Goal: Task Accomplishment & Management: Use online tool/utility

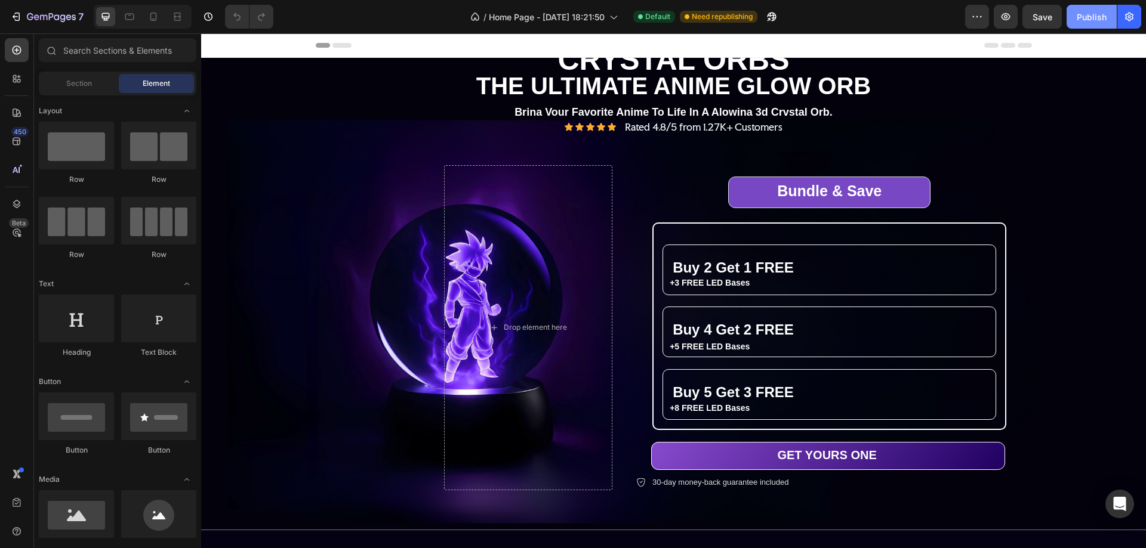
click at [1093, 17] on div "Publish" at bounding box center [1092, 17] width 30 height 13
click at [1002, 20] on icon "button" at bounding box center [1006, 17] width 12 height 12
click at [1100, 15] on div "Publish" at bounding box center [1092, 17] width 30 height 13
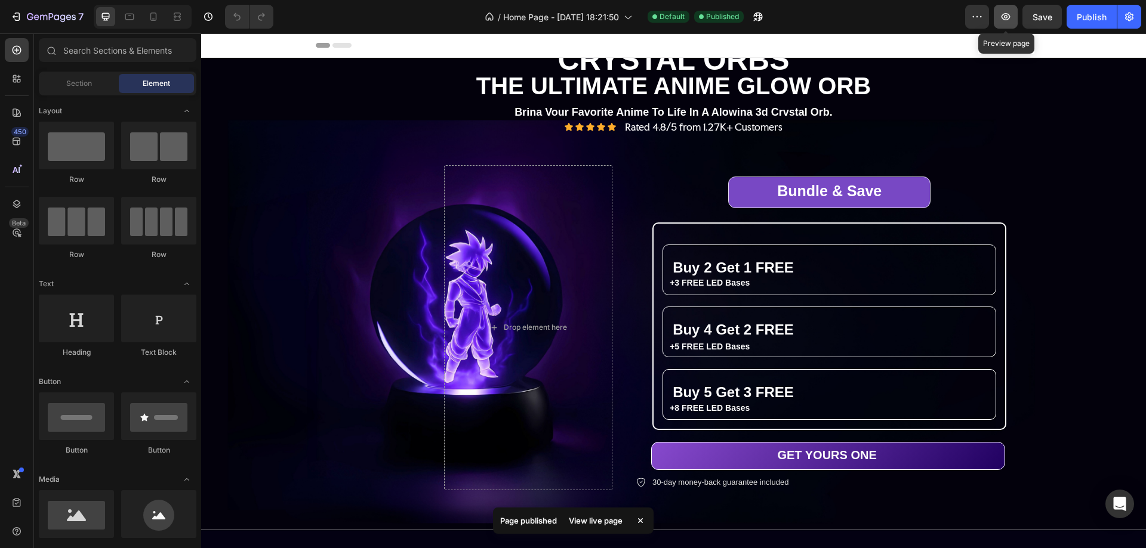
click at [1003, 15] on icon "button" at bounding box center [1005, 16] width 9 height 7
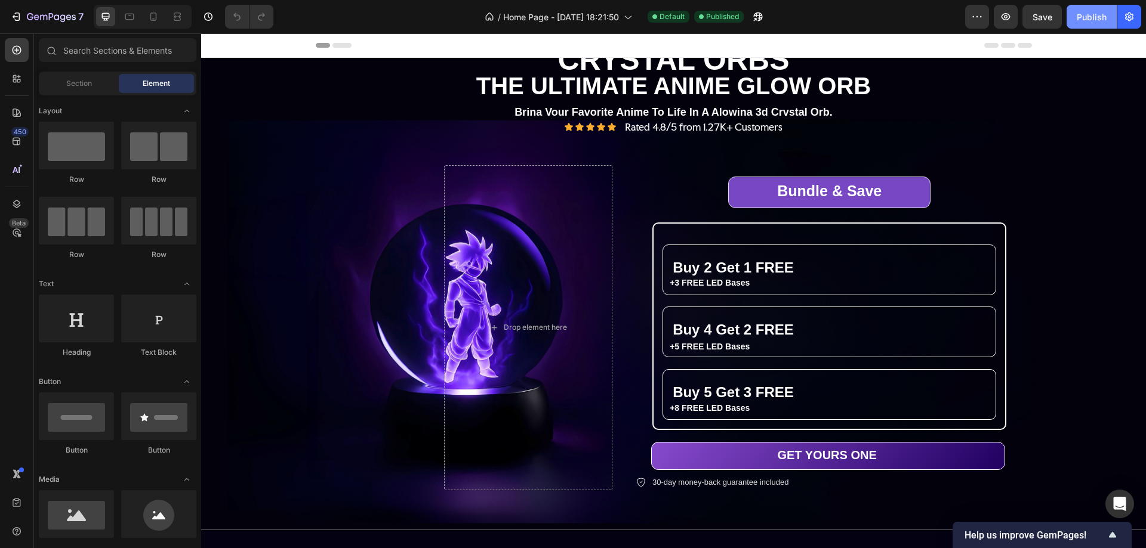
click at [1090, 16] on div "Publish" at bounding box center [1092, 17] width 30 height 13
click at [1095, 22] on div "Publish" at bounding box center [1092, 17] width 30 height 13
click at [1005, 16] on icon "button" at bounding box center [1006, 17] width 4 height 4
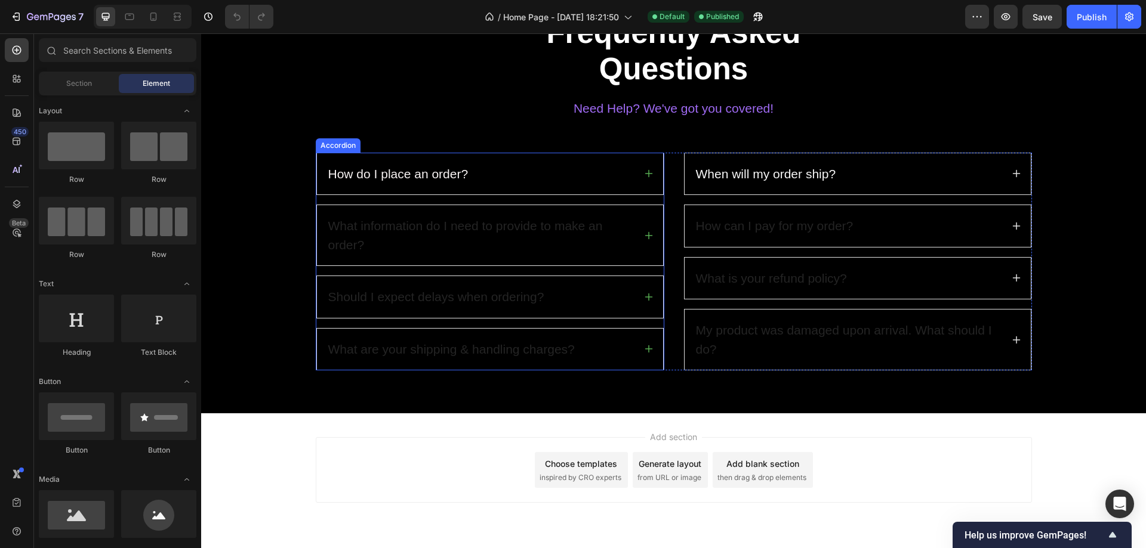
scroll to position [921, 0]
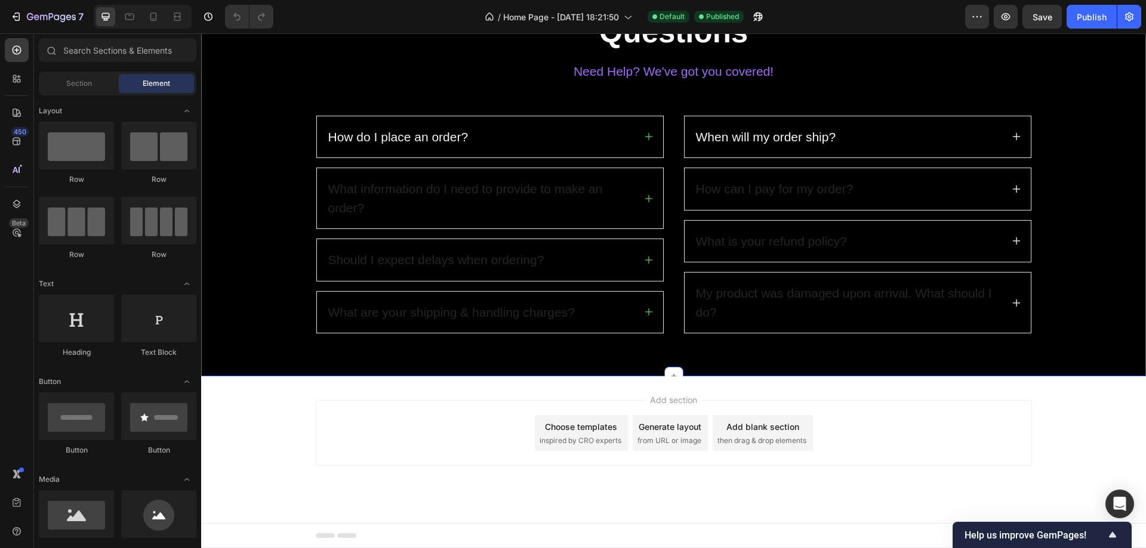
click at [275, 212] on div "Frequently Asked Questions Heading Need Help? We've got you covered! Text block…" at bounding box center [673, 154] width 927 height 357
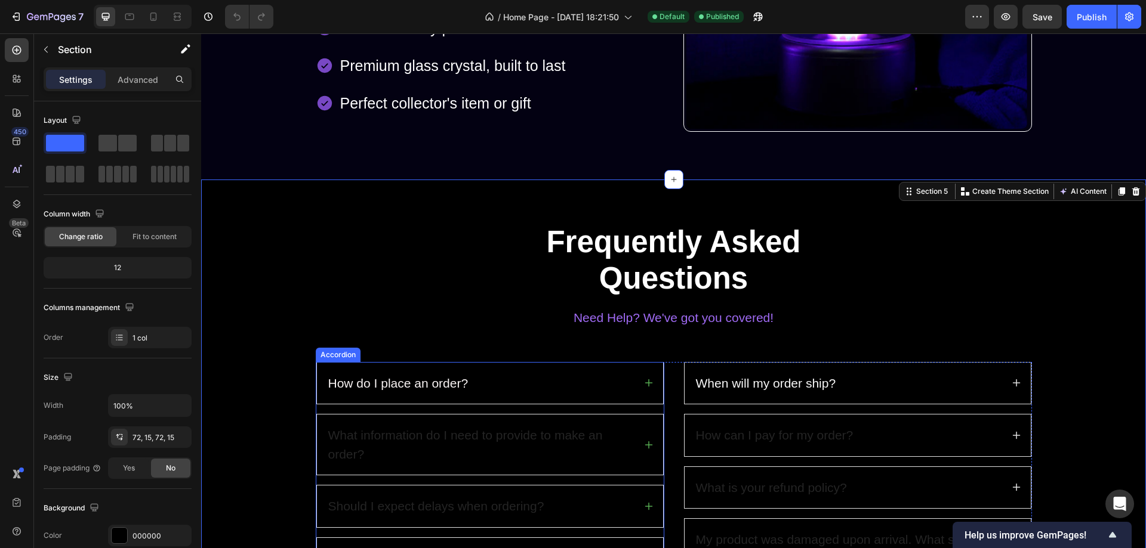
scroll to position [801, 0]
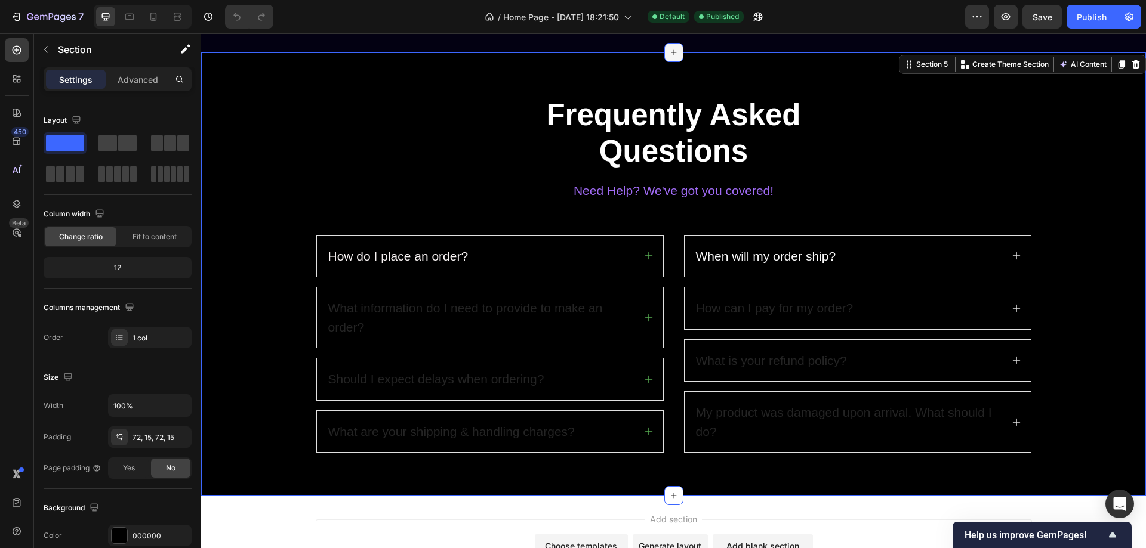
click at [669, 51] on icon at bounding box center [674, 53] width 10 height 10
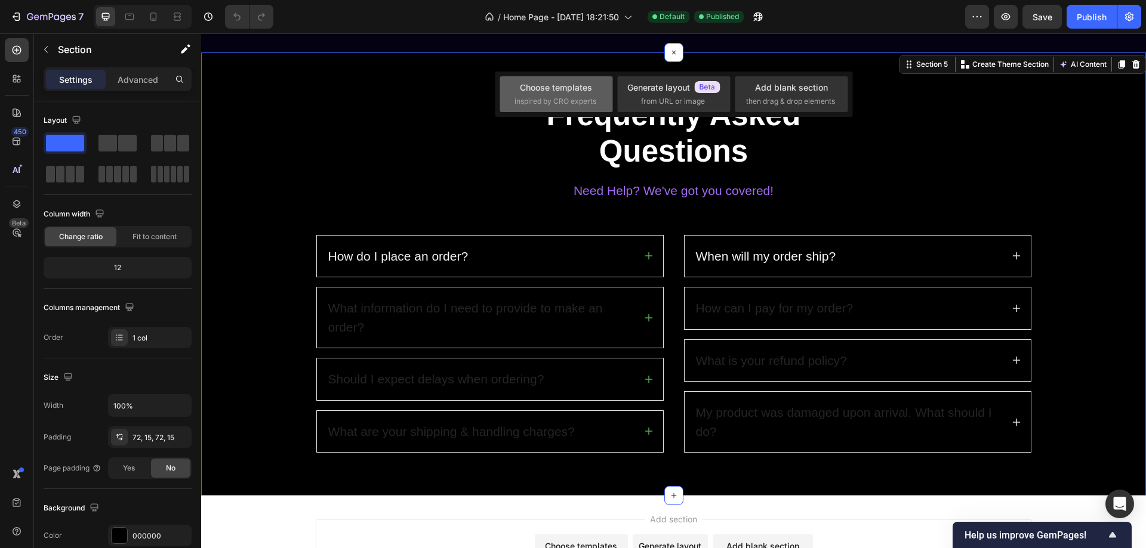
click at [573, 96] on span "inspired by CRO experts" at bounding box center [555, 101] width 82 height 11
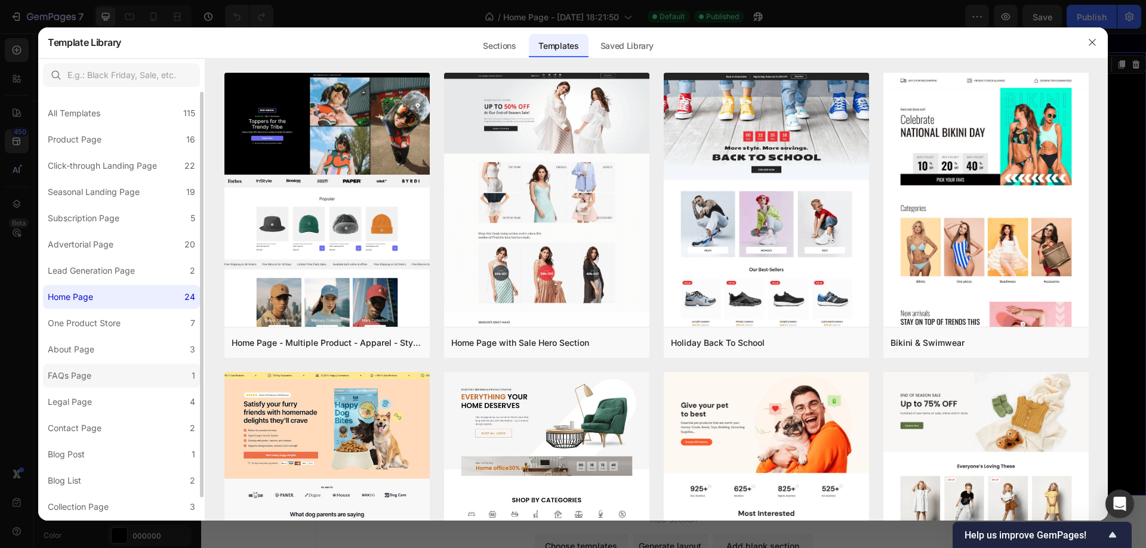
click at [94, 373] on div "FAQs Page" at bounding box center [72, 376] width 48 height 14
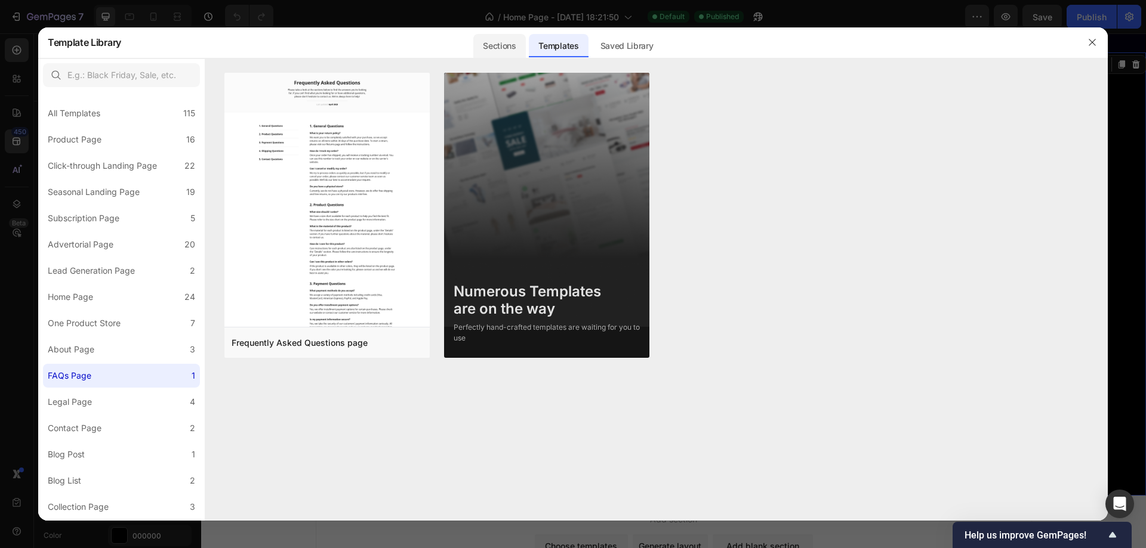
click at [489, 47] on div "Sections" at bounding box center [499, 46] width 52 height 24
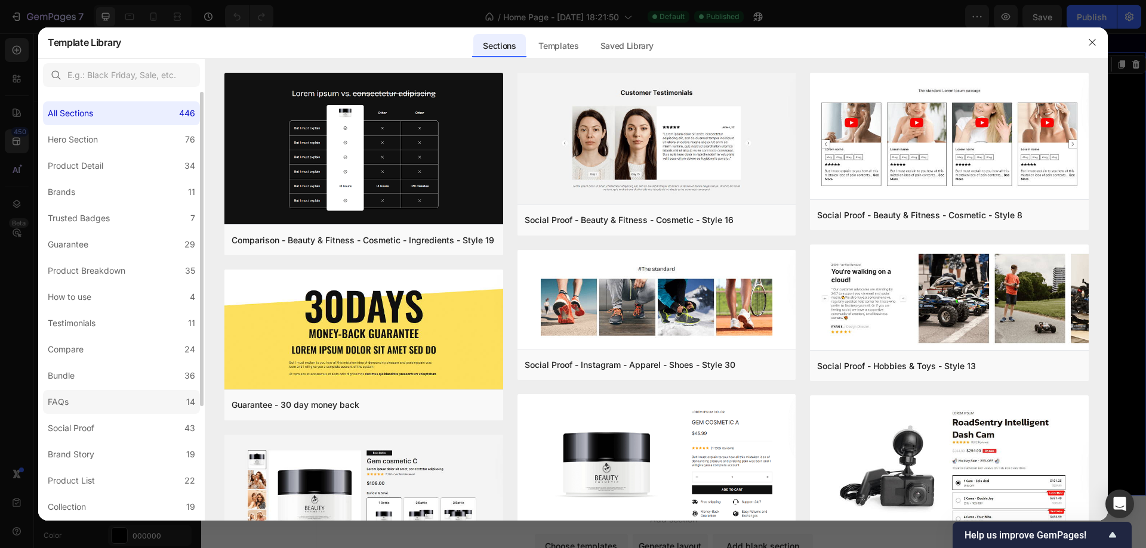
click at [70, 395] on div "FAQs" at bounding box center [61, 402] width 26 height 14
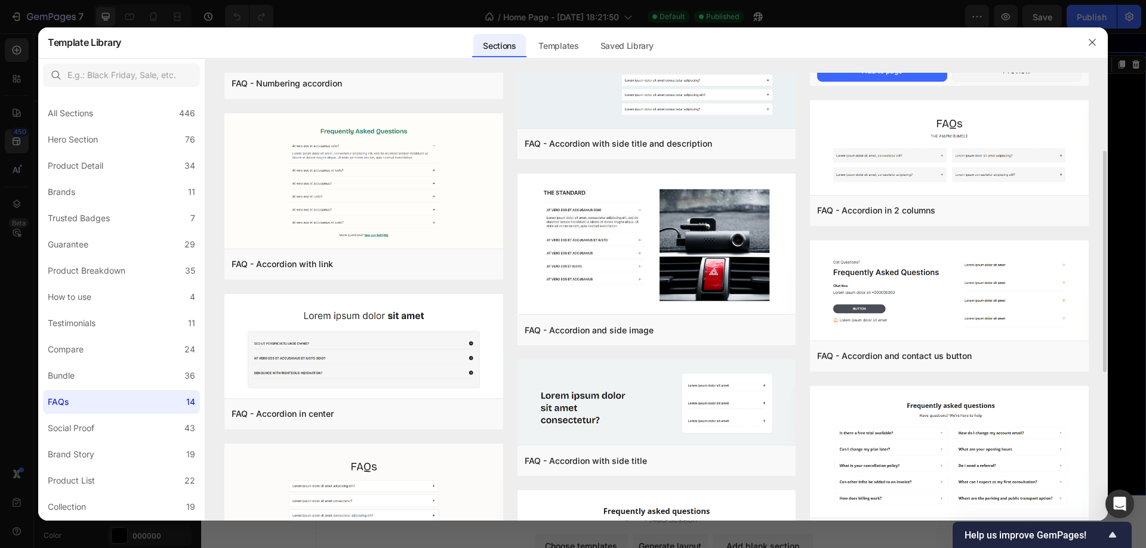
scroll to position [0, 0]
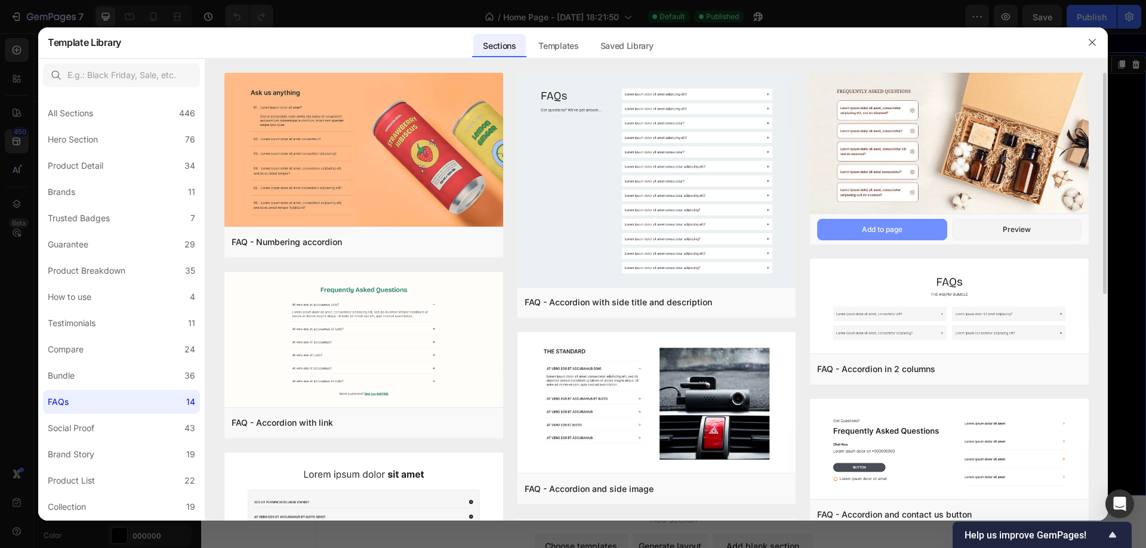
click at [893, 229] on div "Add to page" at bounding box center [882, 229] width 41 height 11
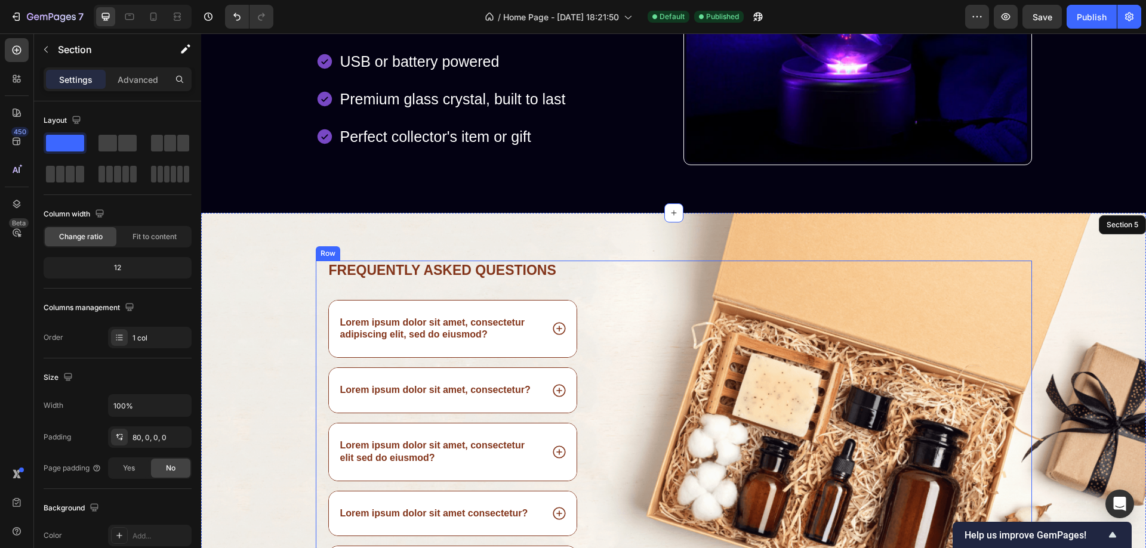
scroll to position [642, 0]
click at [260, 251] on div "Frequently asked questions Heading Lorem ipsum dolor sit amet, consectetur adip…" at bounding box center [673, 428] width 945 height 433
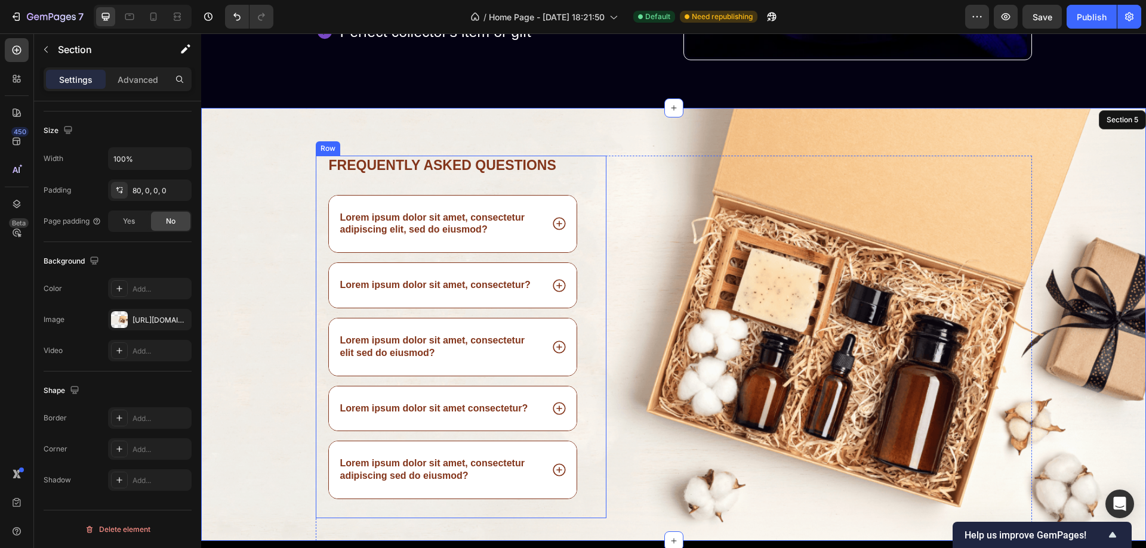
scroll to position [821, 0]
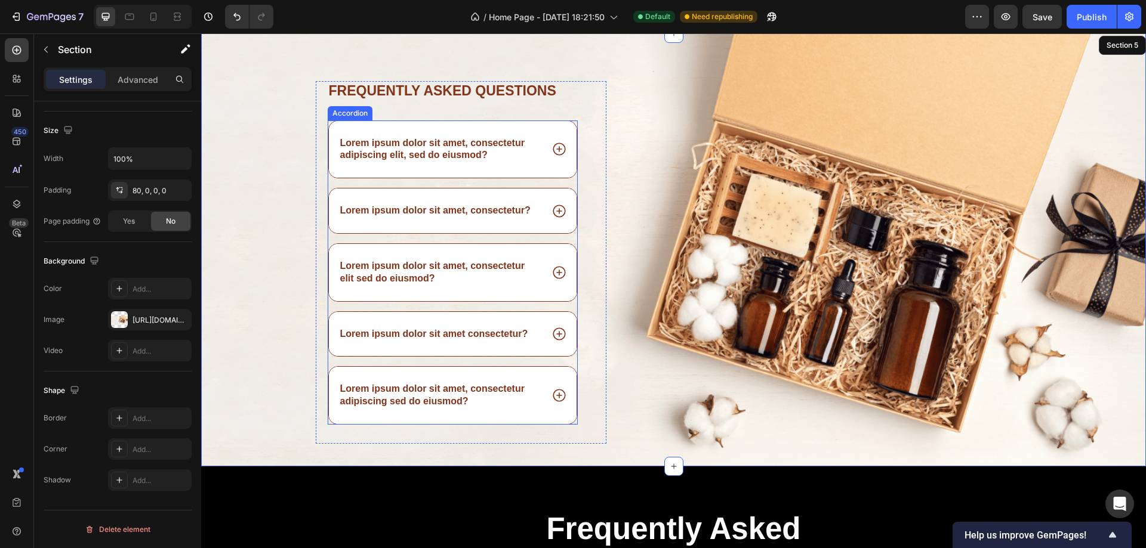
click at [556, 147] on icon at bounding box center [559, 149] width 16 height 16
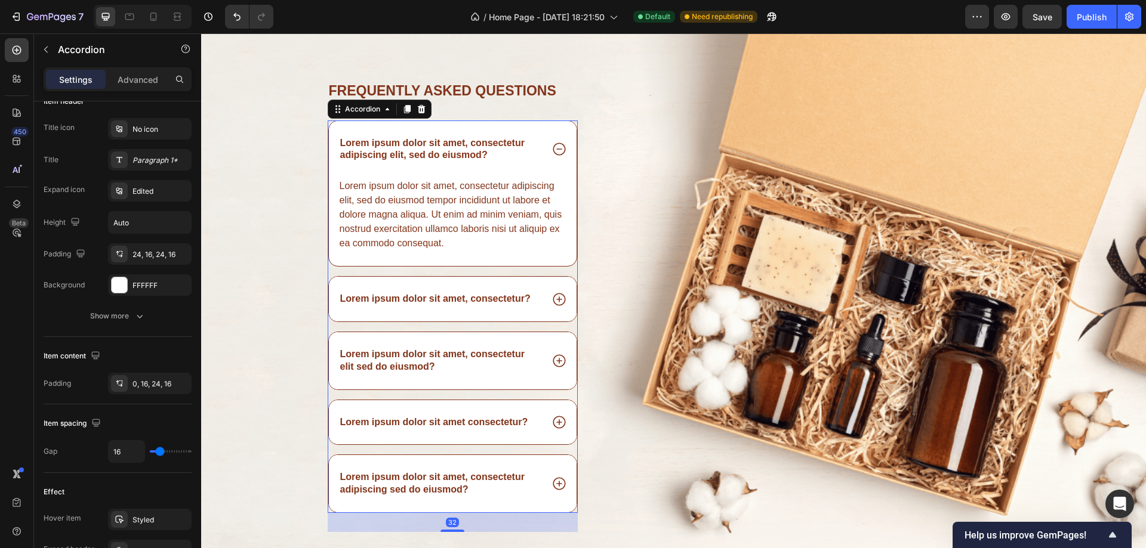
scroll to position [0, 0]
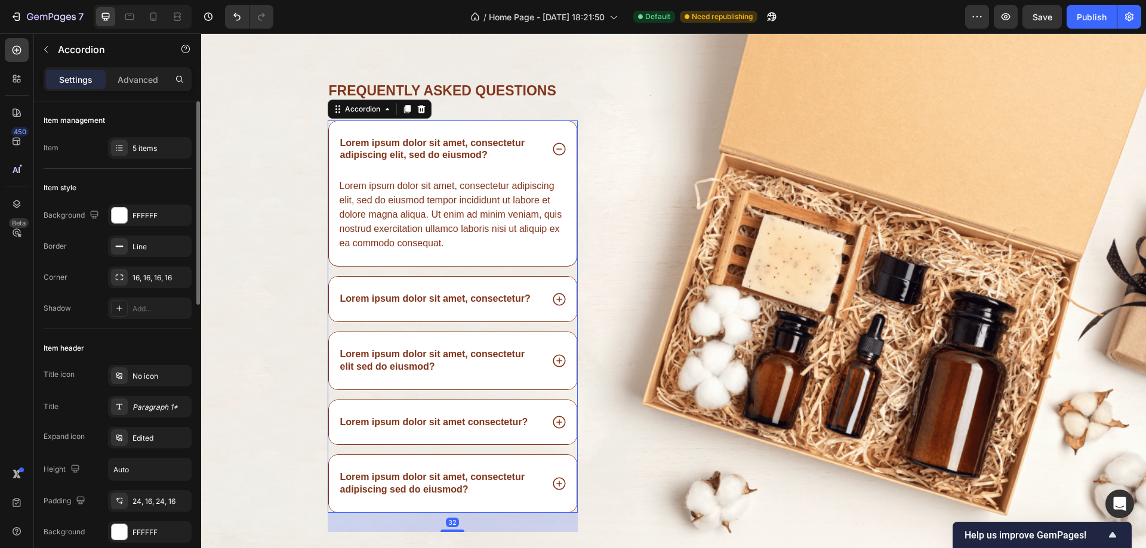
click at [556, 148] on icon at bounding box center [559, 149] width 16 height 16
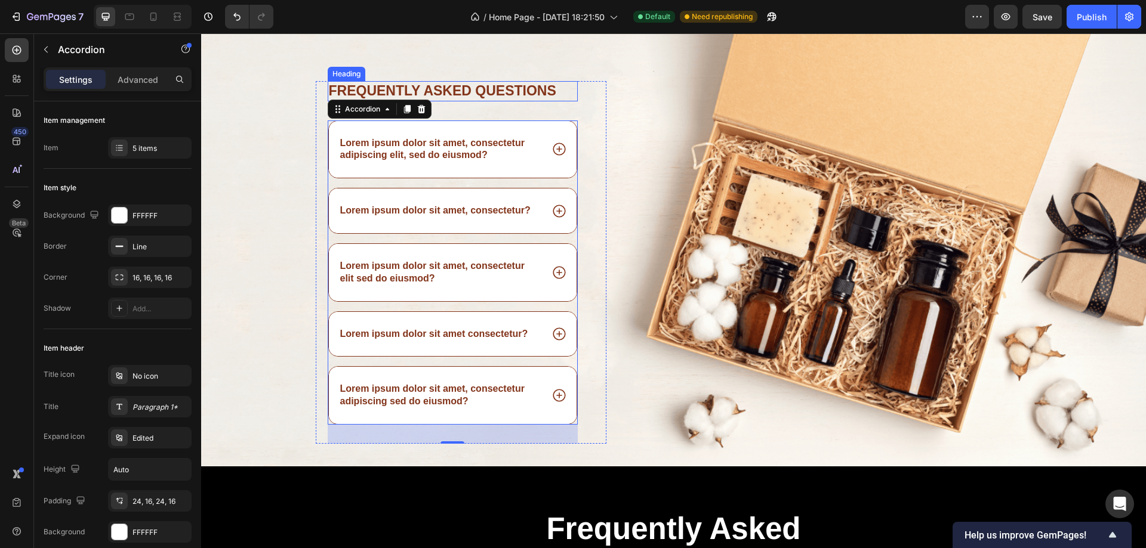
click at [368, 86] on h2 "Frequently asked questions" at bounding box center [453, 91] width 251 height 20
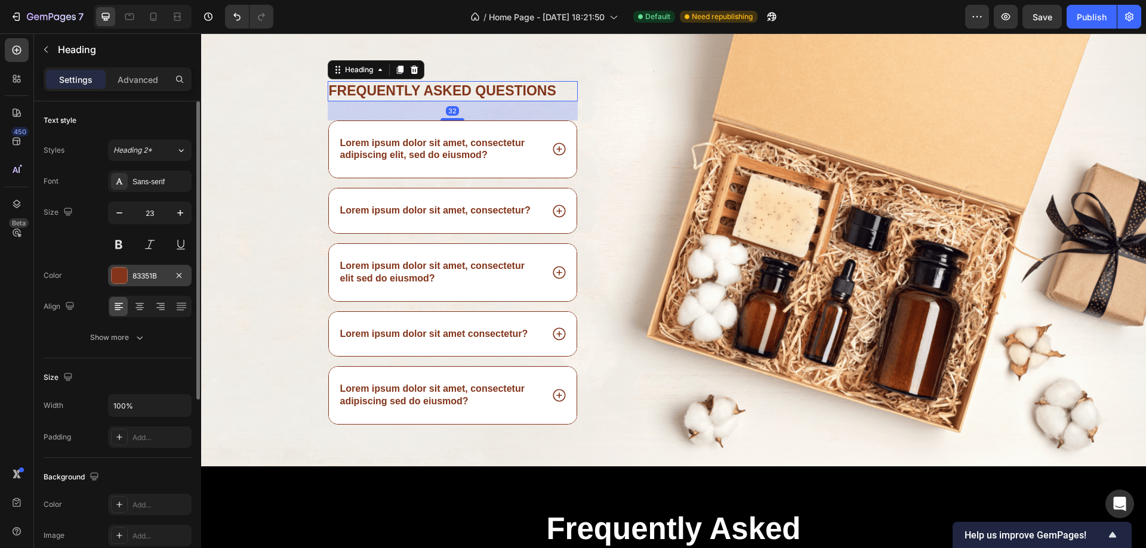
click at [113, 275] on div at bounding box center [120, 276] width 16 height 16
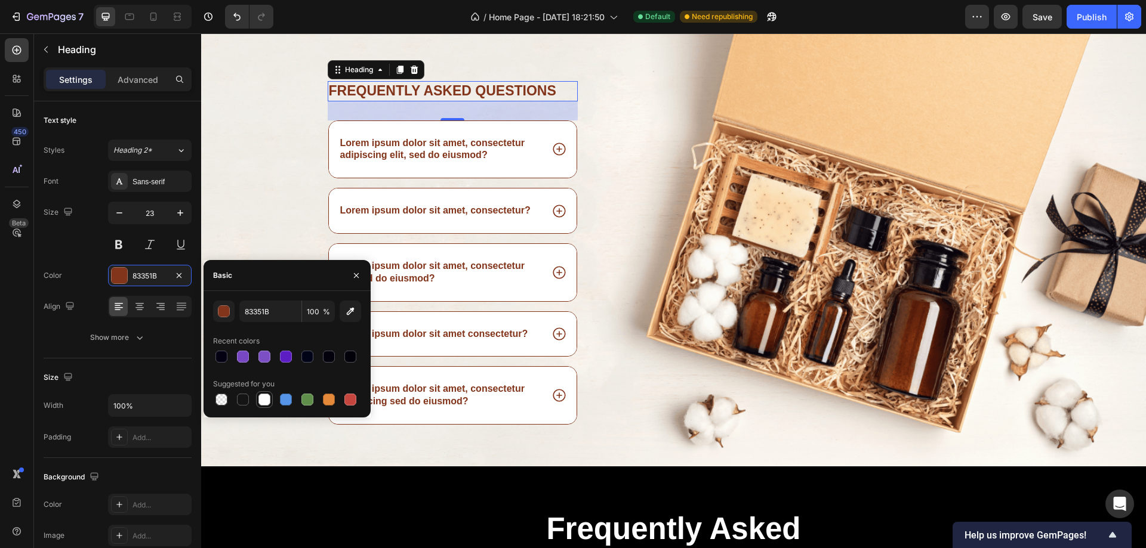
click at [263, 399] on div at bounding box center [264, 400] width 12 height 12
type input "FFFFFF"
click at [533, 132] on div "Lorem ipsum dolor sit amet, consectetur adipiscing elit, sed do eiusmod?" at bounding box center [453, 149] width 248 height 57
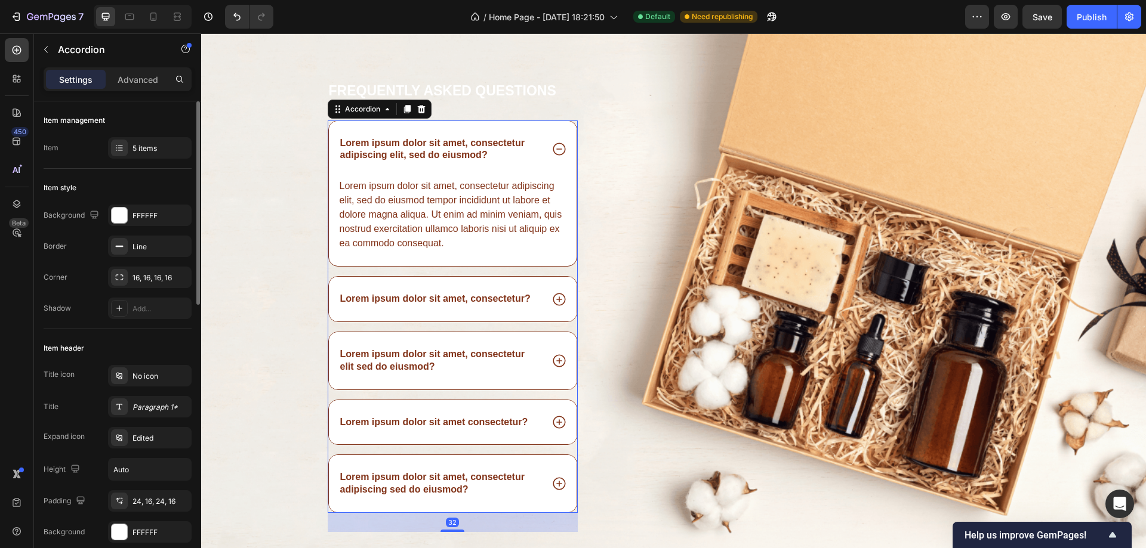
scroll to position [298, 0]
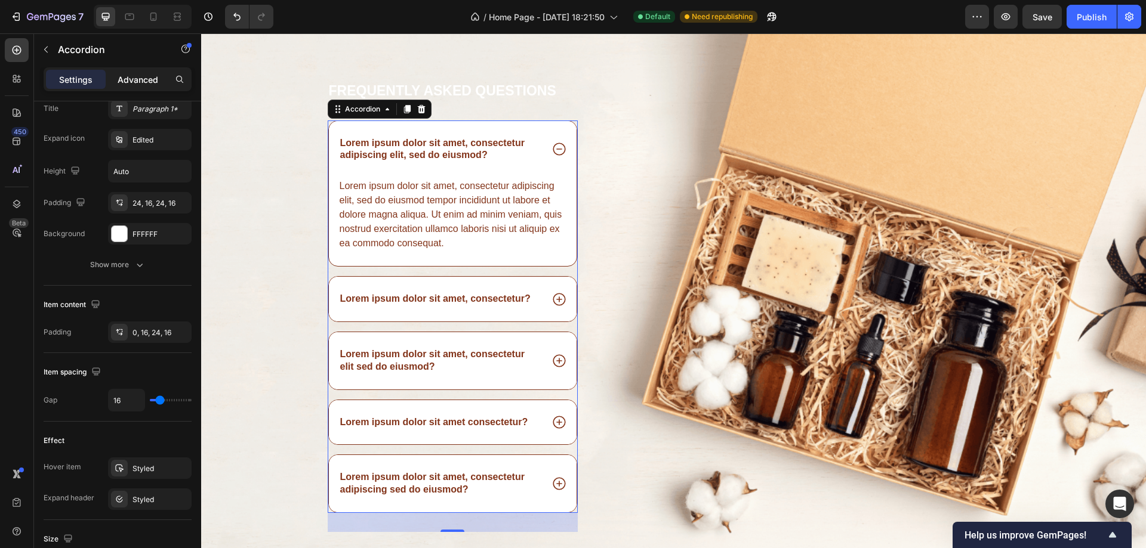
click at [136, 84] on p "Advanced" at bounding box center [138, 79] width 41 height 13
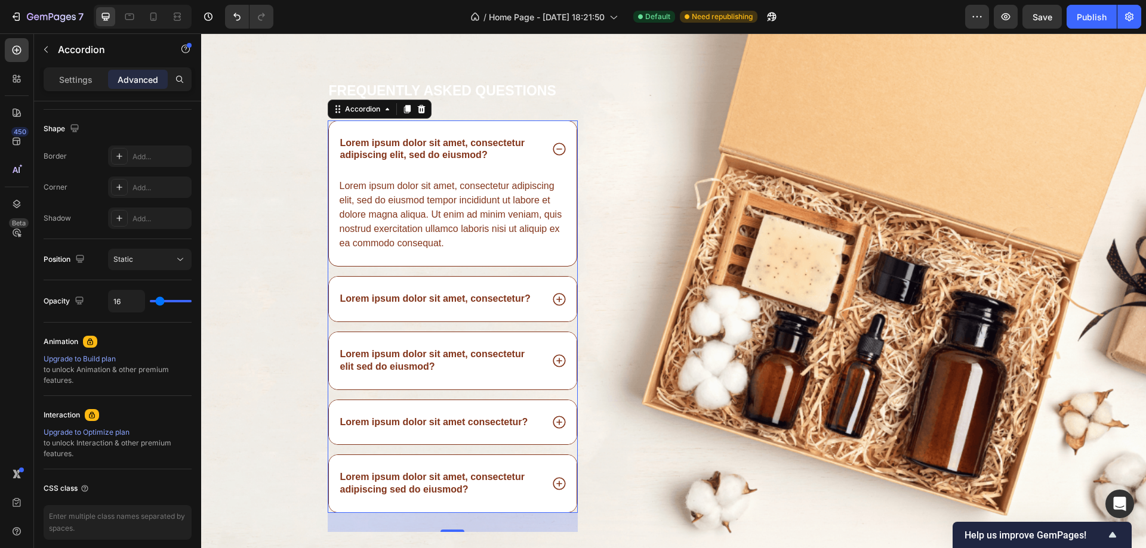
type input "100%"
type input "100"
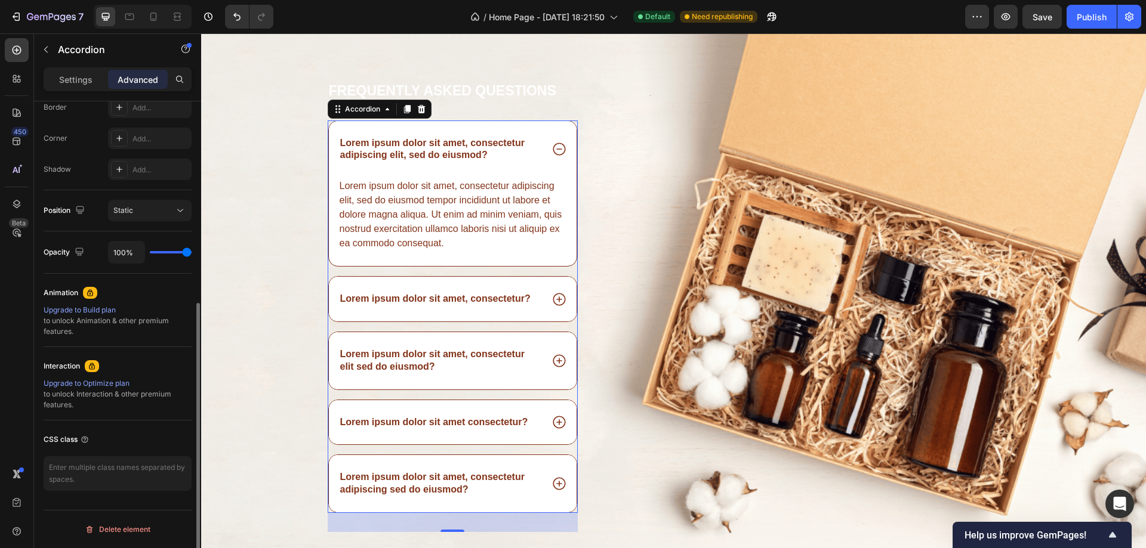
scroll to position [228, 0]
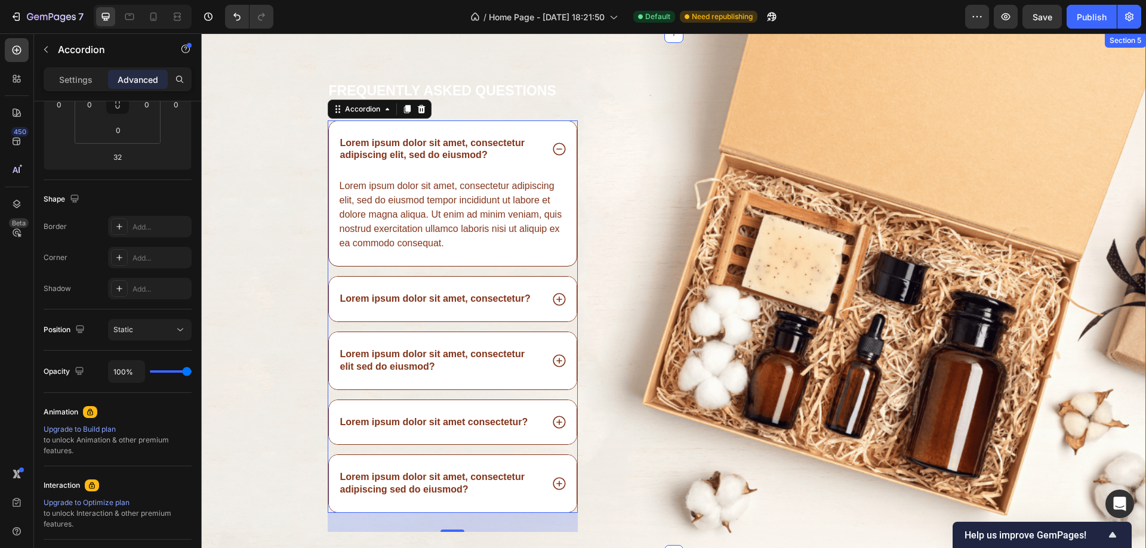
click at [267, 147] on div "Frequently asked questions Heading Lorem ipsum dolor sit amet, consectetur adip…" at bounding box center [673, 318] width 945 height 474
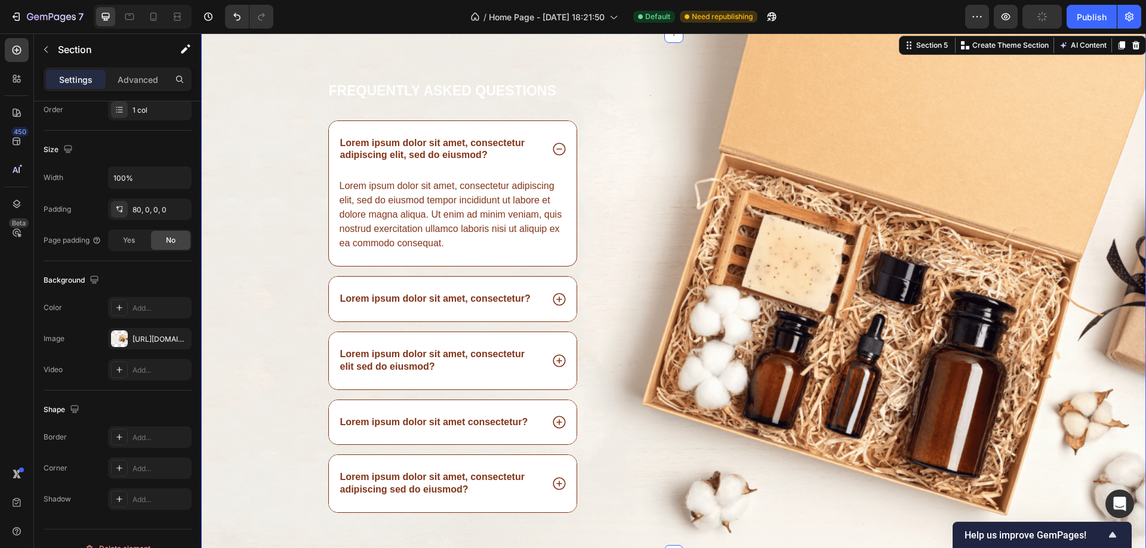
scroll to position [0, 0]
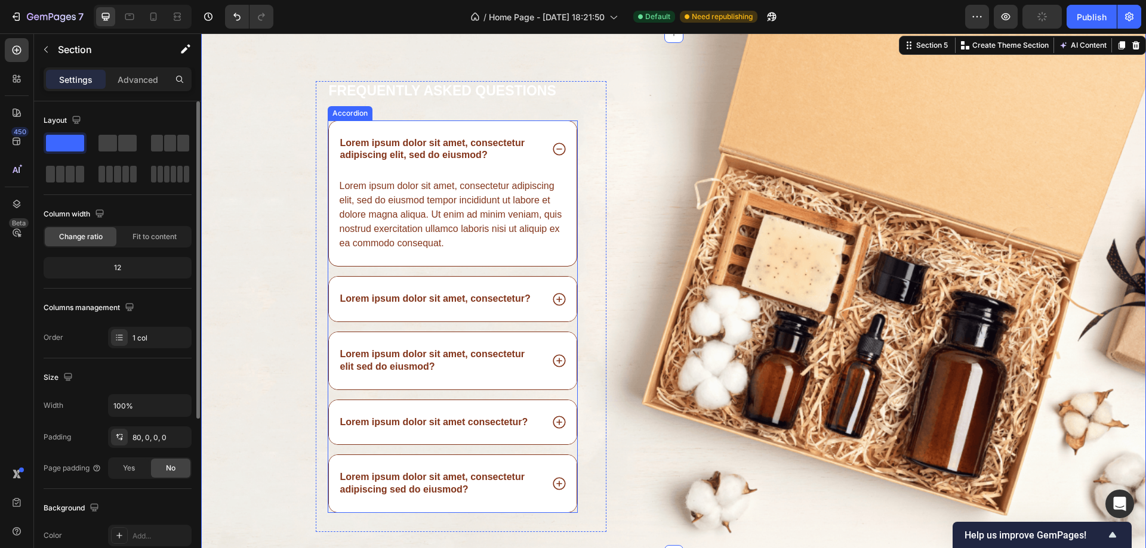
click at [421, 125] on div "Lorem ipsum dolor sit amet, consectetur adipiscing elit, sed do eiusmod?" at bounding box center [453, 149] width 248 height 57
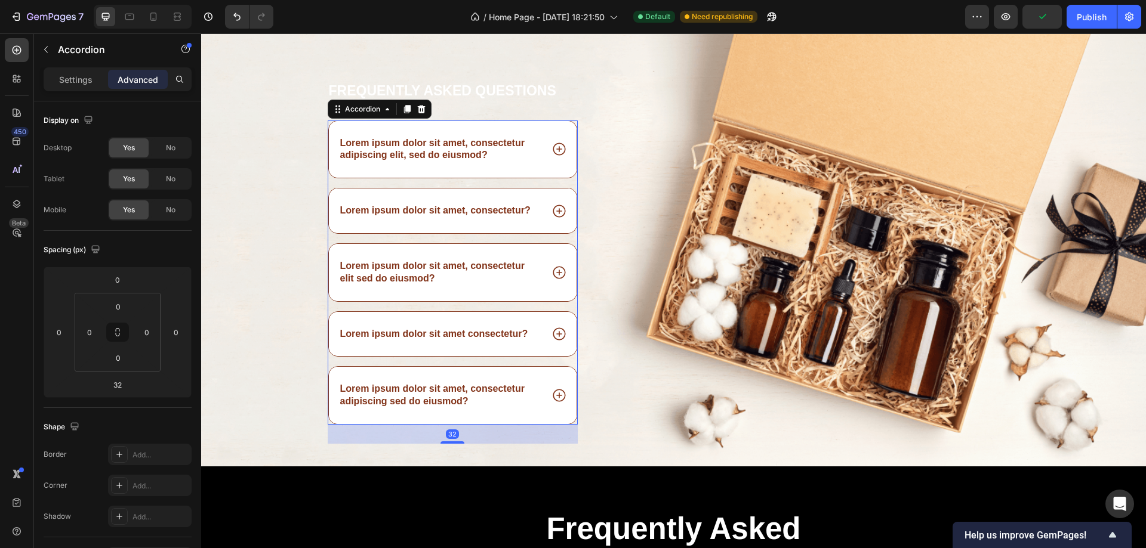
click at [422, 126] on div "Lorem ipsum dolor sit amet, consectetur adipiscing elit, sed do eiusmod?" at bounding box center [453, 149] width 248 height 57
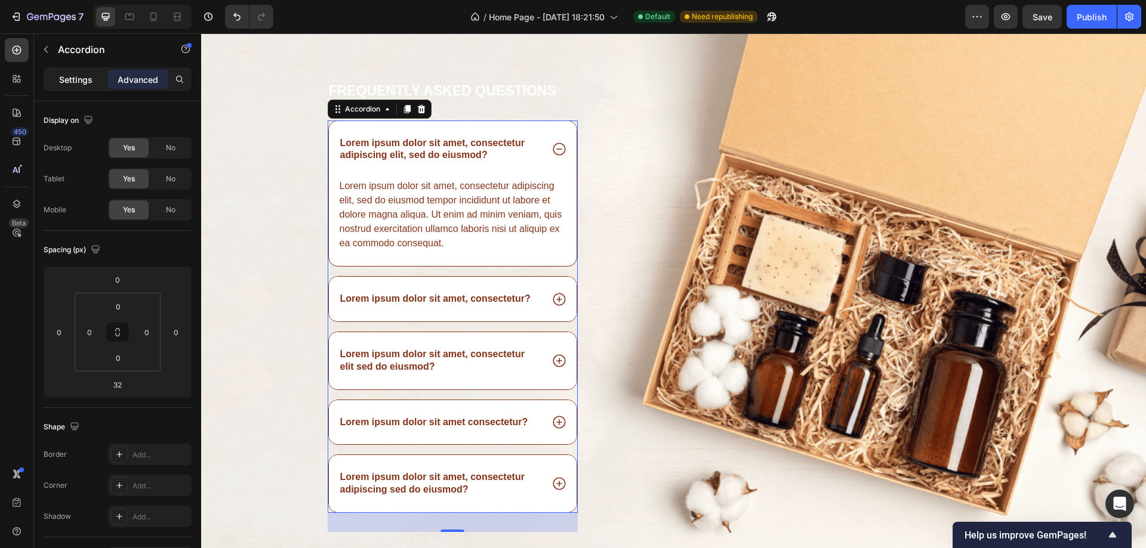
click at [73, 79] on p "Settings" at bounding box center [75, 79] width 33 height 13
type input "16"
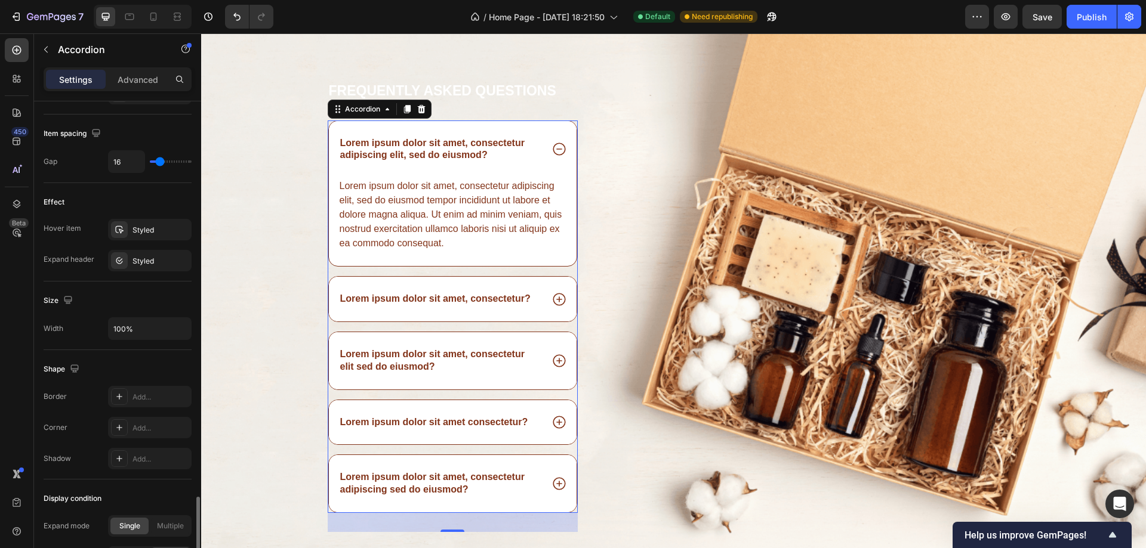
scroll to position [655, 0]
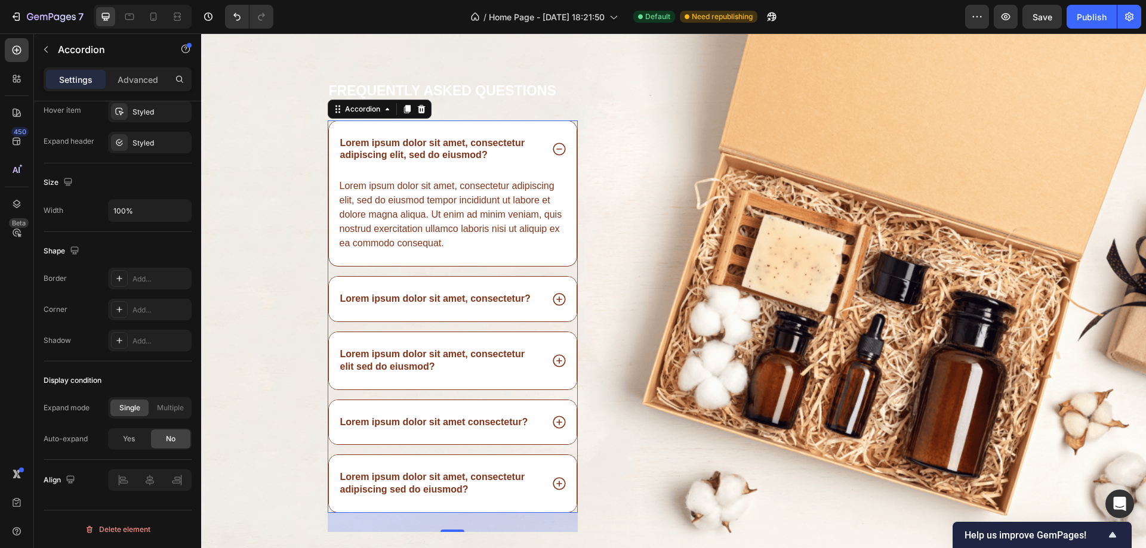
click at [419, 148] on p "Lorem ipsum dolor sit amet, consectetur adipiscing elit, sed do eiusmod?" at bounding box center [440, 149] width 201 height 25
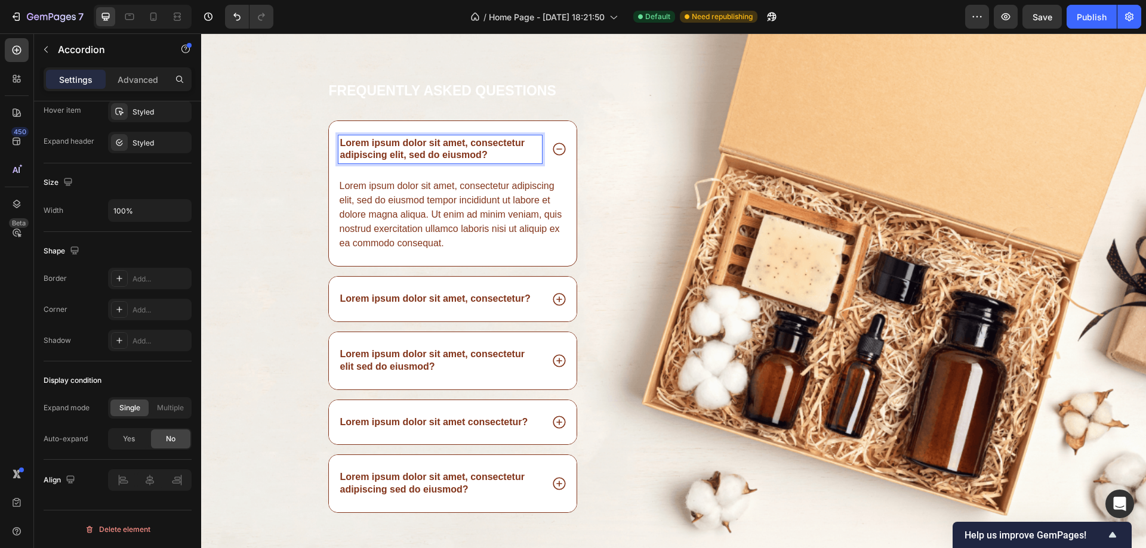
click at [571, 128] on div "Lorem ipsum dolor sit amet, consectetur adipiscing elit, sed do eiusmod?" at bounding box center [453, 149] width 248 height 57
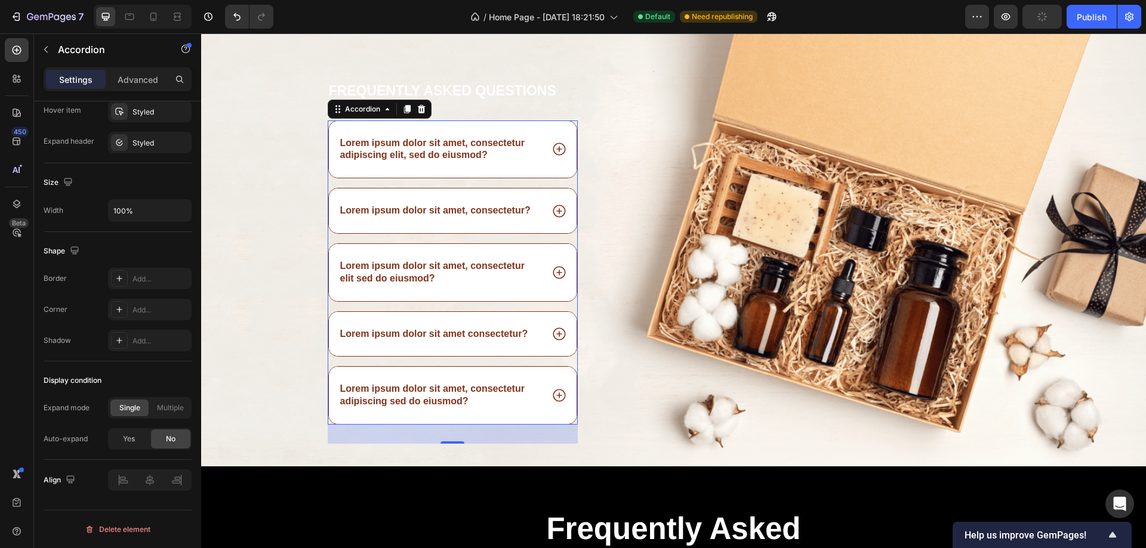
click at [571, 128] on div "Lorem ipsum dolor sit amet, consectetur adipiscing elit, sed do eiusmod?" at bounding box center [453, 149] width 248 height 57
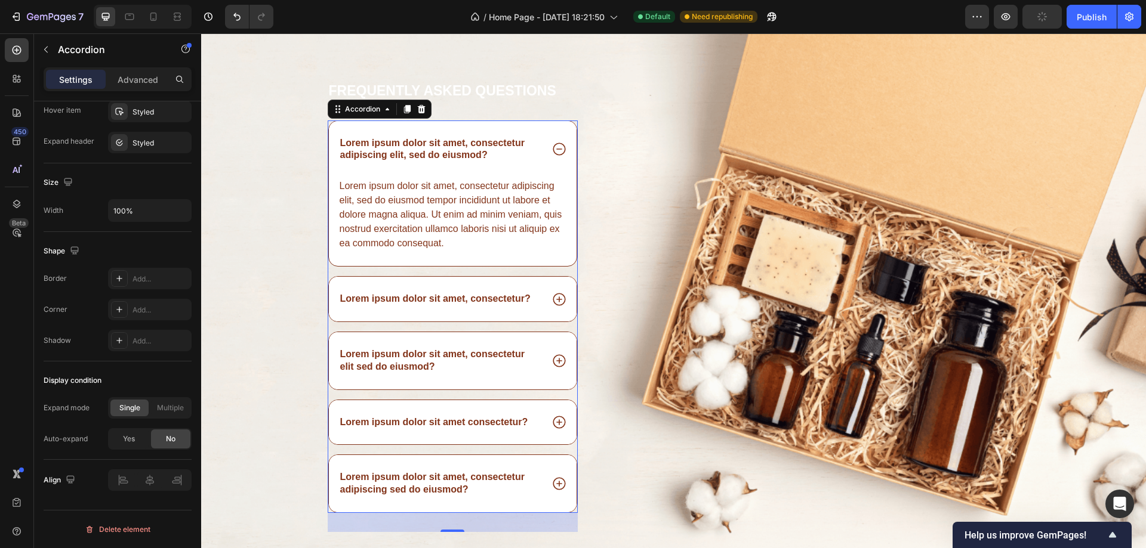
click at [571, 128] on div "Lorem ipsum dolor sit amet, consectetur adipiscing elit, sed do eiusmod?" at bounding box center [453, 149] width 248 height 57
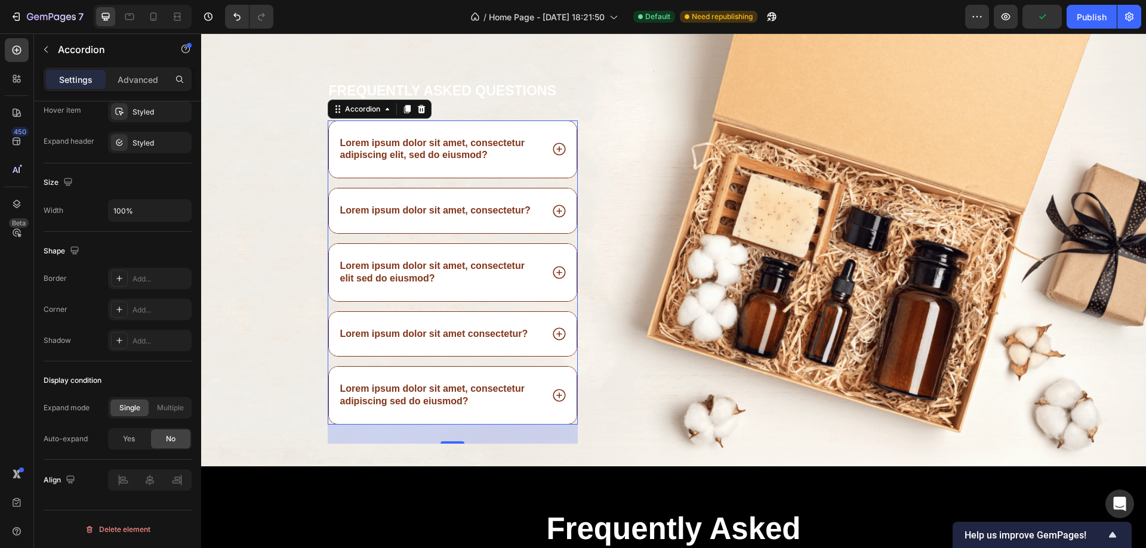
click at [565, 199] on div "Lorem ipsum dolor sit amet, consectetur?" at bounding box center [453, 211] width 248 height 45
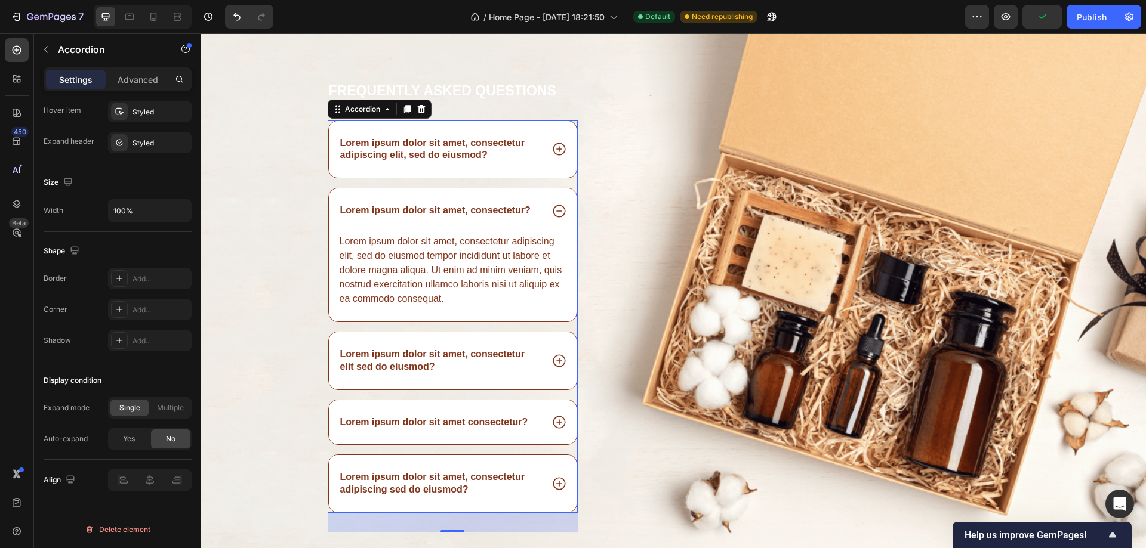
click at [566, 199] on div "Lorem ipsum dolor sit amet, consectetur?" at bounding box center [453, 211] width 248 height 45
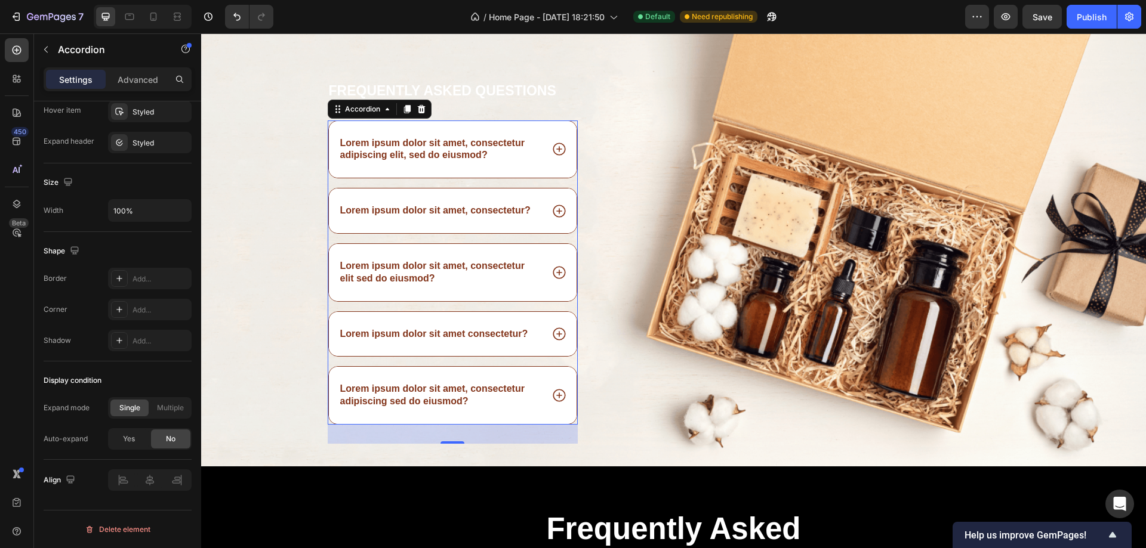
click at [556, 128] on div "Lorem ipsum dolor sit amet, consectetur adipiscing elit, sed do eiusmod?" at bounding box center [453, 149] width 248 height 57
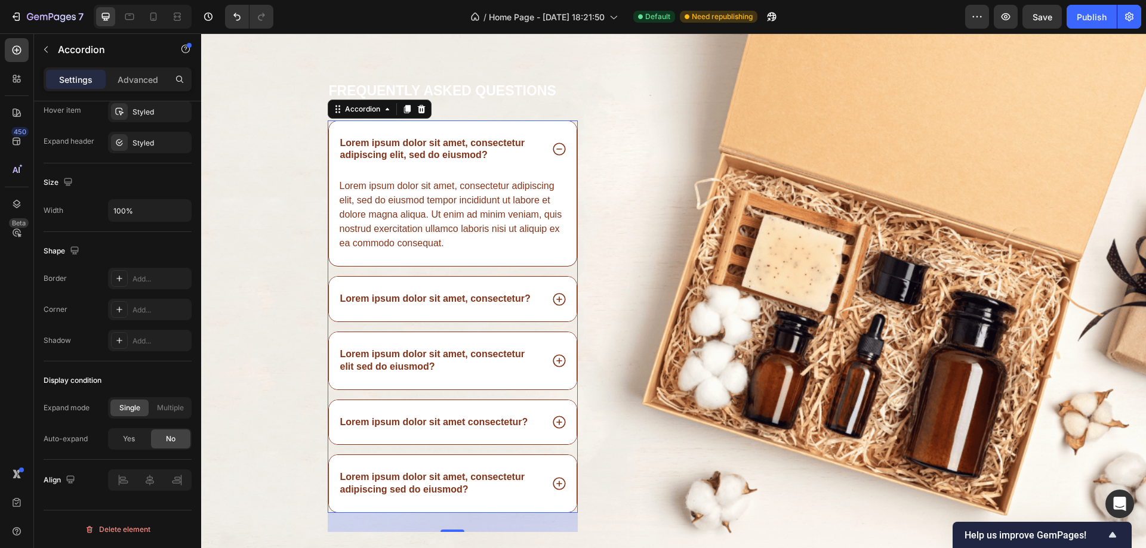
click at [556, 128] on div "Lorem ipsum dolor sit amet, consectetur adipiscing elit, sed do eiusmod?" at bounding box center [453, 149] width 248 height 57
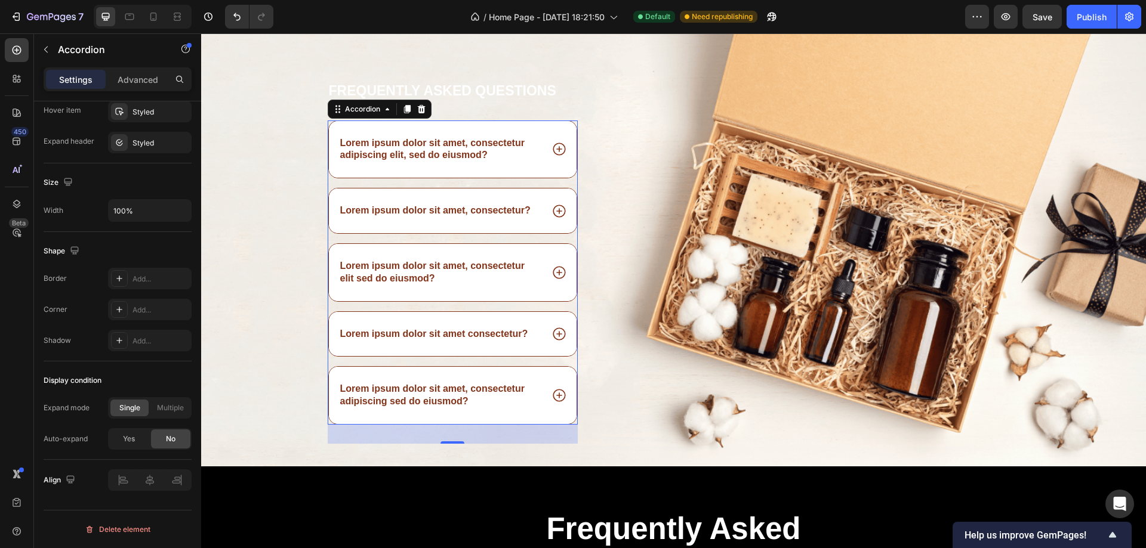
click at [557, 128] on div "Lorem ipsum dolor sit amet, consectetur adipiscing elit, sed do eiusmod?" at bounding box center [453, 149] width 248 height 57
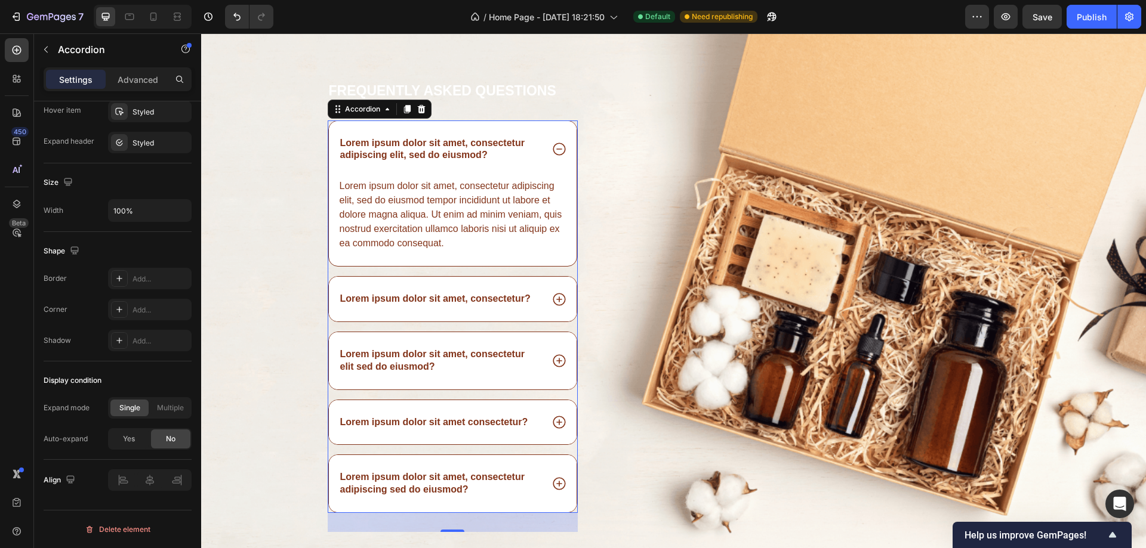
click at [557, 128] on div "Lorem ipsum dolor sit amet, consectetur adipiscing elit, sed do eiusmod?" at bounding box center [453, 149] width 248 height 57
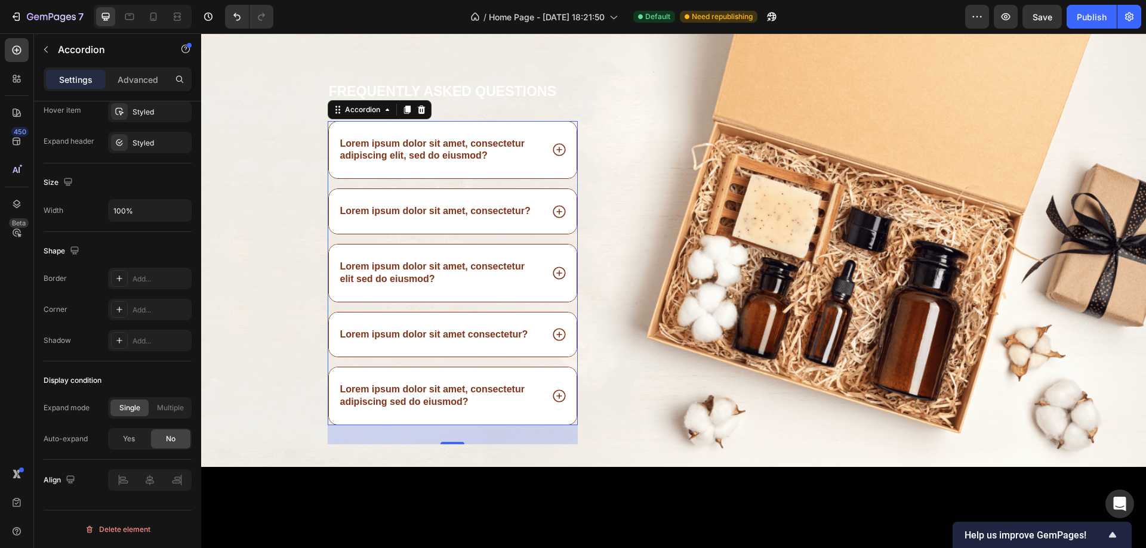
scroll to position [582, 0]
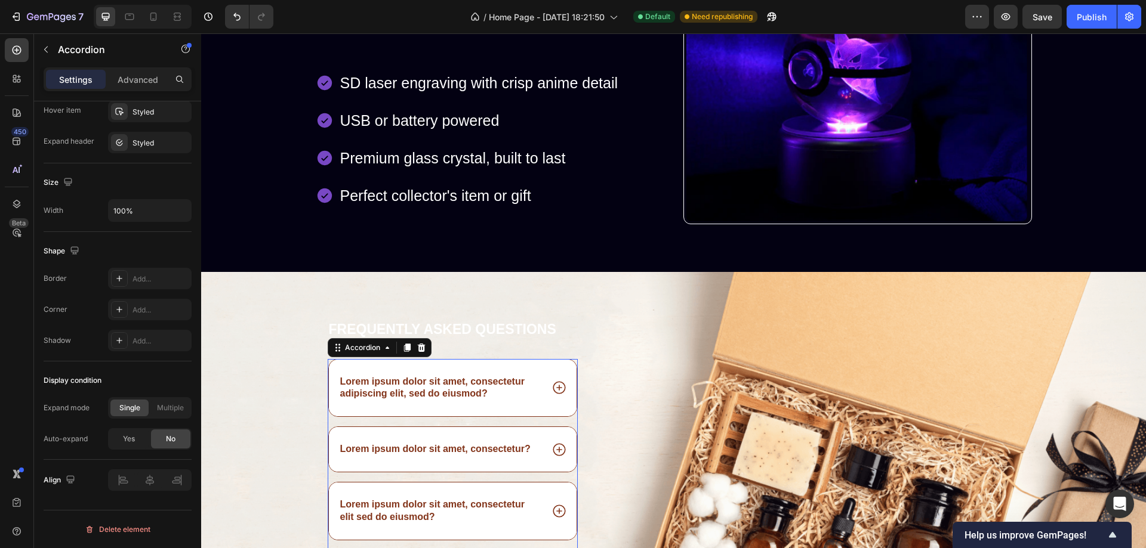
click at [563, 369] on div "Lorem ipsum dolor sit amet, consectetur adipiscing elit, sed do eiusmod?" at bounding box center [453, 388] width 248 height 57
click at [564, 368] on div "Lorem ipsum dolor sit amet, consectetur adipiscing elit, sed do eiusmod?" at bounding box center [453, 388] width 248 height 57
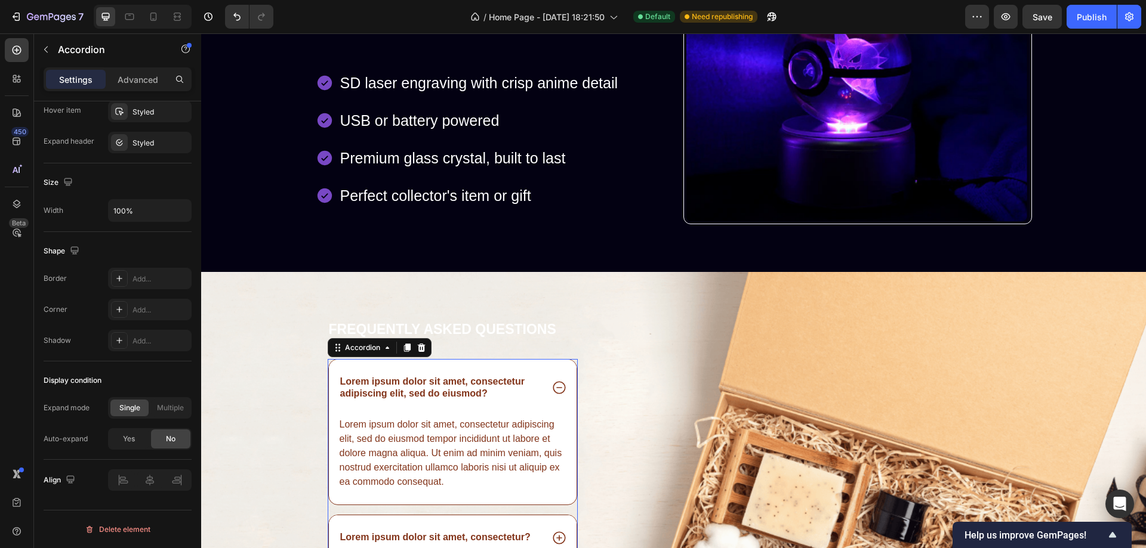
click at [131, 69] on div "Settings Advanced" at bounding box center [118, 79] width 148 height 24
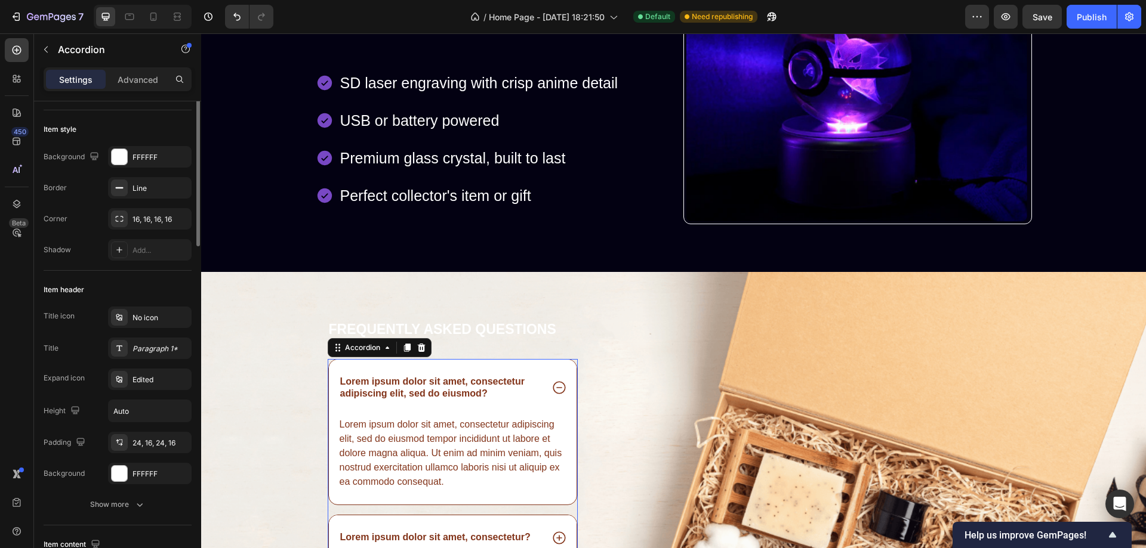
scroll to position [0, 0]
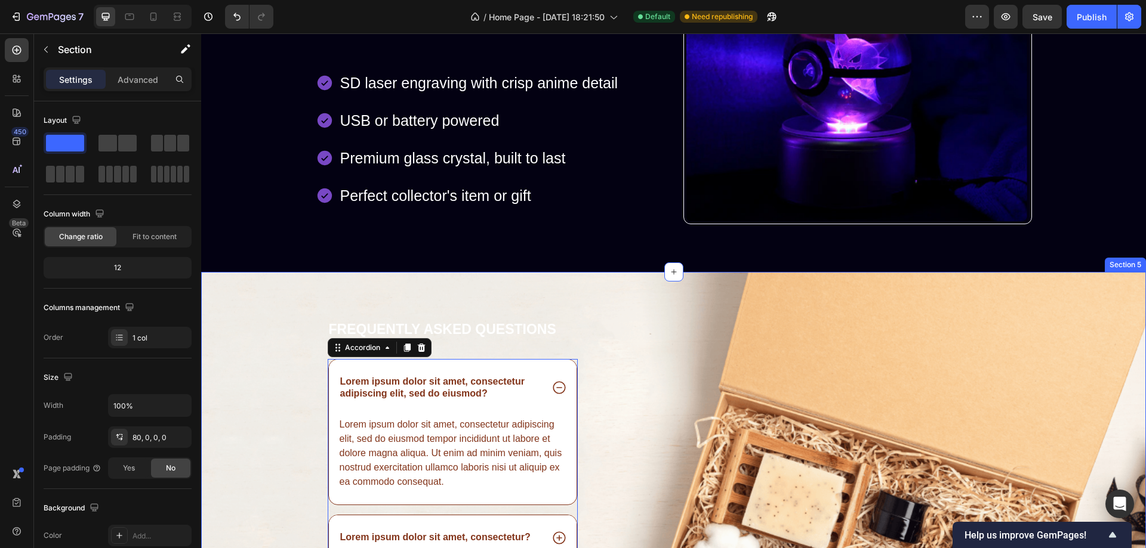
click at [314, 285] on div "Frequently asked questions Heading Lorem ipsum dolor sit amet, consectetur adip…" at bounding box center [673, 533] width 945 height 522
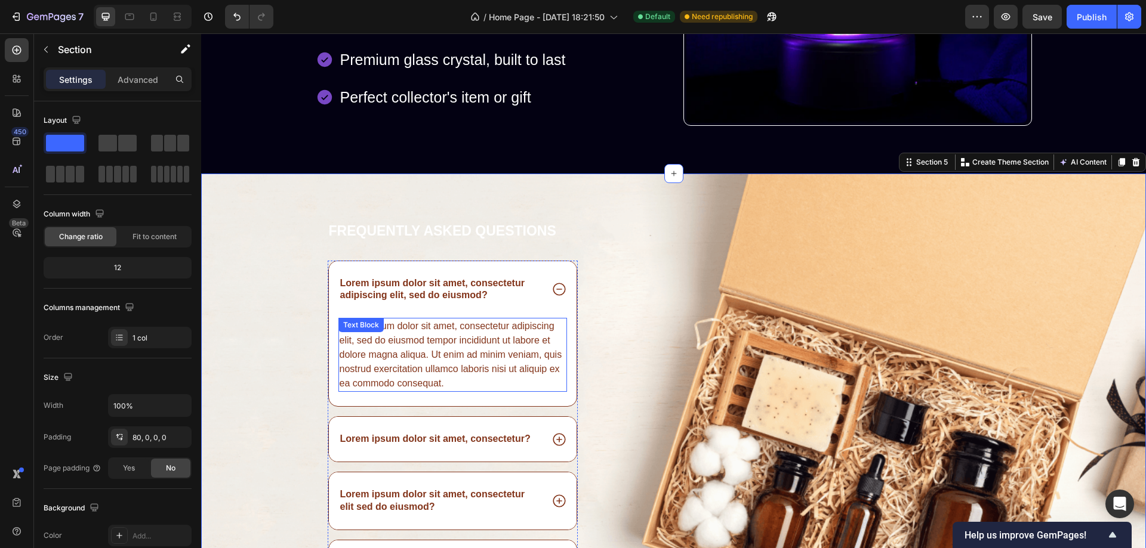
scroll to position [701, 0]
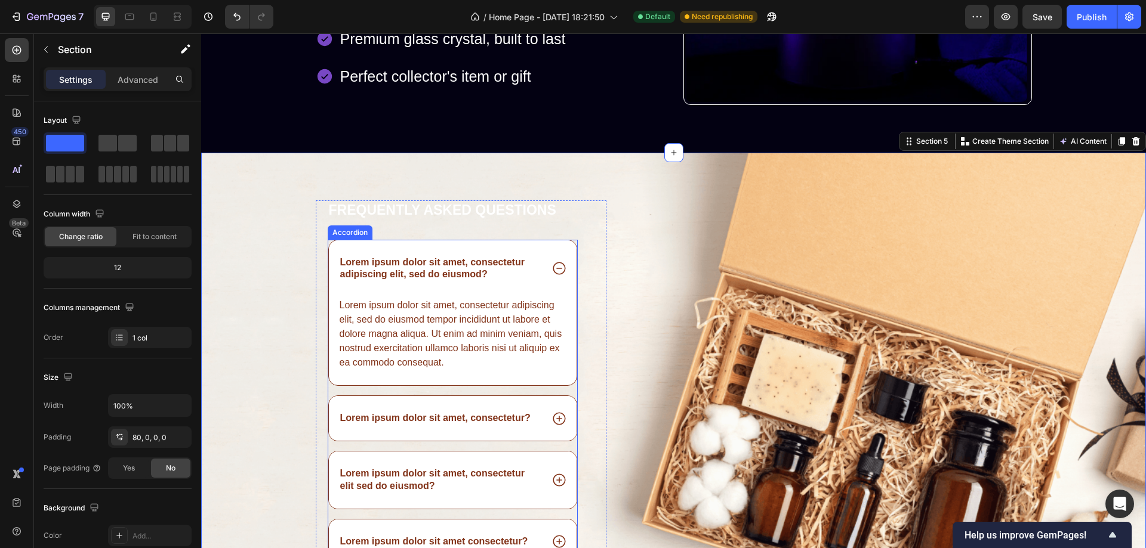
click at [559, 243] on div "Lorem ipsum dolor sit amet, consectetur adipiscing elit, sed do eiusmod?" at bounding box center [453, 269] width 248 height 57
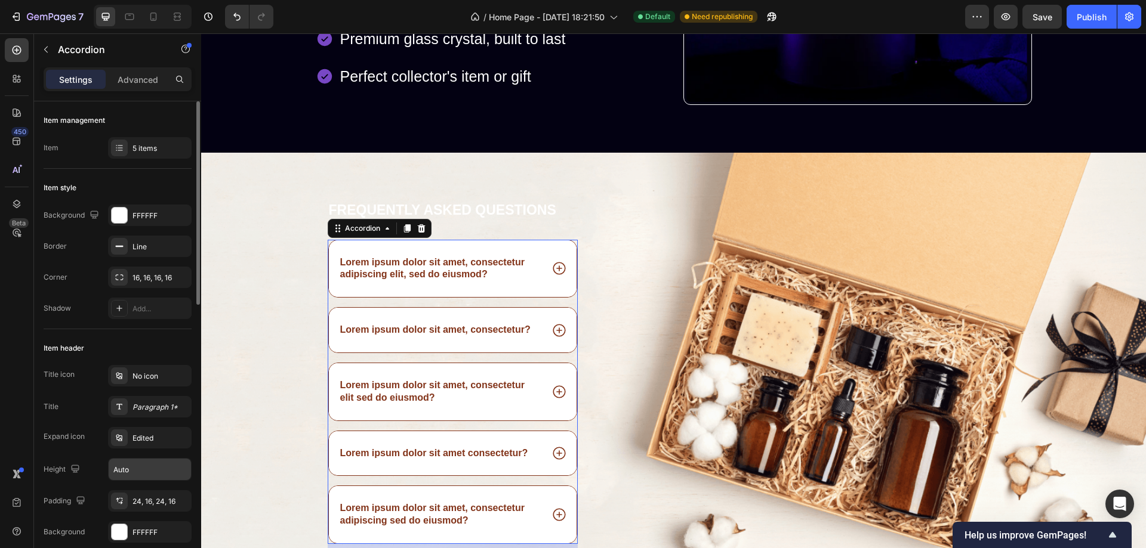
scroll to position [119, 0]
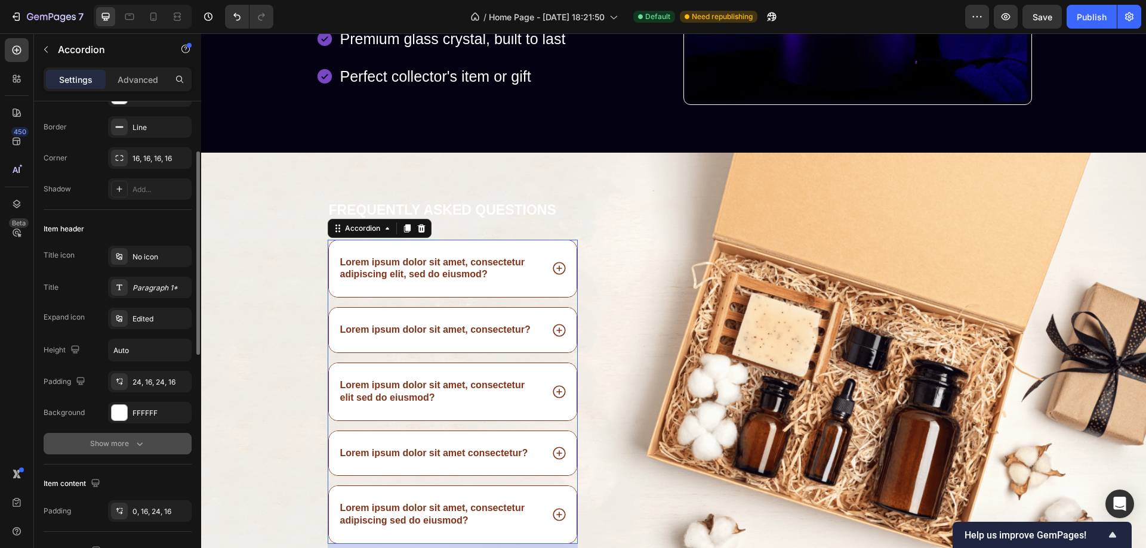
click at [127, 446] on div "Show more" at bounding box center [118, 444] width 56 height 12
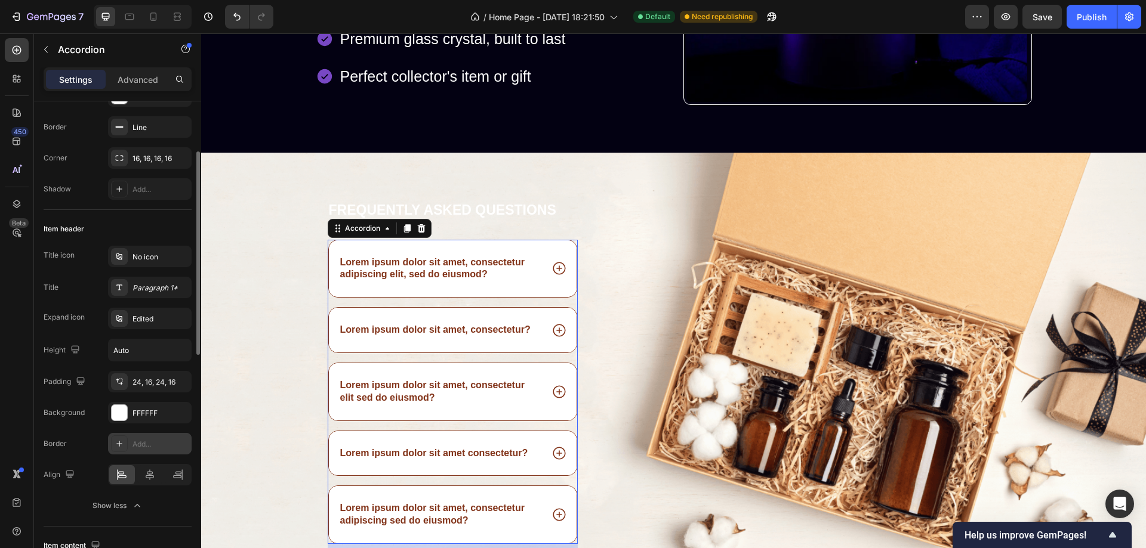
scroll to position [358, 0]
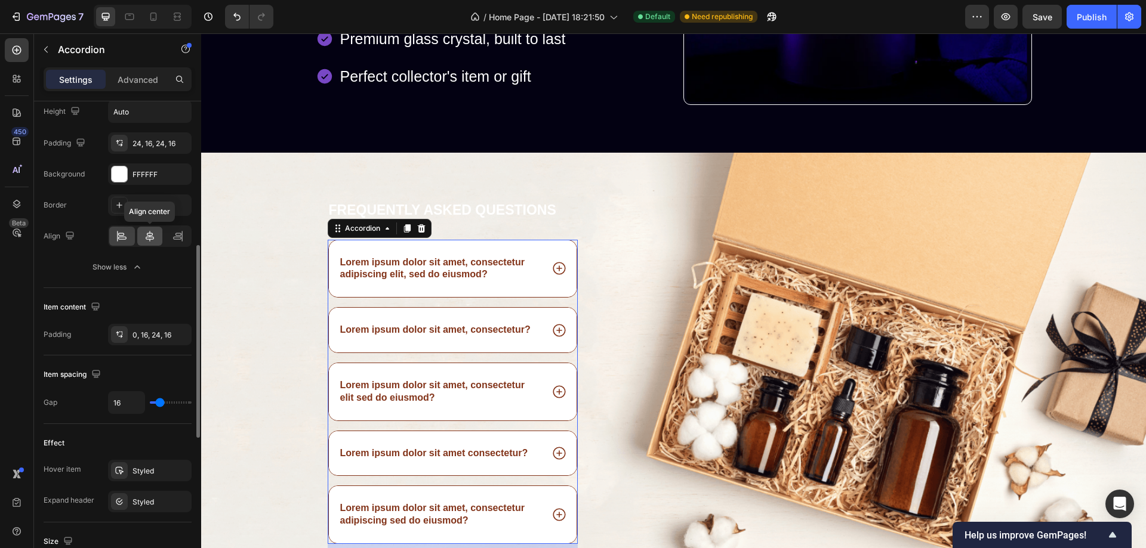
click at [143, 236] on div at bounding box center [150, 236] width 26 height 19
click at [124, 236] on icon at bounding box center [122, 236] width 12 height 12
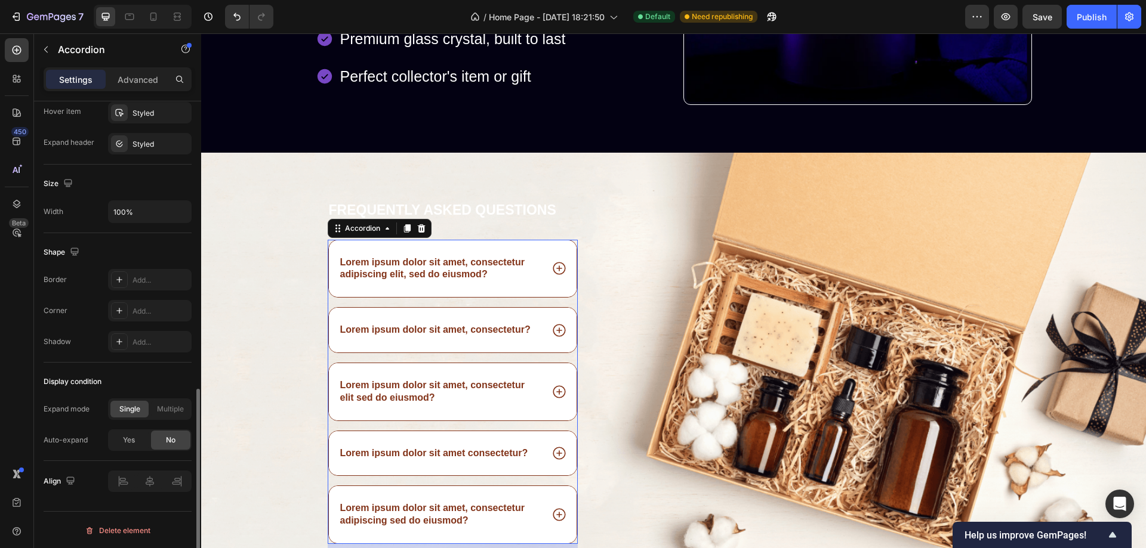
scroll to position [717, 0]
click at [128, 437] on span "Yes" at bounding box center [129, 439] width 12 height 11
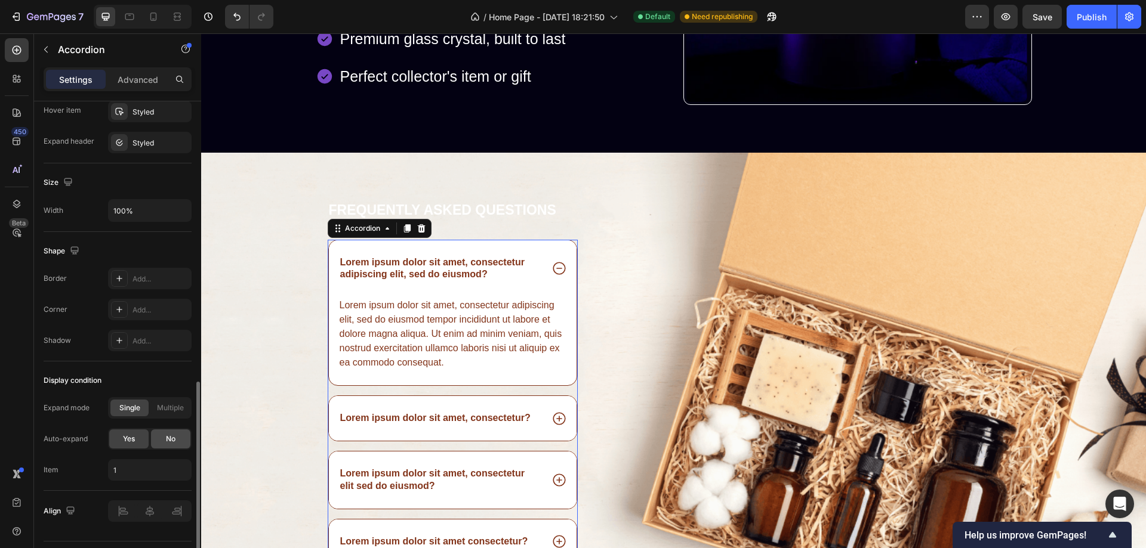
click at [167, 439] on span "No" at bounding box center [171, 439] width 10 height 11
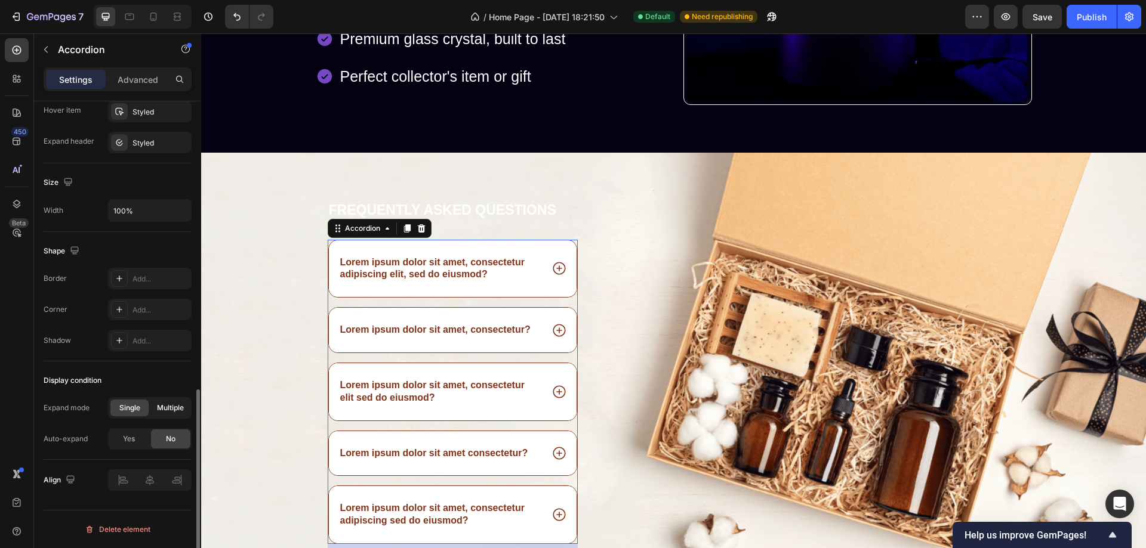
click at [168, 410] on span "Multiple" at bounding box center [170, 408] width 27 height 11
click at [124, 407] on span "Single" at bounding box center [129, 408] width 21 height 11
click at [145, 71] on div "Advanced" at bounding box center [138, 79] width 60 height 19
type input "100%"
type input "100"
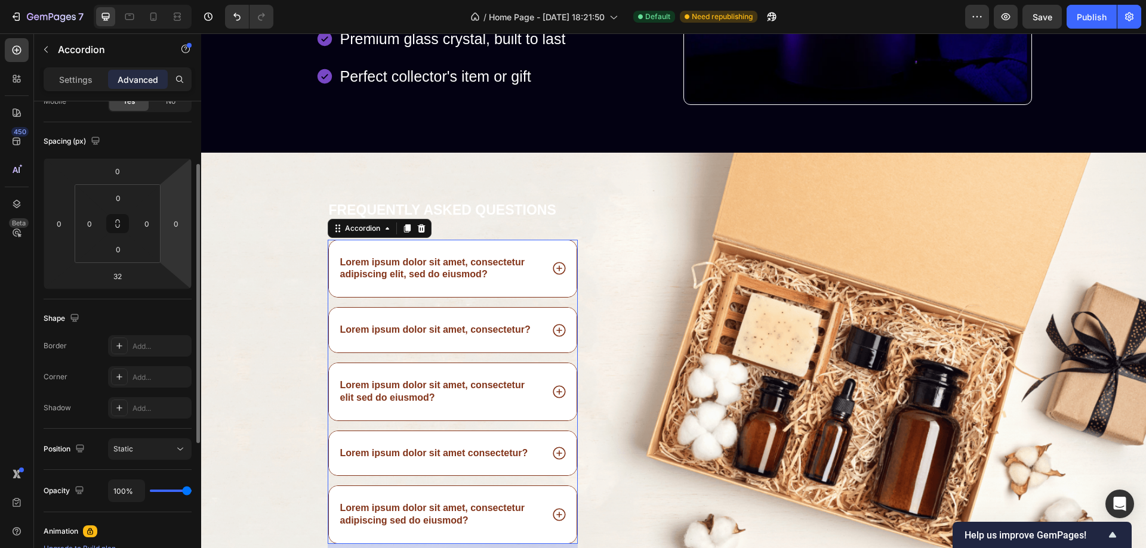
scroll to position [0, 0]
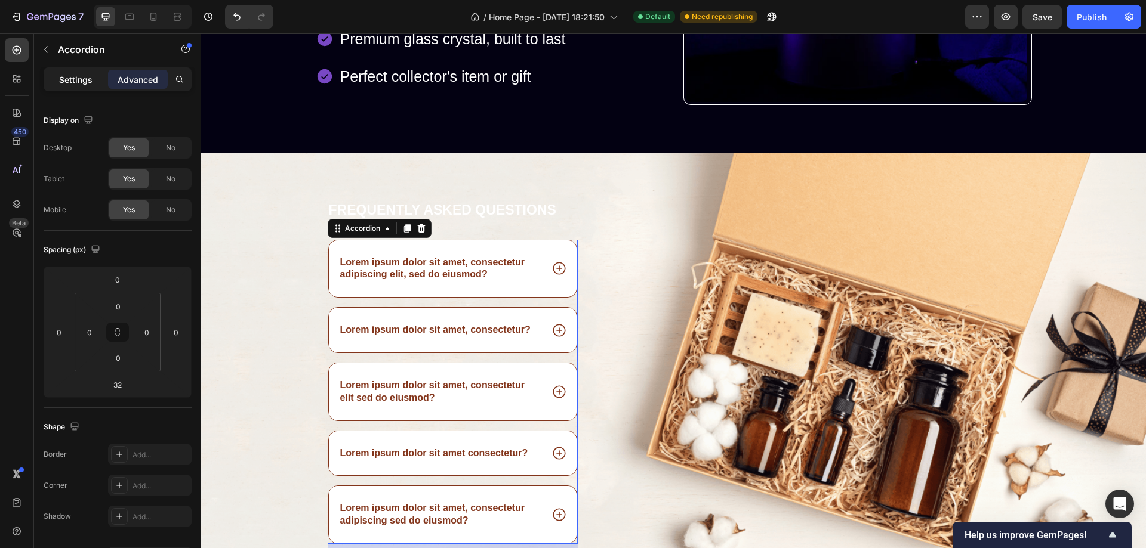
click at [82, 78] on p "Settings" at bounding box center [75, 79] width 33 height 13
type input "16"
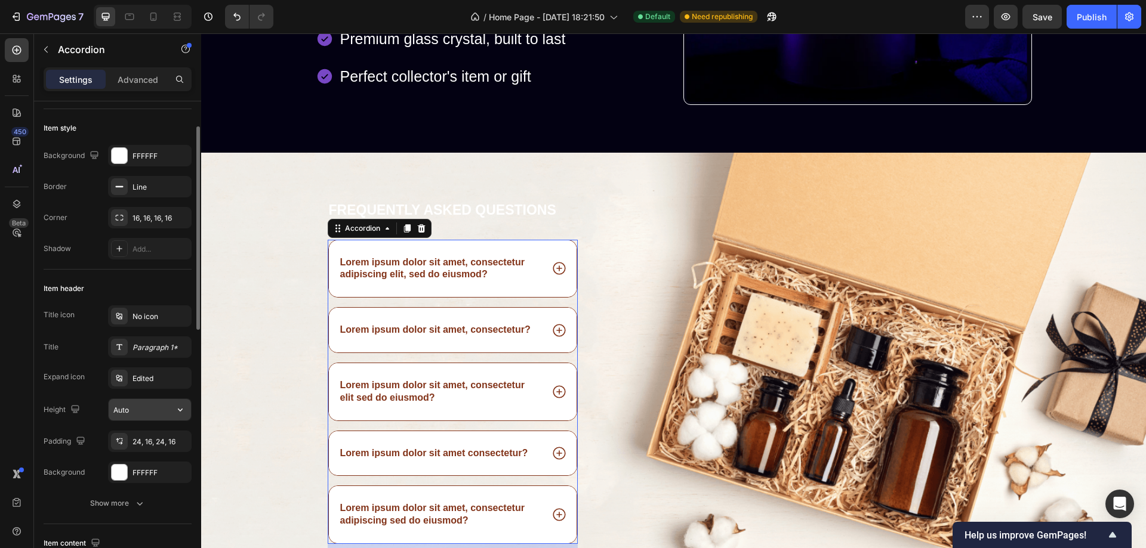
scroll to position [239, 0]
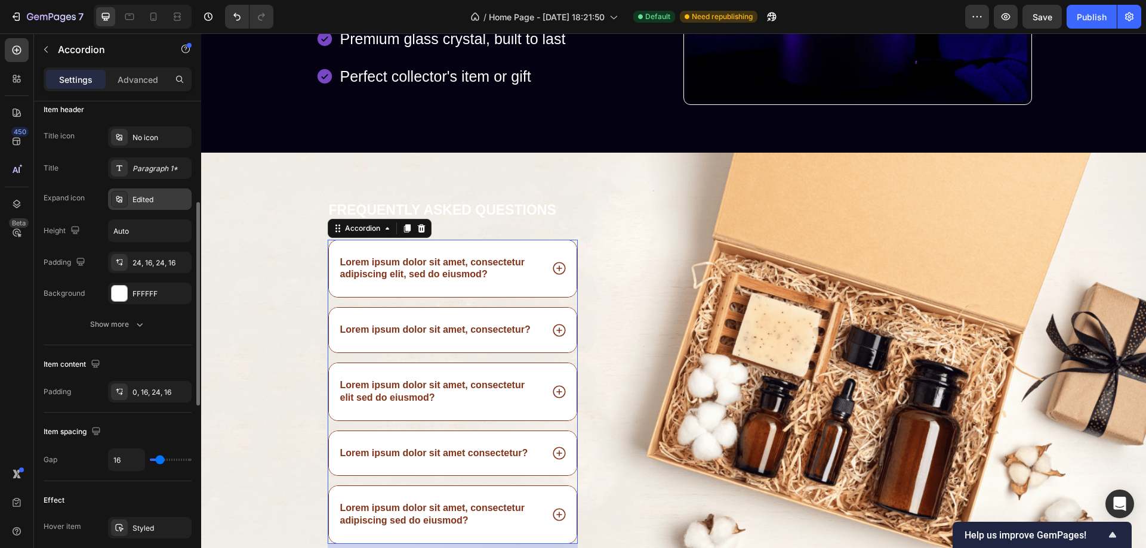
click at [149, 198] on div "Edited" at bounding box center [160, 200] width 56 height 11
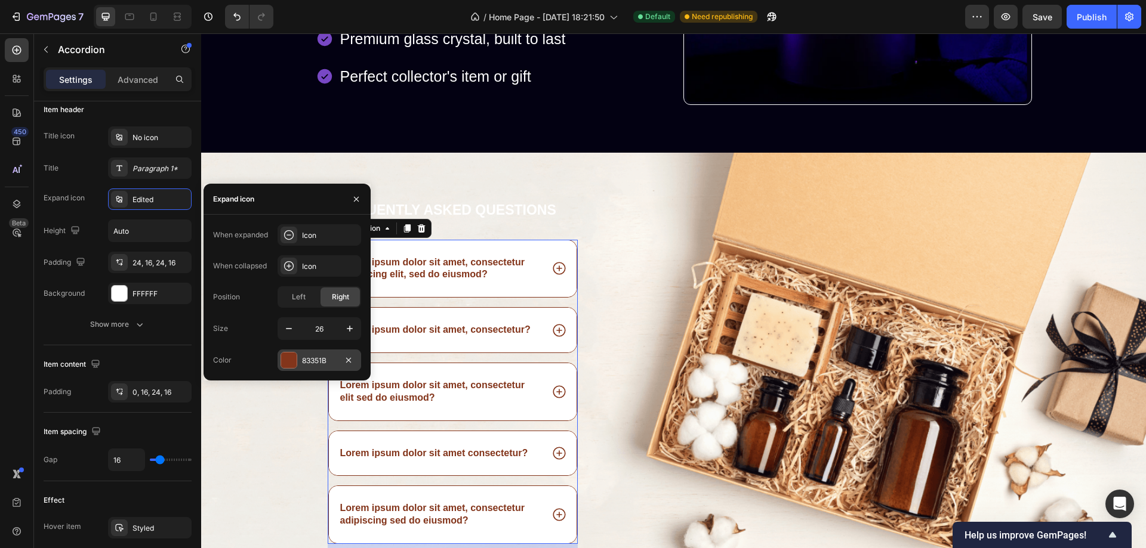
click at [288, 357] on div at bounding box center [289, 361] width 16 height 16
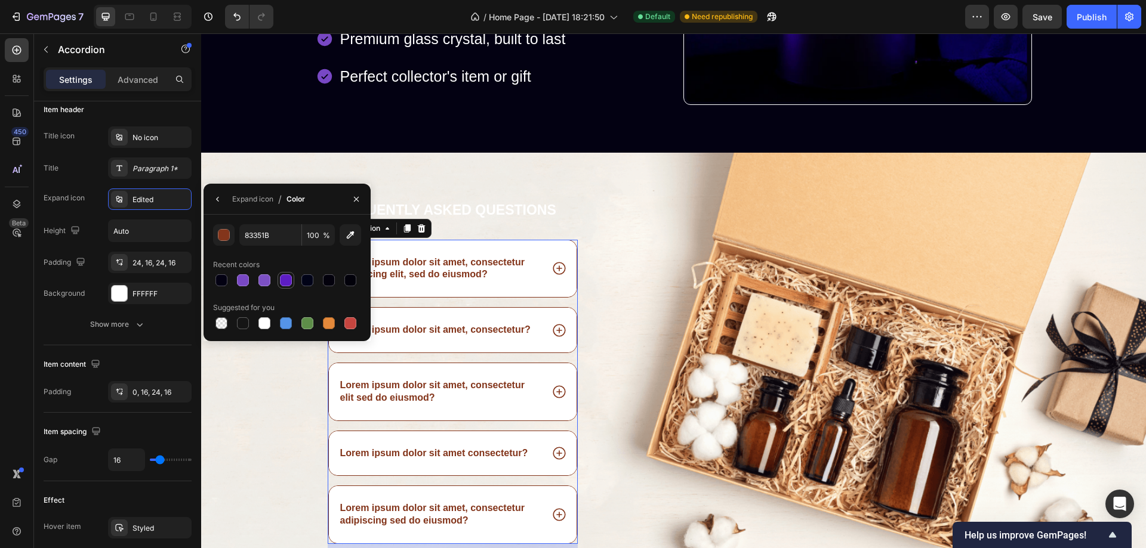
click at [285, 280] on div at bounding box center [286, 281] width 12 height 12
type input "5D1DC4"
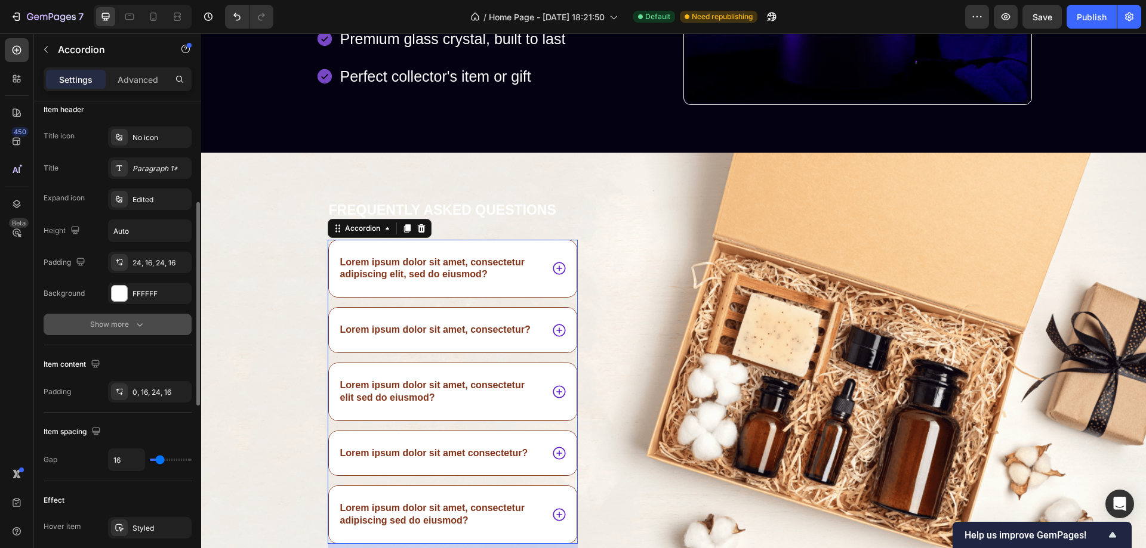
click at [143, 325] on icon "button" at bounding box center [140, 325] width 12 height 12
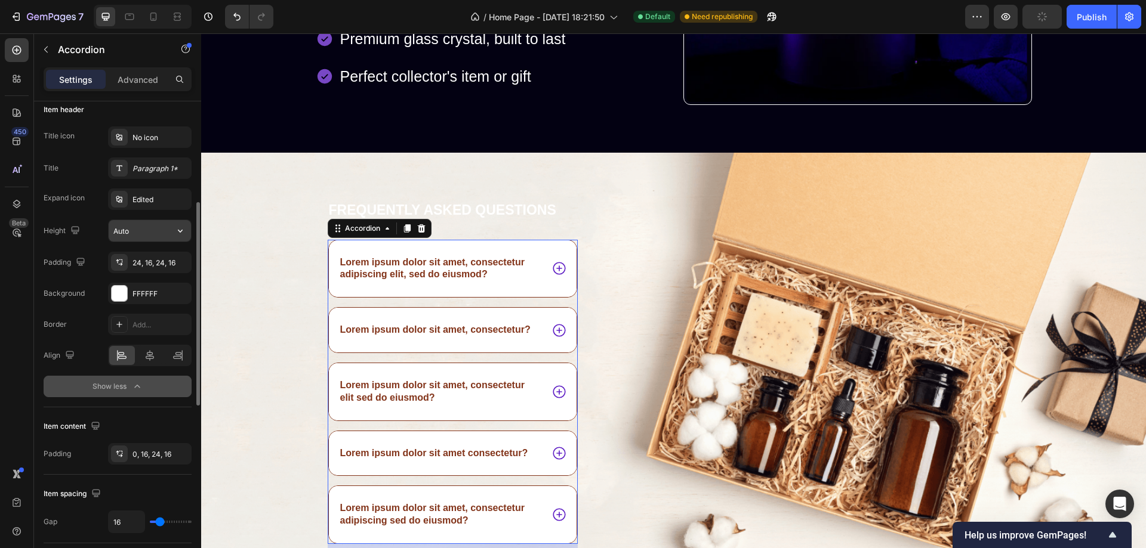
click at [143, 232] on input "Auto" at bounding box center [150, 230] width 82 height 21
click at [147, 230] on input "Auto" at bounding box center [150, 230] width 82 height 21
click at [146, 200] on div "Edited" at bounding box center [160, 200] width 56 height 11
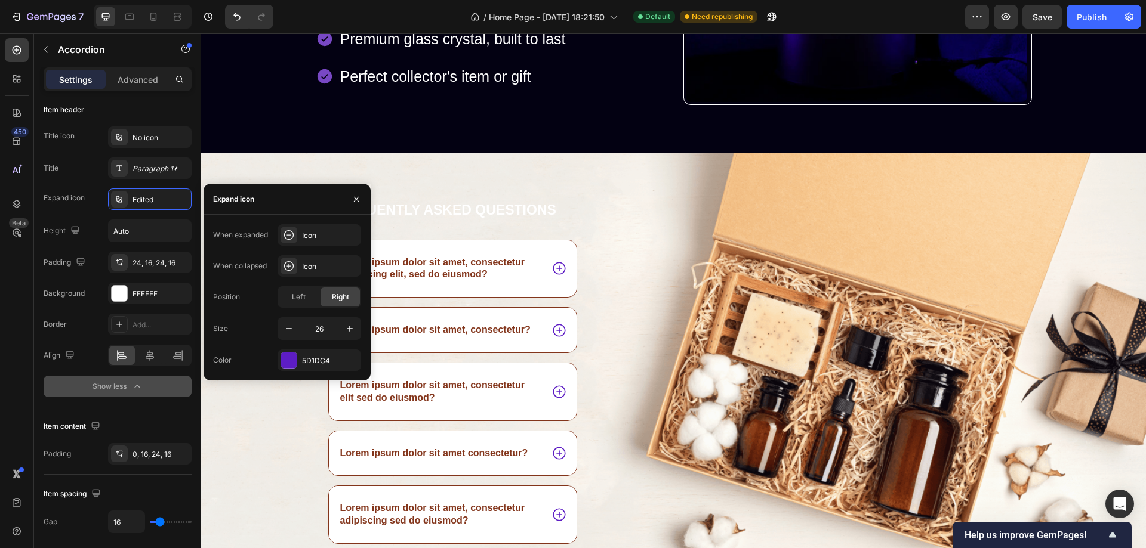
click at [520, 301] on div "Lorem ipsum dolor sit amet, consectetur adipiscing elit, sed do eiusmod? Lorem …" at bounding box center [453, 392] width 251 height 304
click at [357, 201] on icon "button" at bounding box center [356, 198] width 5 height 5
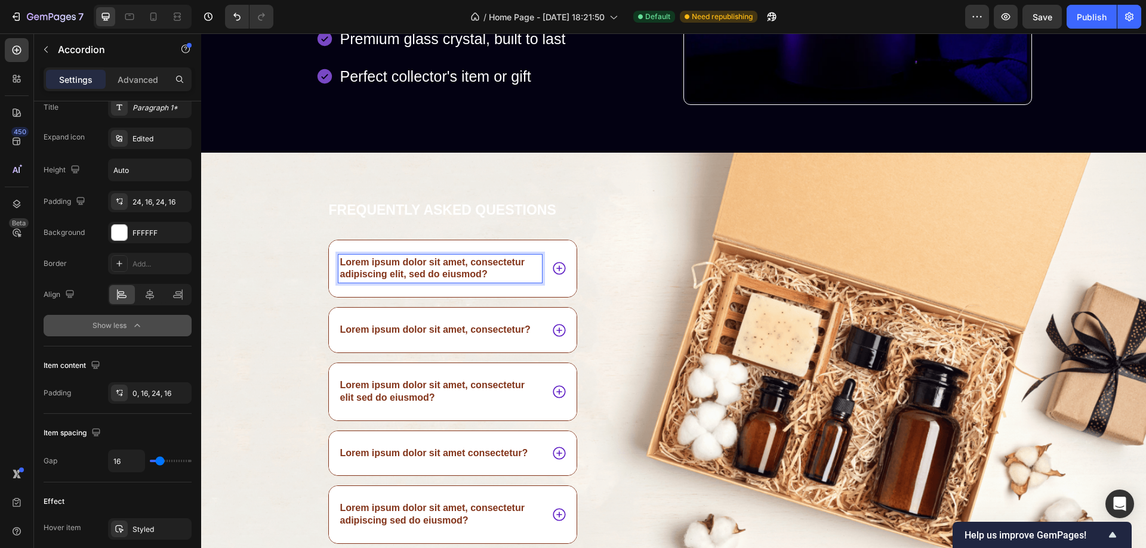
scroll to position [0, 0]
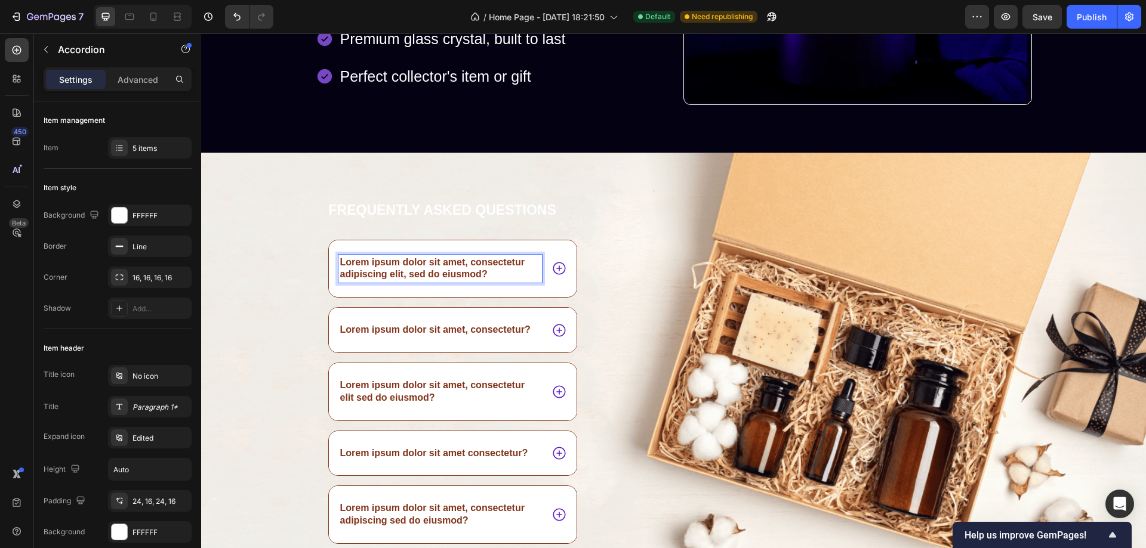
click at [409, 267] on p "Lorem ipsum dolor sit amet, consectetur adipiscing elit, sed do eiusmod?" at bounding box center [440, 269] width 201 height 25
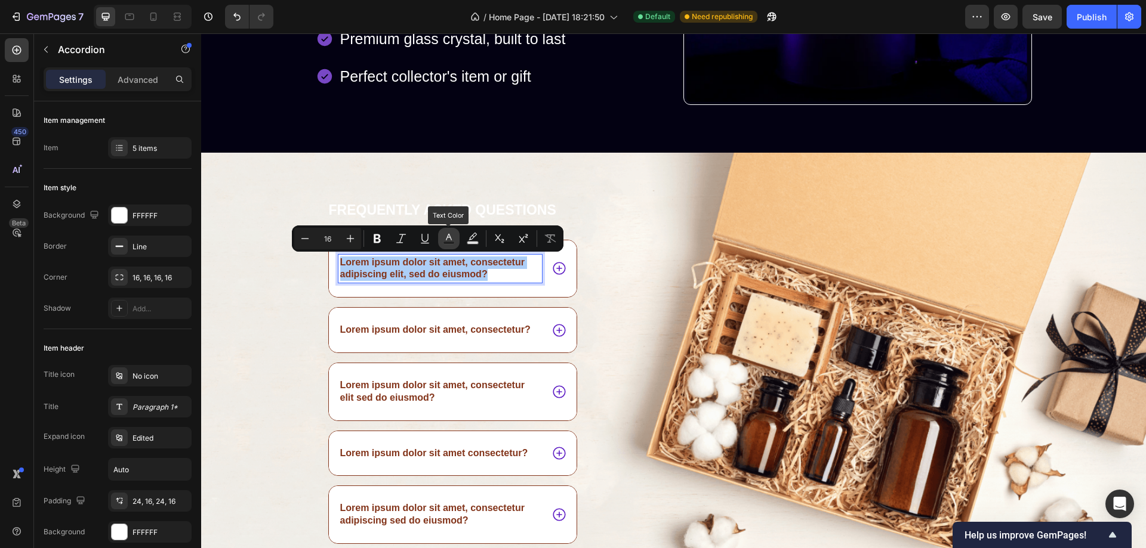
click at [449, 239] on icon "Editor contextual toolbar" at bounding box center [449, 239] width 12 height 12
type input "83351B"
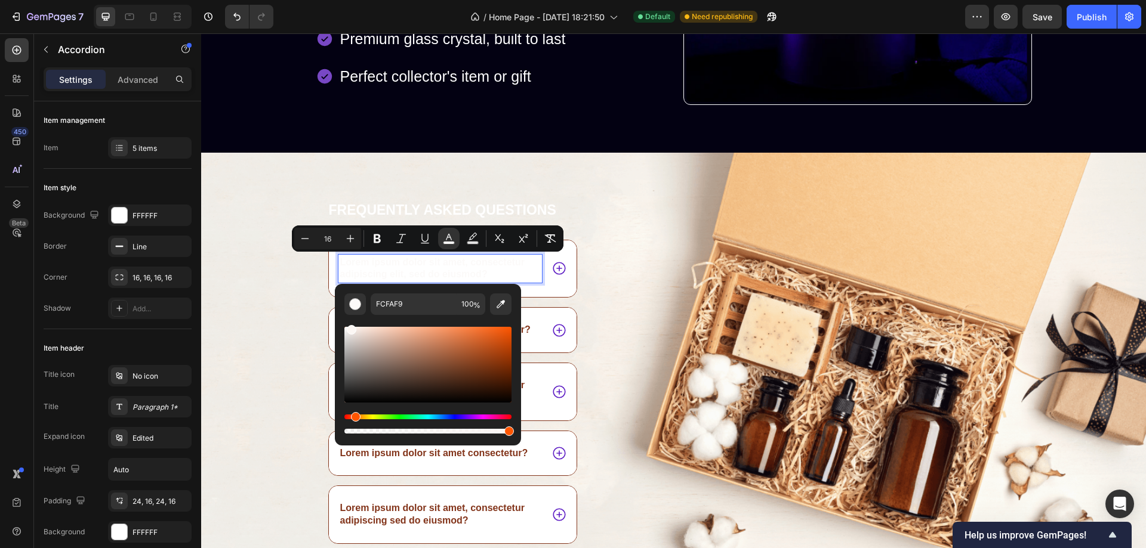
type input "FCF7F4"
click at [350, 328] on div "Editor contextual toolbar" at bounding box center [427, 365] width 167 height 76
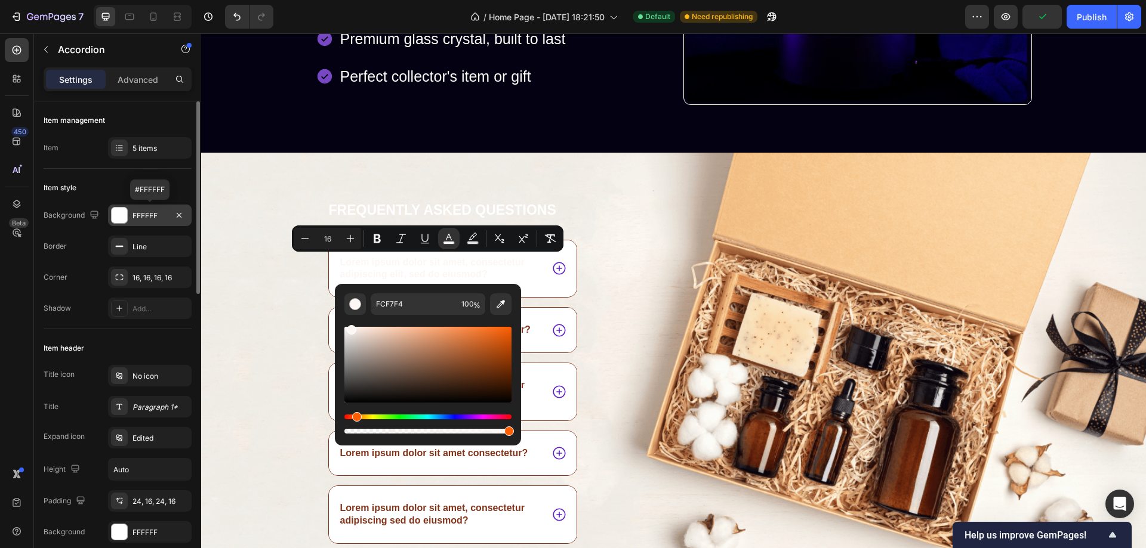
click at [119, 214] on div at bounding box center [120, 216] width 16 height 16
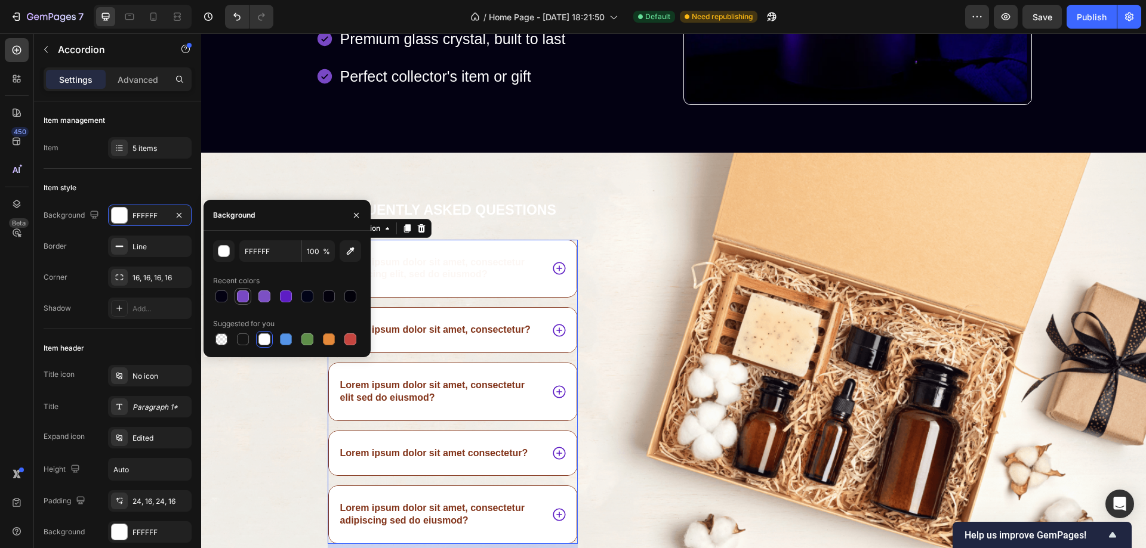
click at [242, 298] on div at bounding box center [243, 297] width 12 height 12
type input "7848C4"
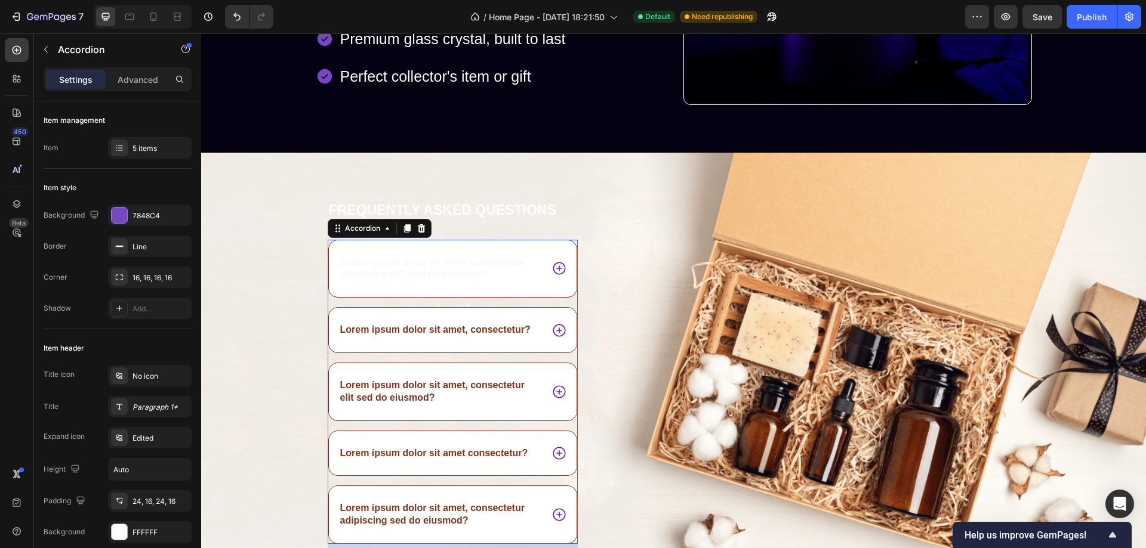
click at [544, 249] on div "Lorem ipsum dolor sit amet, consectetur adipiscing elit, sed do eiusmod?" at bounding box center [453, 269] width 248 height 57
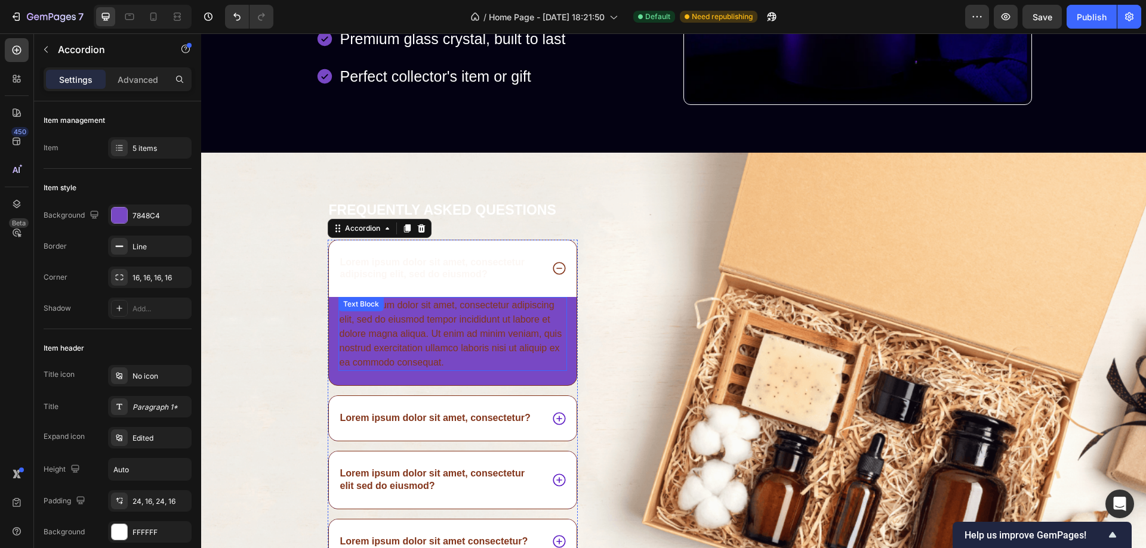
click at [501, 323] on div "Lorem ipsum dolor sit amet, consectetur adipiscing elit, sed do eiusmod tempor …" at bounding box center [452, 334] width 229 height 74
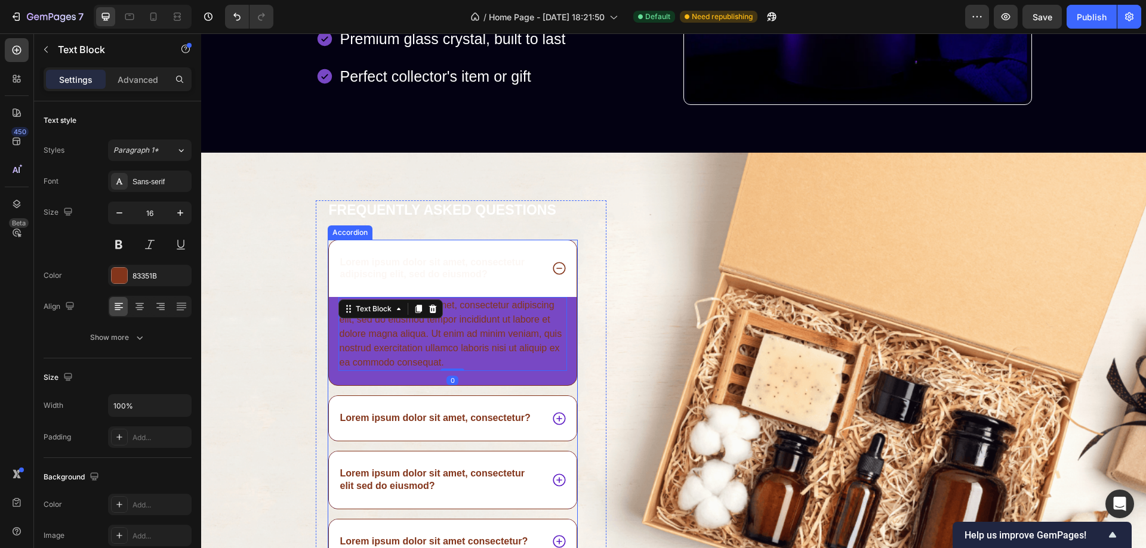
click at [550, 249] on div "Lorem ipsum dolor sit amet, consectetur adipiscing elit, sed do eiusmod?" at bounding box center [453, 269] width 248 height 57
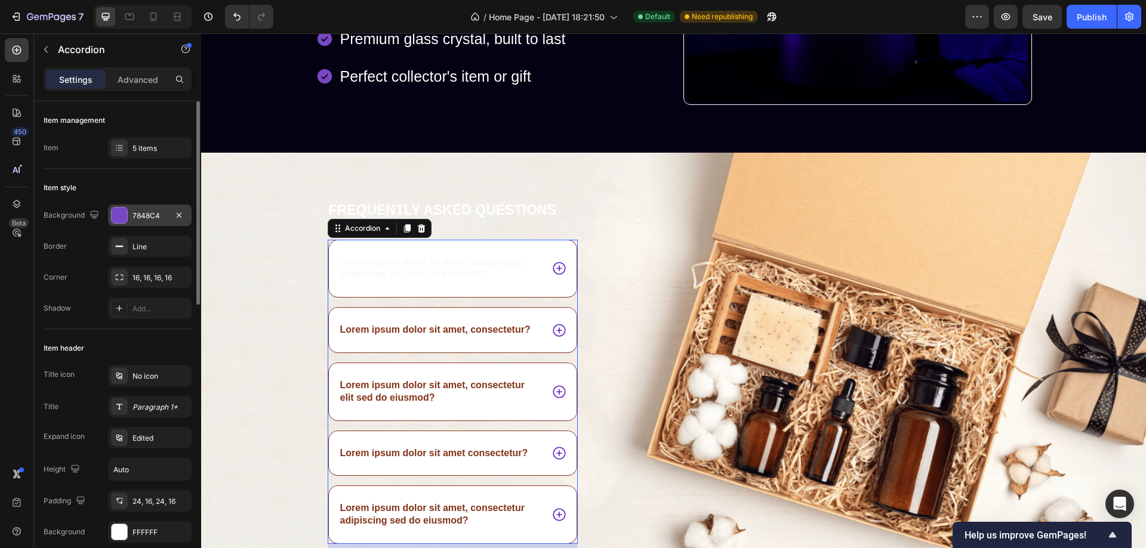
click at [119, 213] on div at bounding box center [120, 216] width 16 height 16
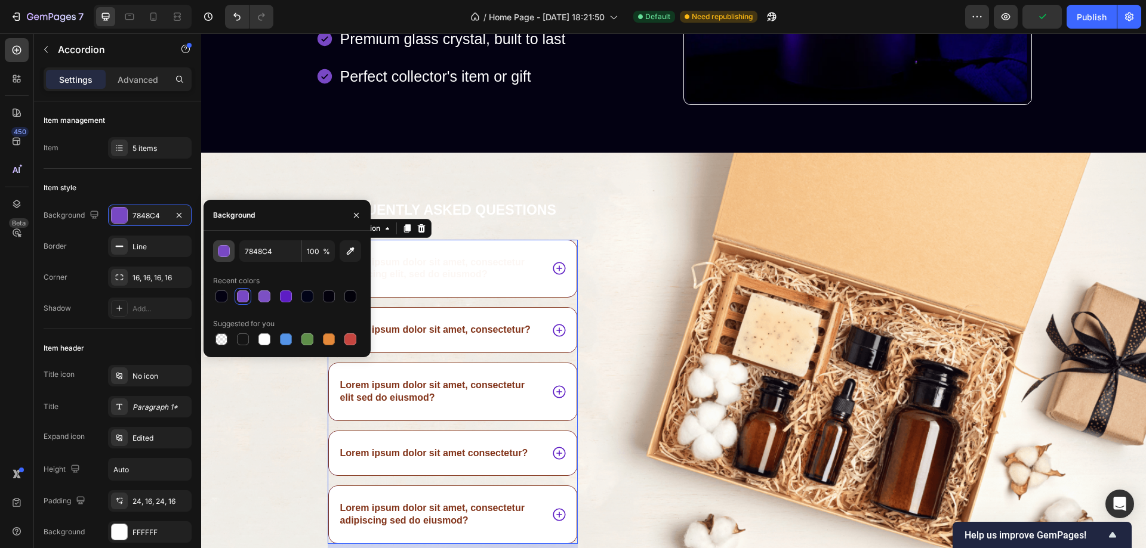
click at [224, 251] on div "button" at bounding box center [224, 252] width 12 height 12
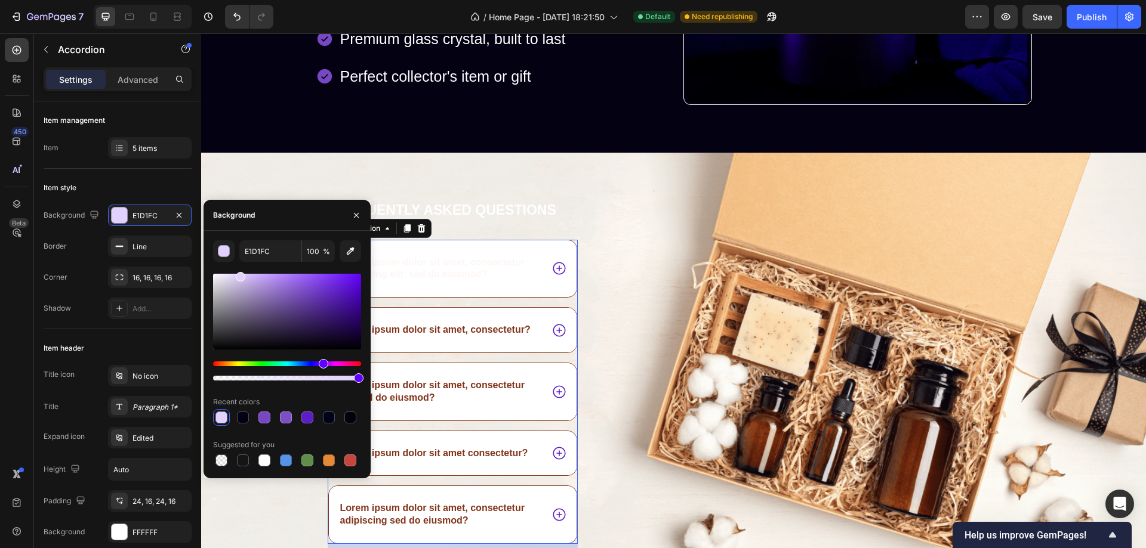
drag, startPoint x: 249, startPoint y: 279, endPoint x: 239, endPoint y: 274, distance: 11.2
click at [239, 274] on div at bounding box center [287, 312] width 148 height 76
type input "E4D3FF"
click at [551, 272] on icon at bounding box center [559, 269] width 16 height 16
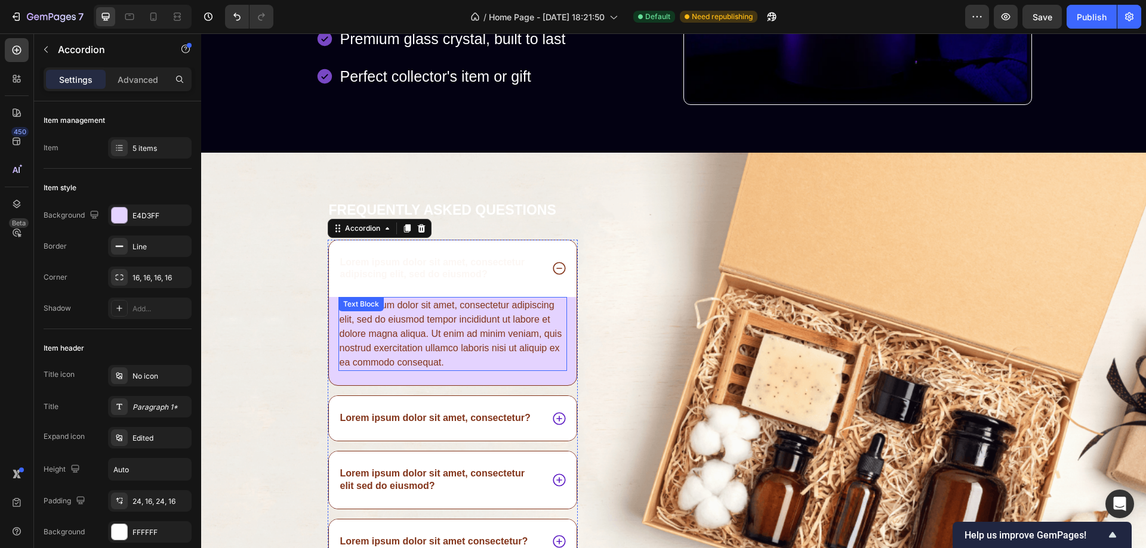
click at [464, 333] on div "Lorem ipsum dolor sit amet, consectetur adipiscing elit, sed do eiusmod tempor …" at bounding box center [452, 334] width 229 height 74
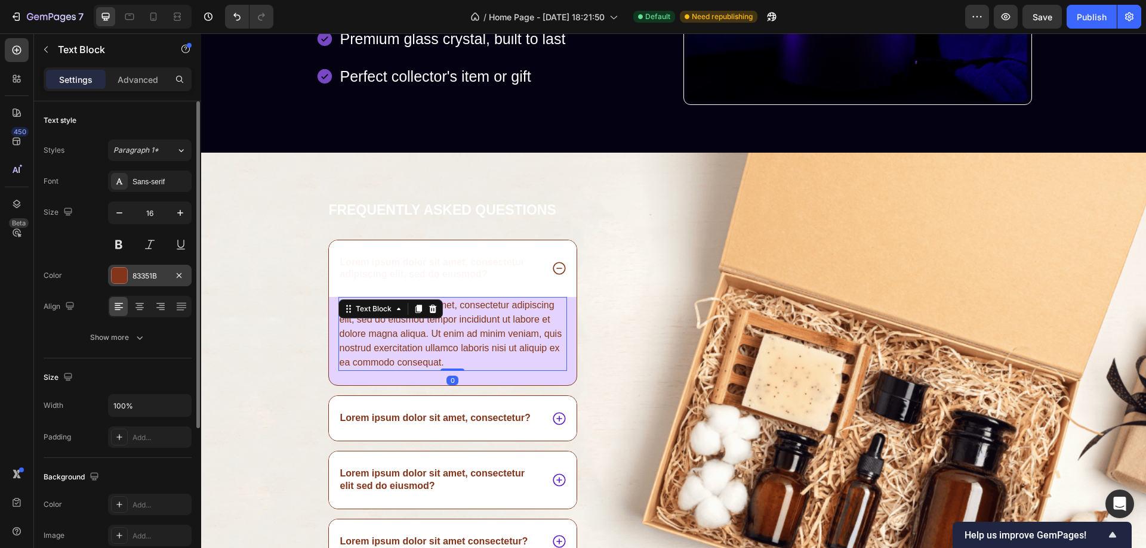
click at [121, 275] on div at bounding box center [120, 276] width 16 height 16
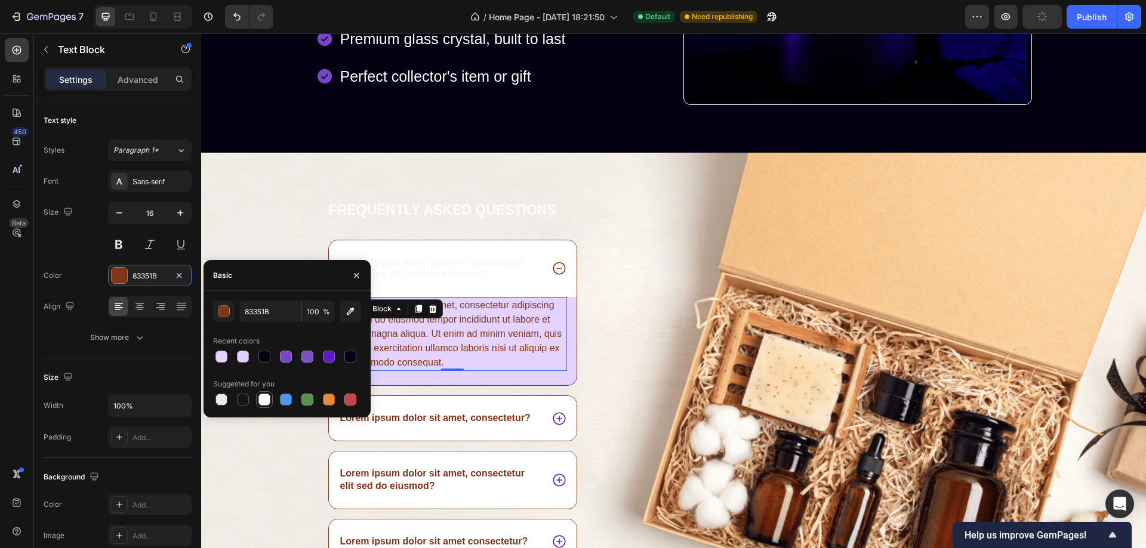
click at [263, 402] on div at bounding box center [264, 400] width 12 height 12
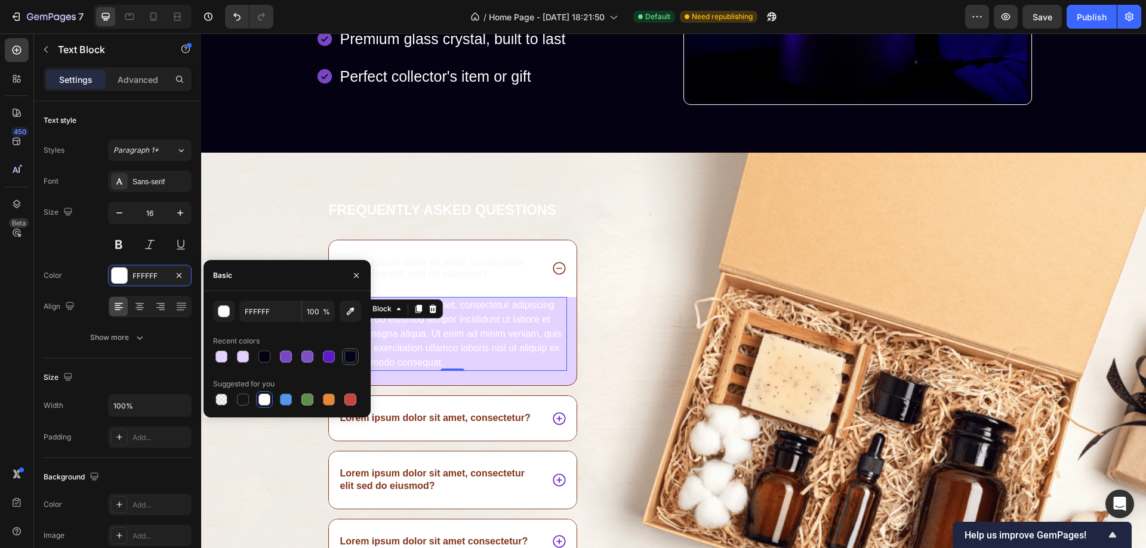
click at [350, 357] on div at bounding box center [350, 357] width 12 height 12
type input "010317"
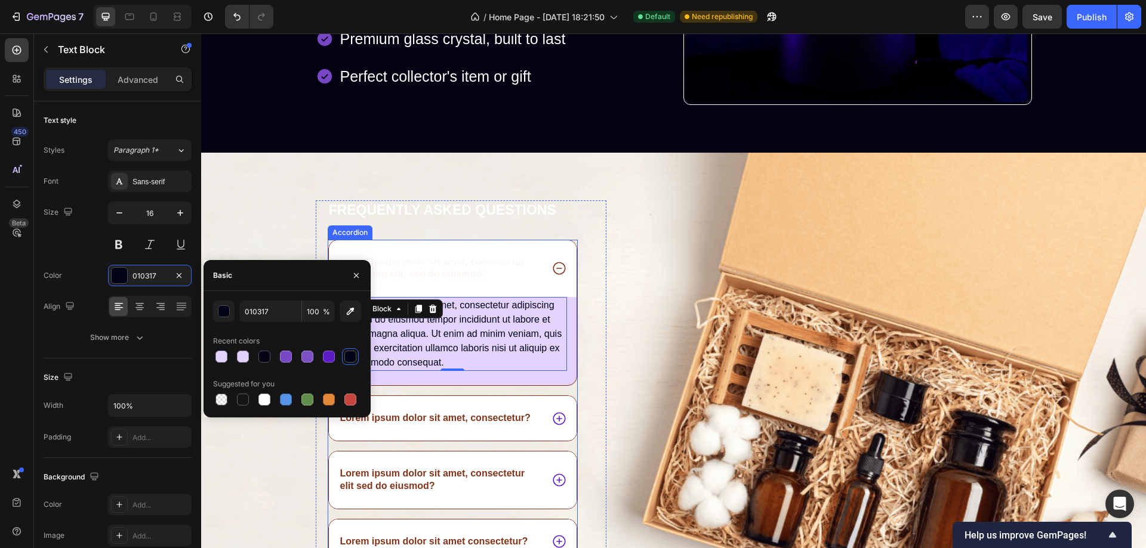
click at [537, 380] on div "Lorem ipsum dolor sit amet, consectetur adipiscing elit, sed do eiusmod tempor …" at bounding box center [453, 341] width 248 height 88
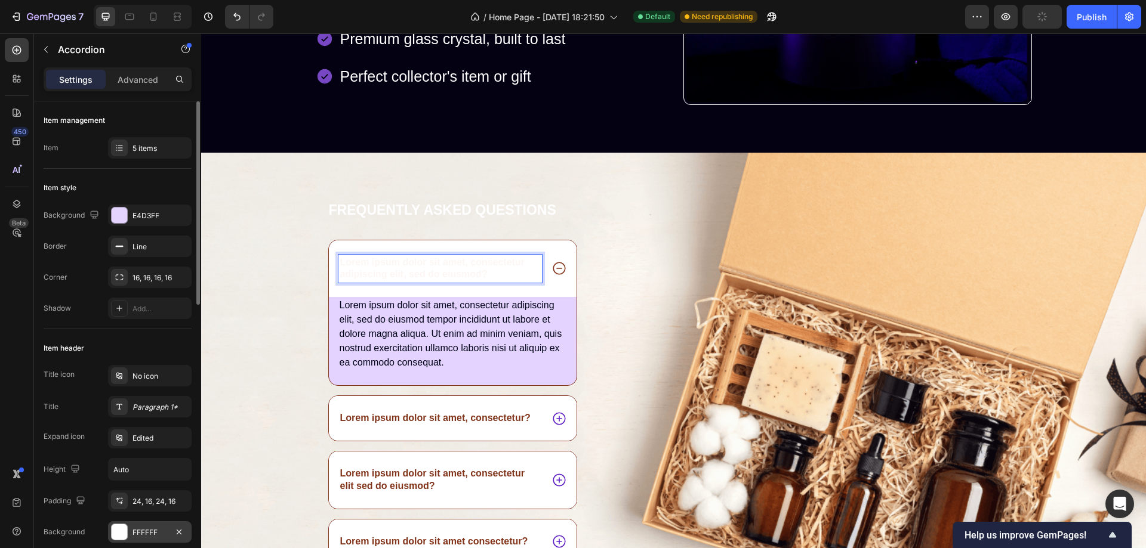
click at [120, 532] on div at bounding box center [120, 533] width 16 height 16
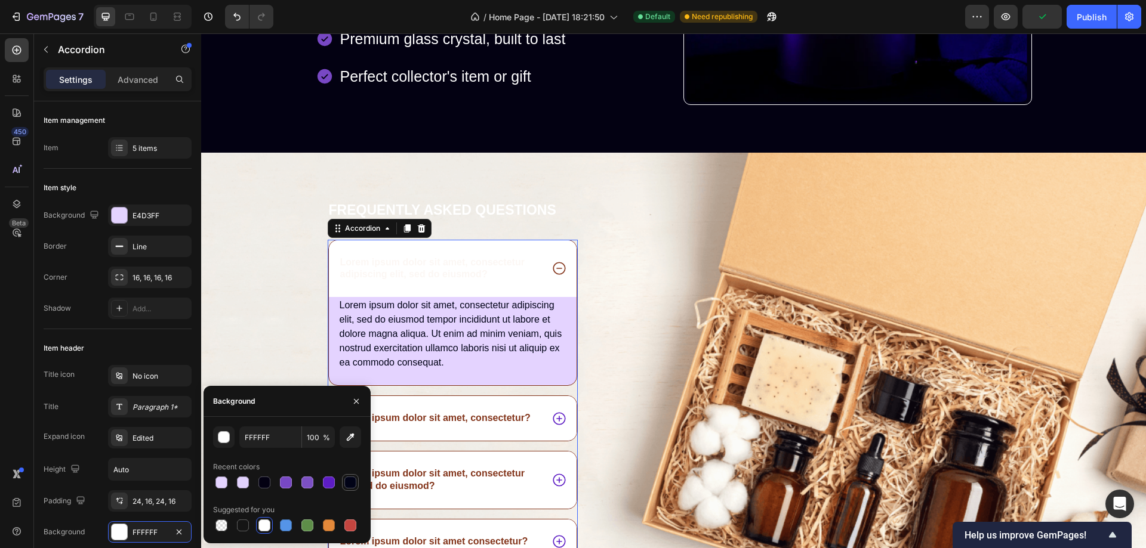
click at [350, 480] on div at bounding box center [350, 483] width 12 height 12
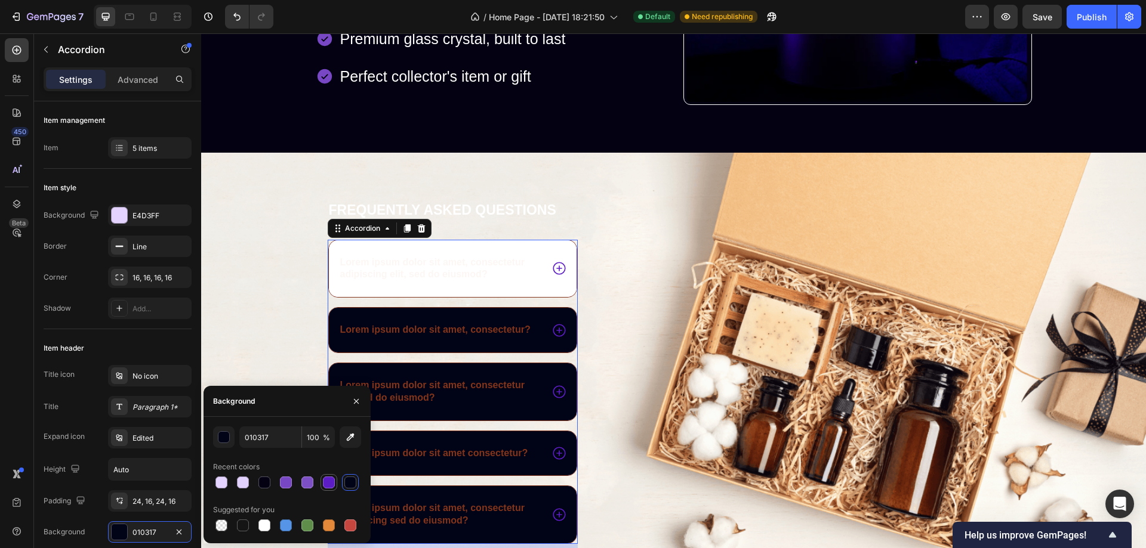
click at [326, 483] on div at bounding box center [329, 483] width 12 height 12
type input "5D1DC4"
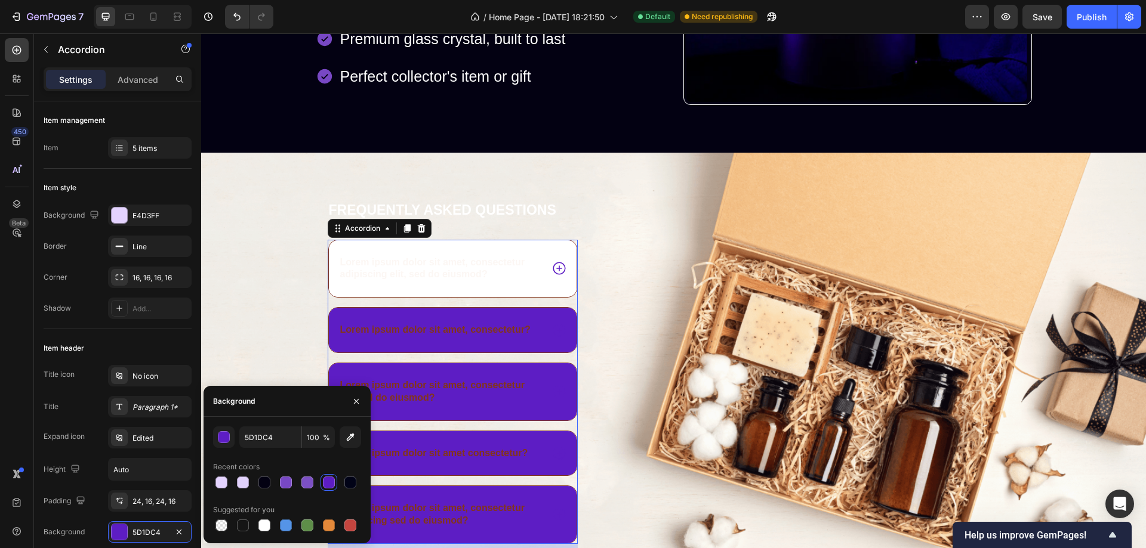
click at [553, 253] on div "Lorem ipsum dolor sit amet, consectetur adipiscing elit, sed do eiusmod?" at bounding box center [453, 269] width 248 height 57
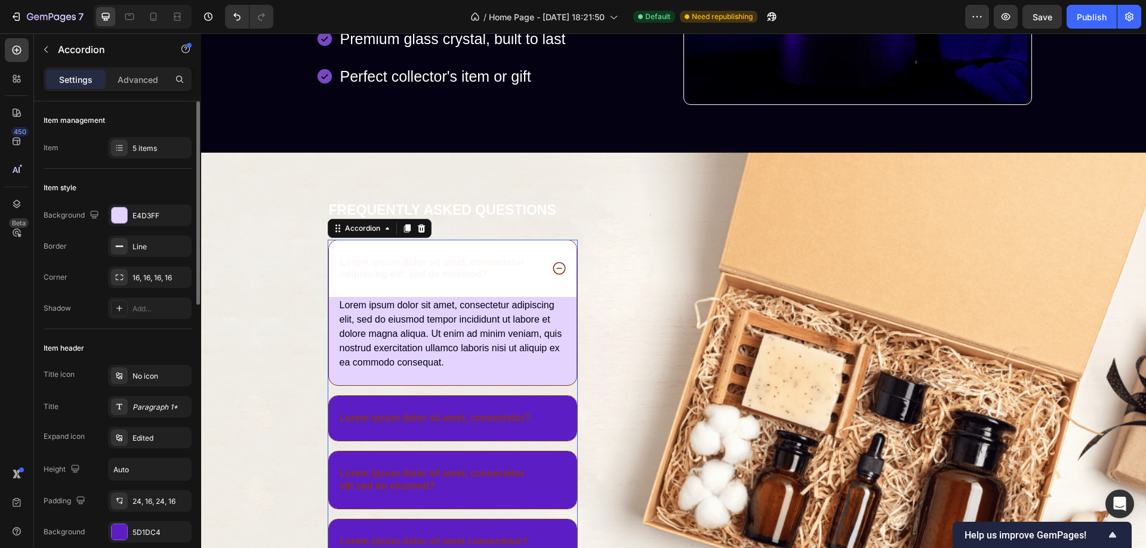
click at [145, 313] on div "Add..." at bounding box center [160, 309] width 56 height 11
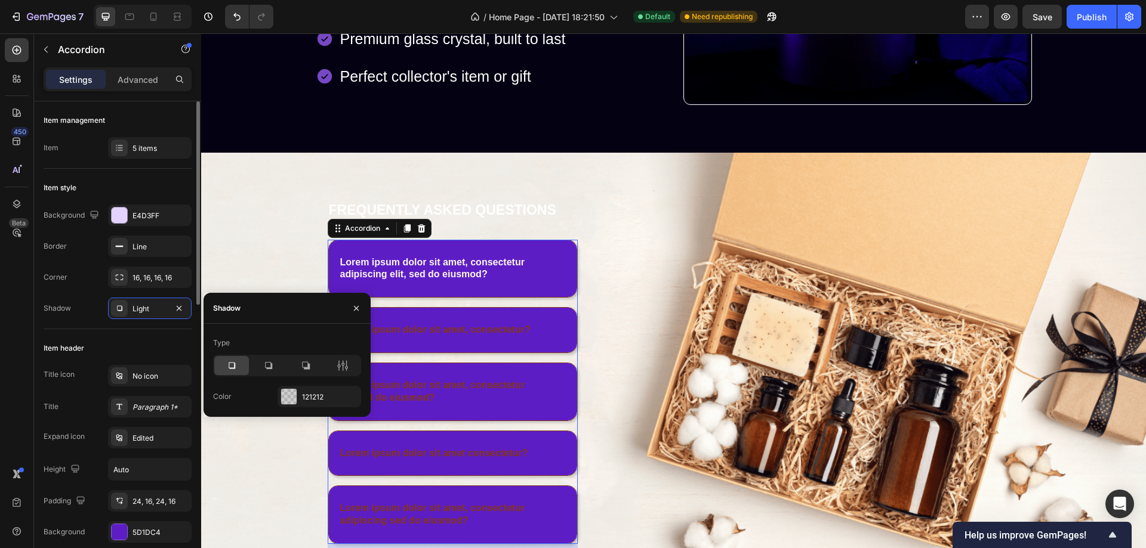
click at [141, 329] on div "Item header Title icon No icon Title Paragraph 1* Expand icon Edited Height Aut…" at bounding box center [118, 456] width 148 height 255
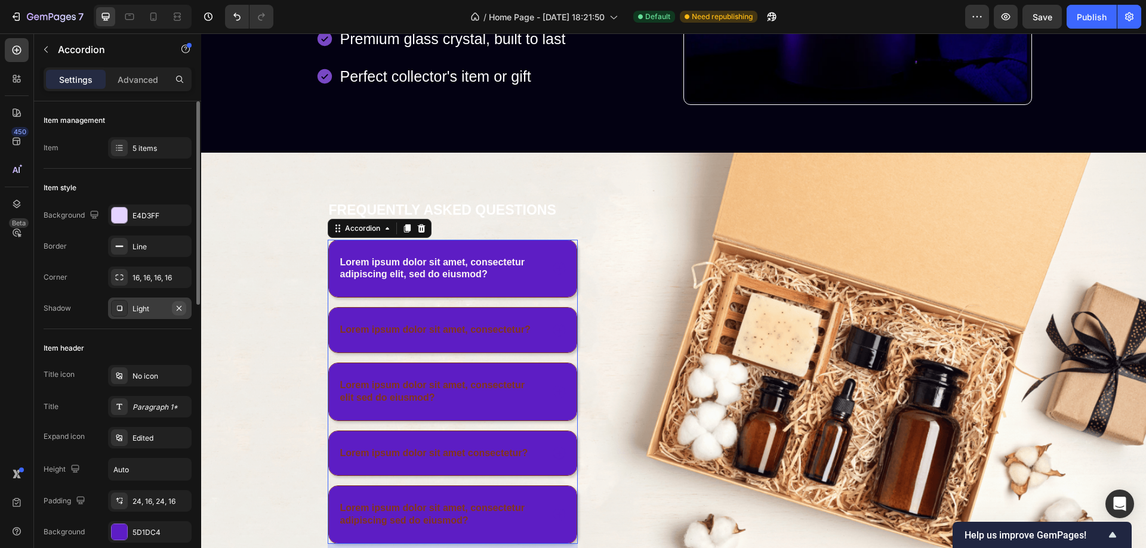
click at [177, 306] on icon "button" at bounding box center [179, 308] width 5 height 5
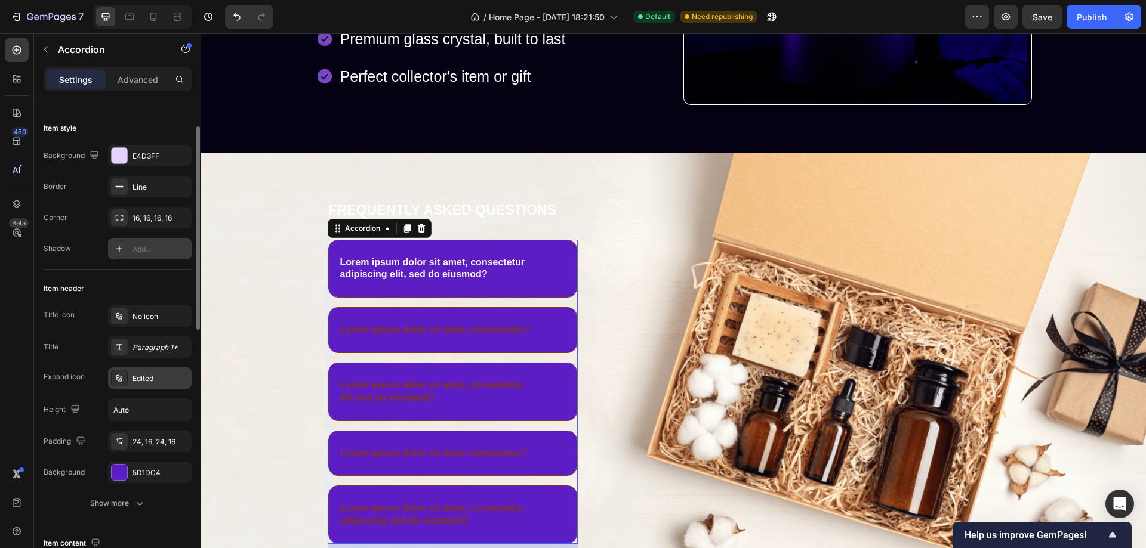
click at [149, 374] on div "Edited" at bounding box center [160, 379] width 56 height 11
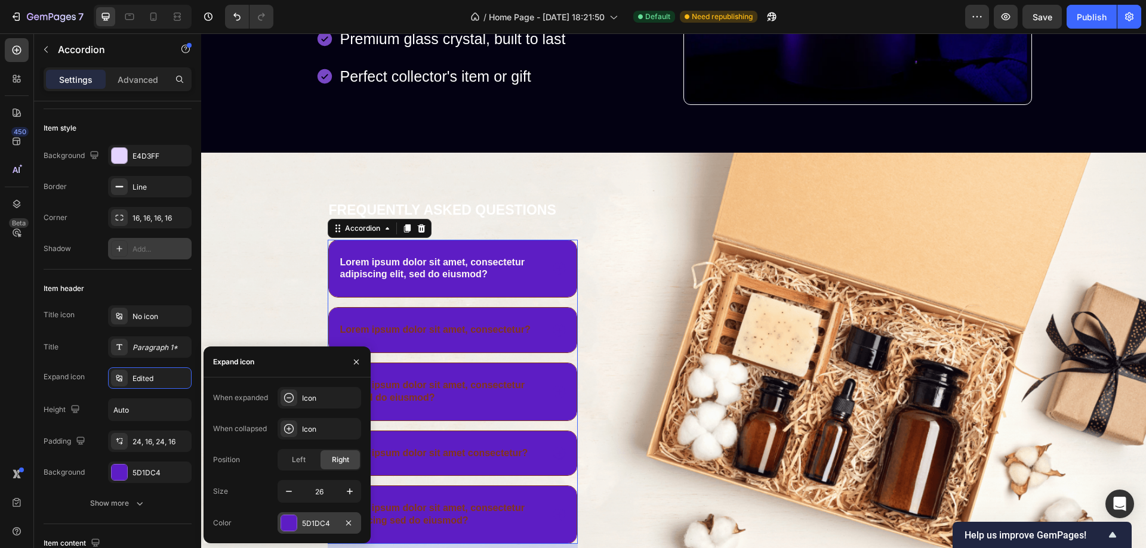
click at [288, 526] on div at bounding box center [289, 524] width 16 height 16
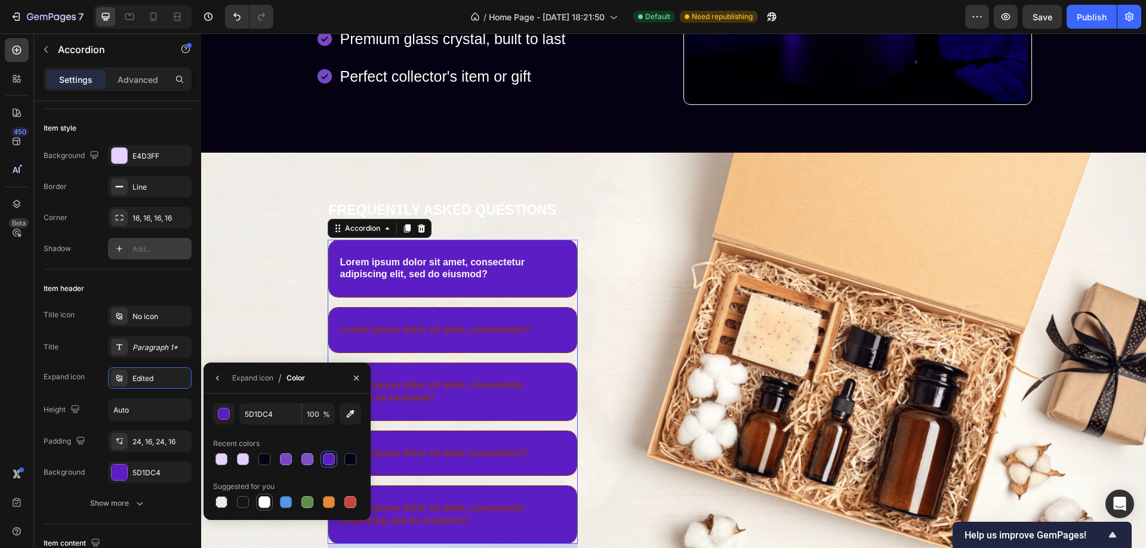
click at [263, 503] on div at bounding box center [264, 503] width 12 height 12
type input "FFFFFF"
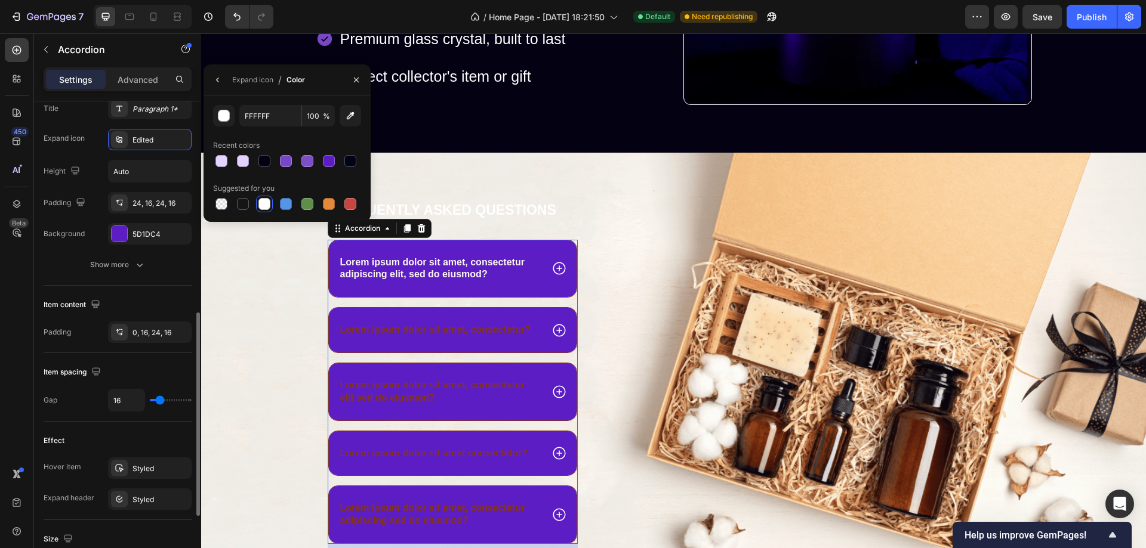
scroll to position [358, 0]
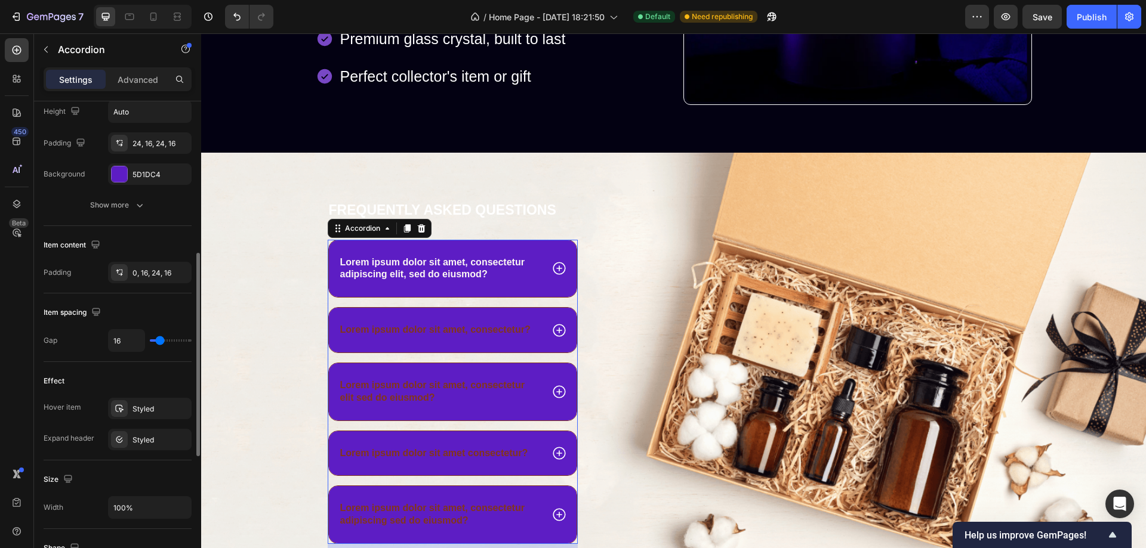
click at [136, 193] on div "Title icon No icon Title Paragraph 1* Expand icon Edited Height Auto Padding 24…" at bounding box center [118, 111] width 148 height 209
click at [138, 199] on button "Show more" at bounding box center [118, 205] width 148 height 21
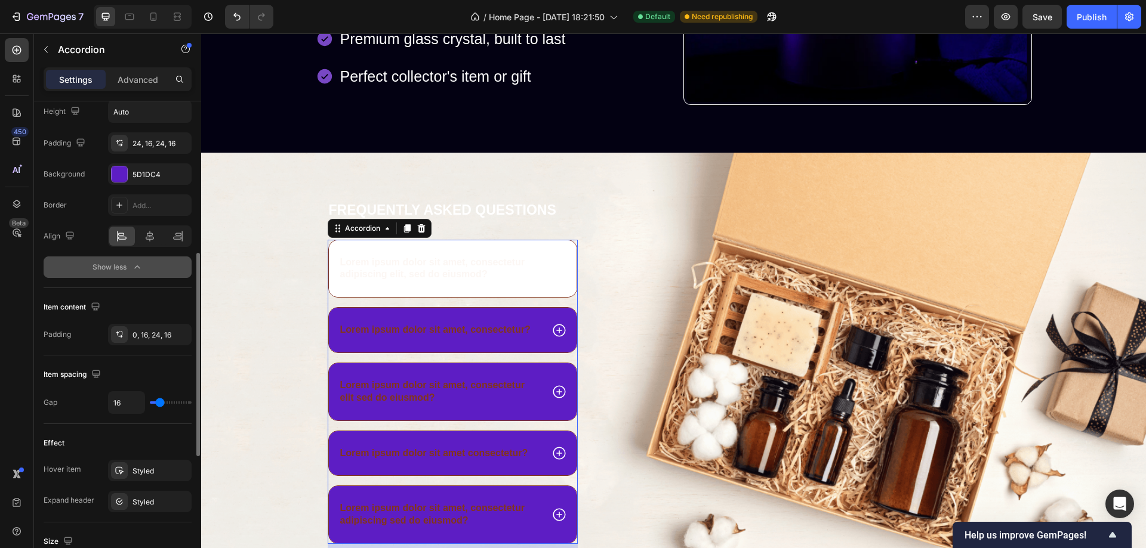
click at [495, 248] on div "Lorem ipsum dolor sit amet, consectetur adipiscing elit, sed do eiusmod?" at bounding box center [453, 269] width 248 height 57
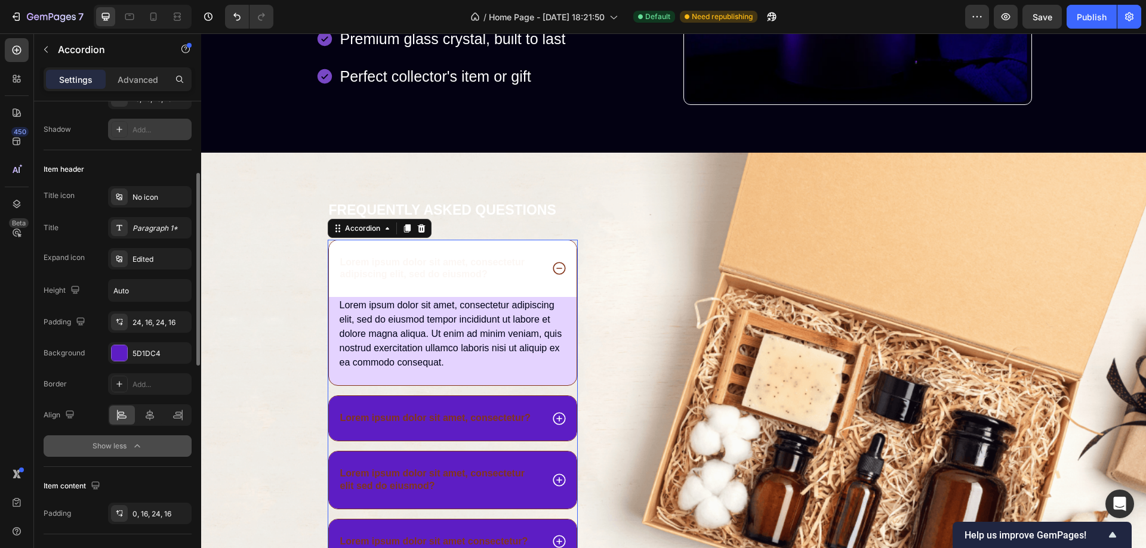
scroll to position [0, 0]
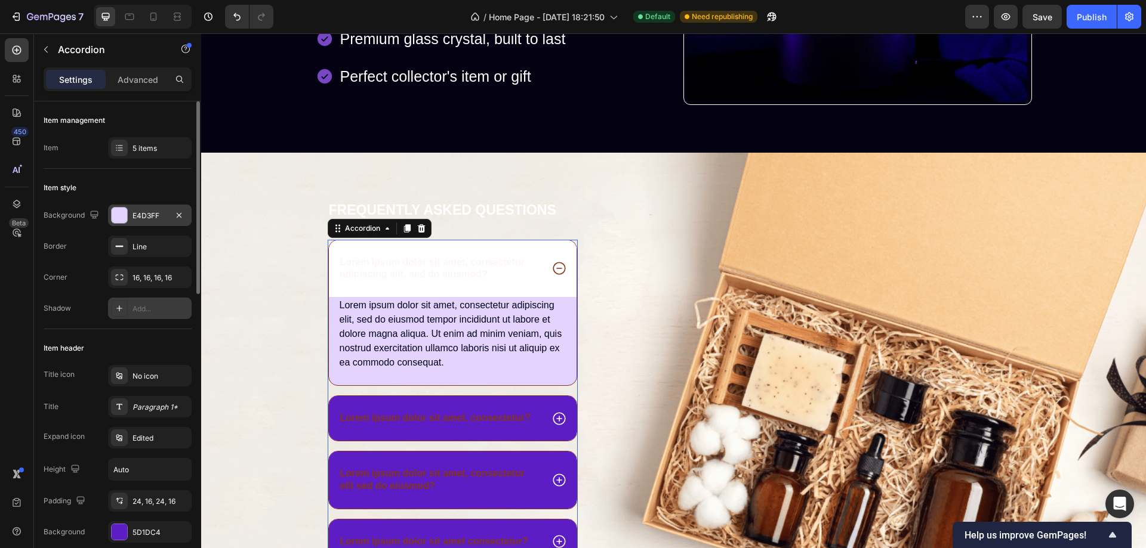
click at [121, 213] on div at bounding box center [120, 216] width 16 height 16
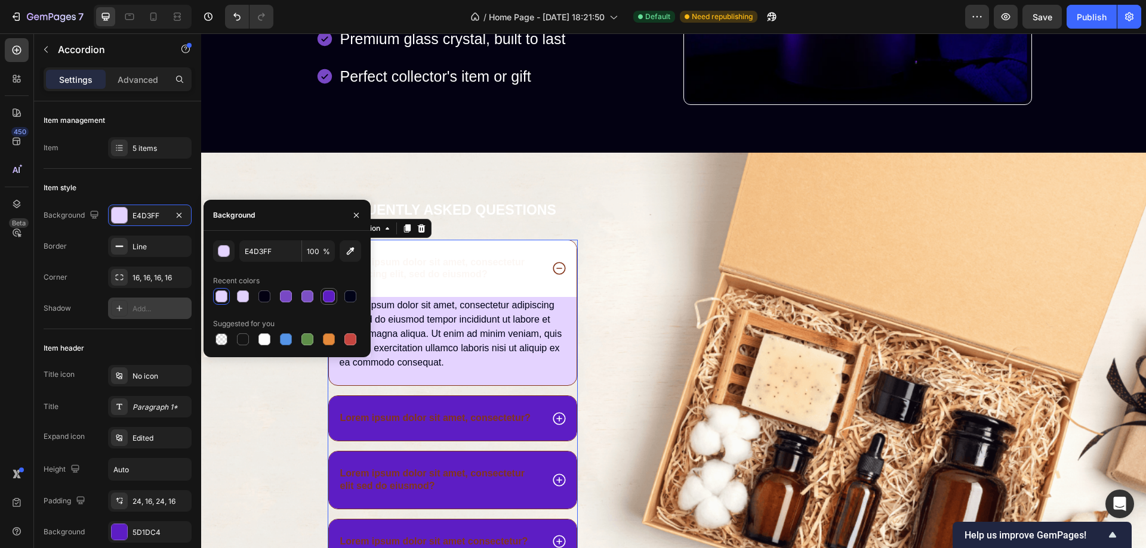
click at [330, 294] on div at bounding box center [329, 297] width 12 height 12
type input "5D1DC4"
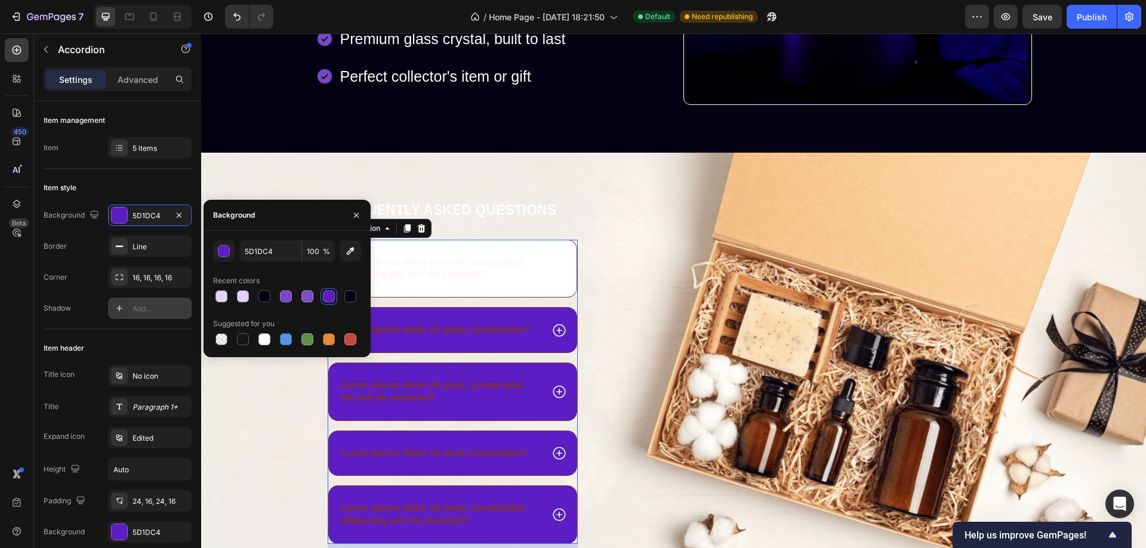
click at [553, 246] on div "Lorem ipsum dolor sit amet, consectetur adipiscing elit, sed do eiusmod?" at bounding box center [453, 269] width 248 height 57
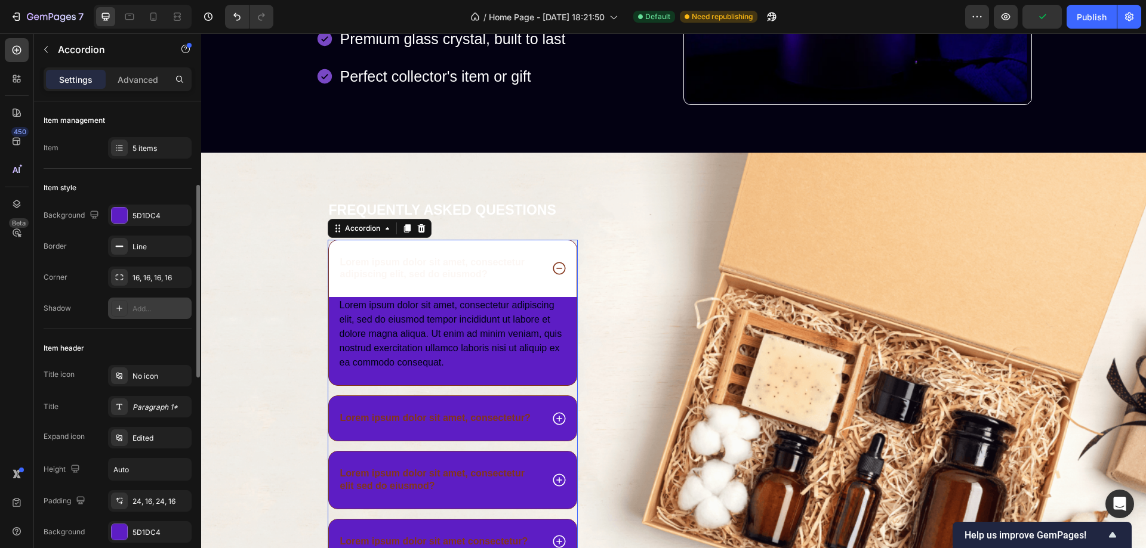
scroll to position [119, 0]
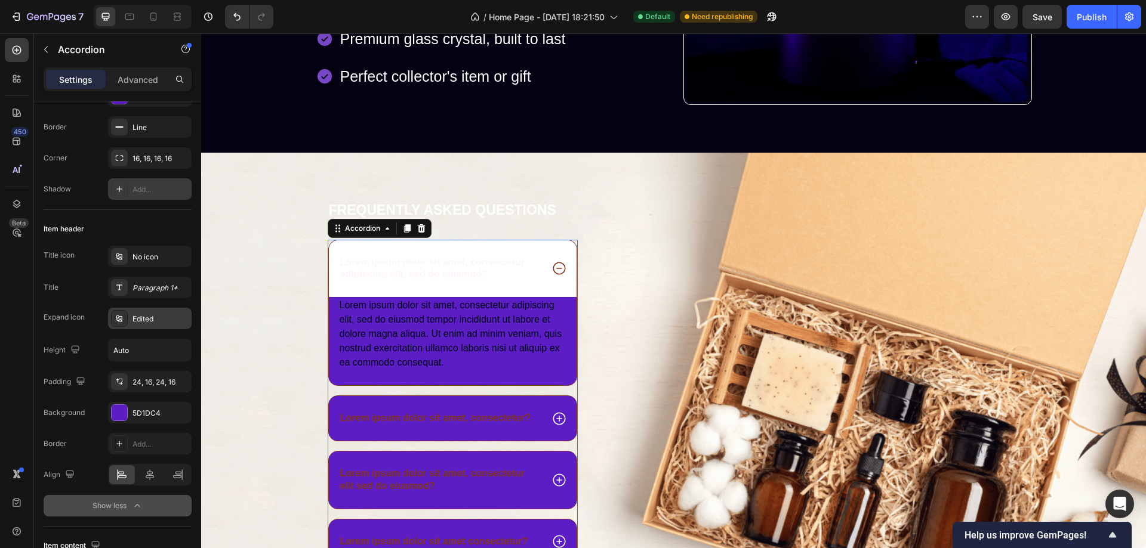
click at [158, 320] on div "Edited" at bounding box center [160, 319] width 56 height 11
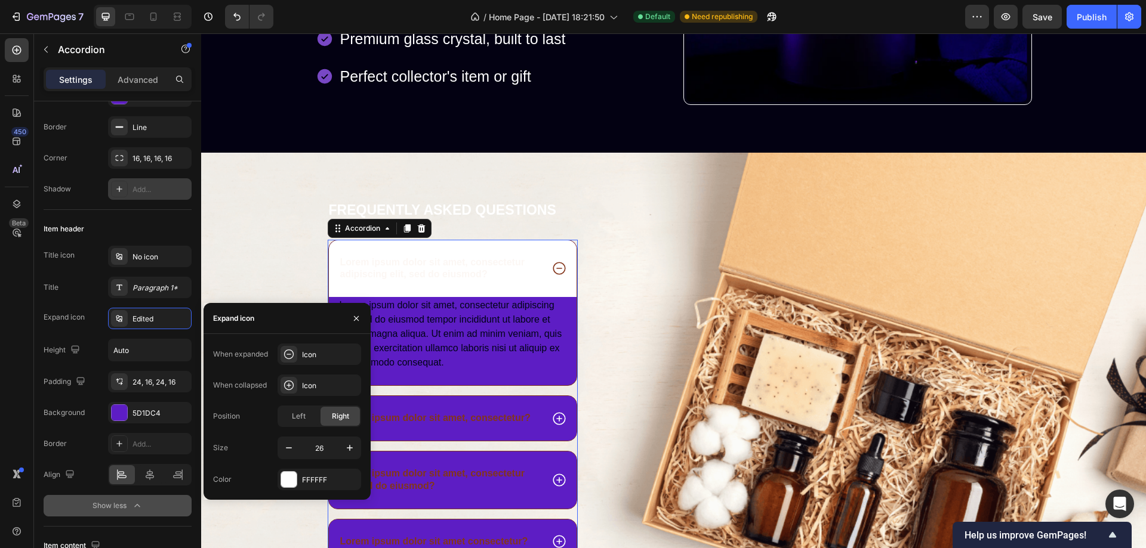
click at [54, 363] on div "Title icon No icon Title Paragraph 1* Expand icon Edited Height Auto Padding 24…" at bounding box center [118, 335] width 148 height 178
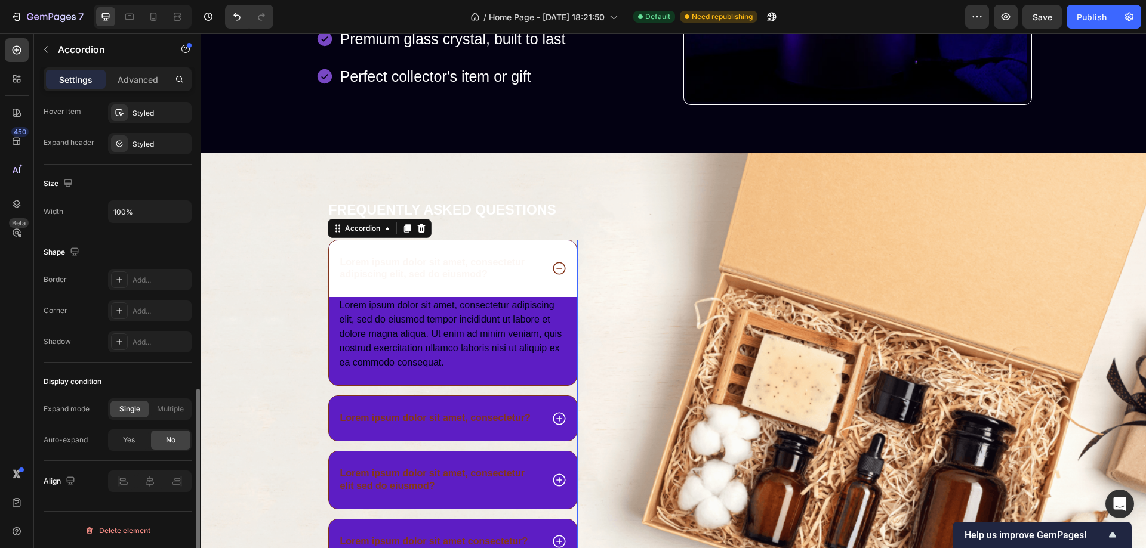
scroll to position [537, 0]
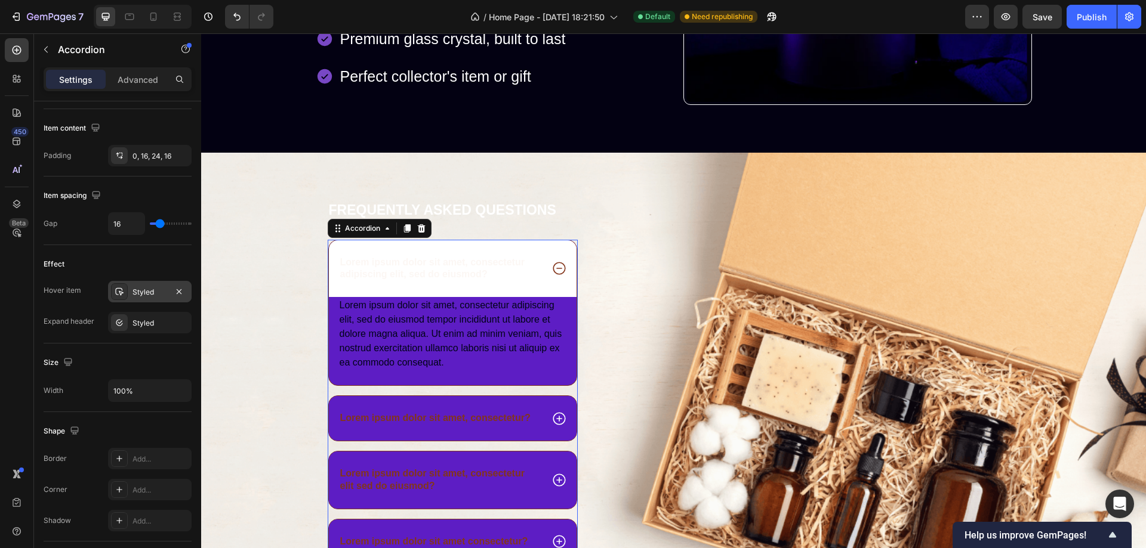
click at [144, 294] on div "Styled" at bounding box center [149, 292] width 35 height 11
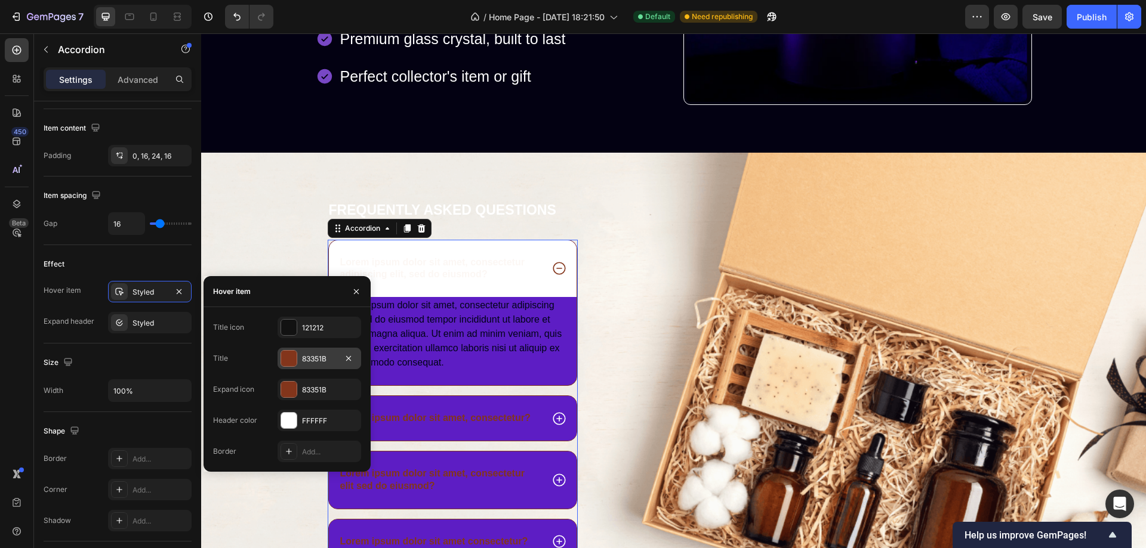
click at [294, 357] on div at bounding box center [289, 359] width 16 height 16
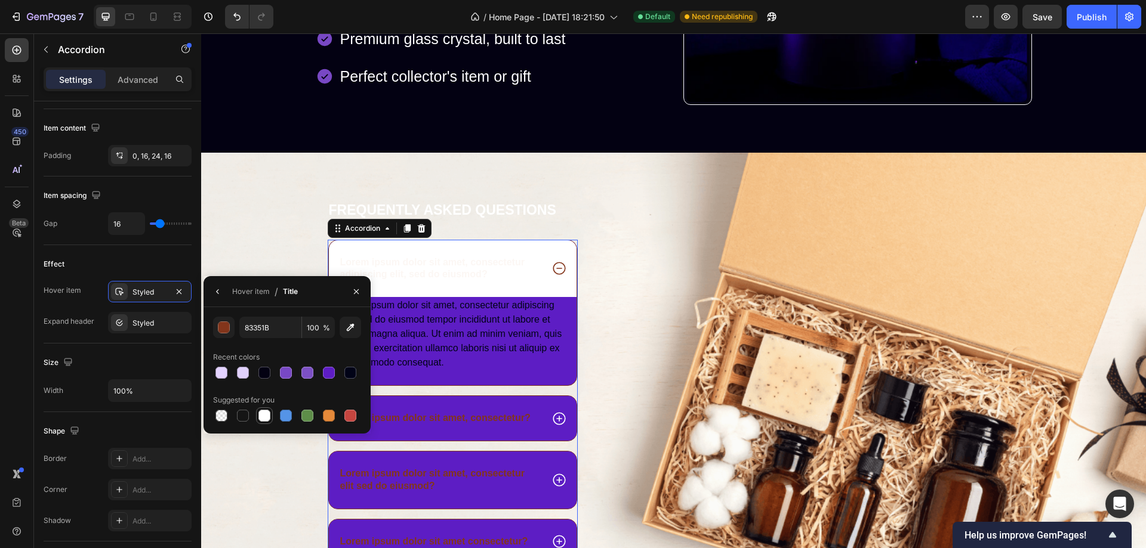
click at [265, 417] on div at bounding box center [264, 416] width 12 height 12
type input "FFFFFF"
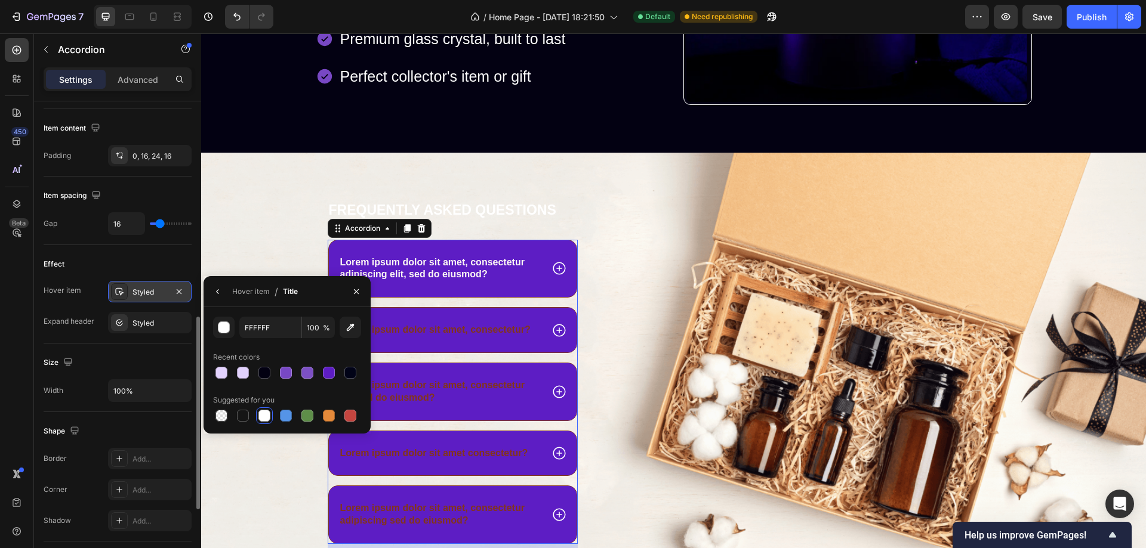
click at [145, 285] on div "Styled" at bounding box center [150, 291] width 84 height 21
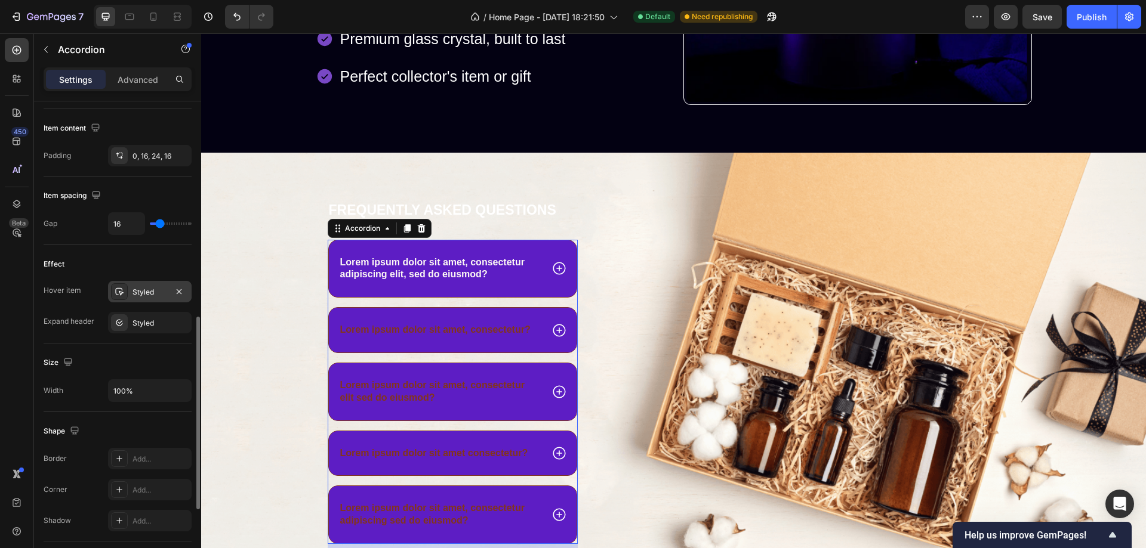
click at [146, 292] on div "Styled" at bounding box center [149, 292] width 35 height 11
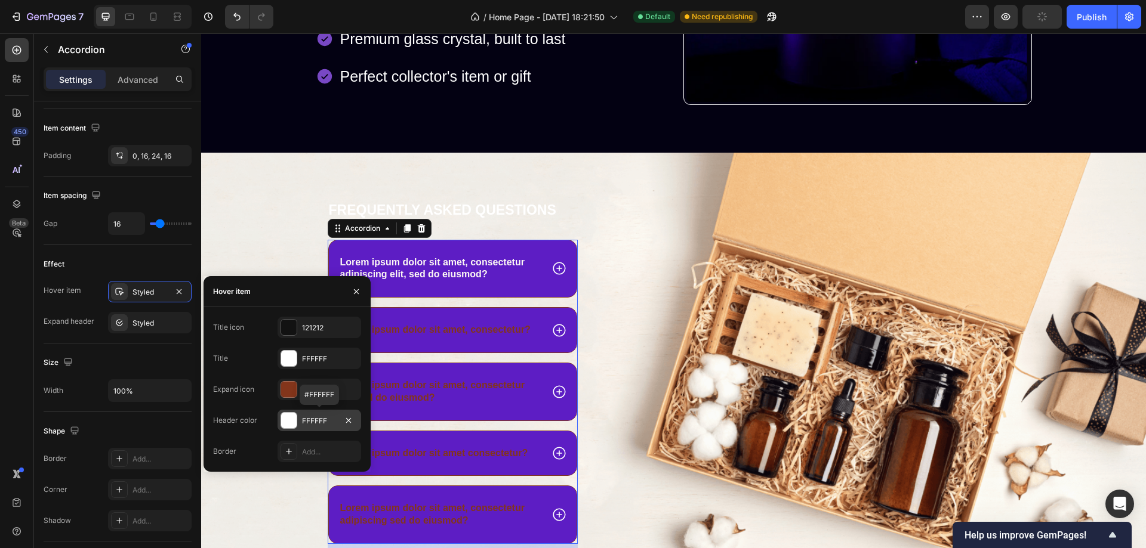
click at [288, 421] on div at bounding box center [289, 421] width 16 height 16
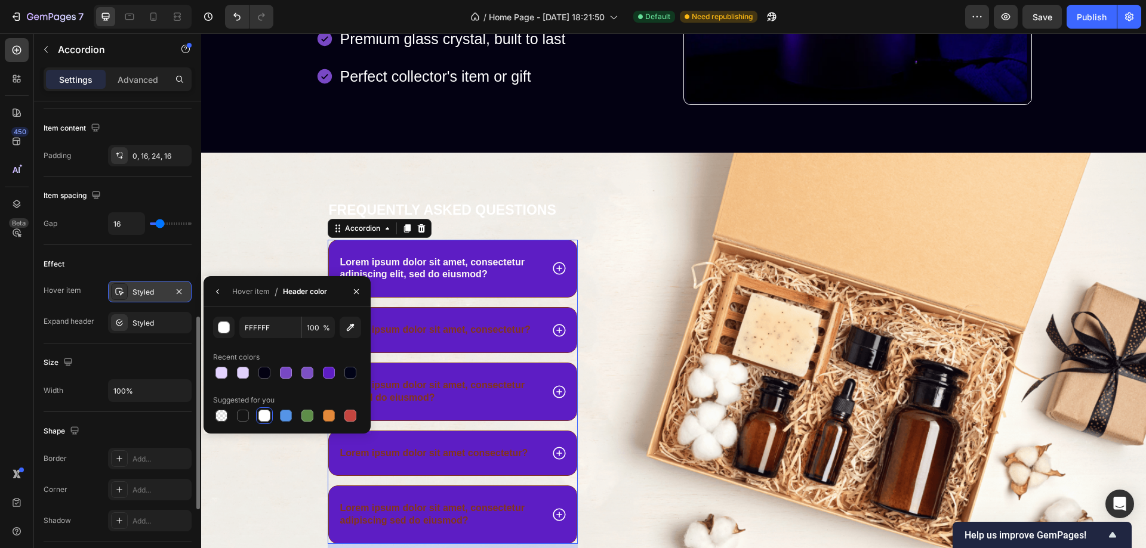
click at [146, 292] on div "Styled" at bounding box center [149, 292] width 35 height 11
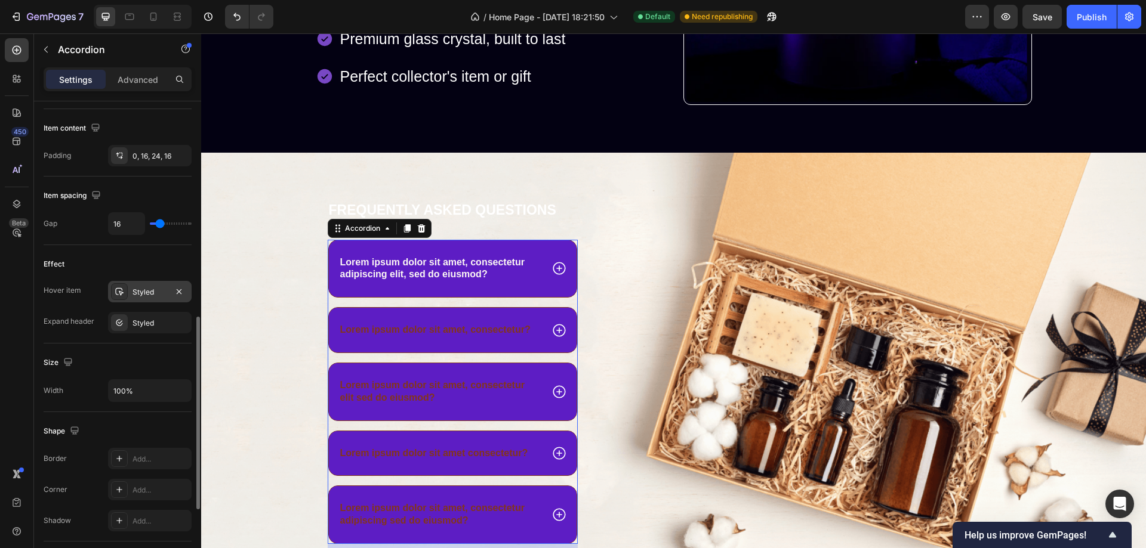
click at [145, 290] on div "Styled" at bounding box center [149, 292] width 35 height 11
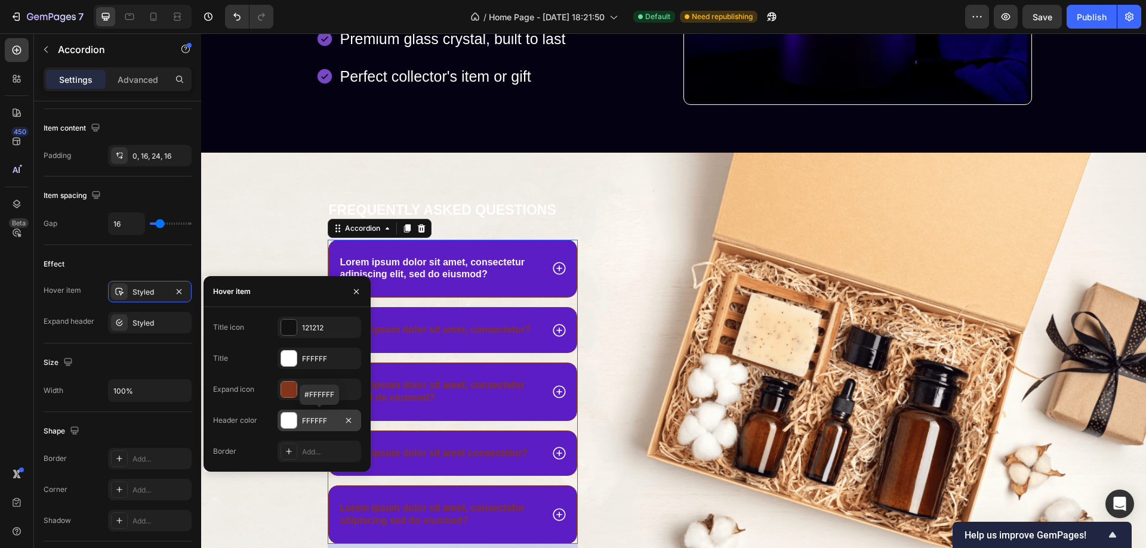
click at [289, 421] on div at bounding box center [289, 421] width 16 height 16
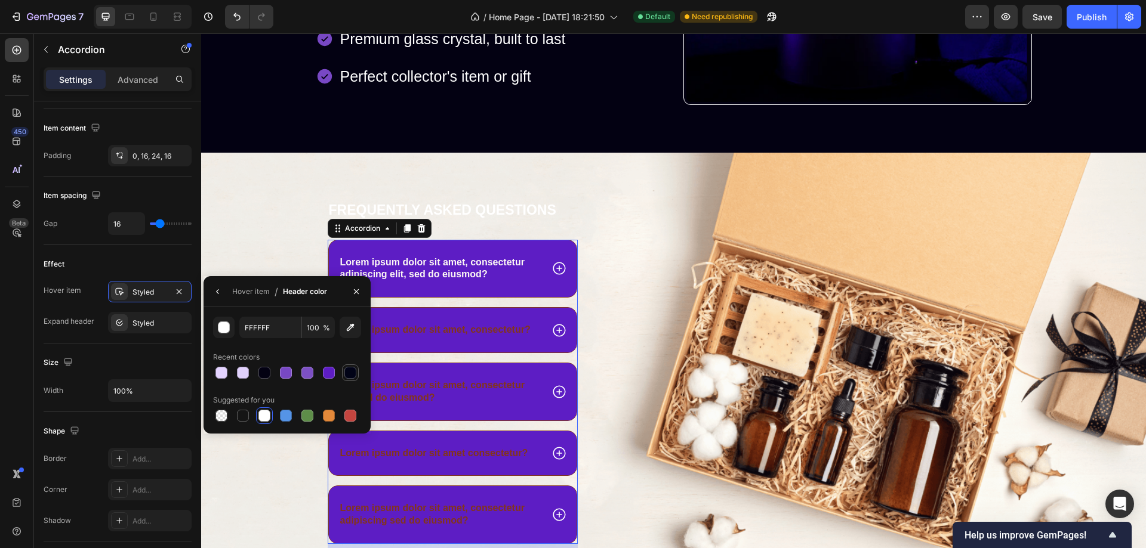
click at [350, 370] on div at bounding box center [350, 373] width 12 height 12
type input "010317"
click at [552, 266] on icon at bounding box center [559, 269] width 16 height 16
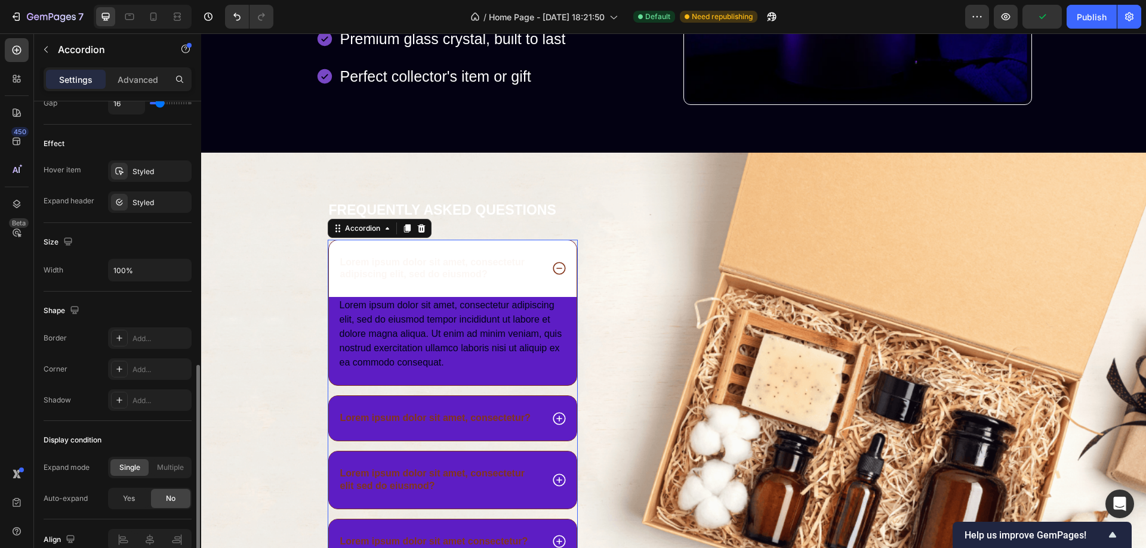
scroll to position [419, 0]
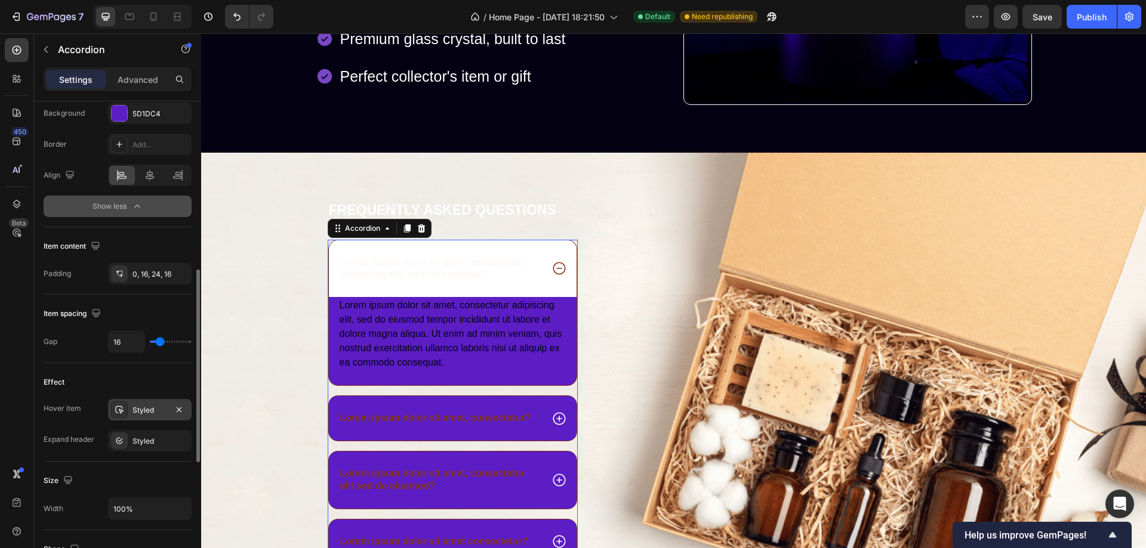
click at [146, 411] on div "Styled" at bounding box center [149, 410] width 35 height 11
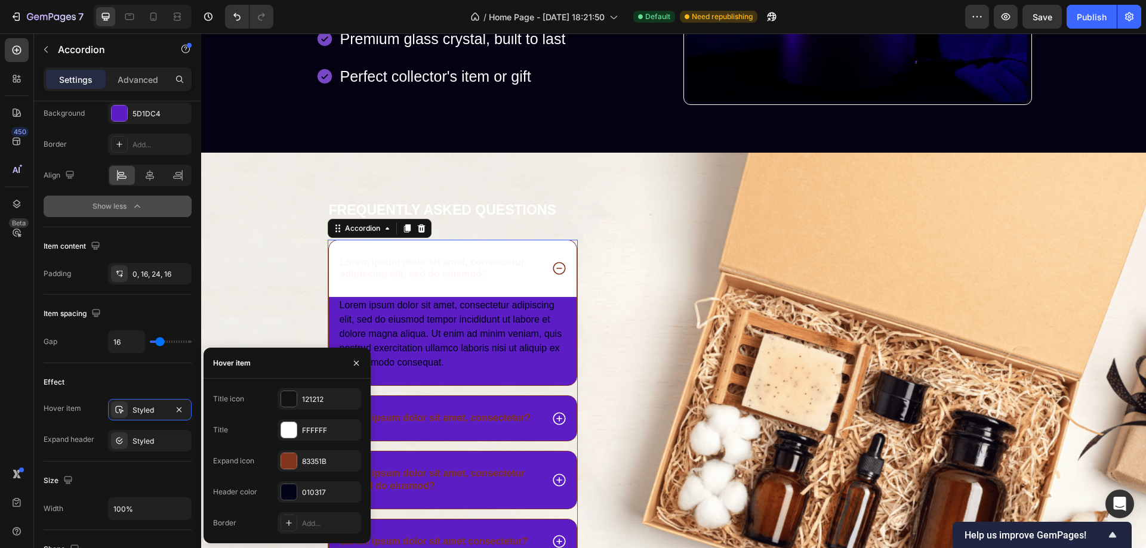
click at [548, 248] on div "Lorem ipsum dolor sit amet, consectetur adipiscing elit, sed do eiusmod?" at bounding box center [453, 269] width 248 height 57
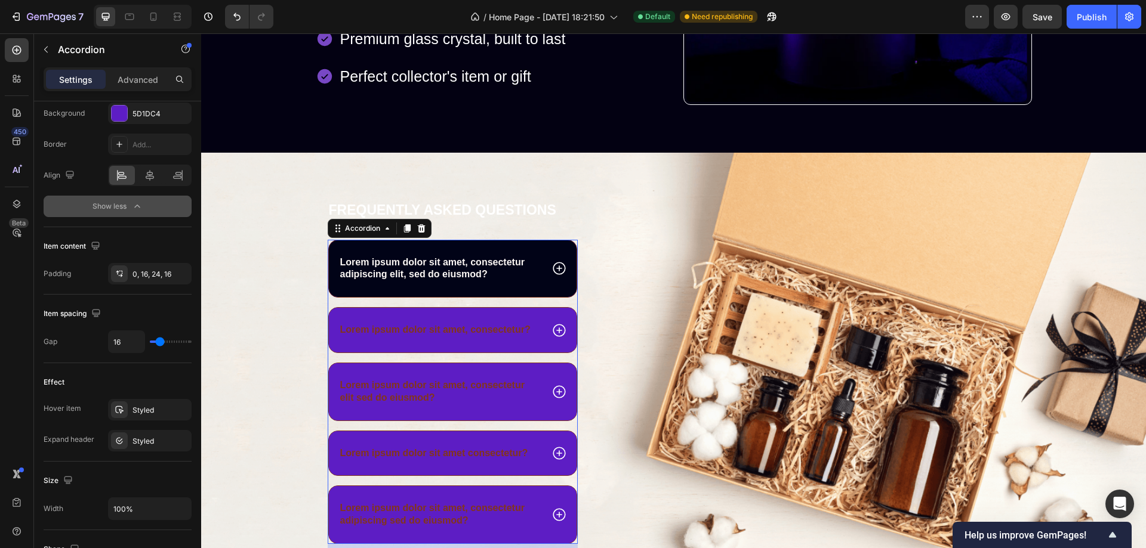
click at [546, 247] on div "Lorem ipsum dolor sit amet, consectetur adipiscing elit, sed do eiusmod?" at bounding box center [453, 269] width 248 height 57
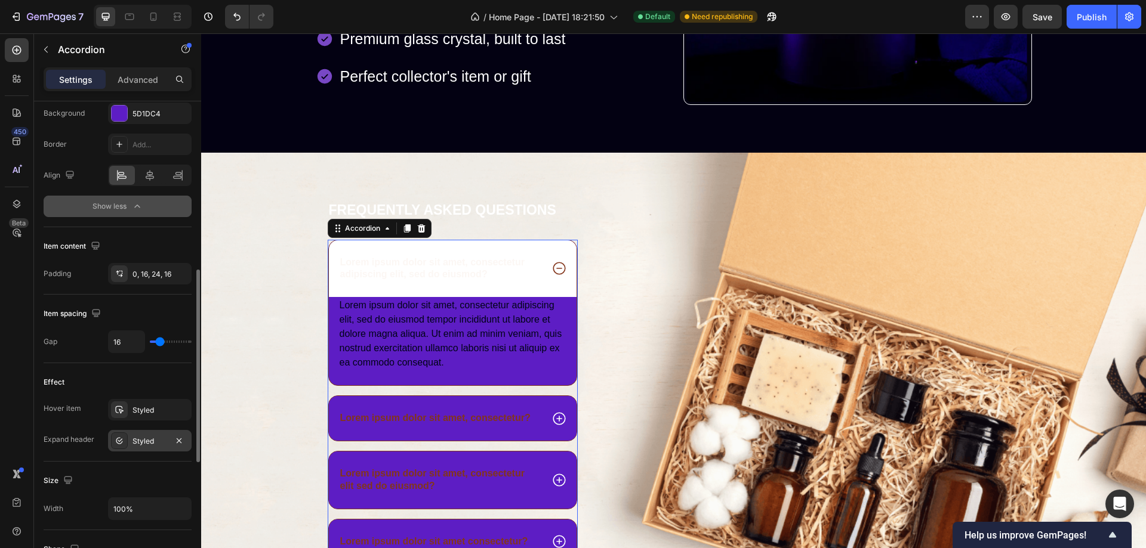
click at [149, 442] on div "Styled" at bounding box center [149, 441] width 35 height 11
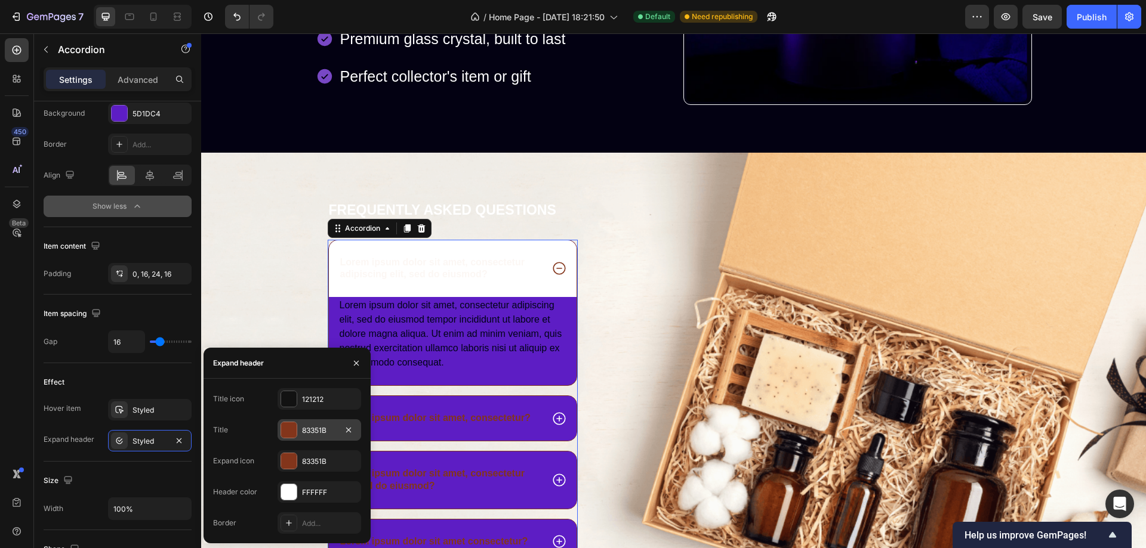
click at [286, 426] on div at bounding box center [289, 431] width 16 height 16
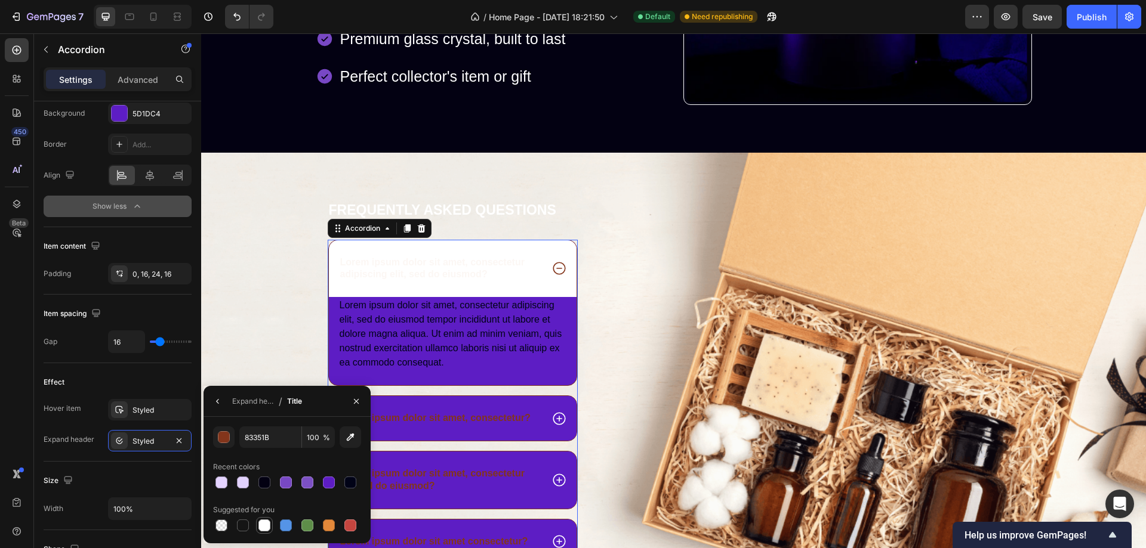
click at [261, 526] on div at bounding box center [264, 526] width 12 height 12
type input "FFFFFF"
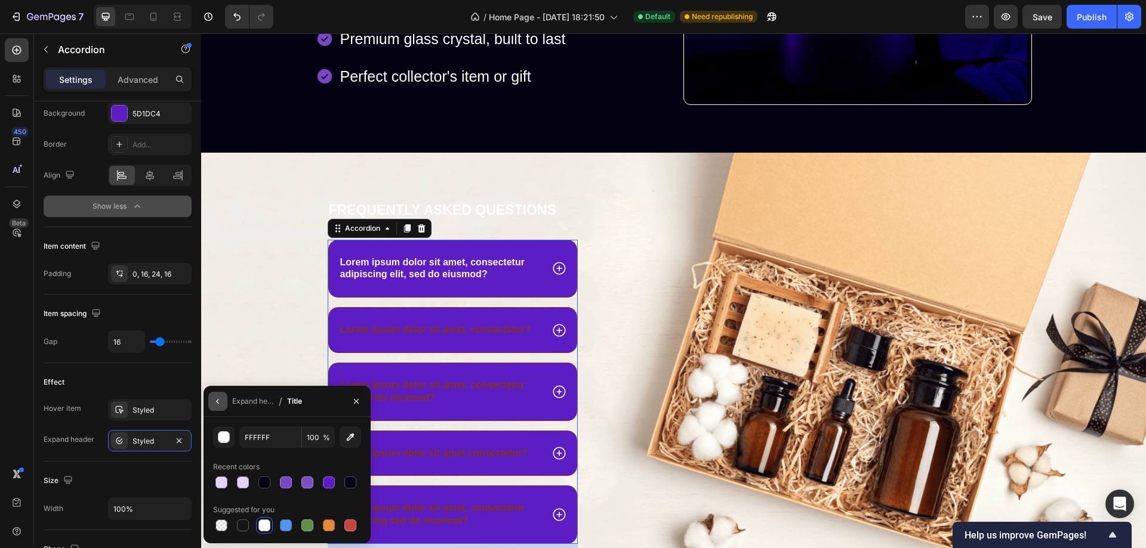
click at [212, 400] on button "button" at bounding box center [217, 401] width 19 height 19
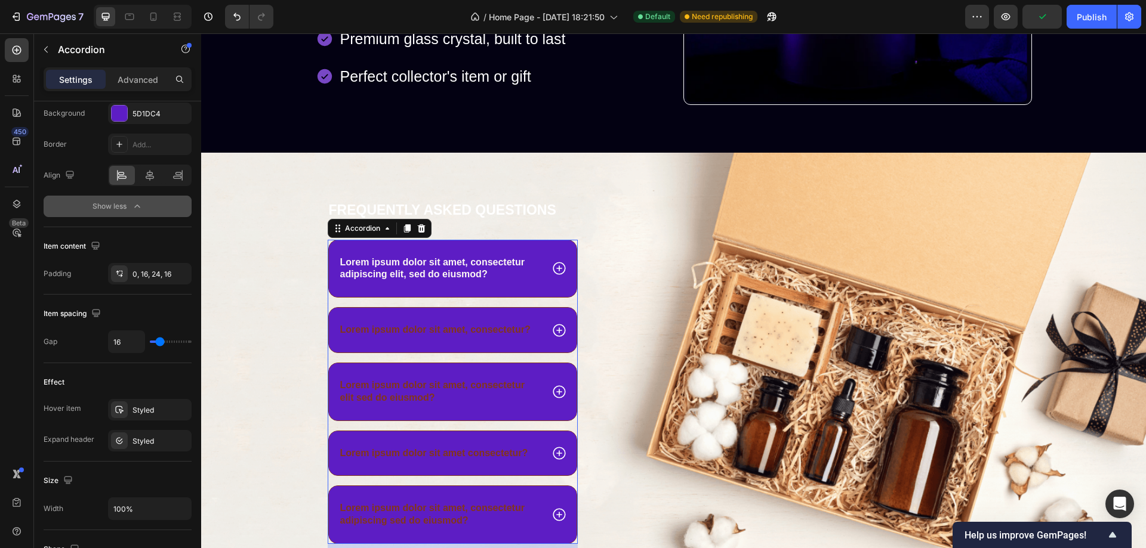
click at [556, 267] on icon at bounding box center [559, 269] width 16 height 16
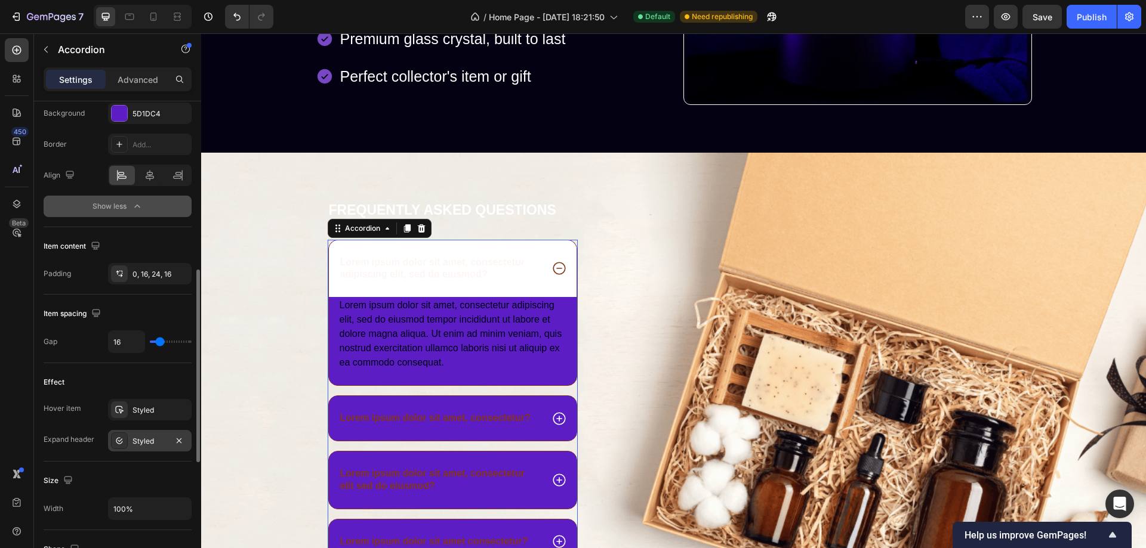
click at [146, 441] on div "Styled" at bounding box center [149, 441] width 35 height 11
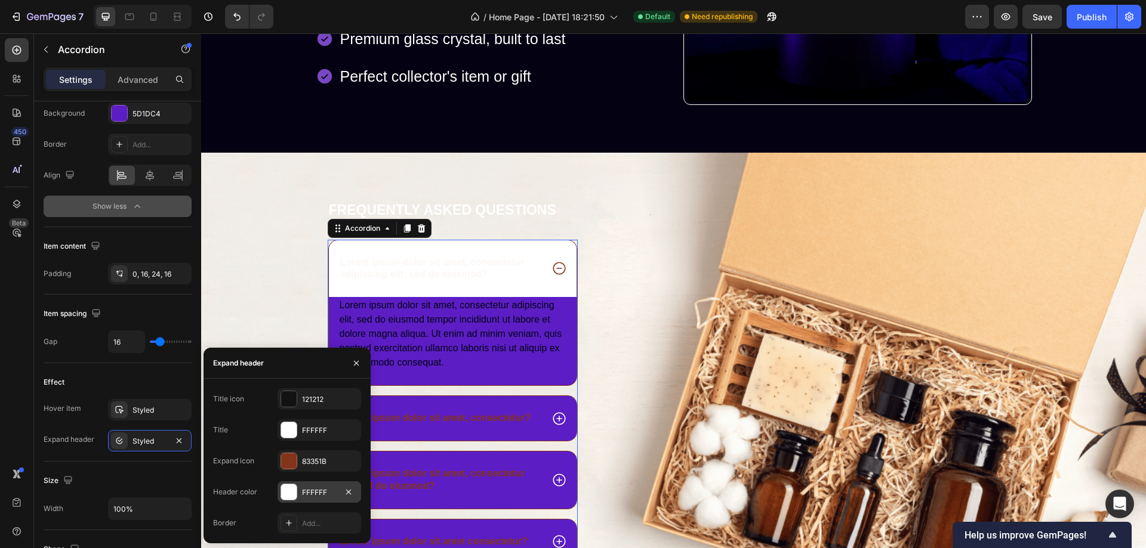
click at [292, 494] on div at bounding box center [289, 493] width 16 height 16
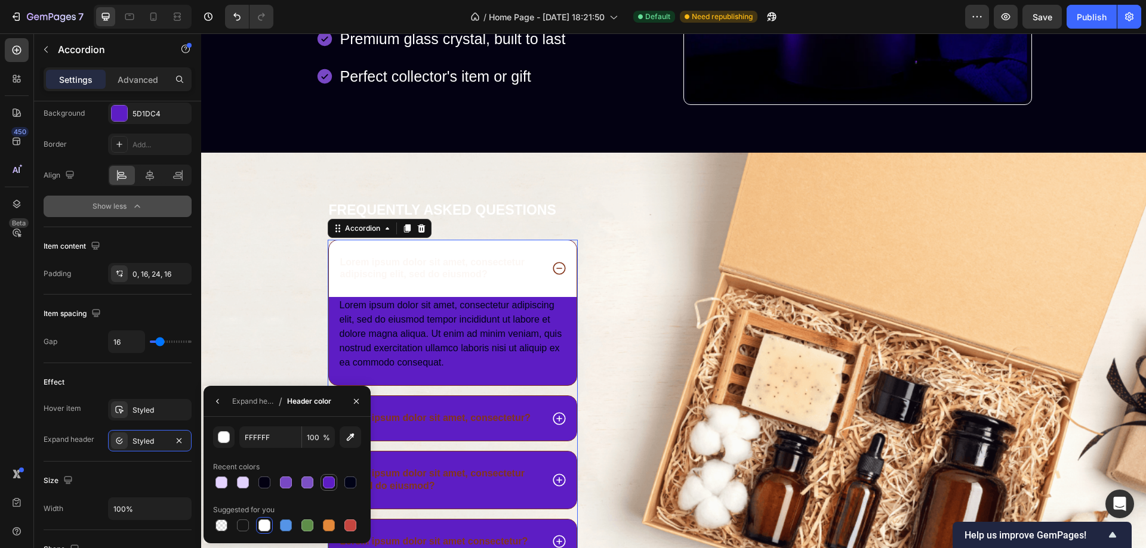
click at [326, 482] on div at bounding box center [329, 483] width 12 height 12
type input "5D1DC4"
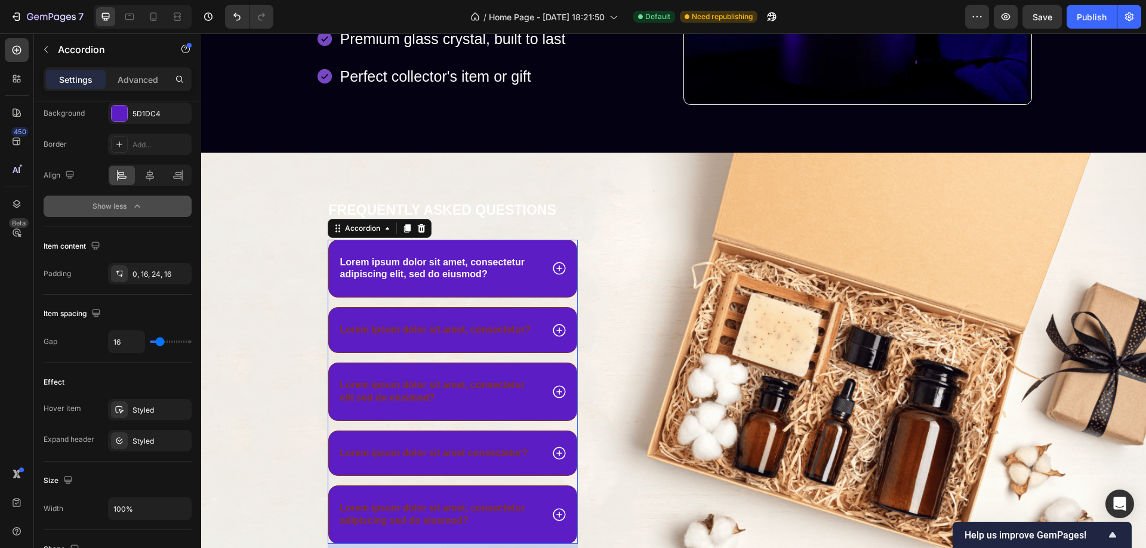
click at [551, 267] on icon at bounding box center [559, 269] width 16 height 16
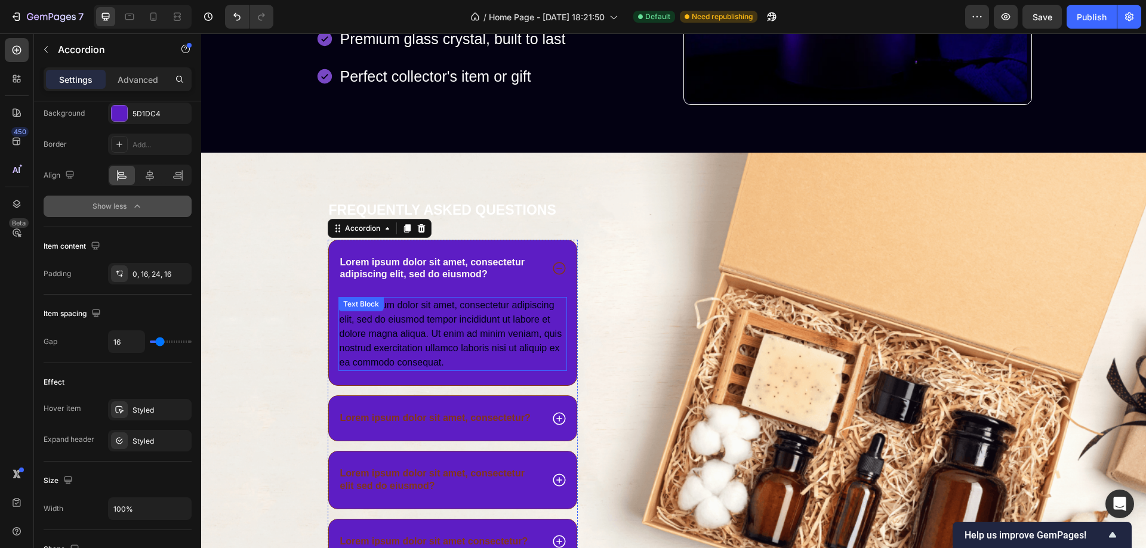
click at [482, 312] on div "Lorem ipsum dolor sit amet, consectetur adipiscing elit, sed do eiusmod tempor …" at bounding box center [452, 334] width 229 height 74
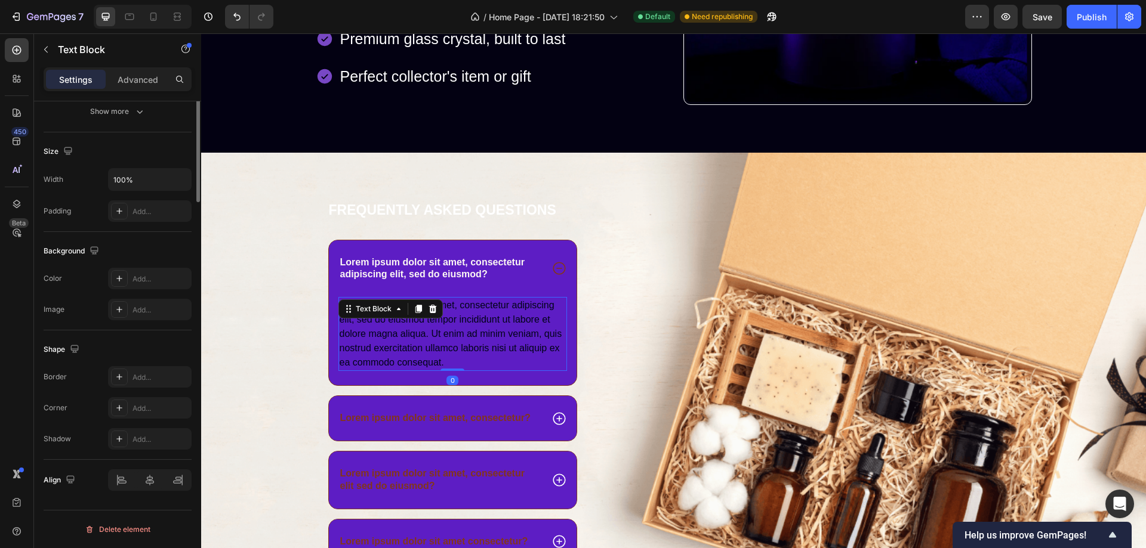
scroll to position [0, 0]
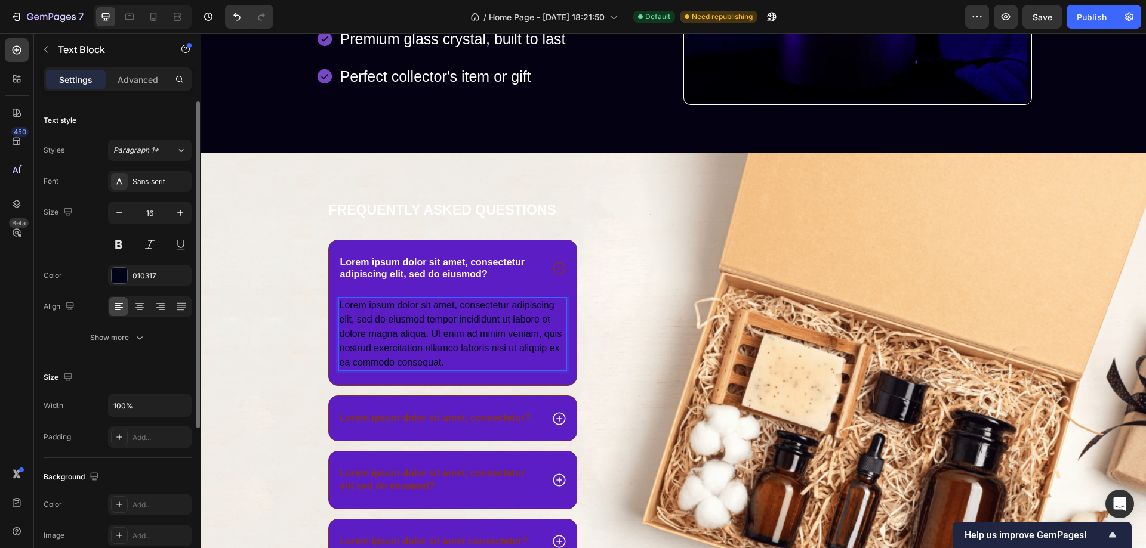
click at [482, 312] on div "Lorem ipsum dolor sit amet, consectetur adipiscing elit, sed do eiusmod tempor …" at bounding box center [452, 334] width 229 height 74
click at [482, 312] on p "Lorem ipsum dolor sit amet, consectetur adipiscing elit, sed do eiusmod tempor …" at bounding box center [453, 334] width 227 height 72
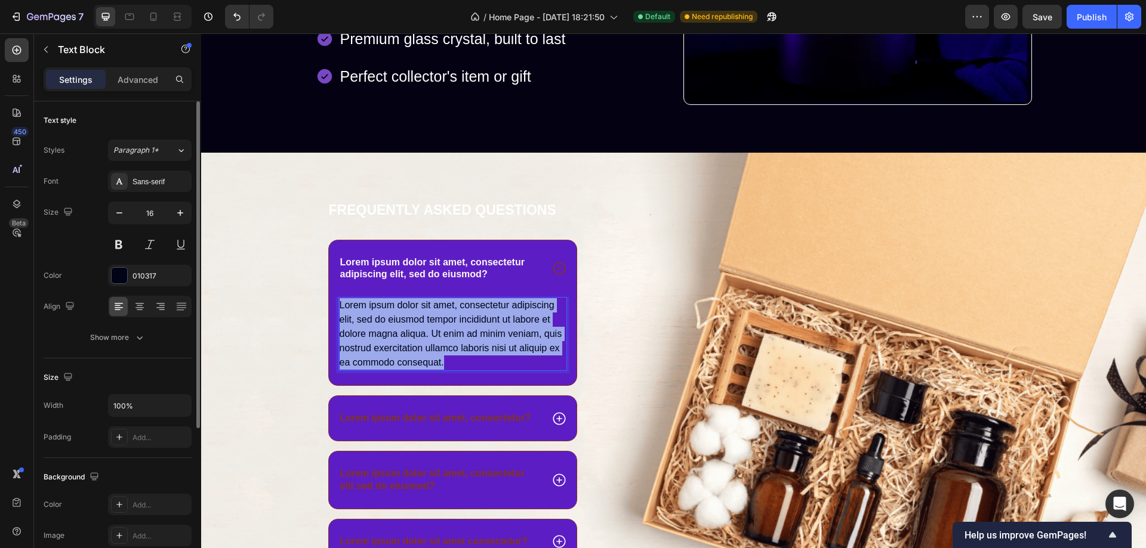
click at [482, 312] on p "Lorem ipsum dolor sit amet, consectetur adipiscing elit, sed do eiusmod tempor …" at bounding box center [453, 334] width 227 height 72
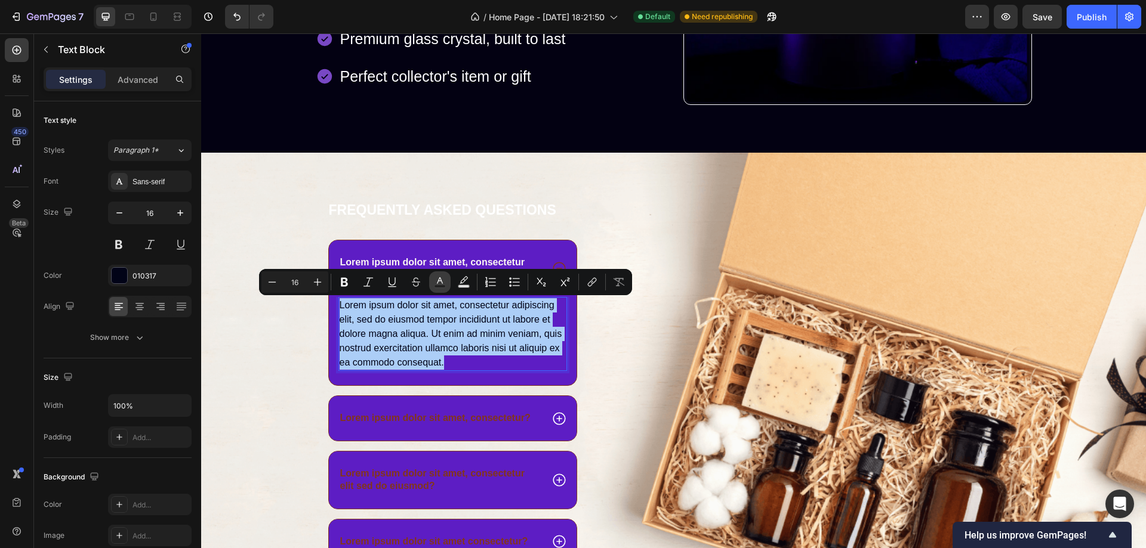
click at [440, 279] on icon "Editor contextual toolbar" at bounding box center [440, 282] width 12 height 12
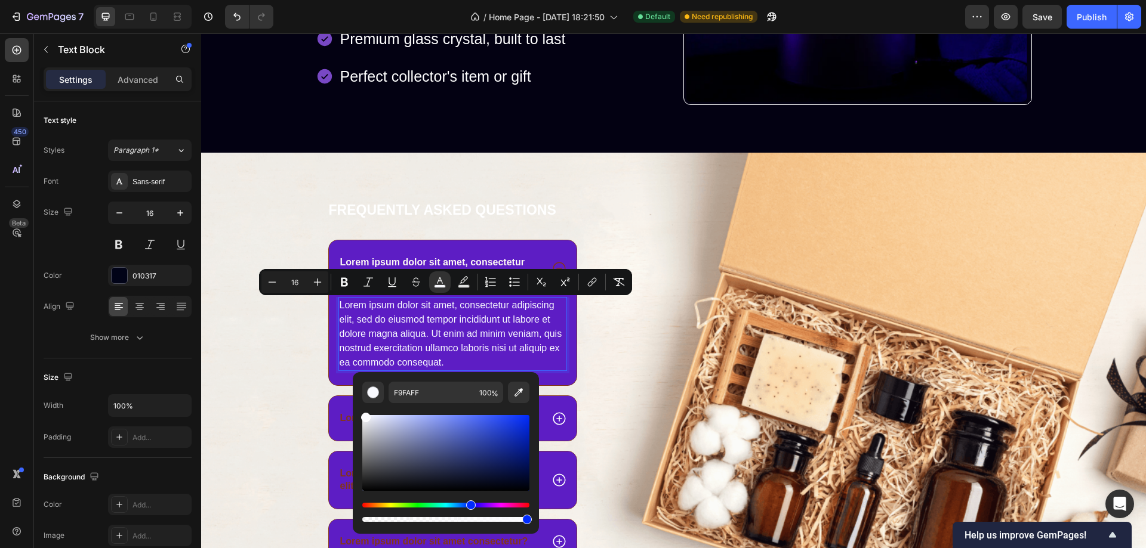
type input "FCFCFF"
drag, startPoint x: 367, startPoint y: 420, endPoint x: 364, endPoint y: 412, distance: 7.8
click at [364, 412] on div "Editor contextual toolbar" at bounding box center [445, 463] width 167 height 121
click at [624, 350] on div "Image" at bounding box center [828, 438] width 408 height 474
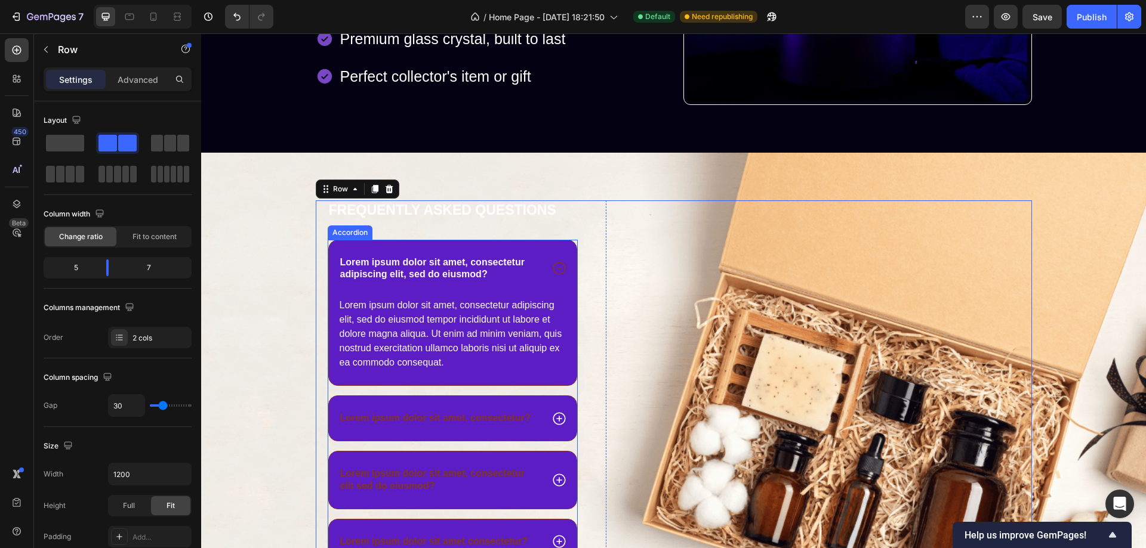
click at [547, 252] on div "Lorem ipsum dolor sit amet, consectetur adipiscing elit, sed do eiusmod?" at bounding box center [453, 269] width 248 height 57
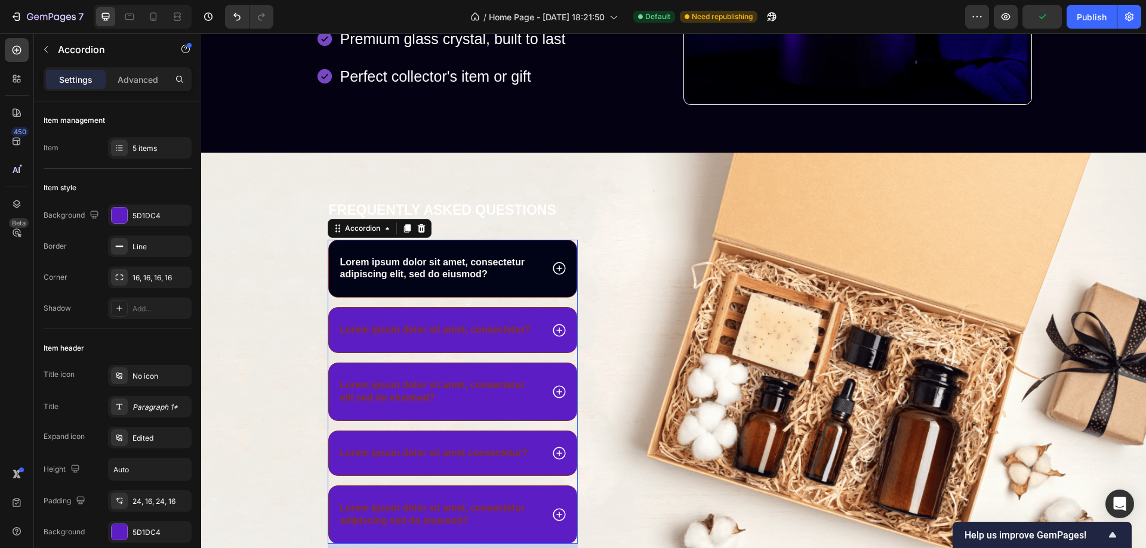
click at [540, 247] on div "Lorem ipsum dolor sit amet, consectetur adipiscing elit, sed do eiusmod?" at bounding box center [453, 269] width 248 height 57
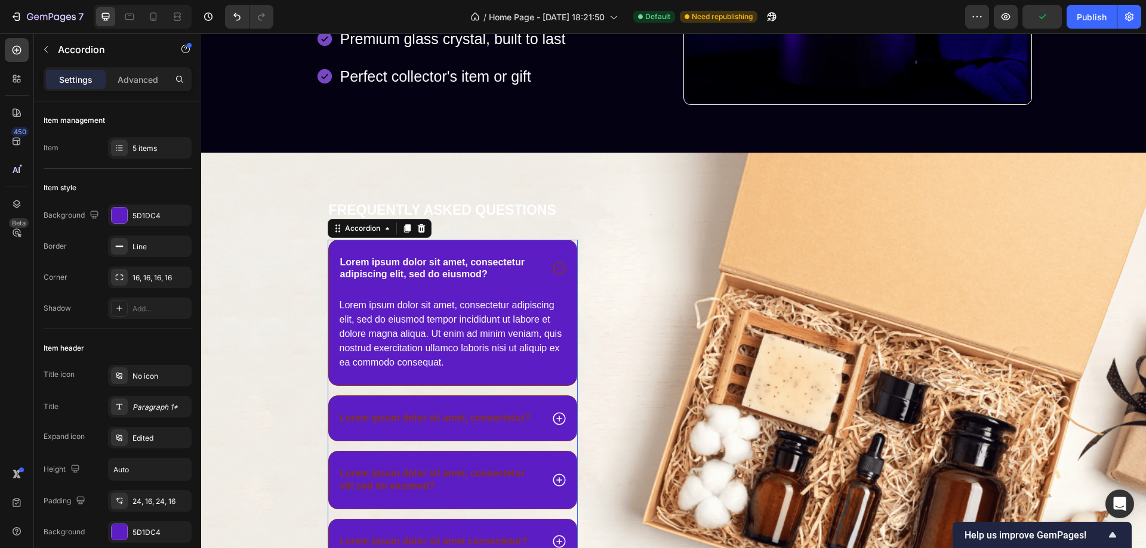
click at [540, 249] on div "Lorem ipsum dolor sit amet, consectetur adipiscing elit, sed do eiusmod?" at bounding box center [453, 269] width 248 height 57
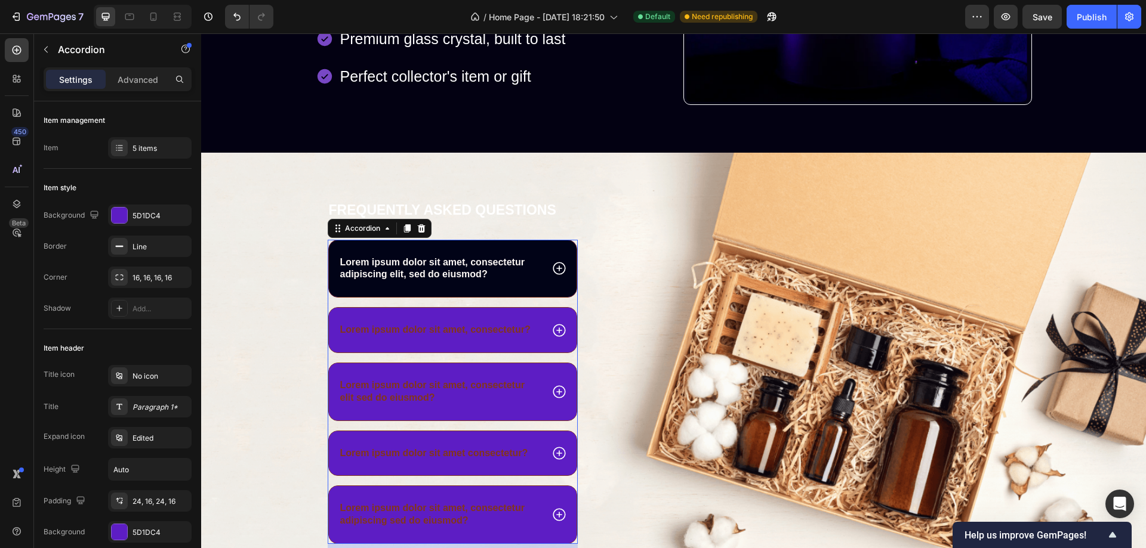
click at [546, 248] on div "Lorem ipsum dolor sit amet, consectetur adipiscing elit, sed do eiusmod?" at bounding box center [453, 269] width 248 height 57
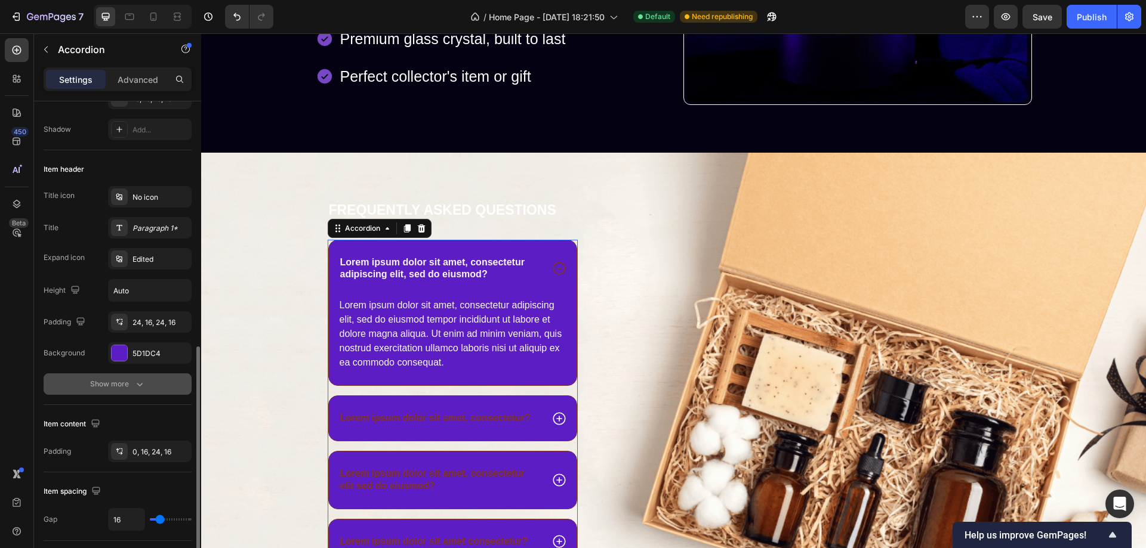
scroll to position [477, 0]
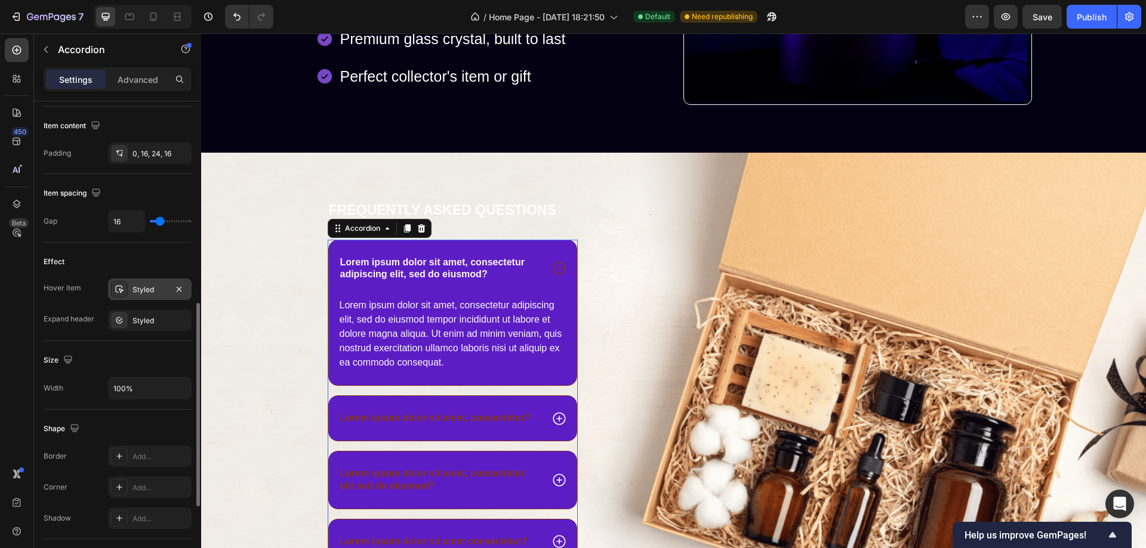
click at [142, 288] on div "Styled" at bounding box center [149, 290] width 35 height 11
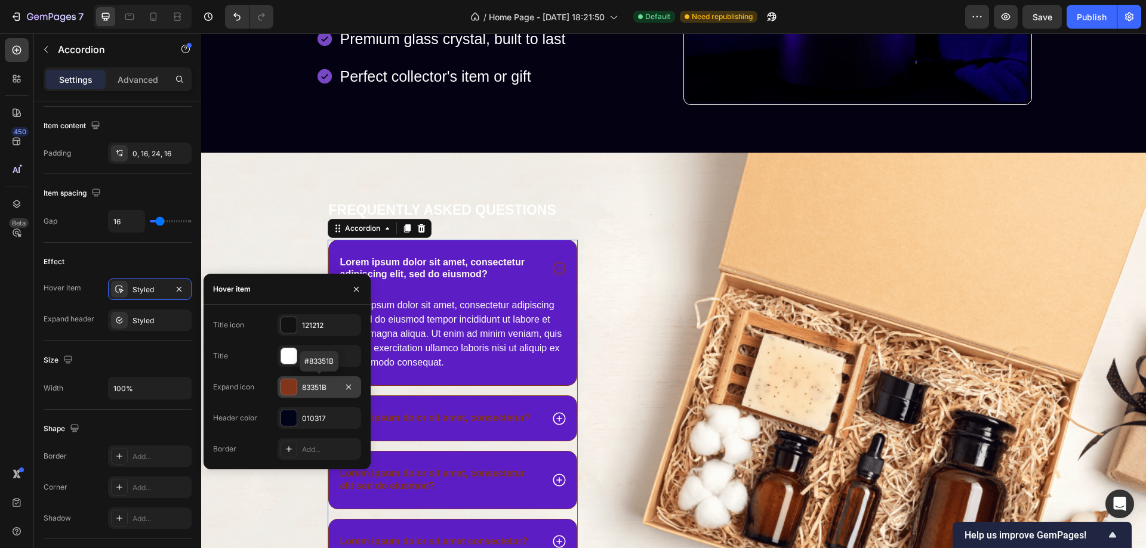
click at [284, 387] on div at bounding box center [289, 388] width 16 height 16
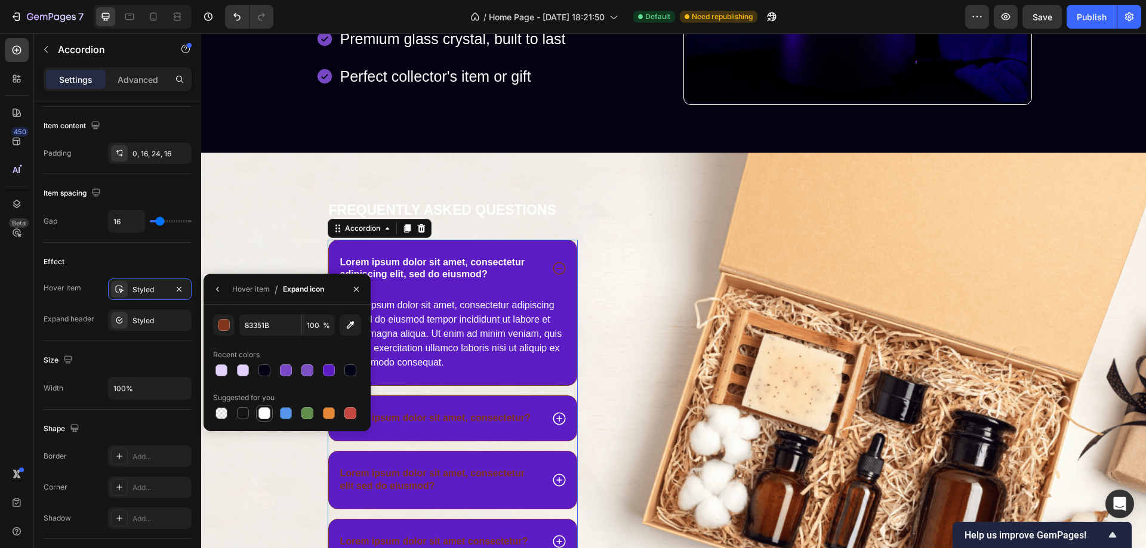
click at [265, 414] on div at bounding box center [264, 414] width 12 height 12
type input "FFFFFF"
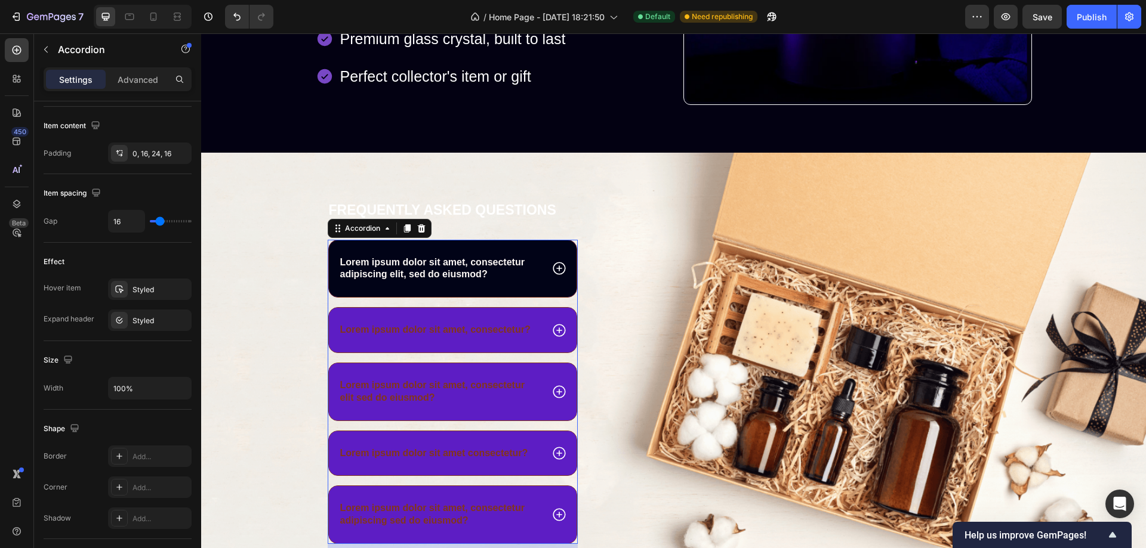
click at [547, 254] on div "Lorem ipsum dolor sit amet, consectetur adipiscing elit, sed do eiusmod?" at bounding box center [453, 269] width 248 height 57
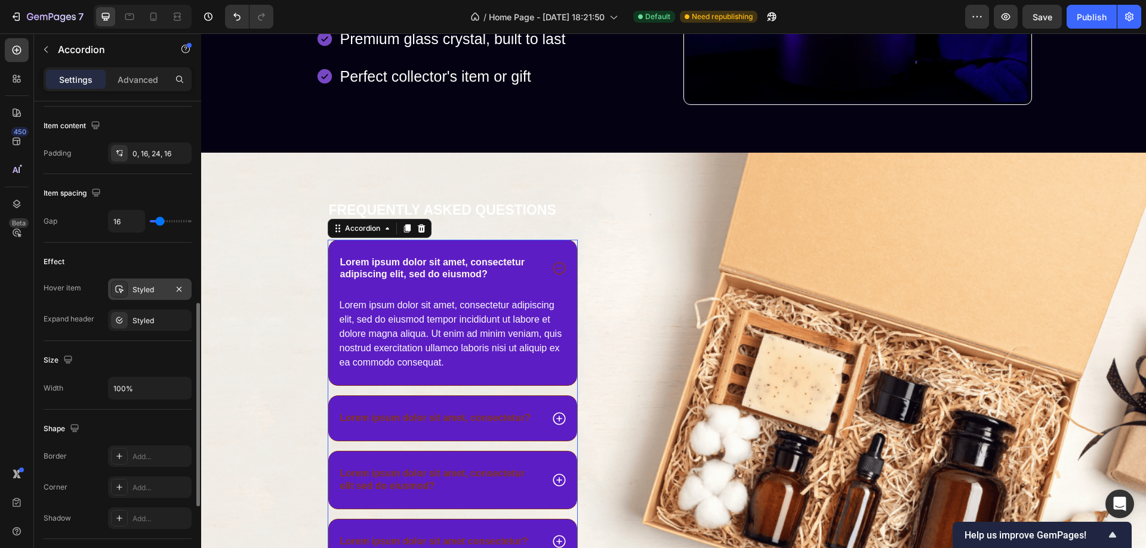
click at [138, 288] on div "Styled" at bounding box center [149, 290] width 35 height 11
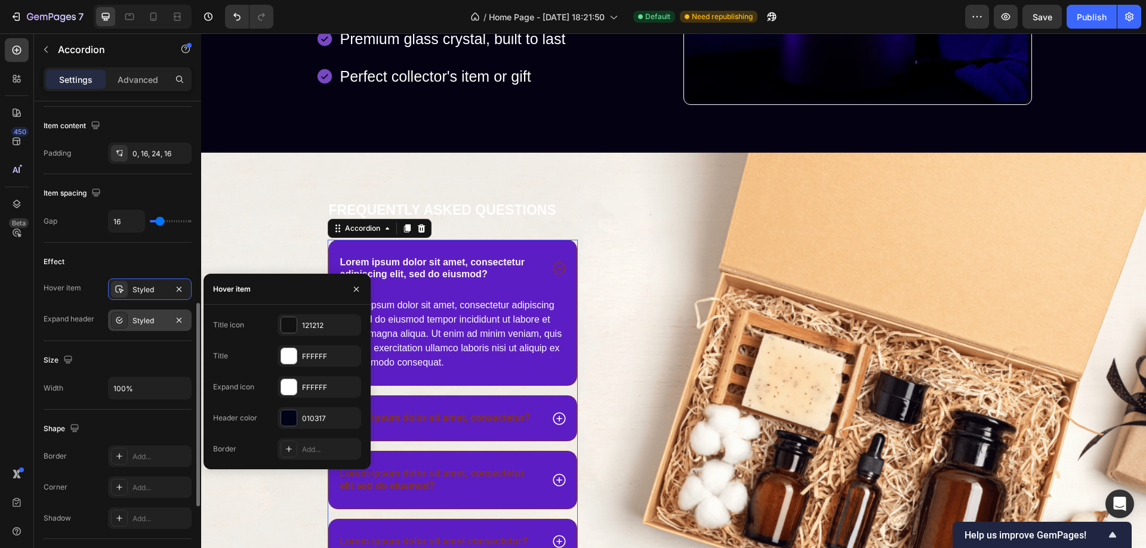
click at [147, 322] on div "Styled" at bounding box center [149, 321] width 35 height 11
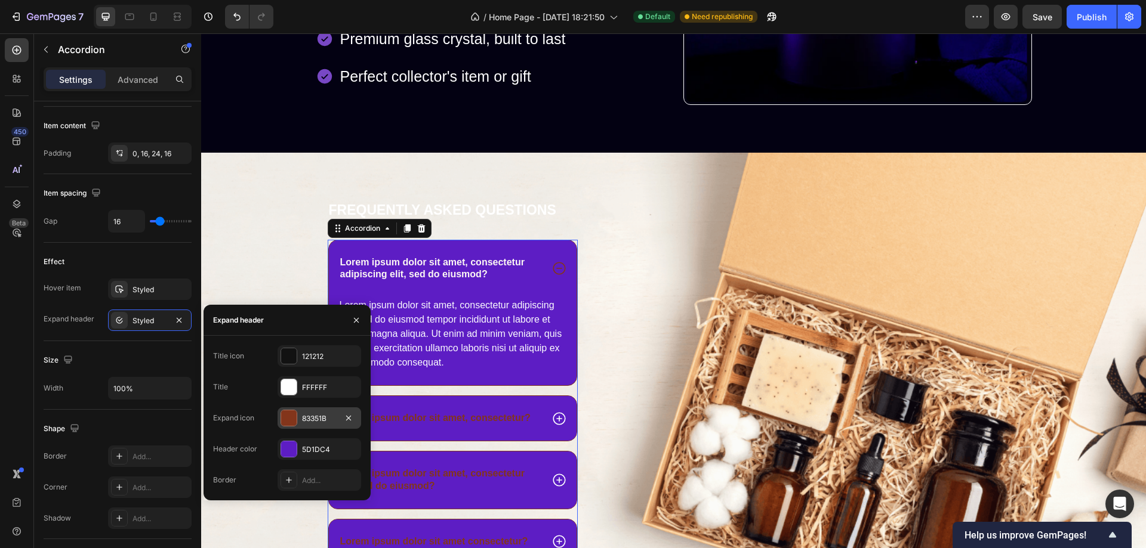
click at [288, 416] on div at bounding box center [289, 419] width 16 height 16
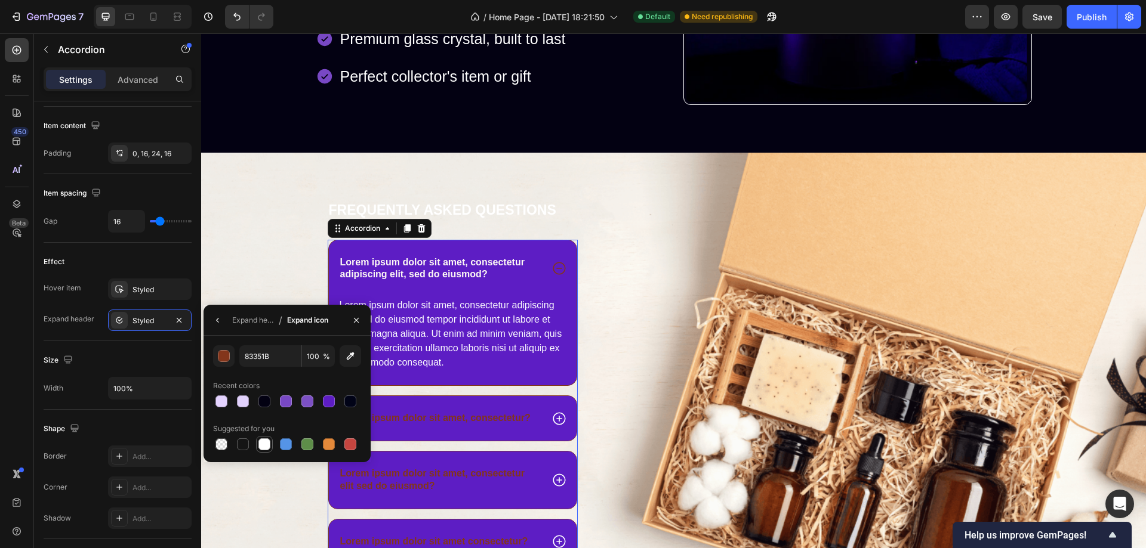
click at [266, 443] on div at bounding box center [264, 445] width 12 height 12
type input "FFFFFF"
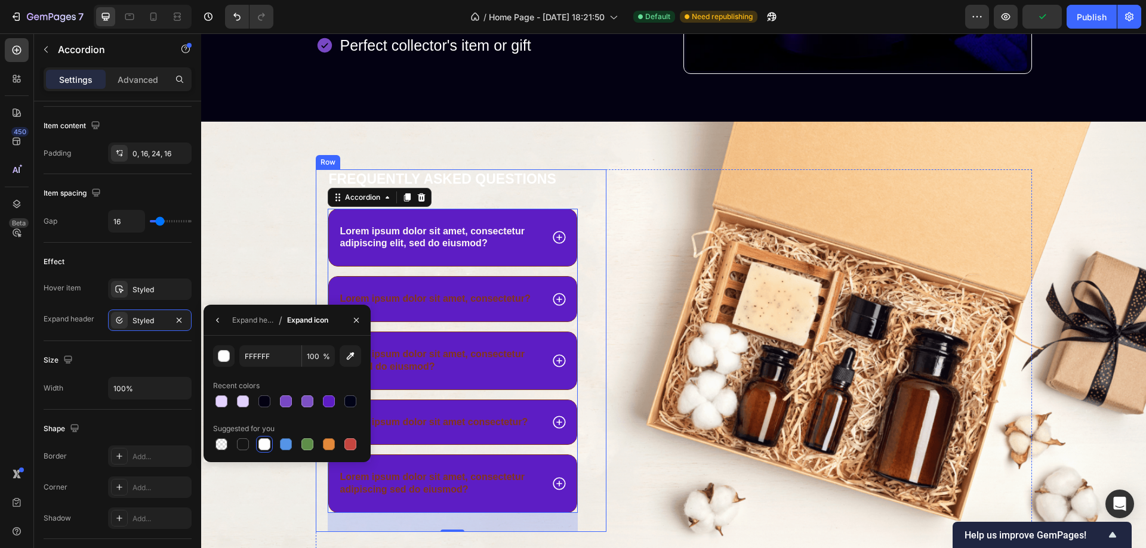
scroll to position [761, 0]
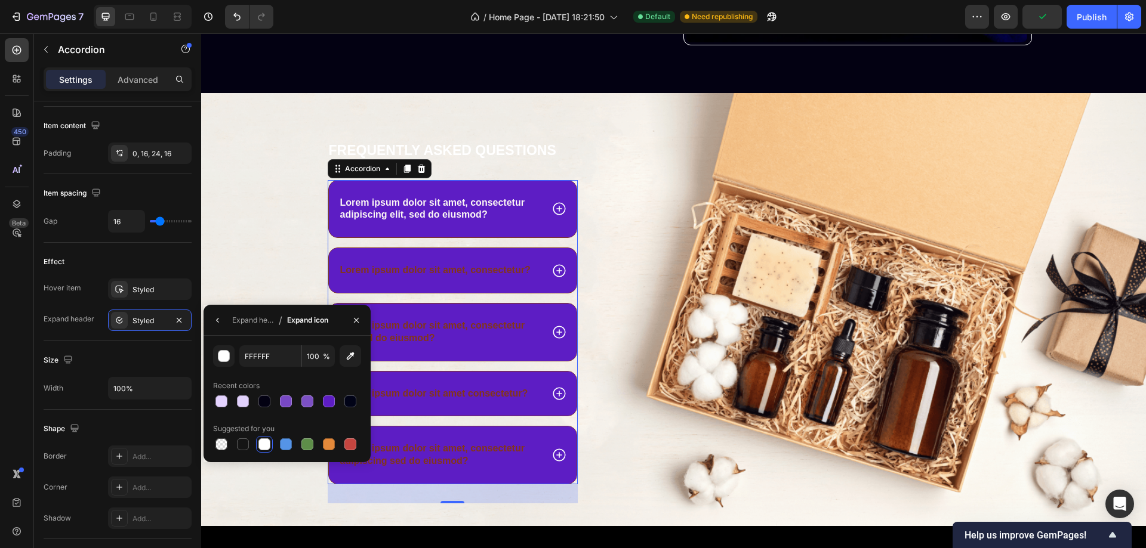
click at [555, 204] on icon at bounding box center [559, 209] width 13 height 13
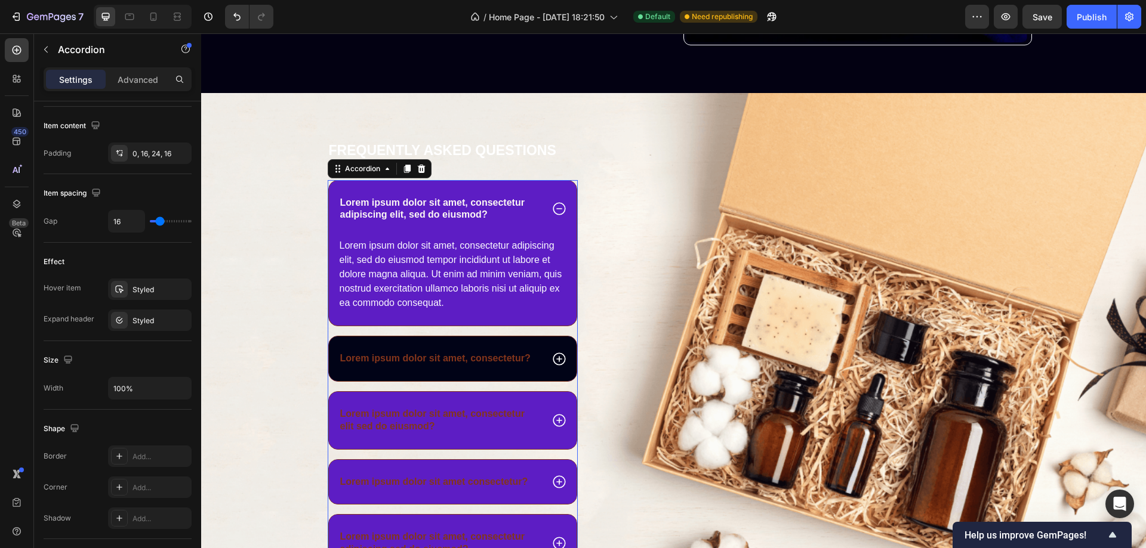
click at [522, 347] on div "Lorem ipsum dolor sit amet, consectetur?" at bounding box center [453, 359] width 248 height 45
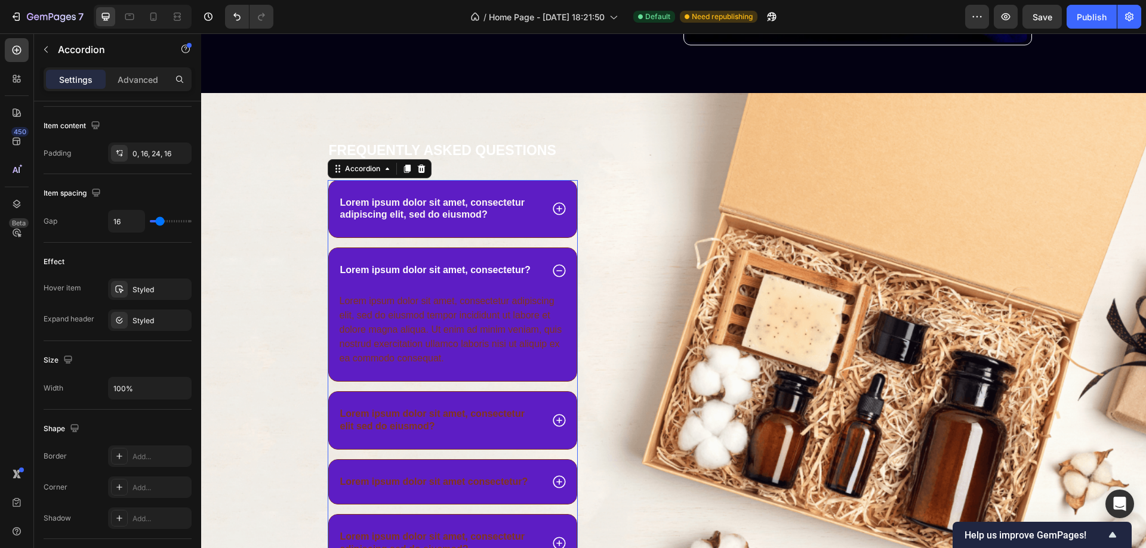
click at [542, 258] on div "Lorem ipsum dolor sit amet, consectetur?" at bounding box center [453, 270] width 248 height 45
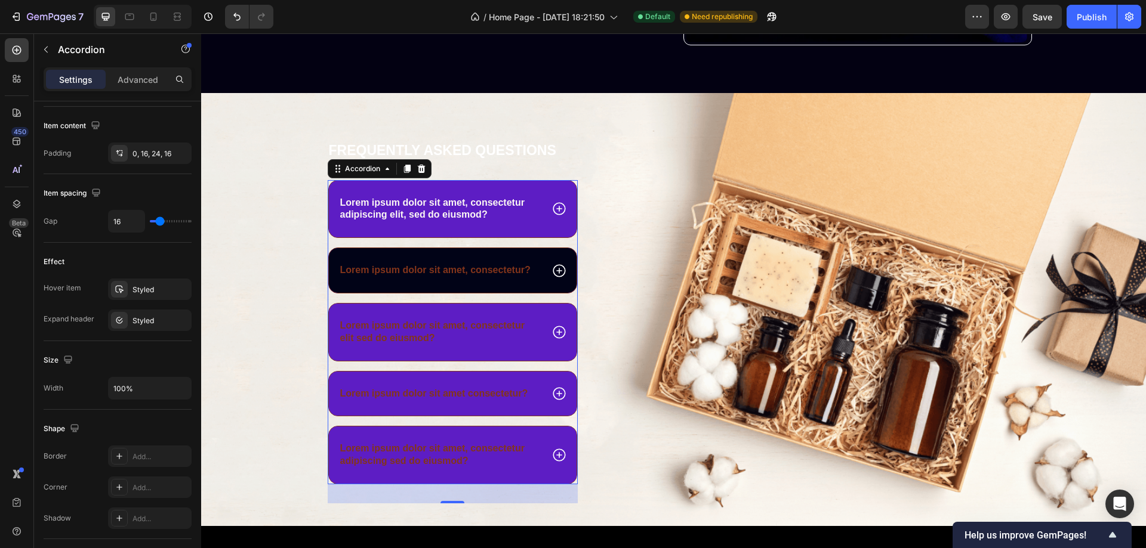
click at [534, 256] on div "Lorem ipsum dolor sit amet, consectetur?" at bounding box center [453, 270] width 248 height 45
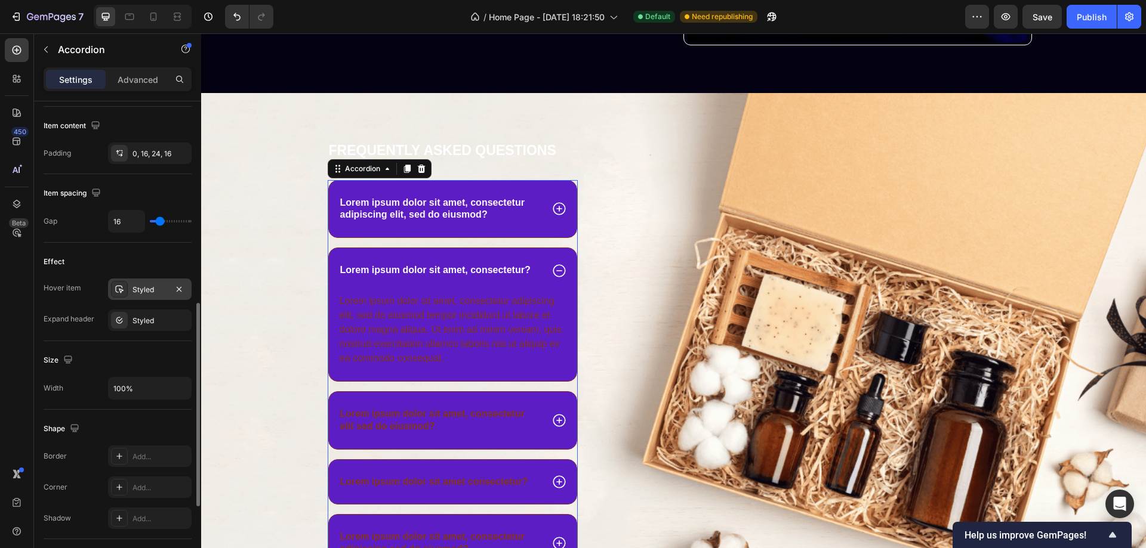
click at [152, 285] on div "Styled" at bounding box center [149, 290] width 35 height 11
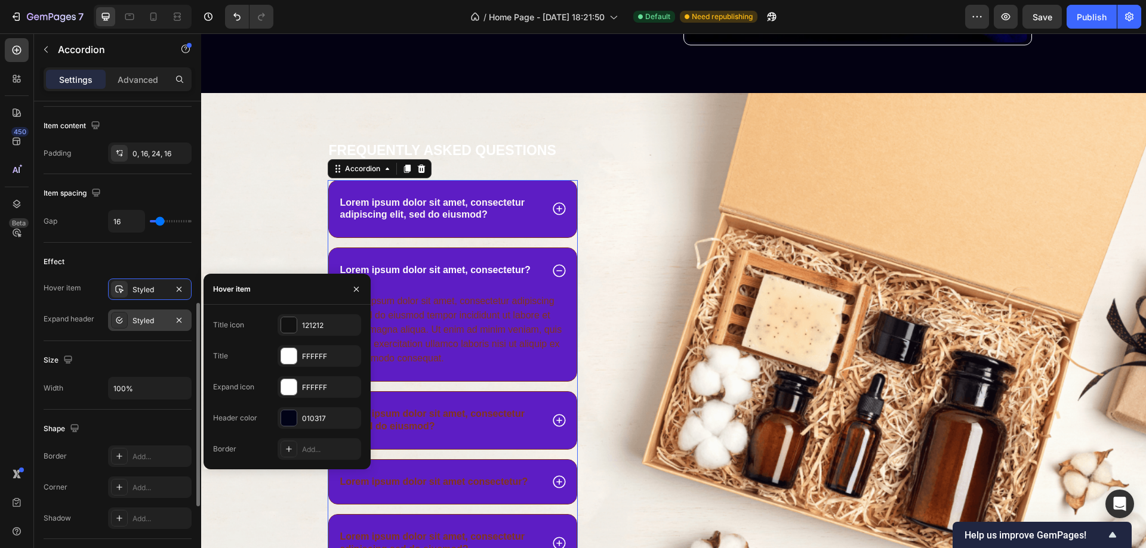
click at [138, 320] on div "Styled" at bounding box center [149, 321] width 35 height 11
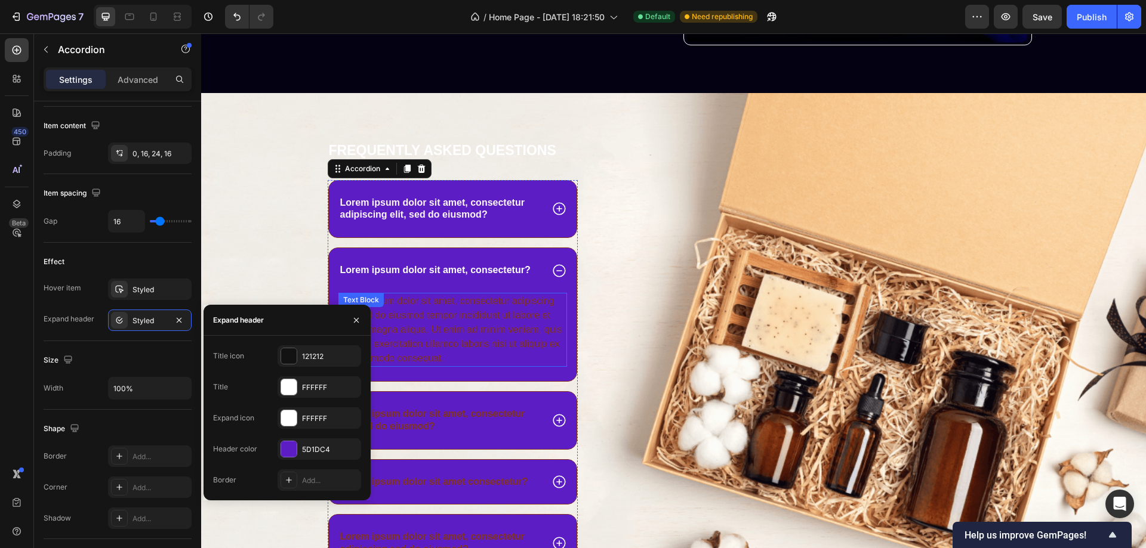
click at [511, 311] on div "Lorem ipsum dolor sit amet, consectetur adipiscing elit, sed do eiusmod tempor …" at bounding box center [452, 330] width 229 height 74
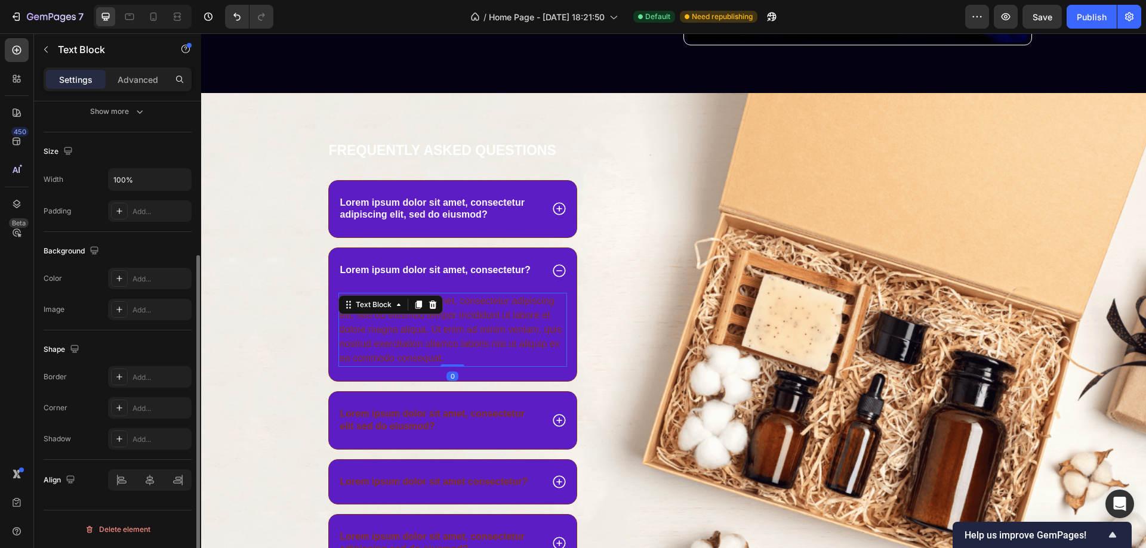
click at [512, 311] on div "Lorem ipsum dolor sit amet, consectetur adipiscing elit, sed do eiusmod tempor …" at bounding box center [452, 330] width 229 height 74
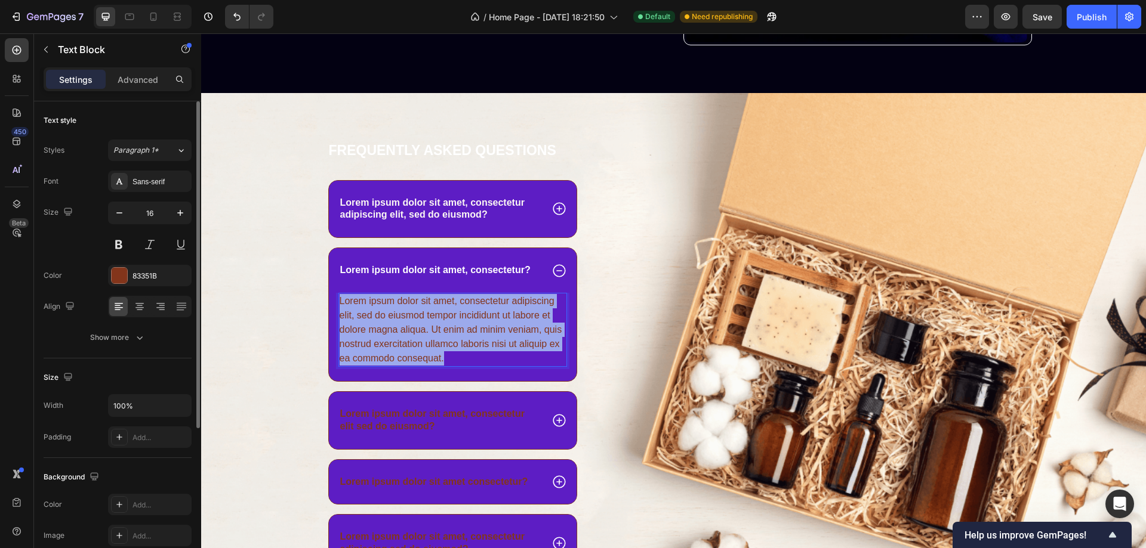
click at [512, 311] on p "Lorem ipsum dolor sit amet, consectetur adipiscing elit, sed do eiusmod tempor …" at bounding box center [453, 330] width 227 height 72
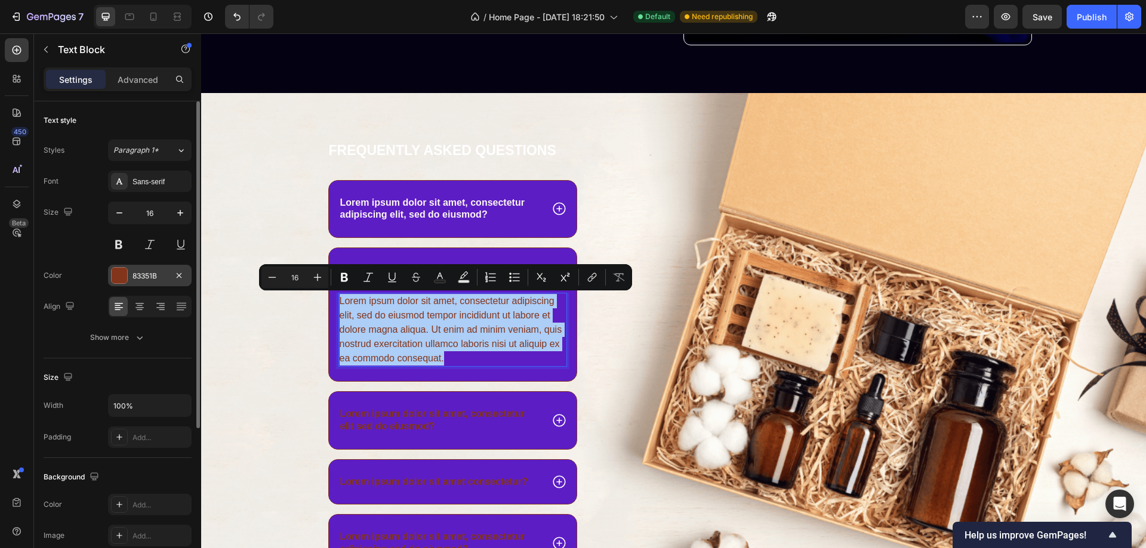
click at [118, 273] on div at bounding box center [120, 276] width 16 height 16
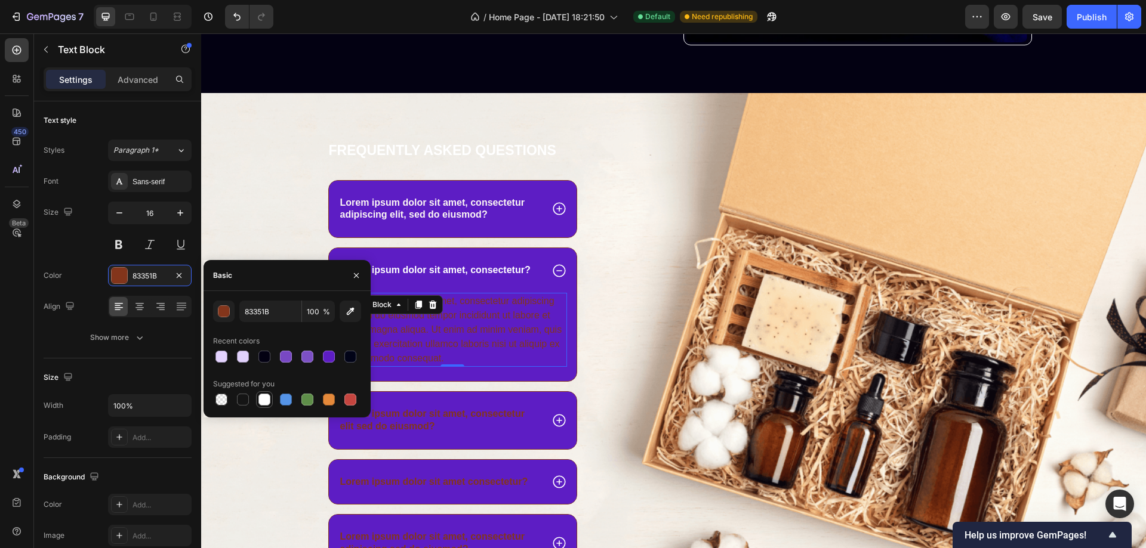
click at [262, 399] on div at bounding box center [264, 400] width 12 height 12
type input "FFFFFF"
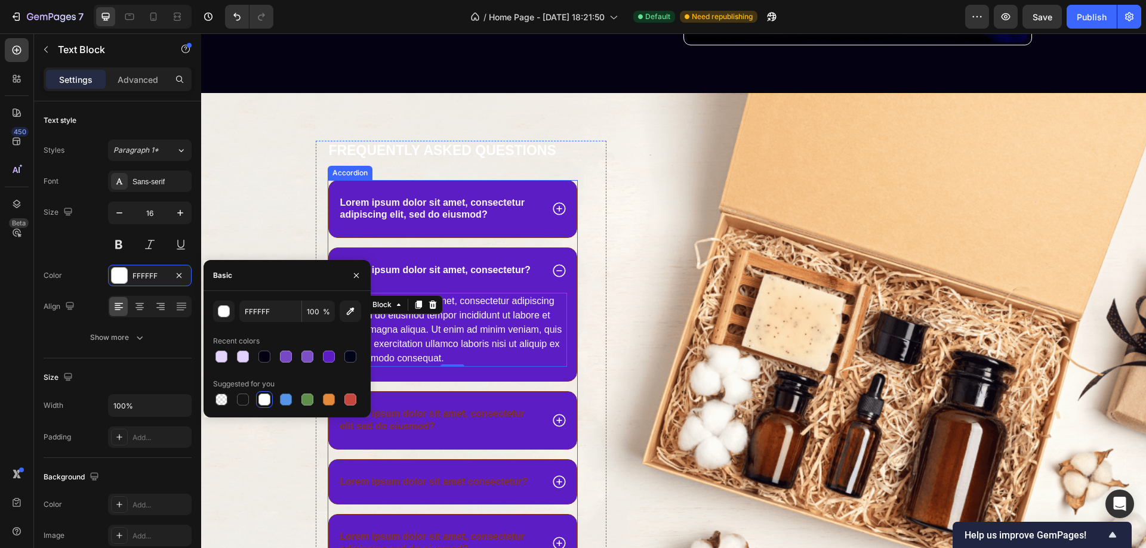
click at [540, 251] on div "Lorem ipsum dolor sit amet, consectetur?" at bounding box center [453, 270] width 248 height 45
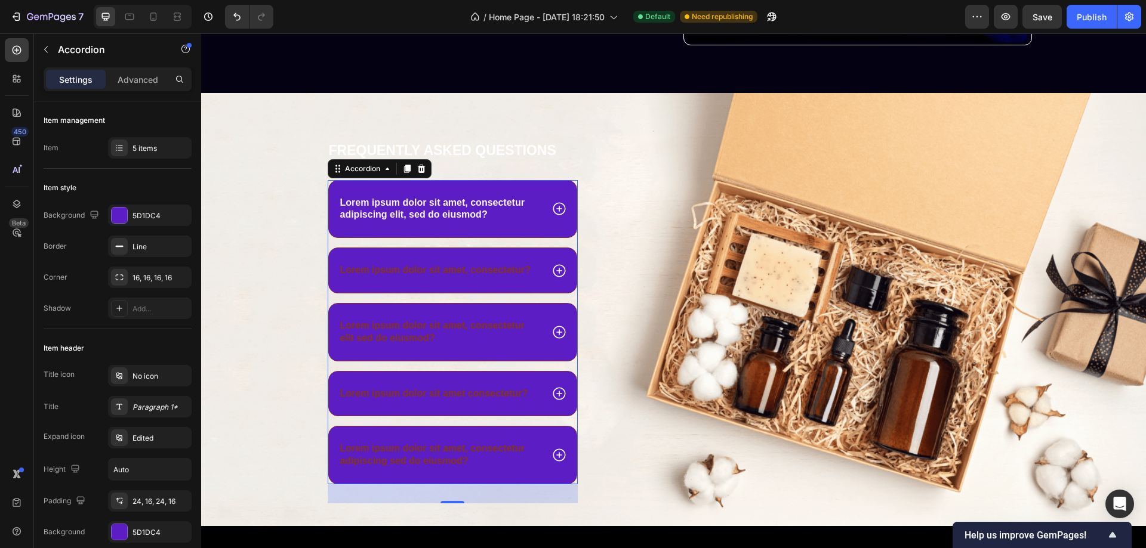
click at [566, 243] on div "Lorem ipsum dolor sit amet, consectetur adipiscing elit, sed do eiusmod? Lorem …" at bounding box center [453, 332] width 251 height 304
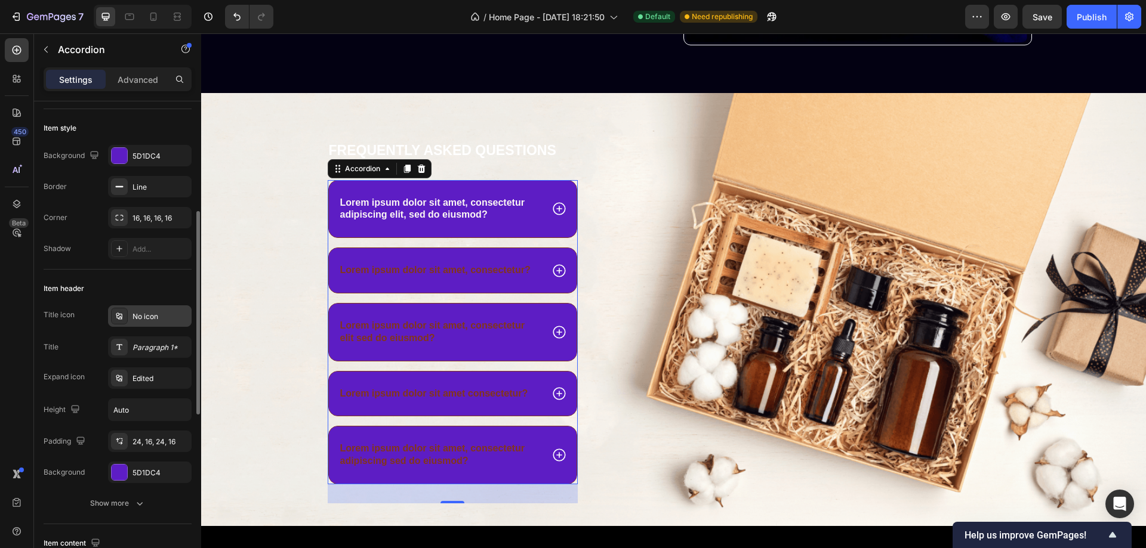
scroll to position [119, 0]
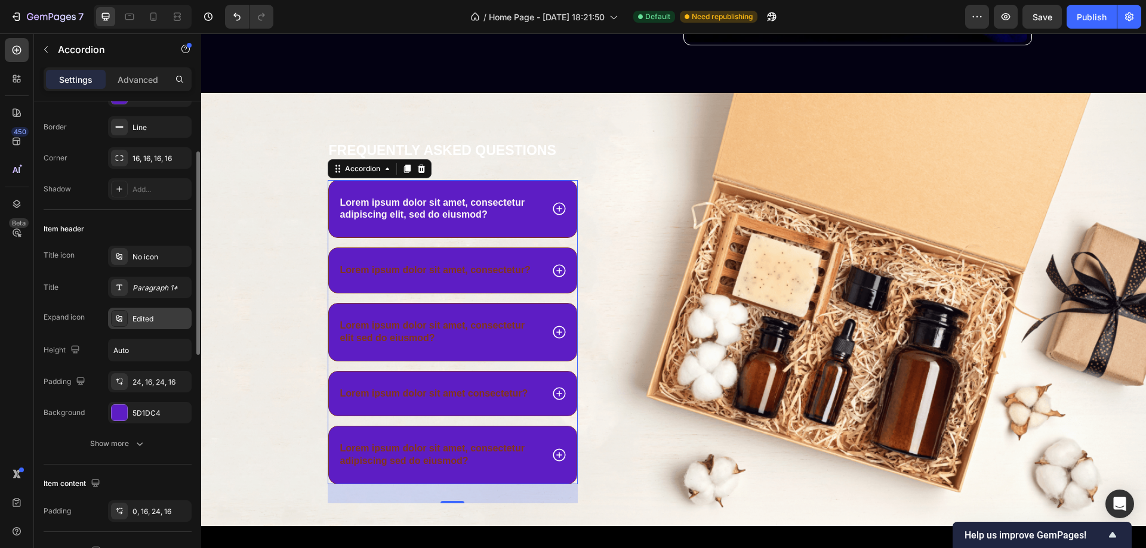
click at [146, 319] on div "Edited" at bounding box center [160, 319] width 56 height 11
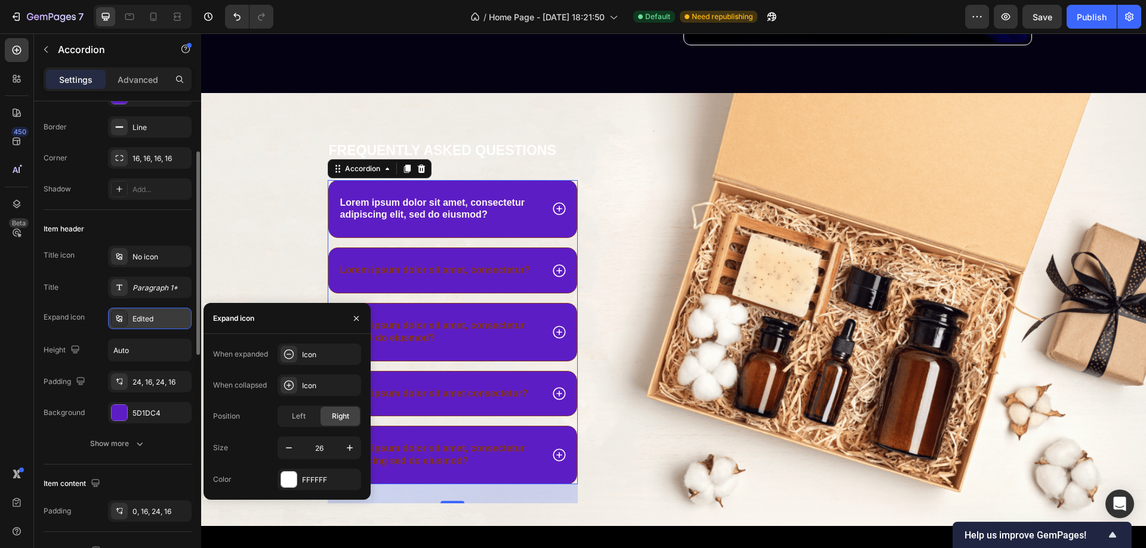
click at [148, 317] on div "Edited" at bounding box center [160, 319] width 56 height 11
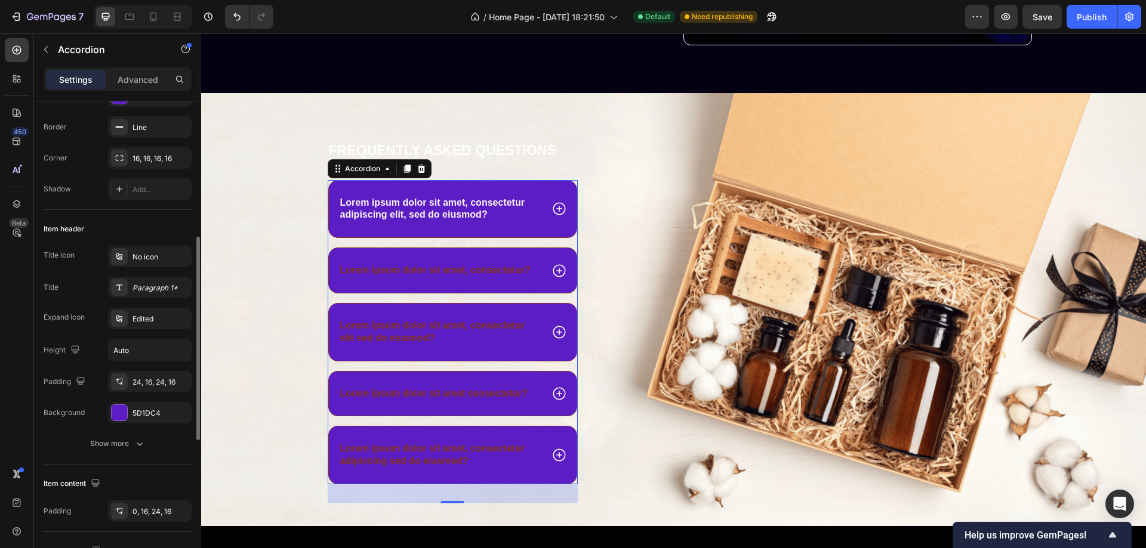
scroll to position [179, 0]
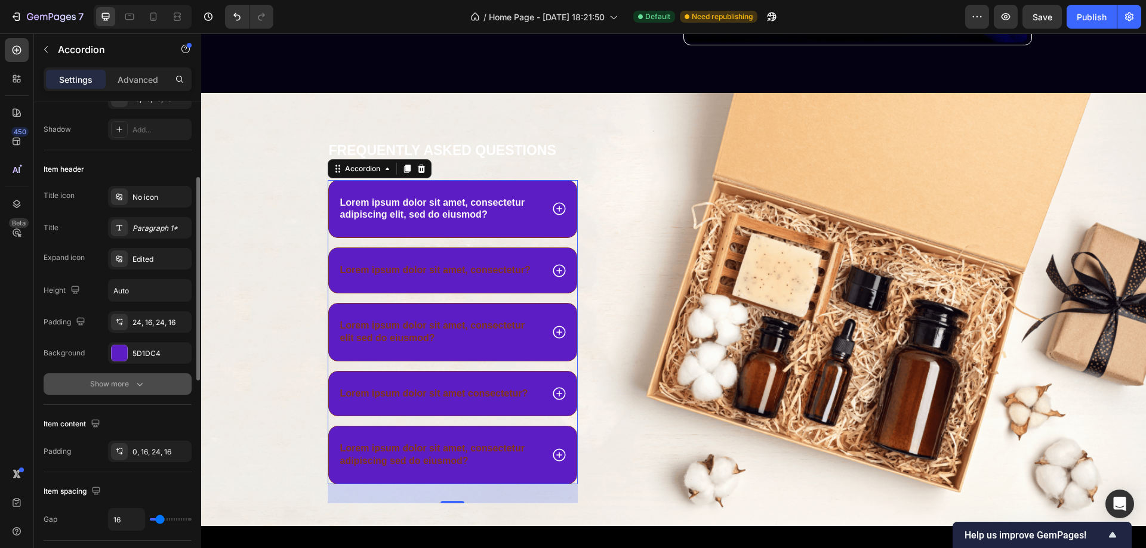
click at [135, 380] on icon "button" at bounding box center [140, 384] width 12 height 12
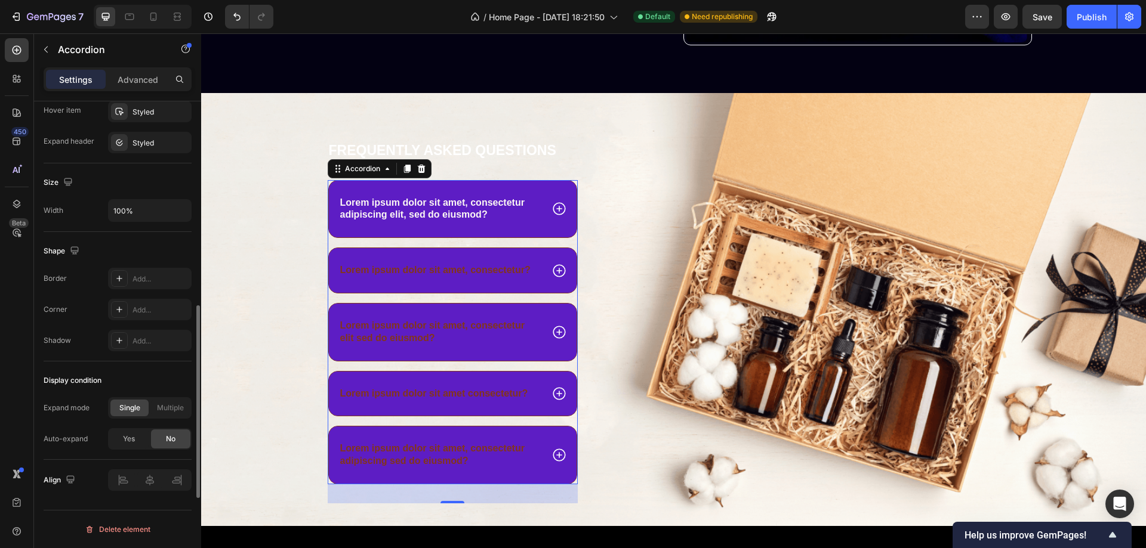
scroll to position [658, 0]
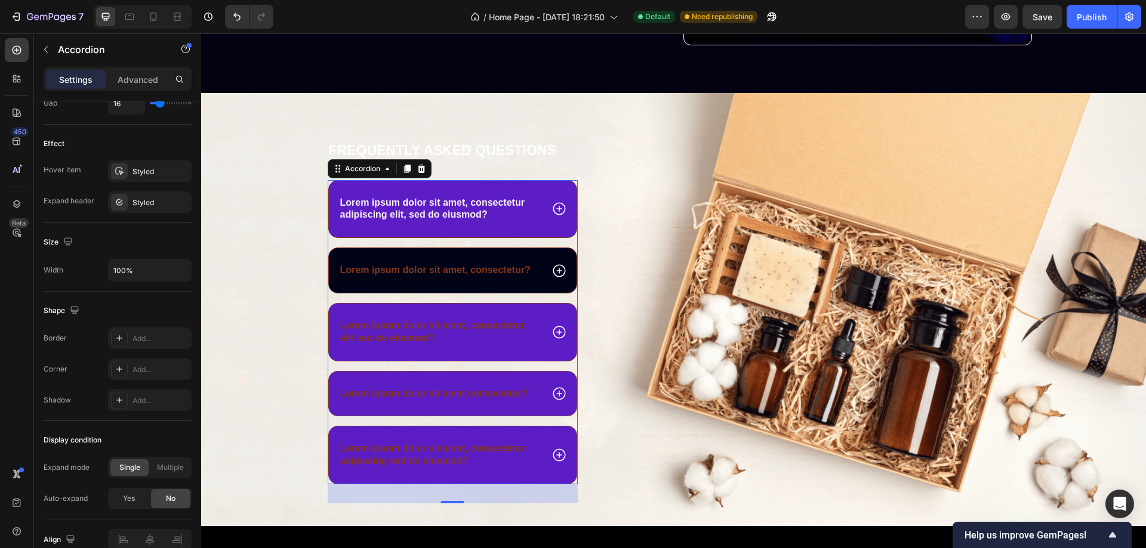
click at [557, 261] on div "Lorem ipsum dolor sit amet, consectetur?" at bounding box center [453, 270] width 248 height 45
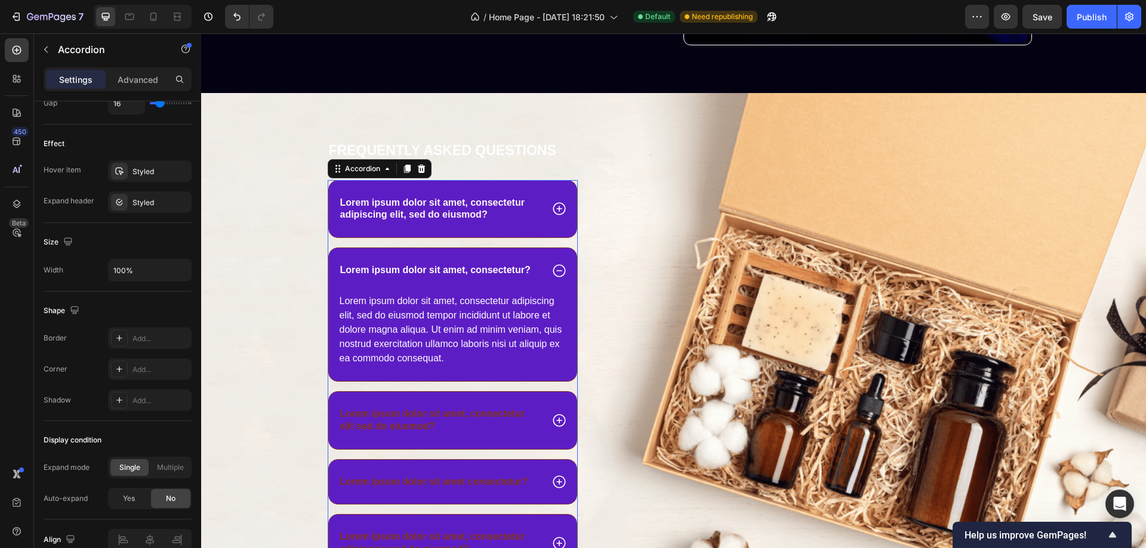
click at [555, 260] on div "Lorem ipsum dolor sit amet, consectetur?" at bounding box center [453, 270] width 248 height 45
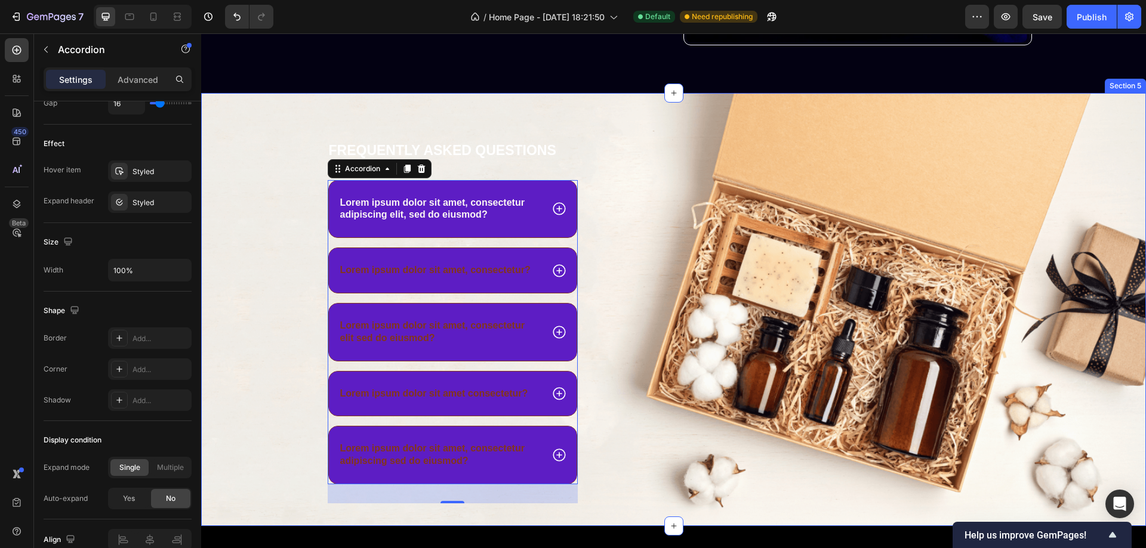
click at [261, 183] on div "Frequently asked questions Heading Lorem ipsum dolor sit amet, consectetur adip…" at bounding box center [673, 334] width 945 height 386
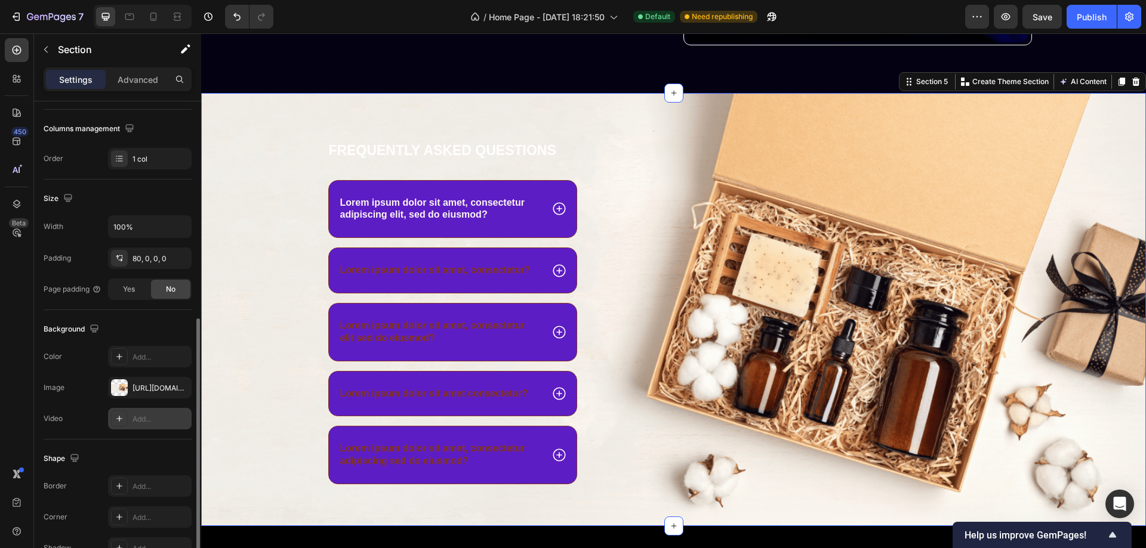
scroll to position [239, 0]
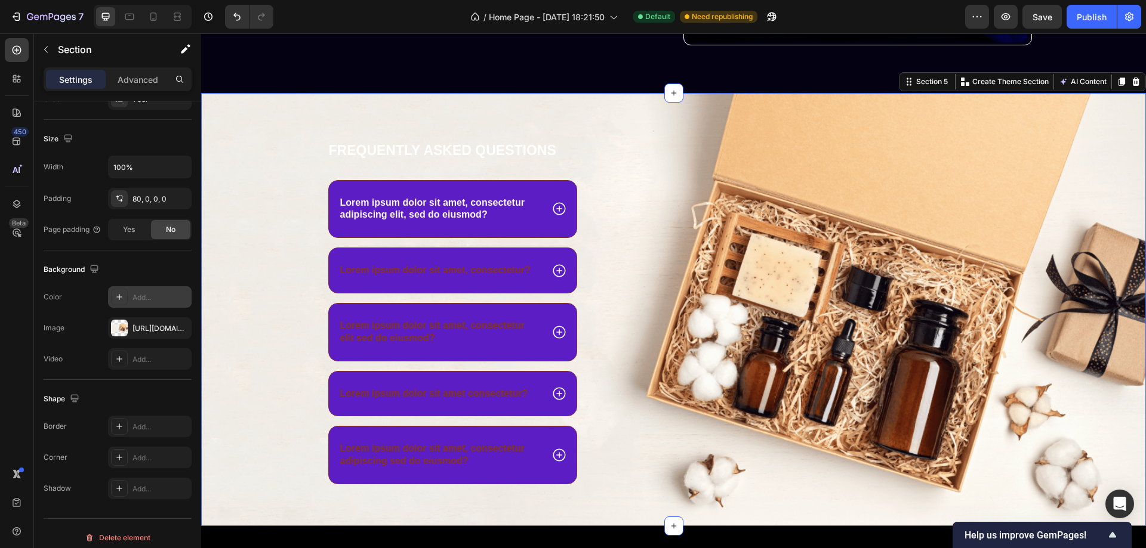
click at [120, 295] on icon at bounding box center [120, 297] width 10 height 10
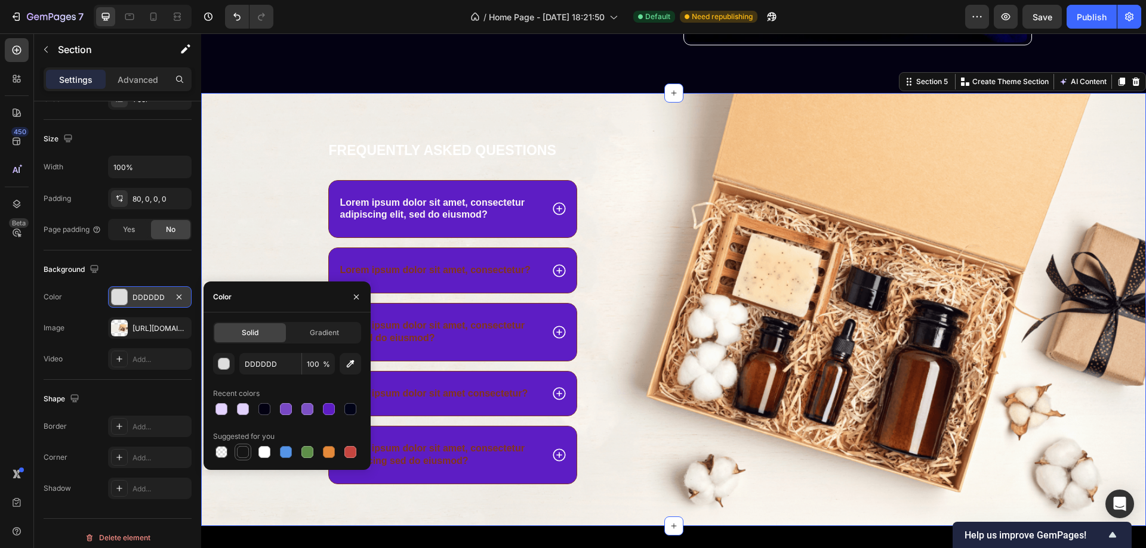
click at [244, 452] on div at bounding box center [243, 452] width 12 height 12
type input "151515"
click at [178, 324] on icon "button" at bounding box center [179, 328] width 10 height 10
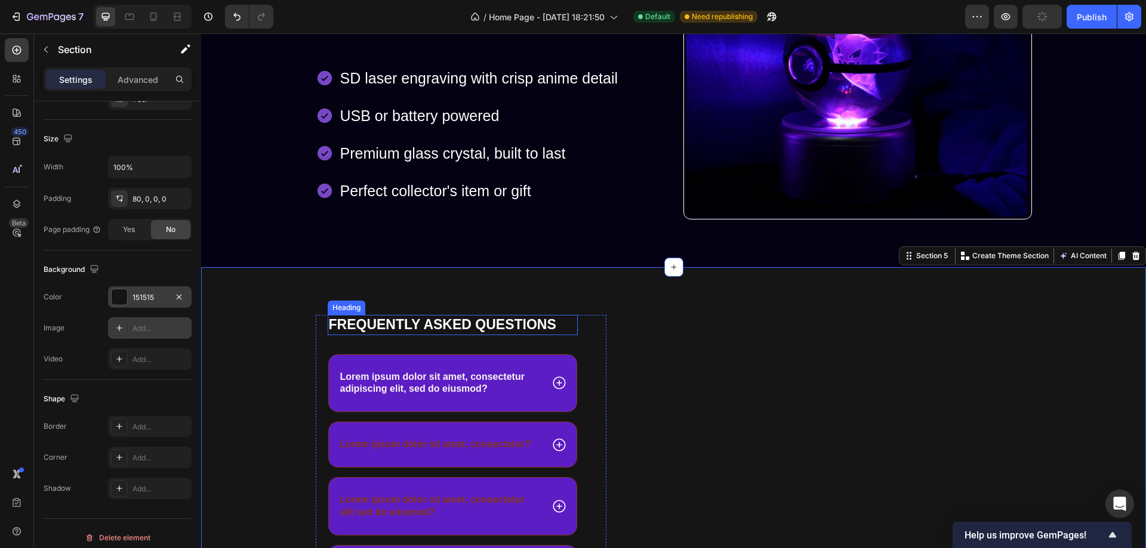
scroll to position [701, 0]
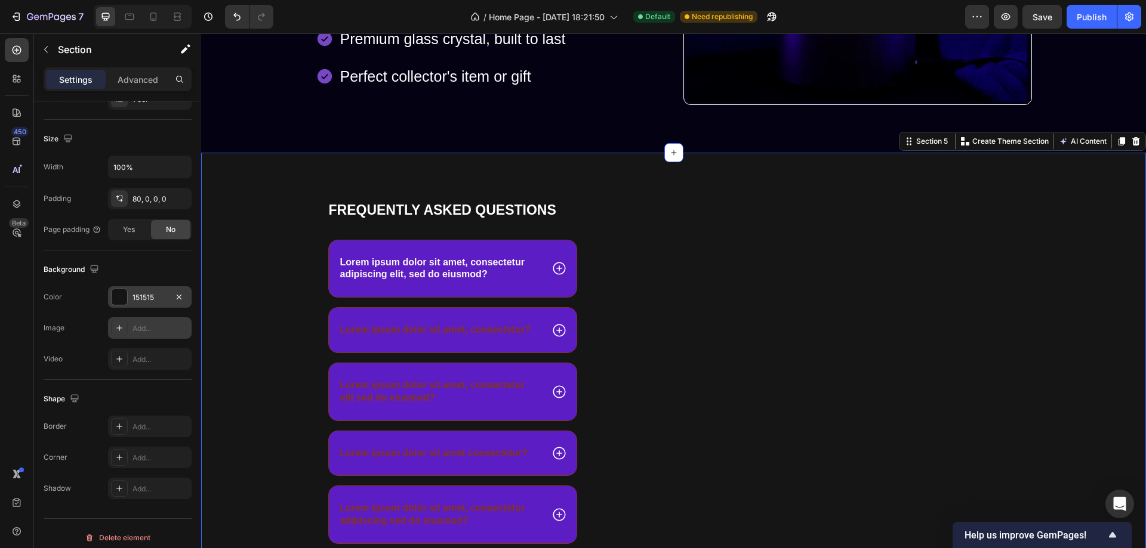
click at [898, 235] on div "Image" at bounding box center [828, 394] width 408 height 386
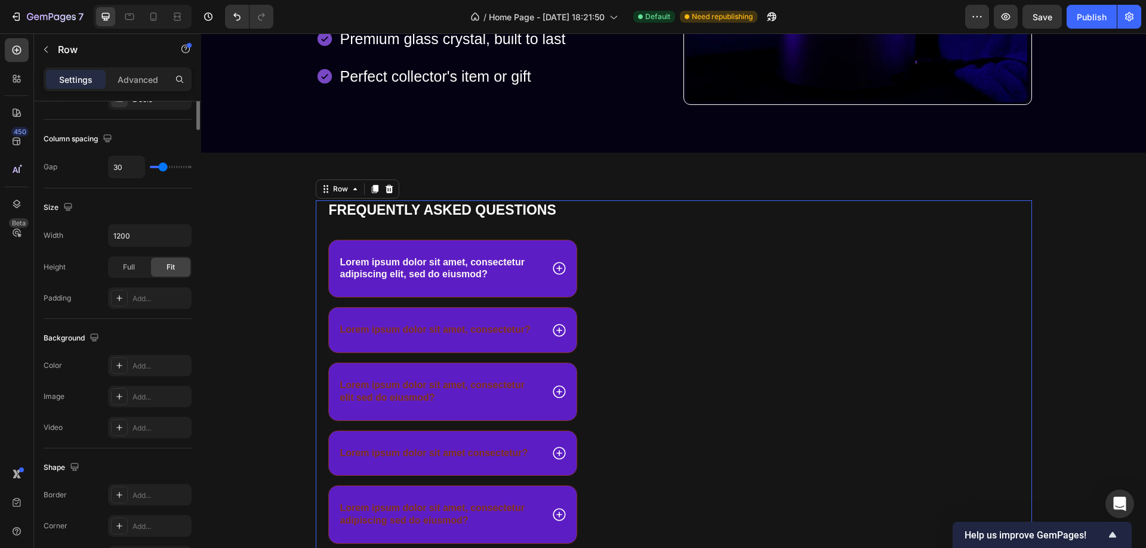
scroll to position [0, 0]
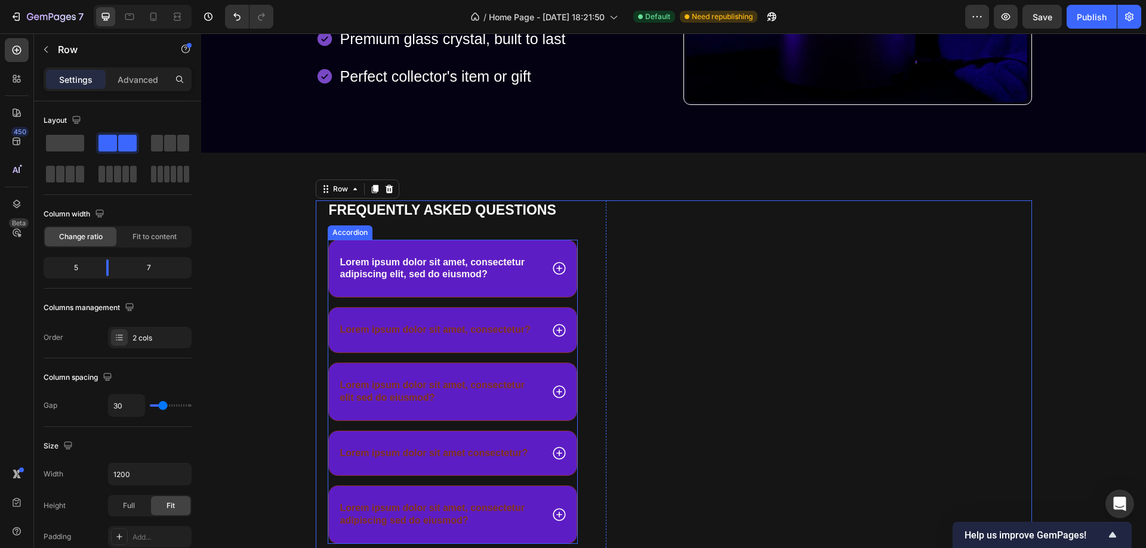
click at [556, 268] on icon at bounding box center [559, 269] width 16 height 16
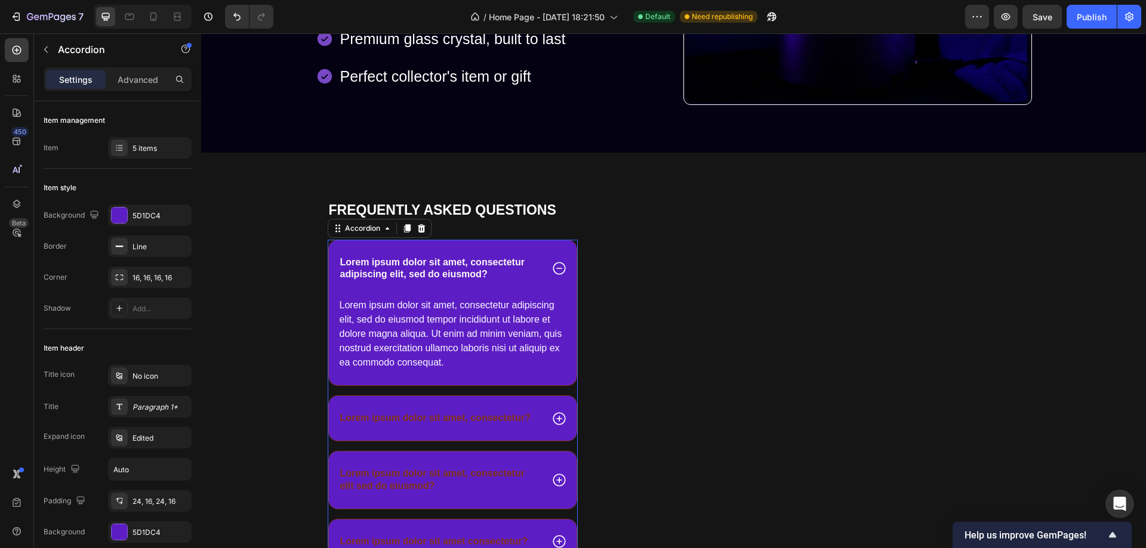
click at [554, 263] on icon at bounding box center [559, 269] width 13 height 13
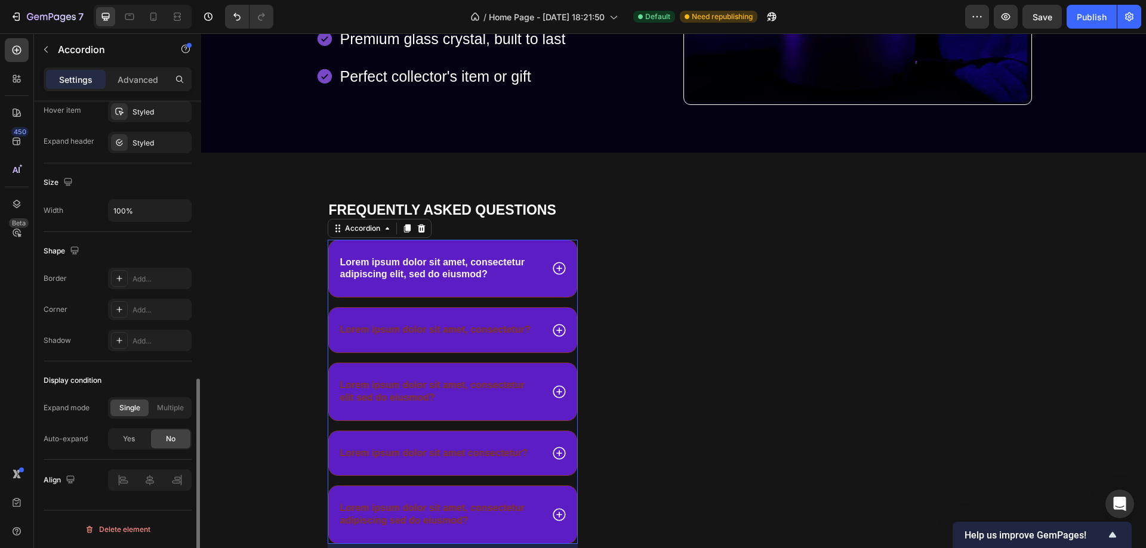
scroll to position [536, 0]
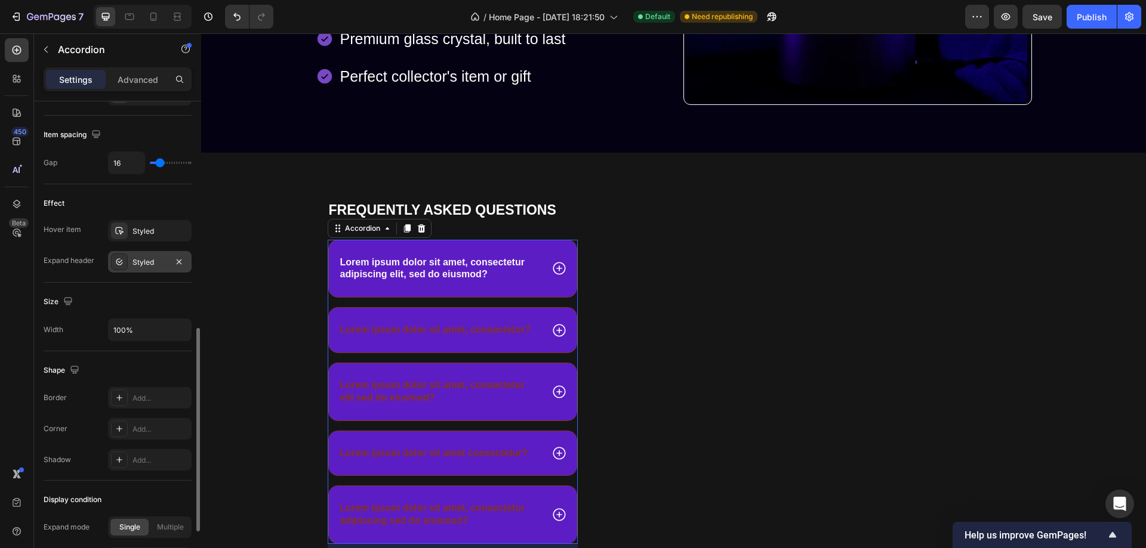
click at [141, 254] on div "Styled" at bounding box center [150, 261] width 84 height 21
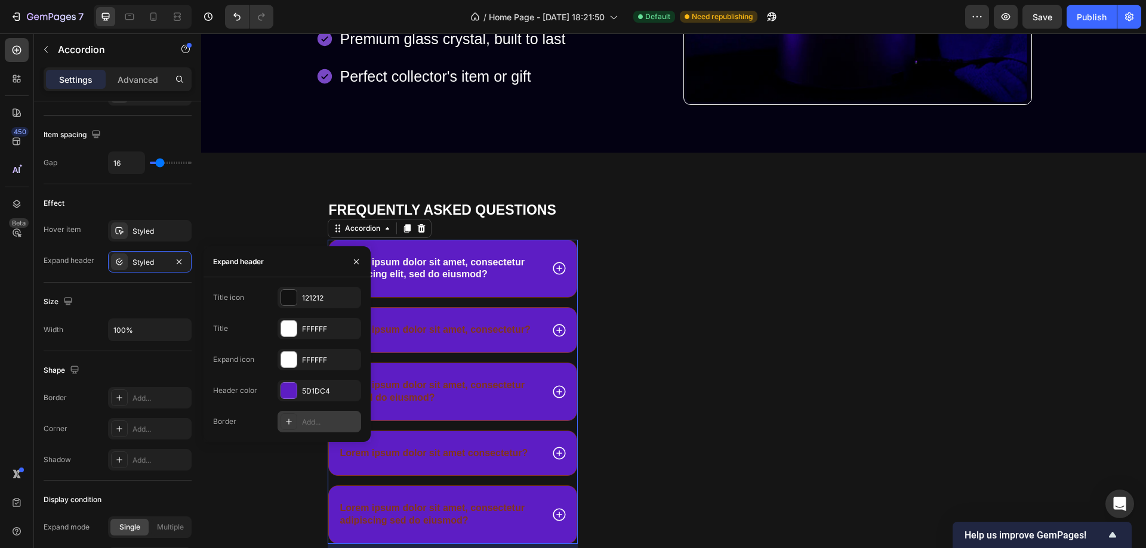
click at [298, 419] on div "Add..." at bounding box center [320, 421] width 84 height 21
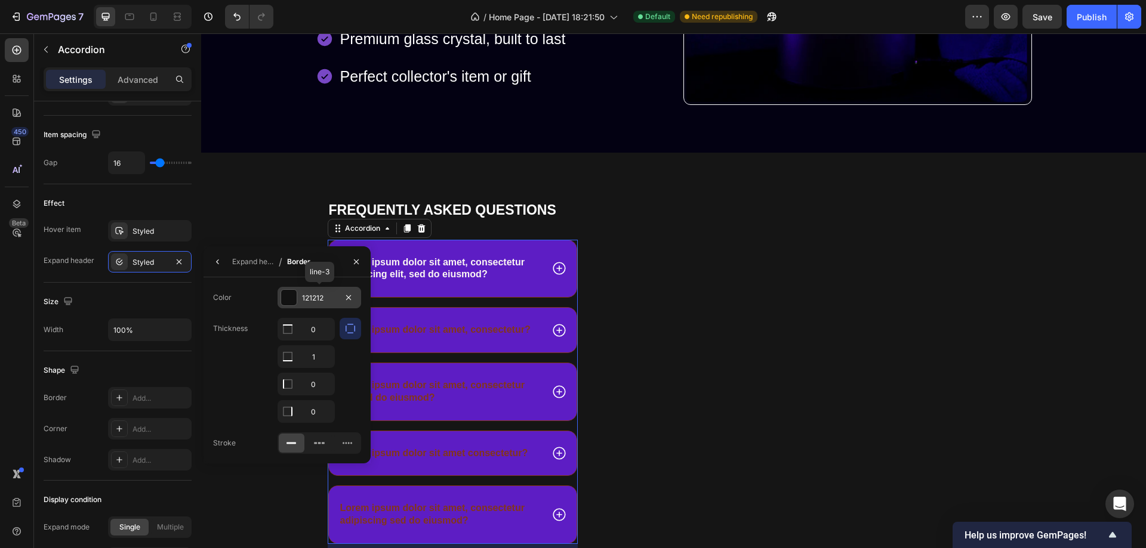
click at [283, 295] on div at bounding box center [289, 298] width 16 height 16
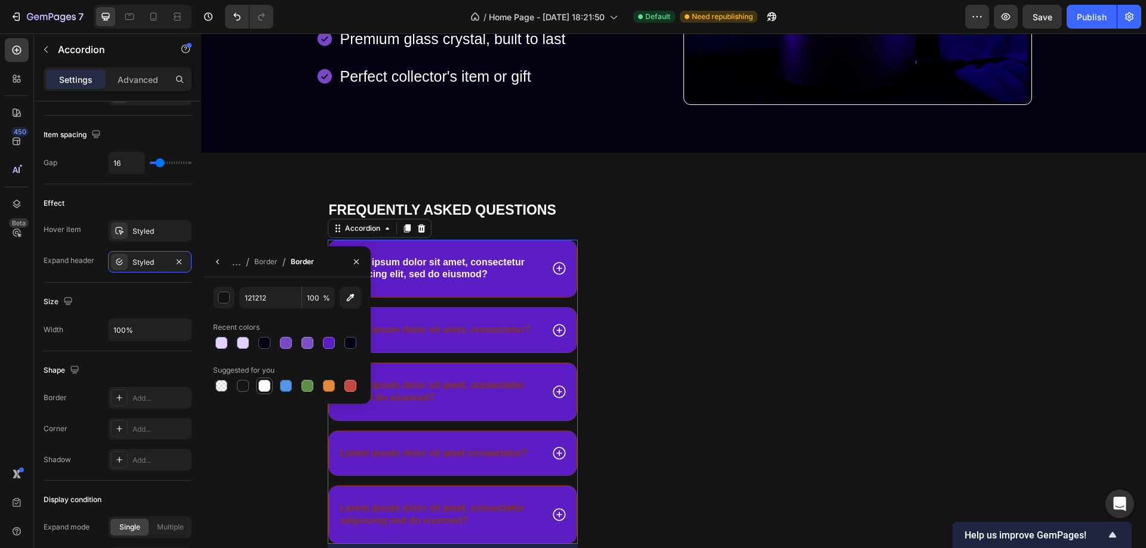
click at [266, 385] on div at bounding box center [264, 386] width 12 height 12
type input "FFFFFF"
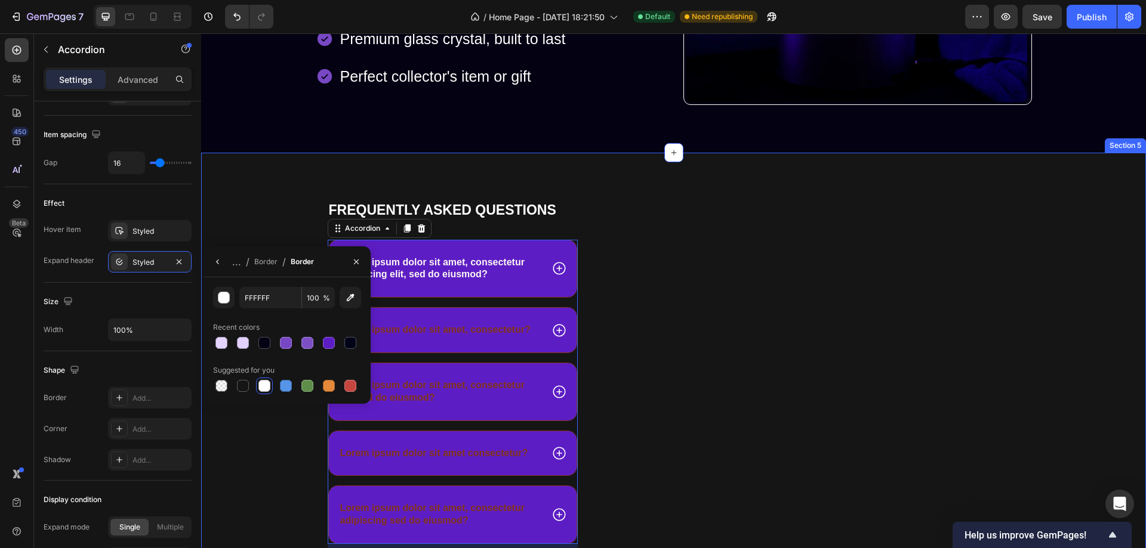
click at [266, 440] on div "Frequently asked questions Heading Lorem ipsum dolor sit amet, consectetur adip…" at bounding box center [673, 394] width 945 height 386
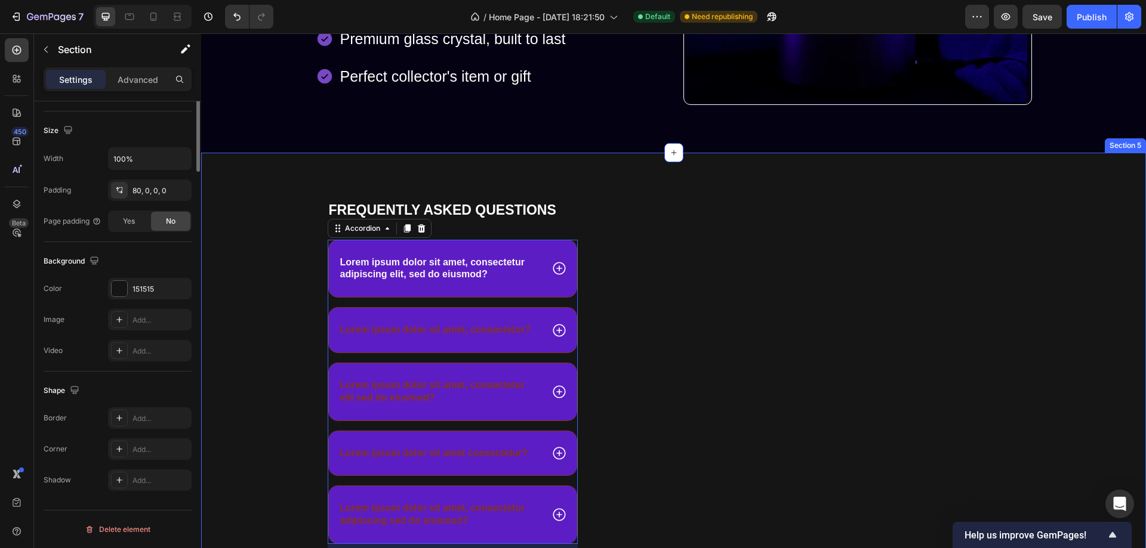
scroll to position [0, 0]
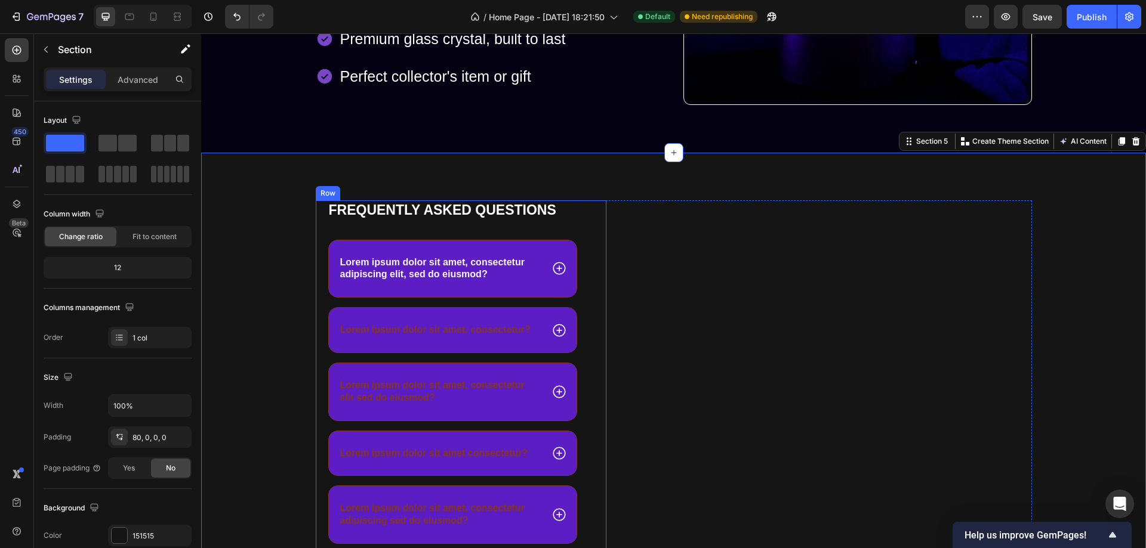
click at [564, 239] on div "Frequently asked questions Heading Lorem ipsum dolor sit amet, consectetur adip…" at bounding box center [453, 382] width 251 height 363
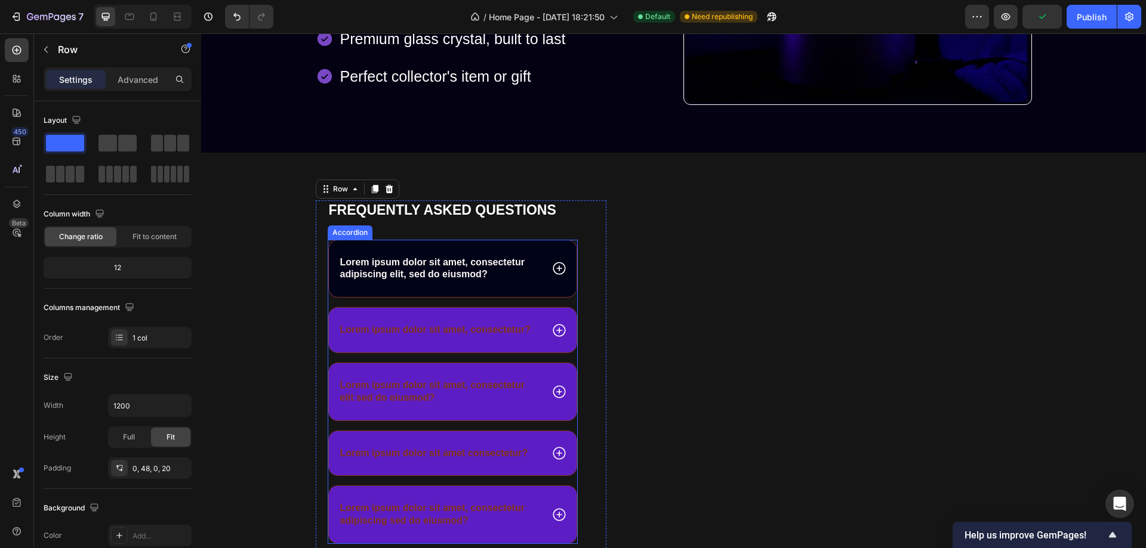
click at [560, 246] on div "Lorem ipsum dolor sit amet, consectetur adipiscing elit, sed do eiusmod?" at bounding box center [453, 269] width 248 height 57
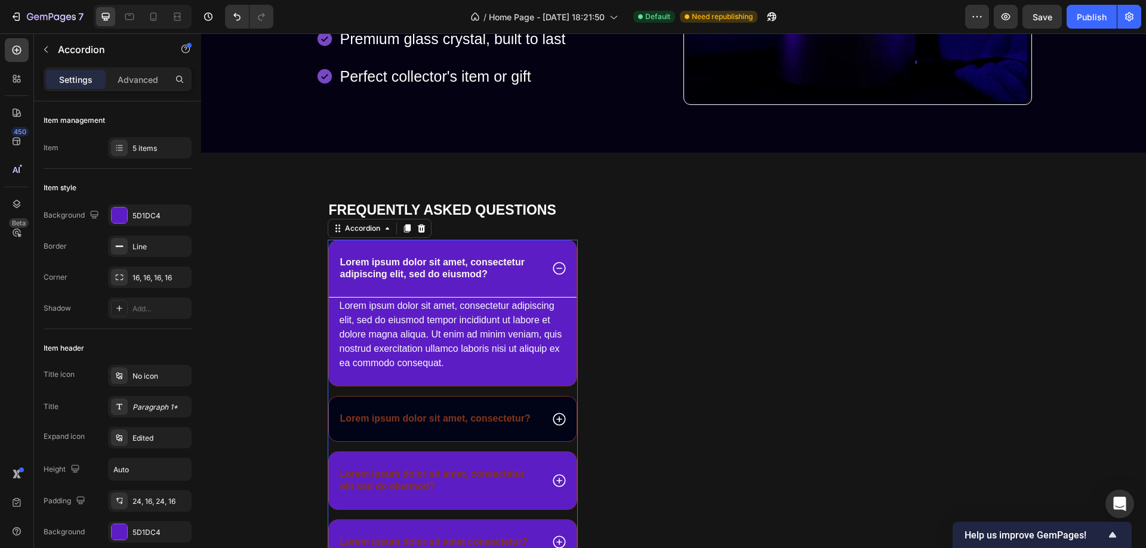
click at [547, 400] on div "Lorem ipsum dolor sit amet, consectetur?" at bounding box center [453, 419] width 248 height 45
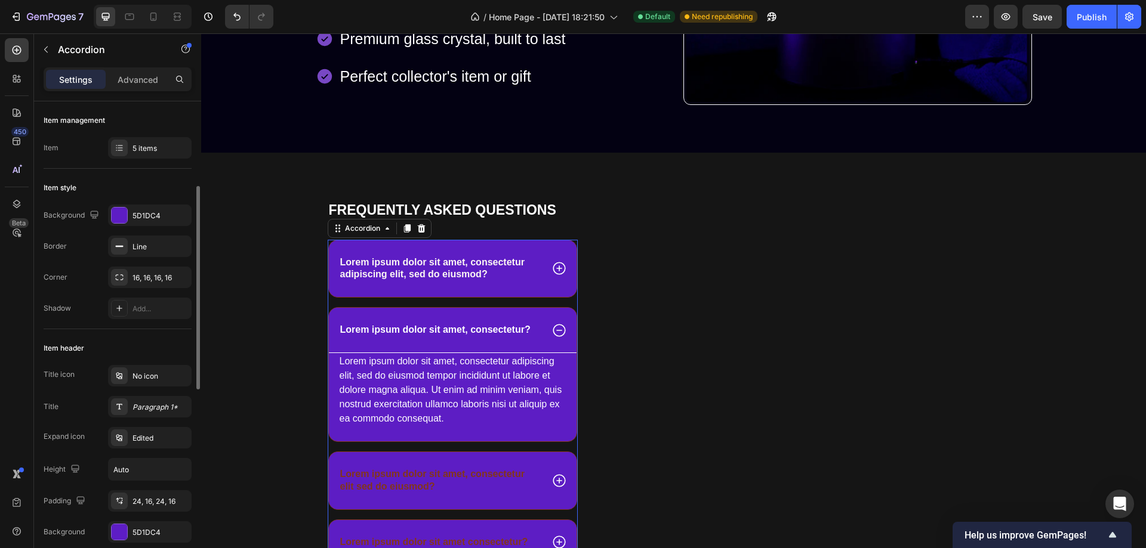
scroll to position [358, 0]
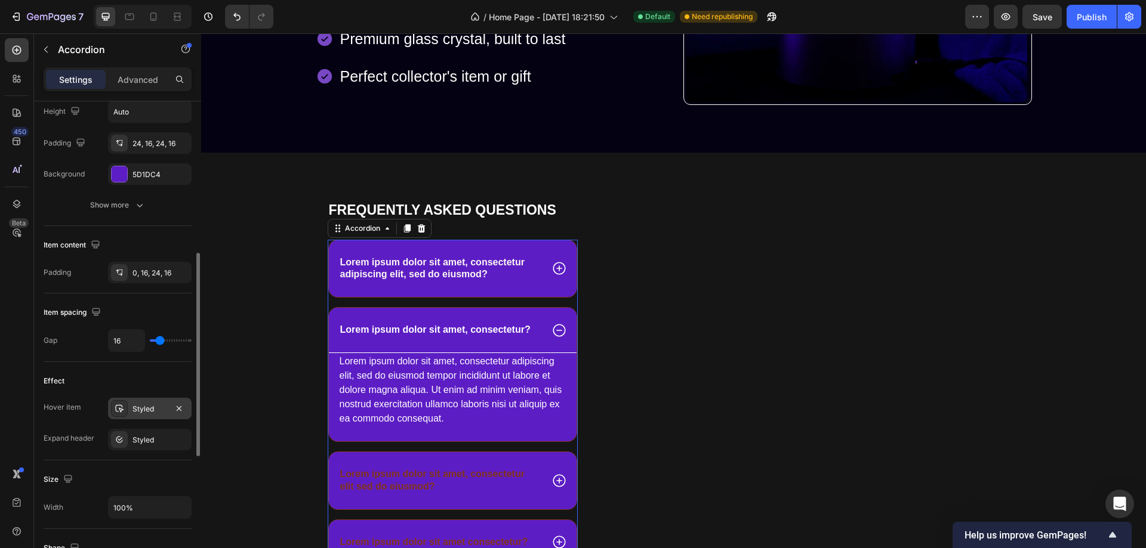
click at [141, 409] on div "Styled" at bounding box center [149, 409] width 35 height 11
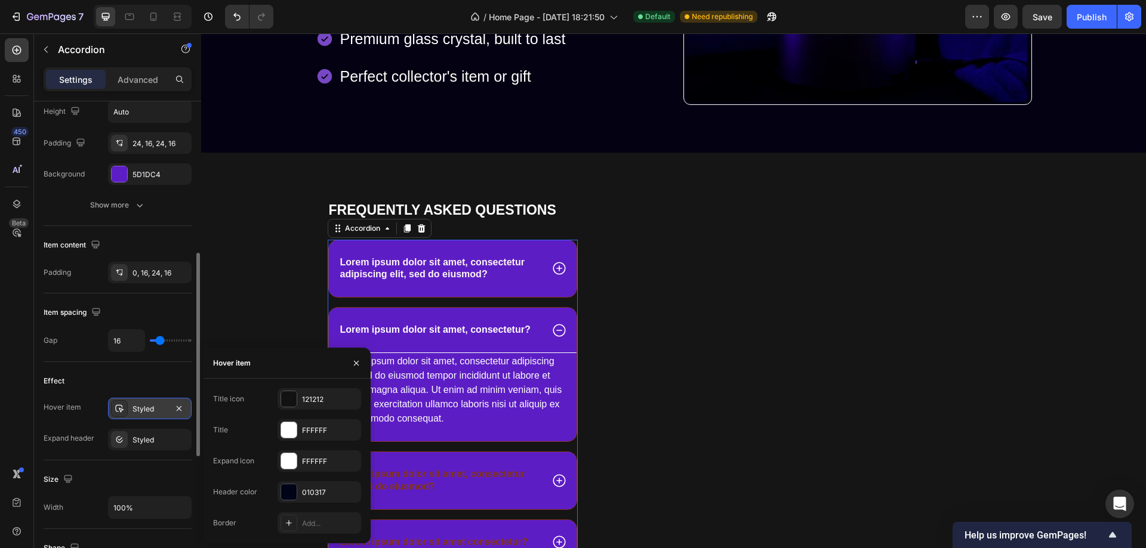
click at [141, 409] on div "Styled" at bounding box center [149, 409] width 35 height 11
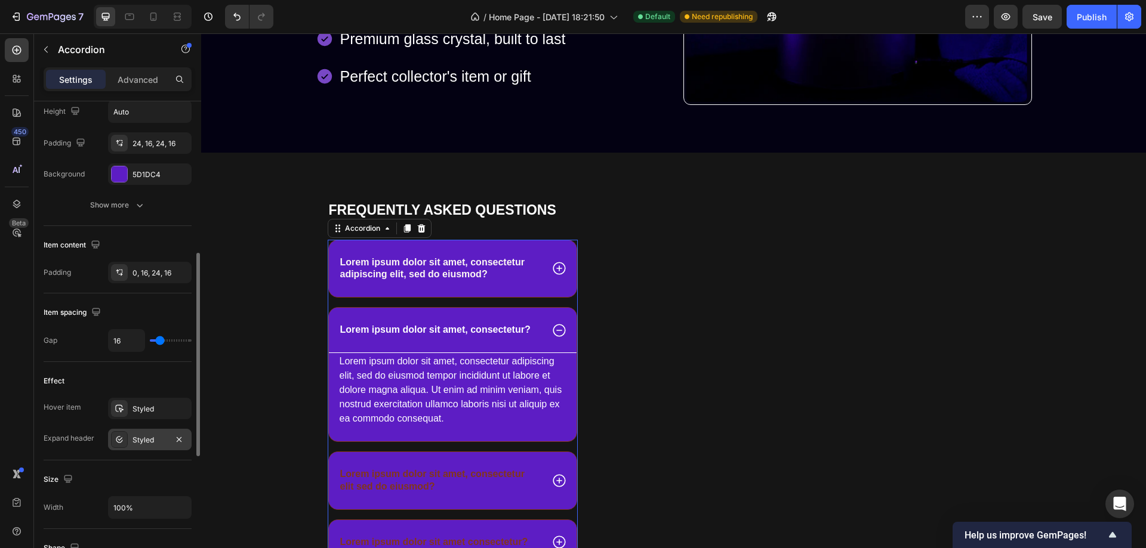
click at [143, 438] on div "Styled" at bounding box center [149, 440] width 35 height 11
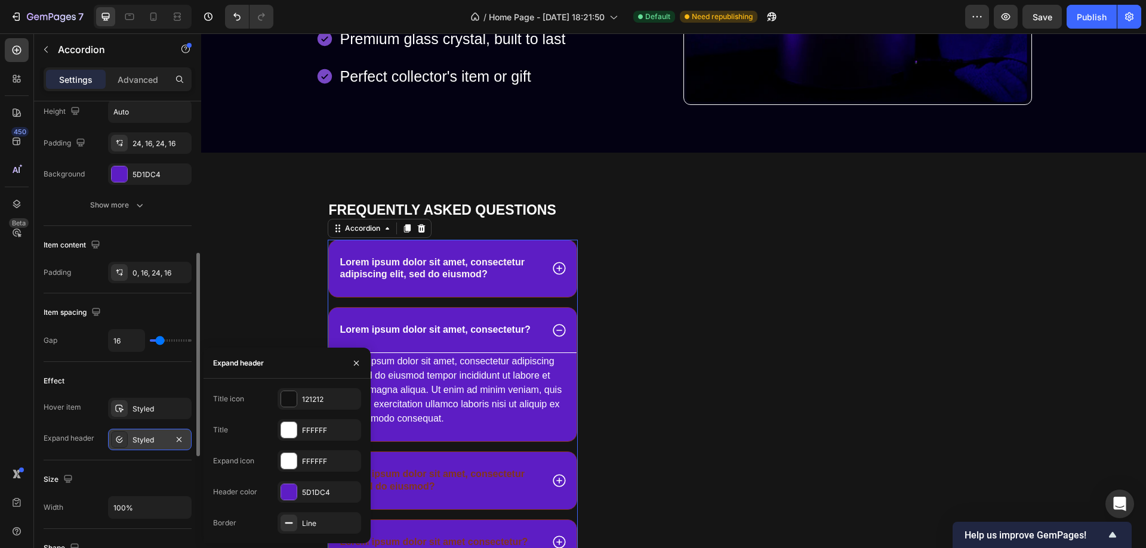
click at [148, 435] on div "Styled" at bounding box center [149, 440] width 35 height 11
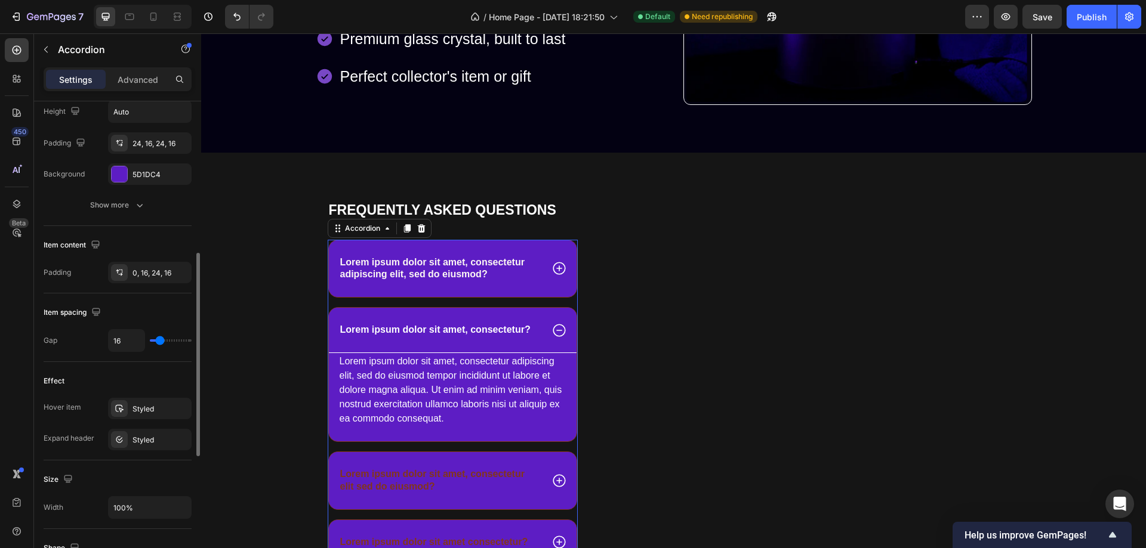
scroll to position [0, 0]
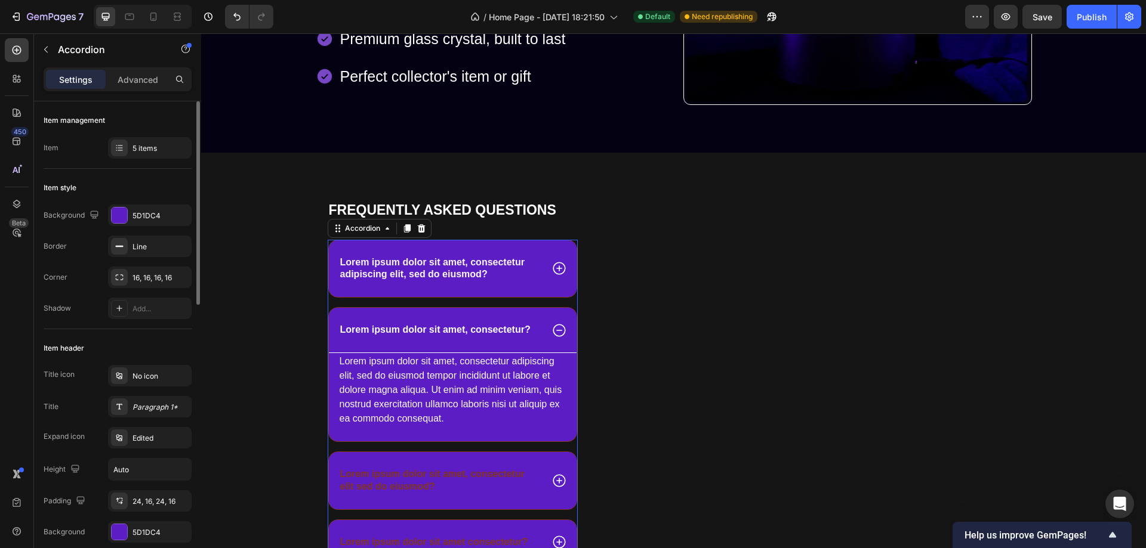
click at [140, 297] on div "Background 5D1DC4 Border Line Corner 16, 16, 16, 16 Shadow Add..." at bounding box center [118, 262] width 148 height 115
click at [142, 303] on div "Add..." at bounding box center [150, 308] width 84 height 21
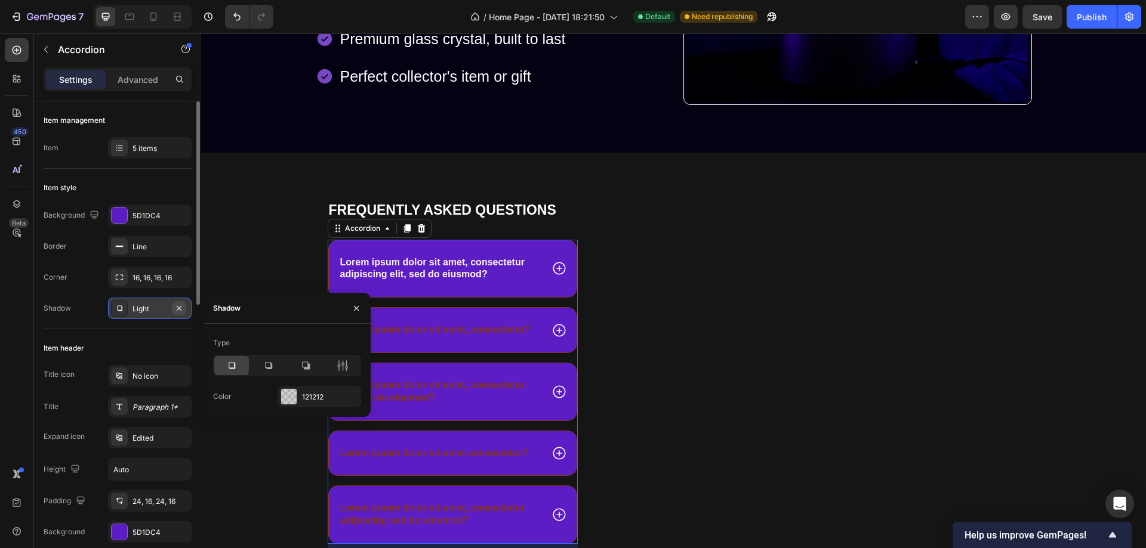
click at [179, 304] on icon "button" at bounding box center [179, 309] width 10 height 10
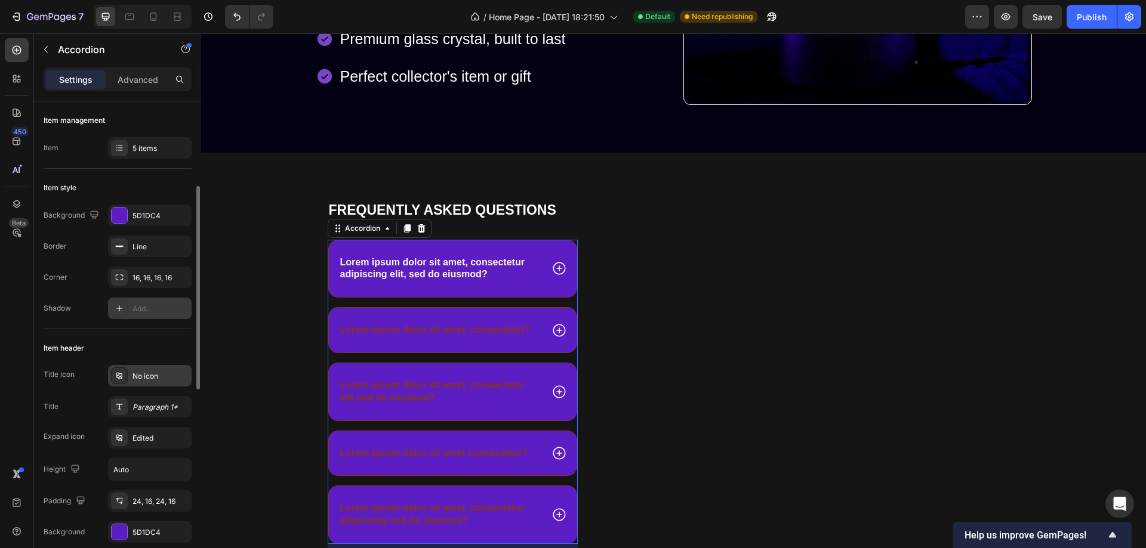
scroll to position [119, 0]
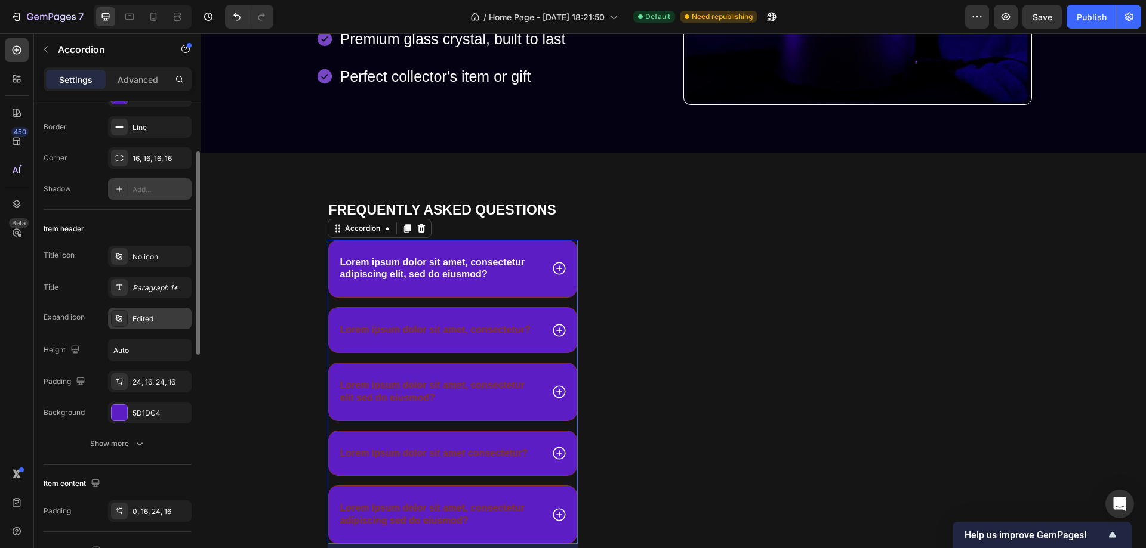
click at [149, 317] on div "Edited" at bounding box center [160, 319] width 56 height 11
click at [159, 442] on button "Show more" at bounding box center [118, 443] width 148 height 21
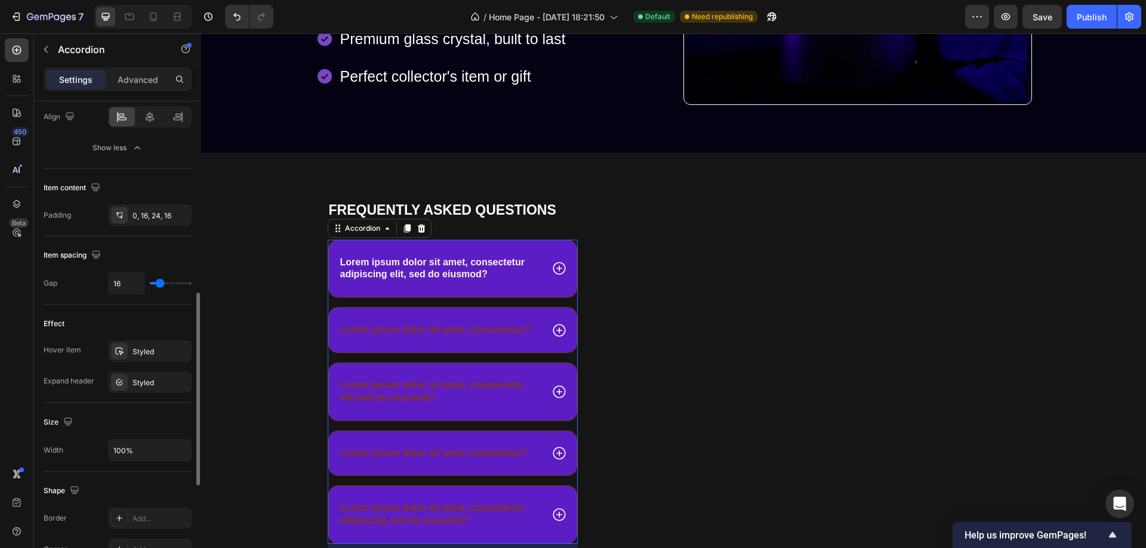
scroll to position [537, 0]
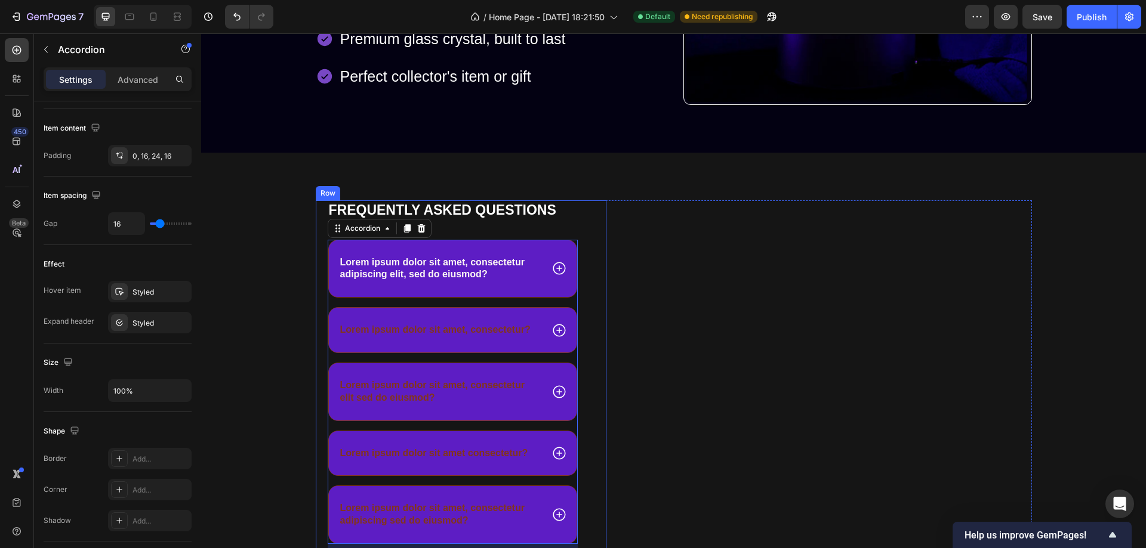
click at [589, 221] on div "Frequently asked questions Heading Lorem ipsum dolor sit amet, consectetur adip…" at bounding box center [461, 382] width 291 height 363
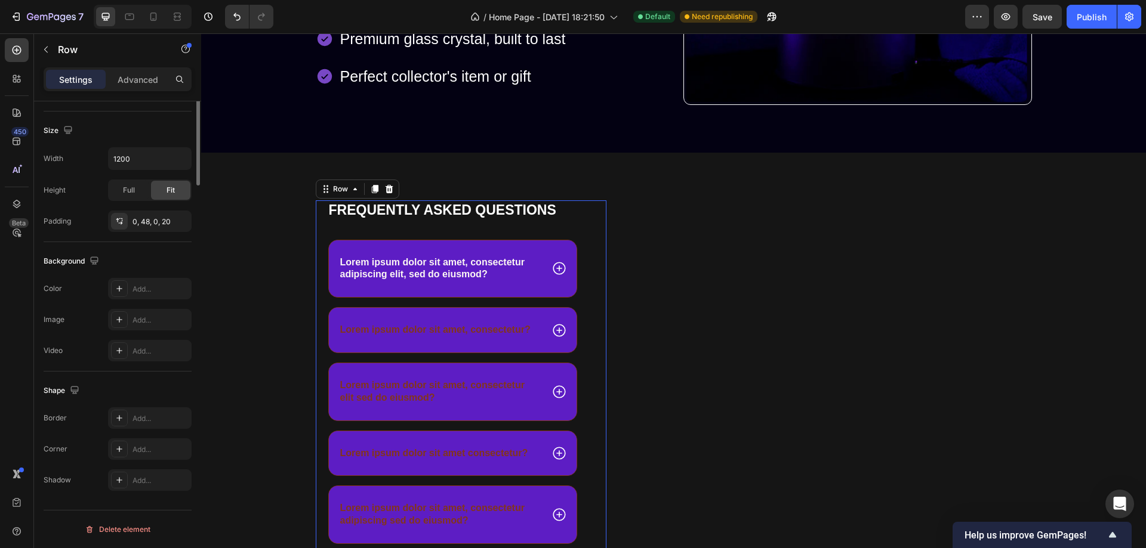
scroll to position [0, 0]
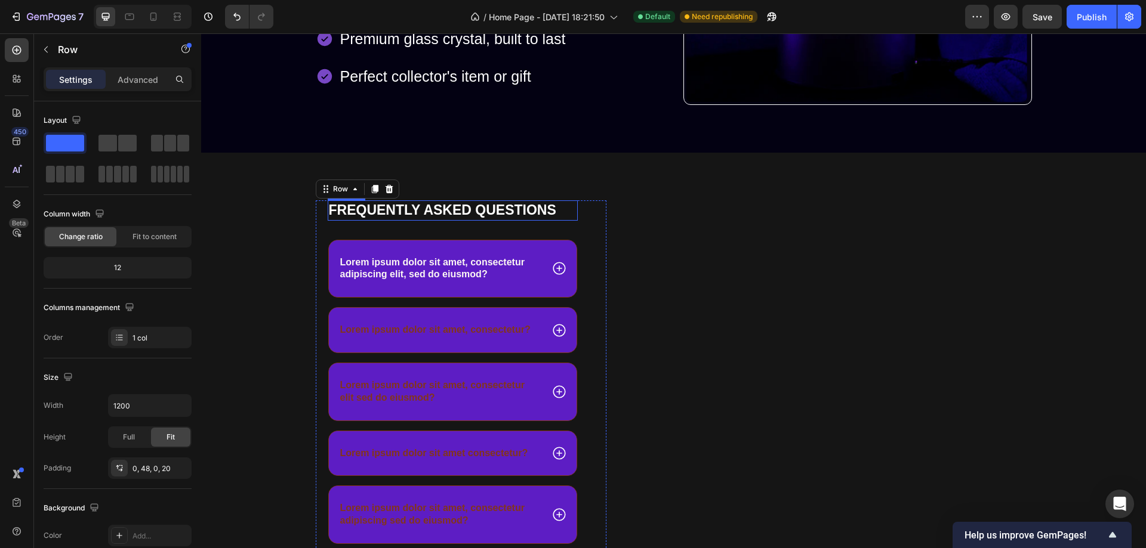
click at [458, 210] on h2 "Frequently asked questions" at bounding box center [453, 211] width 251 height 20
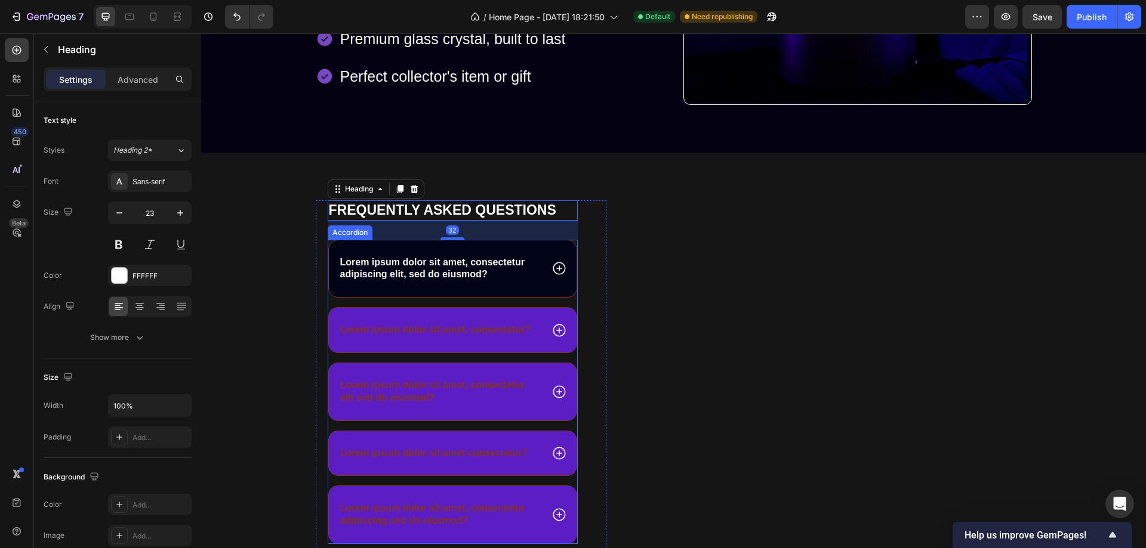
click at [488, 246] on div "Lorem ipsum dolor sit amet, consectetur adipiscing elit, sed do eiusmod?" at bounding box center [453, 269] width 248 height 57
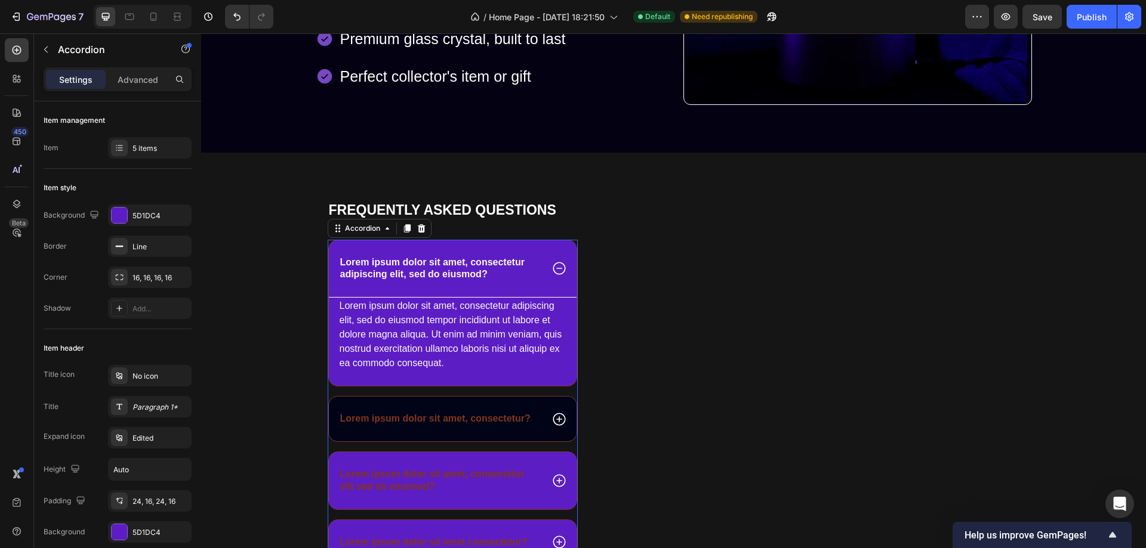
click at [554, 401] on div "Lorem ipsum dolor sit amet, consectetur?" at bounding box center [453, 419] width 248 height 45
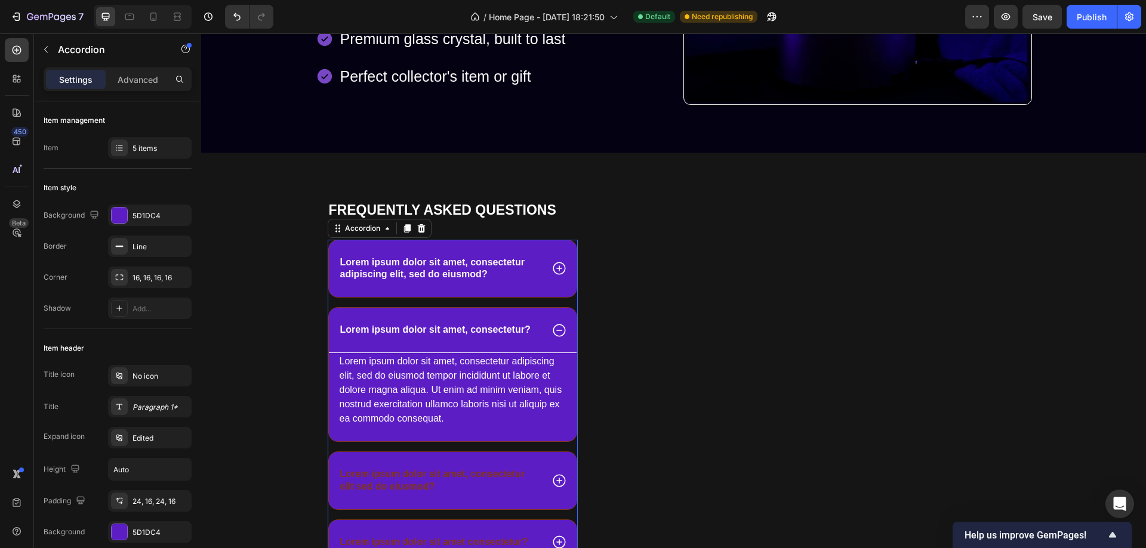
click at [340, 320] on div "Lorem ipsum dolor sit amet, consectetur?" at bounding box center [453, 330] width 248 height 45
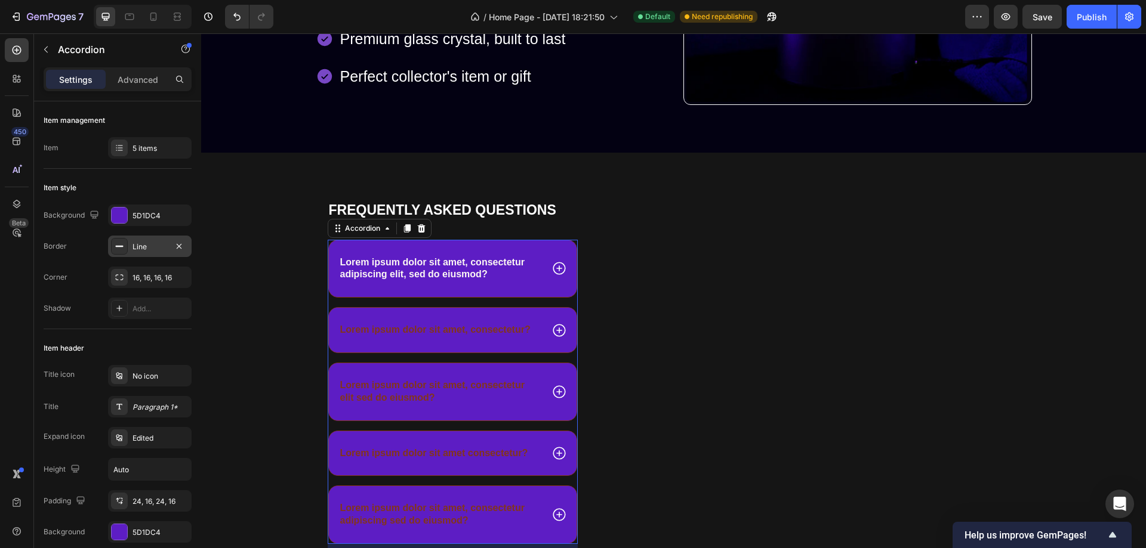
click at [143, 242] on div "Line" at bounding box center [149, 247] width 35 height 11
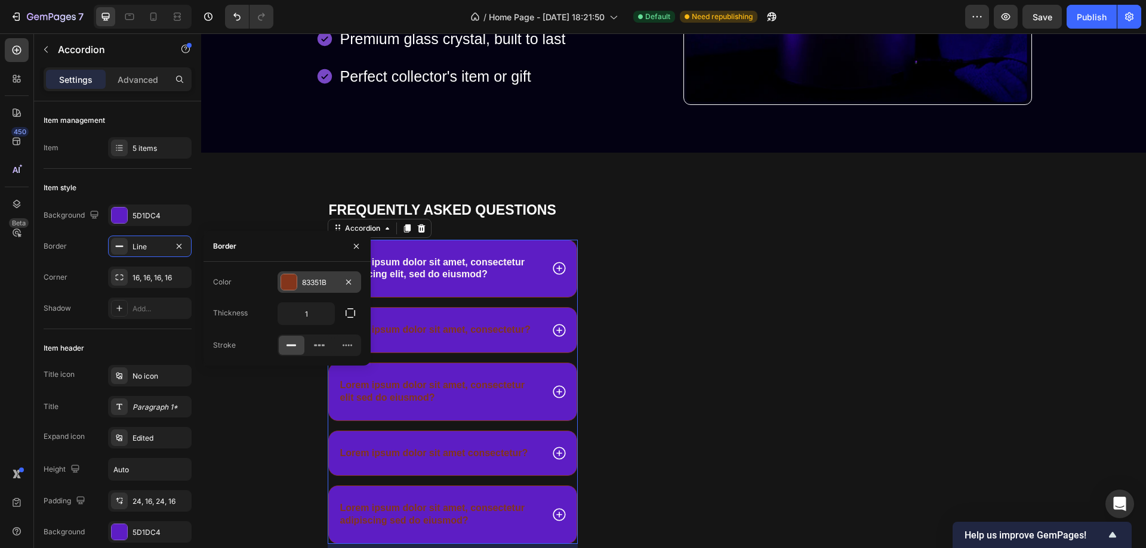
click at [286, 280] on div at bounding box center [289, 283] width 16 height 16
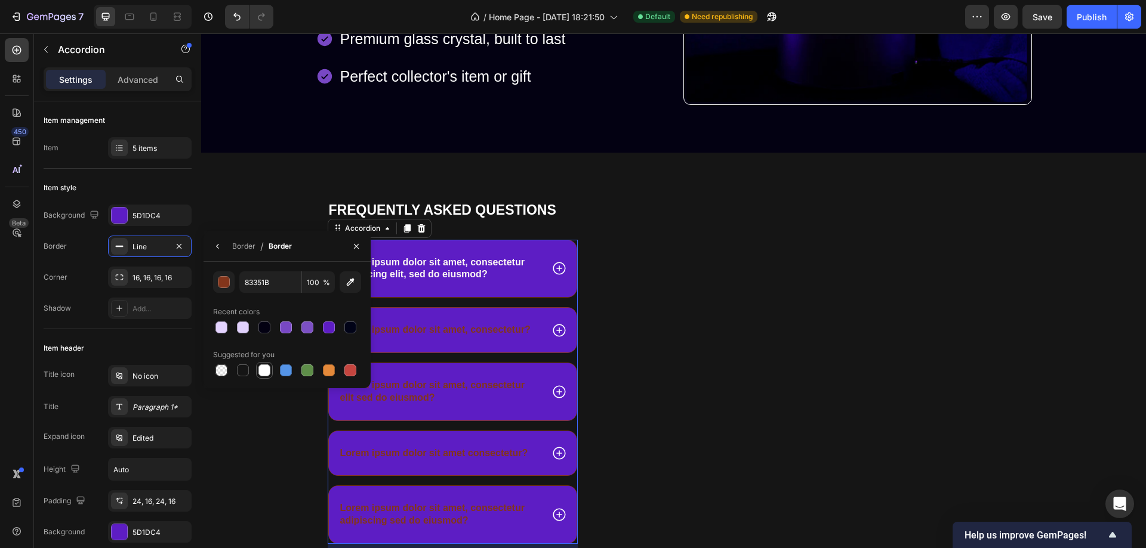
click at [269, 371] on div at bounding box center [264, 371] width 12 height 12
type input "FFFFFF"
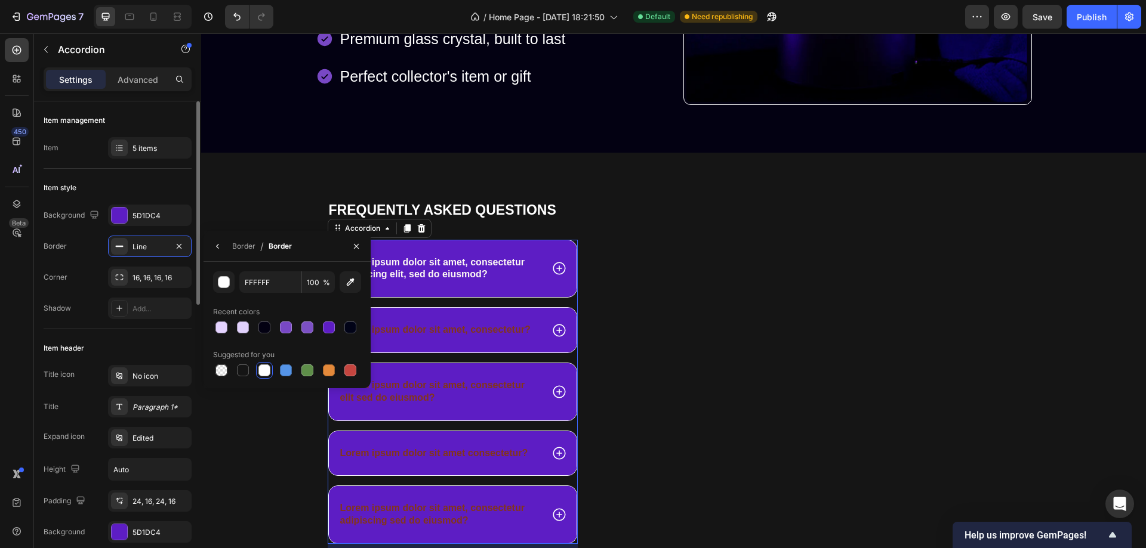
click at [152, 186] on div "Item style" at bounding box center [118, 187] width 148 height 19
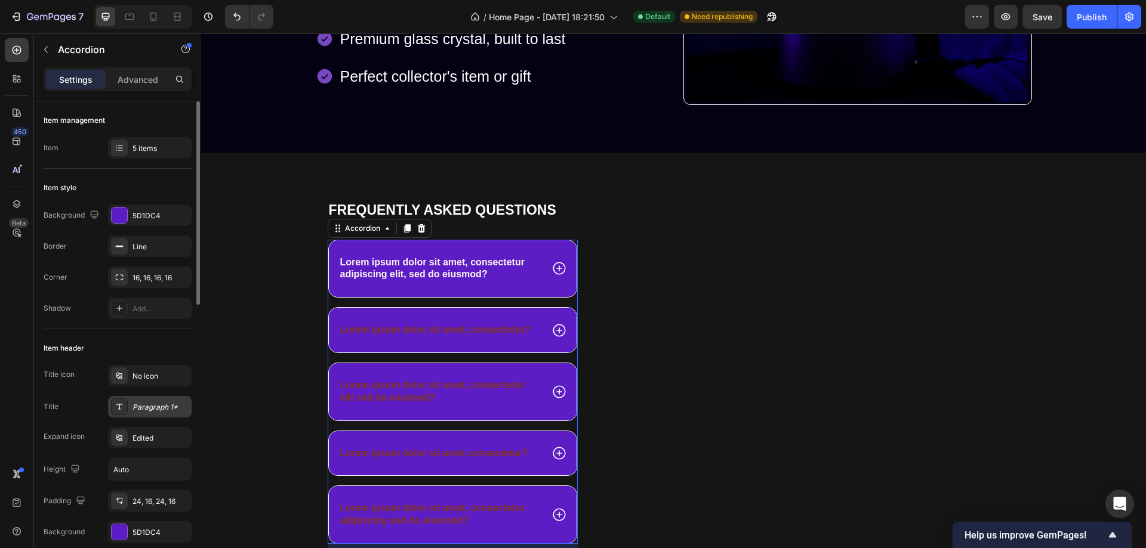
click at [149, 405] on div "Paragraph 1*" at bounding box center [160, 407] width 56 height 11
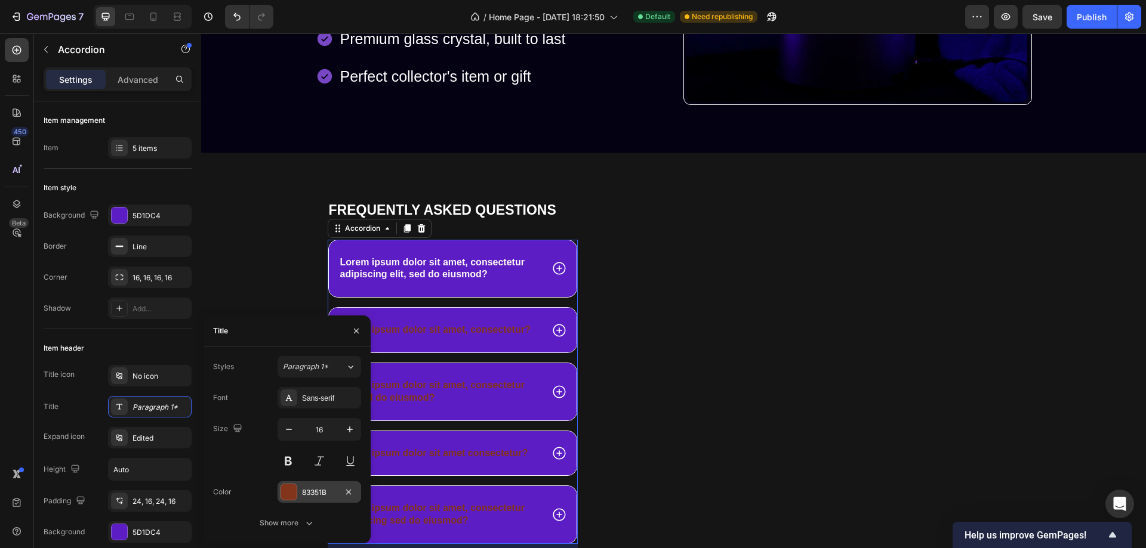
click at [286, 491] on div at bounding box center [289, 493] width 16 height 16
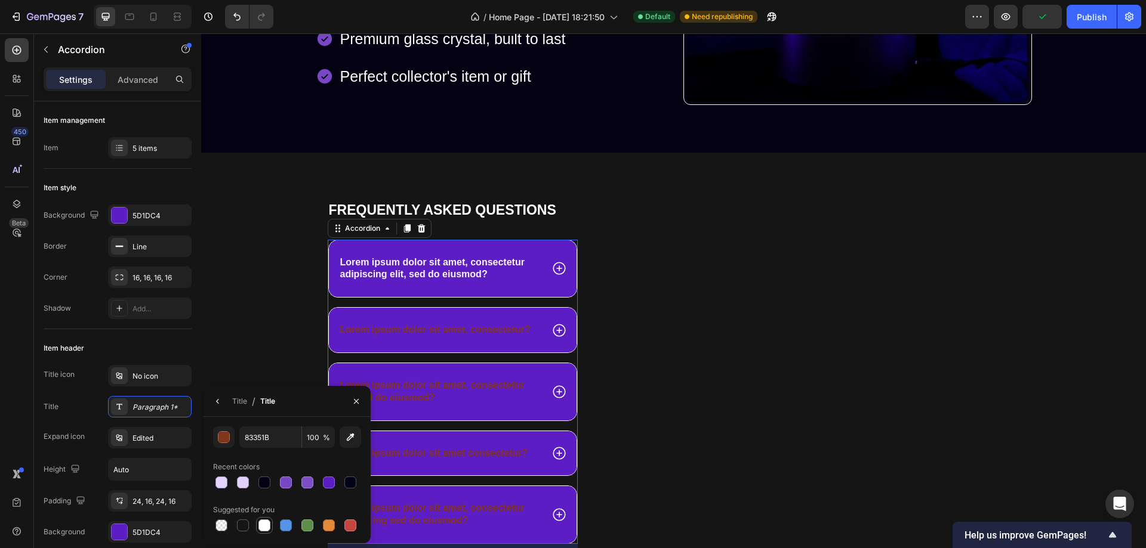
click at [264, 526] on div at bounding box center [264, 526] width 12 height 12
type input "FFFFFF"
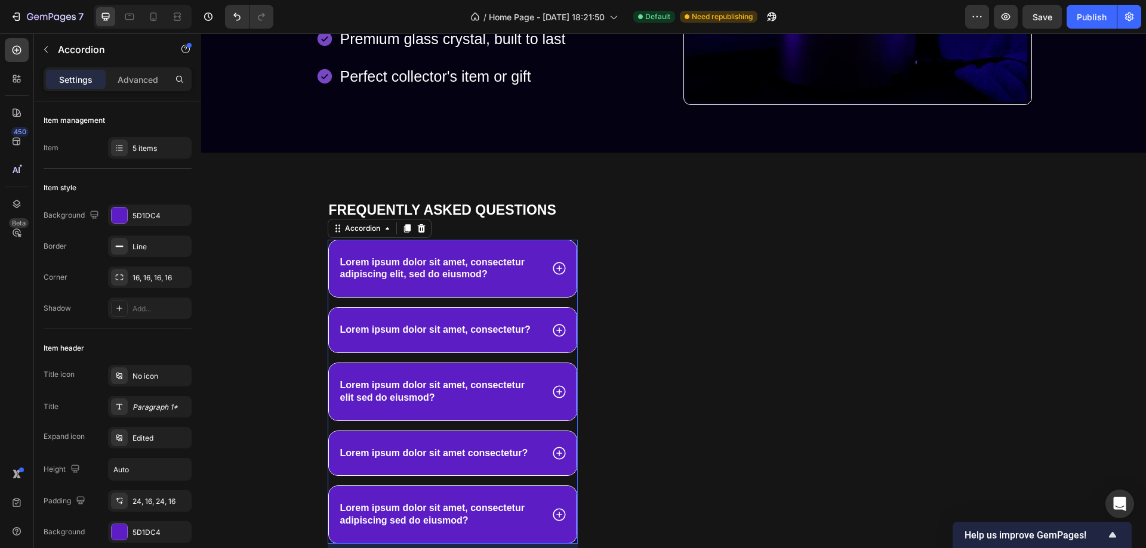
click at [552, 266] on icon at bounding box center [559, 269] width 16 height 16
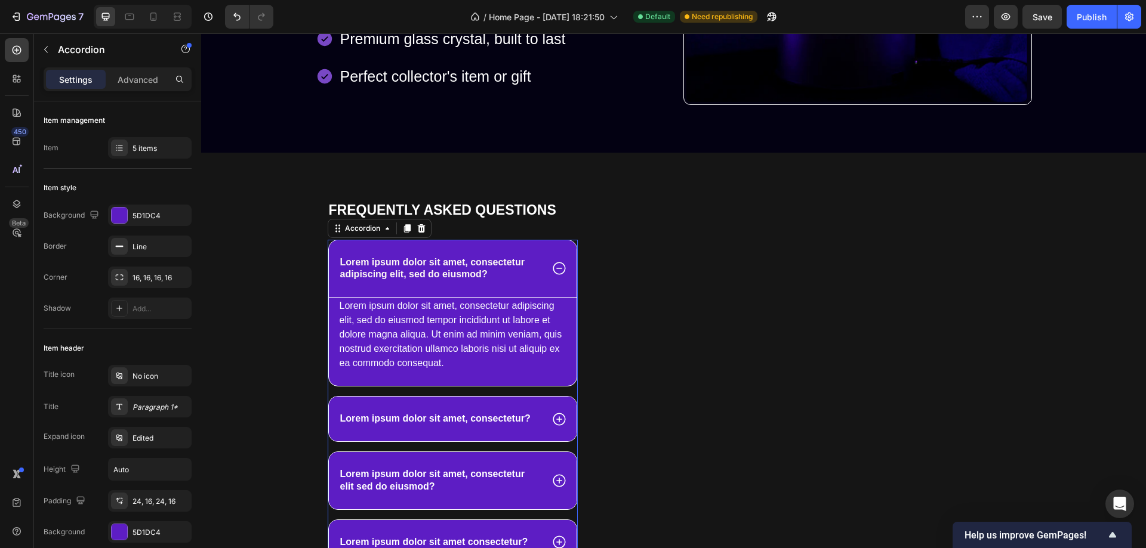
click at [551, 269] on icon at bounding box center [559, 269] width 16 height 16
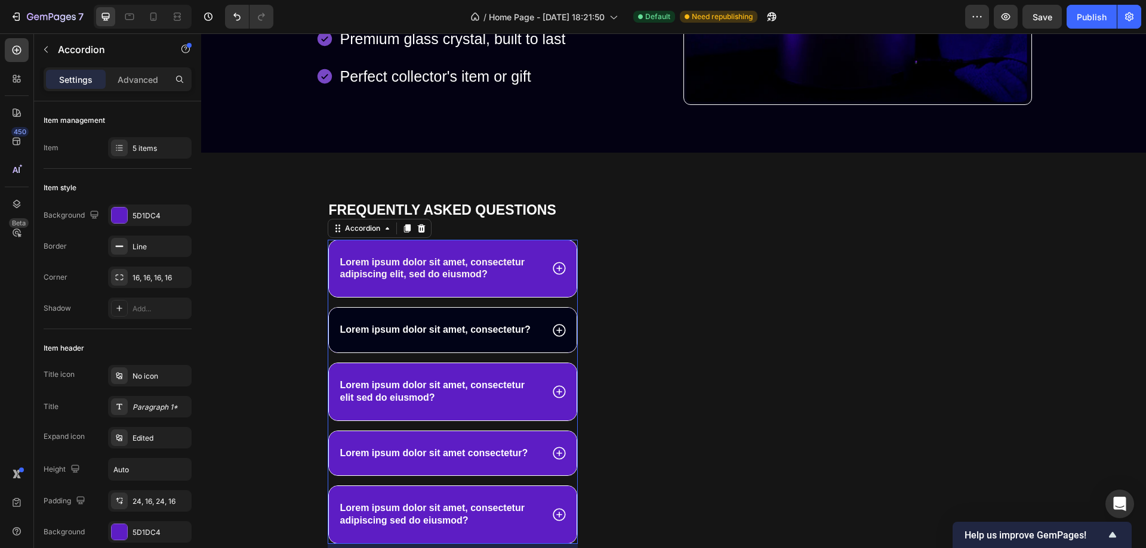
click at [554, 328] on icon at bounding box center [559, 330] width 13 height 13
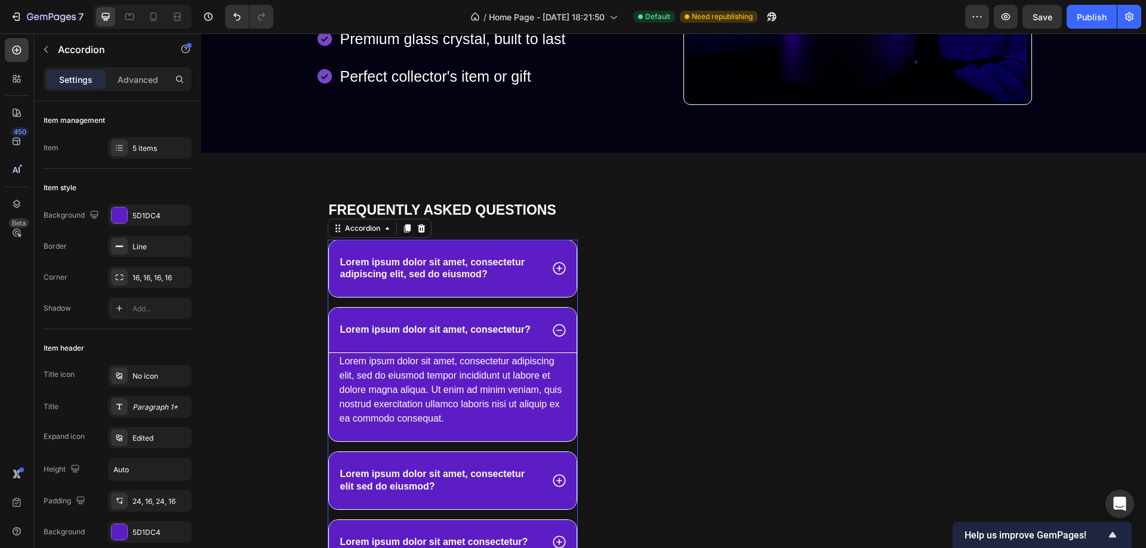
click at [554, 330] on icon at bounding box center [559, 330] width 13 height 13
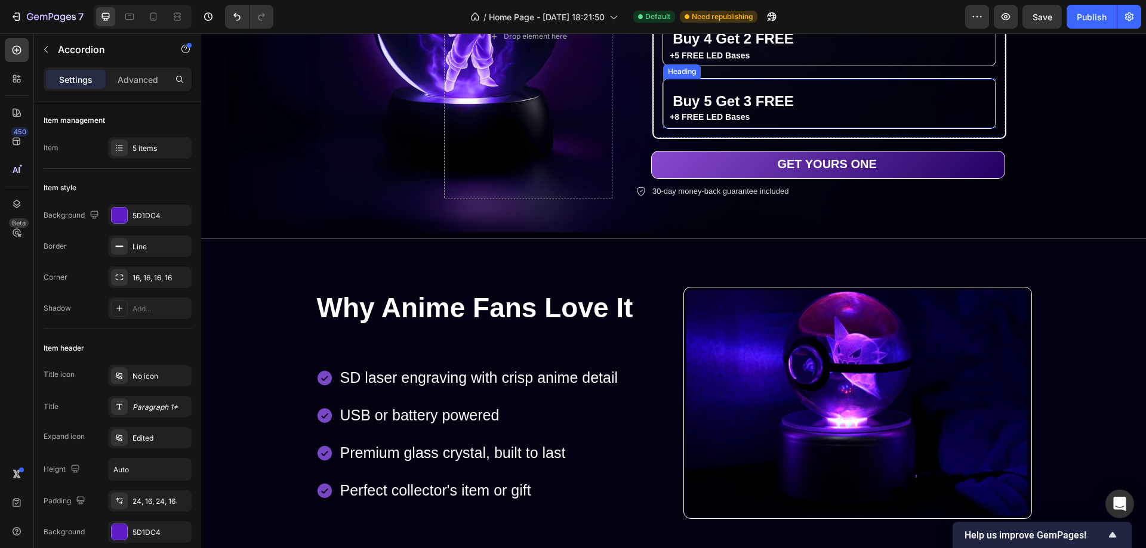
scroll to position [463, 0]
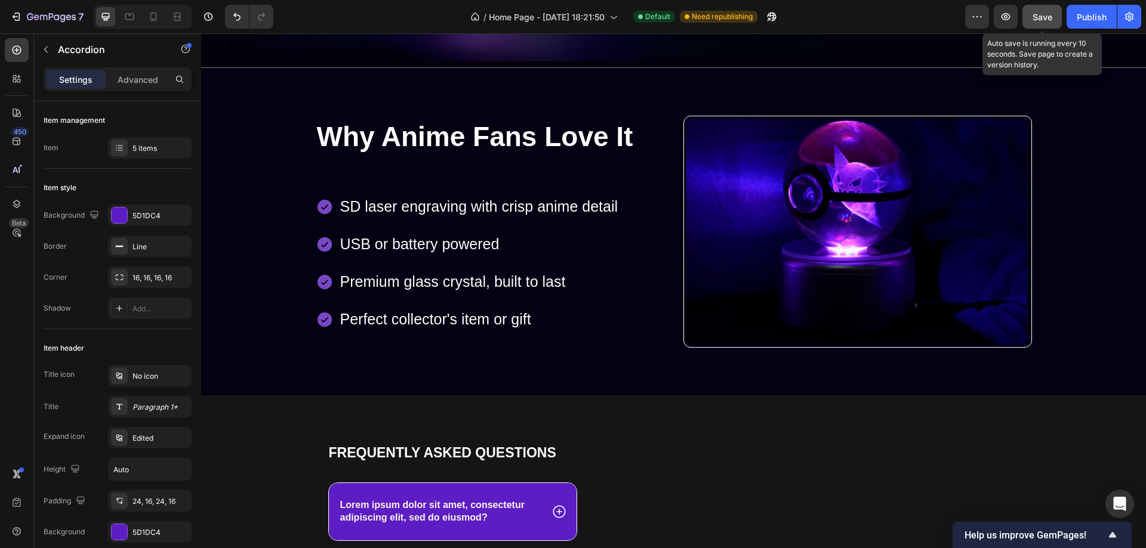
click at [1049, 14] on span "Save" at bounding box center [1042, 17] width 20 height 10
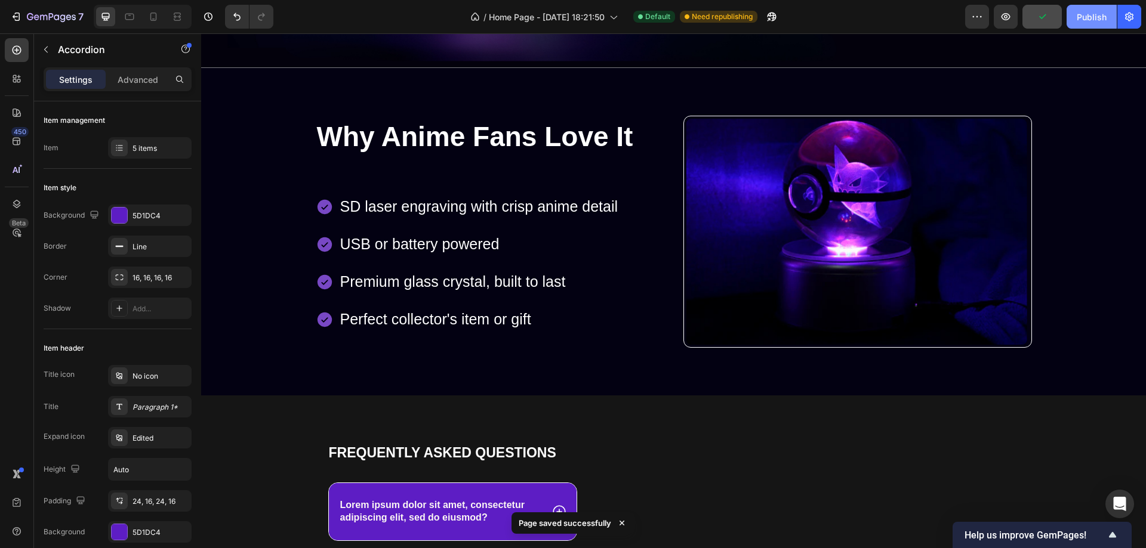
click at [1083, 16] on div "Publish" at bounding box center [1092, 17] width 30 height 13
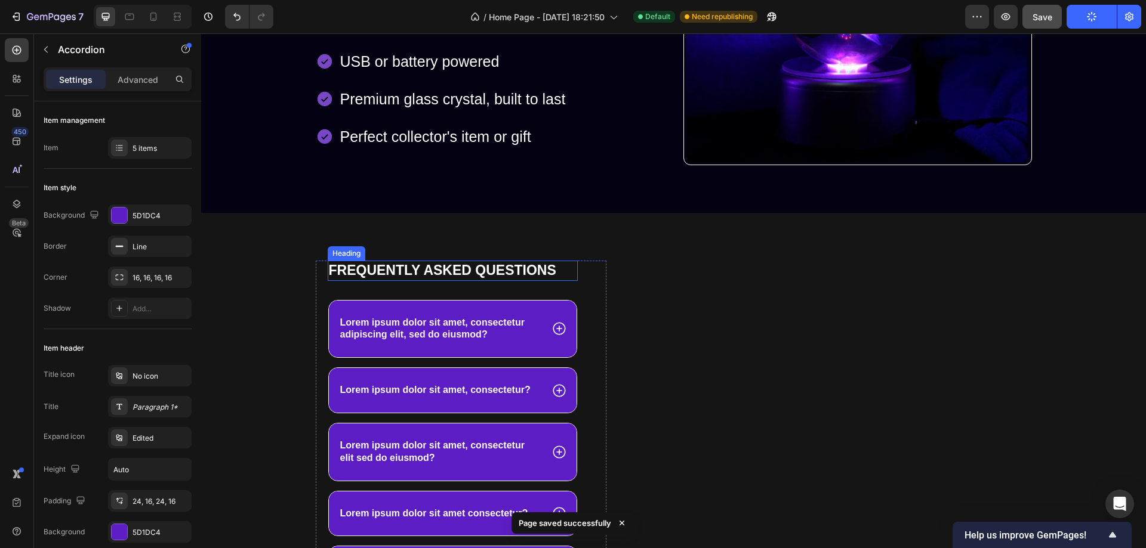
scroll to position [642, 0]
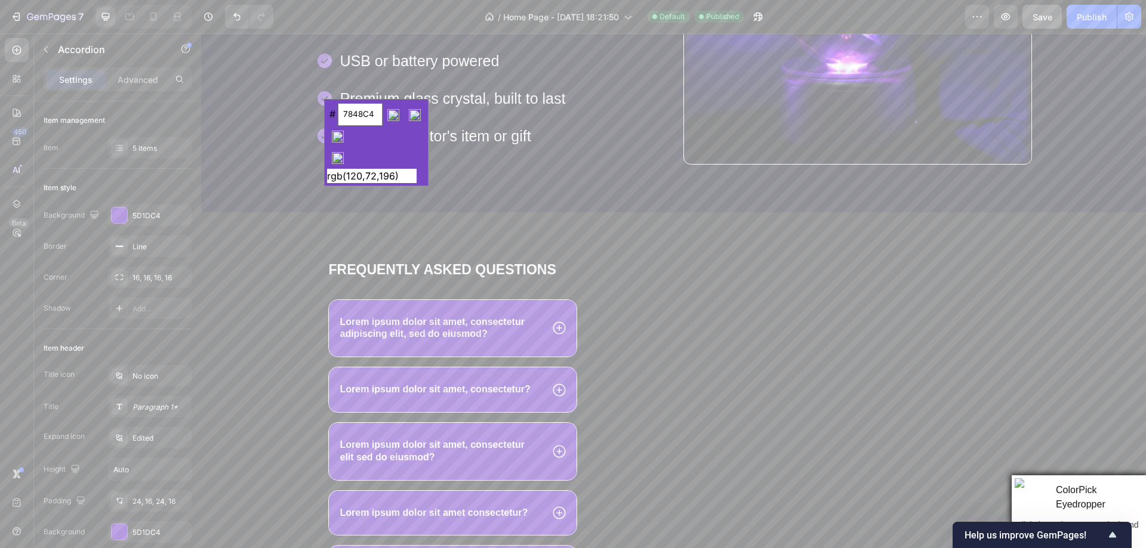
click at [336, 157] on input "image" at bounding box center [337, 157] width 21 height 21
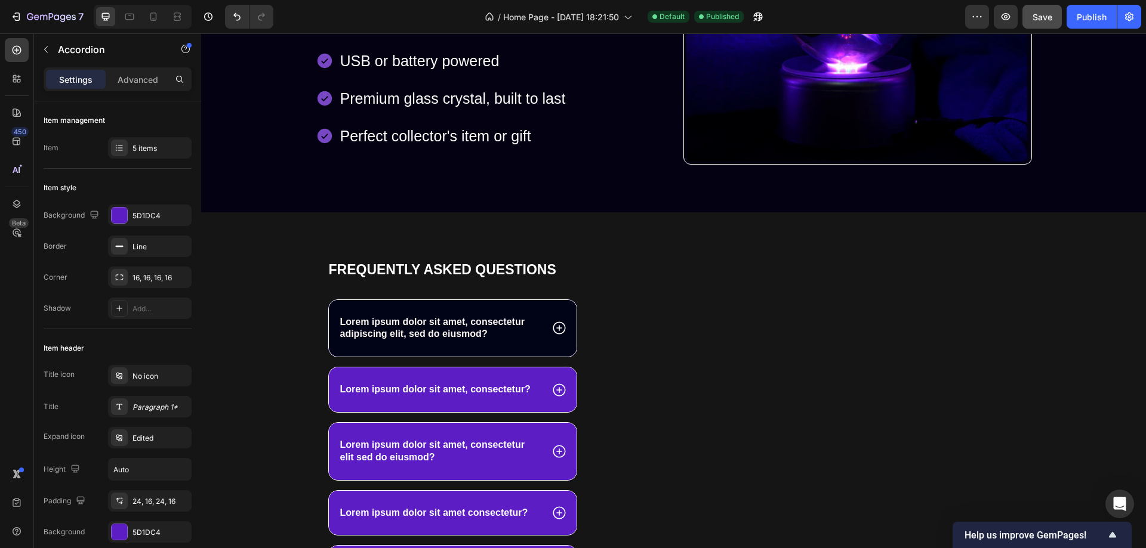
click at [519, 304] on div "Lorem ipsum dolor sit amet, consectetur adipiscing elit, sed do eiusmod?" at bounding box center [453, 328] width 248 height 57
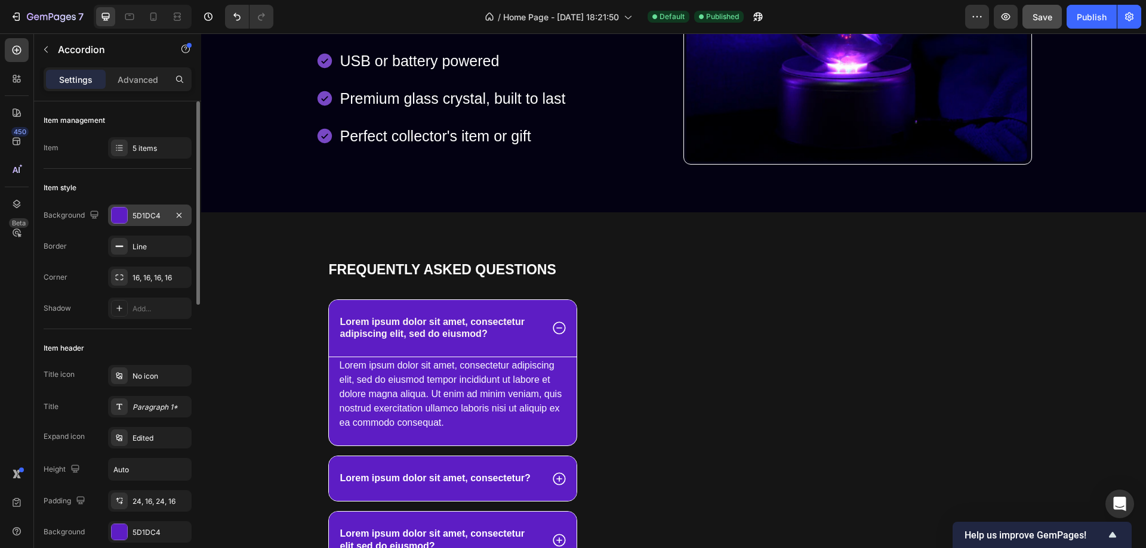
click at [121, 213] on div at bounding box center [120, 216] width 16 height 16
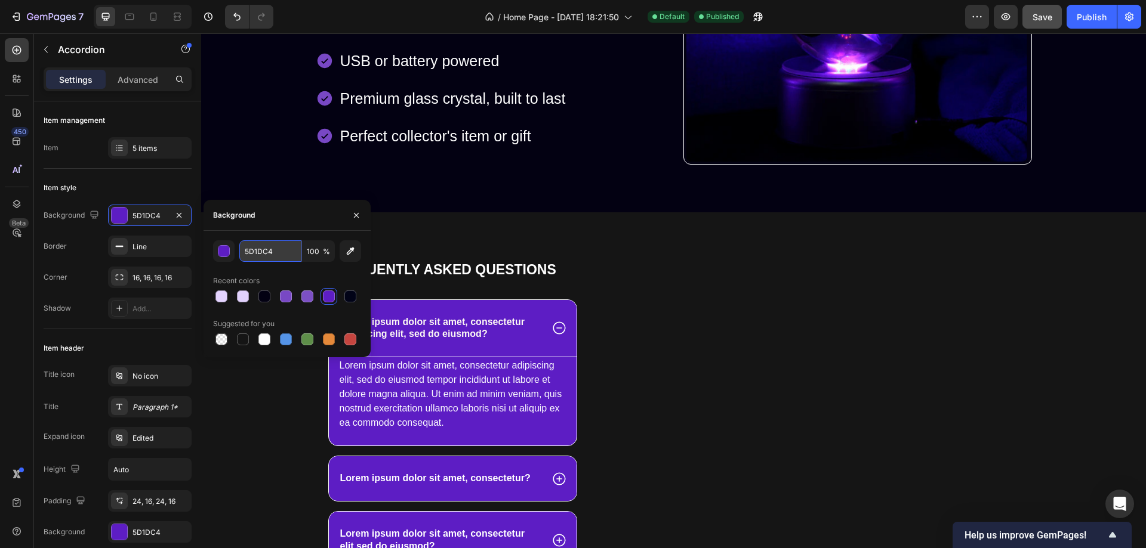
click at [261, 252] on input "5D1DC4" at bounding box center [270, 251] width 62 height 21
paste input "7848"
type input "7848C4"
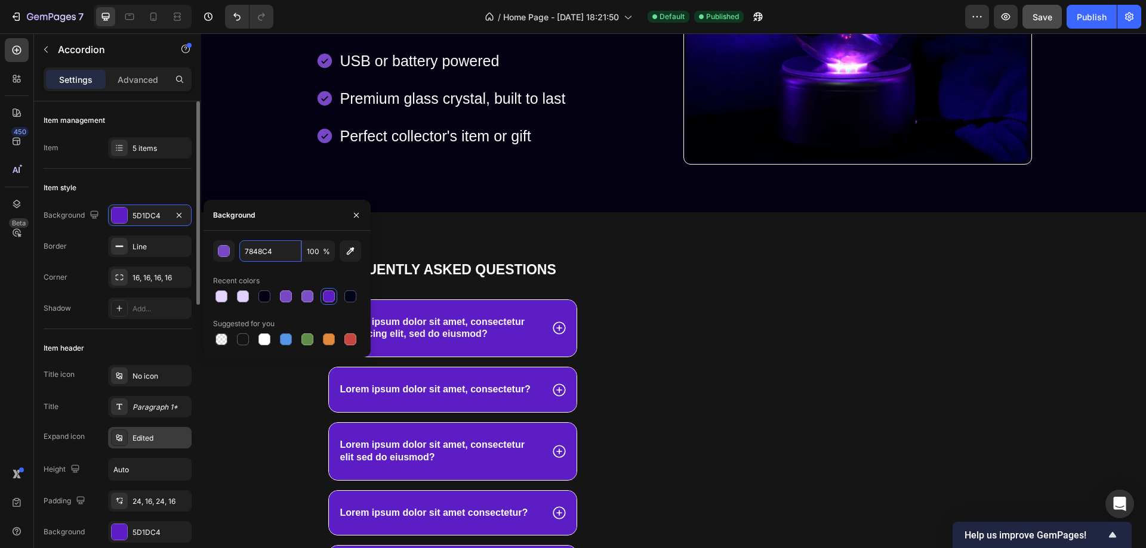
scroll to position [179, 0]
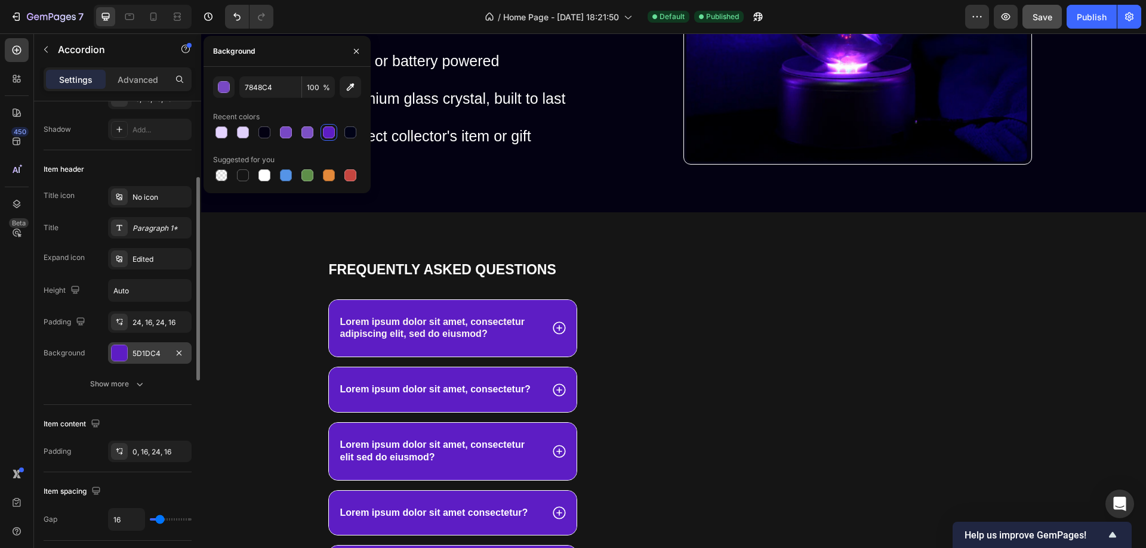
click at [121, 344] on div "5D1DC4" at bounding box center [150, 353] width 84 height 21
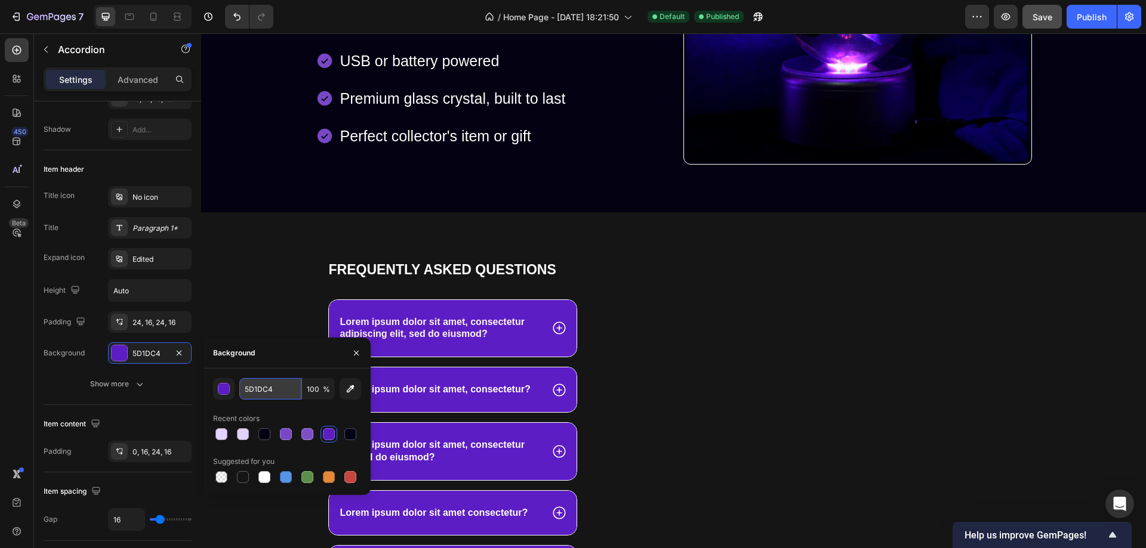
click at [258, 385] on input "5D1DC4" at bounding box center [270, 388] width 62 height 21
paste input "7848"
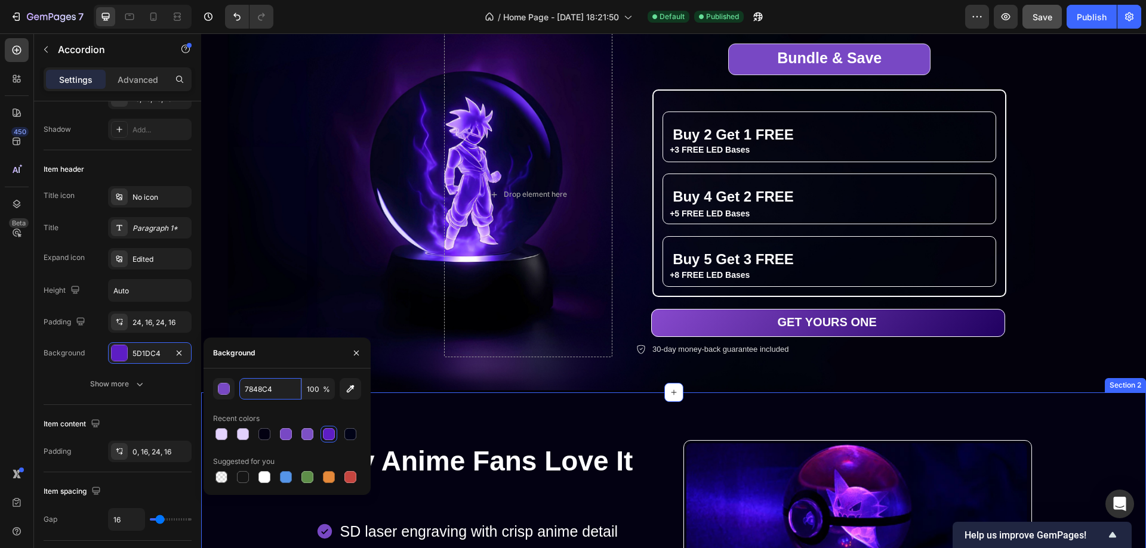
scroll to position [0, 0]
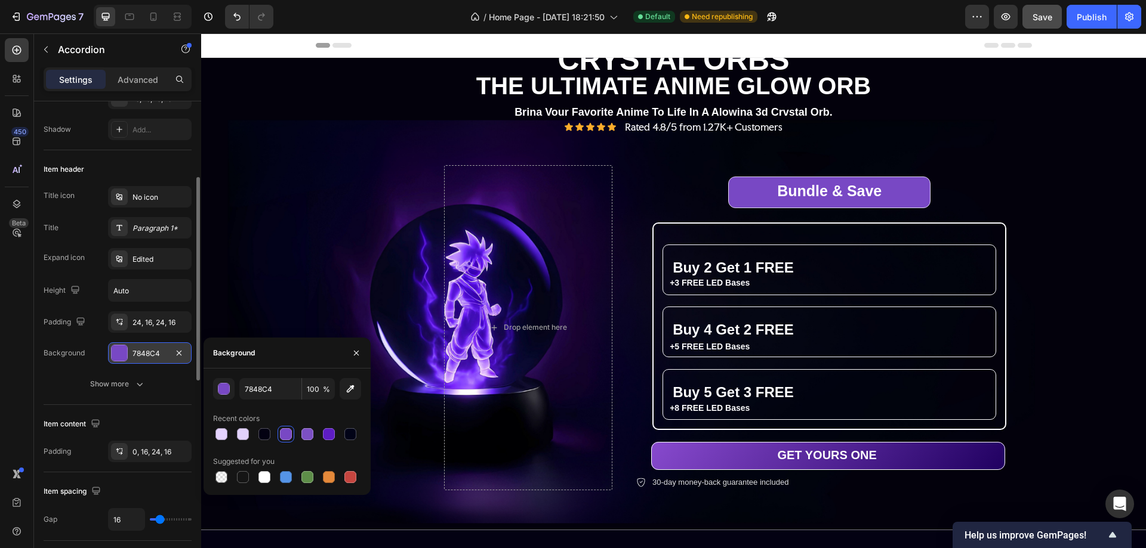
click at [119, 354] on div at bounding box center [120, 354] width 16 height 16
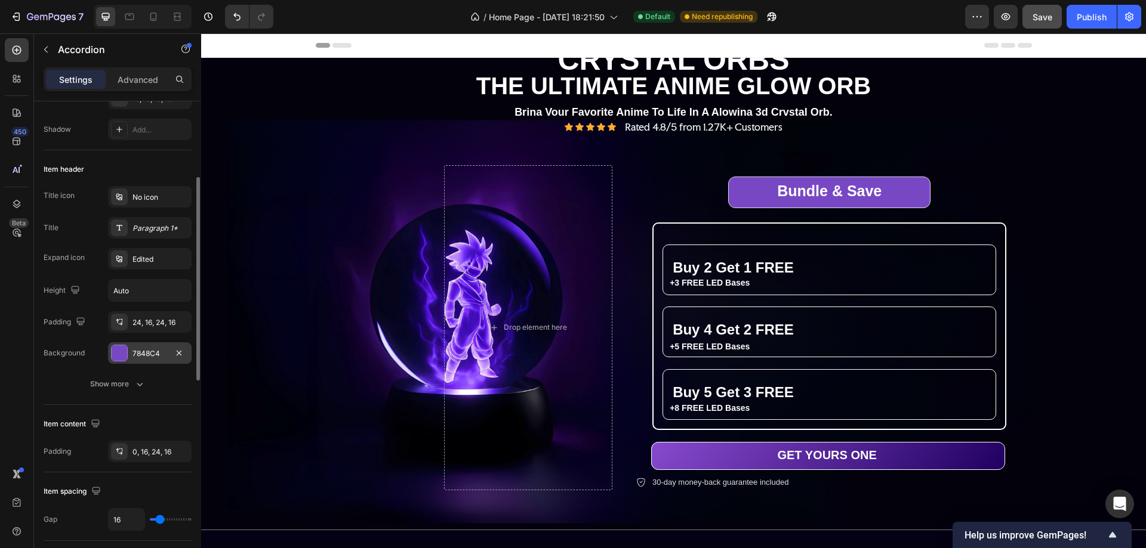
click at [119, 356] on div at bounding box center [120, 354] width 16 height 16
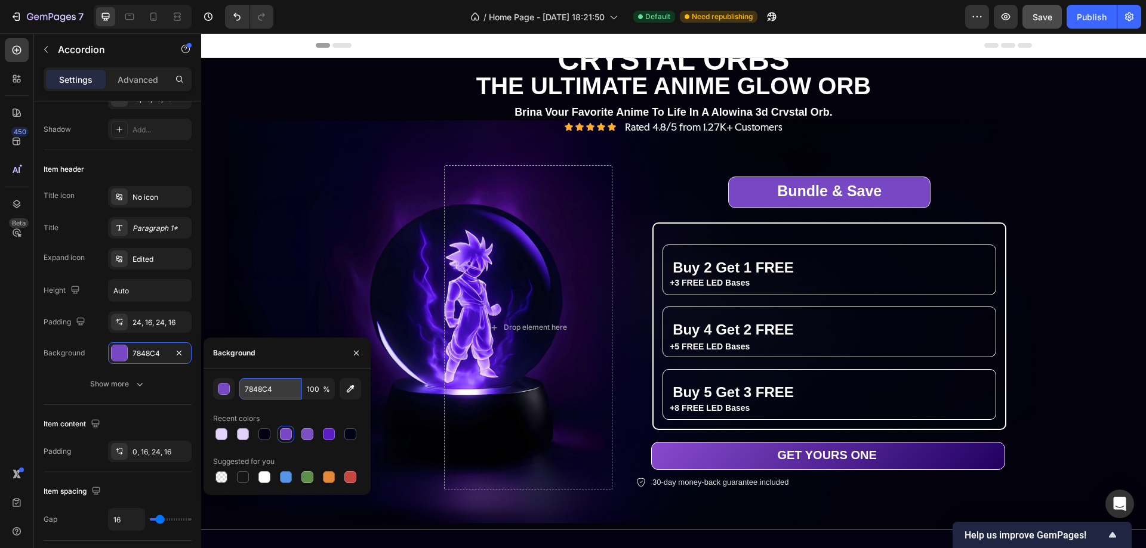
click at [255, 383] on input "7848C4" at bounding box center [270, 388] width 62 height 21
paste input "320F7"
type input "7320F7"
click at [71, 365] on div "Title icon No icon Title Paragraph 1* Expand icon Edited Height Auto Padding 24…" at bounding box center [118, 290] width 148 height 209
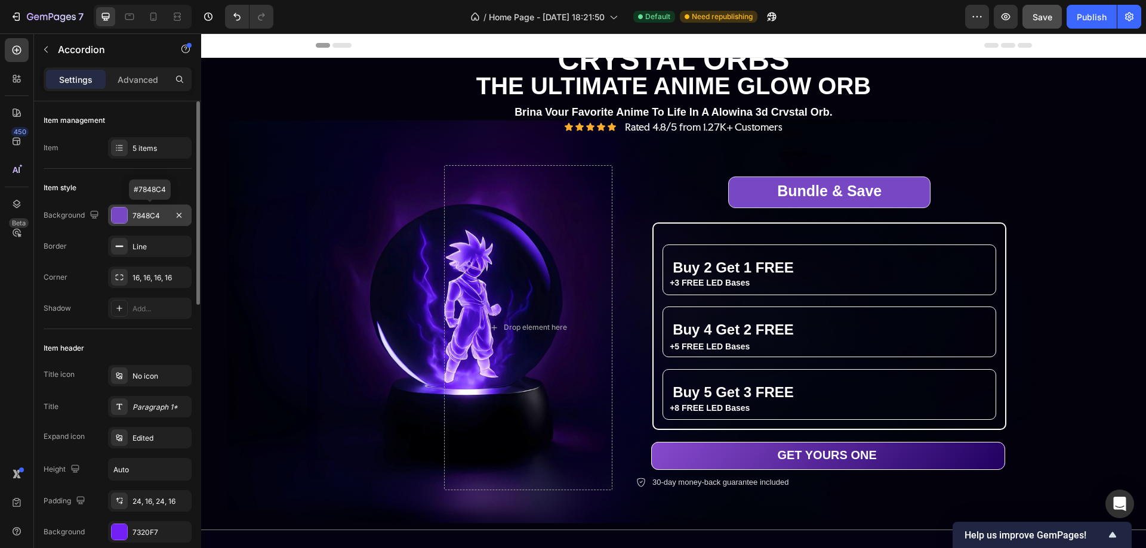
click at [116, 208] on div at bounding box center [120, 216] width 16 height 16
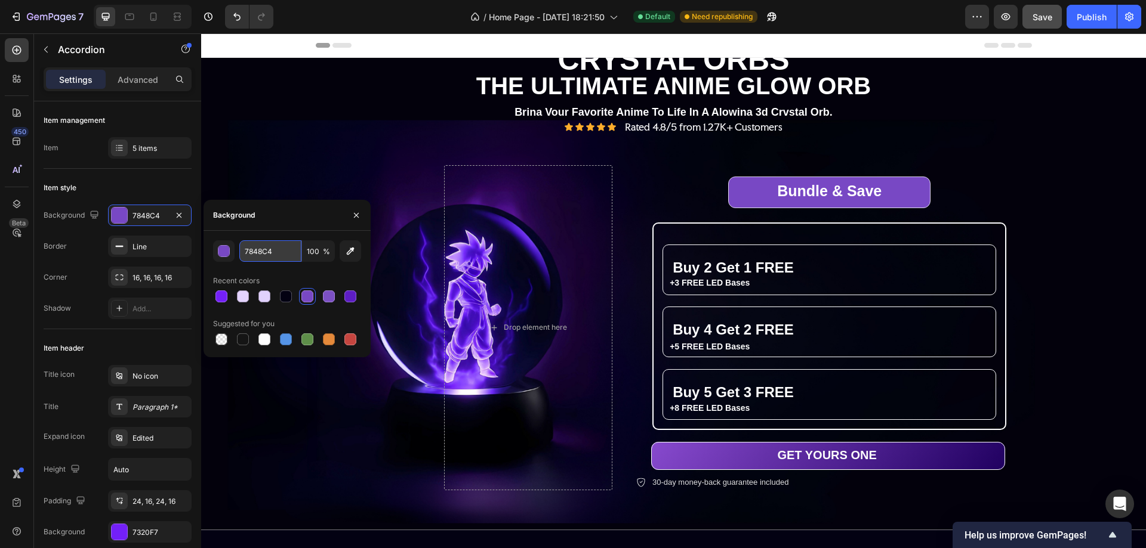
click at [248, 250] on input "7848C4" at bounding box center [270, 251] width 62 height 21
paste input "320F7"
type input "7320F7"
click at [295, 271] on div "7320F7 100 % Recent colors Suggested for you" at bounding box center [287, 294] width 148 height 107
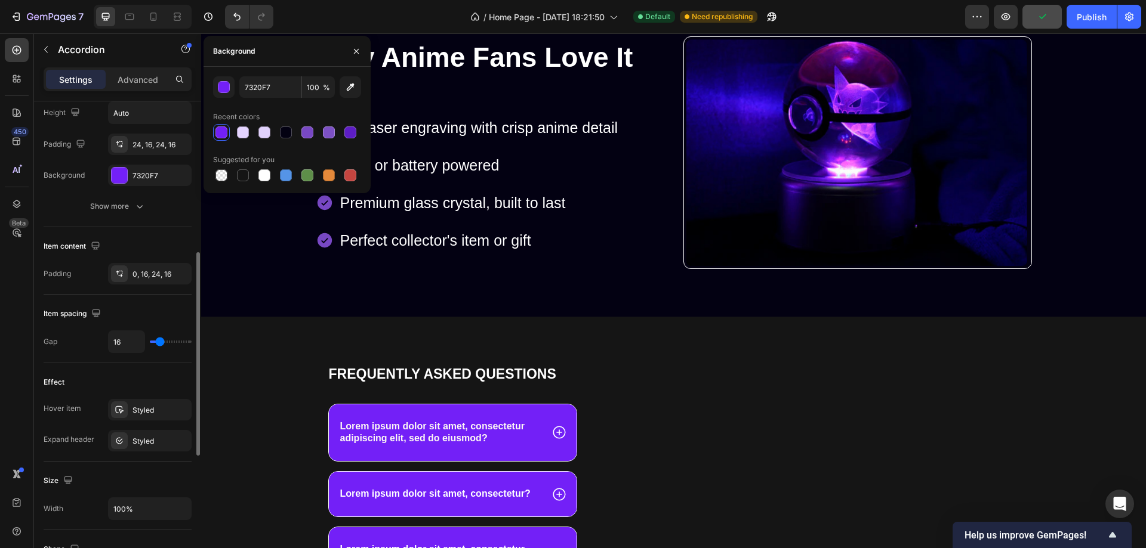
scroll to position [655, 0]
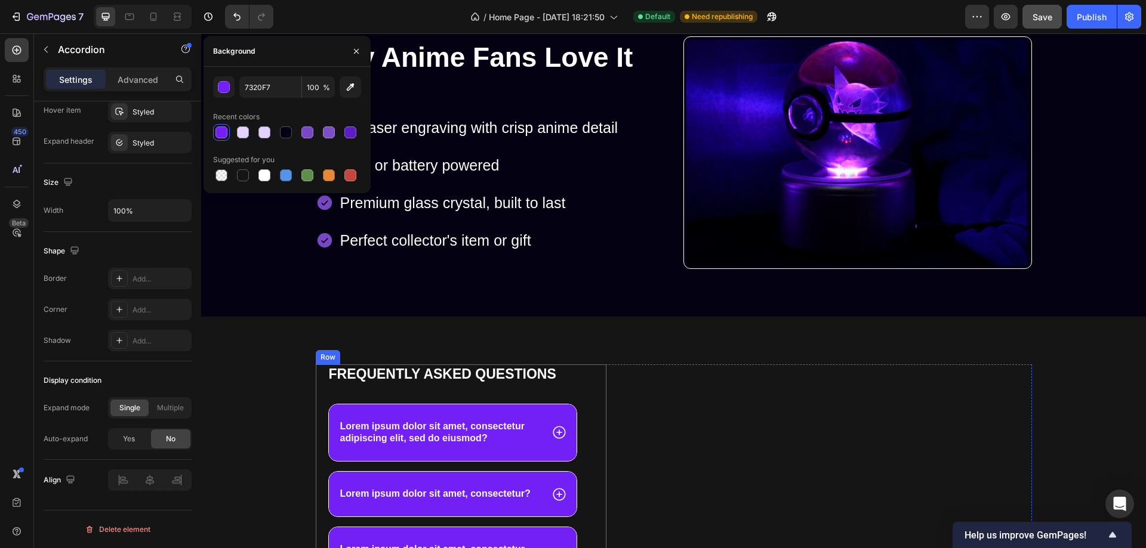
click at [560, 392] on div "Frequently asked questions Heading Lorem ipsum dolor sit amet, consectetur adip…" at bounding box center [453, 546] width 251 height 363
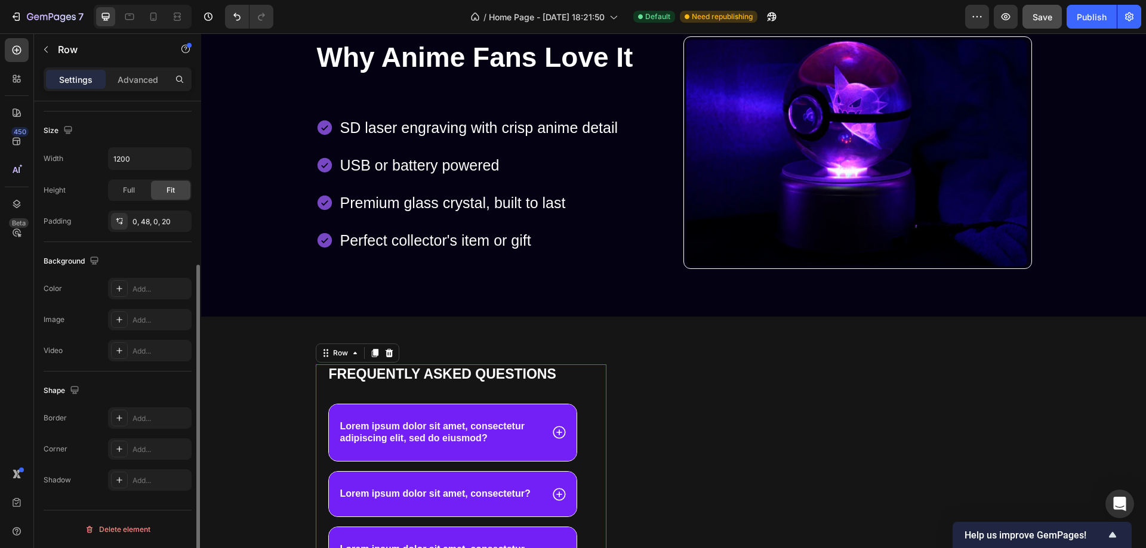
scroll to position [0, 0]
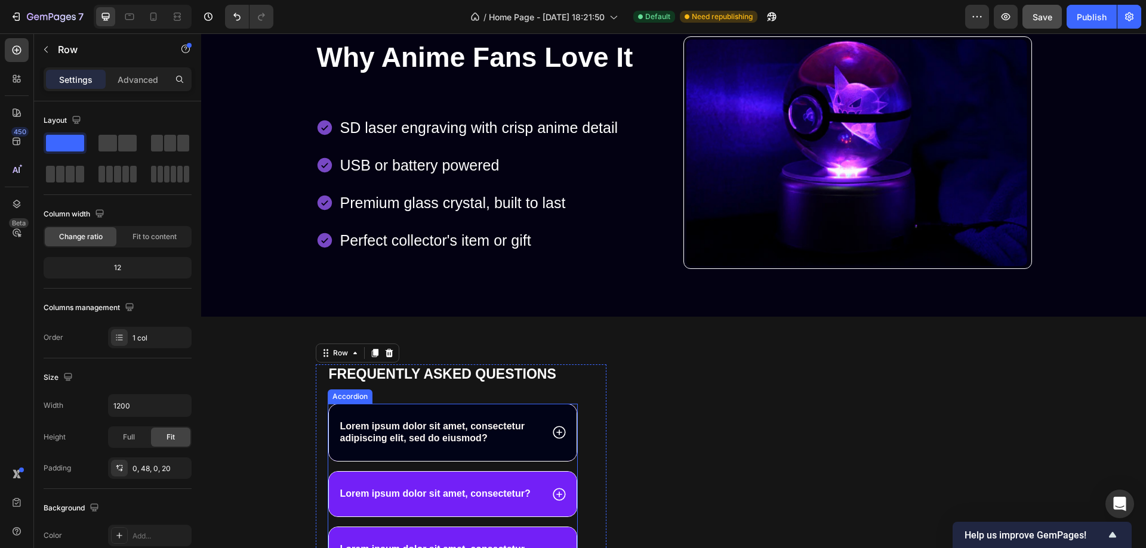
click at [545, 408] on div "Lorem ipsum dolor sit amet, consectetur adipiscing elit, sed do eiusmod?" at bounding box center [453, 433] width 248 height 57
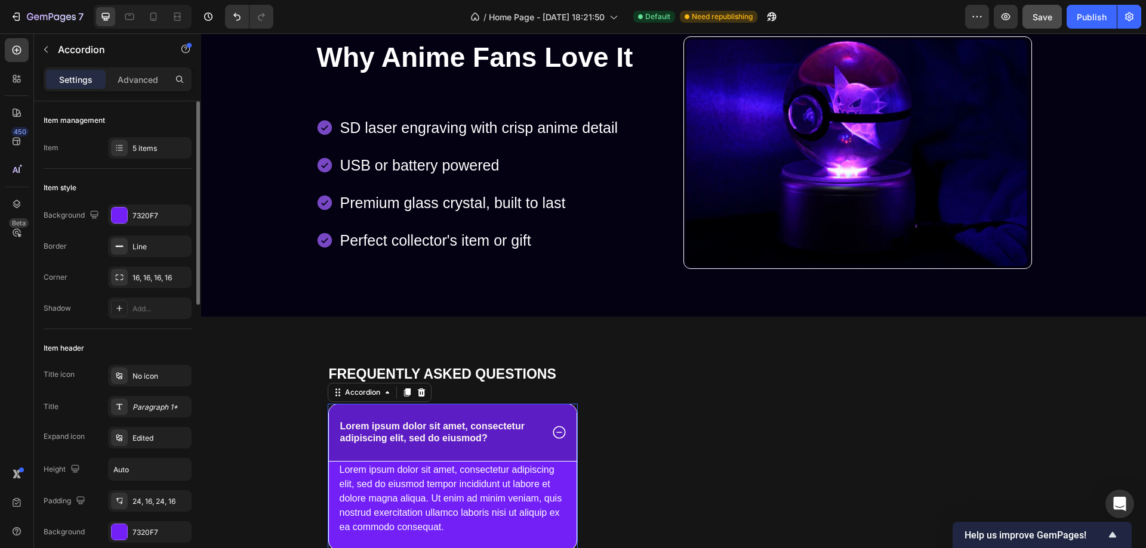
scroll to position [179, 0]
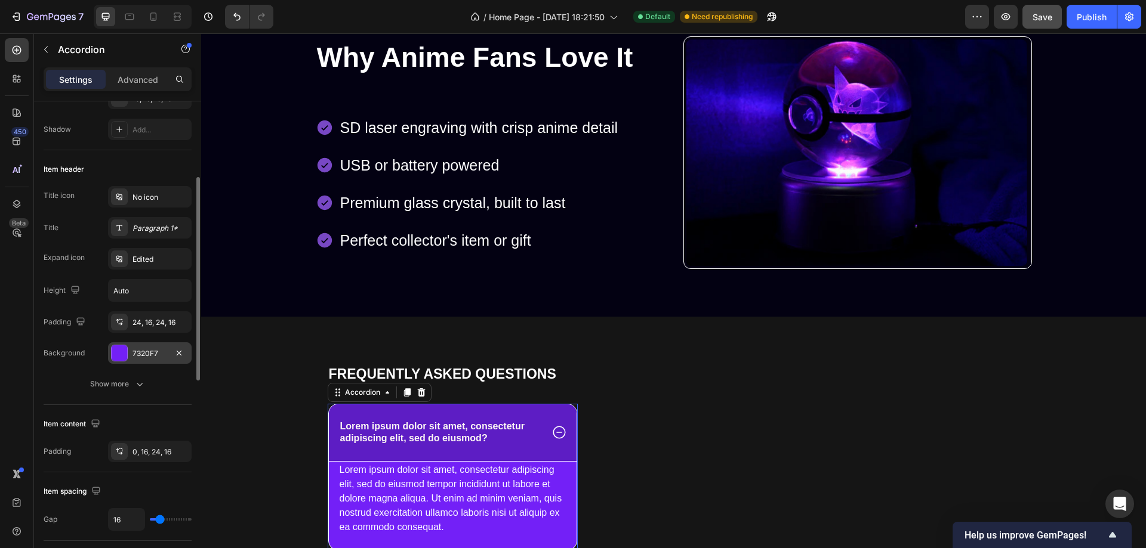
click at [121, 354] on div at bounding box center [120, 354] width 16 height 16
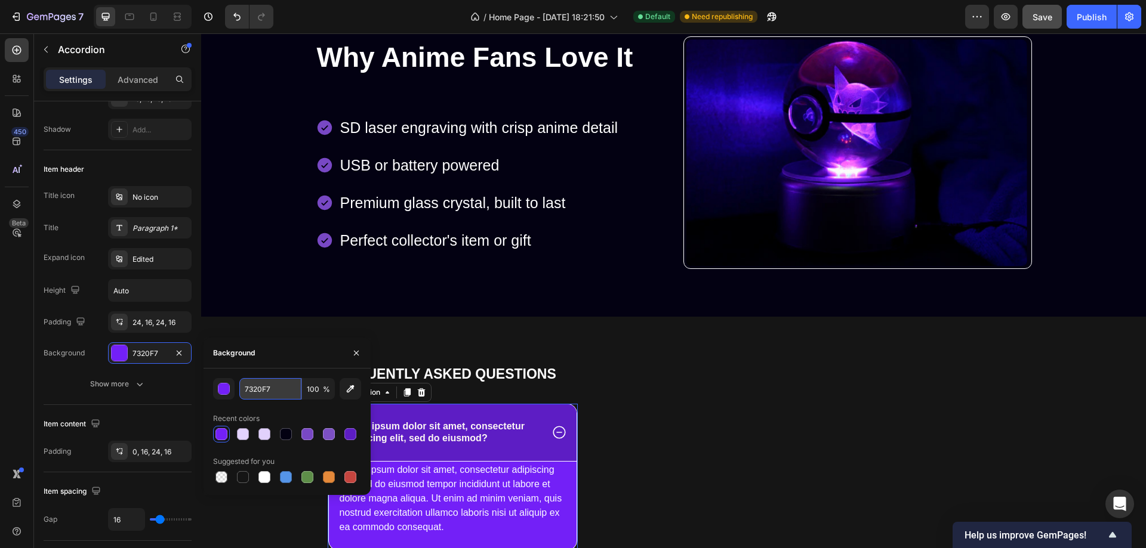
click at [247, 390] on input "7320F7" at bounding box center [270, 388] width 62 height 21
click at [247, 389] on input "7320F7" at bounding box center [270, 388] width 62 height 21
click at [292, 415] on div "Recent colors" at bounding box center [287, 418] width 148 height 19
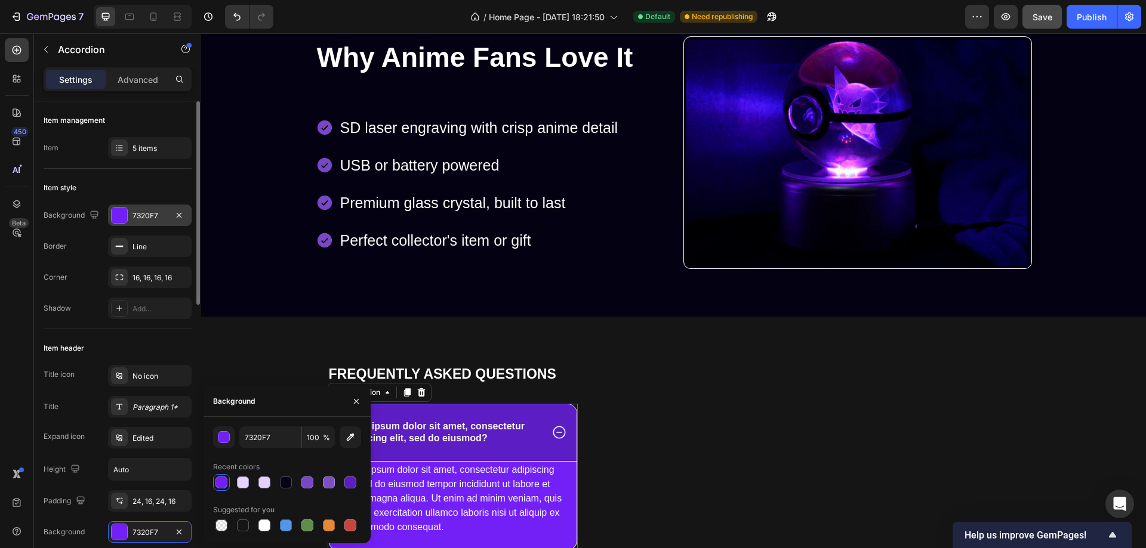
click at [121, 215] on div at bounding box center [120, 216] width 16 height 16
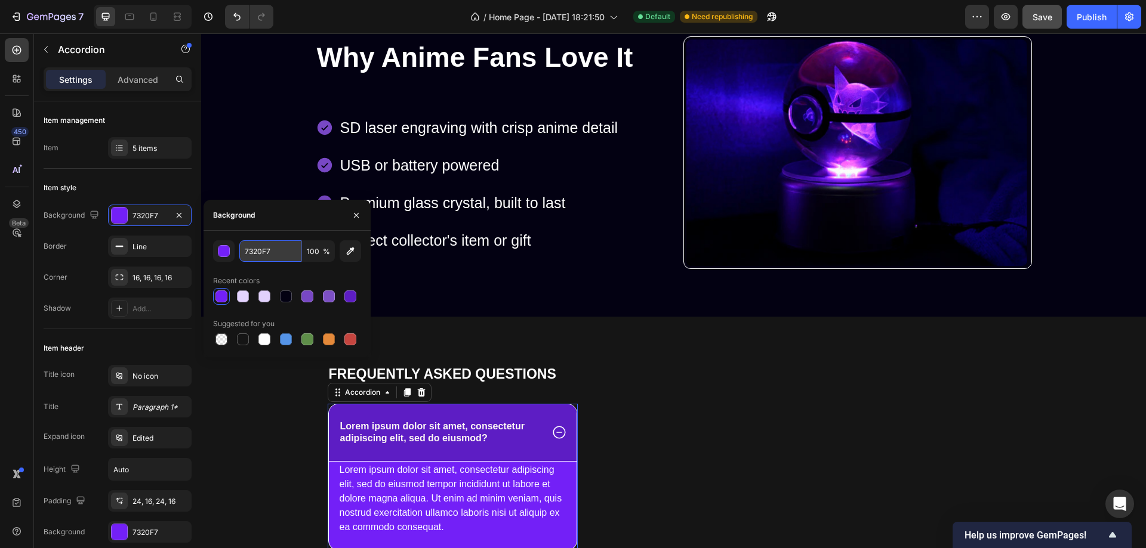
click at [257, 254] on input "7320F7" at bounding box center [270, 251] width 62 height 21
click at [296, 273] on div "Recent colors" at bounding box center [287, 281] width 148 height 19
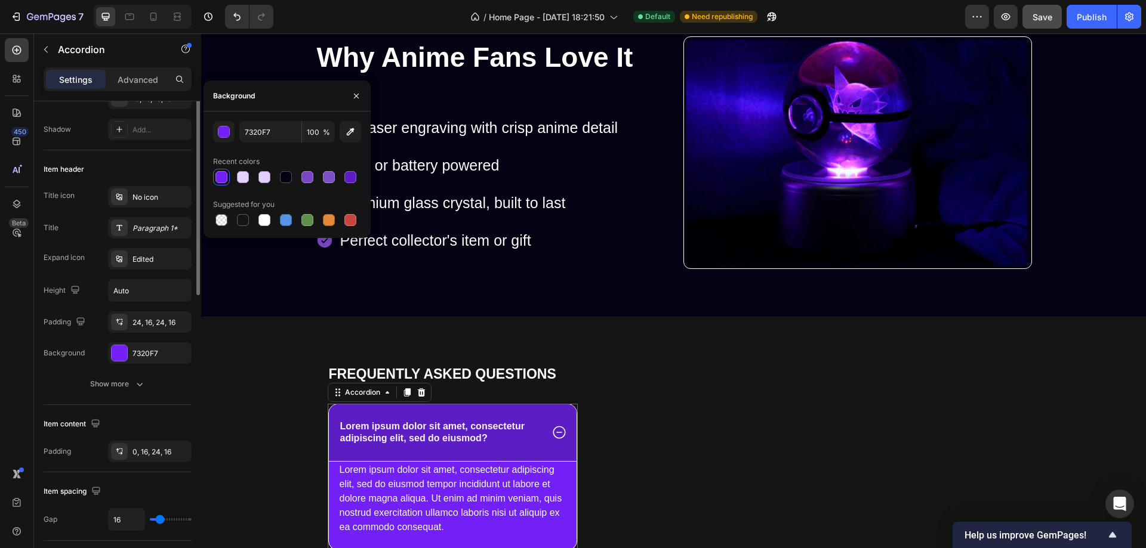
scroll to position [119, 0]
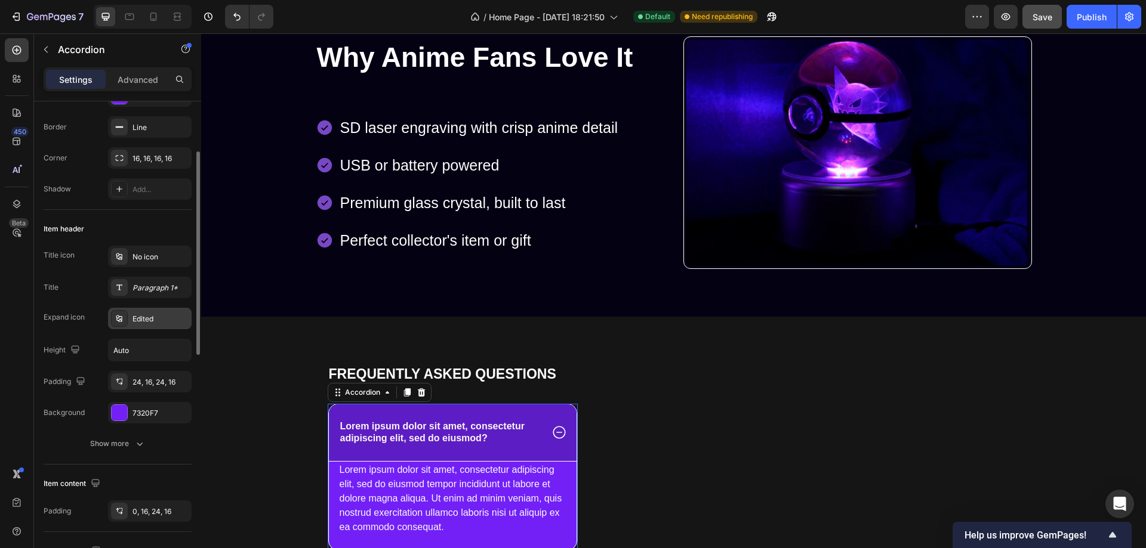
click at [147, 317] on div "Edited" at bounding box center [160, 319] width 56 height 11
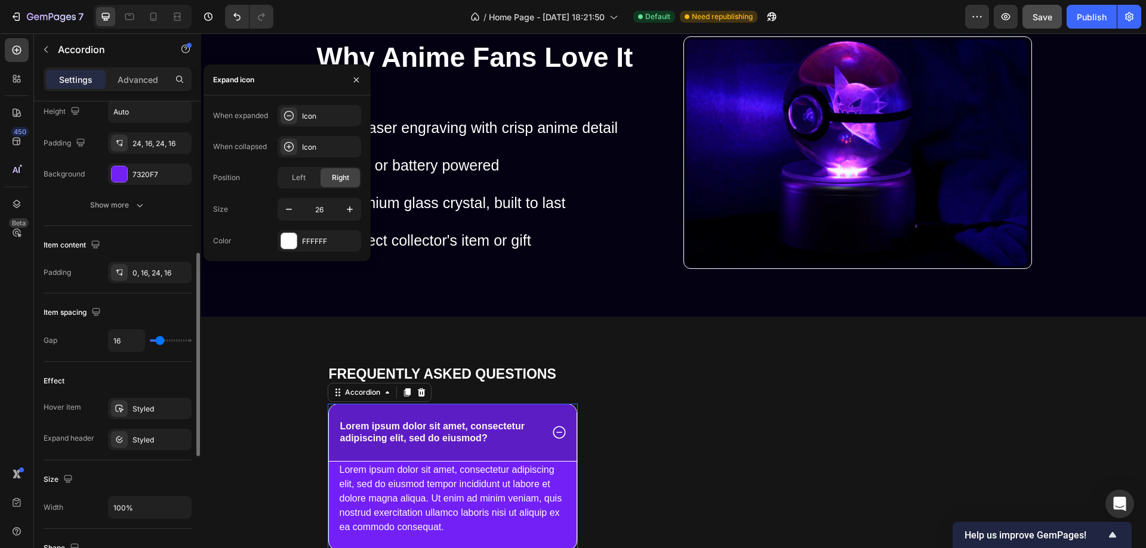
scroll to position [418, 0]
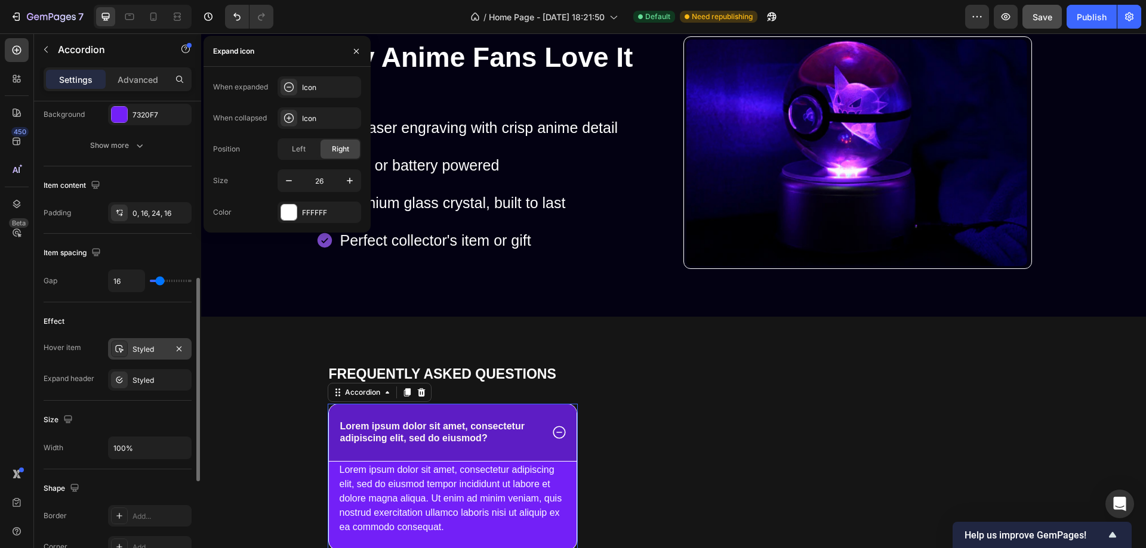
click at [139, 350] on div "Styled" at bounding box center [149, 349] width 35 height 11
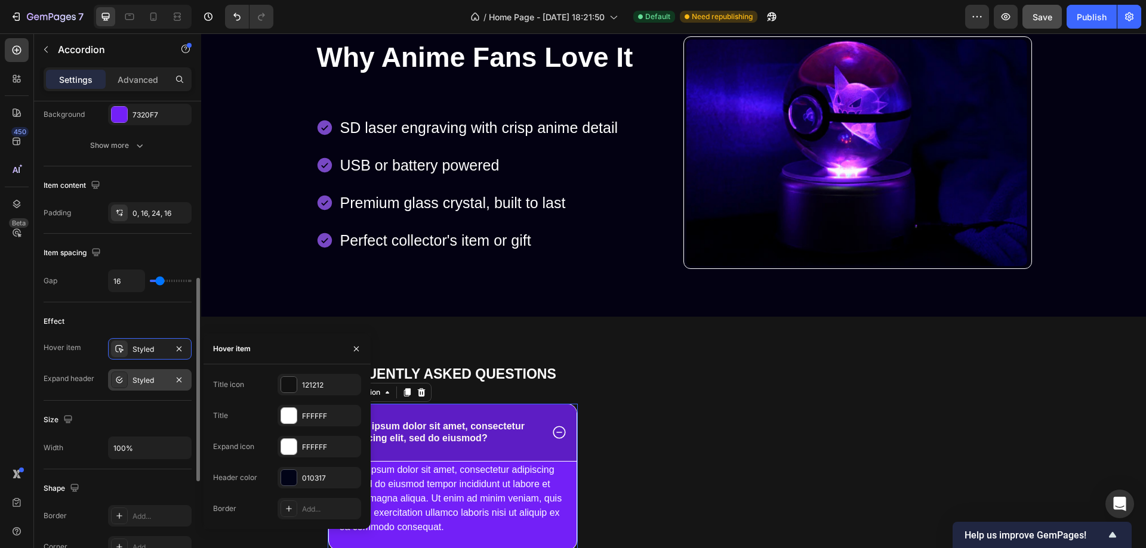
click at [140, 377] on div "Styled" at bounding box center [149, 380] width 35 height 11
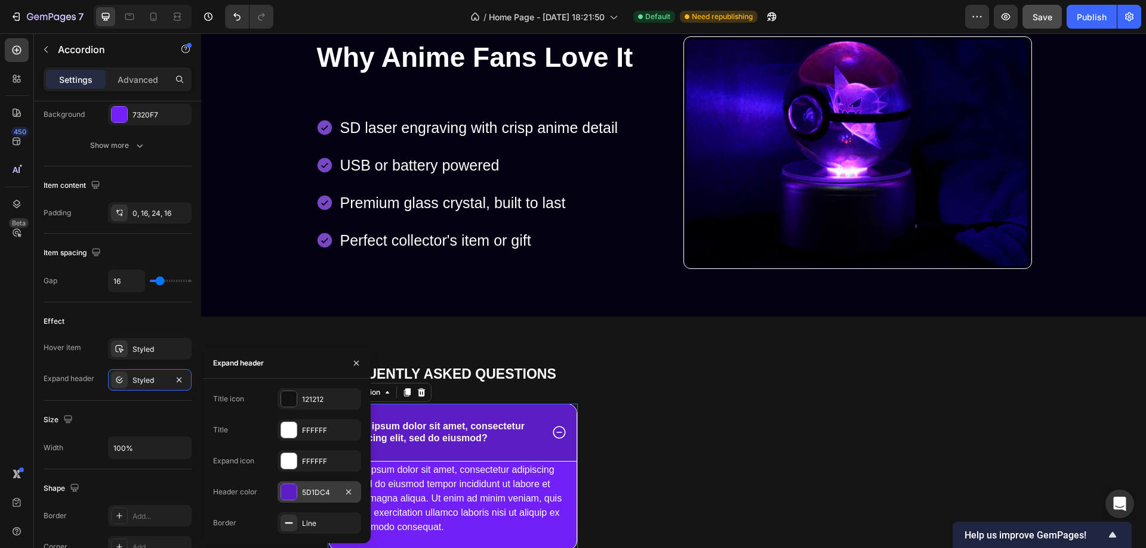
click at [291, 492] on div at bounding box center [289, 493] width 16 height 16
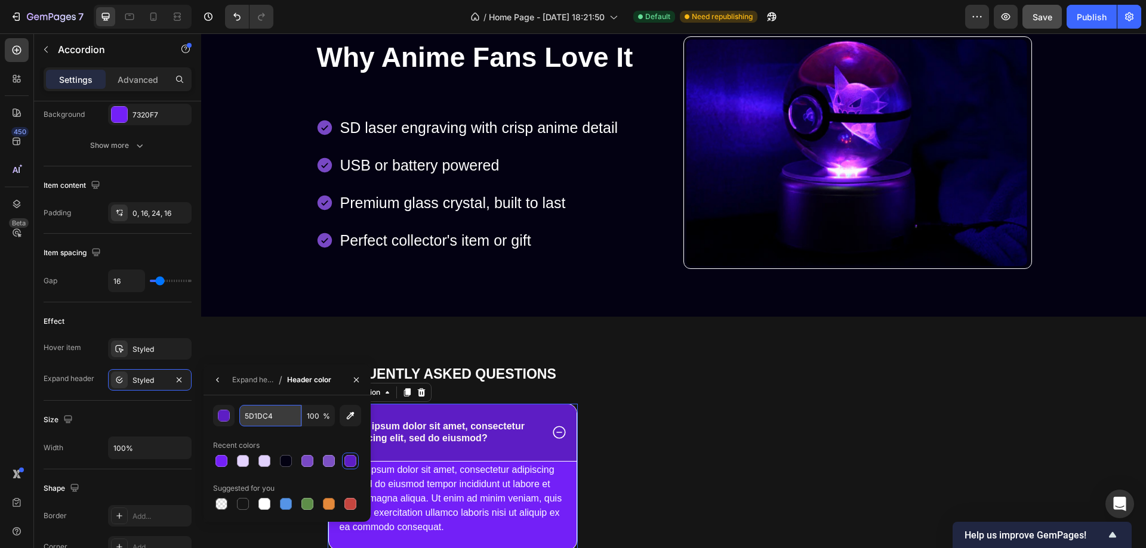
click at [259, 416] on input "5D1DC4" at bounding box center [270, 415] width 62 height 21
paste input "7320F7"
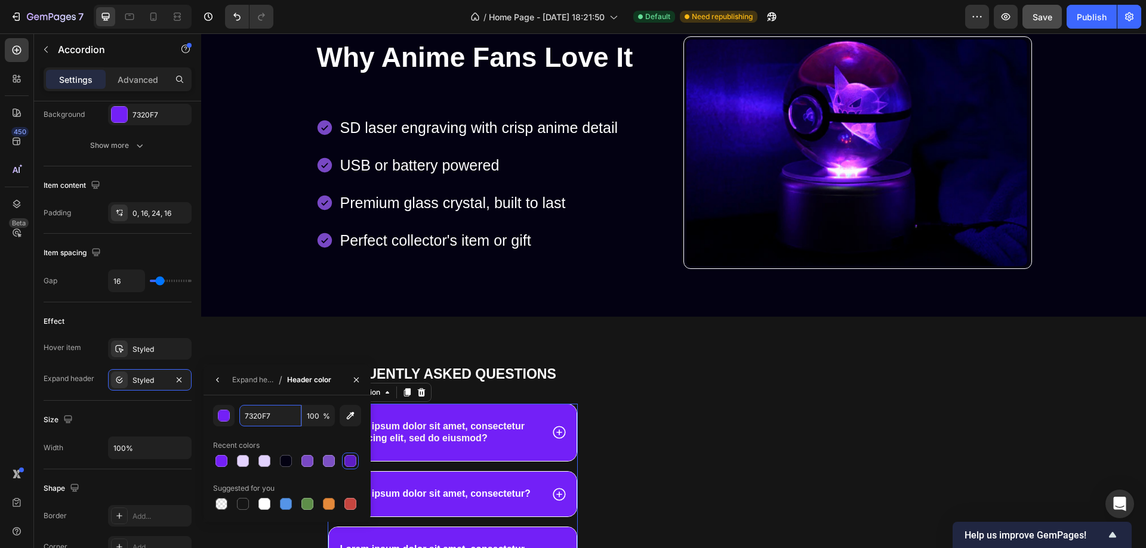
type input "7320F7"
click at [287, 433] on div "7320F7 100 % Recent colors Suggested for you" at bounding box center [287, 458] width 148 height 107
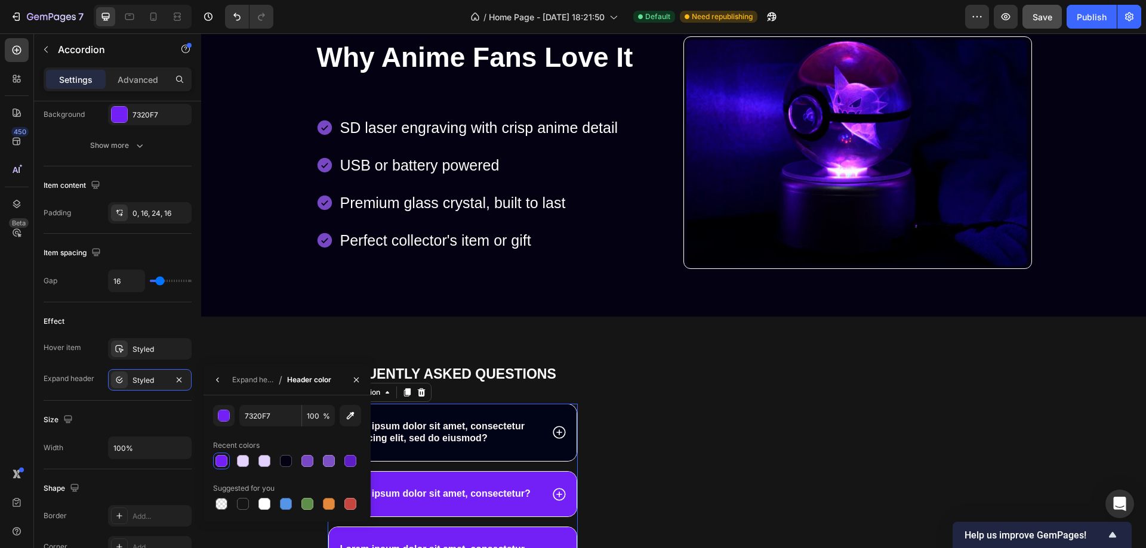
click at [559, 431] on icon at bounding box center [559, 433] width 16 height 16
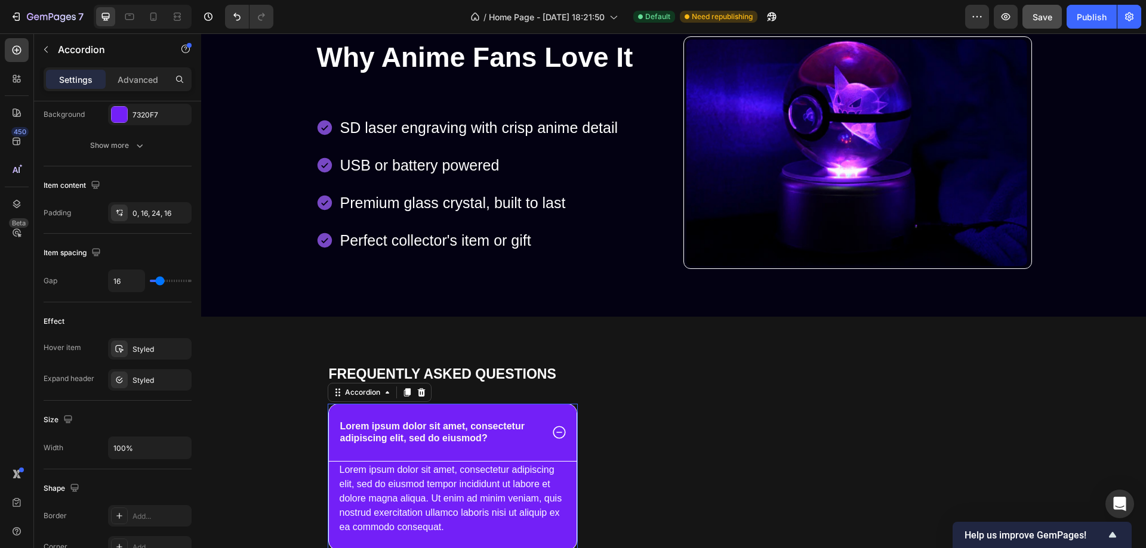
click at [551, 430] on icon at bounding box center [559, 433] width 16 height 16
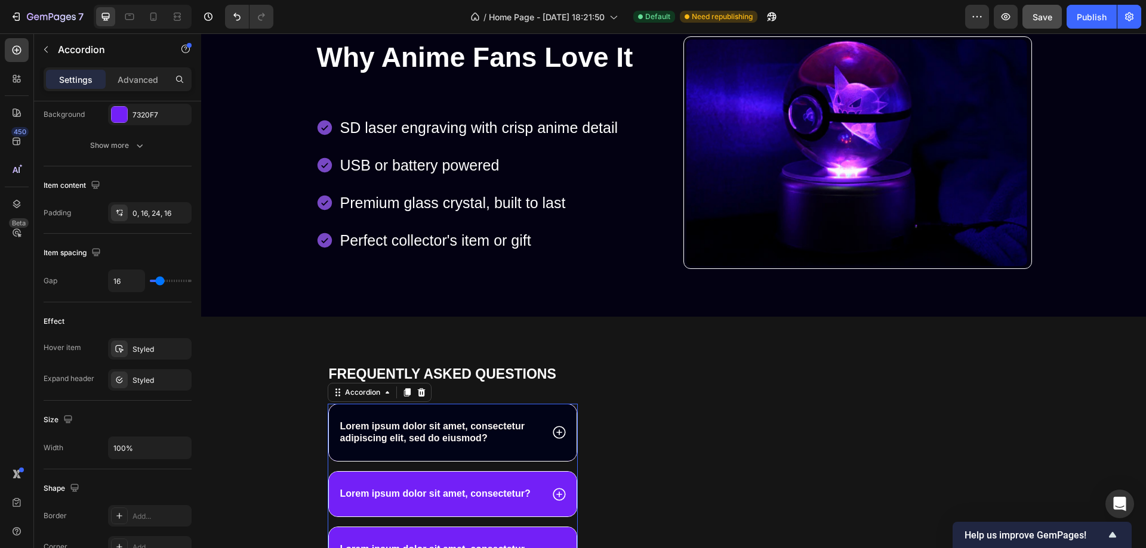
click at [557, 431] on icon at bounding box center [559, 433] width 16 height 16
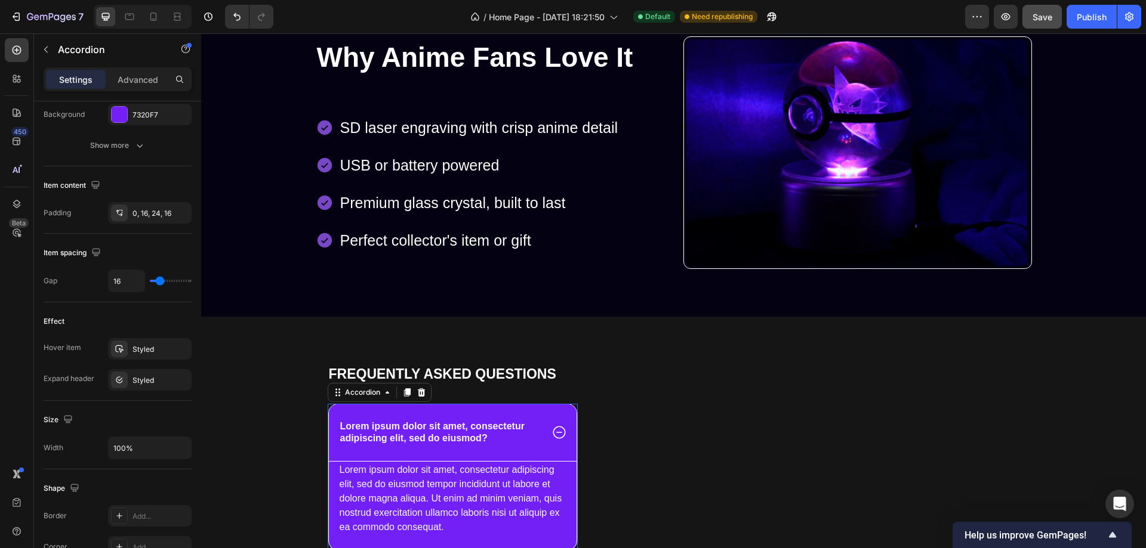
click at [558, 433] on icon at bounding box center [559, 433] width 16 height 16
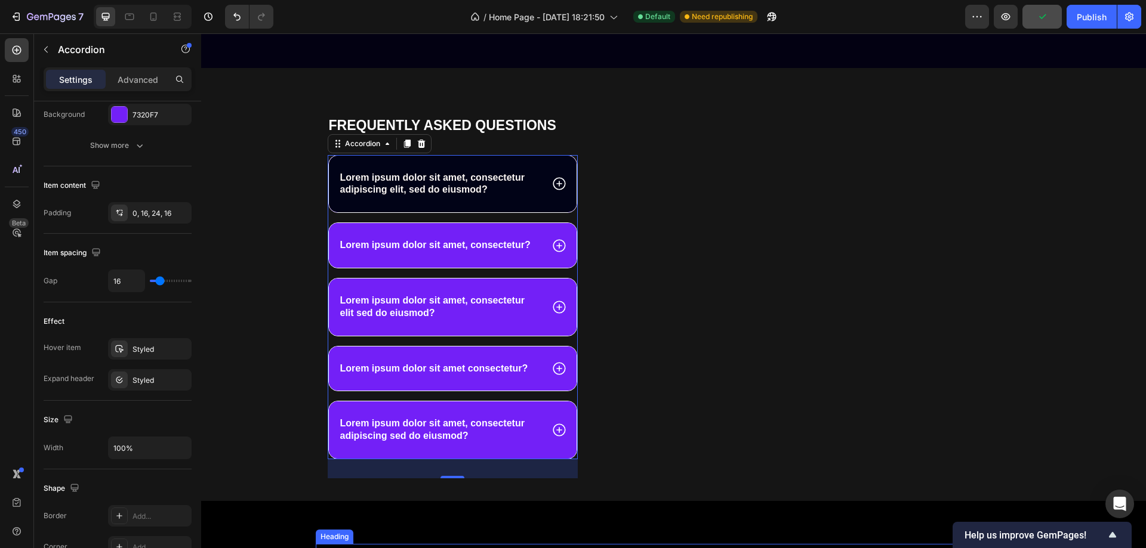
scroll to position [1074, 0]
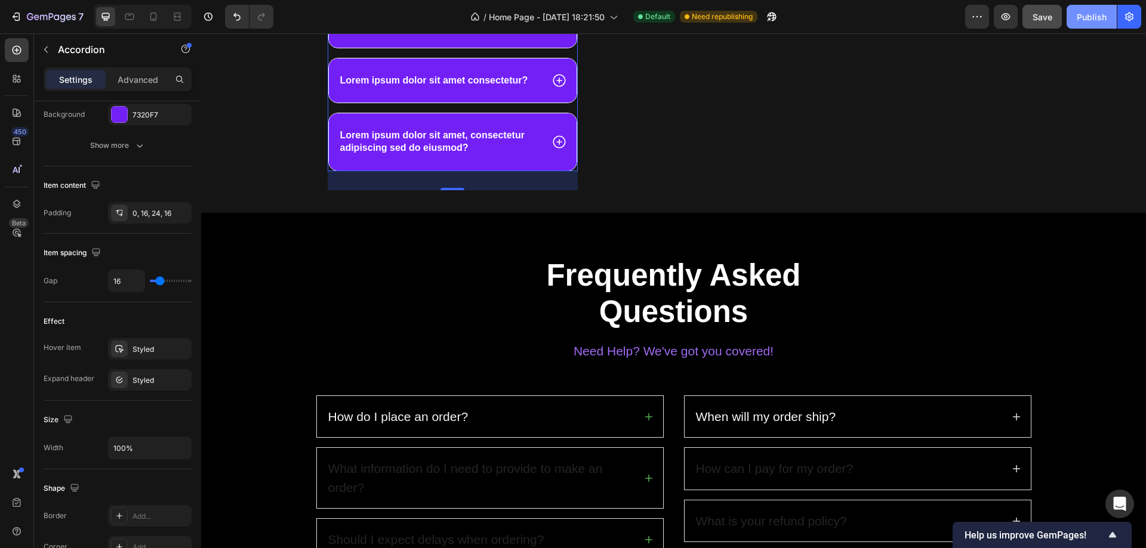
click at [1096, 15] on div "Publish" at bounding box center [1092, 17] width 30 height 13
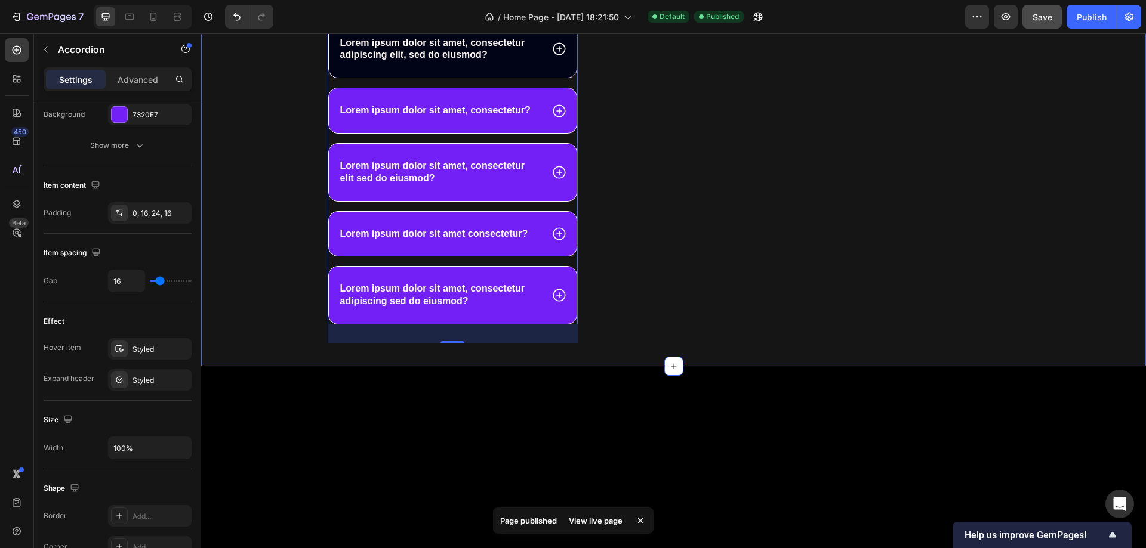
scroll to position [716, 0]
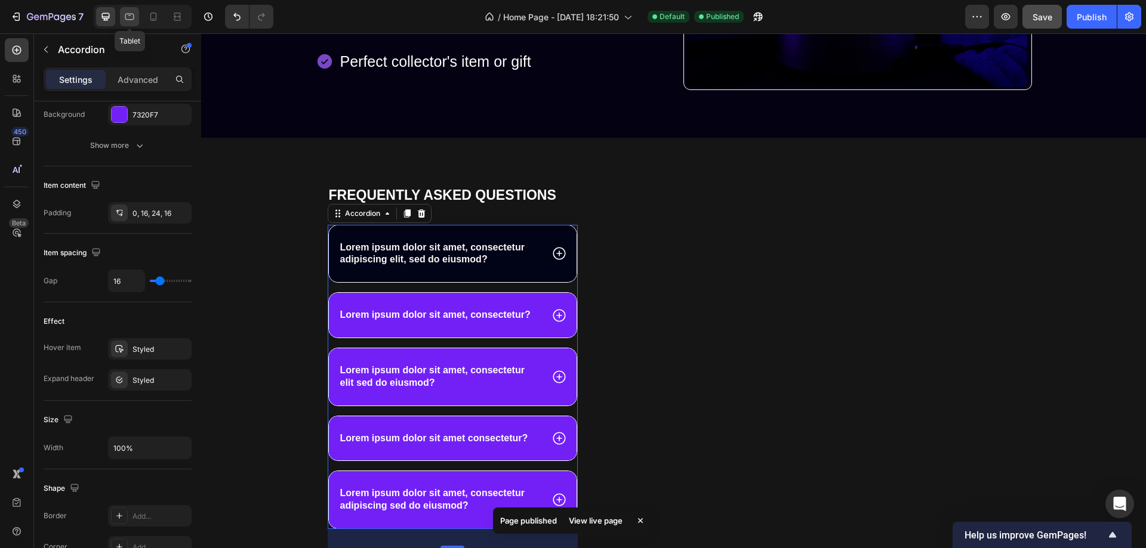
click at [131, 17] on icon at bounding box center [130, 17] width 12 height 12
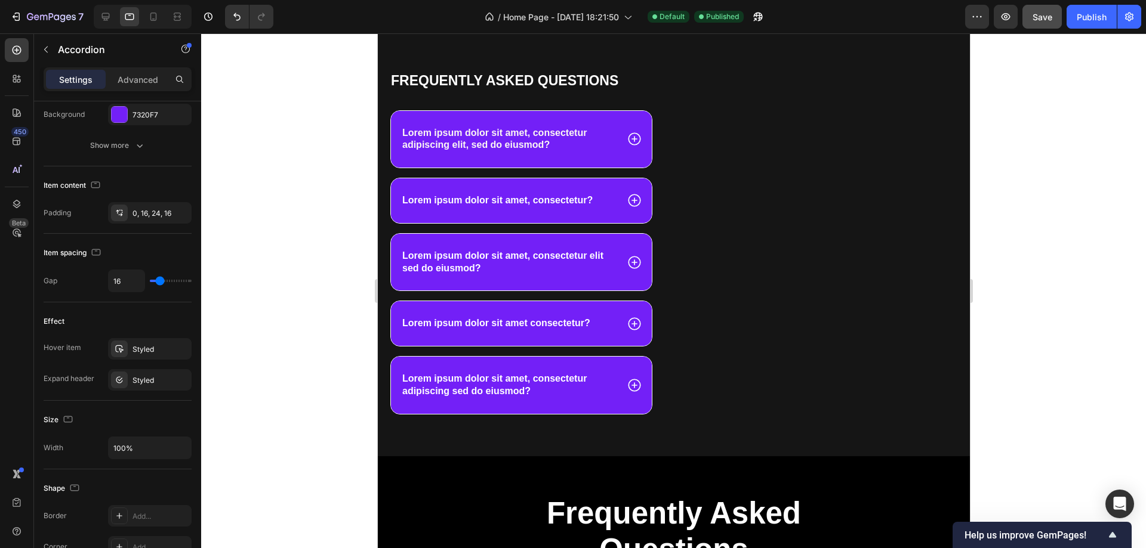
scroll to position [1674, 0]
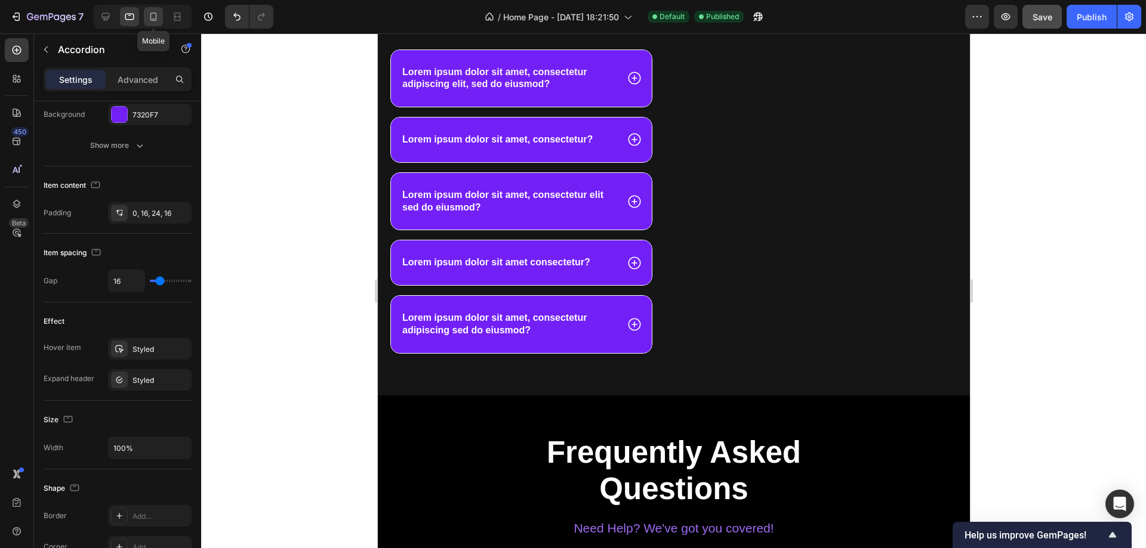
click at [150, 16] on icon at bounding box center [153, 17] width 7 height 8
type input "14"
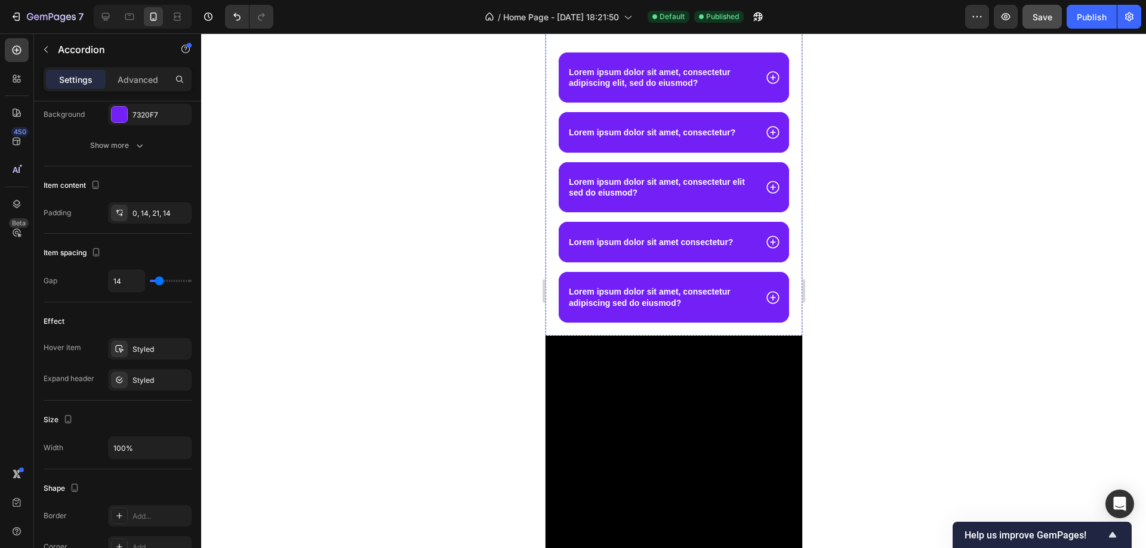
scroll to position [1834, 0]
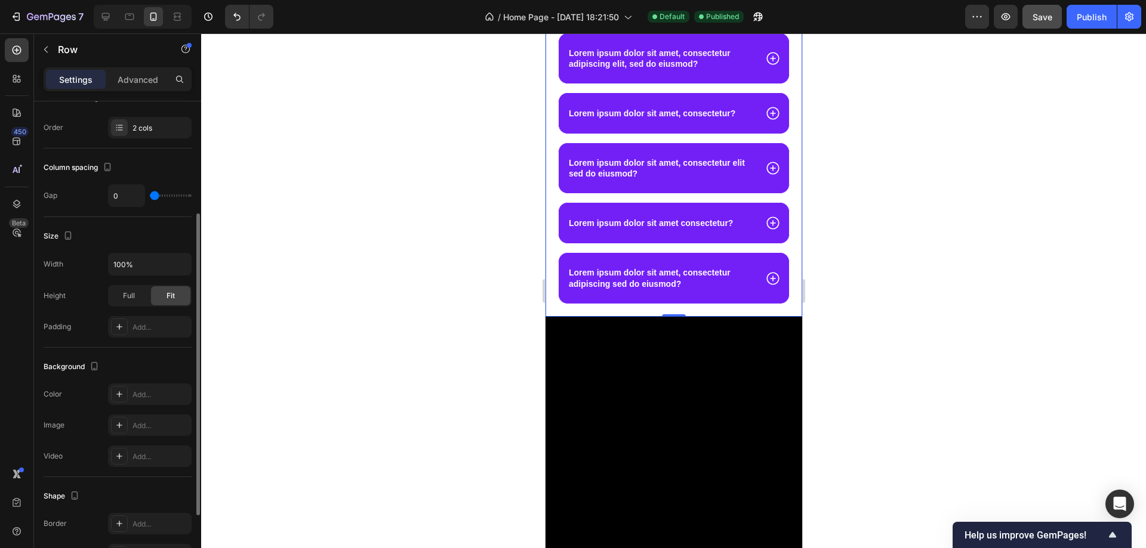
scroll to position [285, 0]
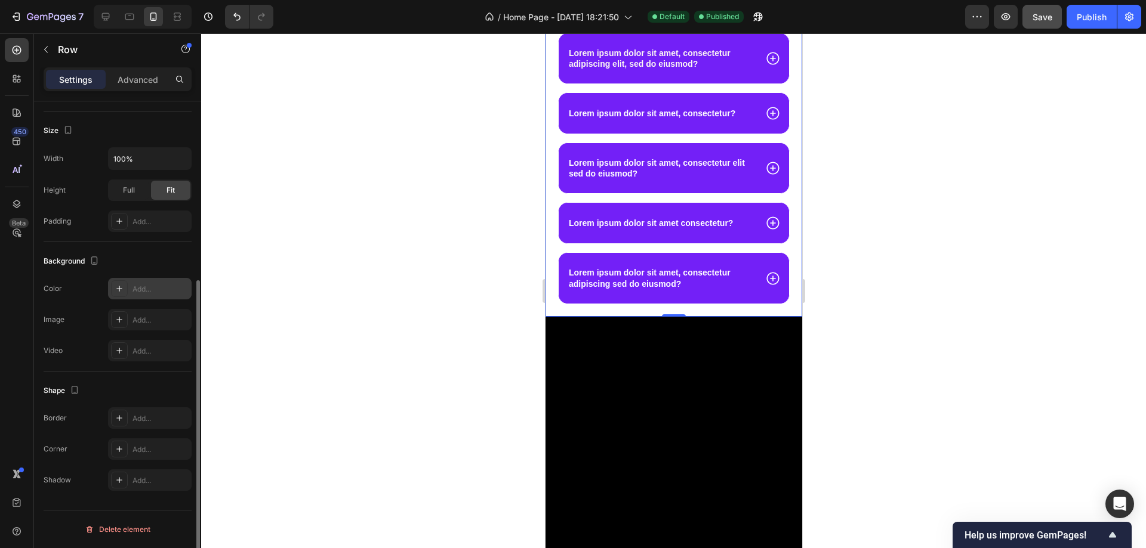
click at [115, 291] on icon at bounding box center [120, 289] width 10 height 10
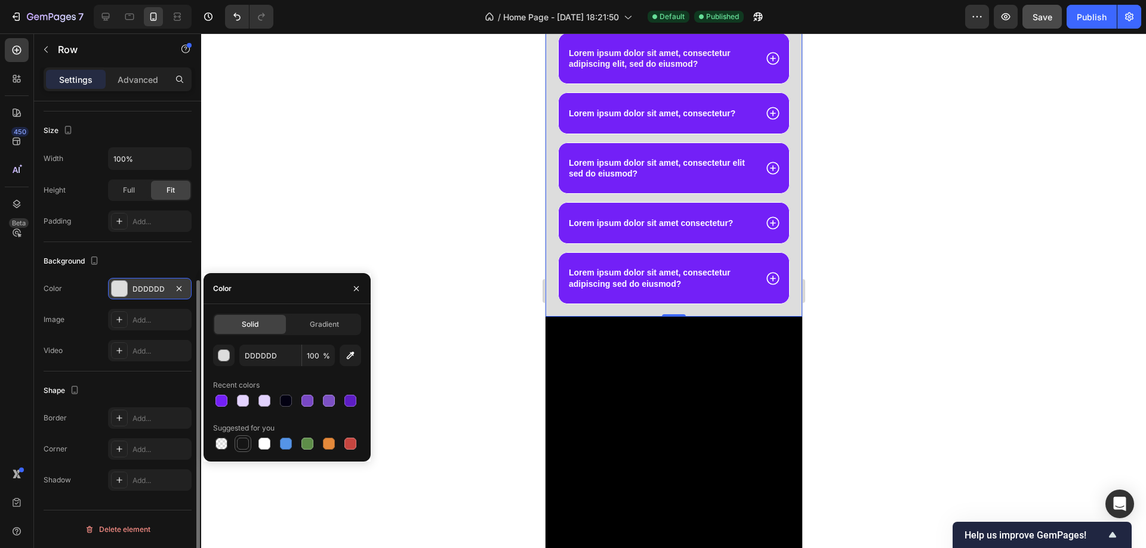
click at [239, 439] on div at bounding box center [243, 444] width 12 height 12
type input "151515"
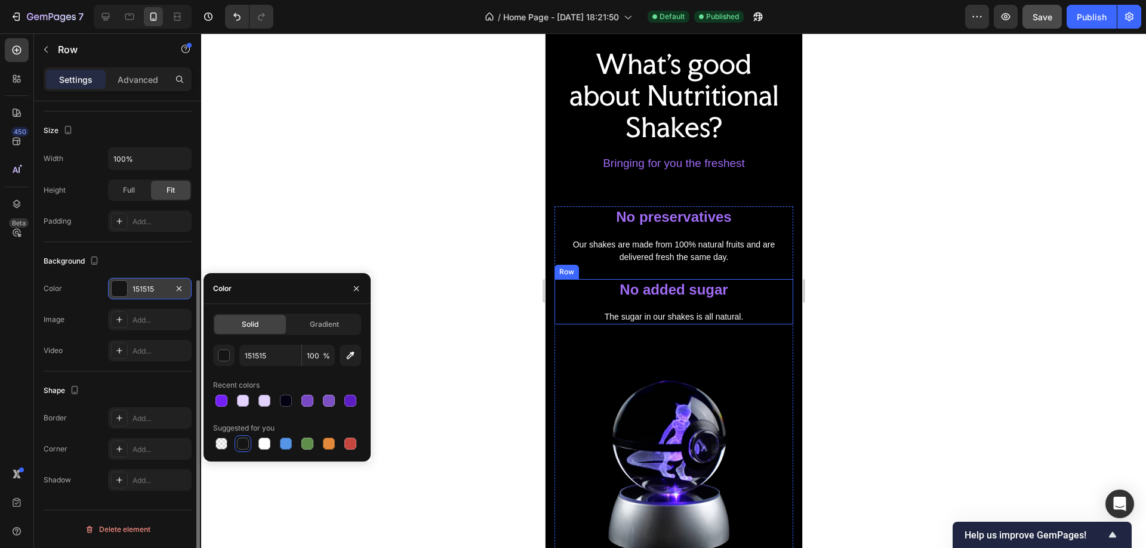
scroll to position [760, 0]
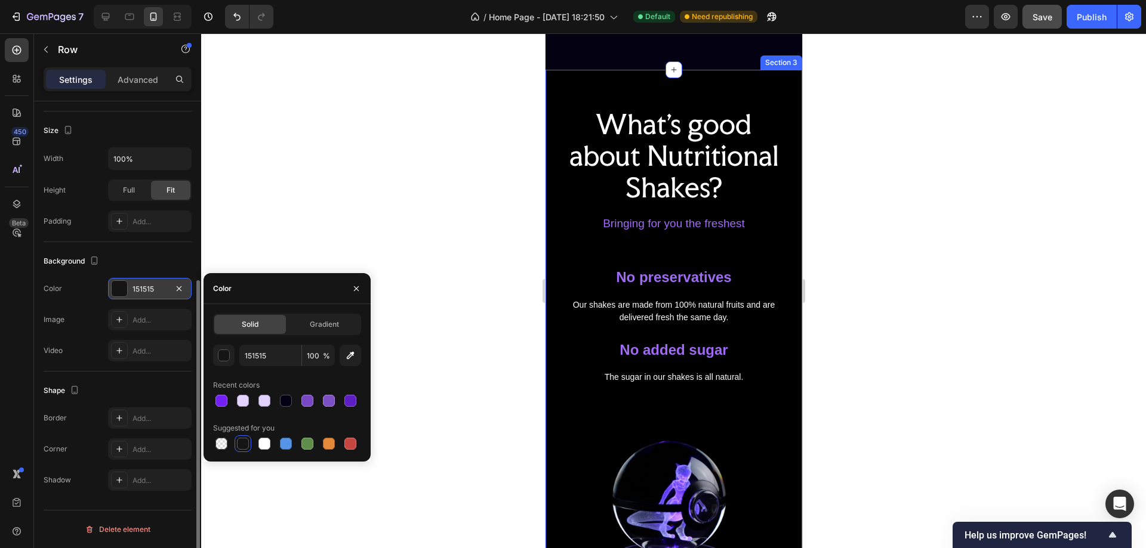
click at [736, 239] on div "What's good about Nutritional Shakes? Heading Bringing for you the freshest Tex…" at bounding box center [673, 447] width 257 height 755
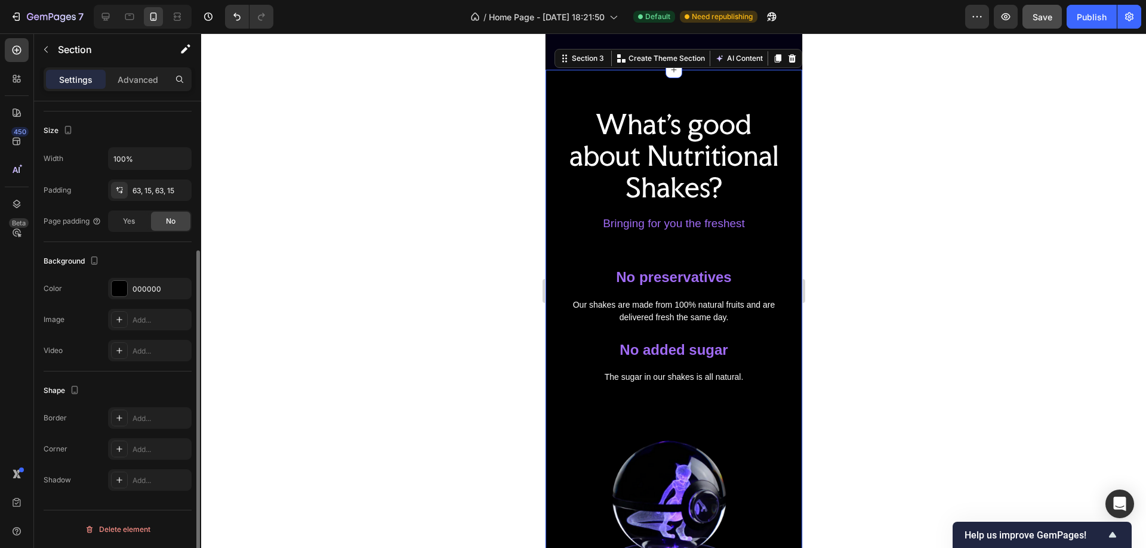
scroll to position [0, 0]
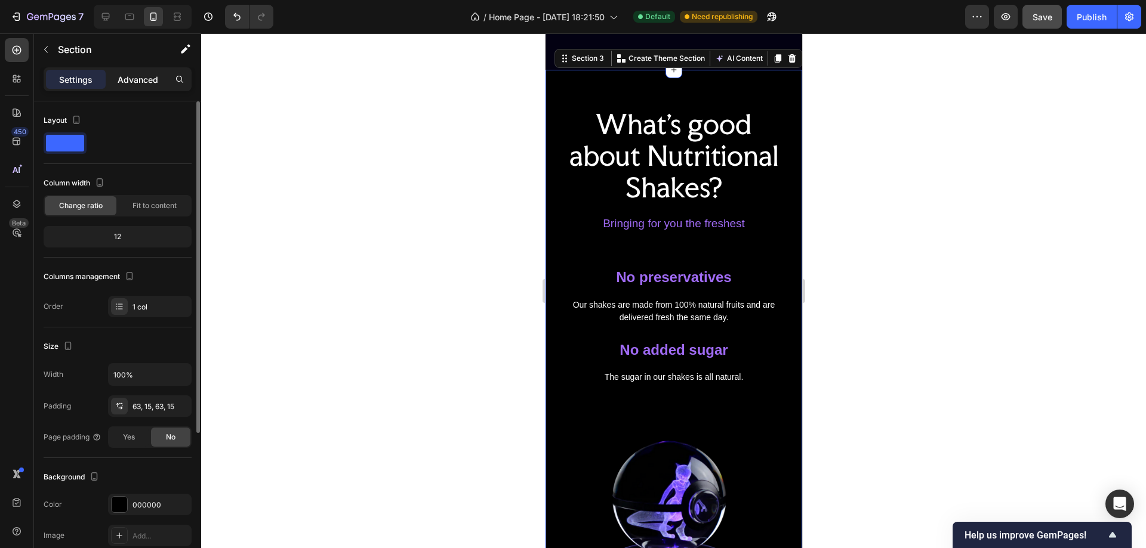
click at [121, 75] on p "Advanced" at bounding box center [138, 79] width 41 height 13
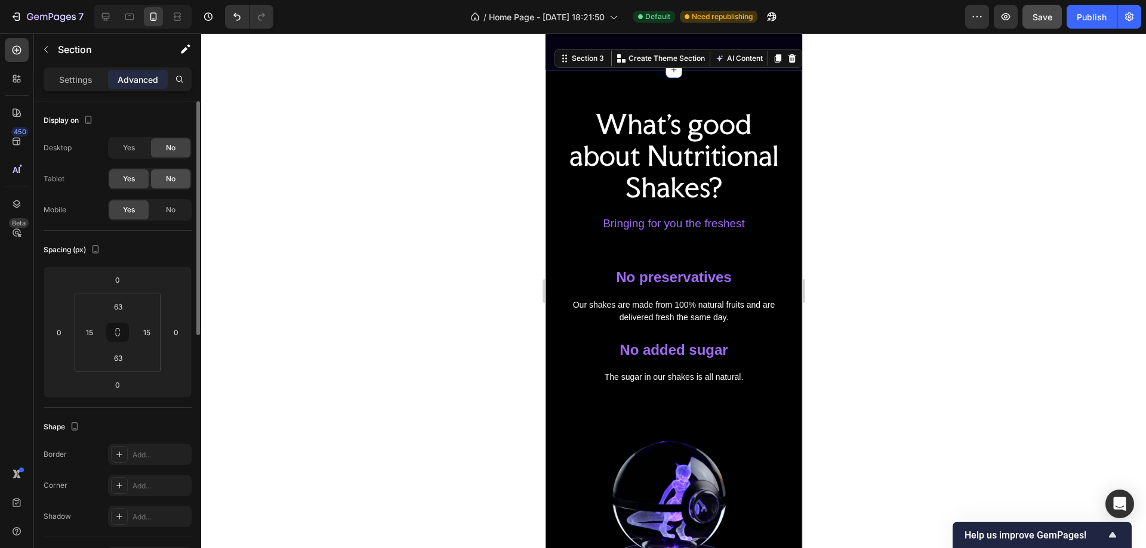
click at [169, 181] on span "No" at bounding box center [171, 179] width 10 height 11
click at [174, 209] on span "No" at bounding box center [171, 210] width 10 height 11
click at [787, 63] on icon at bounding box center [792, 59] width 10 height 10
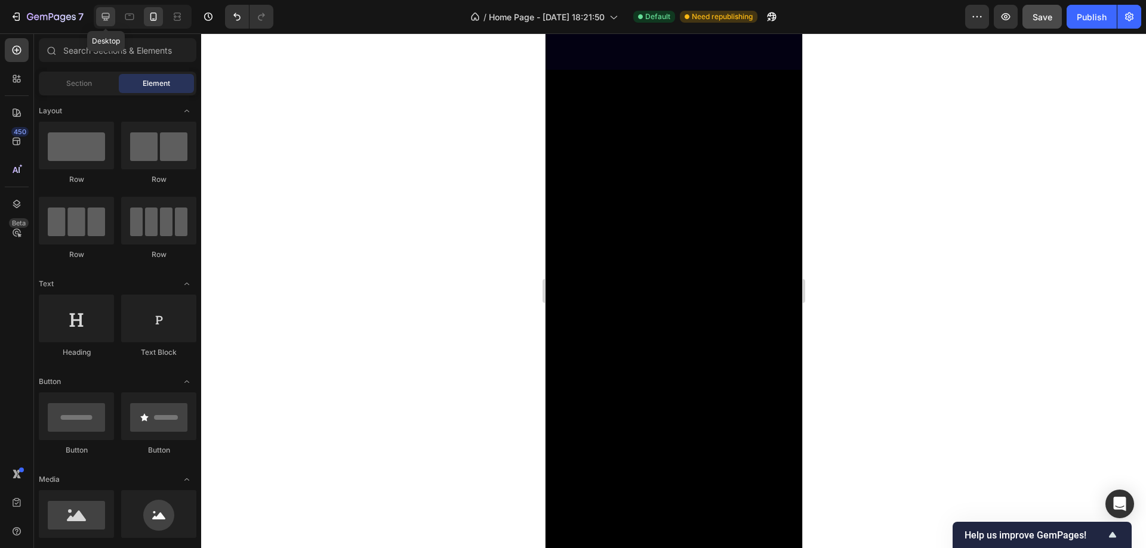
click at [106, 10] on div at bounding box center [105, 16] width 19 height 19
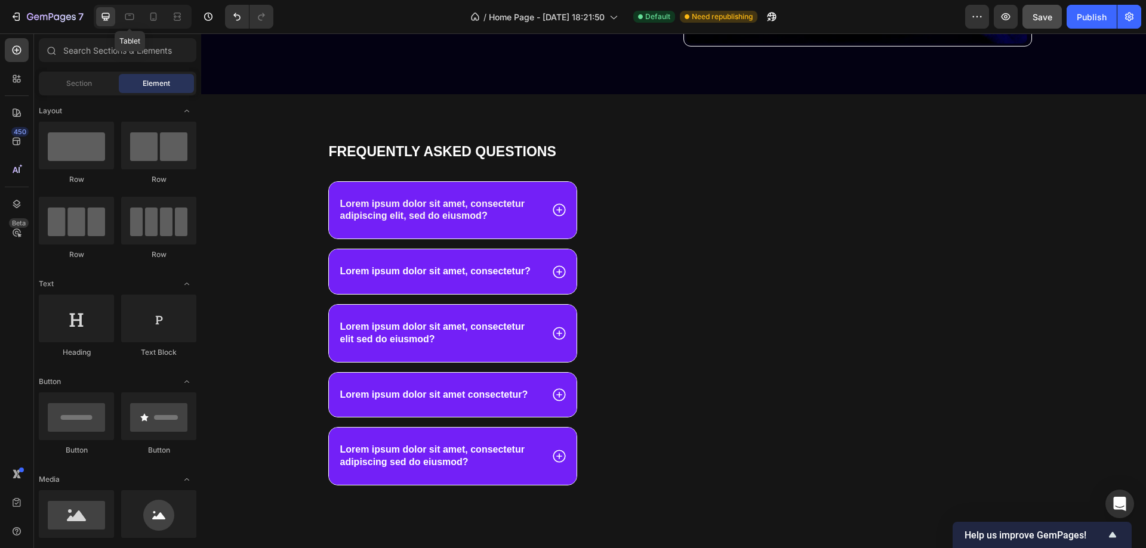
drag, startPoint x: 129, startPoint y: 13, endPoint x: 161, endPoint y: 31, distance: 36.3
click at [128, 13] on icon at bounding box center [130, 17] width 12 height 12
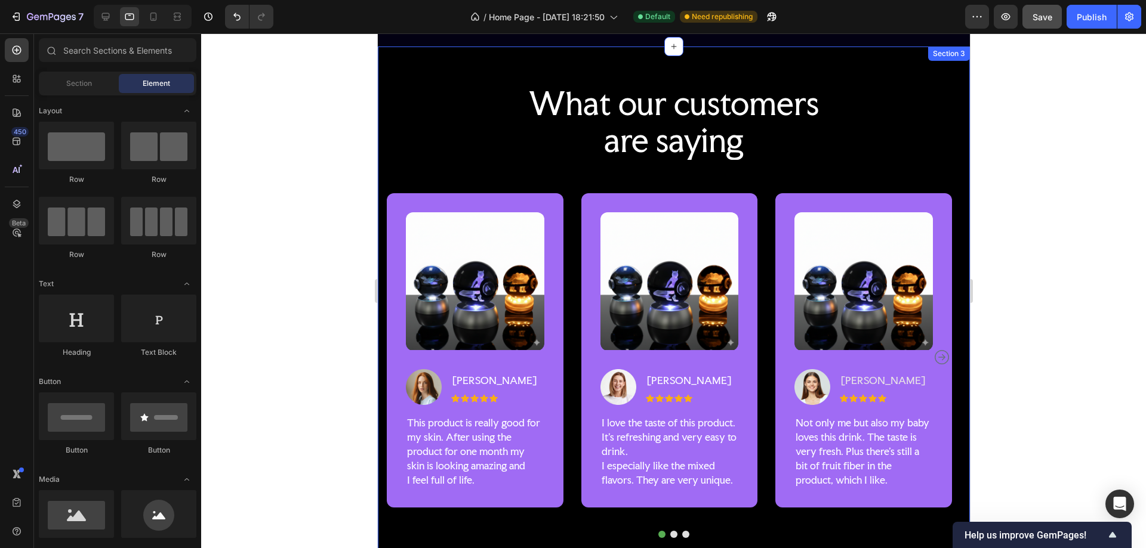
click at [948, 164] on div "What our customers are saying Heading Row Image Image [PERSON_NAME] Text block …" at bounding box center [673, 316] width 574 height 464
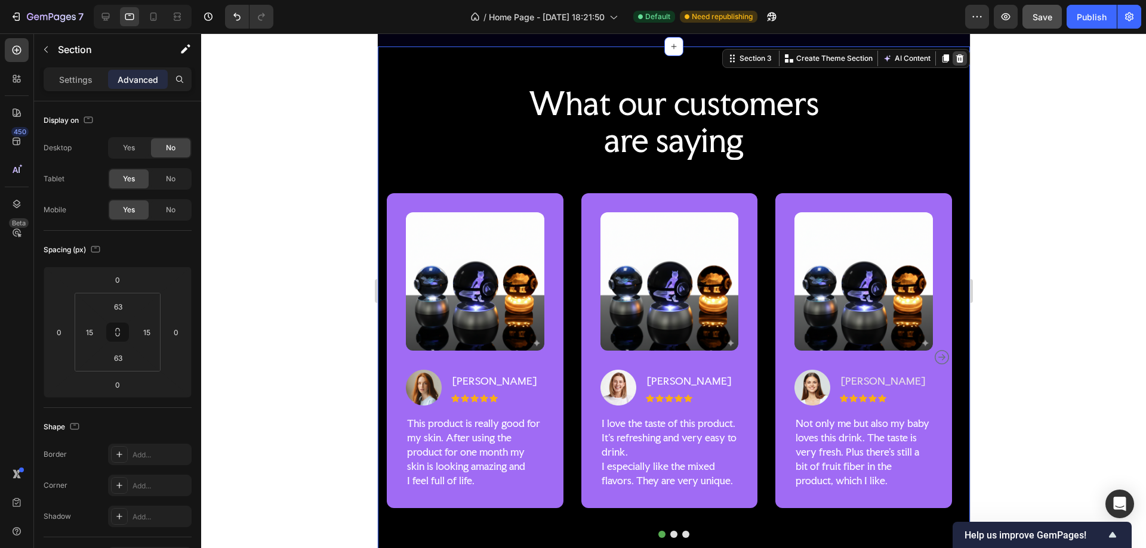
click at [955, 57] on icon at bounding box center [959, 58] width 8 height 8
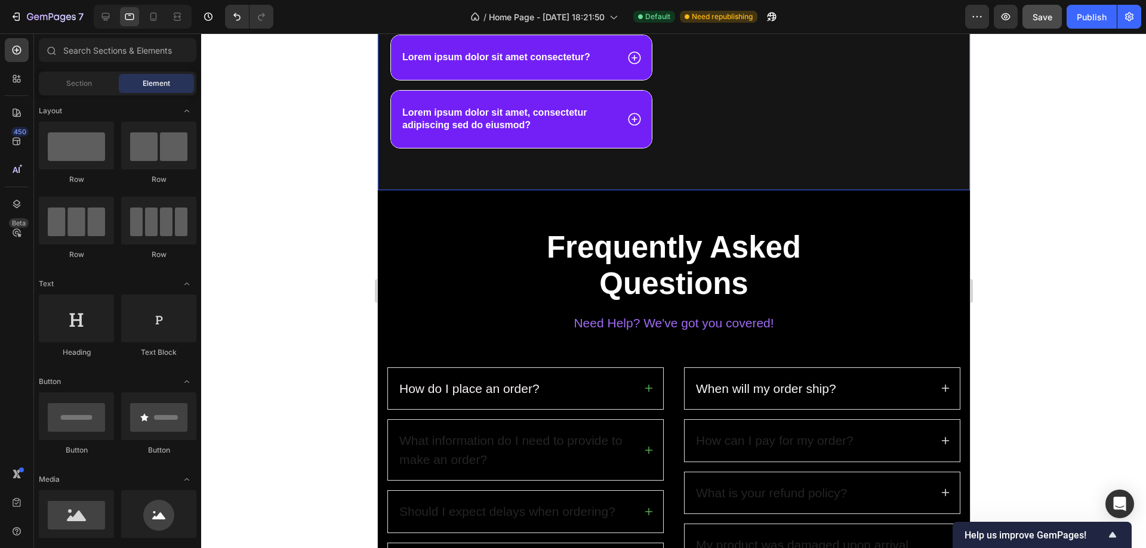
scroll to position [1058, 0]
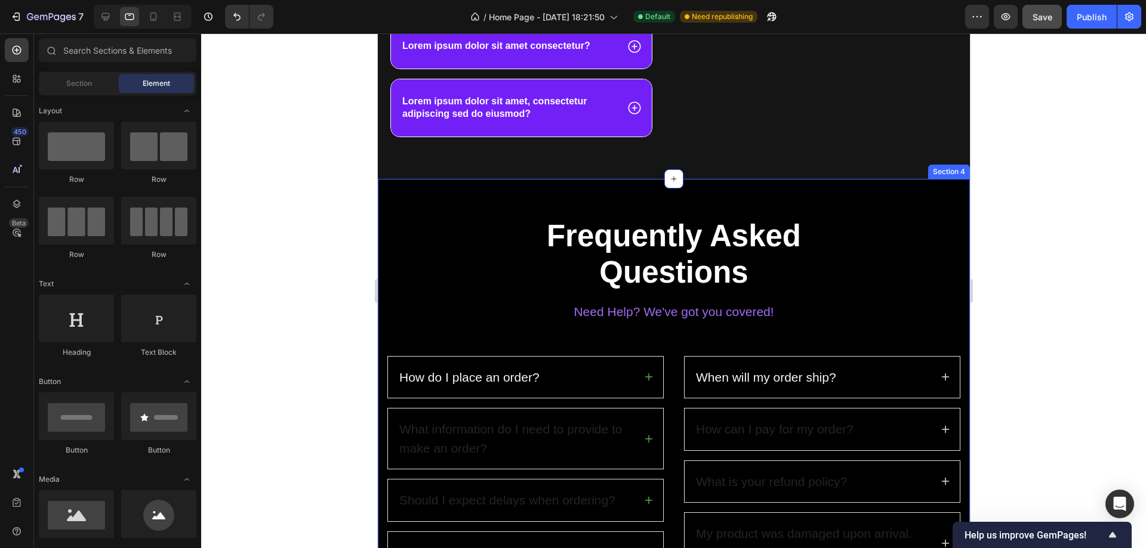
click at [884, 195] on div "Frequently Asked Questions Heading Need Help? We've got you covered! Text block…" at bounding box center [673, 405] width 592 height 452
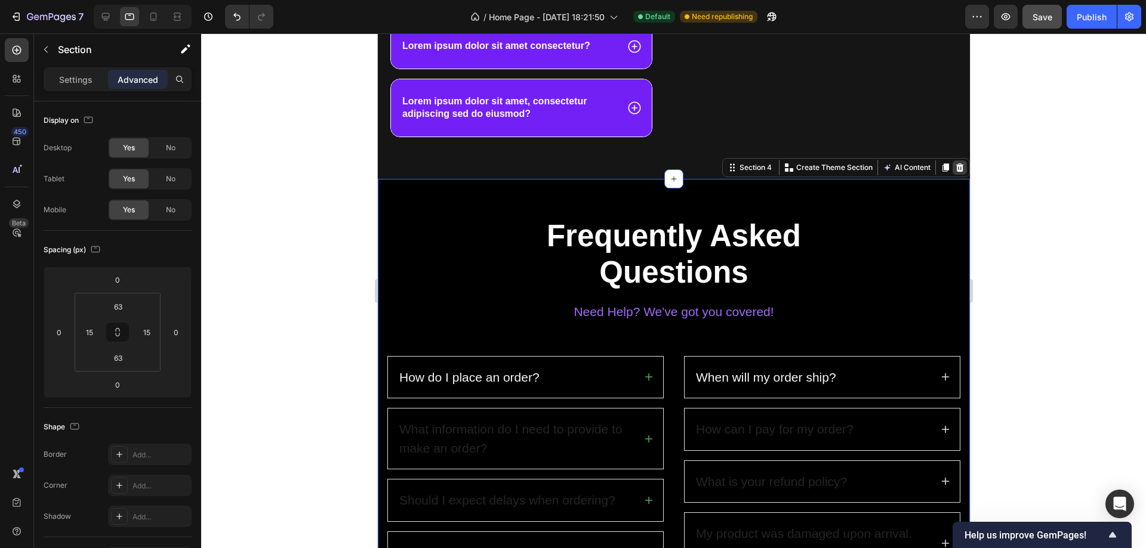
click at [955, 167] on icon at bounding box center [959, 168] width 8 height 8
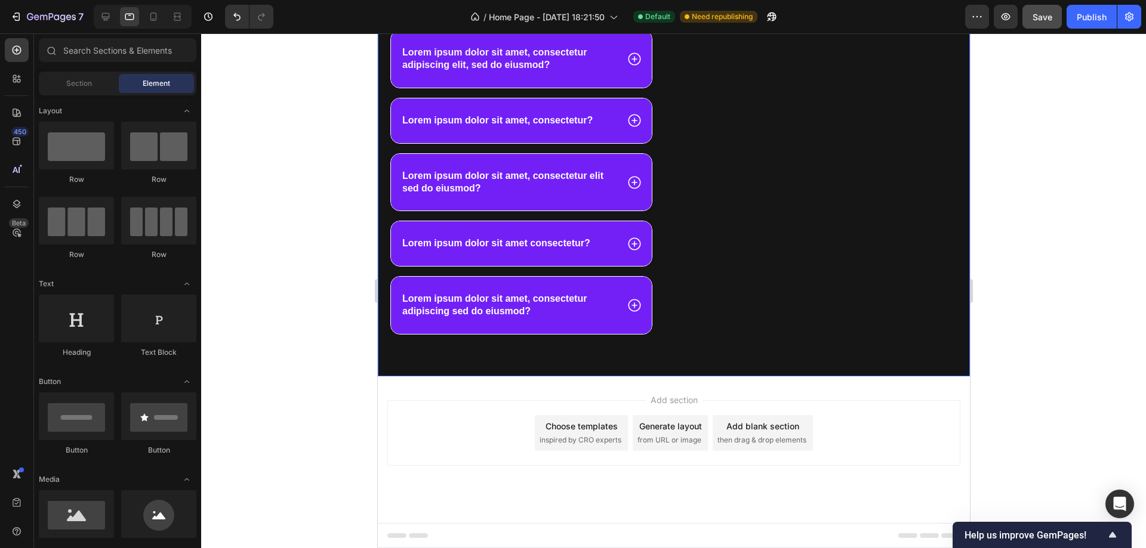
scroll to position [861, 0]
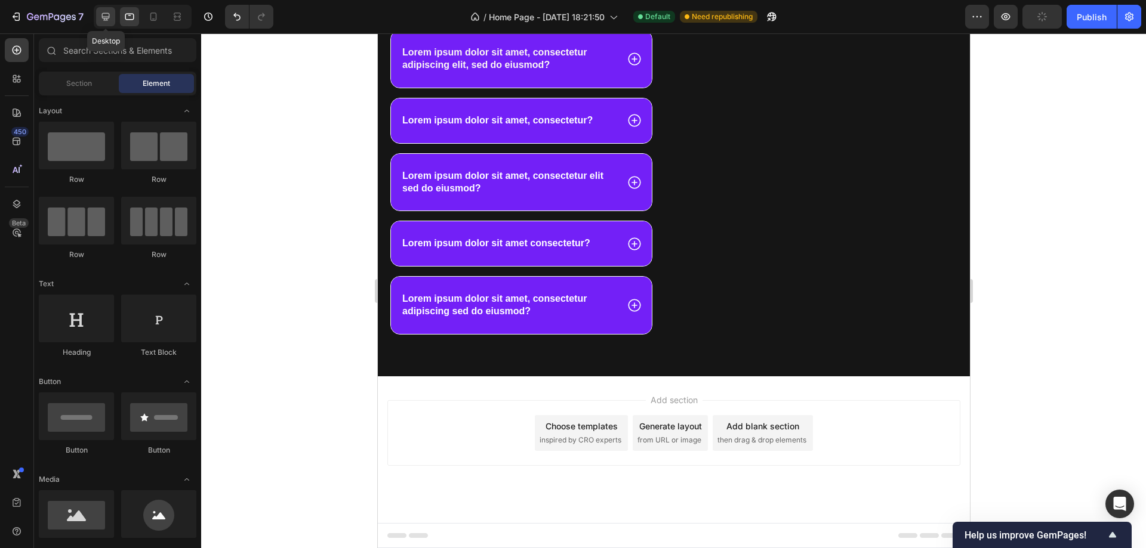
click at [106, 16] on icon at bounding box center [106, 17] width 12 height 12
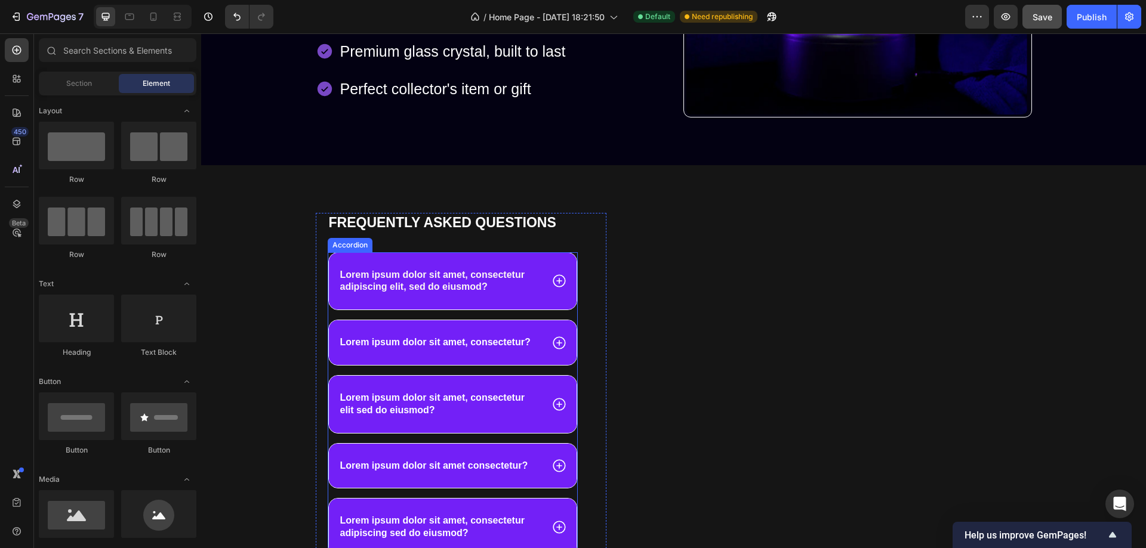
scroll to position [776, 0]
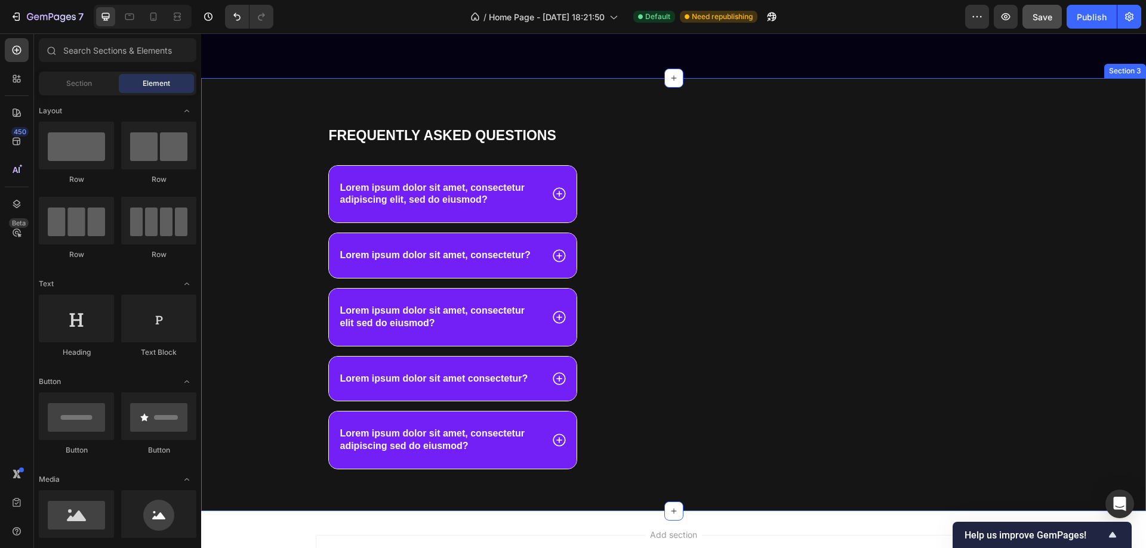
click at [610, 108] on div "Frequently asked questions Heading Lorem ipsum dolor sit amet, consectetur adip…" at bounding box center [673, 294] width 945 height 433
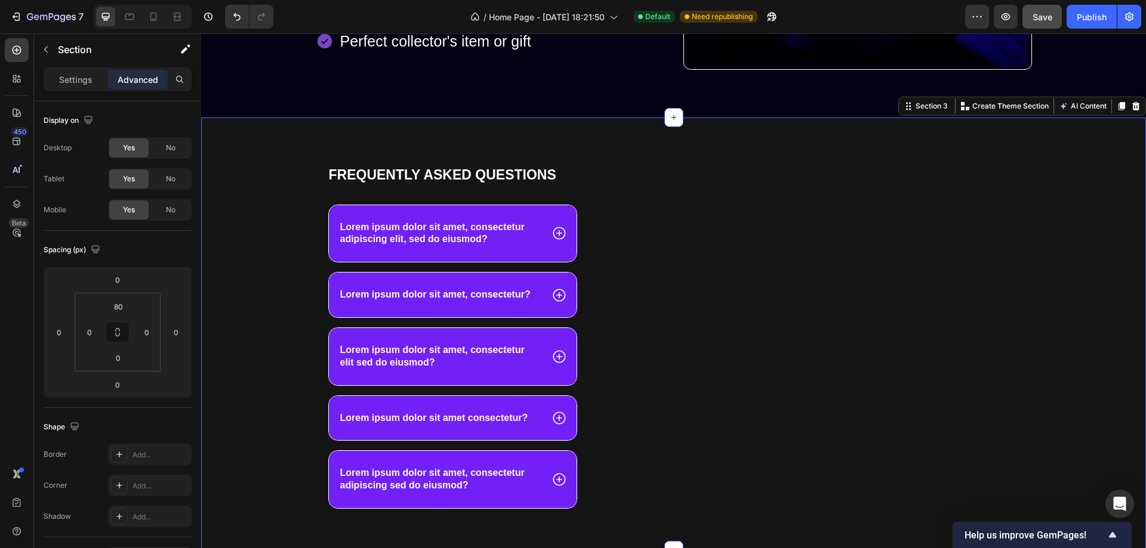
scroll to position [716, 0]
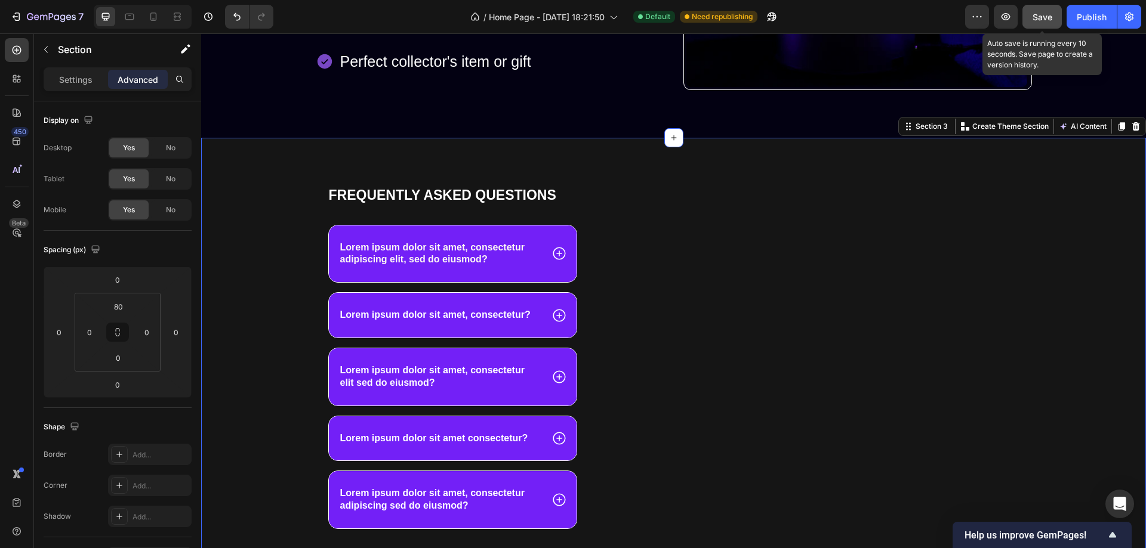
click at [1044, 19] on span "Save" at bounding box center [1042, 17] width 20 height 10
click at [223, 164] on div "Frequently asked questions Heading Lorem ipsum dolor sit amet, consectetur adip…" at bounding box center [673, 354] width 945 height 433
click at [83, 81] on p "Settings" at bounding box center [75, 79] width 33 height 13
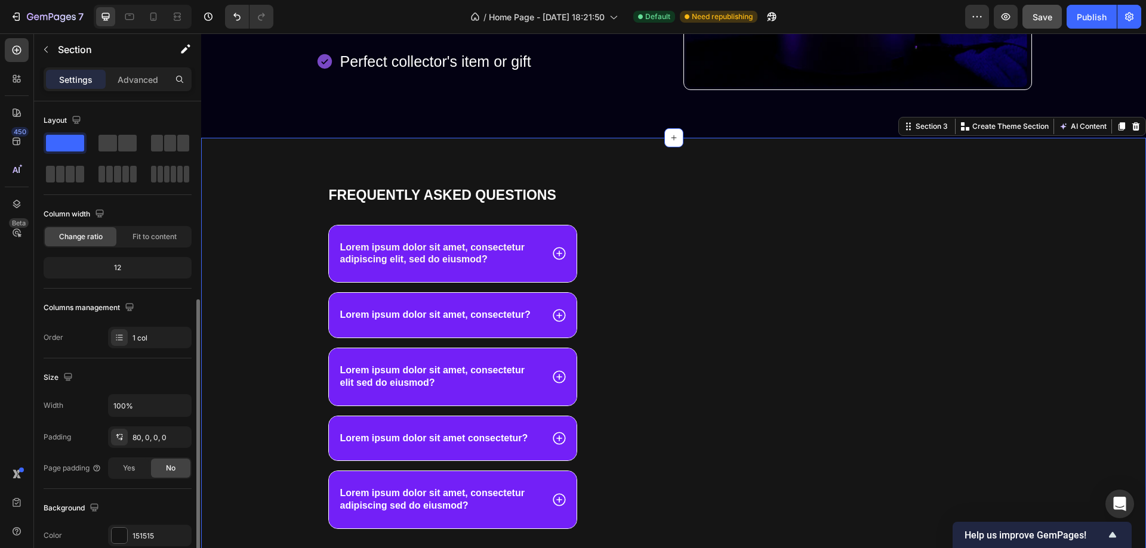
scroll to position [119, 0]
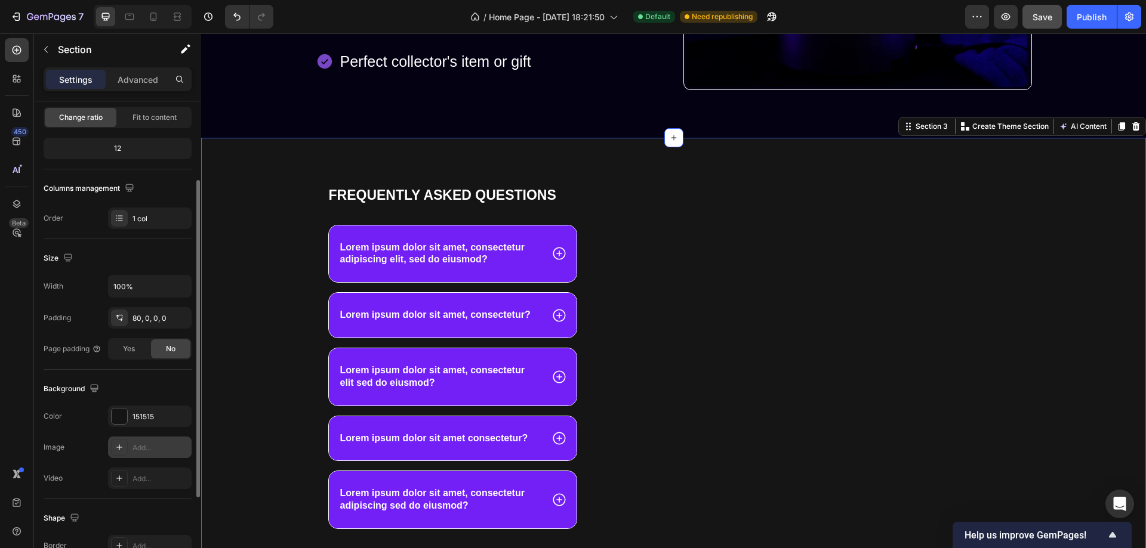
click at [118, 441] on div at bounding box center [119, 447] width 17 height 17
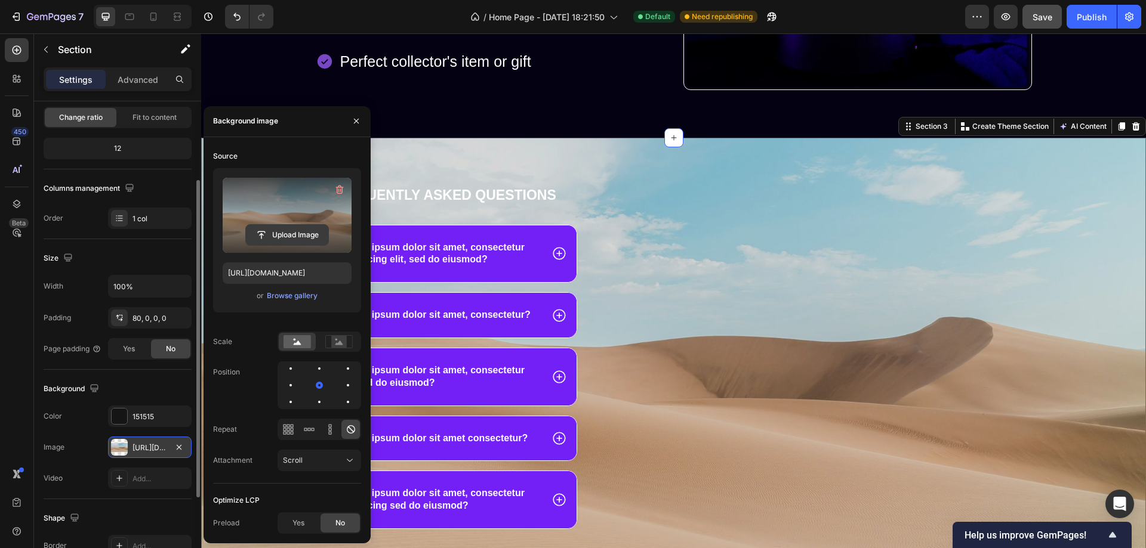
click at [289, 233] on input "file" at bounding box center [287, 235] width 82 height 20
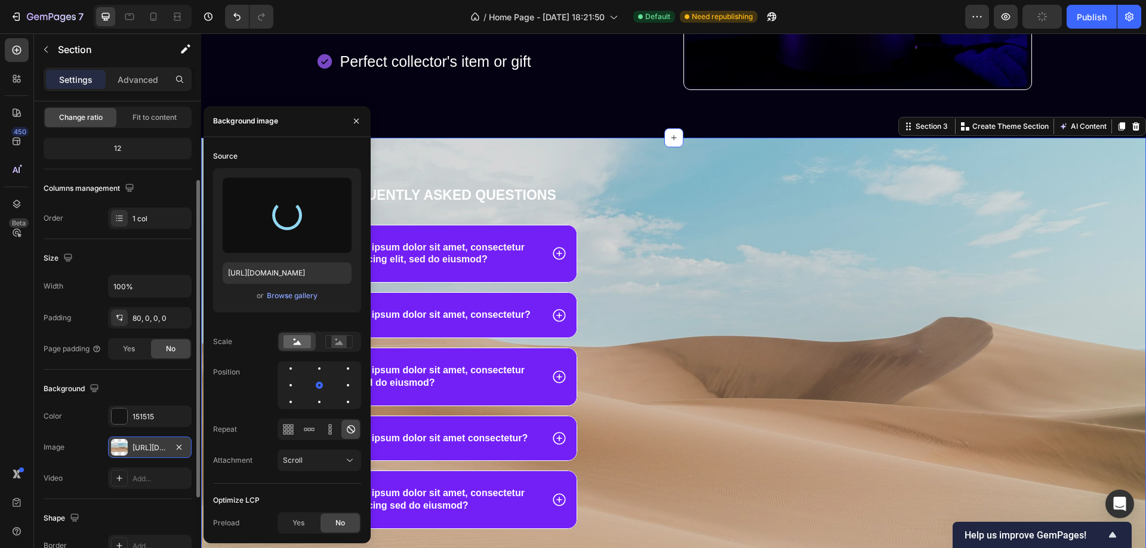
type input "[URL][DOMAIN_NAME]"
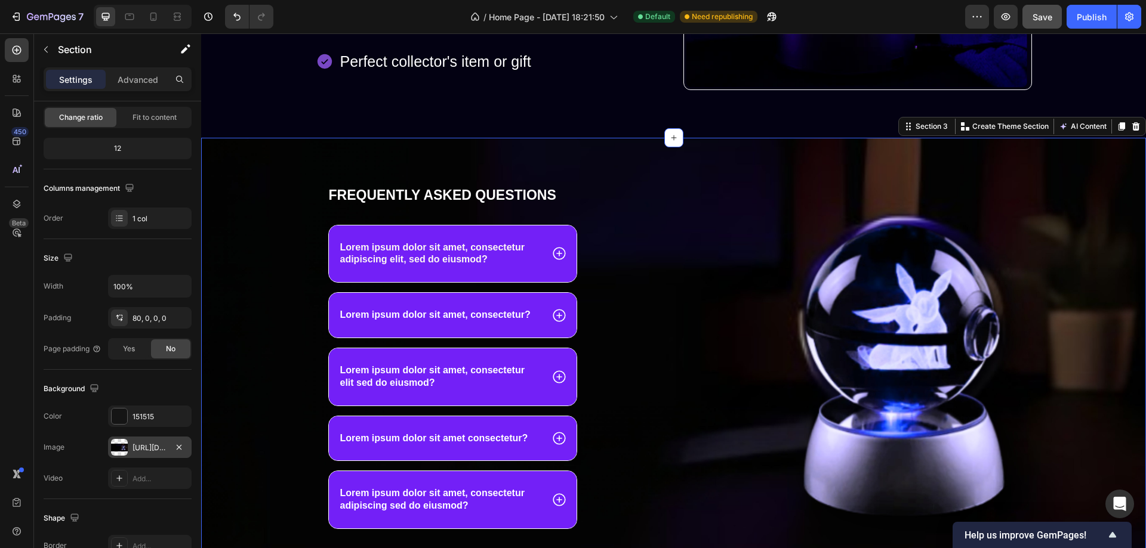
click at [725, 164] on div "Frequently asked questions Heading Lorem ipsum dolor sit amet, consectetur adip…" at bounding box center [673, 354] width 945 height 433
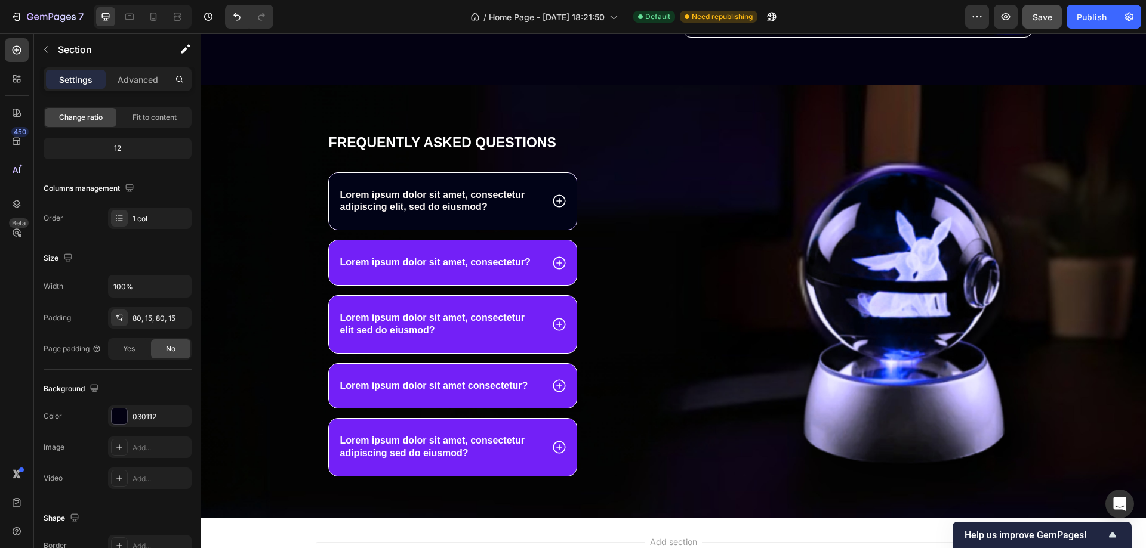
scroll to position [791, 0]
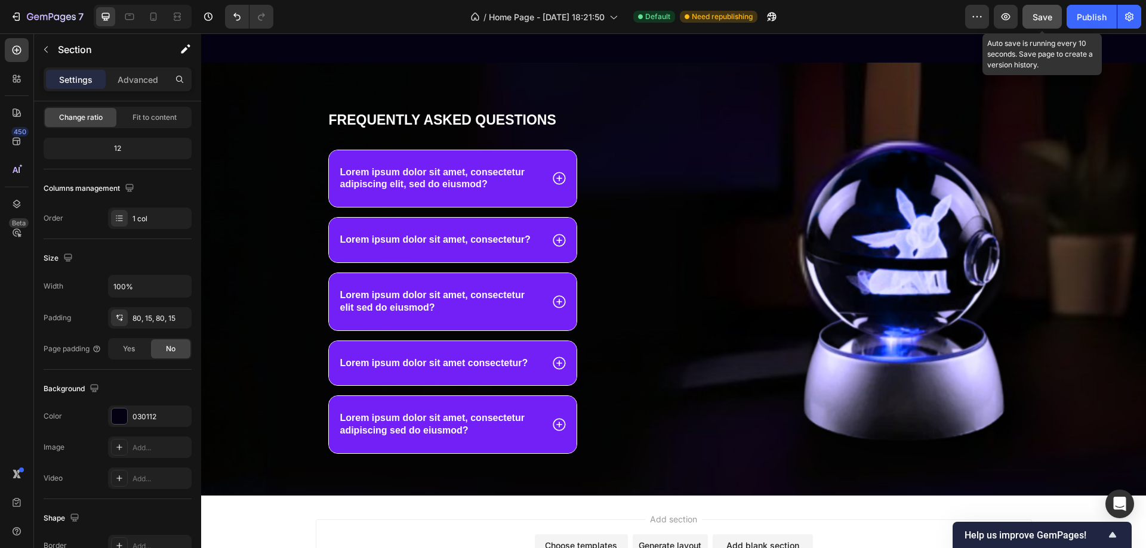
click at [1042, 14] on span "Save" at bounding box center [1042, 17] width 20 height 10
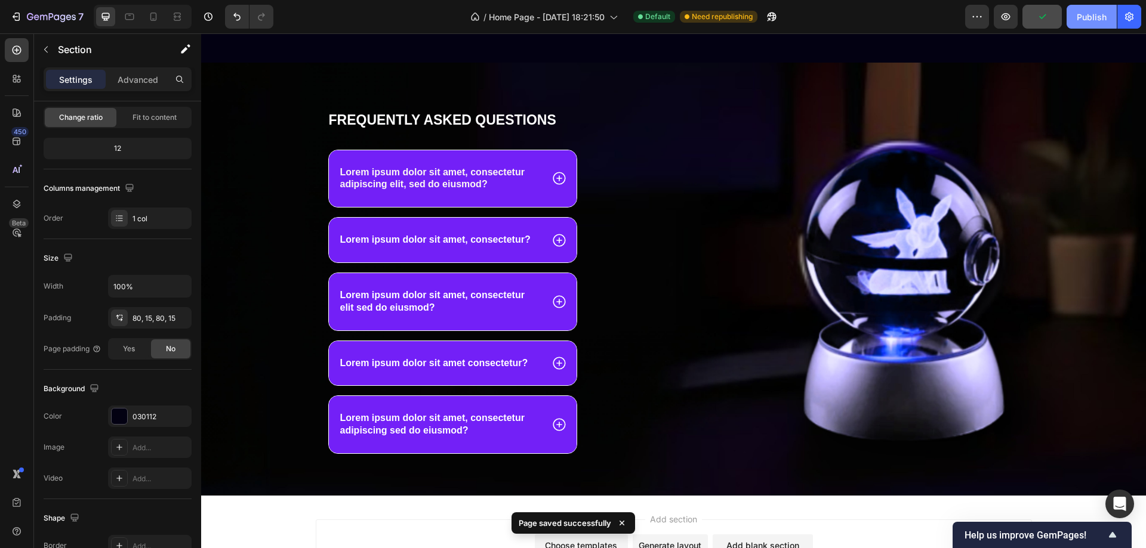
click at [1091, 15] on div "Publish" at bounding box center [1092, 17] width 30 height 13
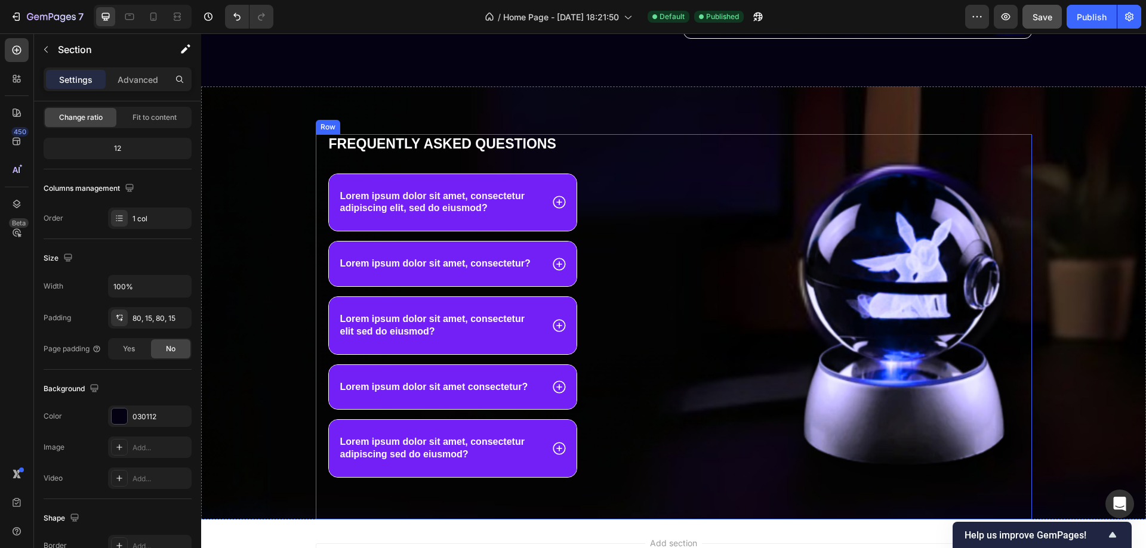
scroll to position [732, 0]
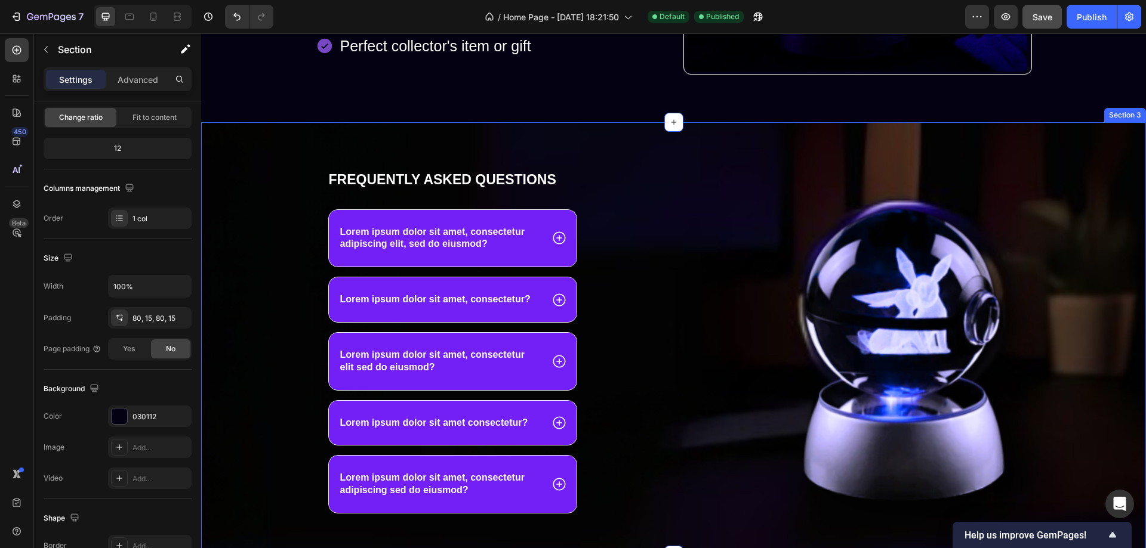
click at [883, 153] on div "Frequently asked questions Heading Lorem ipsum dolor sit amet, consectetur adip…" at bounding box center [673, 338] width 945 height 433
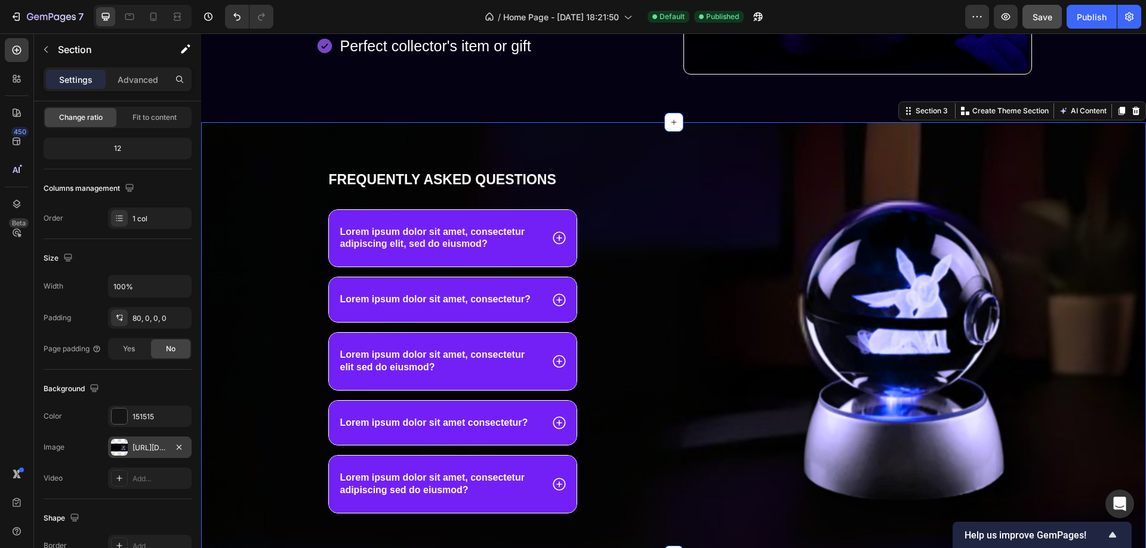
click at [114, 446] on div at bounding box center [119, 447] width 17 height 17
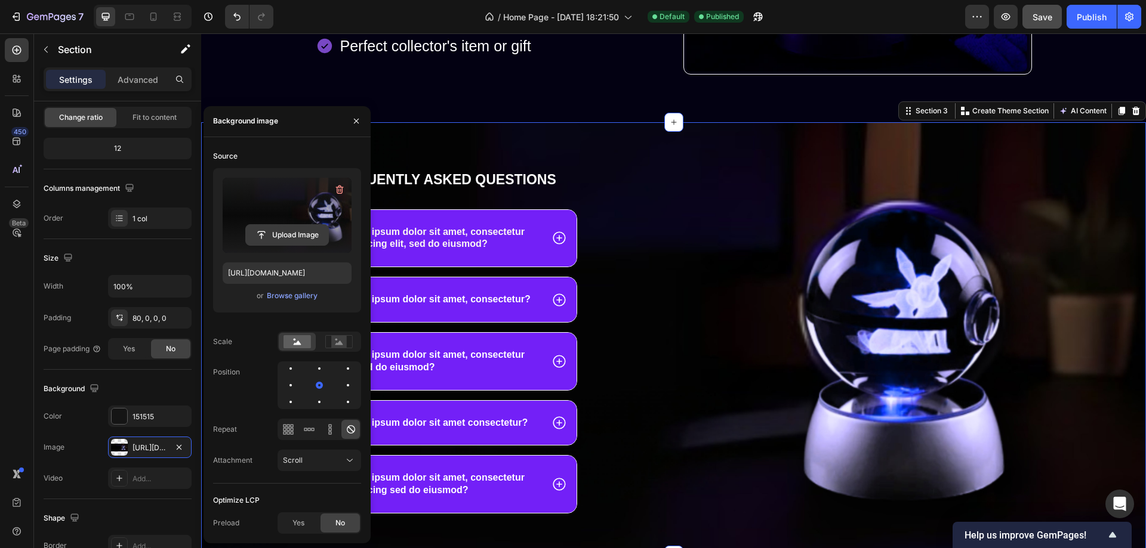
click at [293, 231] on input "file" at bounding box center [287, 235] width 82 height 20
type input "[URL][DOMAIN_NAME]"
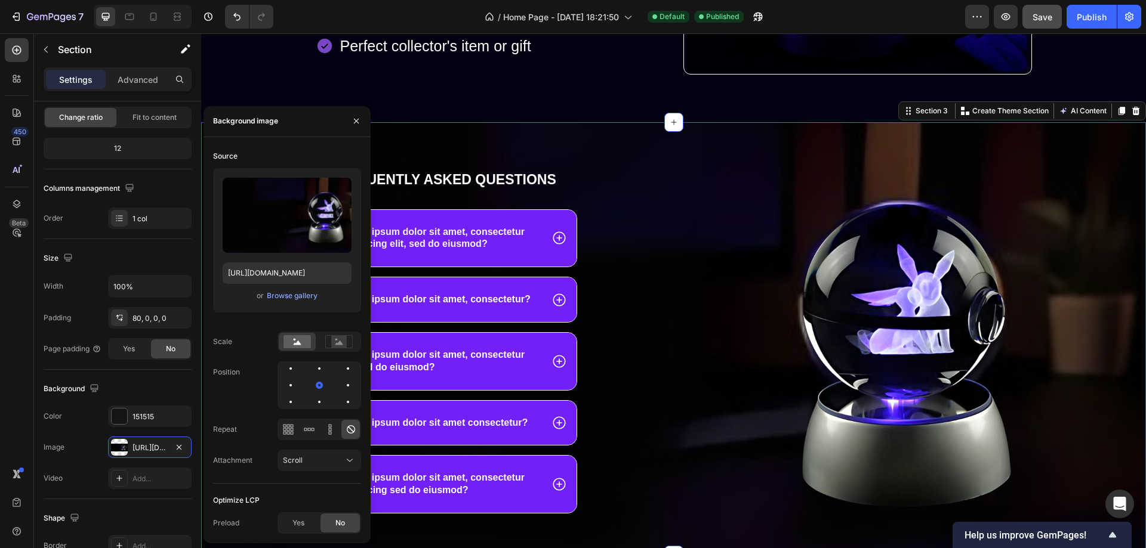
click at [608, 162] on div "Frequently asked questions Heading Lorem ipsum dolor sit amet, consectetur adip…" at bounding box center [673, 338] width 945 height 433
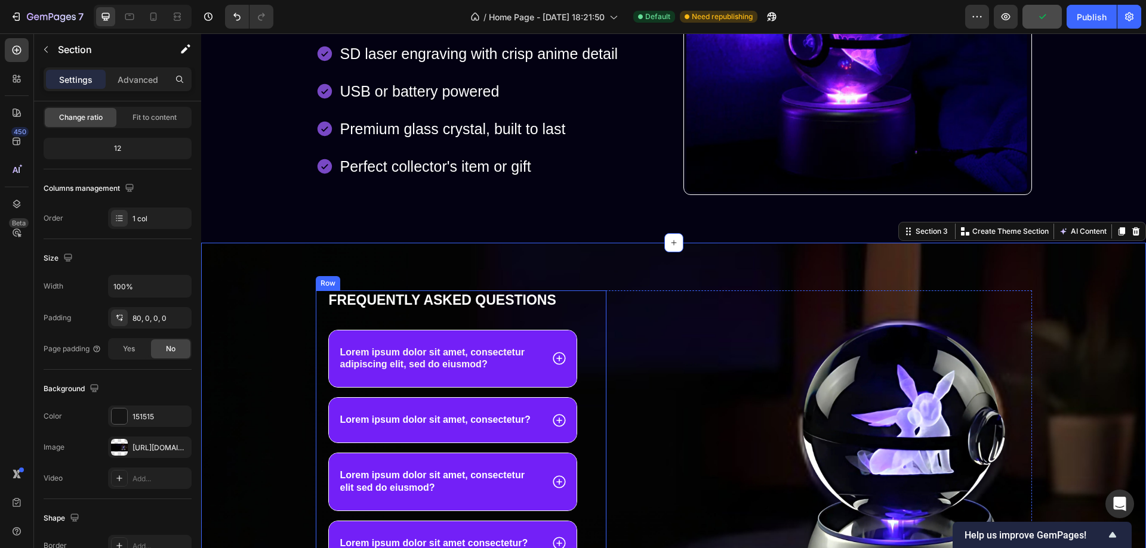
scroll to position [553, 0]
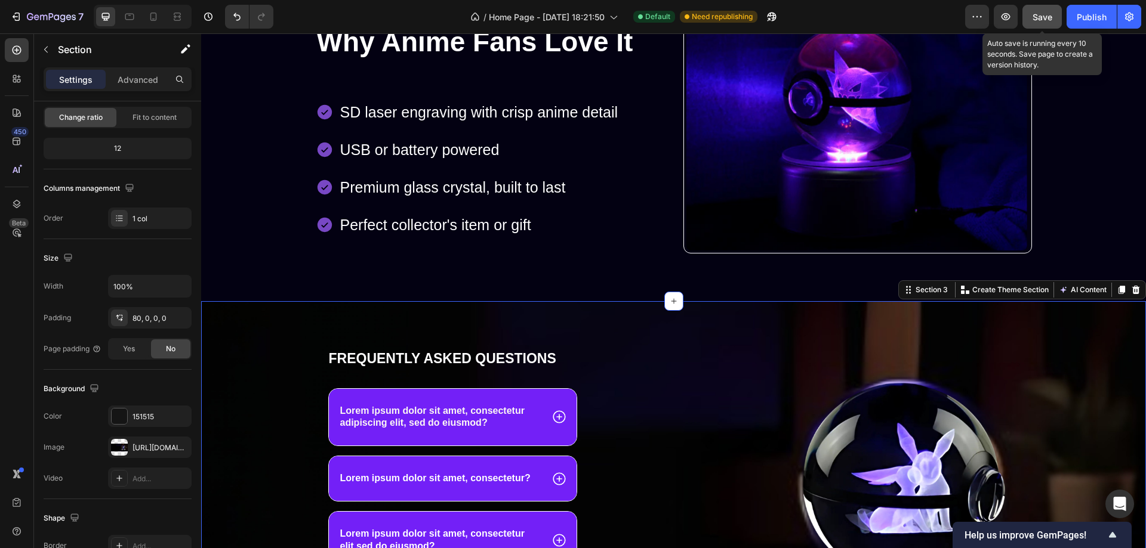
click at [1048, 15] on span "Save" at bounding box center [1042, 17] width 20 height 10
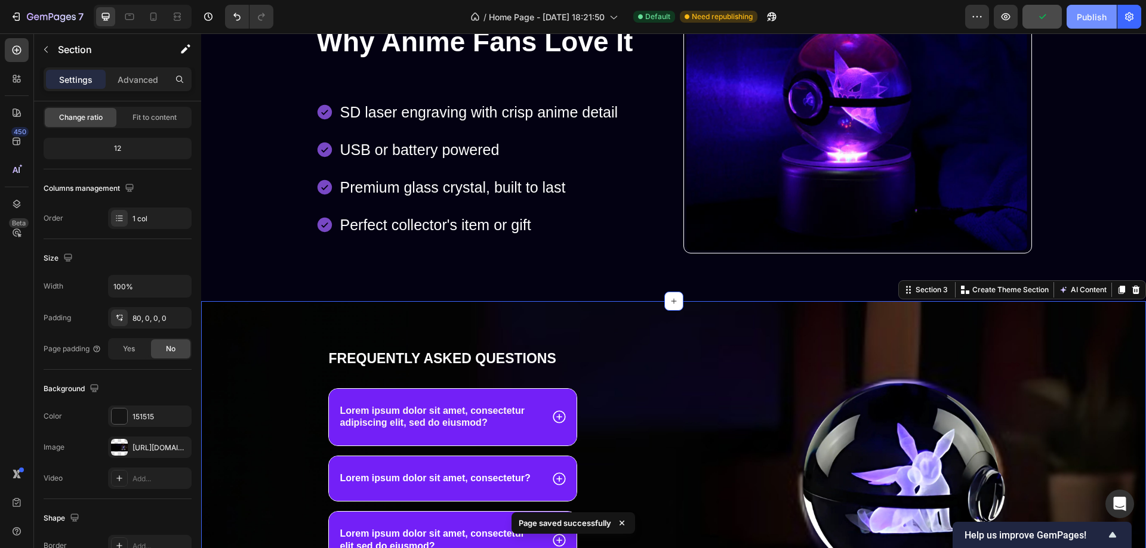
click at [1086, 10] on button "Publish" at bounding box center [1091, 17] width 50 height 24
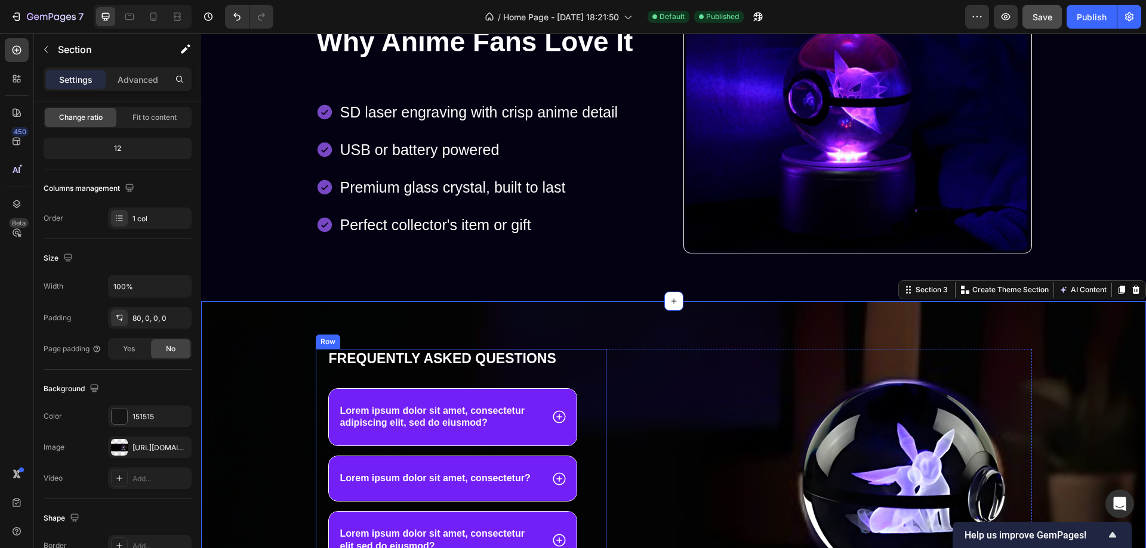
click at [591, 369] on div "Frequently asked questions Heading Lorem ipsum dolor sit amet, consectetur adip…" at bounding box center [461, 530] width 291 height 363
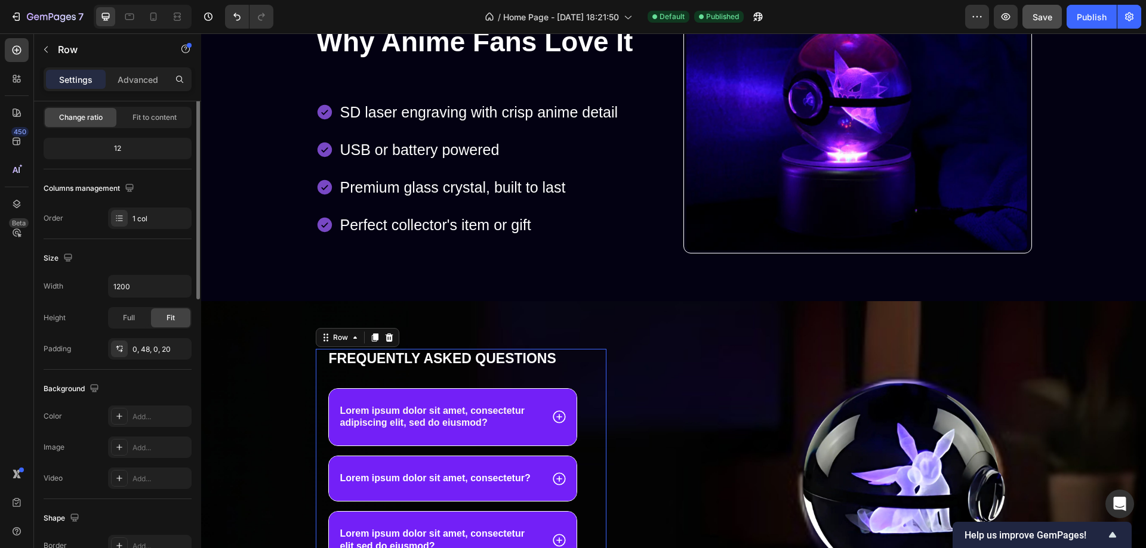
scroll to position [0, 0]
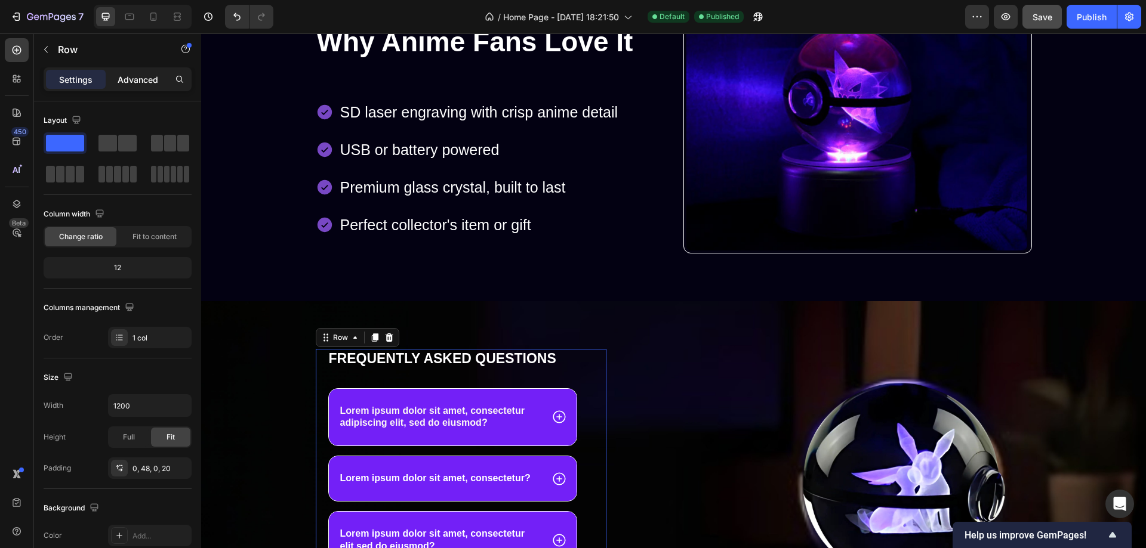
click at [135, 86] on div "Advanced" at bounding box center [138, 79] width 60 height 19
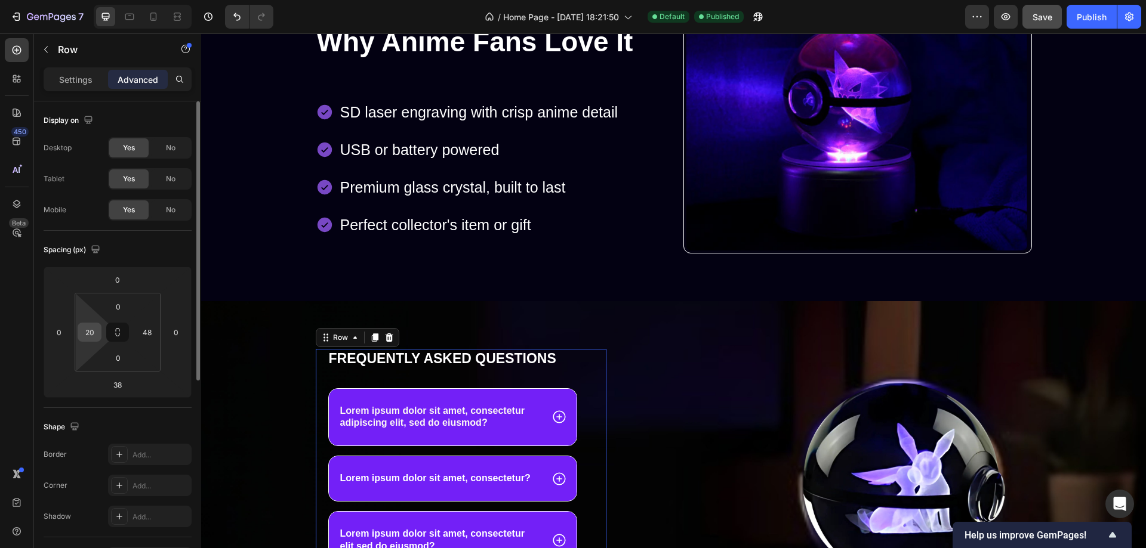
click at [93, 334] on input "20" at bounding box center [90, 332] width 18 height 18
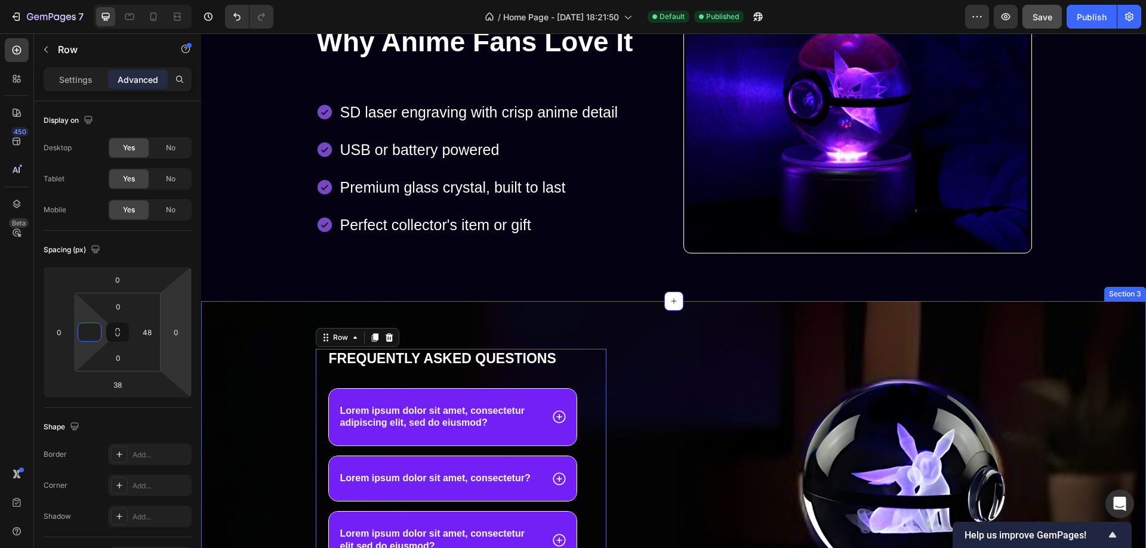
click at [363, 313] on div "Frequently asked questions Heading Lorem ipsum dolor sit amet, consectetur adip…" at bounding box center [673, 517] width 945 height 433
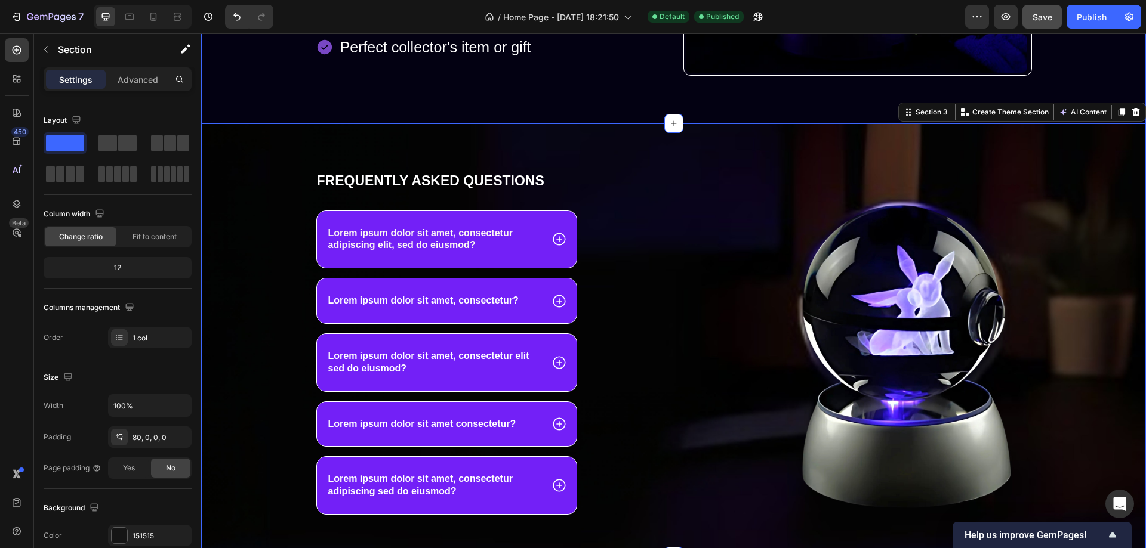
scroll to position [732, 0]
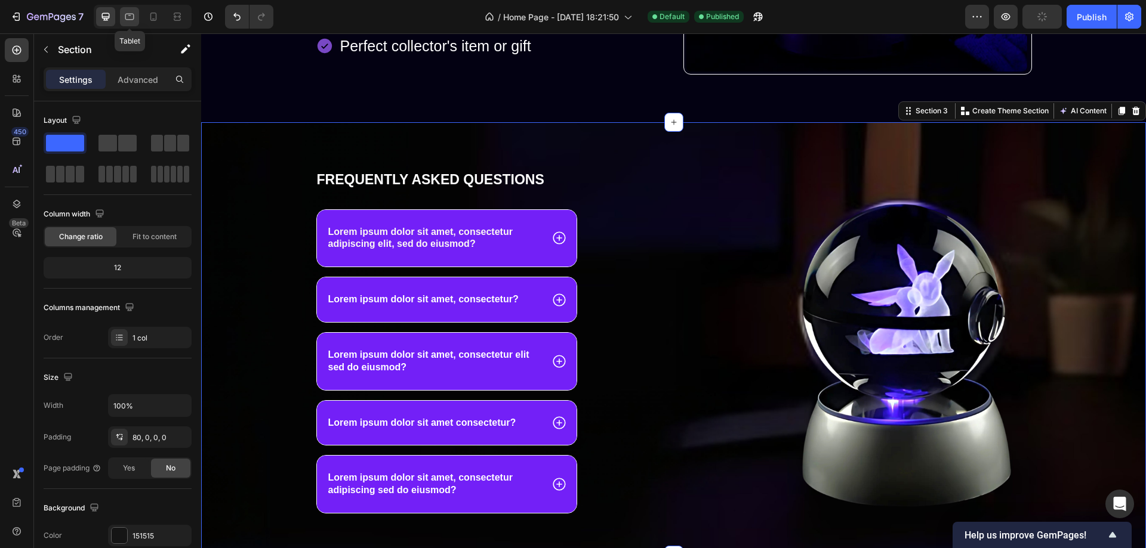
click at [131, 19] on icon at bounding box center [130, 17] width 12 height 12
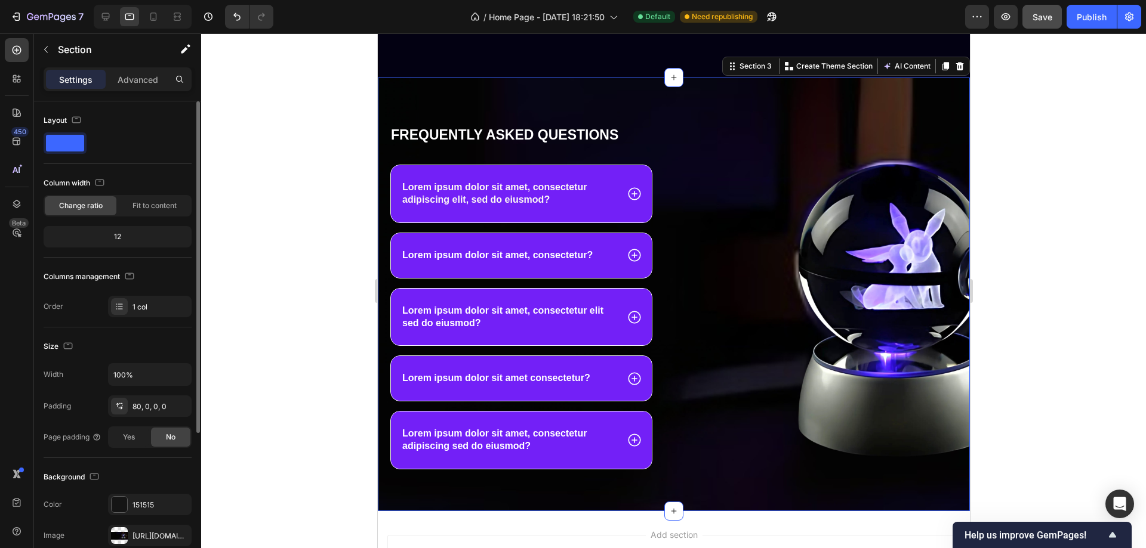
scroll to position [119, 0]
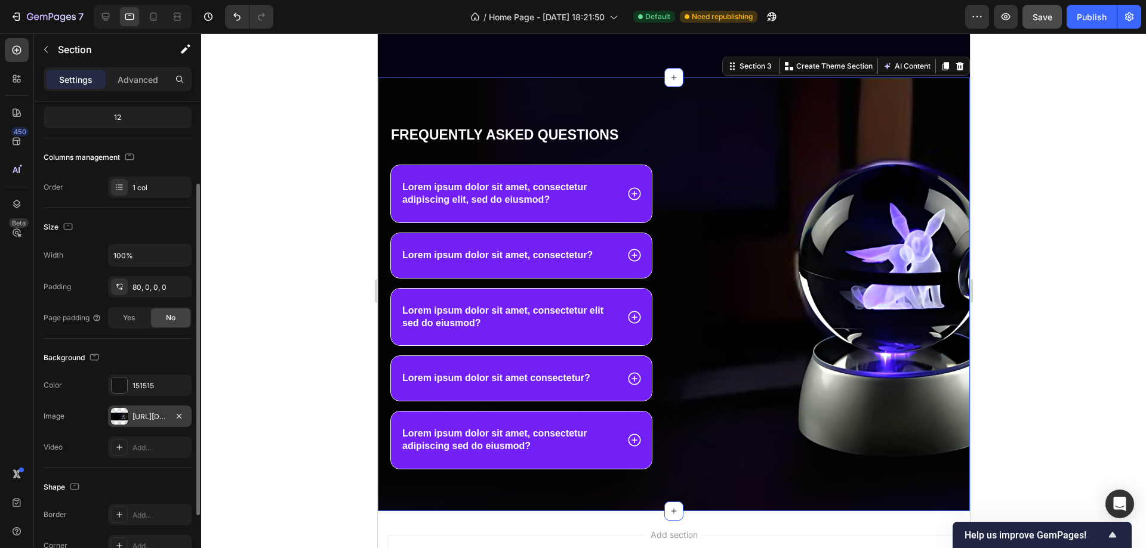
click at [118, 417] on div at bounding box center [119, 416] width 17 height 17
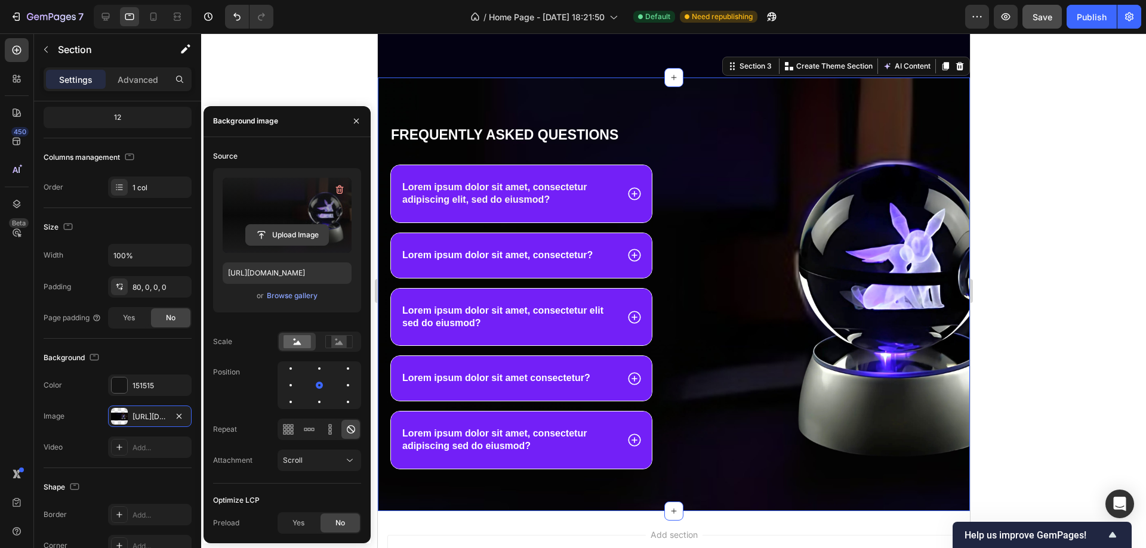
click at [296, 233] on input "file" at bounding box center [287, 235] width 82 height 20
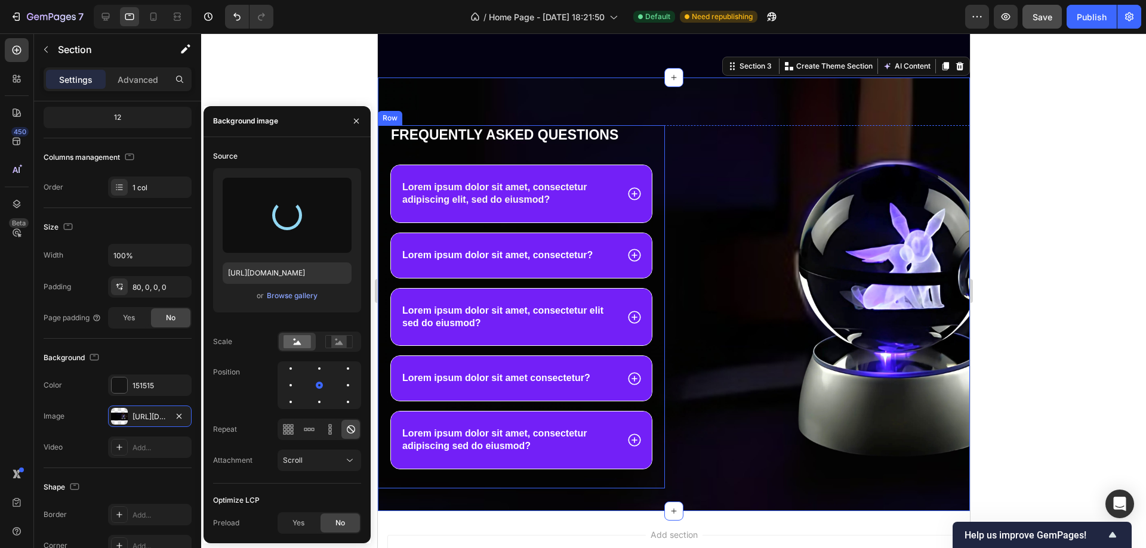
type input "[URL][DOMAIN_NAME]"
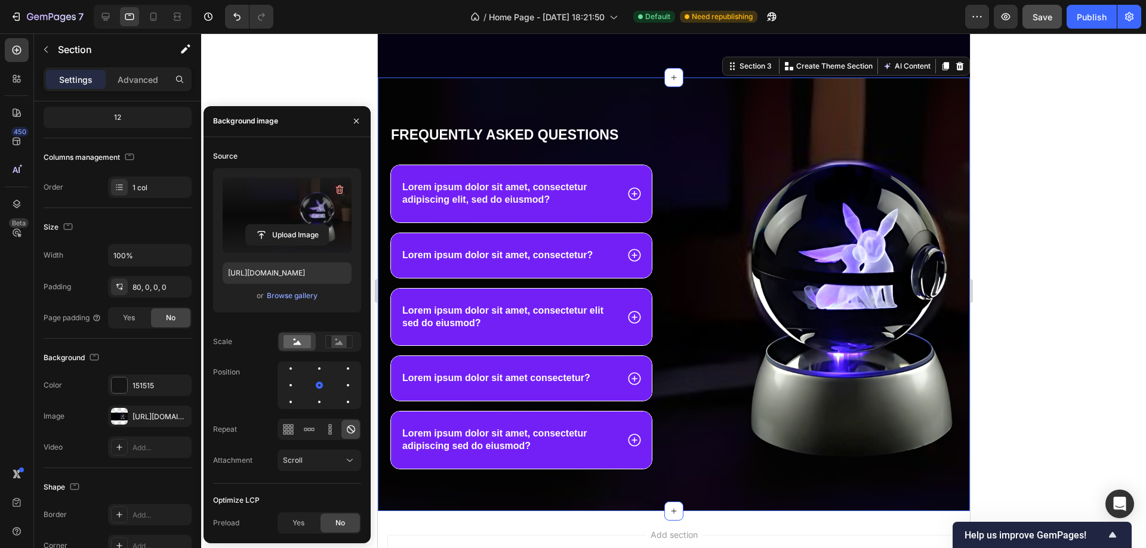
click at [593, 92] on div "Frequently asked questions Heading Lorem ipsum dolor sit amet, consectetur adip…" at bounding box center [673, 294] width 592 height 433
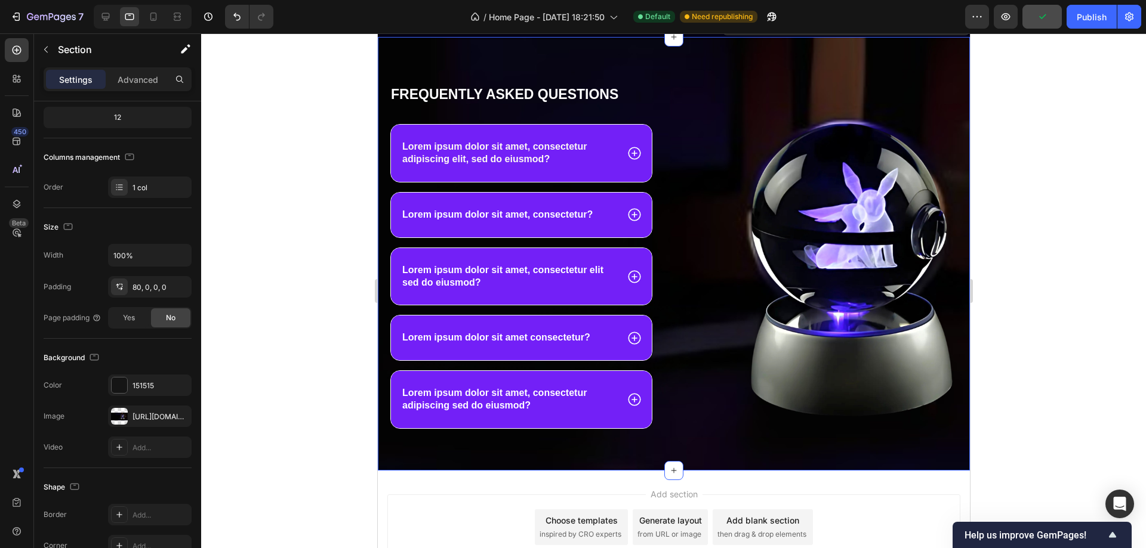
scroll to position [788, 0]
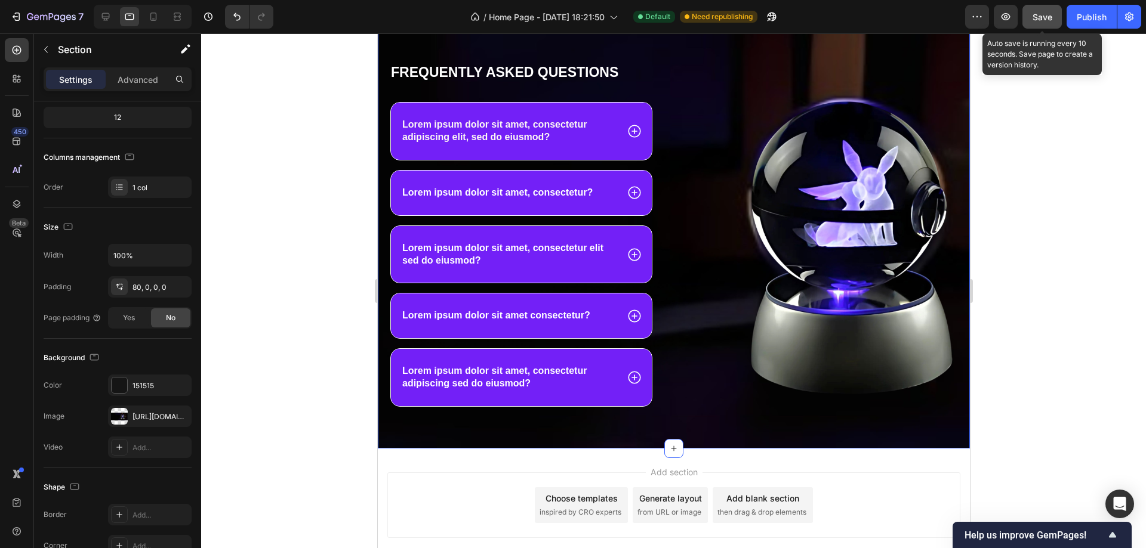
click at [1050, 13] on span "Save" at bounding box center [1042, 17] width 20 height 10
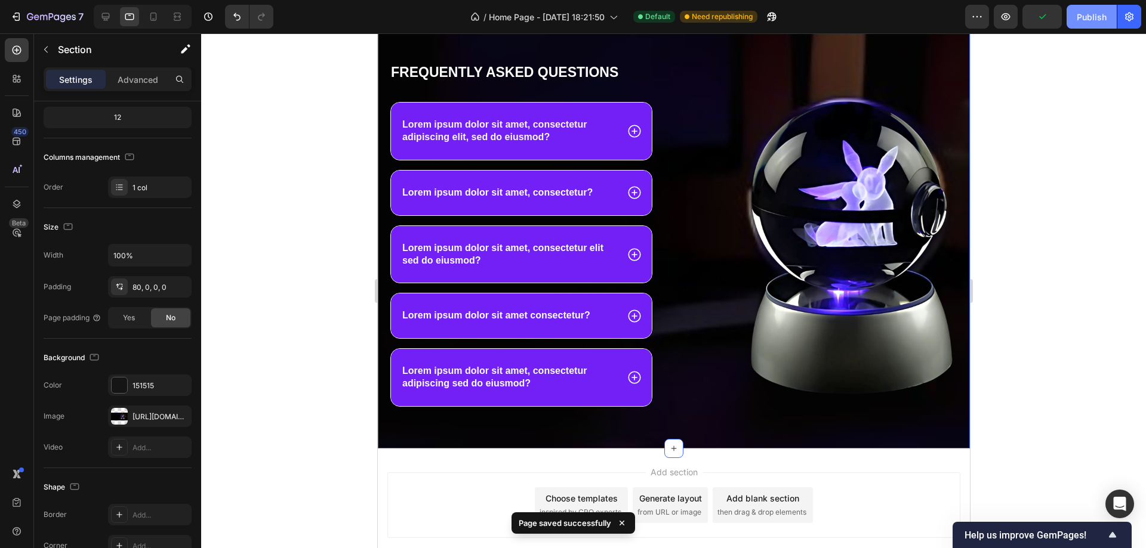
click at [1106, 11] on div "Publish" at bounding box center [1092, 17] width 30 height 13
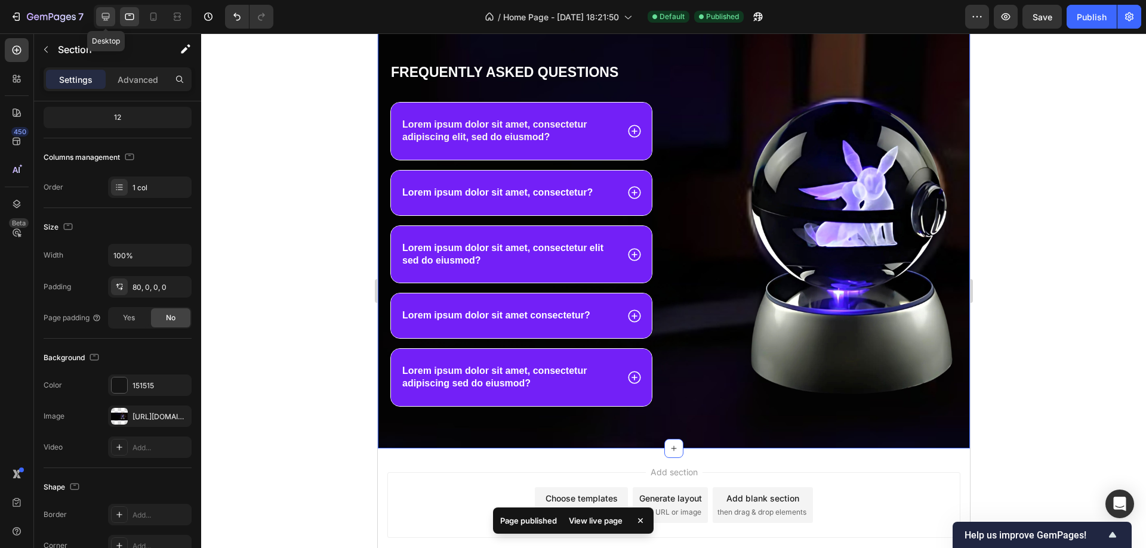
click at [103, 15] on icon at bounding box center [106, 17] width 12 height 12
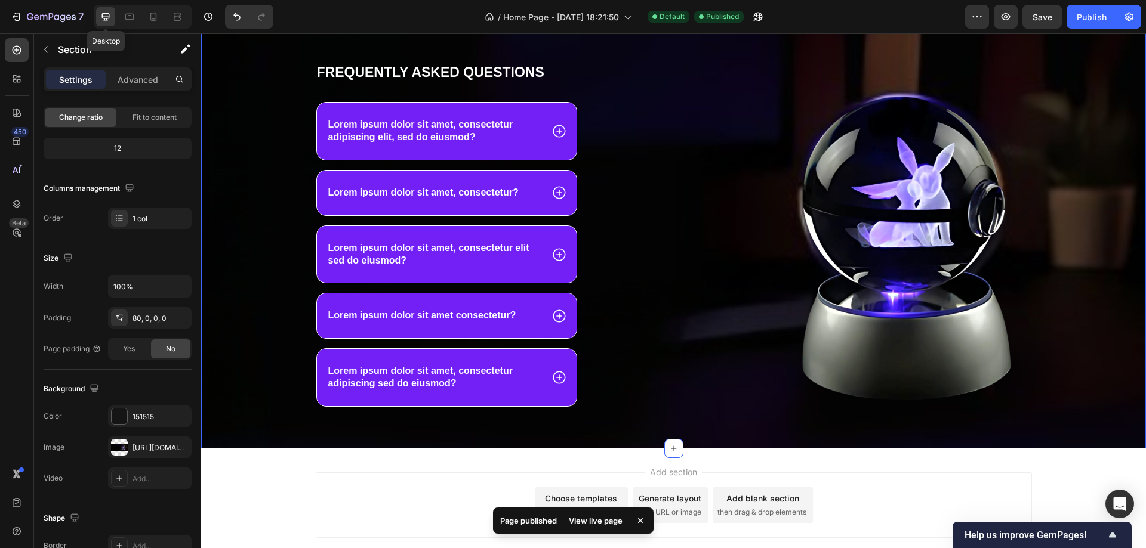
scroll to position [728, 0]
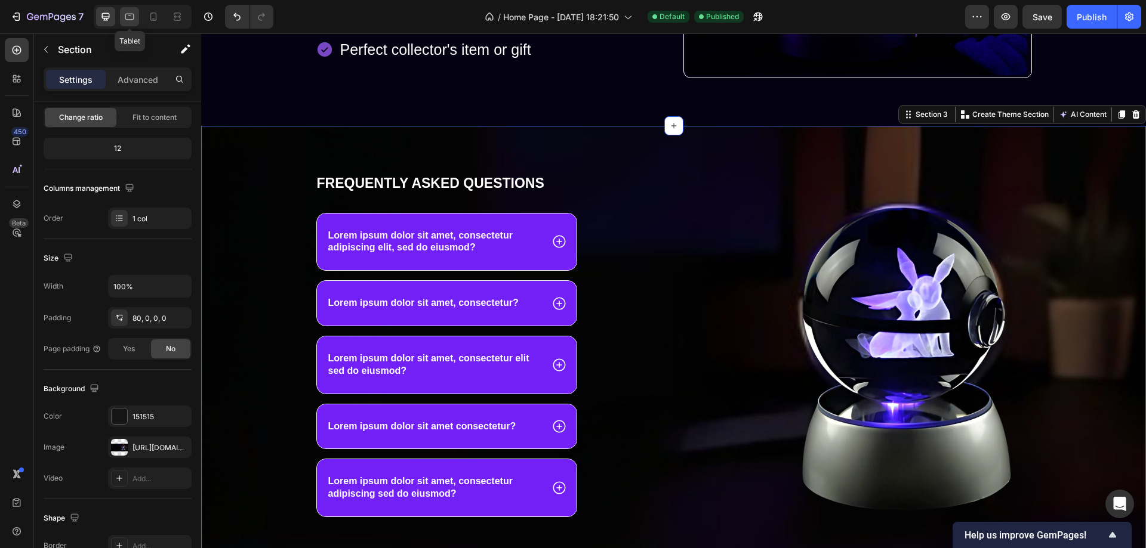
click at [127, 16] on icon at bounding box center [130, 17] width 12 height 12
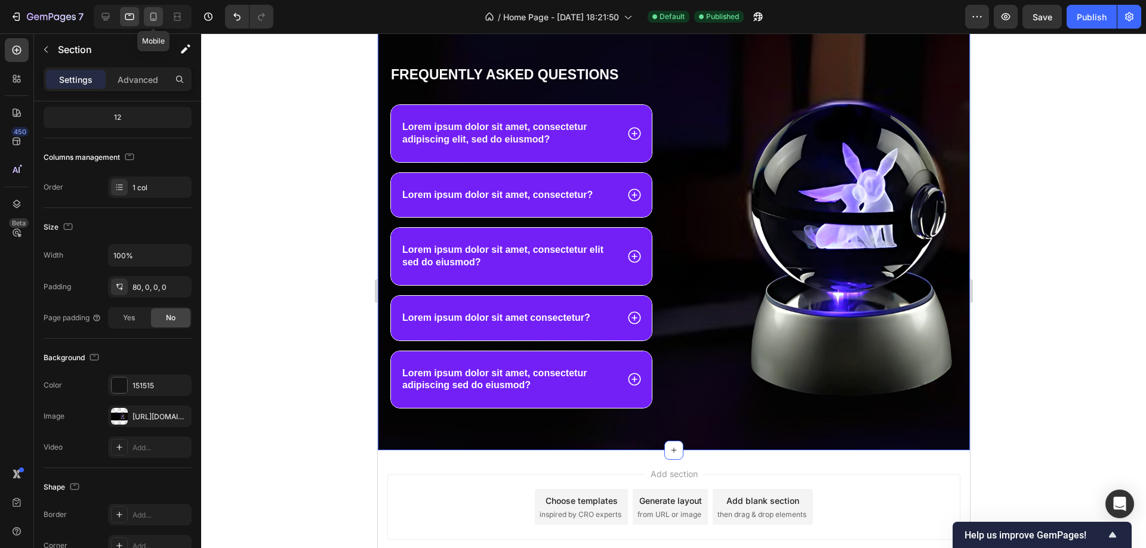
scroll to position [733, 0]
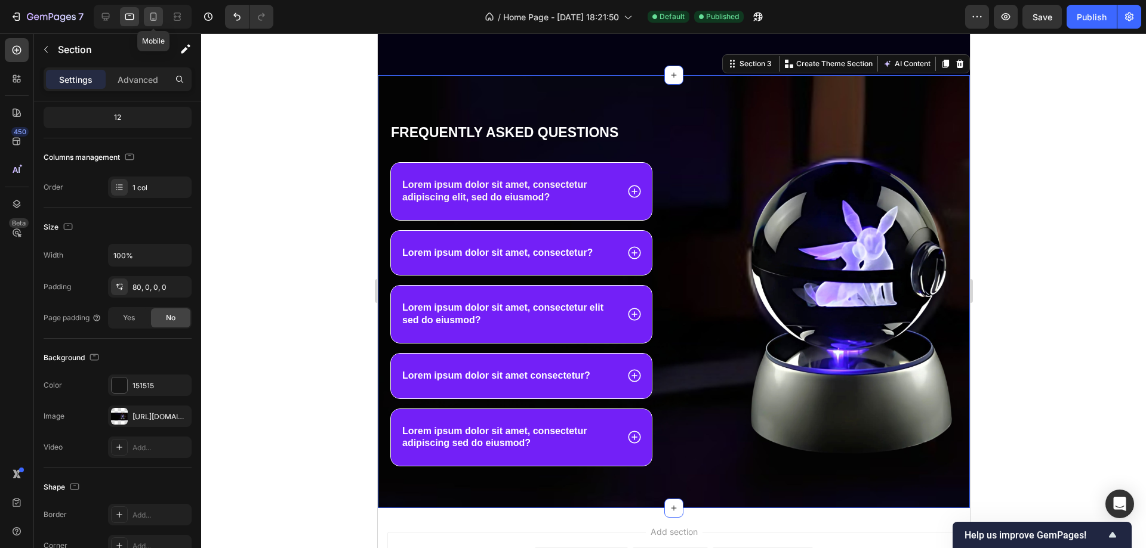
click at [153, 16] on icon at bounding box center [153, 17] width 12 height 12
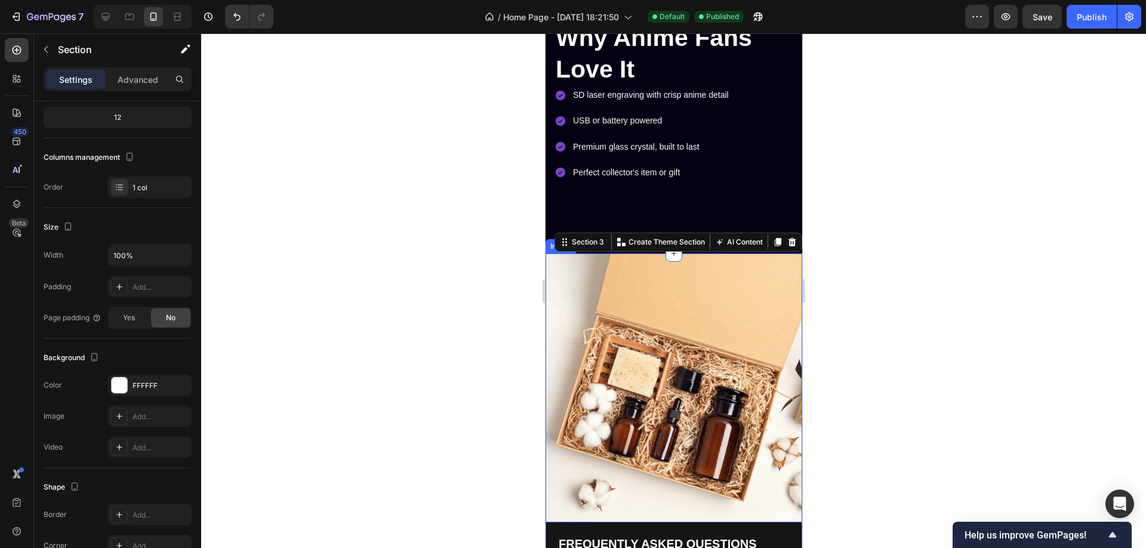
click at [657, 322] on img at bounding box center [673, 388] width 257 height 269
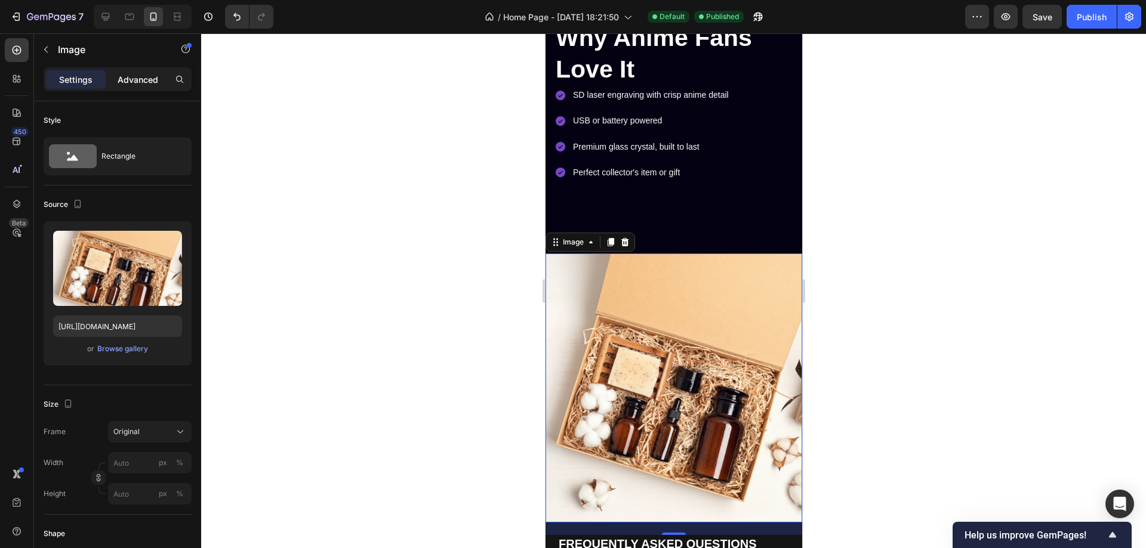
click at [140, 78] on p "Advanced" at bounding box center [138, 79] width 41 height 13
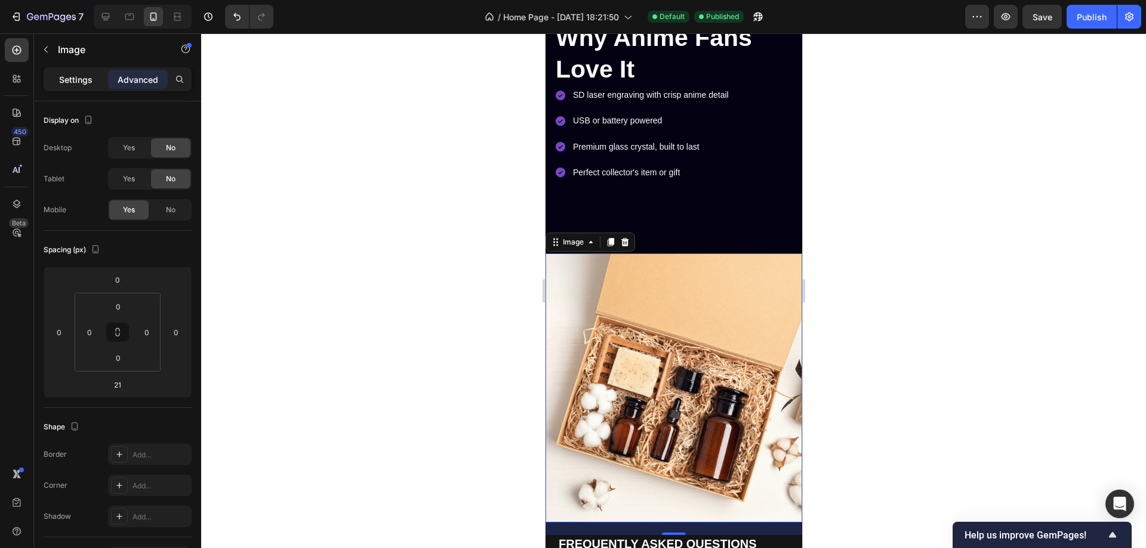
click at [82, 76] on p "Settings" at bounding box center [75, 79] width 33 height 13
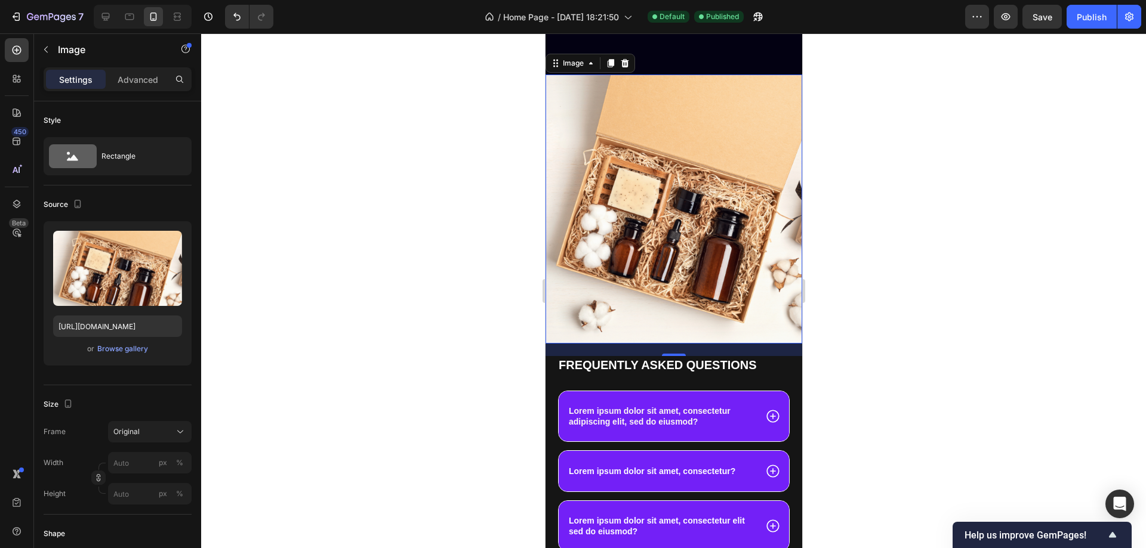
scroll to position [852, 0]
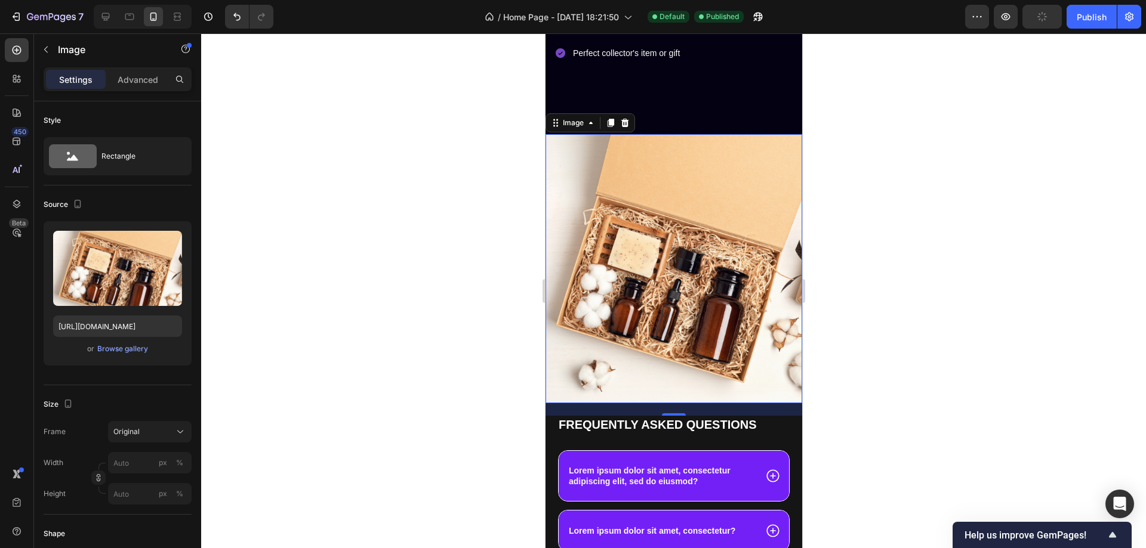
click at [1013, 263] on div at bounding box center [673, 290] width 945 height 515
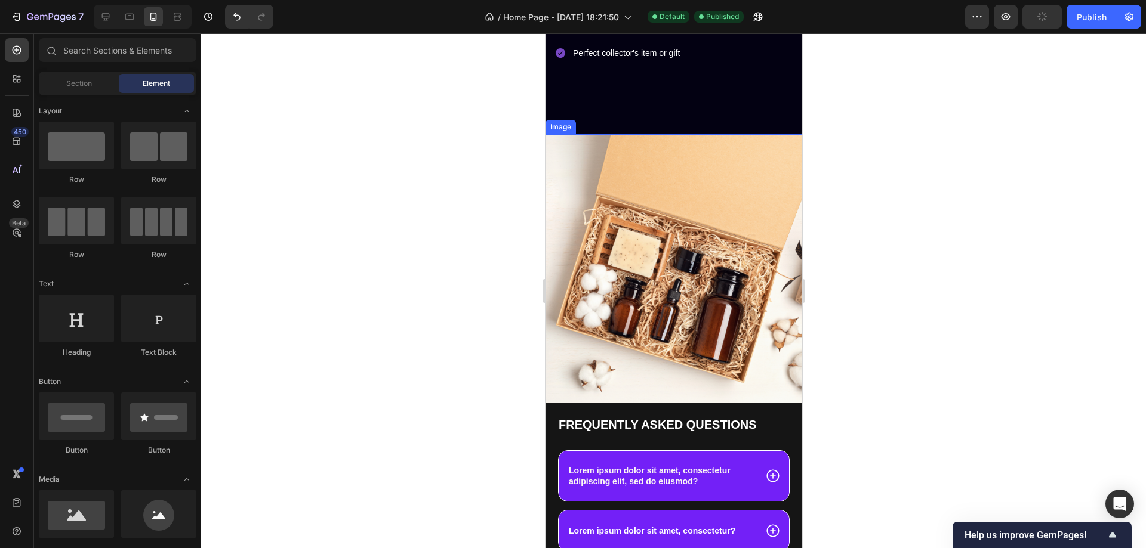
click at [727, 233] on img at bounding box center [673, 268] width 257 height 269
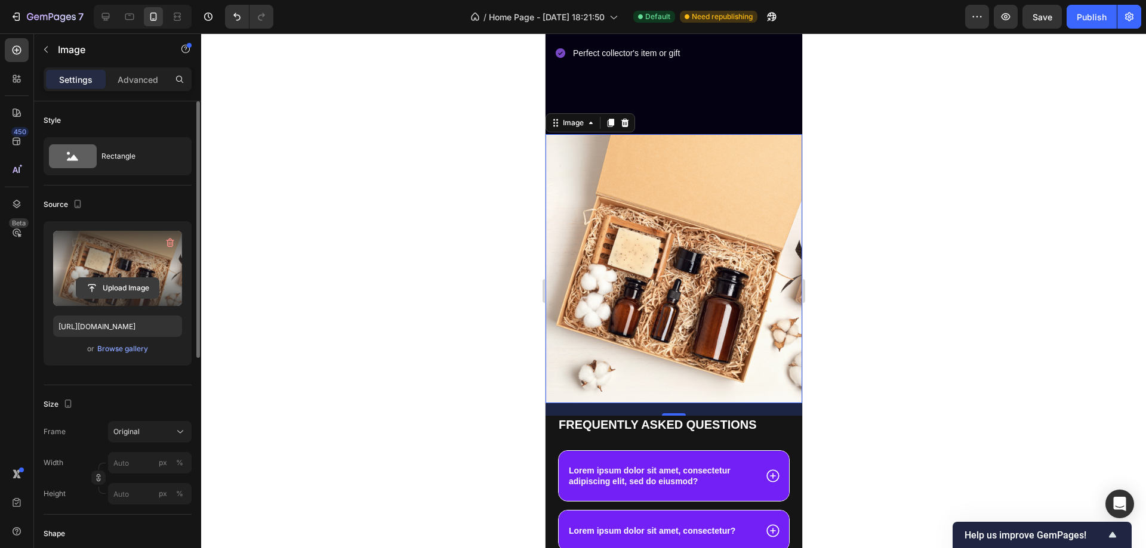
click at [130, 289] on input "file" at bounding box center [117, 288] width 82 height 20
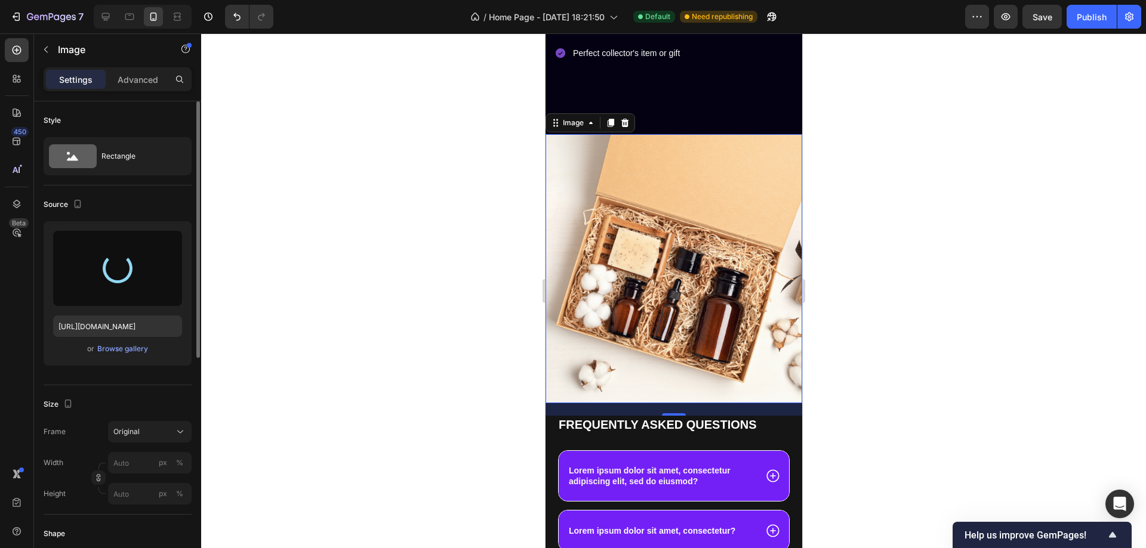
type input "[URL][DOMAIN_NAME]"
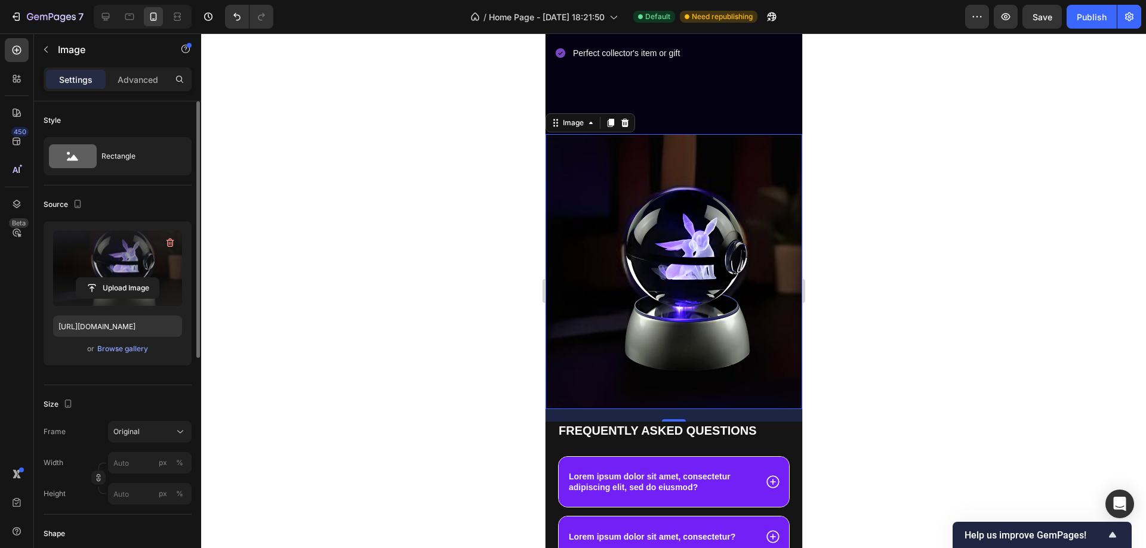
click at [963, 268] on div at bounding box center [673, 290] width 945 height 515
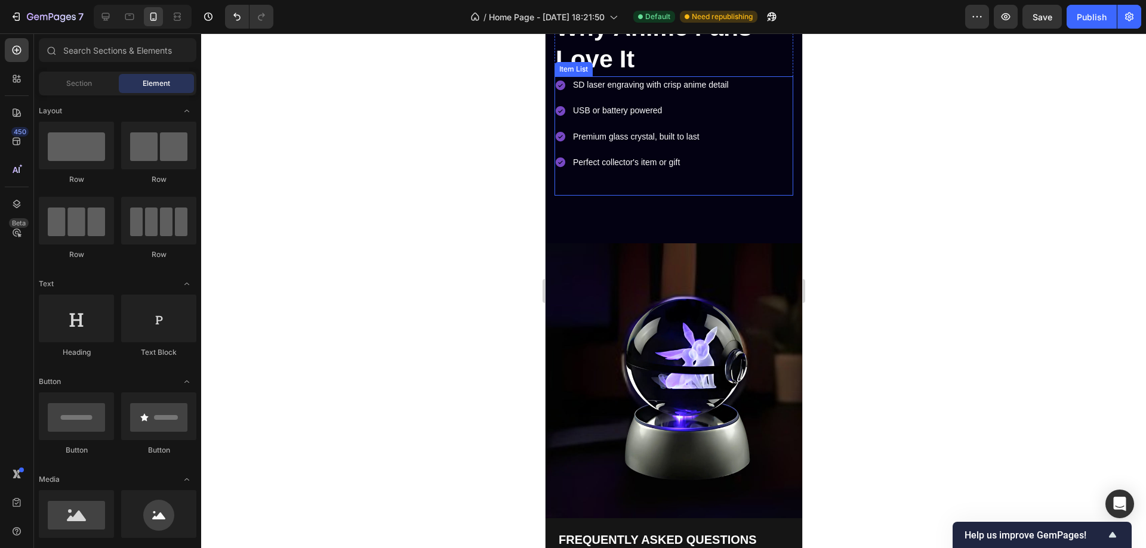
scroll to position [733, 0]
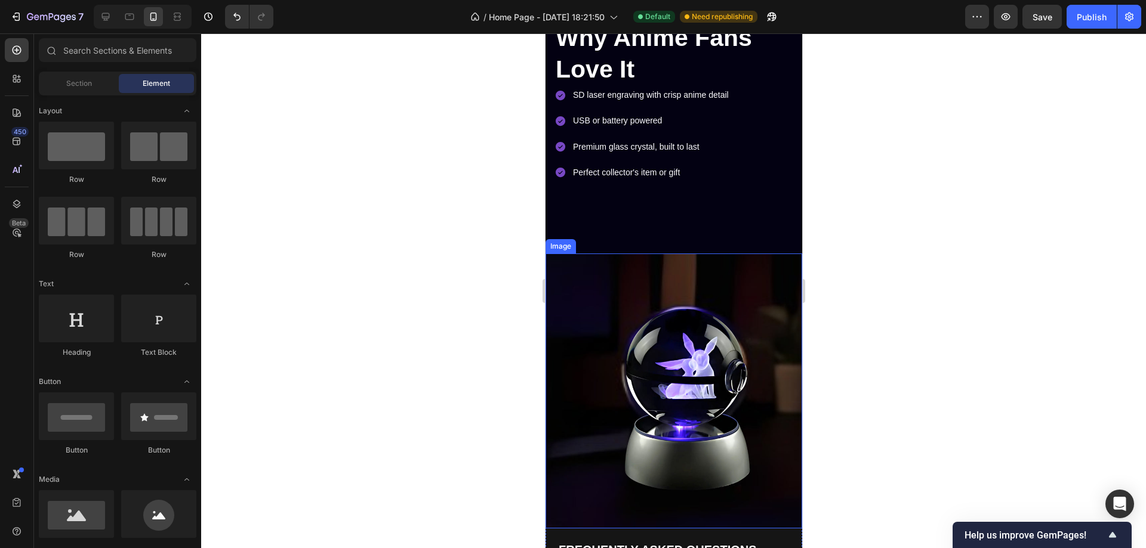
click at [631, 262] on img at bounding box center [673, 391] width 257 height 275
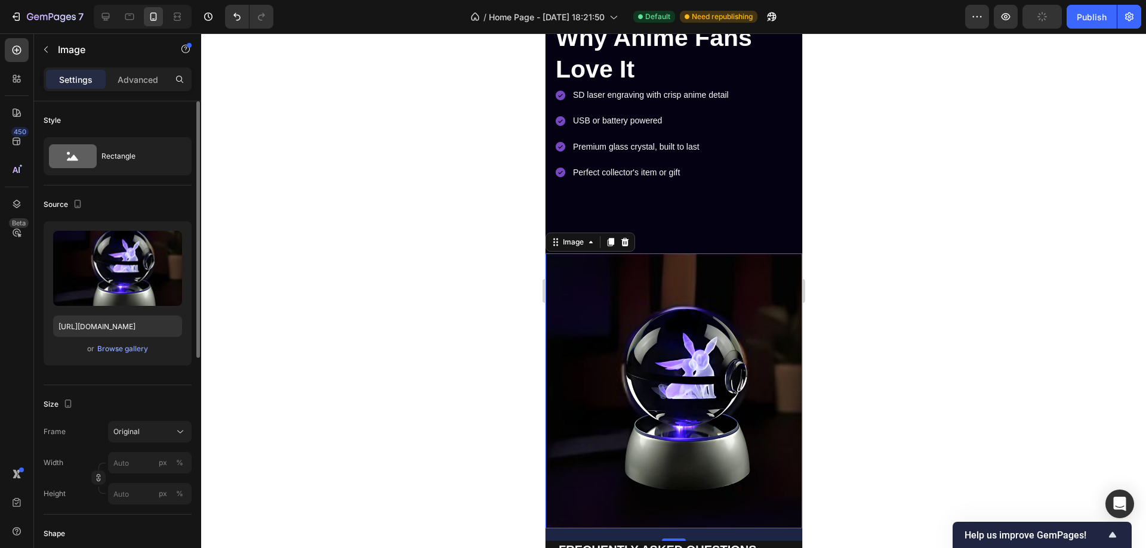
scroll to position [358, 0]
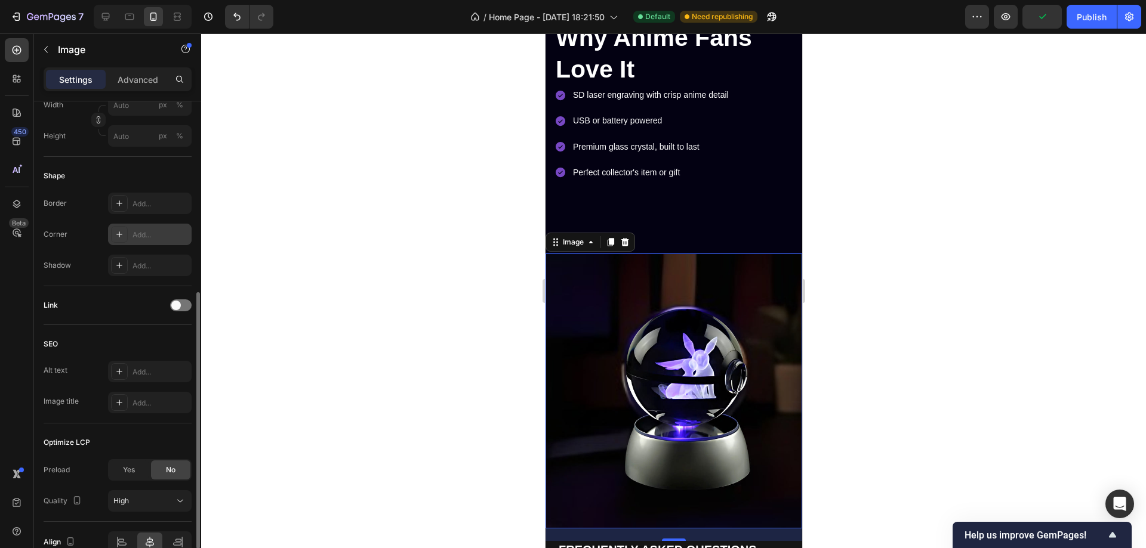
click at [120, 235] on icon at bounding box center [119, 235] width 6 height 6
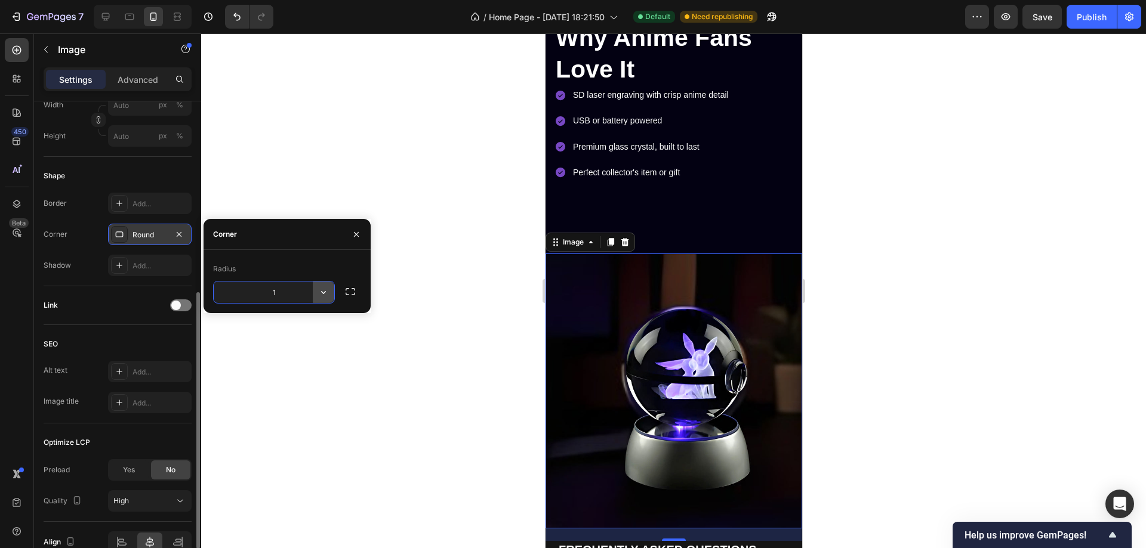
type input "12"
click at [116, 200] on icon at bounding box center [120, 204] width 10 height 10
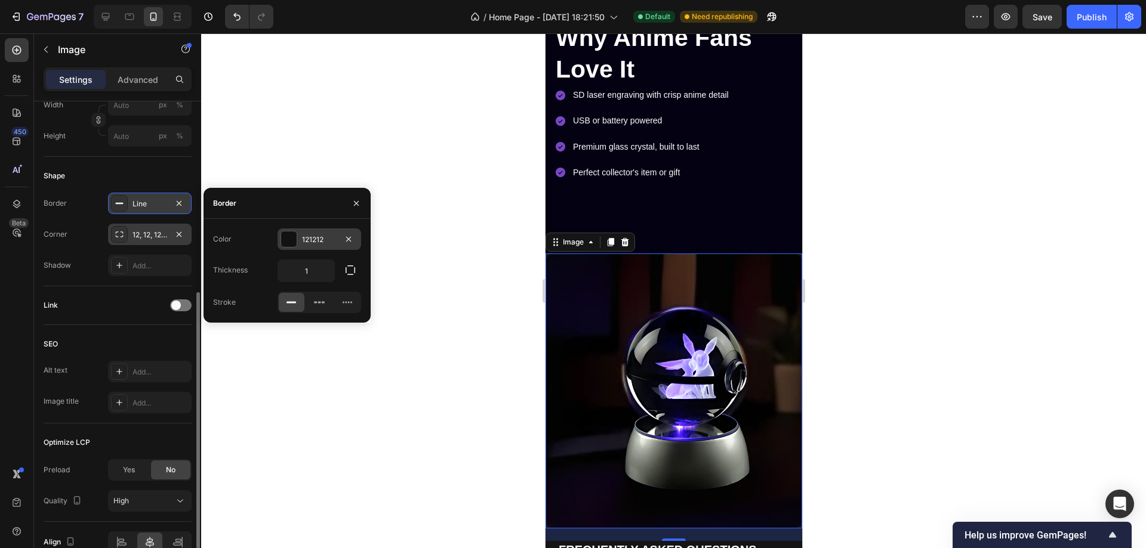
click at [283, 238] on div at bounding box center [289, 240] width 16 height 16
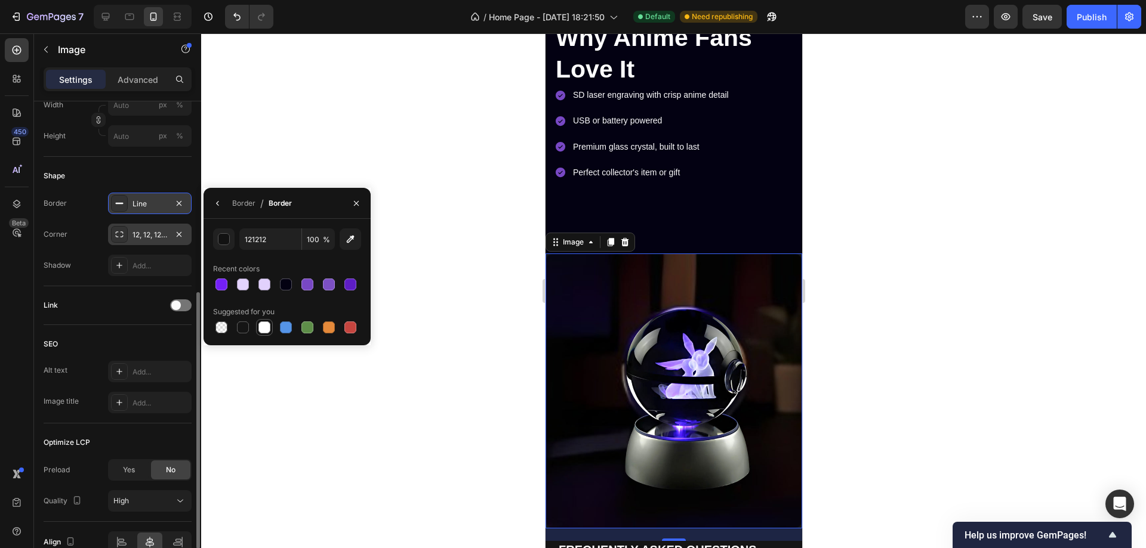
click at [266, 325] on div at bounding box center [264, 328] width 12 height 12
type input "FFFFFF"
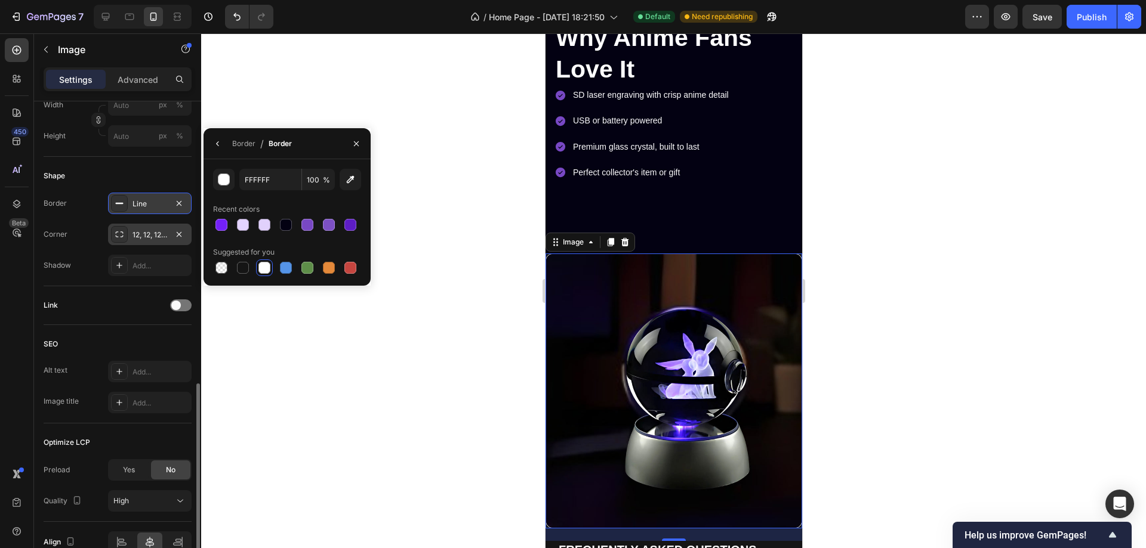
scroll to position [420, 0]
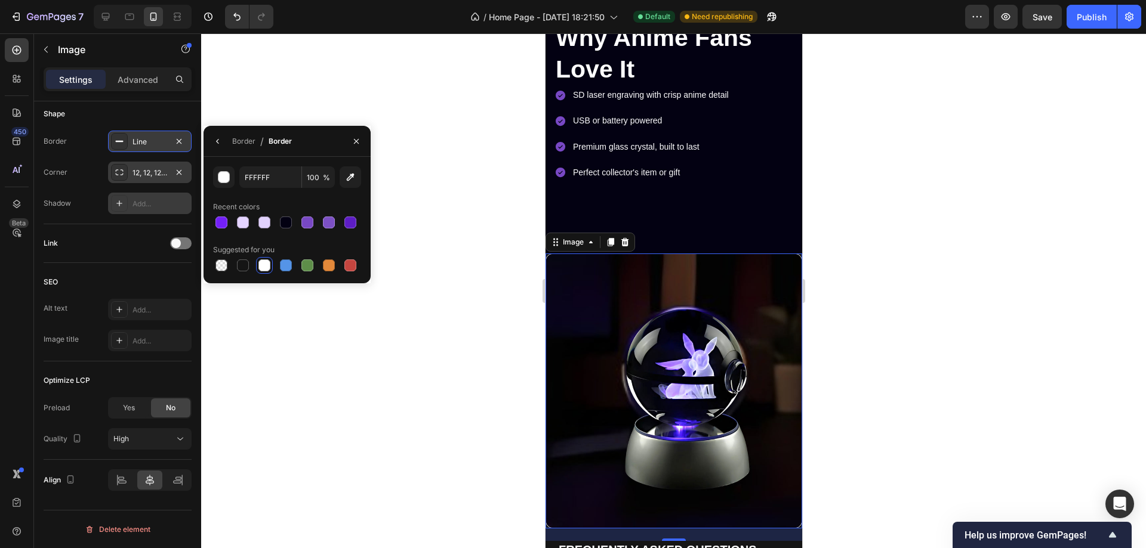
click at [116, 201] on icon at bounding box center [120, 204] width 10 height 10
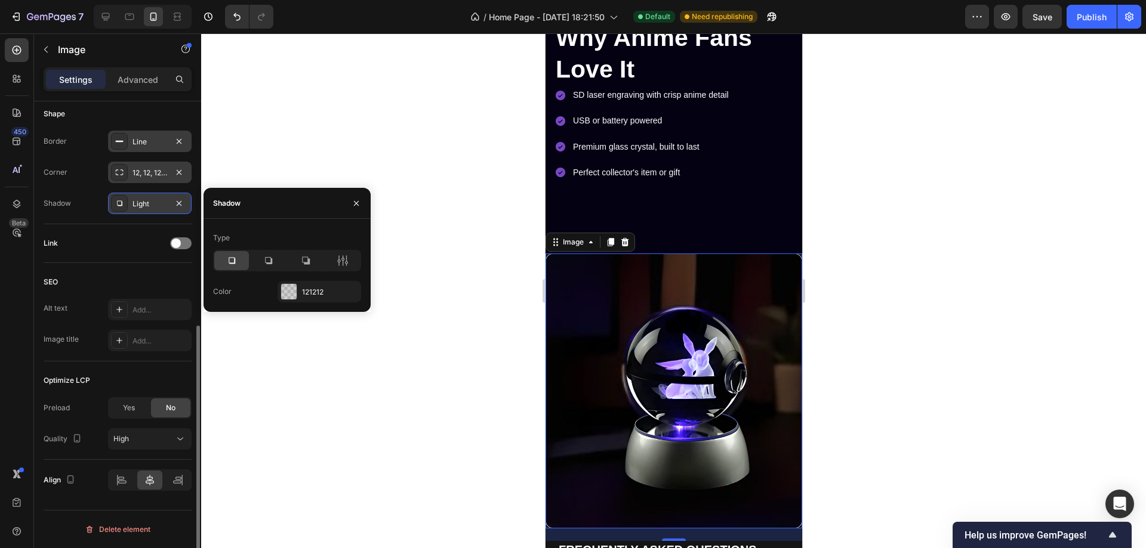
click at [113, 241] on div "Link" at bounding box center [118, 243] width 148 height 19
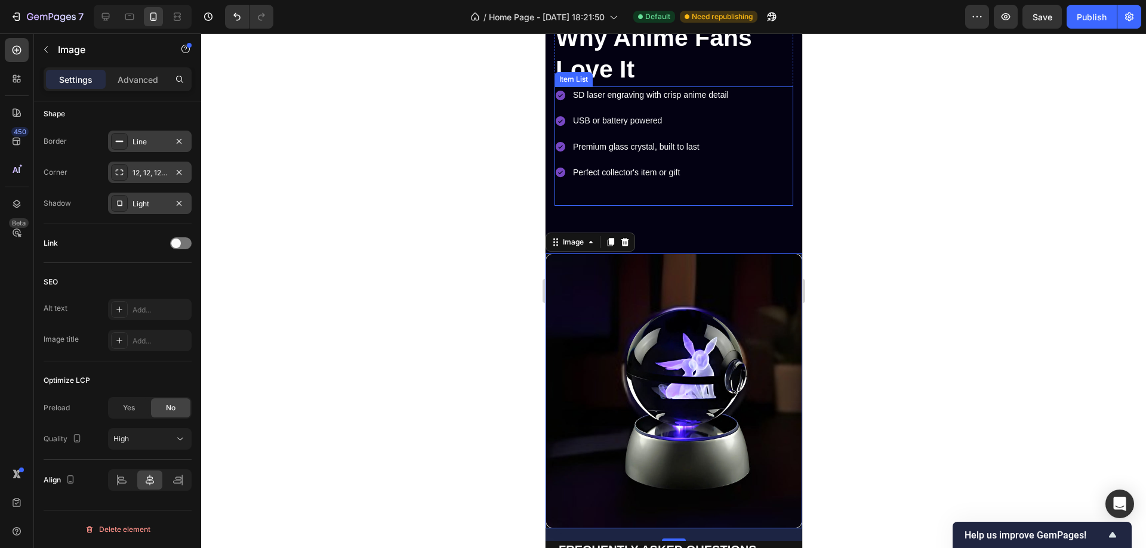
click at [674, 140] on p "Premium glass crystal, built to last" at bounding box center [650, 147] width 156 height 15
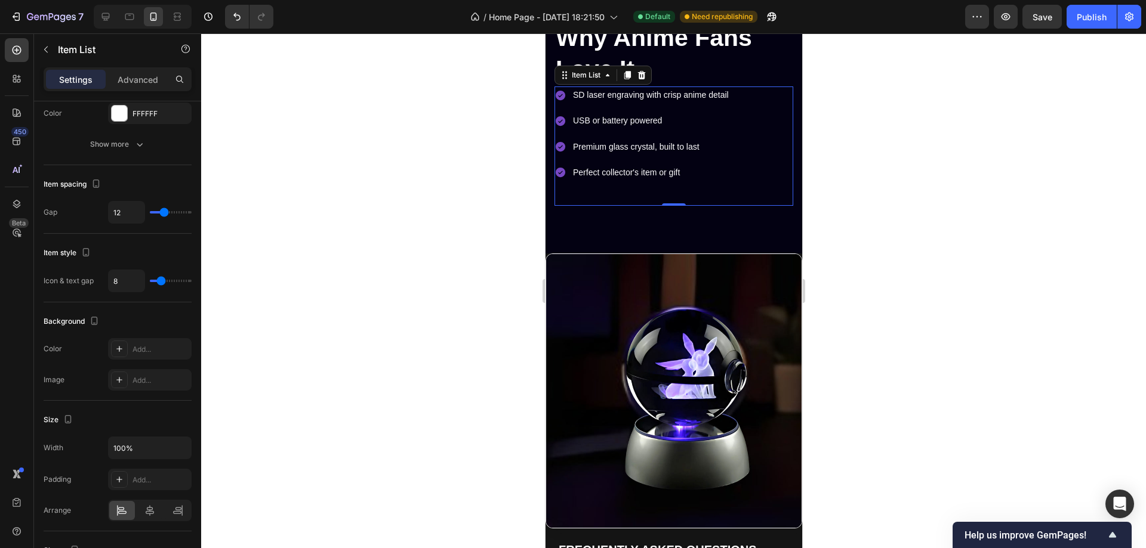
scroll to position [0, 0]
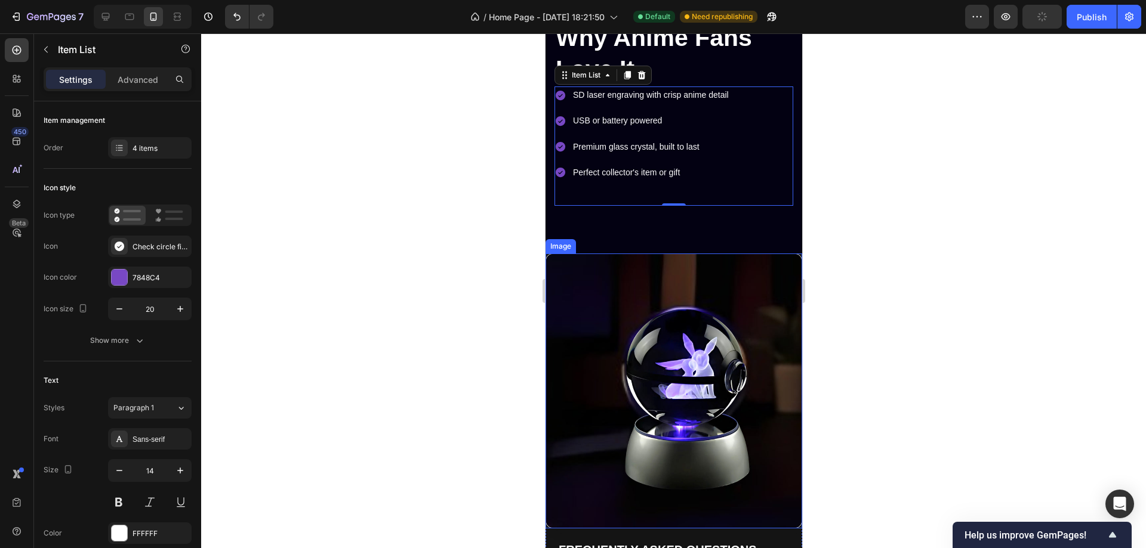
click at [649, 263] on img at bounding box center [673, 391] width 257 height 275
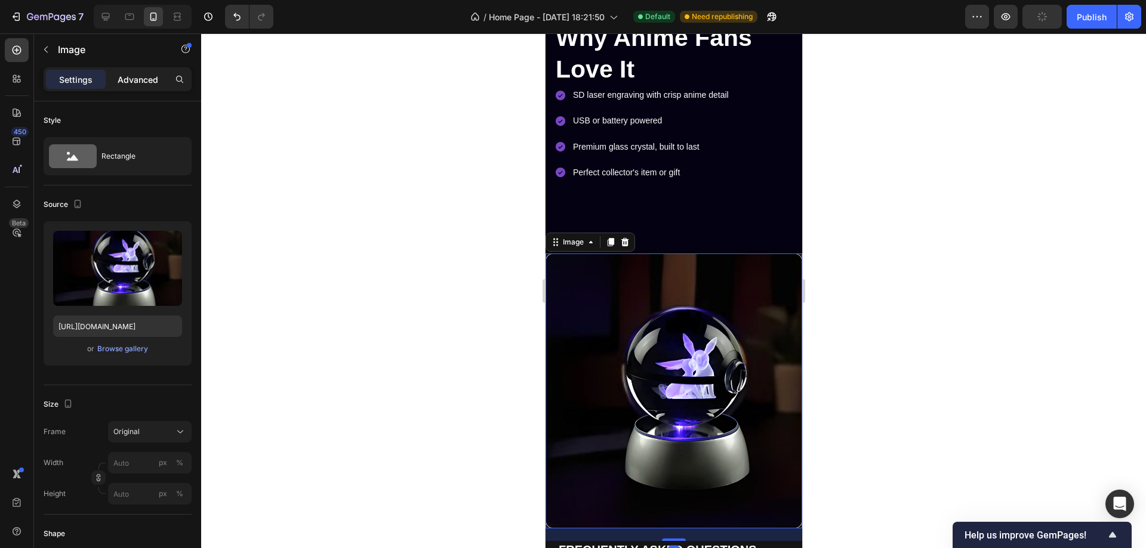
click at [128, 80] on p "Advanced" at bounding box center [138, 79] width 41 height 13
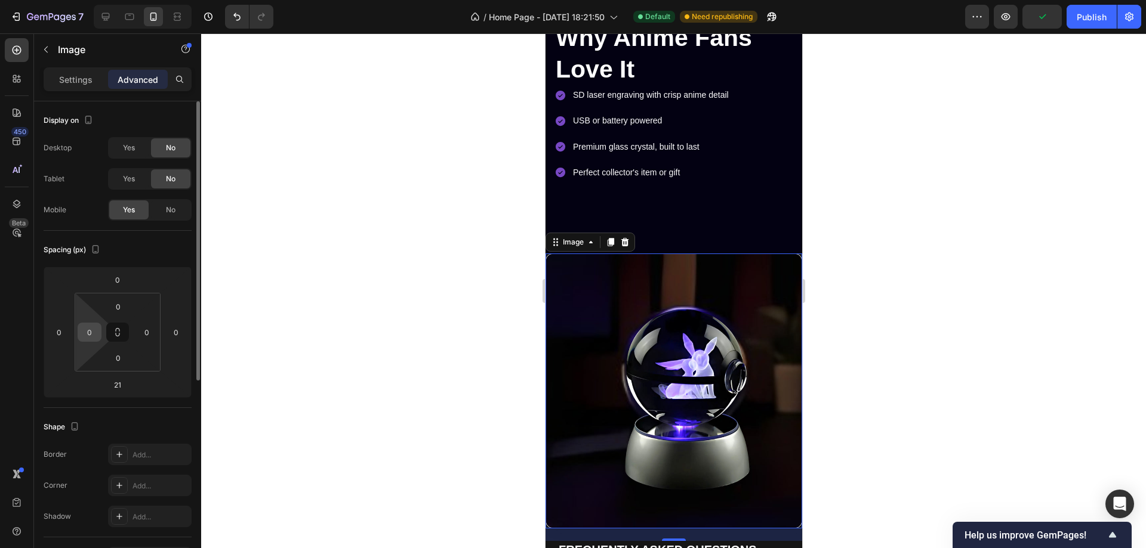
click at [95, 332] on input "0" at bounding box center [90, 332] width 18 height 18
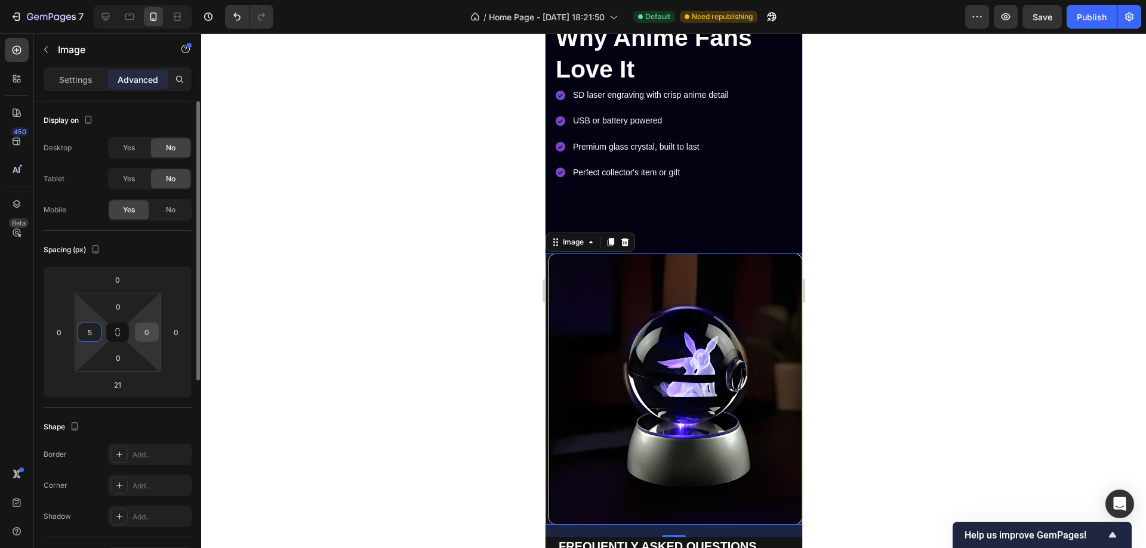
type input "5"
click at [149, 335] on input "0" at bounding box center [147, 332] width 18 height 18
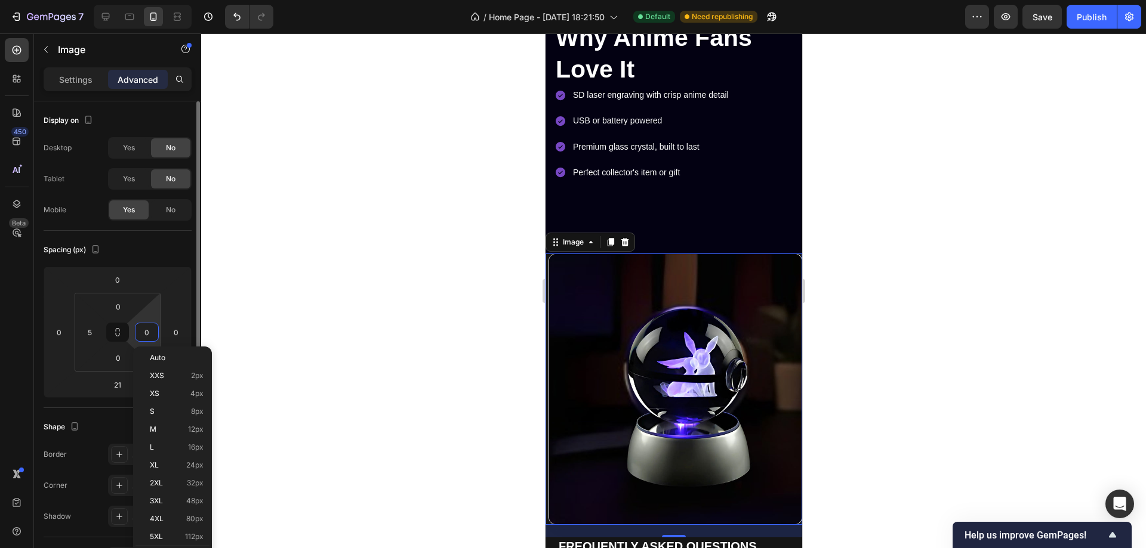
type input "5"
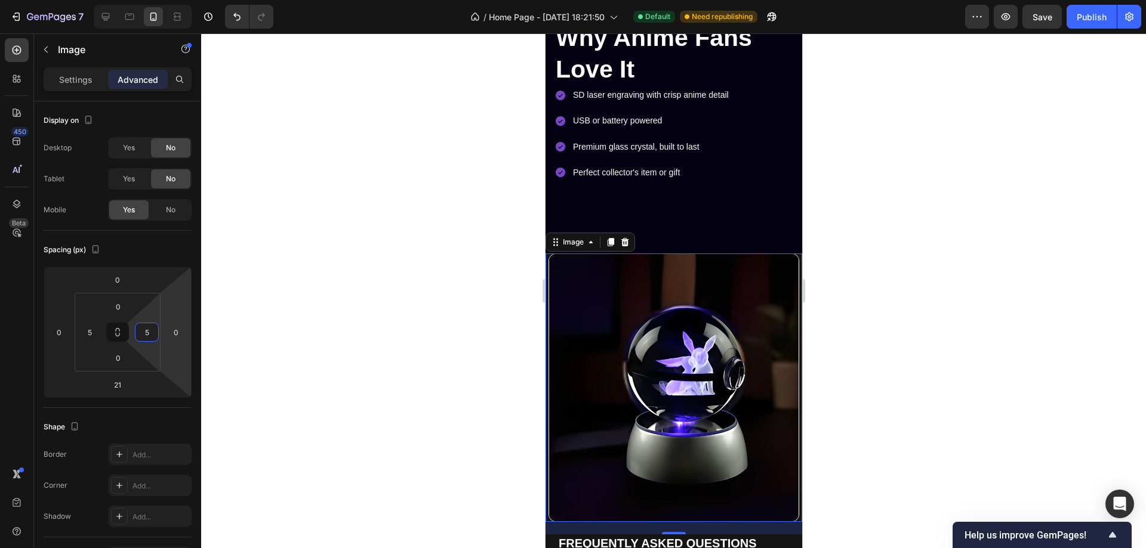
click at [884, 258] on div at bounding box center [673, 290] width 945 height 515
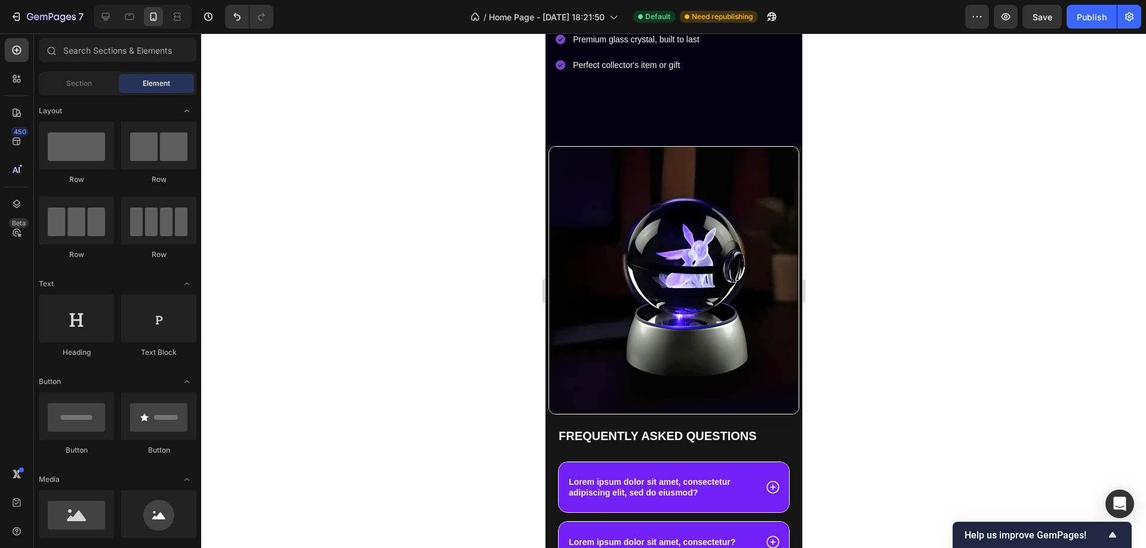
scroll to position [852, 0]
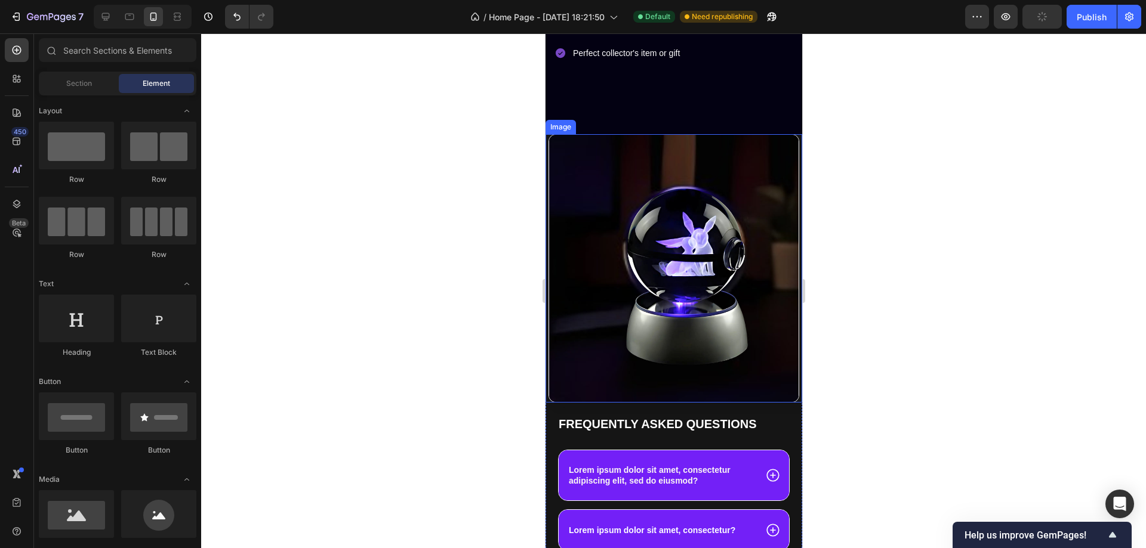
click at [646, 164] on img at bounding box center [673, 268] width 251 height 269
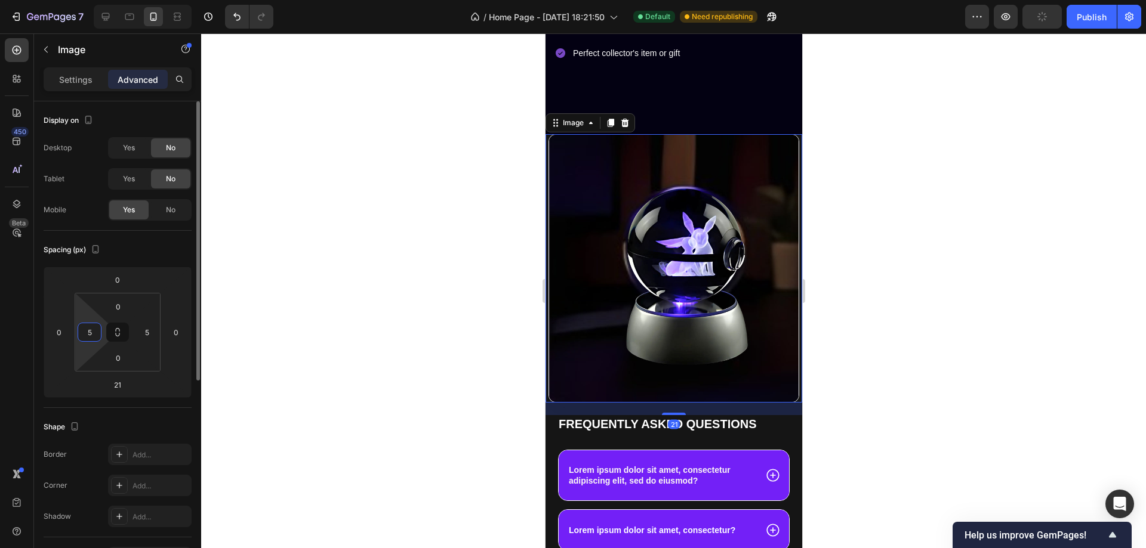
click at [88, 336] on input "5" at bounding box center [90, 332] width 18 height 18
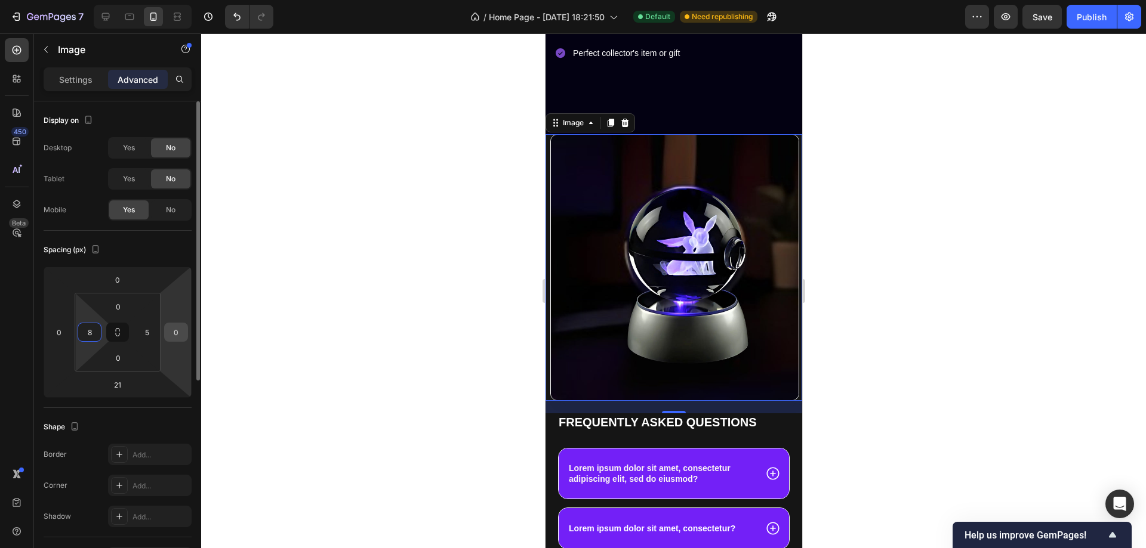
type input "8"
click at [172, 324] on input "0" at bounding box center [176, 332] width 18 height 18
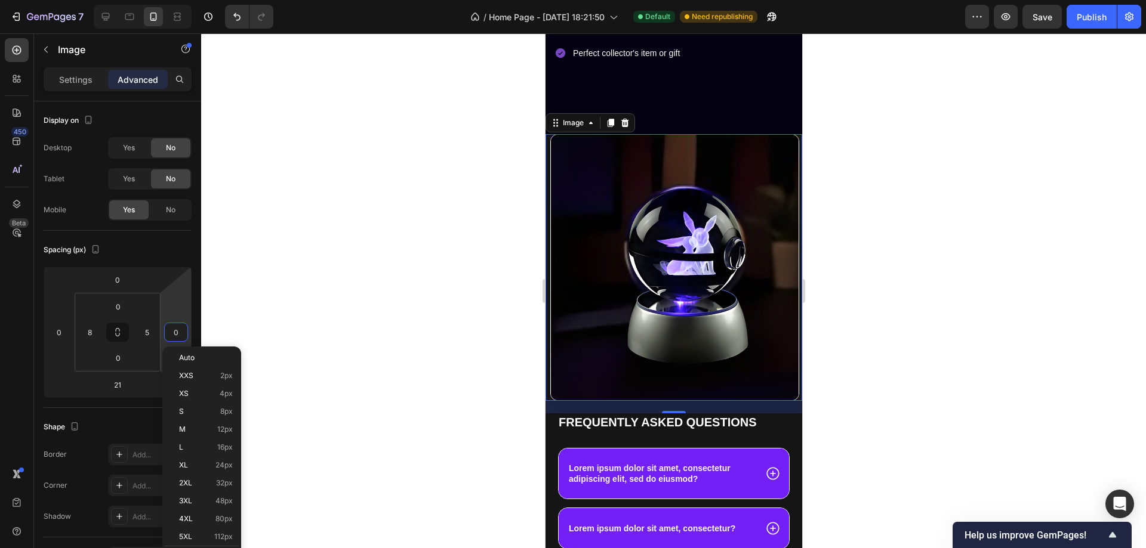
type input "8"
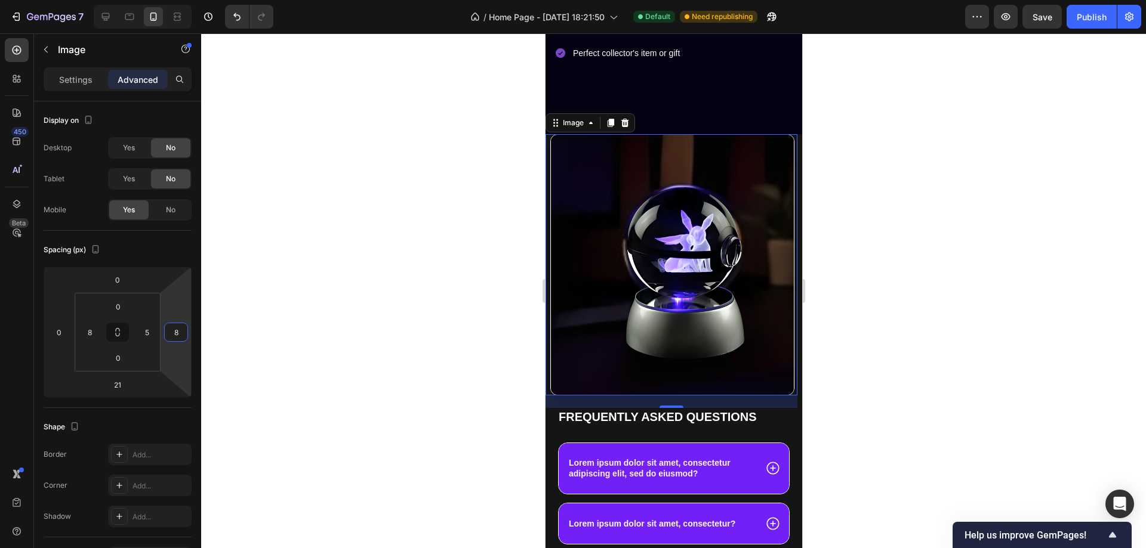
click at [931, 270] on div at bounding box center [673, 290] width 945 height 515
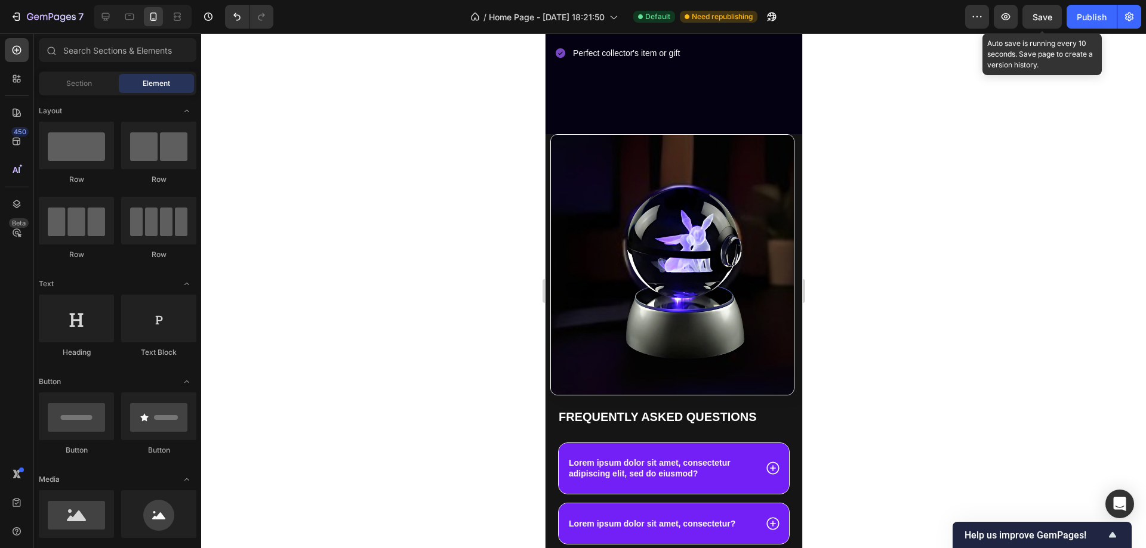
drag, startPoint x: 1038, startPoint y: 13, endPoint x: 1047, endPoint y: 14, distance: 9.0
click at [1039, 14] on span "Save" at bounding box center [1042, 17] width 20 height 10
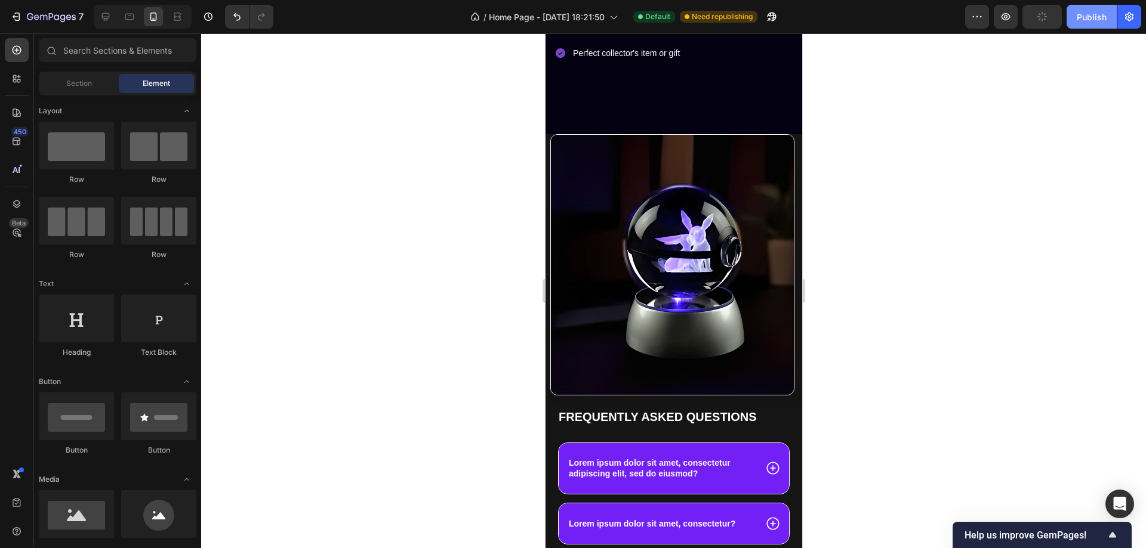
click at [1107, 18] on button "Publish" at bounding box center [1091, 17] width 50 height 24
click at [131, 20] on icon at bounding box center [130, 17] width 12 height 12
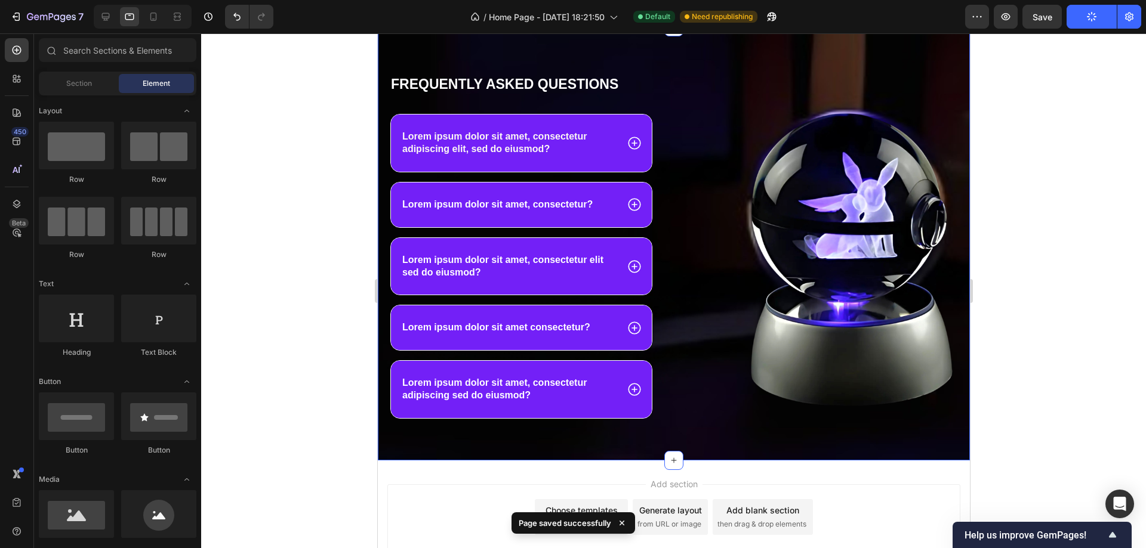
scroll to position [673, 0]
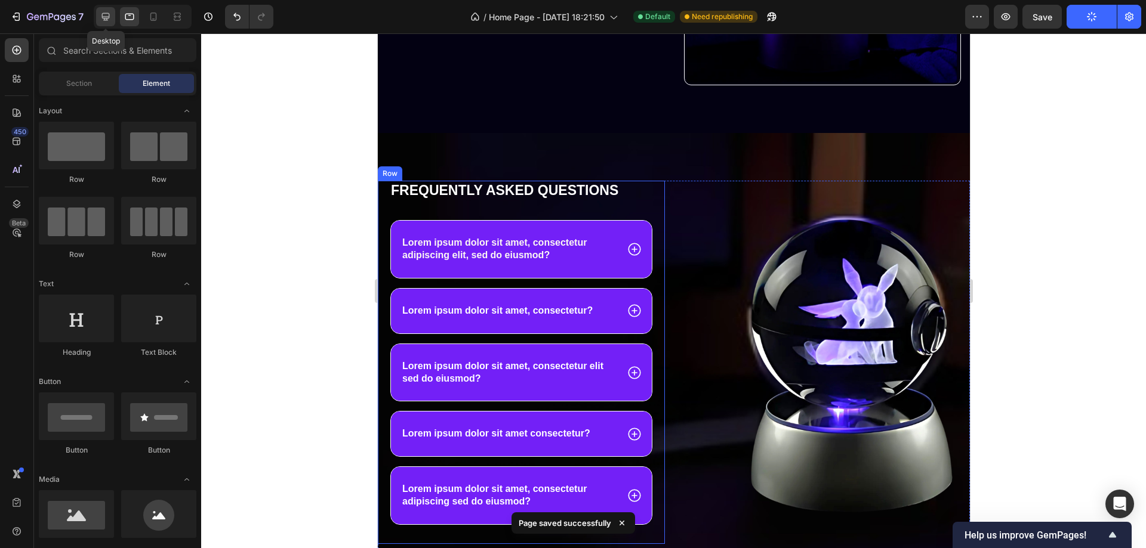
click at [108, 14] on icon at bounding box center [106, 17] width 8 height 8
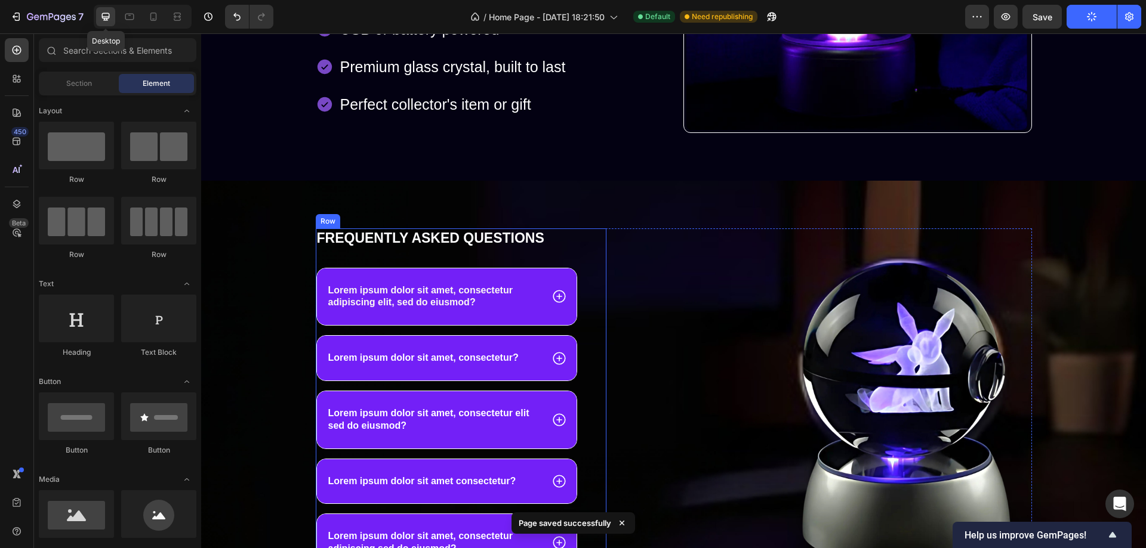
scroll to position [624, 0]
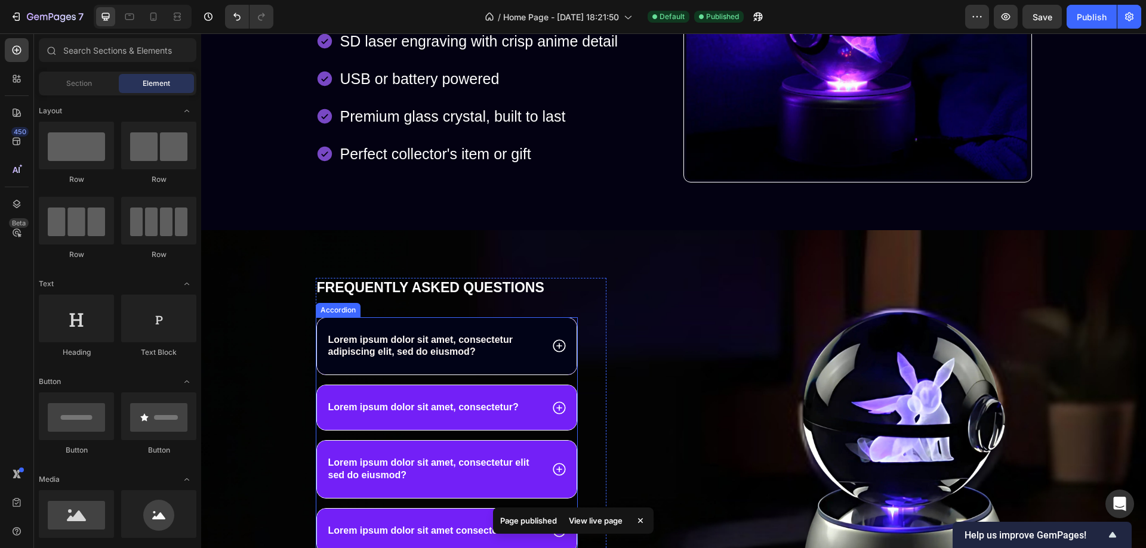
click at [462, 344] on span "Lorem ipsum dolor sit amet, consectetur adipiscing elit, sed do eiusmod?" at bounding box center [420, 346] width 184 height 23
click at [461, 344] on span "Lorem ipsum dolor sit amet, consectetur adipiscing elit, sed do eiusmod?" at bounding box center [420, 346] width 184 height 23
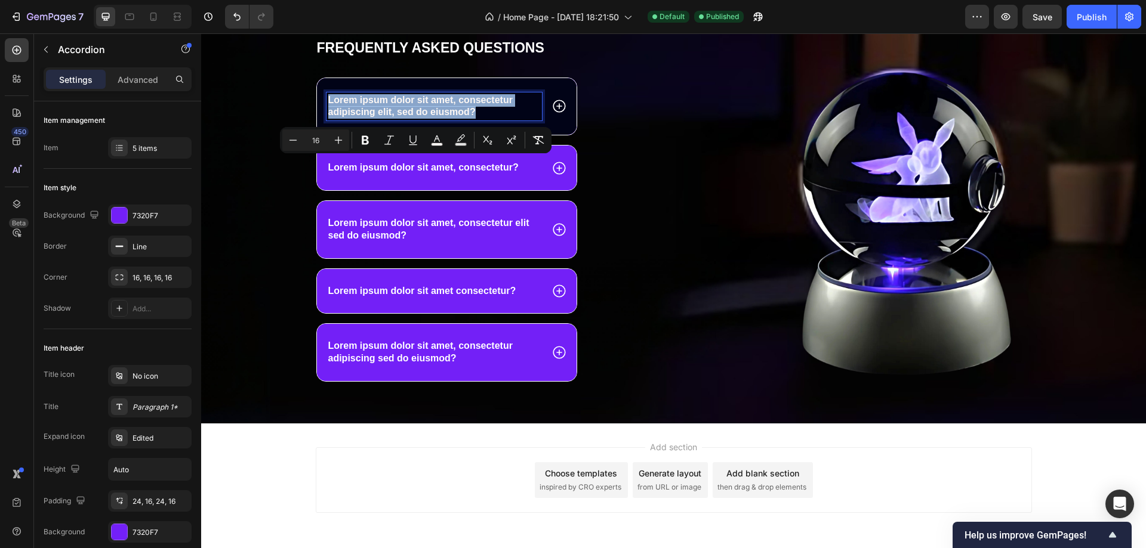
scroll to position [791, 0]
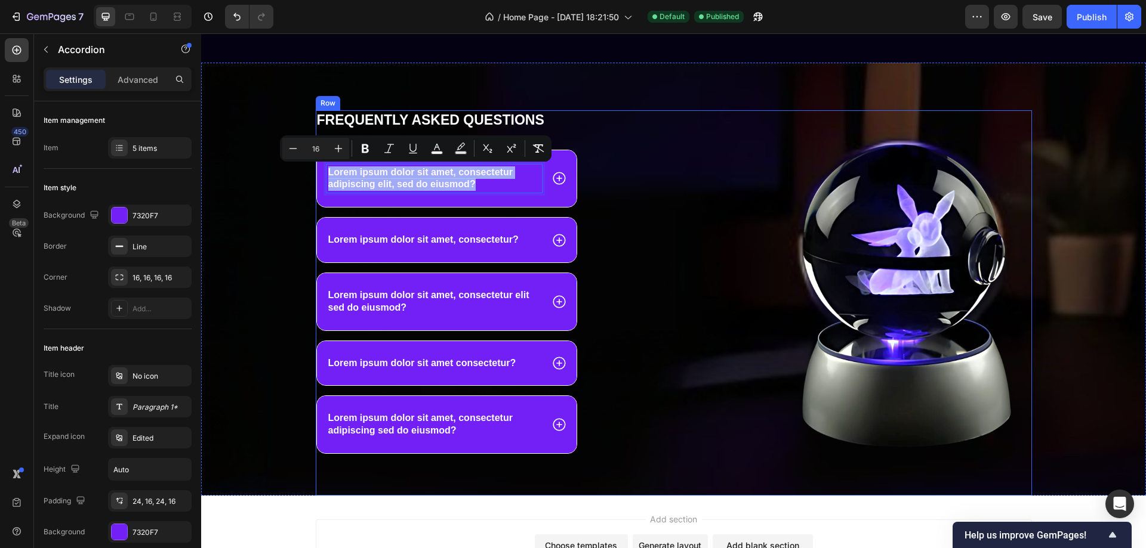
click at [624, 118] on div "Image" at bounding box center [828, 303] width 408 height 386
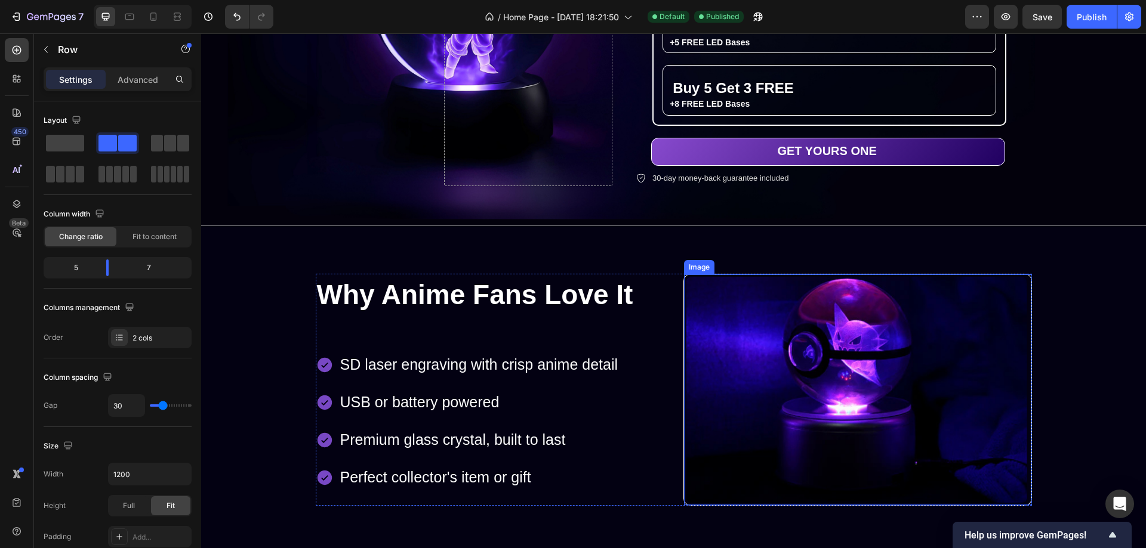
scroll to position [374, 0]
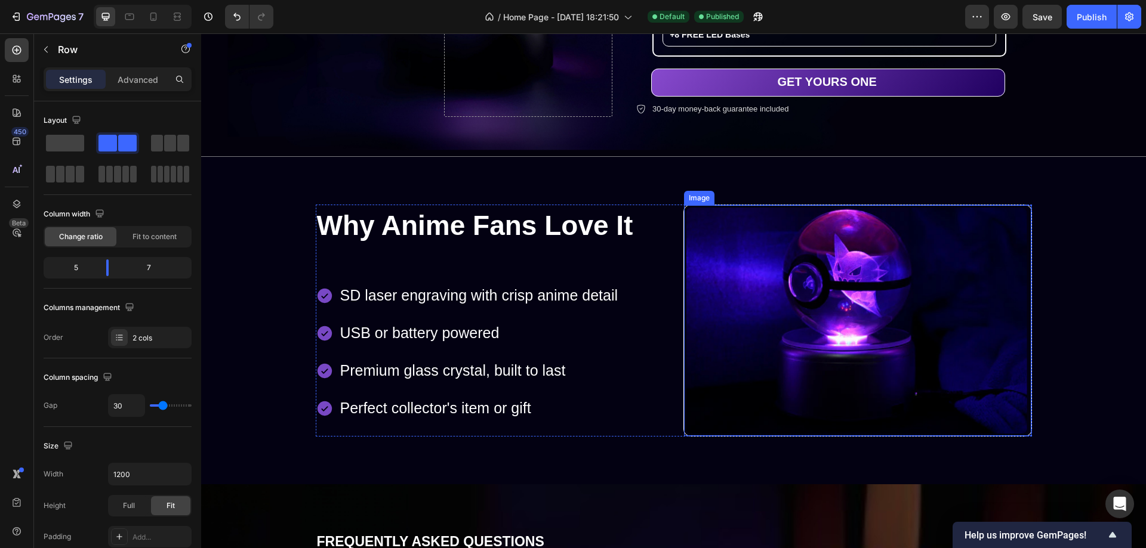
click at [825, 314] on img at bounding box center [857, 321] width 347 height 232
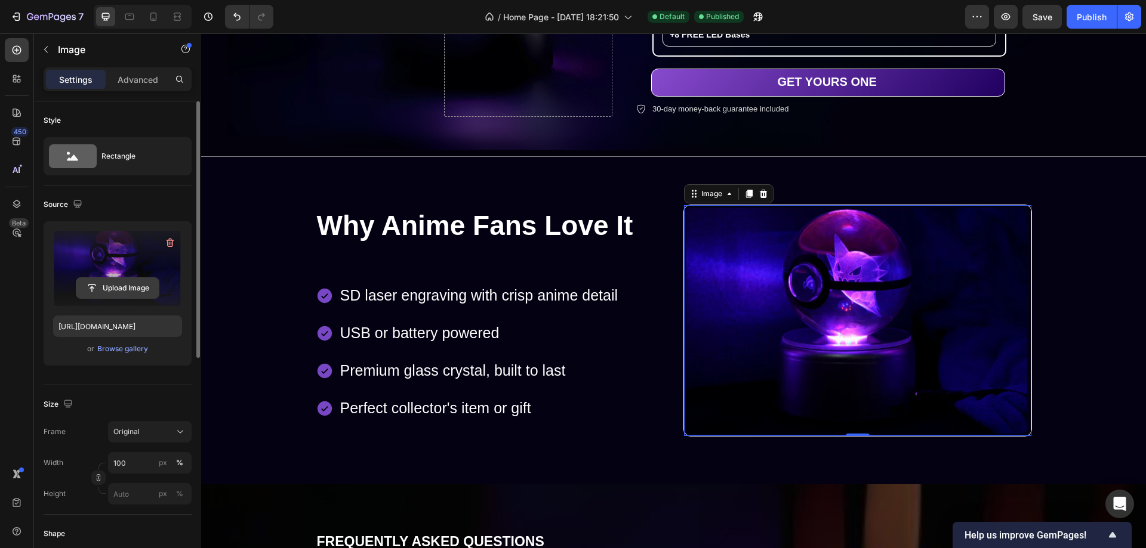
click at [119, 289] on input "file" at bounding box center [117, 288] width 82 height 20
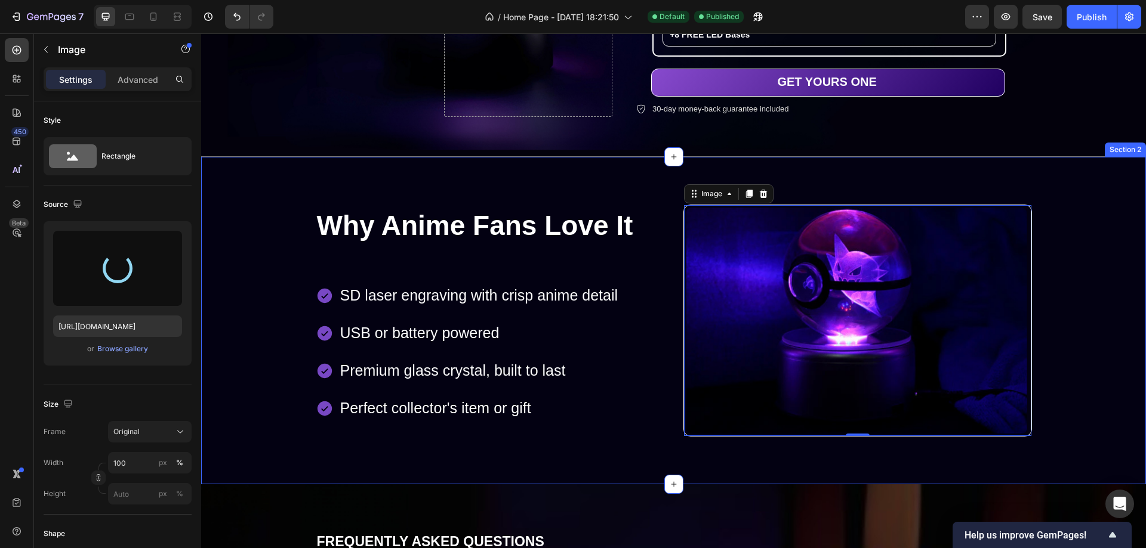
type input "[URL][DOMAIN_NAME]"
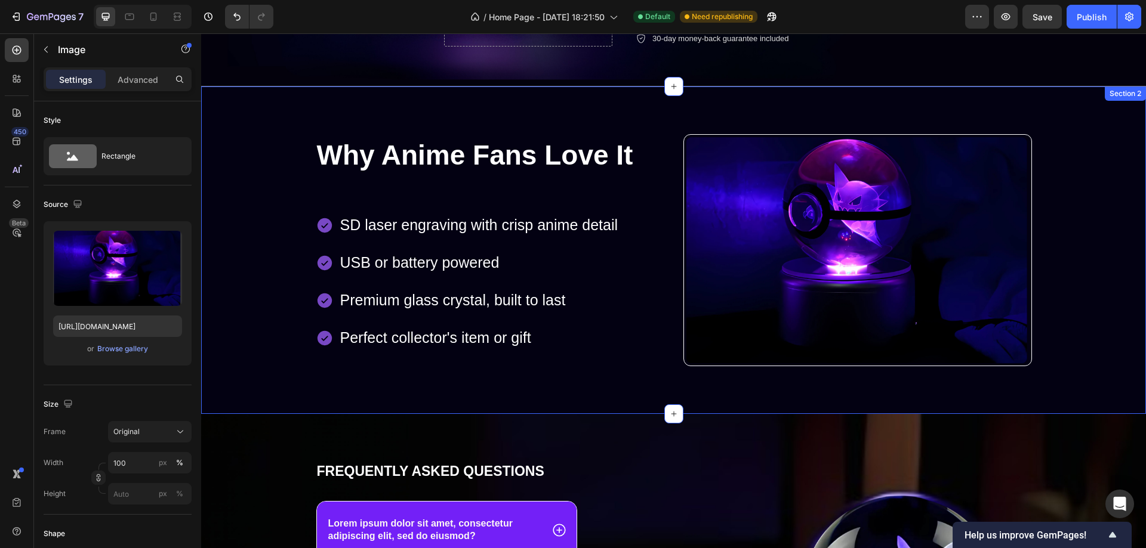
scroll to position [477, 0]
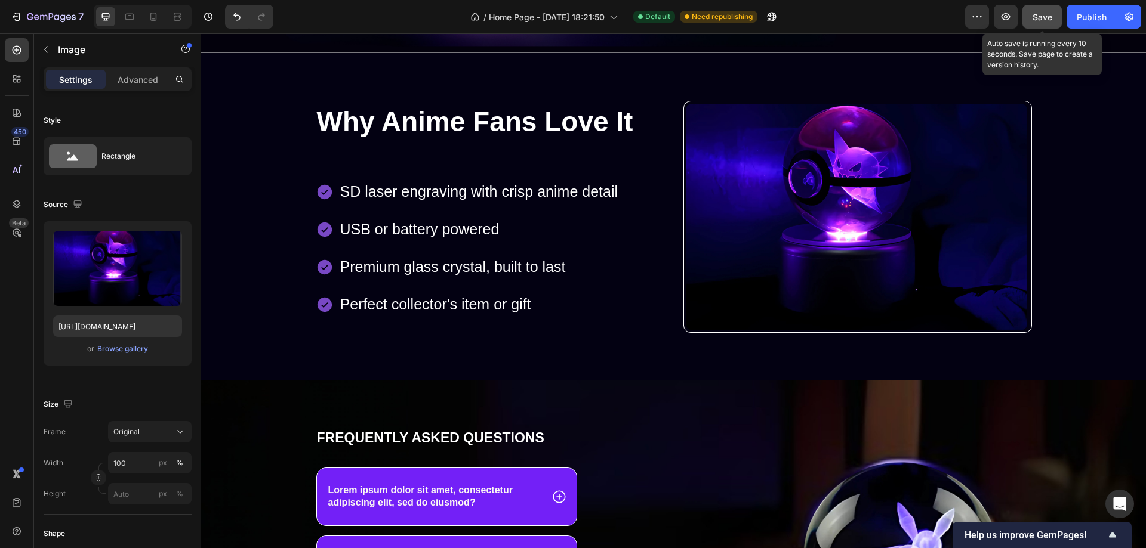
click at [1041, 14] on span "Save" at bounding box center [1042, 17] width 20 height 10
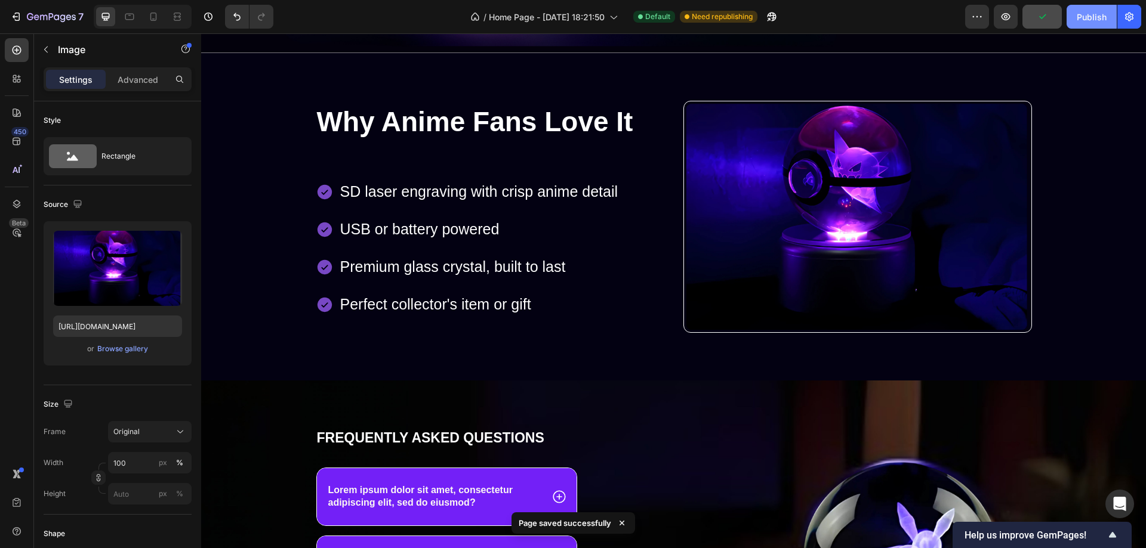
click at [1087, 16] on div "Publish" at bounding box center [1092, 17] width 30 height 13
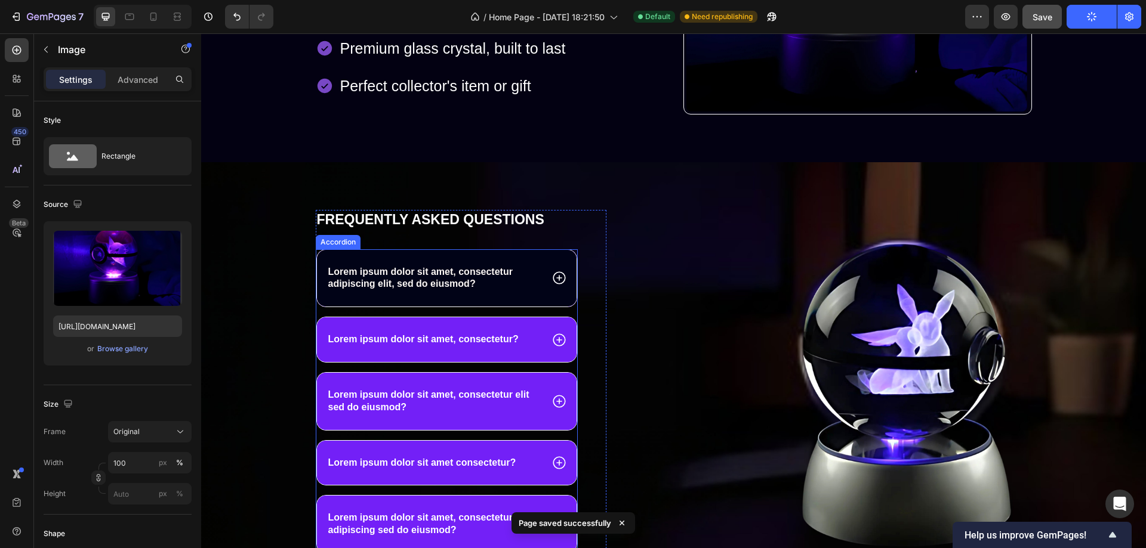
scroll to position [716, 0]
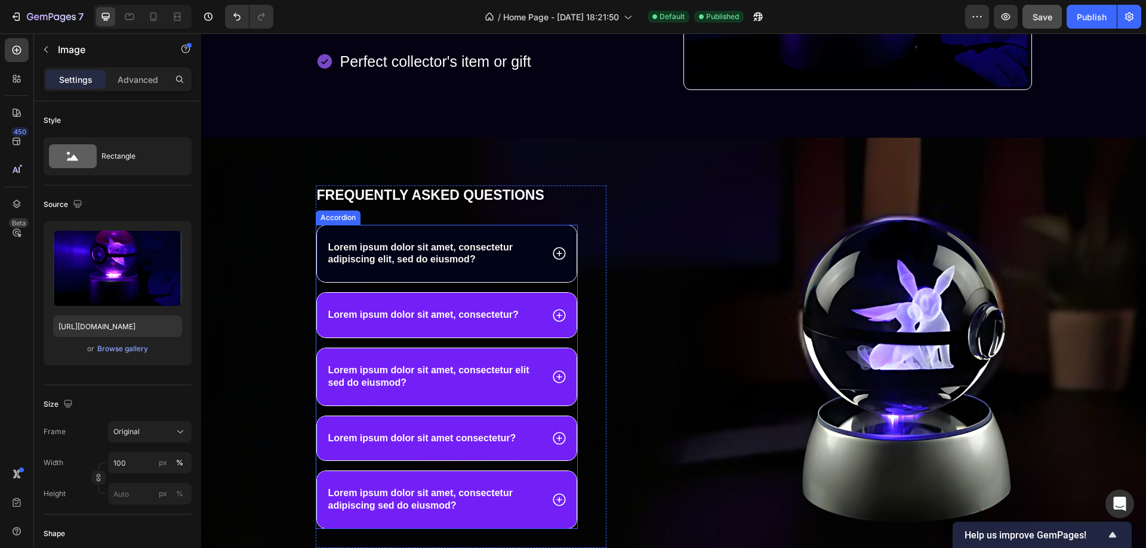
click at [544, 231] on div "Lorem ipsum dolor sit amet, consectetur adipiscing elit, sed do eiusmod?" at bounding box center [447, 254] width 260 height 57
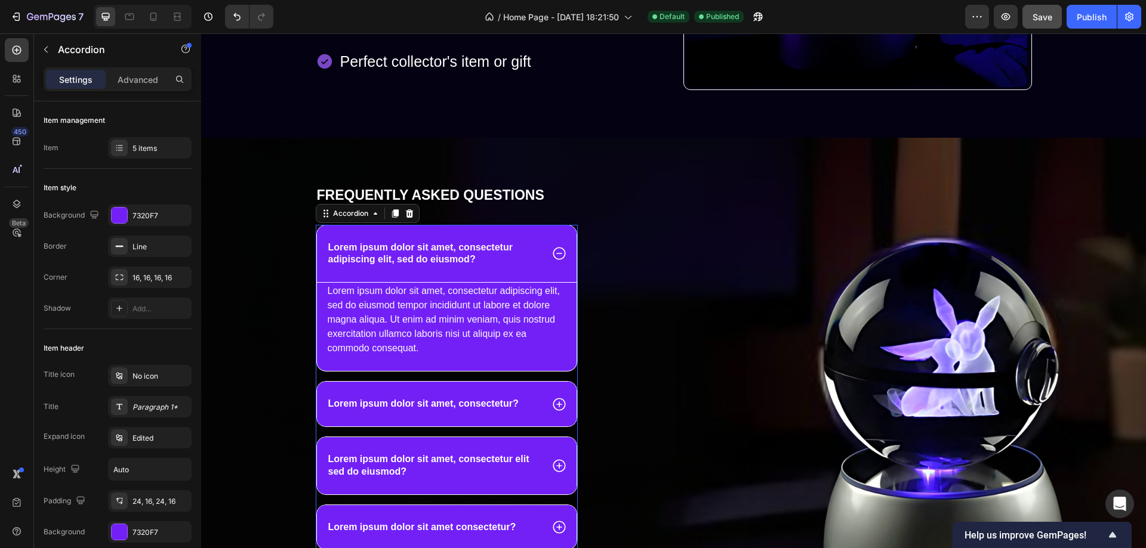
click at [430, 252] on p "Lorem ipsum dolor sit amet, consectetur adipiscing elit, sed do eiusmod?" at bounding box center [434, 254] width 212 height 25
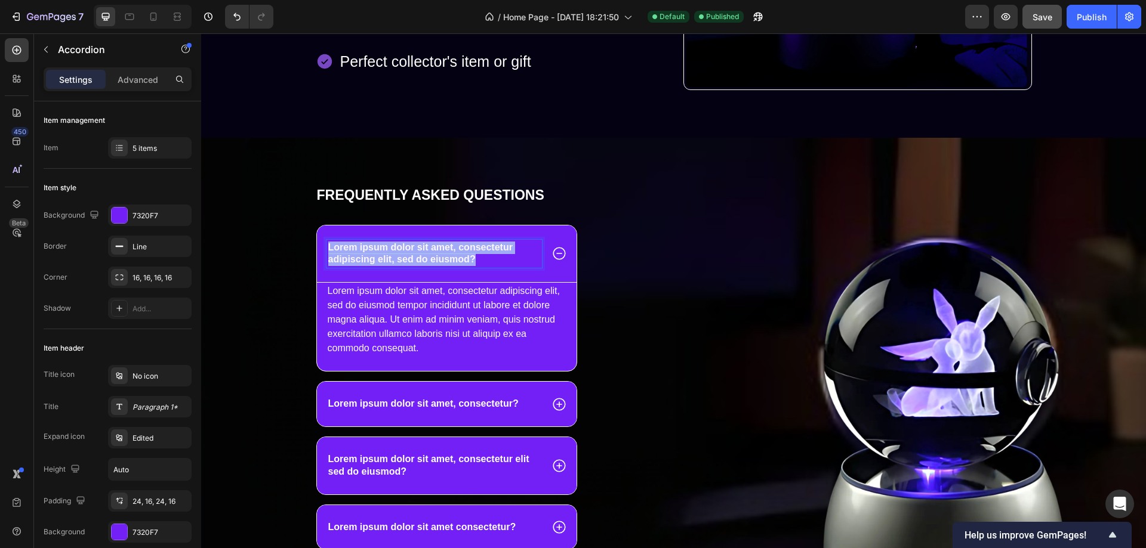
click at [430, 252] on p "Lorem ipsum dolor sit amet, consectetur adipiscing elit, sed do eiusmod?" at bounding box center [434, 254] width 212 height 25
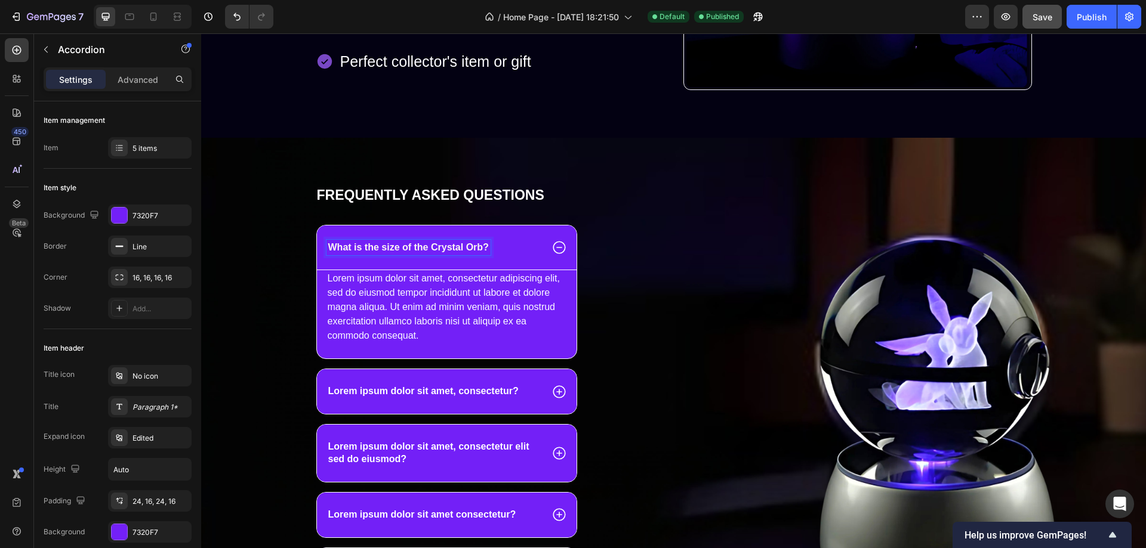
click at [429, 306] on span "Lorem ipsum dolor sit amet, consectetur adipiscing elit, sed do eiusmod tempor …" at bounding box center [444, 306] width 233 height 67
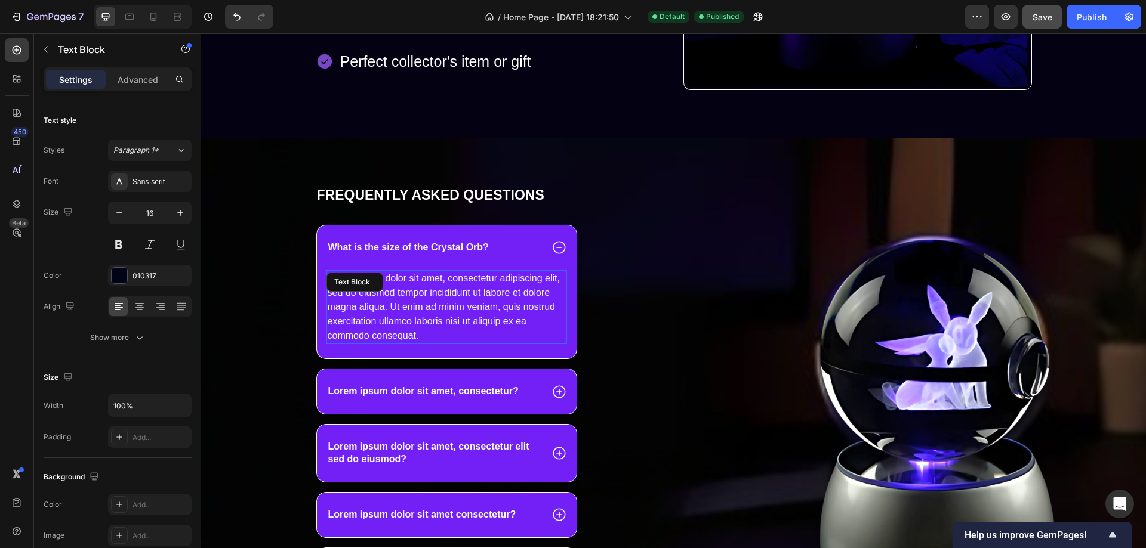
click at [429, 306] on span "Lorem ipsum dolor sit amet, consectetur adipiscing elit, sed do eiusmod tempor …" at bounding box center [444, 306] width 233 height 67
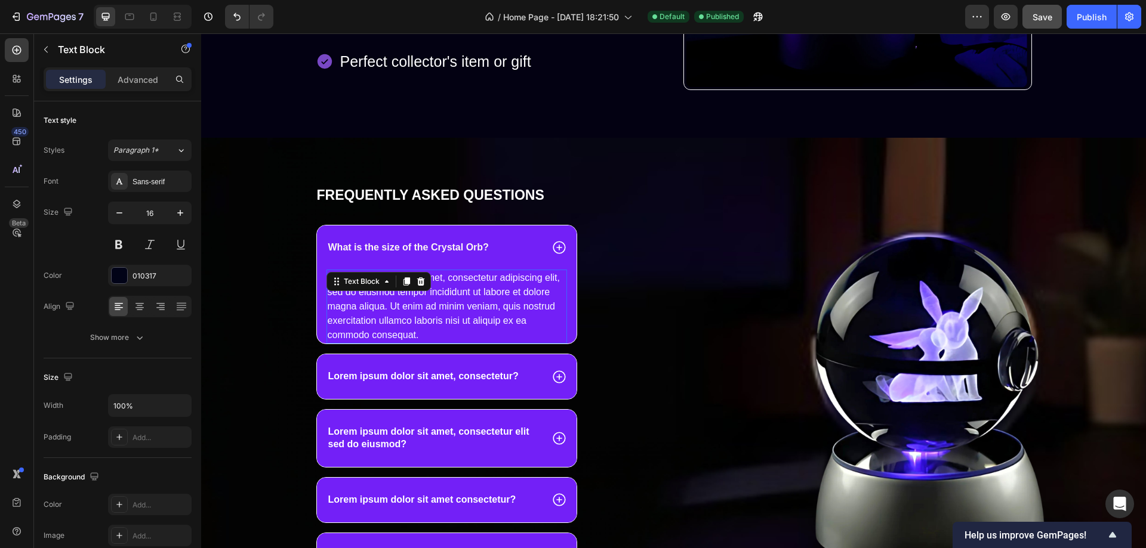
scroll to position [716, 0]
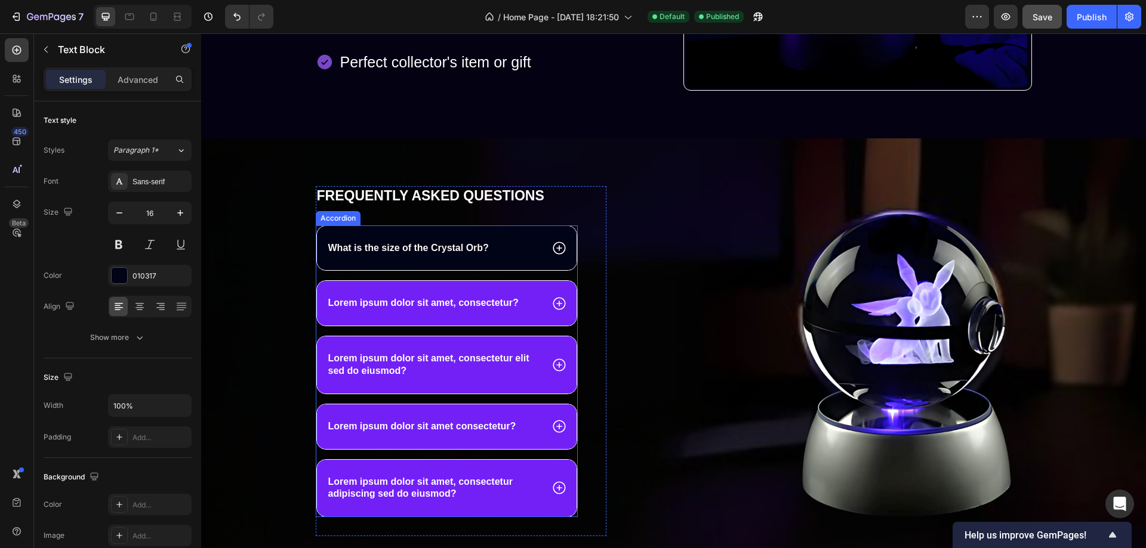
click at [459, 260] on div "What is the size of the Crystal Orb?" at bounding box center [447, 248] width 260 height 45
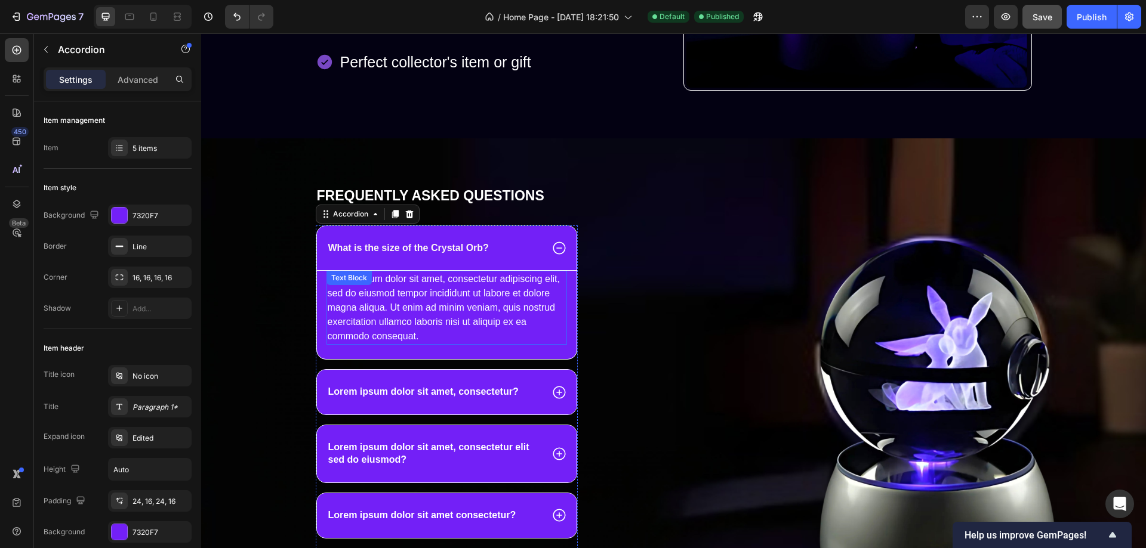
click at [423, 287] on p "Lorem ipsum dolor sit amet, consectetur adipiscing elit, sed do eiusmod tempor …" at bounding box center [447, 308] width 239 height 72
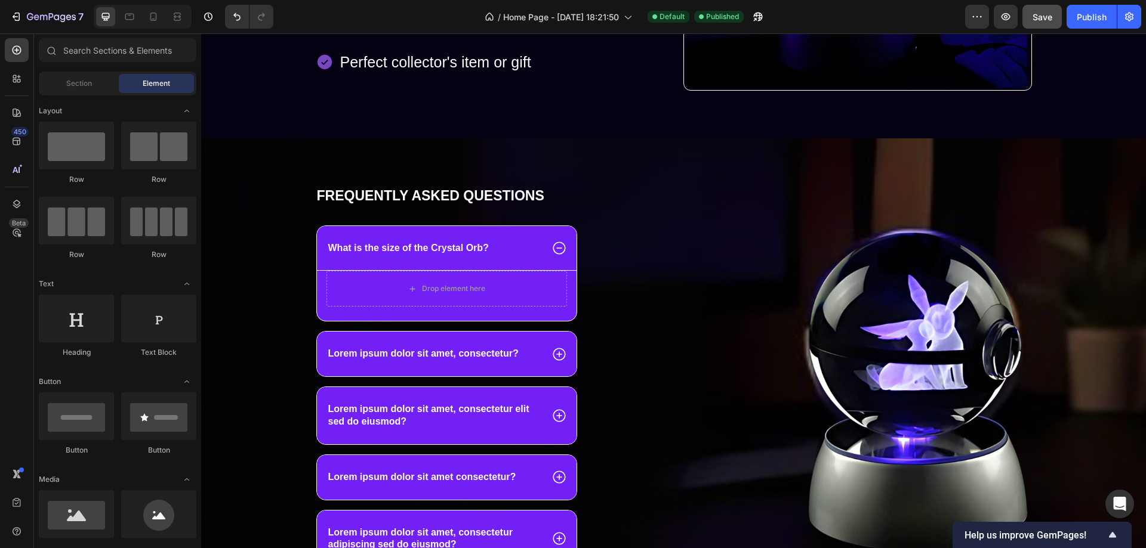
click at [423, 287] on div "Drop element here" at bounding box center [453, 289] width 63 height 10
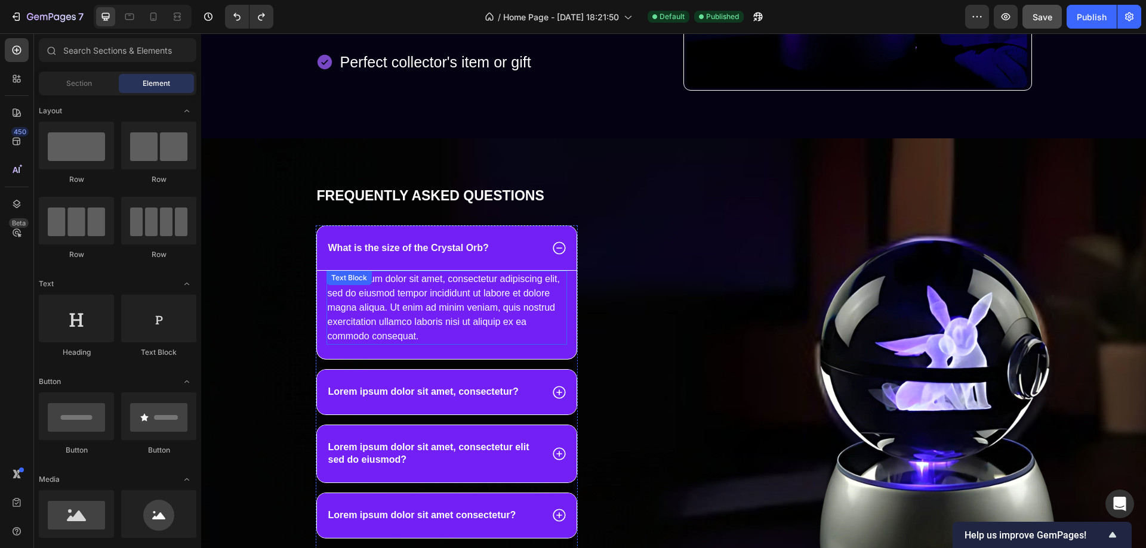
click at [386, 311] on span "Lorem ipsum dolor sit amet, consectetur adipiscing elit, sed do eiusmod tempor …" at bounding box center [444, 307] width 233 height 67
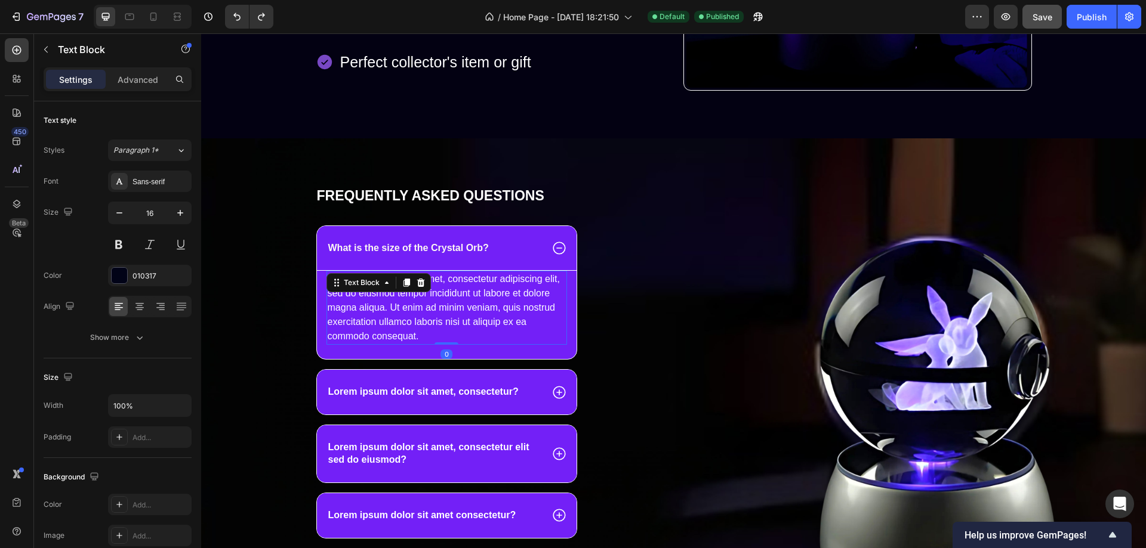
click at [386, 311] on span "Lorem ipsum dolor sit amet, consectetur adipiscing elit, sed do eiusmod tempor …" at bounding box center [444, 307] width 233 height 67
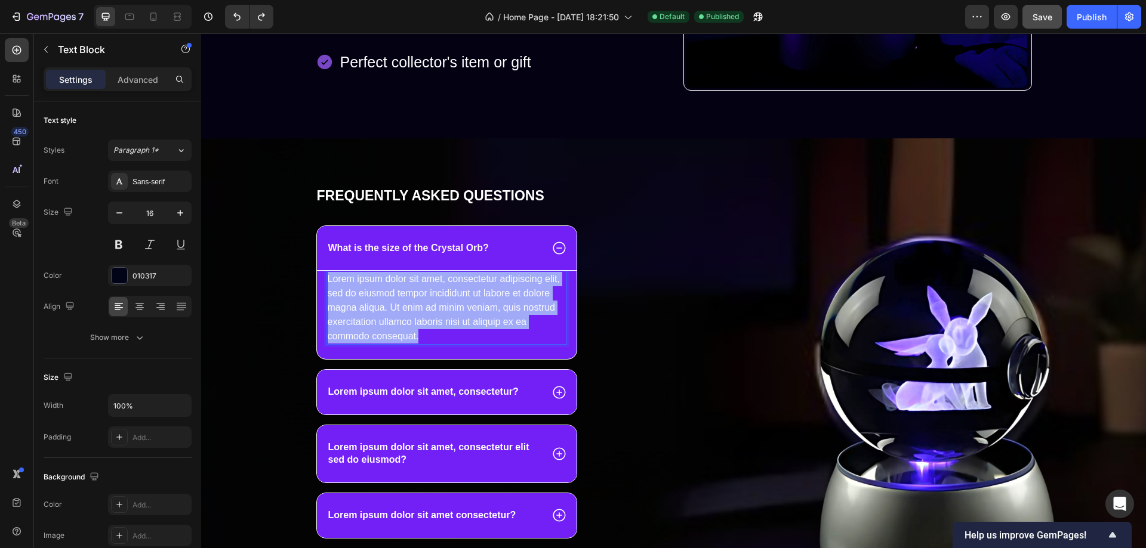
click at [386, 311] on span "Lorem ipsum dolor sit amet, consectetur adipiscing elit, sed do eiusmod tempor …" at bounding box center [444, 307] width 233 height 67
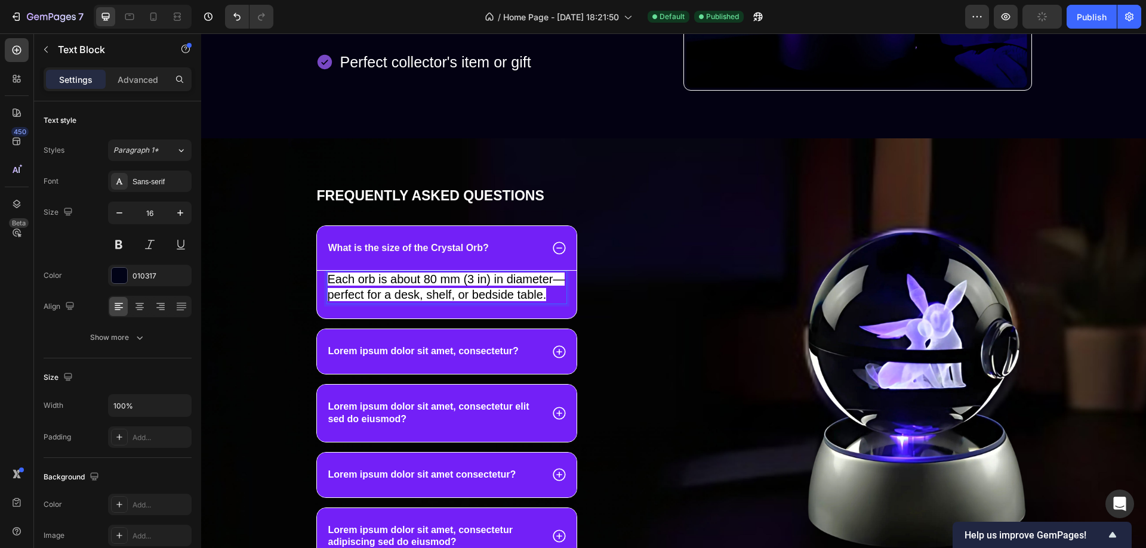
click at [513, 292] on span "Each orb is about 80 mm (3 in) in diameter—perfect for a desk, shelf, or bedsid…" at bounding box center [447, 287] width 238 height 29
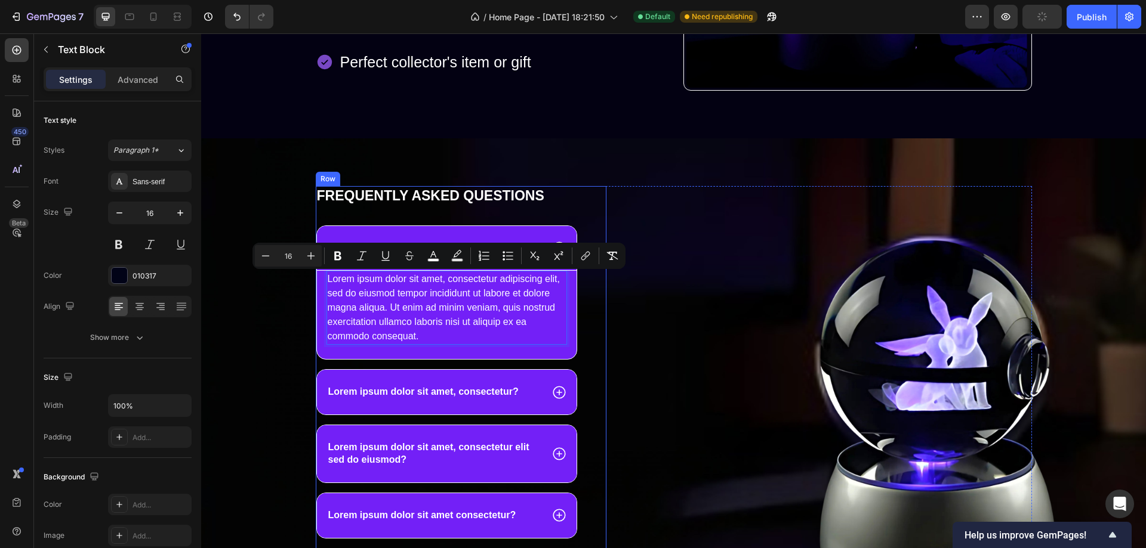
type input "20"
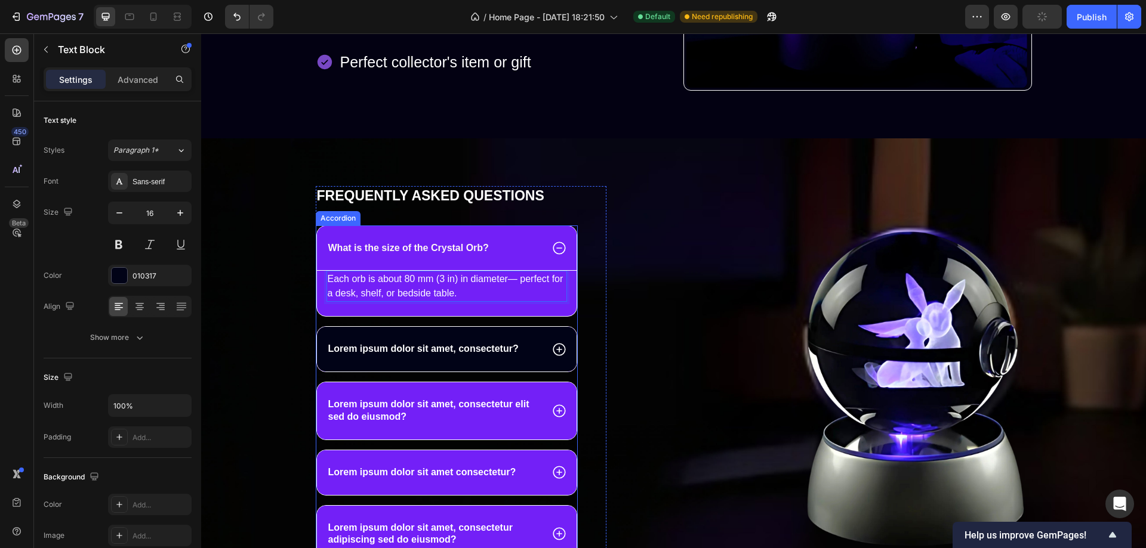
click at [400, 350] on p "Lorem ipsum dolor sit amet, consectetur?" at bounding box center [423, 349] width 190 height 13
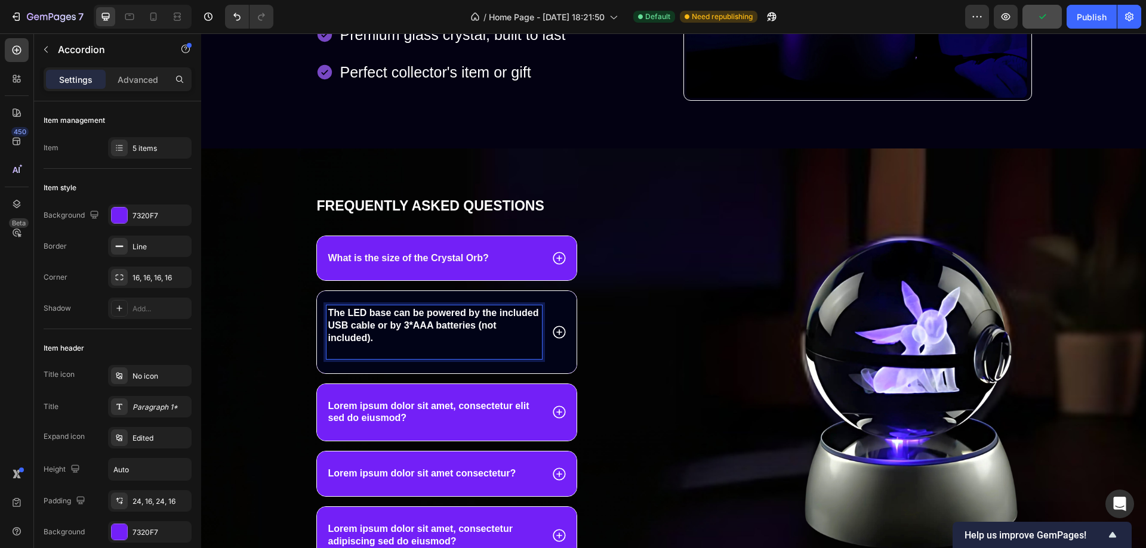
click at [401, 356] on p "The LED base can be powered by the included USB cable or by 3*AAA batteries (no…" at bounding box center [434, 332] width 212 height 50
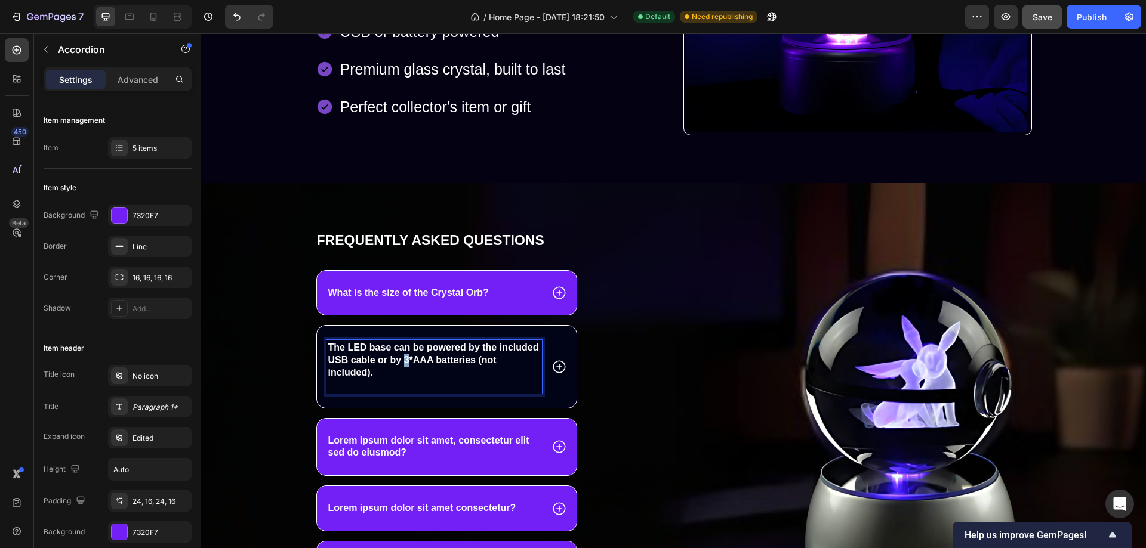
click at [401, 356] on p "The LED base can be powered by the included USB cable or by 3*AAA batteries (no…" at bounding box center [434, 367] width 212 height 50
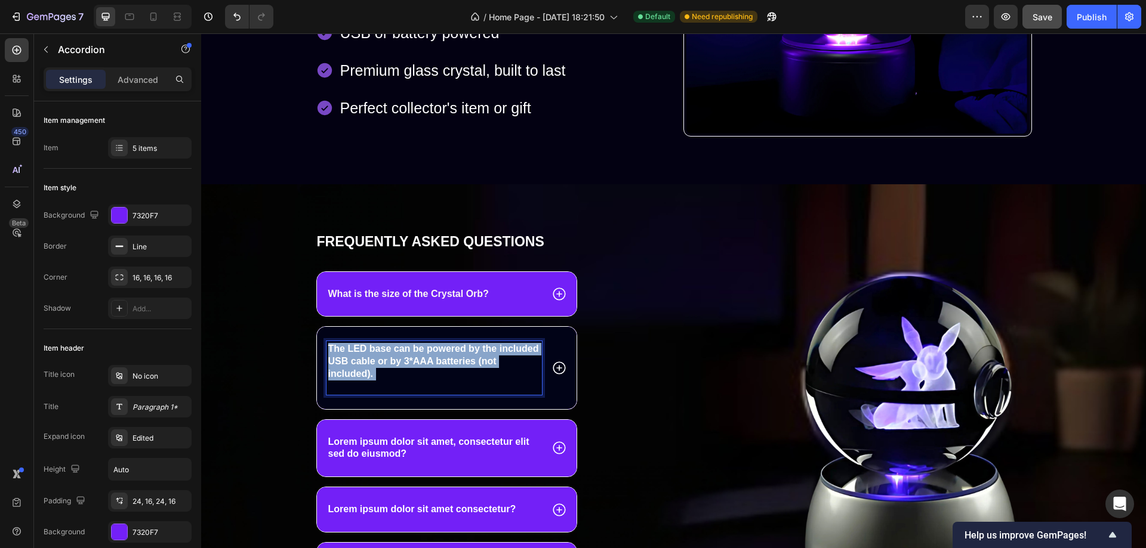
click at [401, 356] on p "The LED base can be powered by the included USB cable or by 3*AAA batteries (no…" at bounding box center [434, 368] width 212 height 50
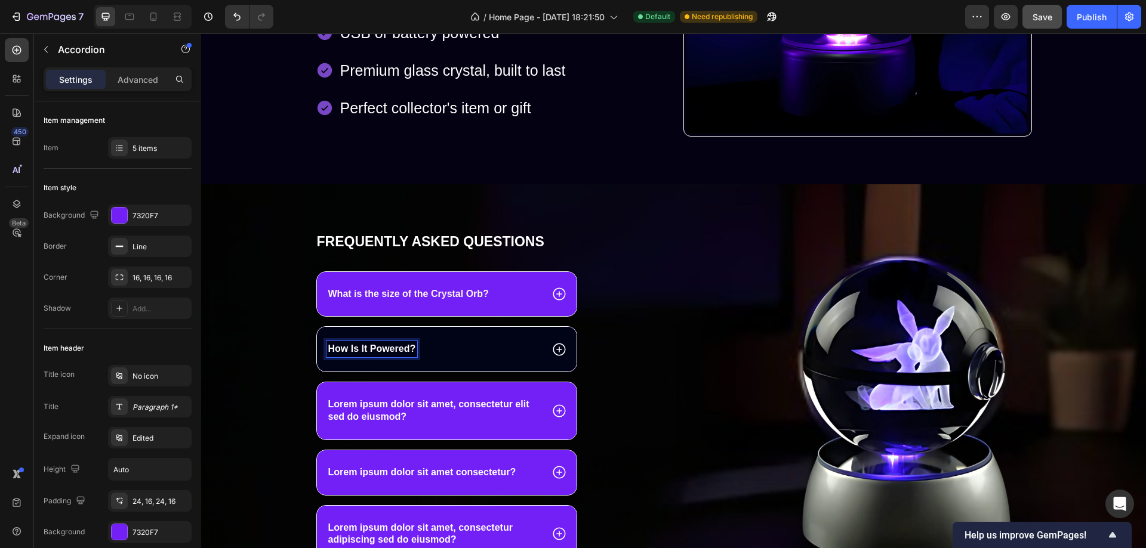
click at [451, 352] on div "How Is It Powered?" at bounding box center [434, 349] width 216 height 16
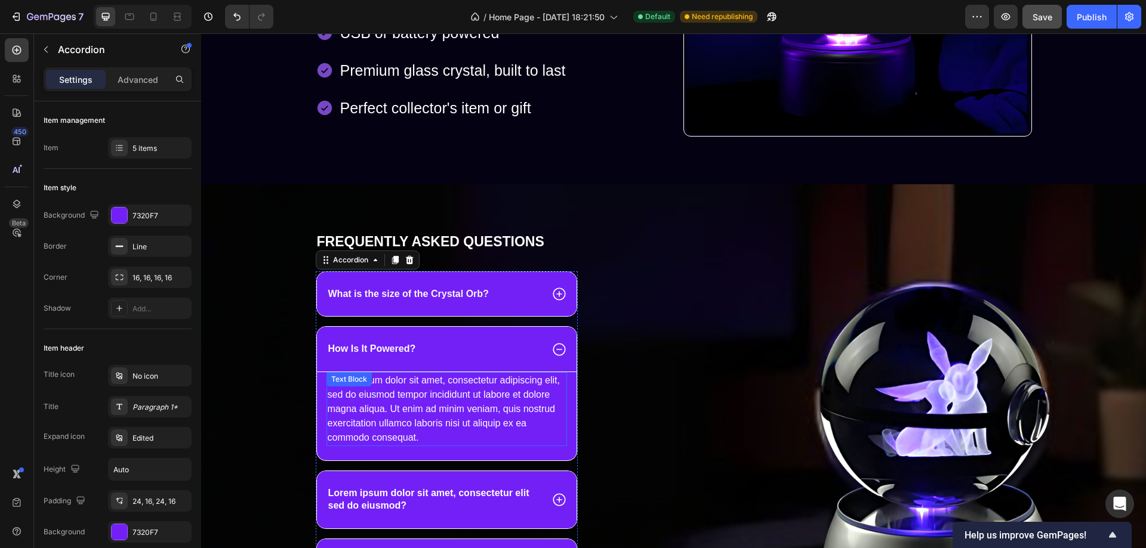
click at [446, 393] on div "Lorem ipsum dolor sit amet, consectetur adipiscing elit, sed do eiusmod tempor …" at bounding box center [446, 409] width 241 height 74
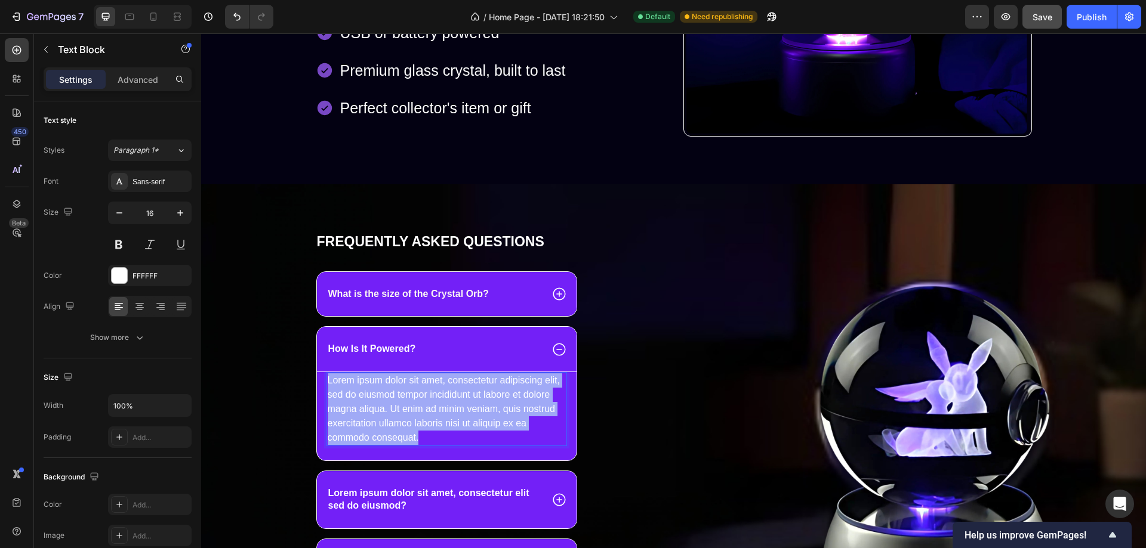
click at [446, 393] on p "Lorem ipsum dolor sit amet, consectetur adipiscing elit, sed do eiusmod tempor …" at bounding box center [447, 410] width 239 height 72
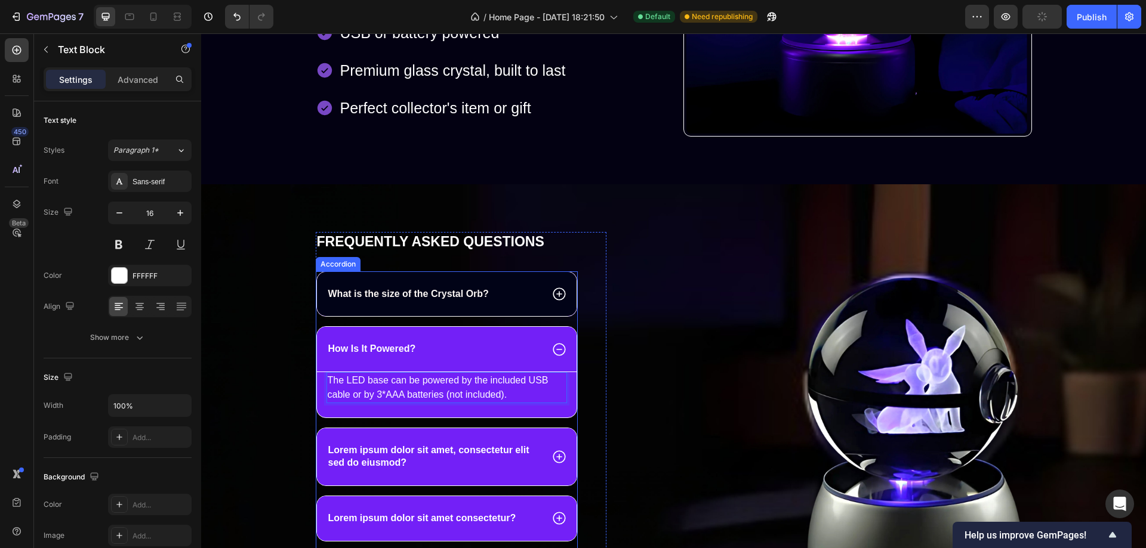
click at [517, 295] on div "What is the size of the Crystal Orb?" at bounding box center [434, 294] width 216 height 16
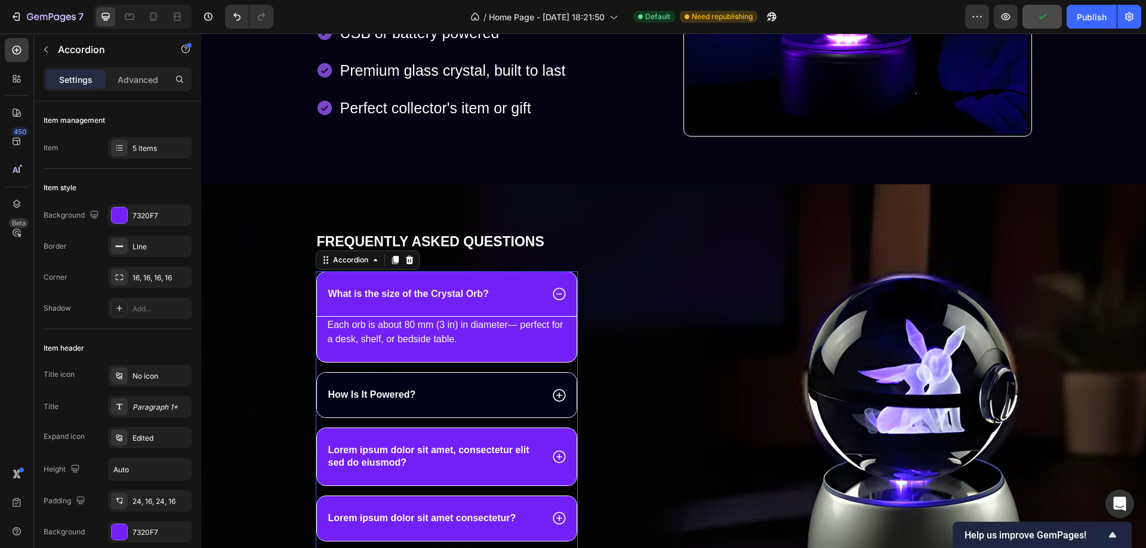
click at [514, 388] on div "How Is It Powered?" at bounding box center [434, 395] width 216 height 16
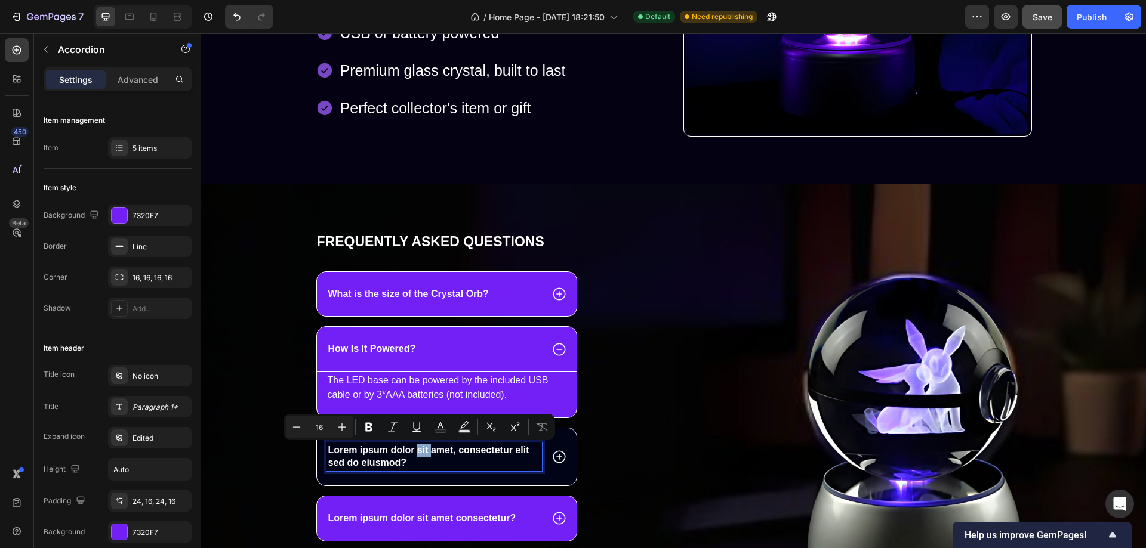
click at [413, 454] on p "Lorem ipsum dolor sit amet, consectetur elit sed do eiusmod?" at bounding box center [434, 457] width 212 height 25
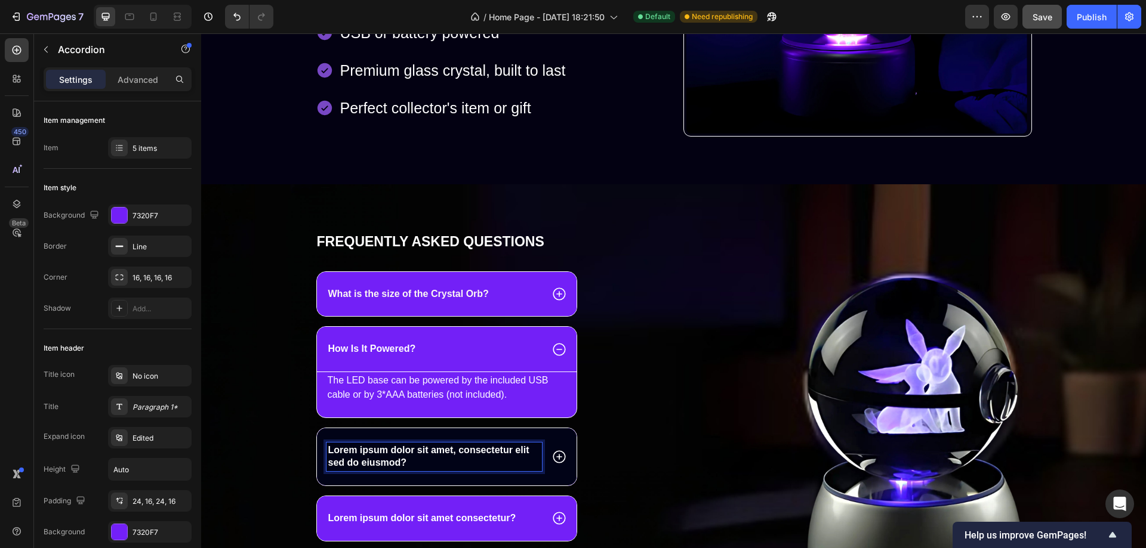
click at [413, 454] on p "Lorem ipsum dolor sit amet, consectetur elit sed do eiusmod?" at bounding box center [434, 457] width 212 height 25
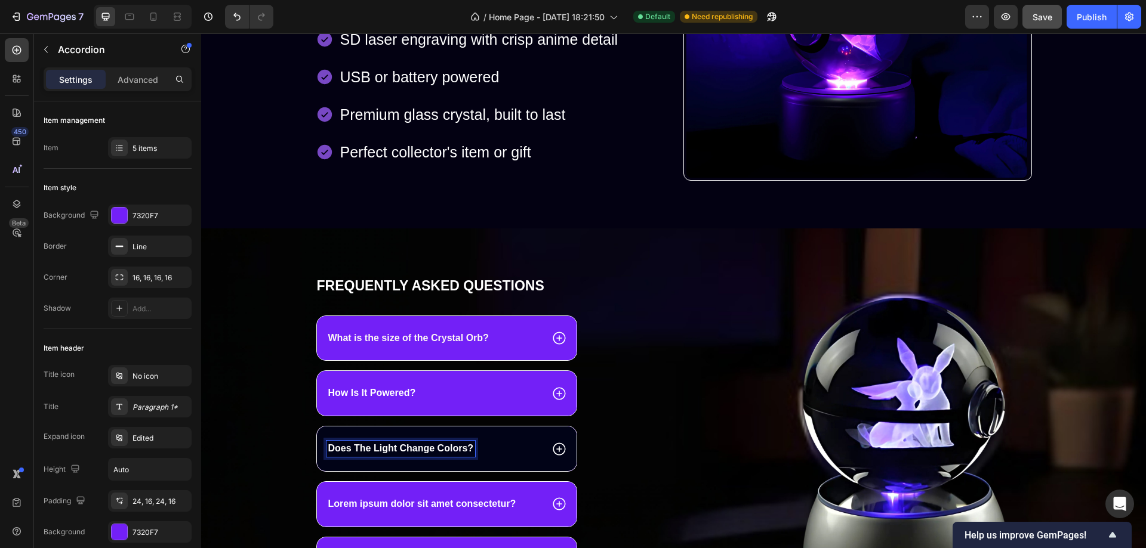
click at [503, 457] on div "Does The Light Change Colors?" at bounding box center [434, 449] width 216 height 16
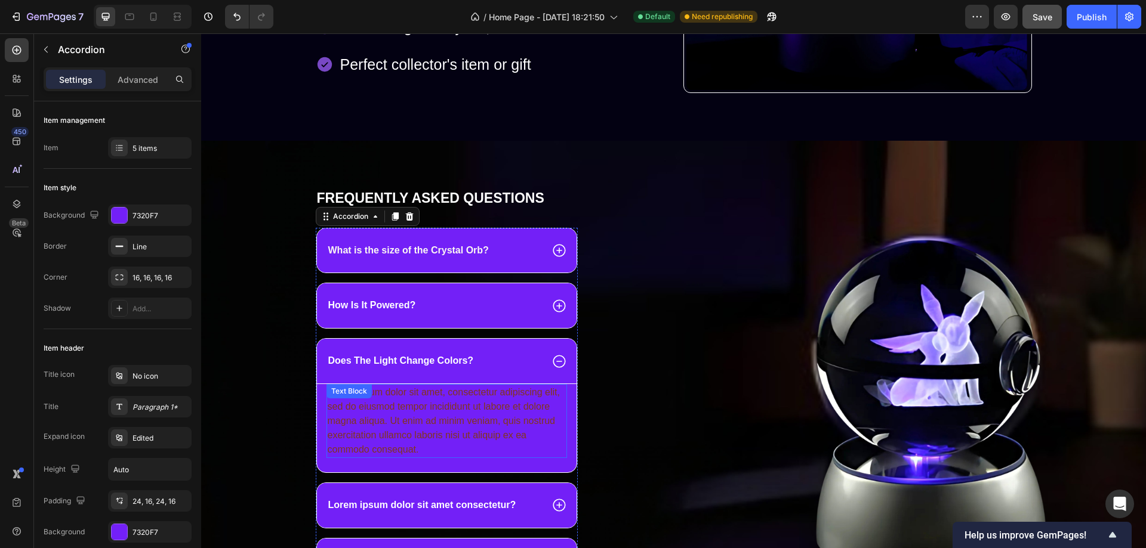
scroll to position [743, 0]
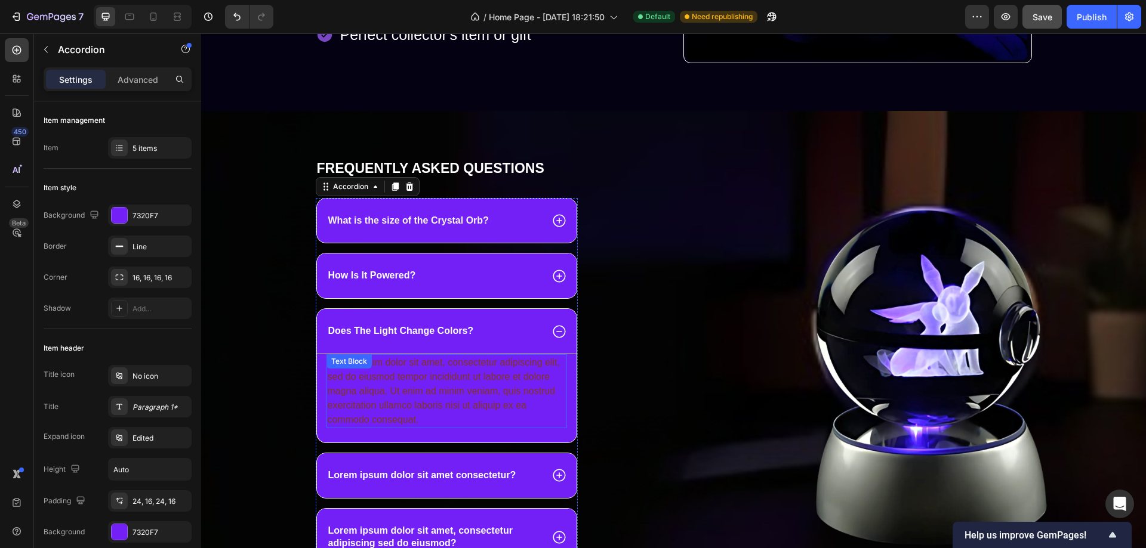
click at [456, 385] on div "Lorem ipsum dolor sit amet, consectetur adipiscing elit, sed do eiusmod tempor …" at bounding box center [446, 391] width 241 height 74
click at [456, 384] on div "Lorem ipsum dolor sit amet, consectetur adipiscing elit, sed do eiusmod tempor …" at bounding box center [446, 391] width 241 height 74
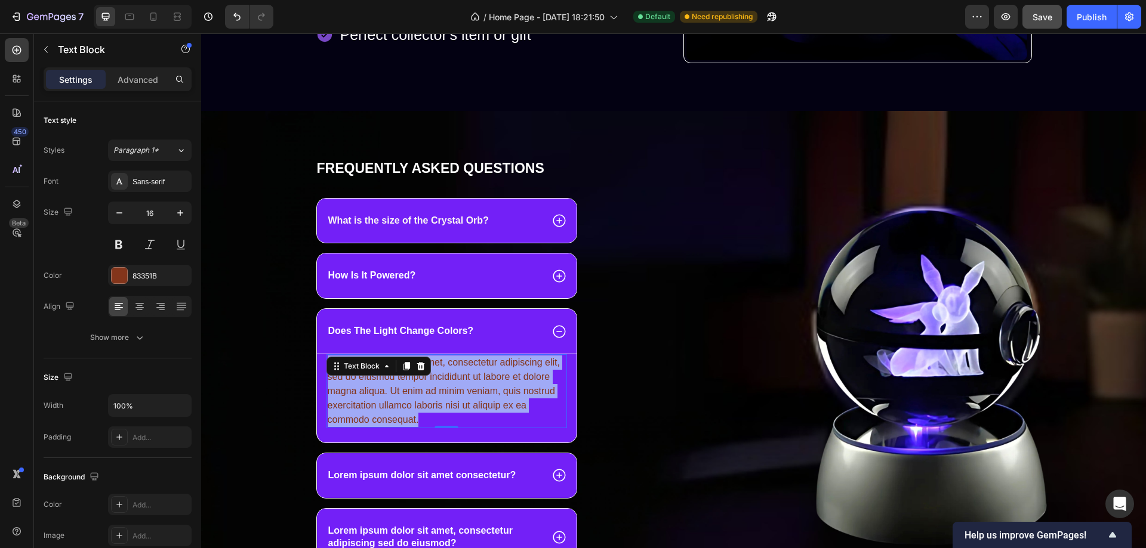
click at [457, 384] on p "Lorem ipsum dolor sit amet, consectetur adipiscing elit, sed do eiusmod tempor …" at bounding box center [447, 392] width 239 height 72
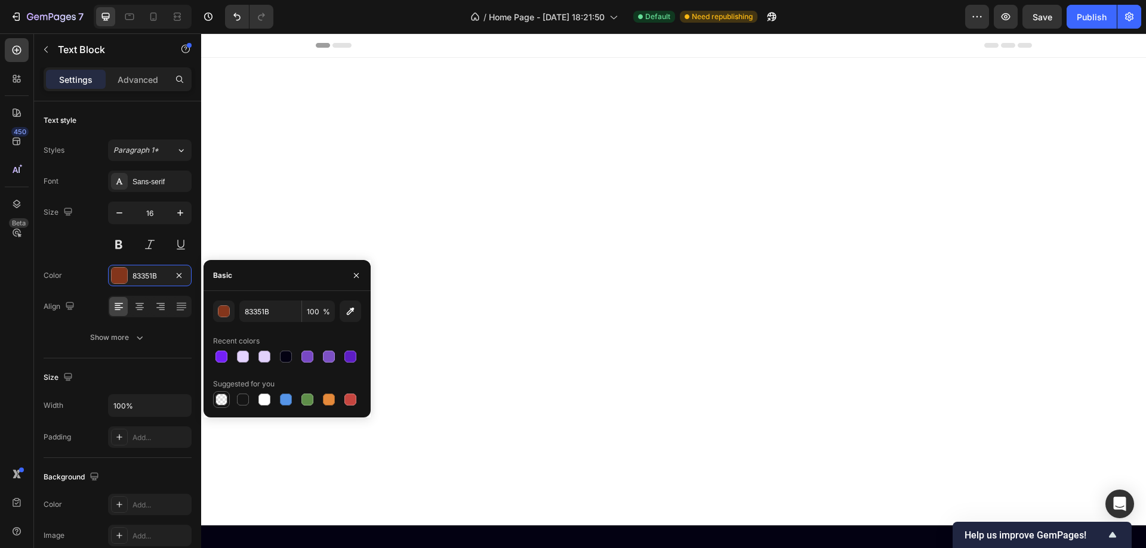
scroll to position [743, 0]
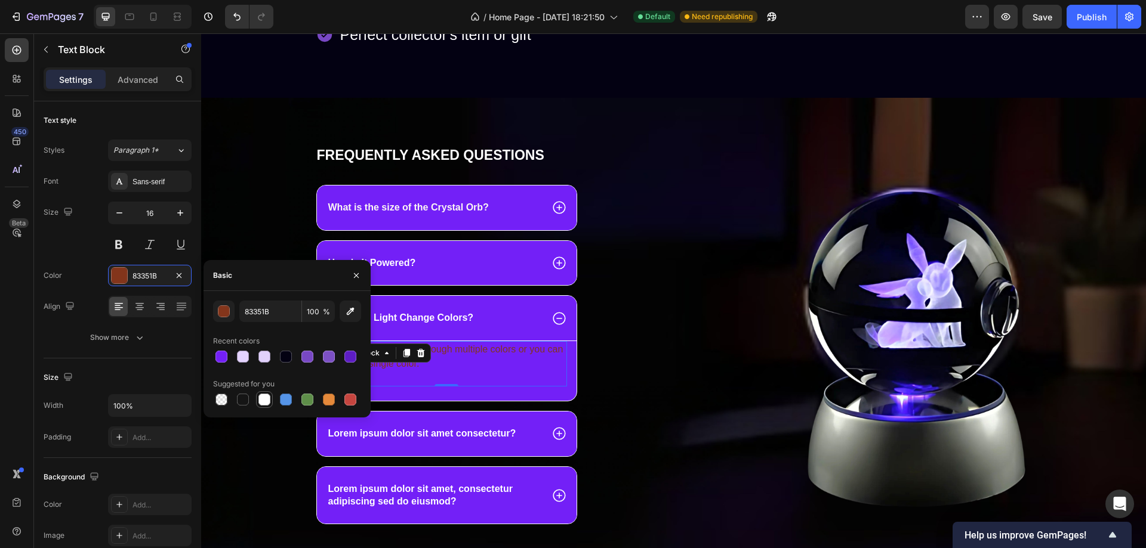
click at [262, 400] on div at bounding box center [264, 400] width 12 height 12
type input "FFFFFF"
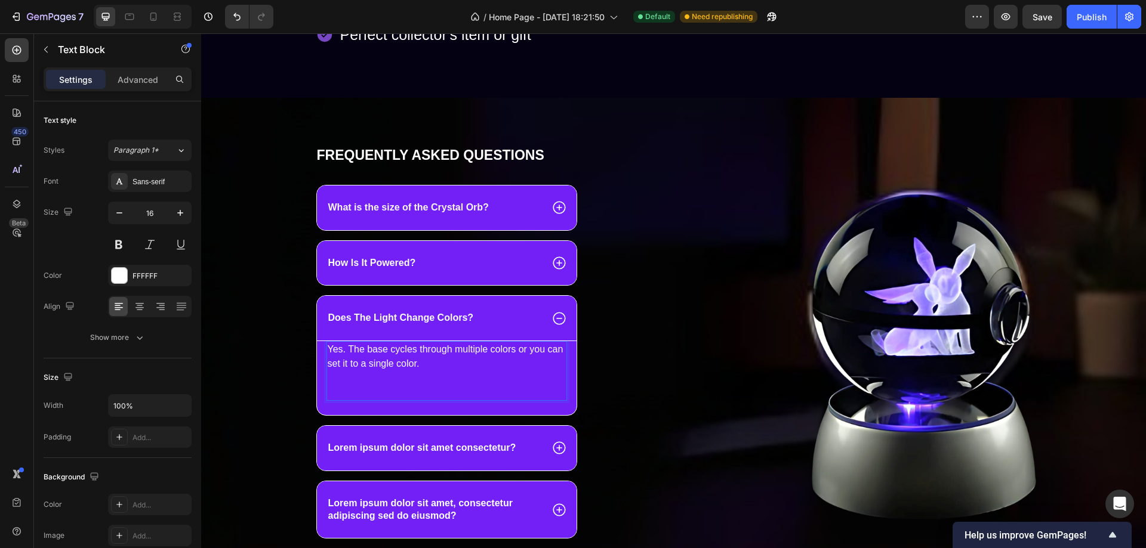
click at [537, 391] on p "Yes. The base cycles through multiple colors or you can set it to a single colo…" at bounding box center [447, 371] width 239 height 57
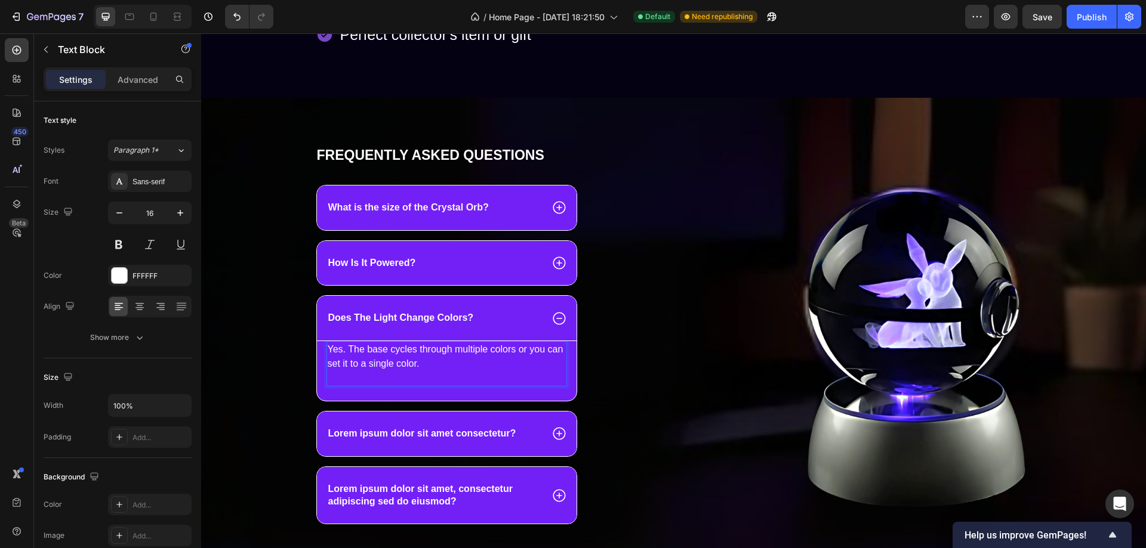
click at [346, 386] on p "Yes. The base cycles through multiple colors or you can set it to a single colo…" at bounding box center [447, 364] width 239 height 43
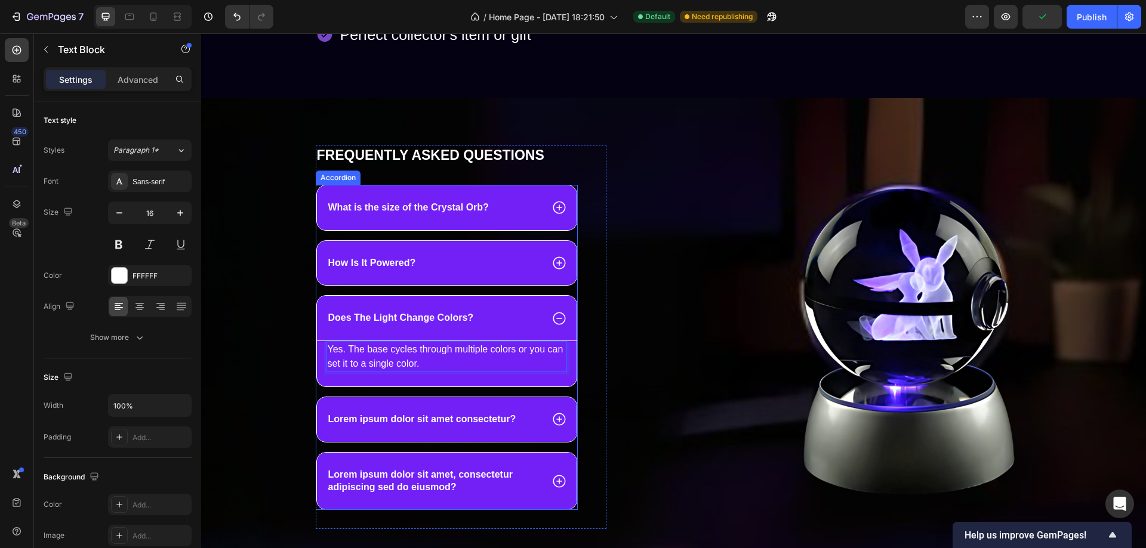
click at [491, 326] on div "Does The Light Change Colors?" at bounding box center [434, 318] width 216 height 16
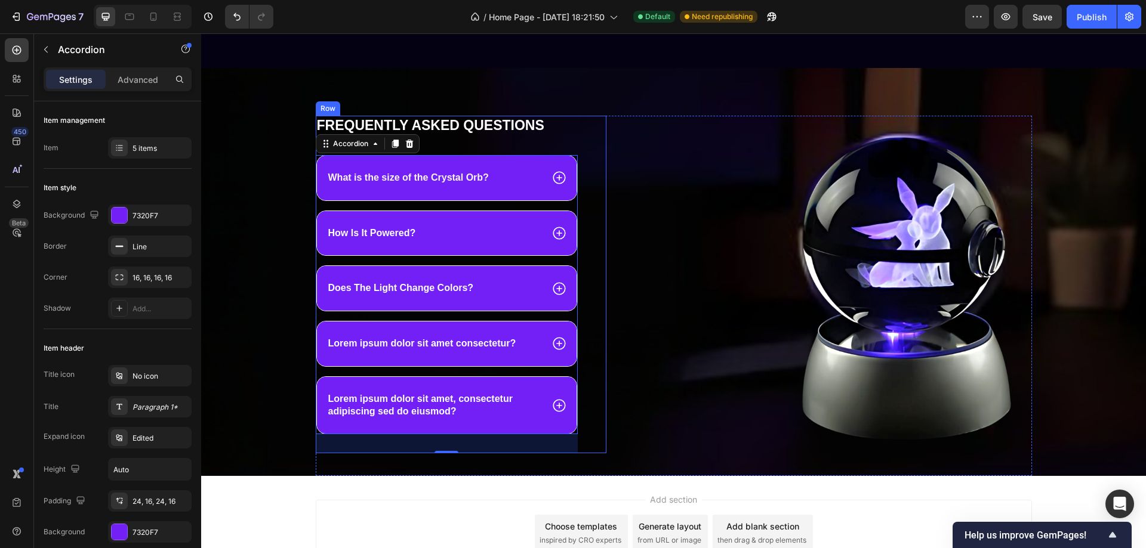
scroll to position [803, 0]
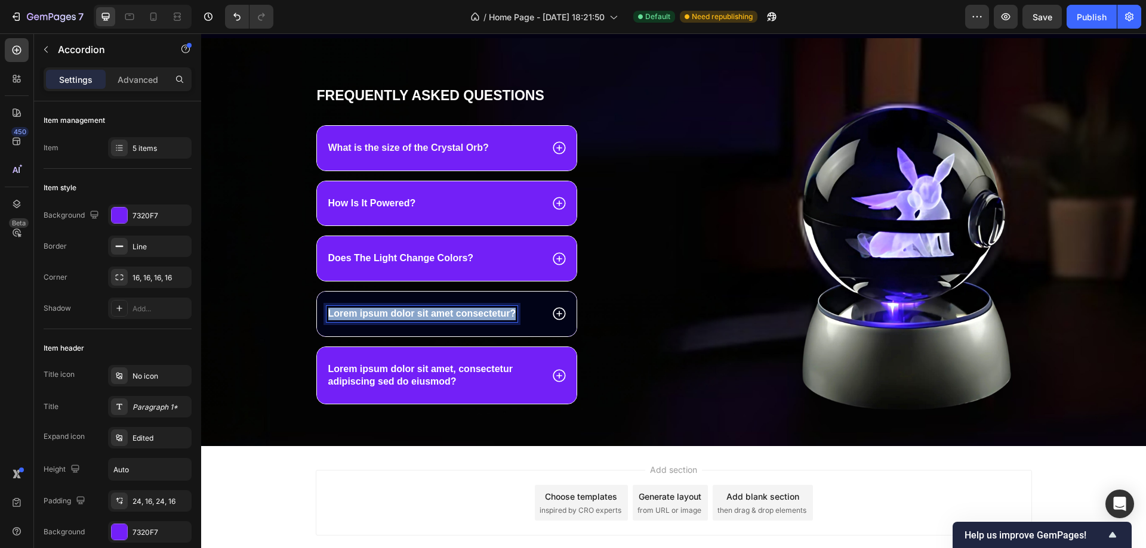
click at [456, 320] on p "Lorem ipsum dolor sit amet consectetur?" at bounding box center [422, 314] width 188 height 13
click at [508, 322] on div "Are All Designs Official Pokémon?" at bounding box center [434, 314] width 216 height 16
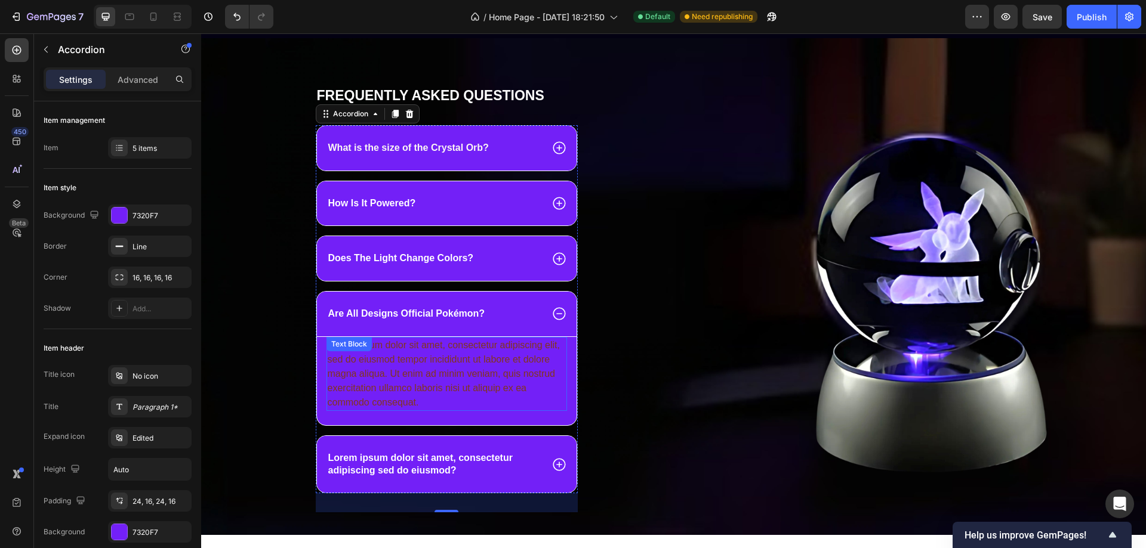
click at [482, 364] on div "Lorem ipsum dolor sit amet, consectetur adipiscing elit, sed do eiusmod tempor …" at bounding box center [446, 374] width 241 height 74
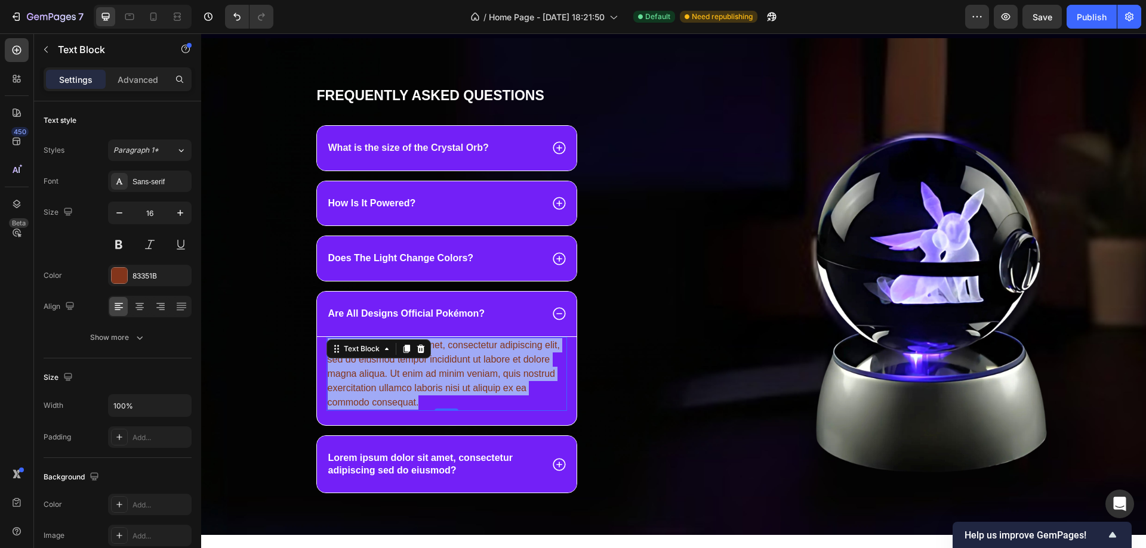
click at [482, 364] on p "Lorem ipsum dolor sit amet, consectetur adipiscing elit, sed do eiusmod tempor …" at bounding box center [447, 374] width 239 height 72
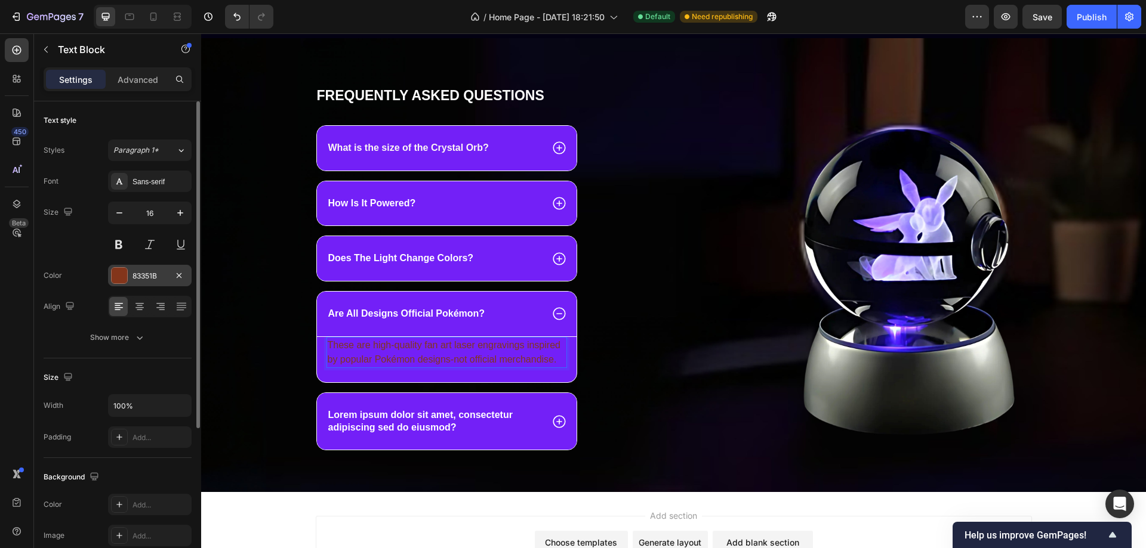
click at [116, 271] on div at bounding box center [120, 276] width 16 height 16
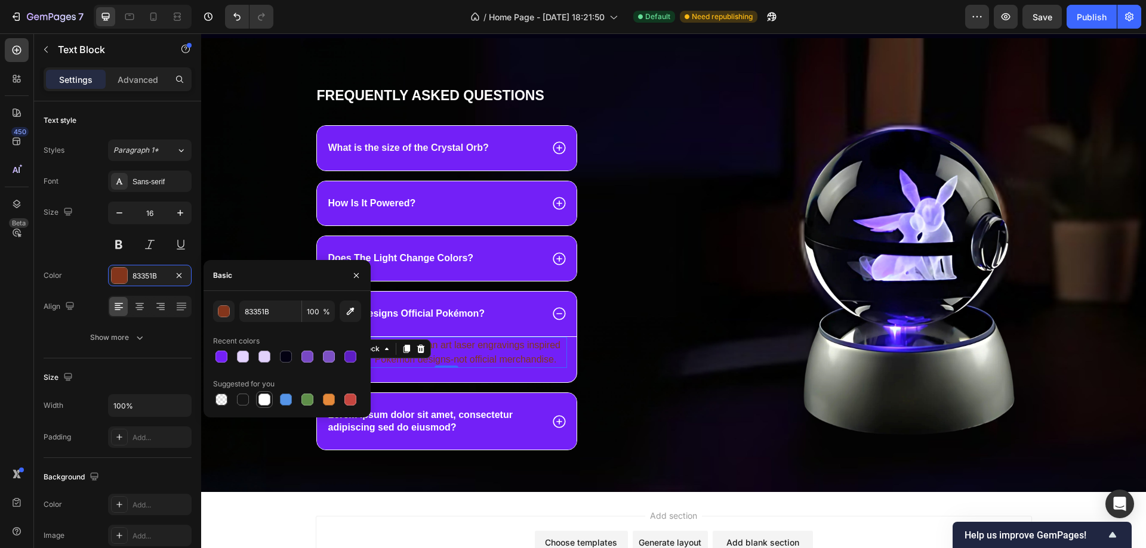
click at [267, 403] on div at bounding box center [264, 400] width 12 height 12
type input "FFFFFF"
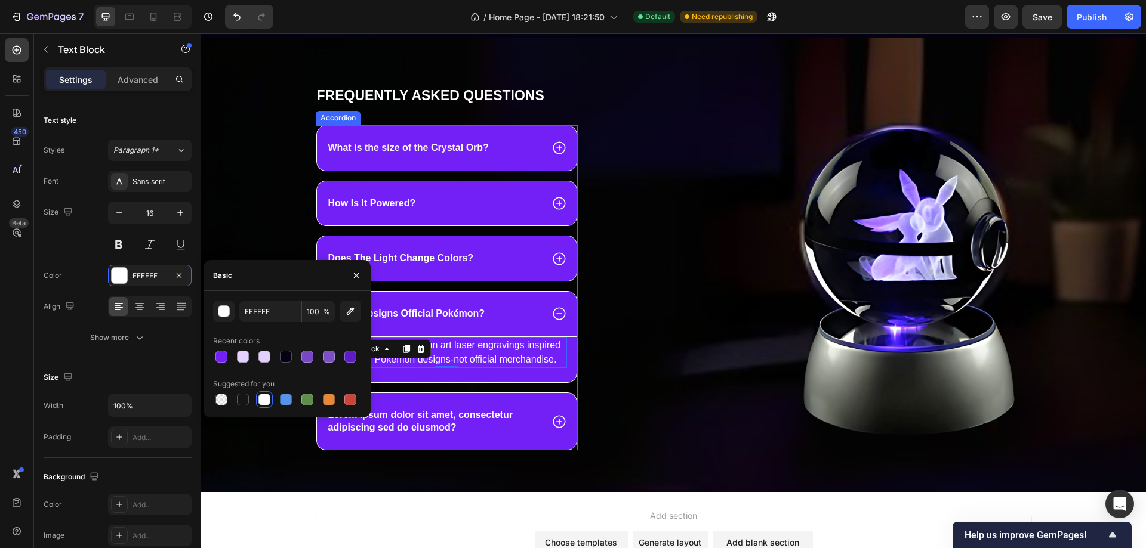
click at [513, 315] on div "Are All Designs Official Pokémon?" at bounding box center [447, 314] width 260 height 45
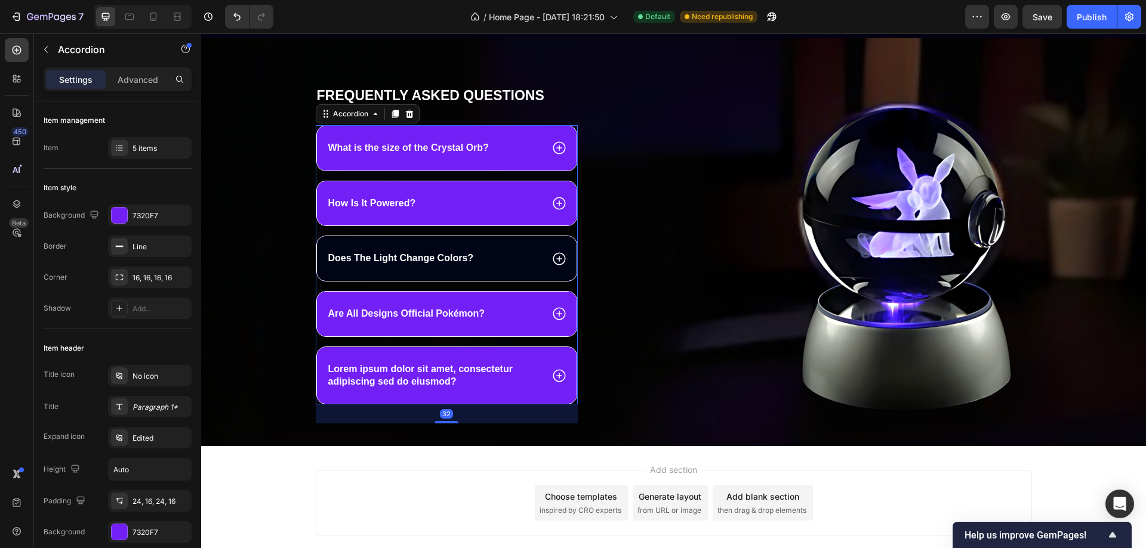
click at [521, 267] on div "Does The Light Change Colors?" at bounding box center [434, 259] width 216 height 16
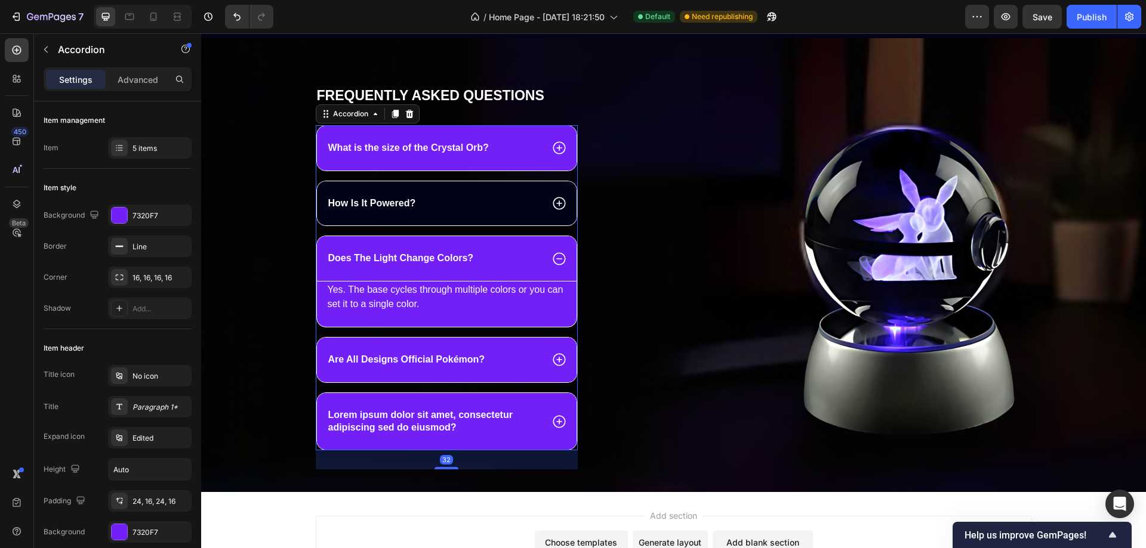
click at [508, 212] on div "How Is It Powered?" at bounding box center [434, 204] width 216 height 16
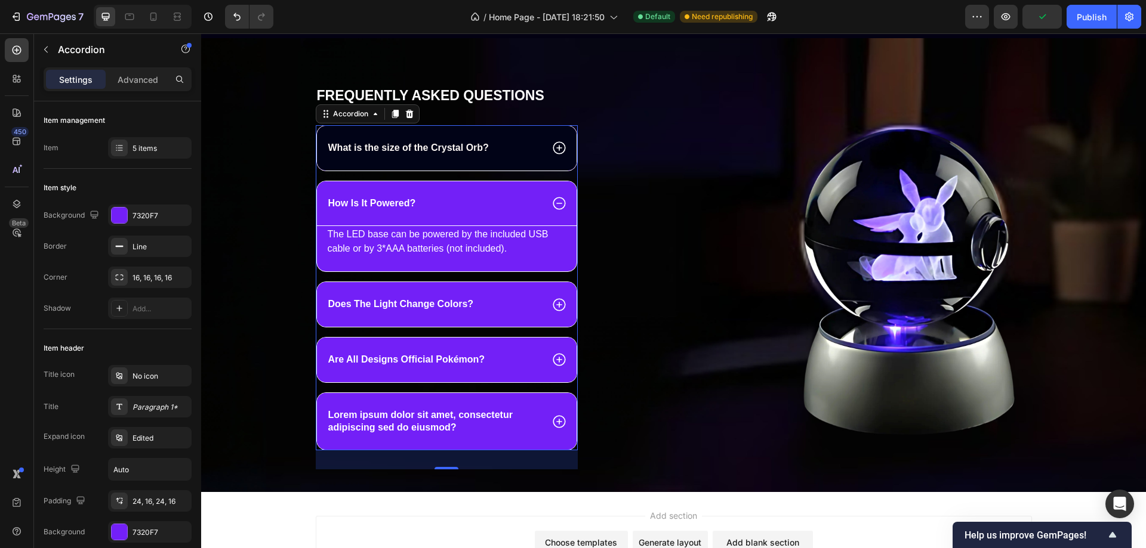
click at [503, 156] on div "What is the size of the Crystal Orb?" at bounding box center [434, 148] width 216 height 16
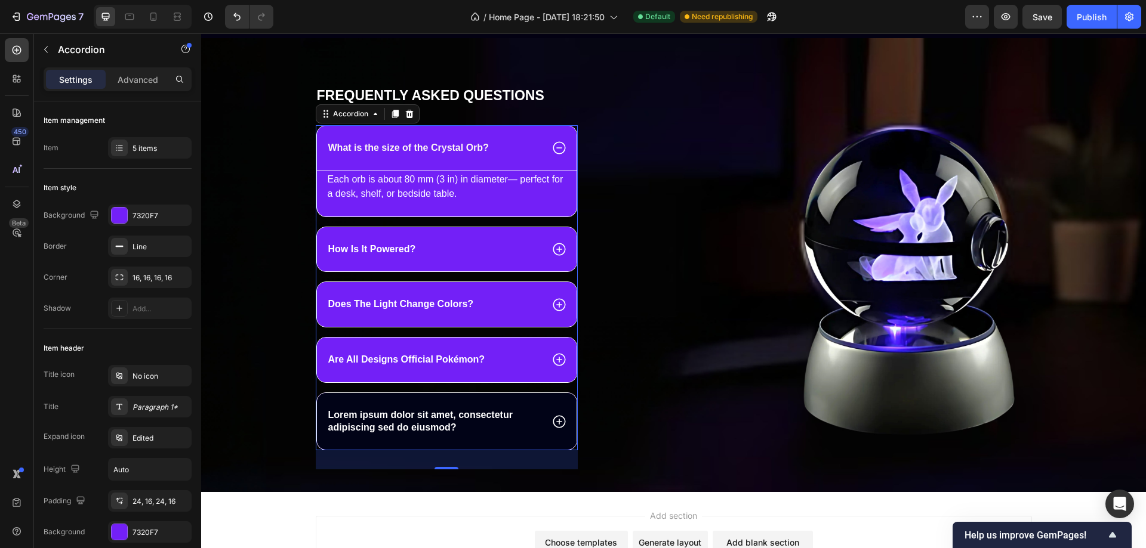
click at [542, 417] on div "Lorem ipsum dolor sit amet, consectetur adipiscing sed do eiusmod?" at bounding box center [447, 421] width 260 height 57
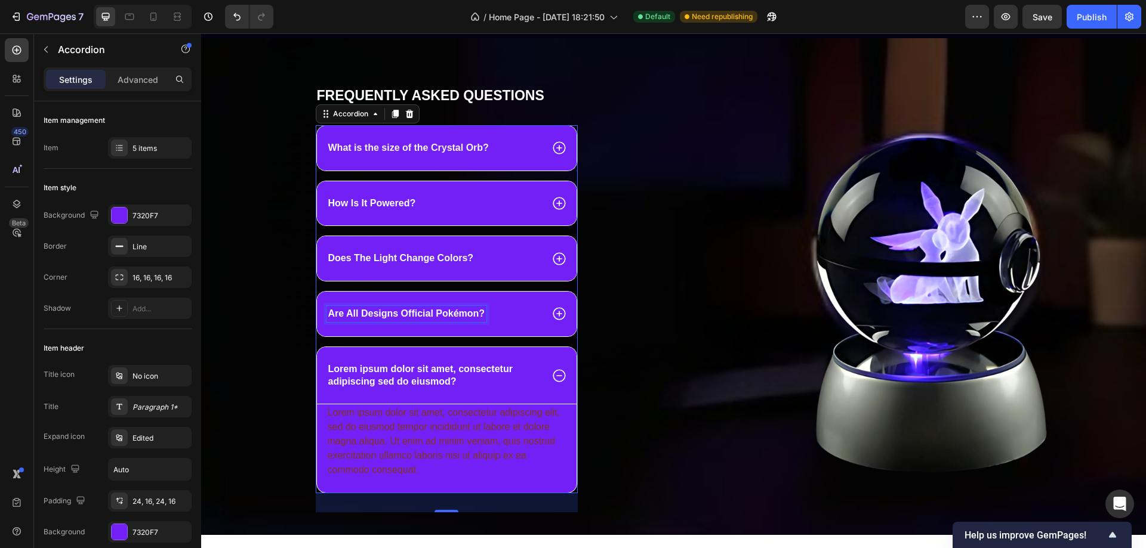
click at [417, 320] on p "Are All Designs Official Pokémon?" at bounding box center [406, 314] width 157 height 13
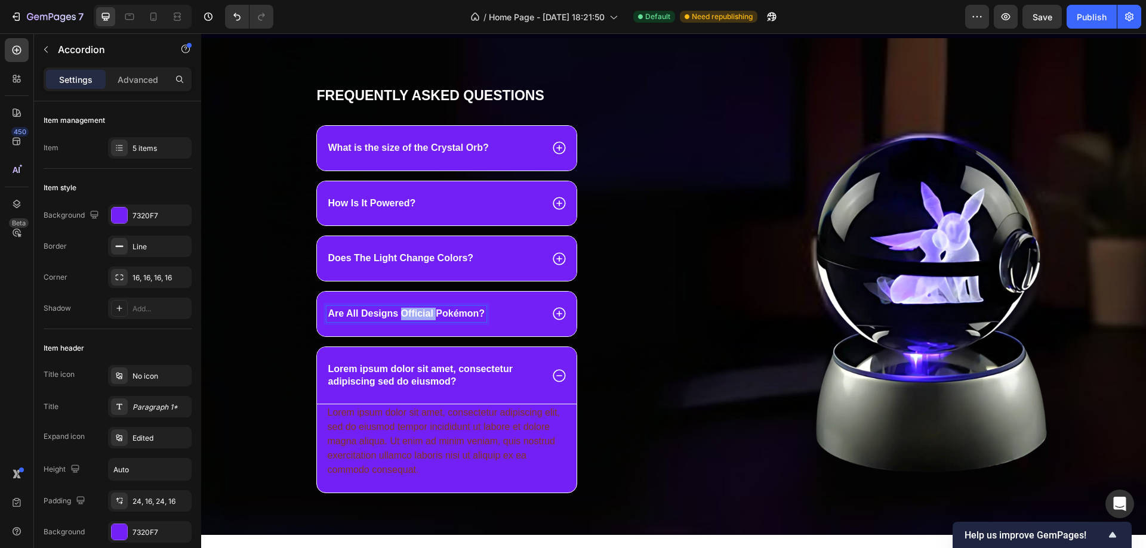
click at [417, 320] on p "Are All Designs Official Pokémon?" at bounding box center [406, 314] width 157 height 13
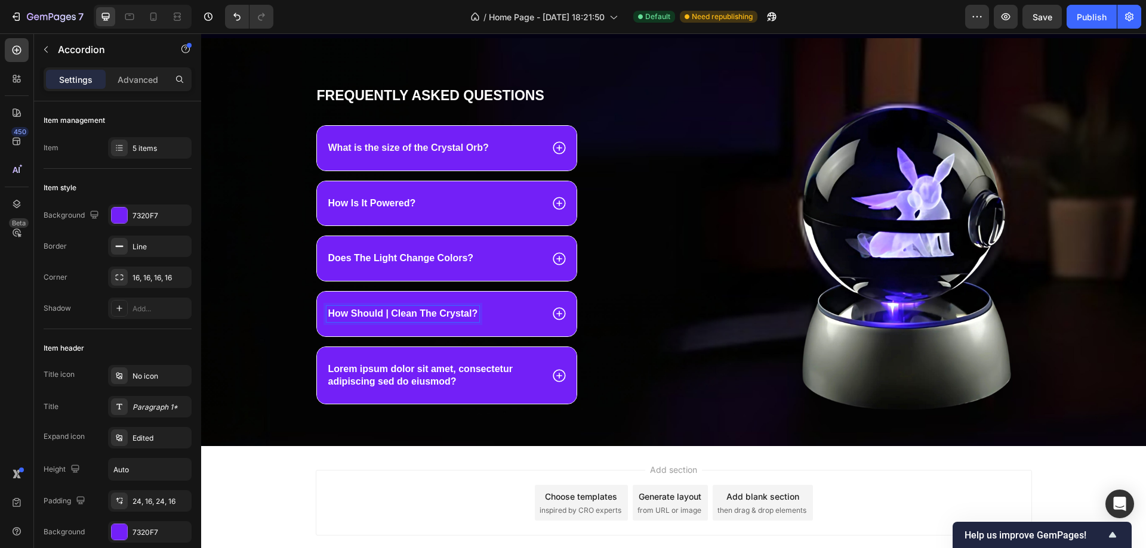
click at [515, 322] on div "How Should | Clean The Crystal?" at bounding box center [434, 314] width 216 height 16
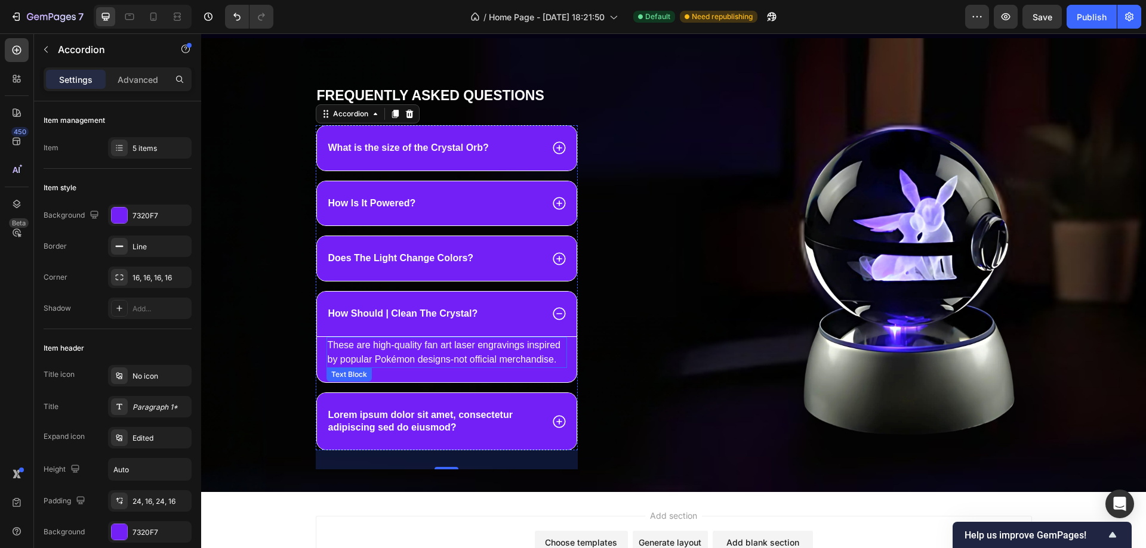
click at [466, 366] on p "These are high-quality fan art laser engravings inspired by popular Pokémon des…" at bounding box center [447, 352] width 239 height 29
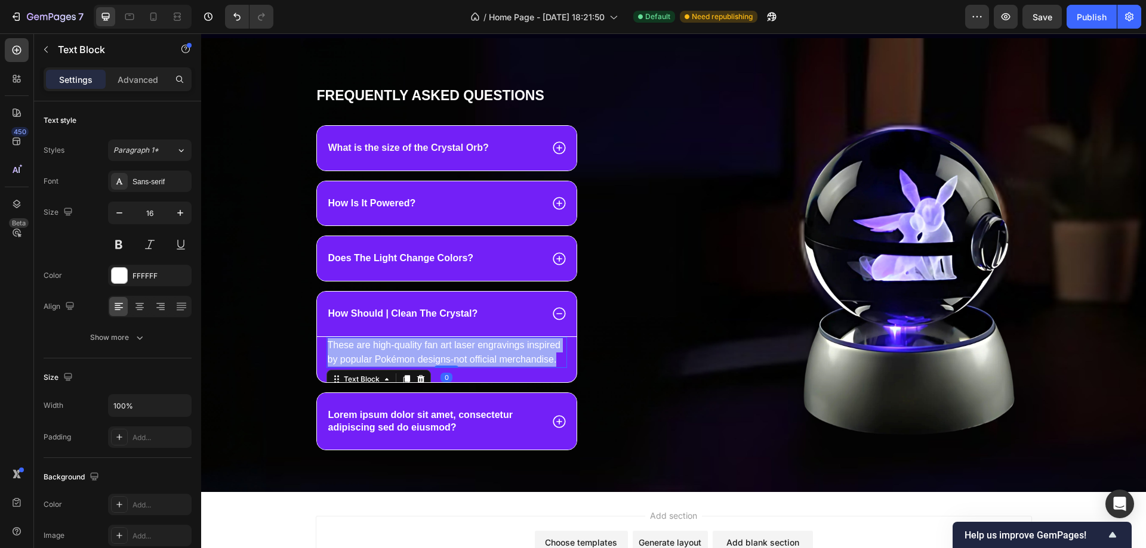
click at [466, 366] on p "These are high-quality fan art laser engravings inspired by popular Pokémon des…" at bounding box center [447, 352] width 239 height 29
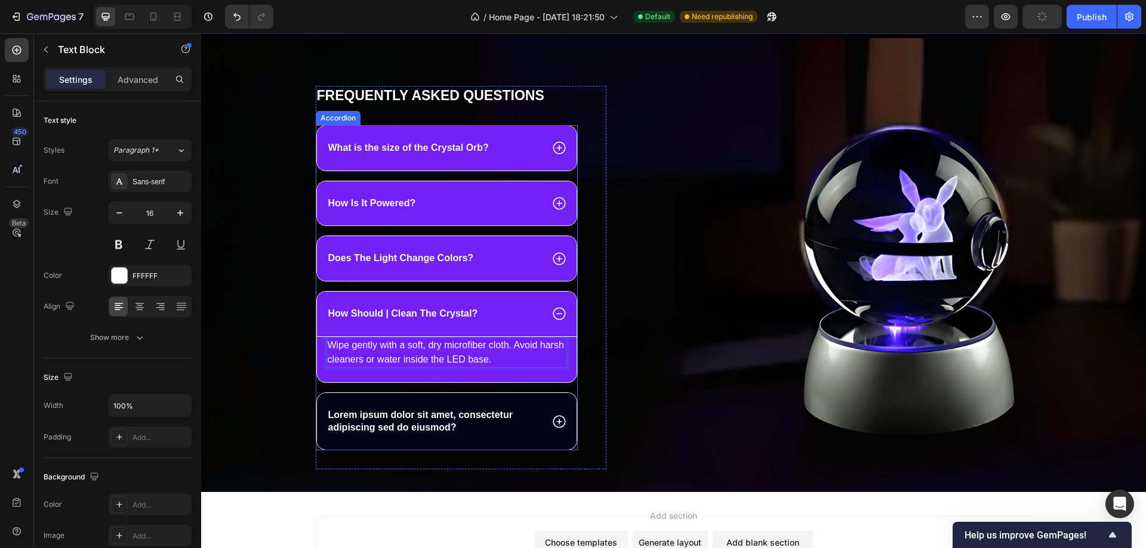
click at [440, 431] on p "Lorem ipsum dolor sit amet, consectetur adipiscing sed do eiusmod?" at bounding box center [434, 421] width 212 height 25
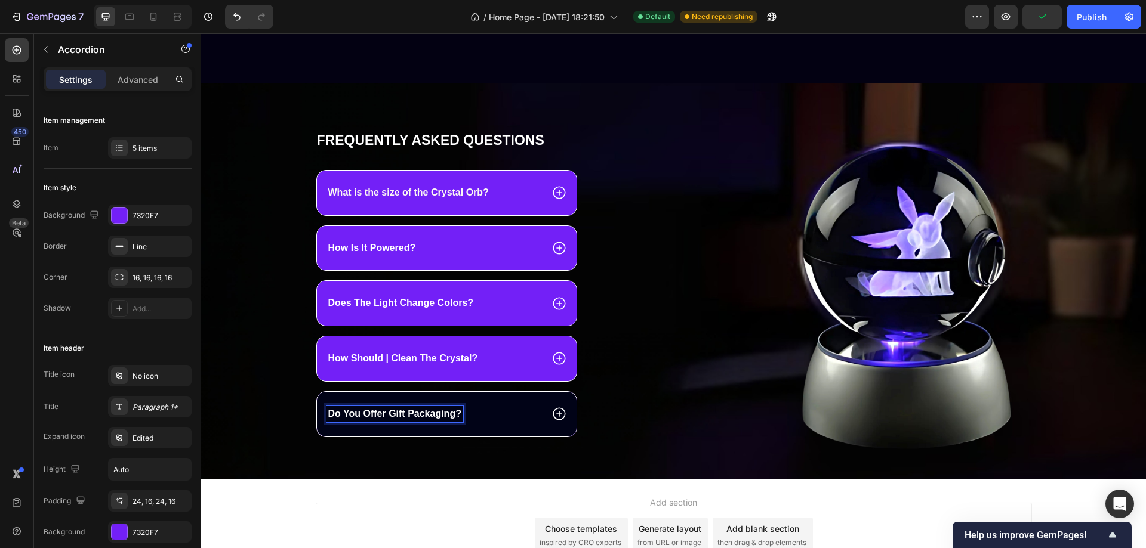
click at [470, 423] on div "Do You Offer Gift Packaging?" at bounding box center [434, 414] width 216 height 16
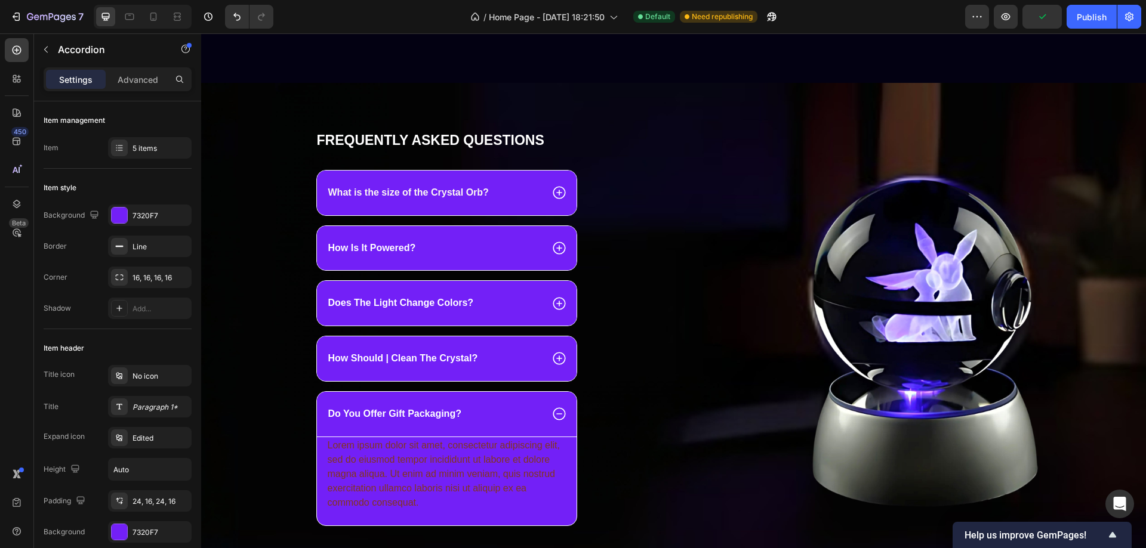
scroll to position [757, 0]
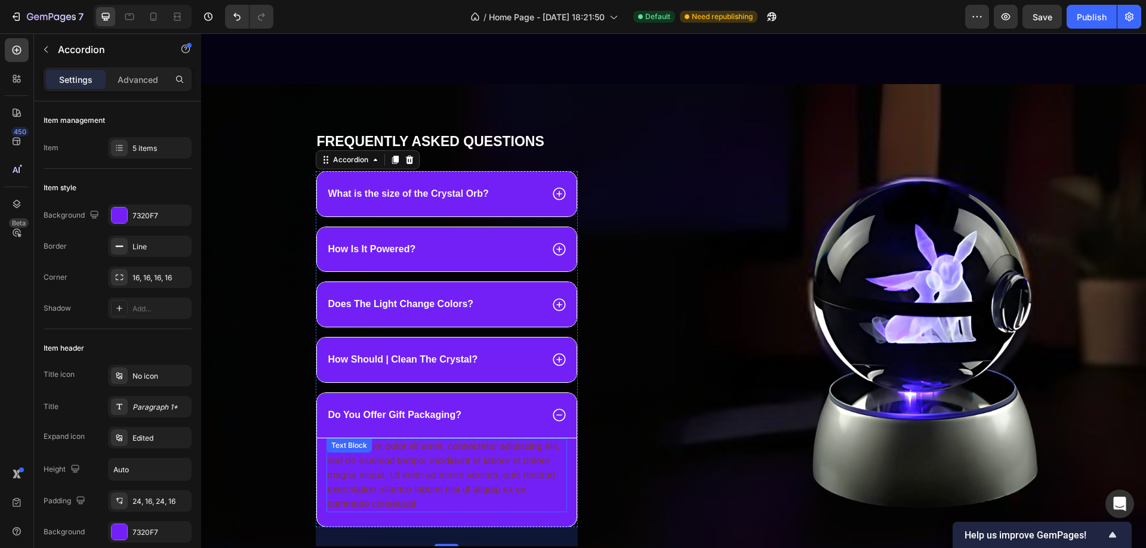
click at [453, 473] on div "Lorem ipsum dolor sit amet, consectetur adipiscing elit, sed do eiusmod tempor …" at bounding box center [446, 476] width 241 height 74
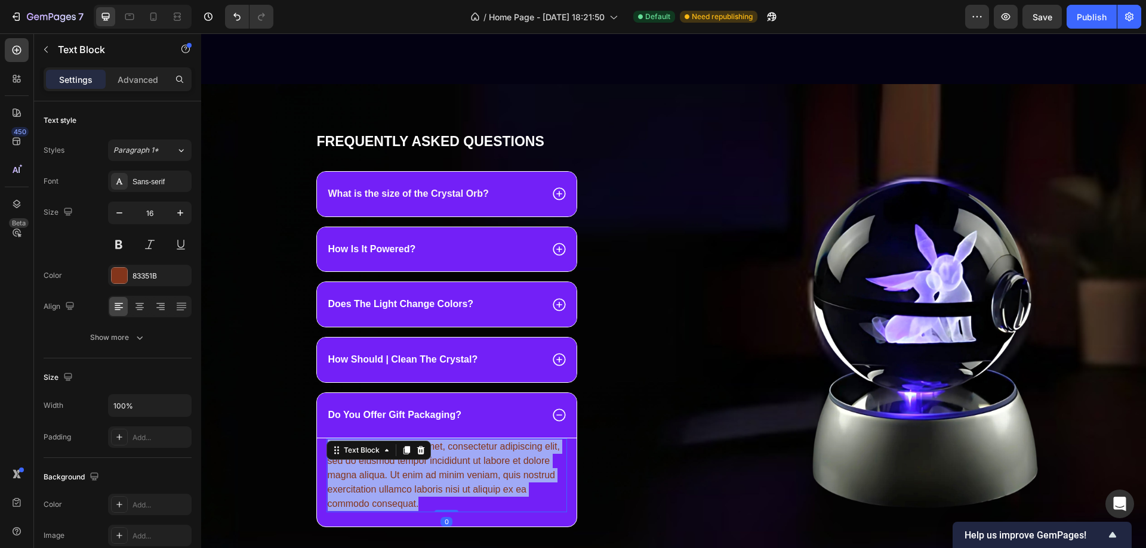
click at [453, 473] on p "Lorem ipsum dolor sit amet, consectetur adipiscing elit, sed do eiusmod tempor …" at bounding box center [447, 476] width 239 height 72
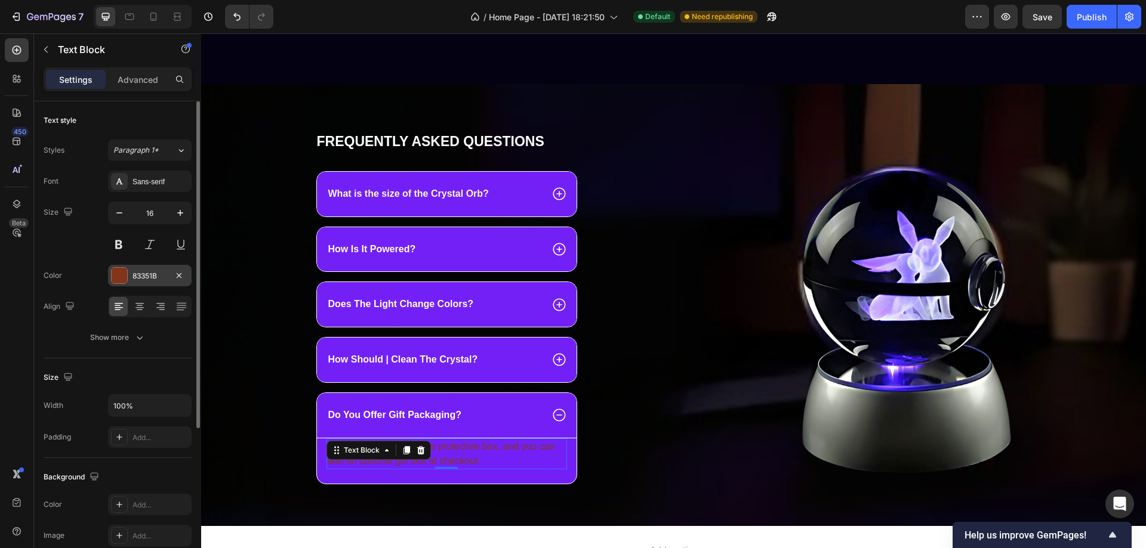
click at [118, 278] on div at bounding box center [120, 276] width 16 height 16
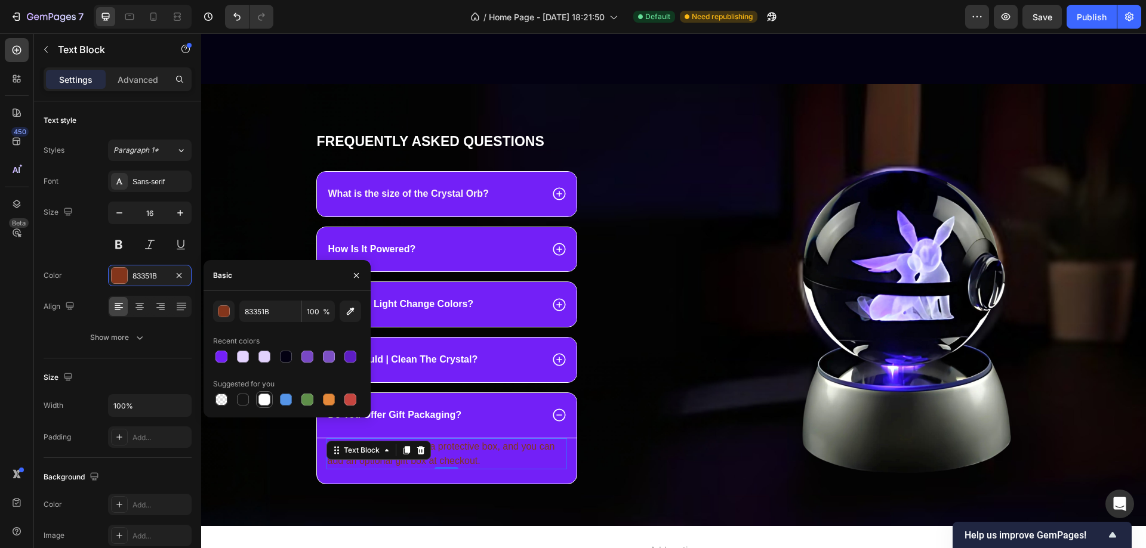
click at [266, 398] on div at bounding box center [264, 400] width 12 height 12
type input "FFFFFF"
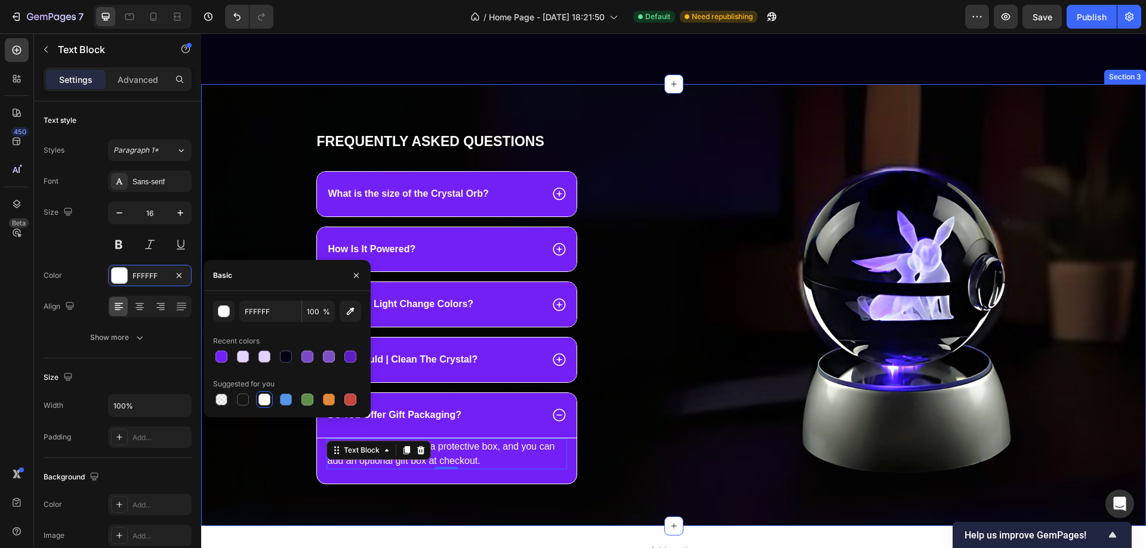
click at [587, 118] on div "Frequently asked questions Heading What is the size of the Crystal Orb? How Is …" at bounding box center [673, 305] width 945 height 442
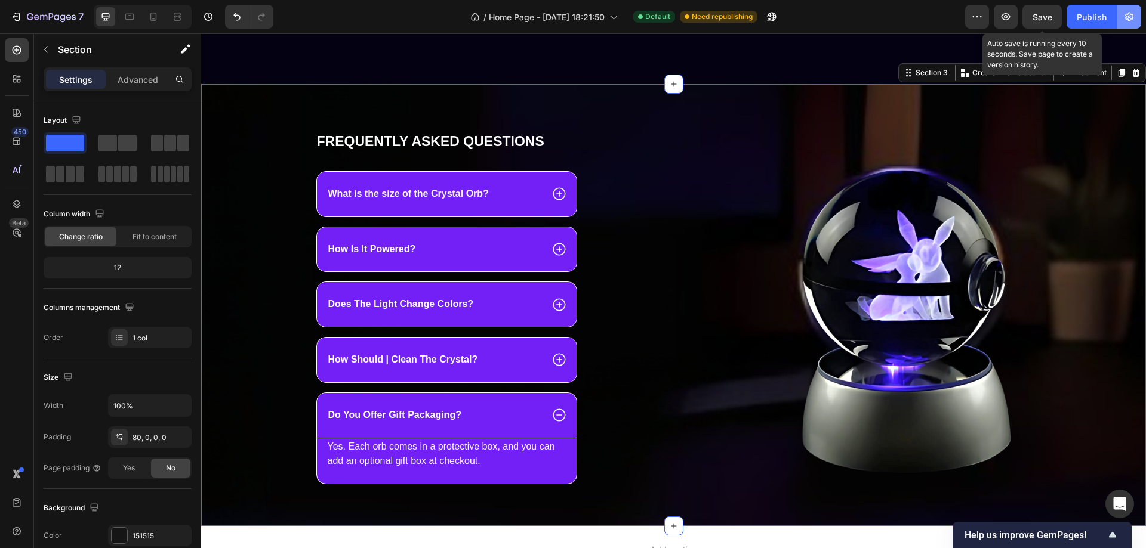
drag, startPoint x: 1040, startPoint y: 13, endPoint x: 1118, endPoint y: 20, distance: 79.1
click at [1040, 14] on span "Save" at bounding box center [1042, 17] width 20 height 10
click at [1106, 14] on button "Publish" at bounding box center [1091, 17] width 50 height 24
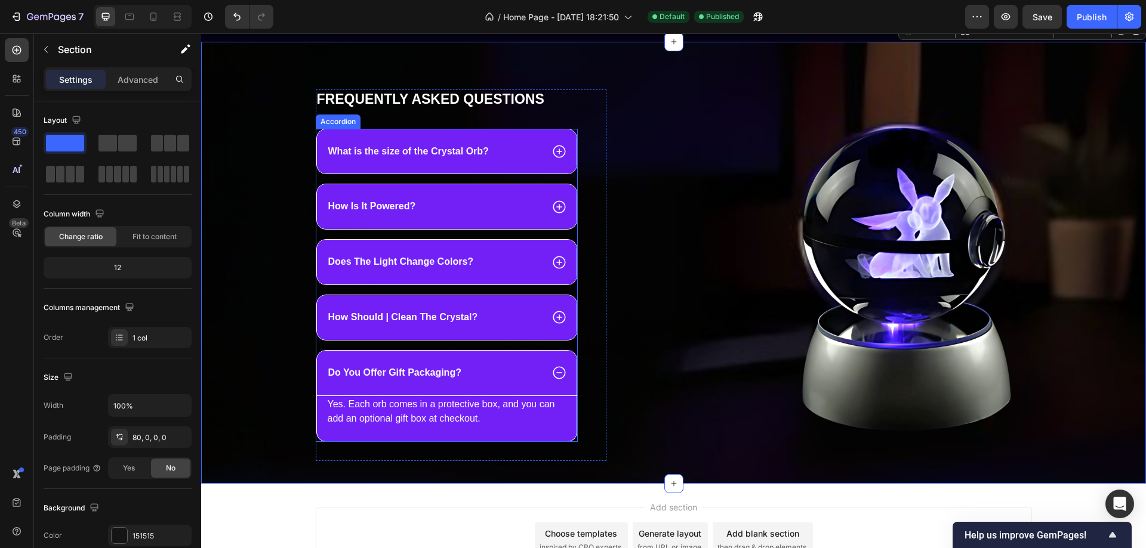
scroll to position [800, 0]
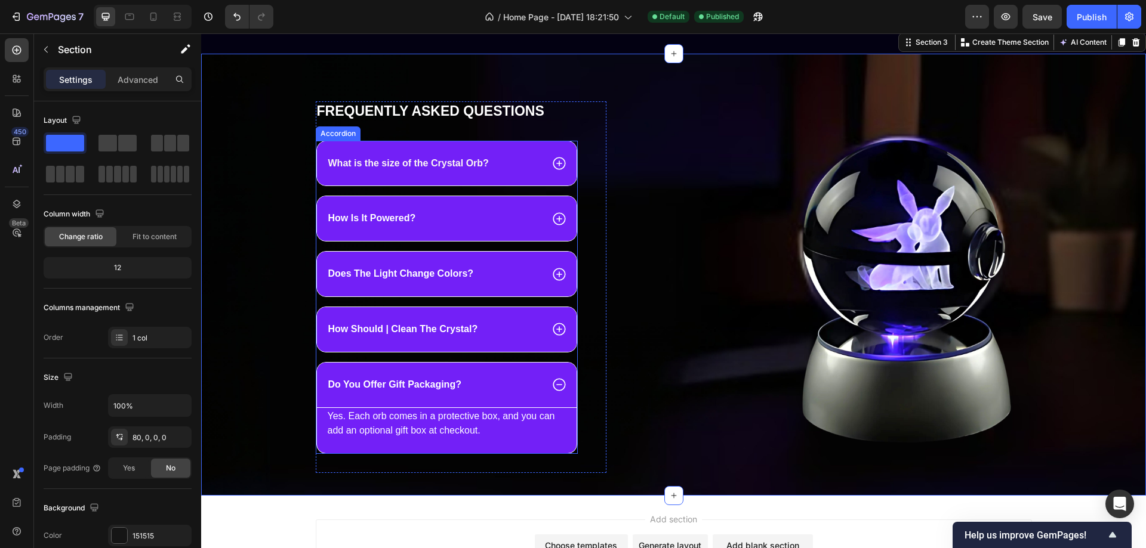
click at [554, 387] on icon at bounding box center [559, 385] width 16 height 16
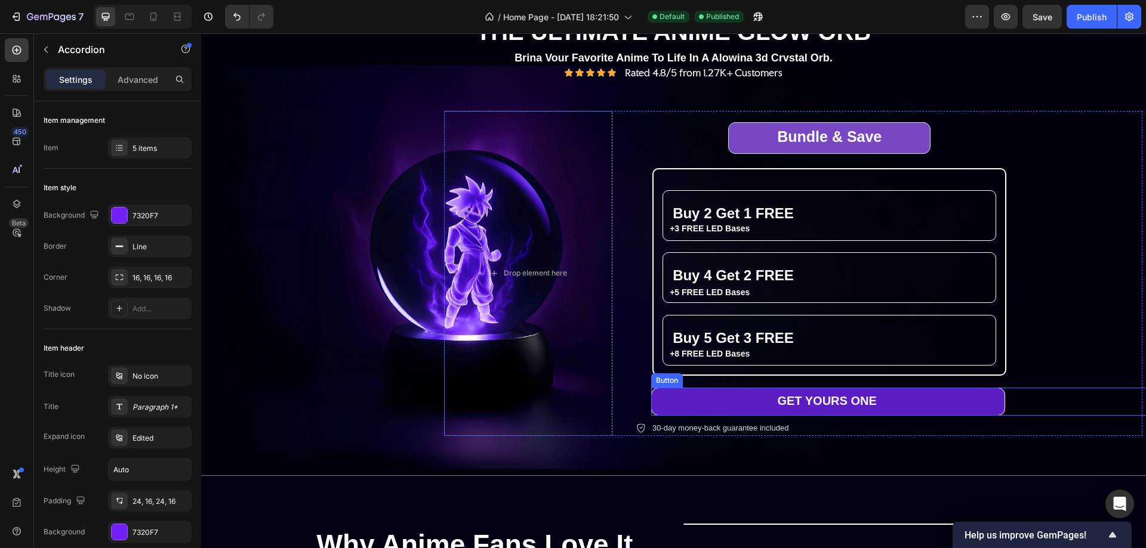
scroll to position [119, 0]
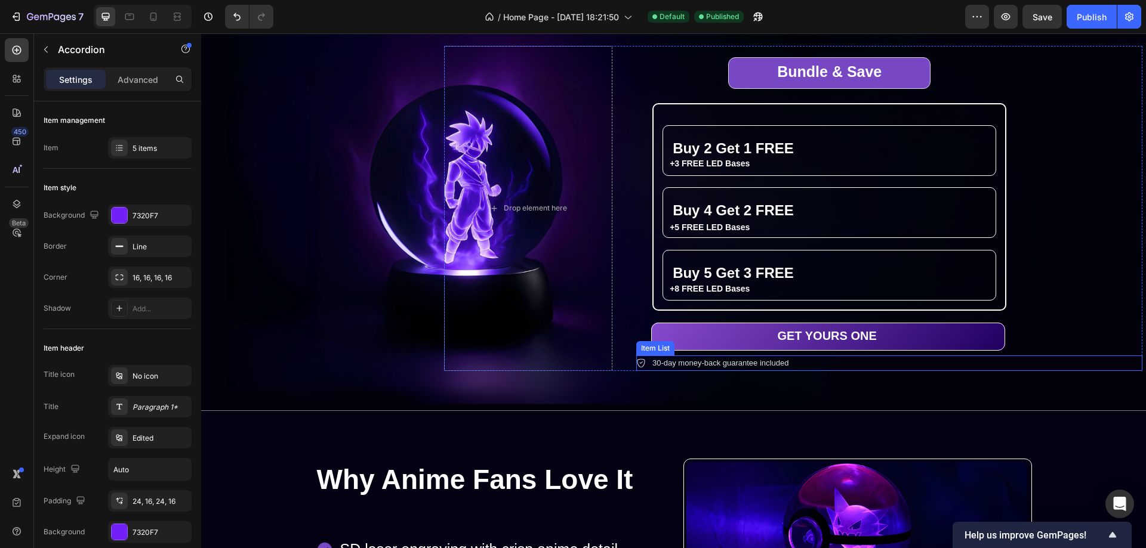
click at [805, 360] on div "30-day money-back guarantee included" at bounding box center [889, 364] width 506 height 16
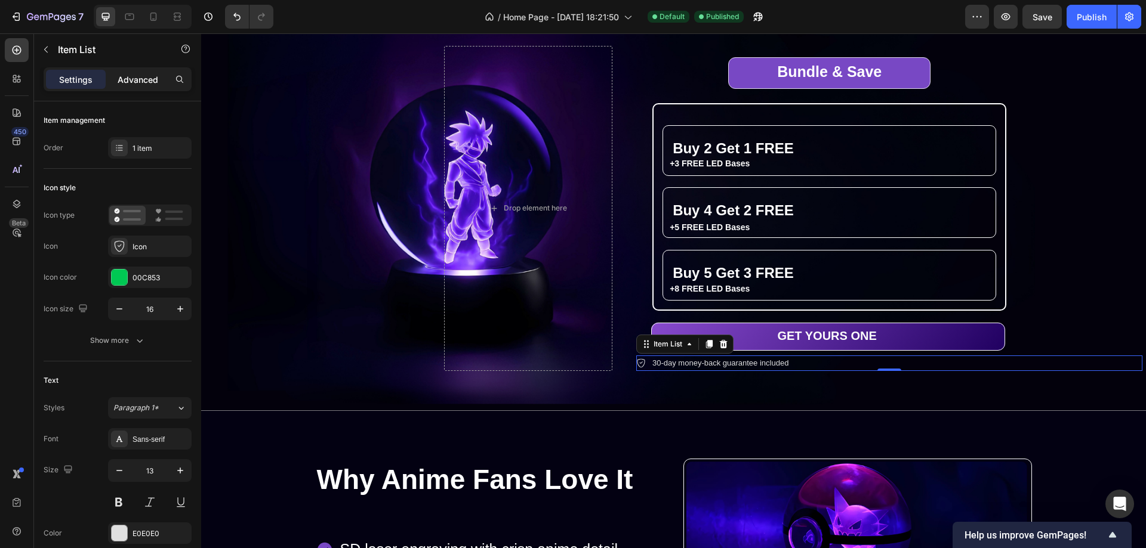
click at [147, 71] on div "Advanced" at bounding box center [138, 79] width 60 height 19
type input "100%"
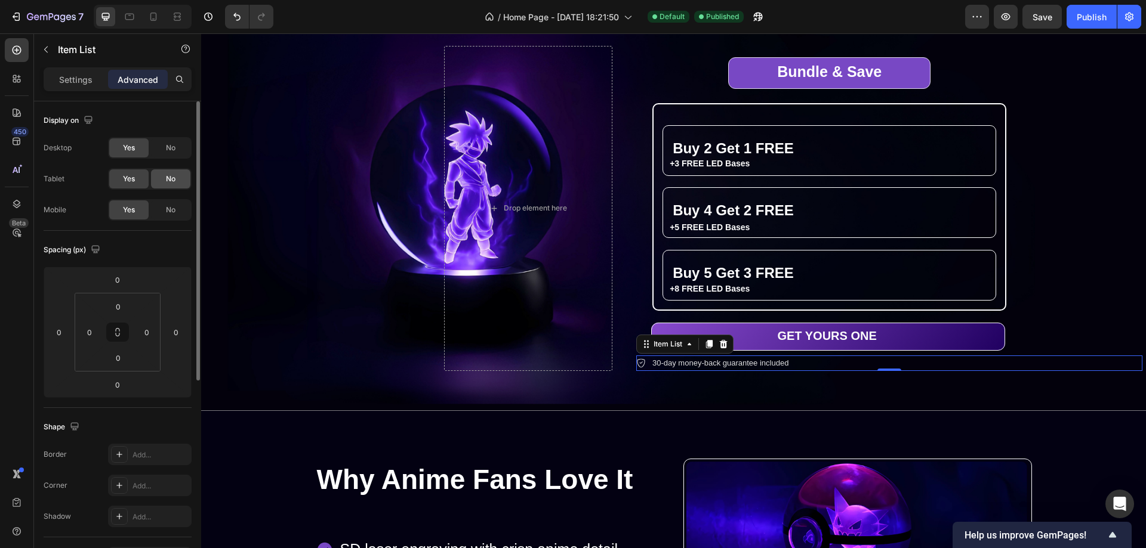
click at [169, 151] on span "No" at bounding box center [171, 148] width 10 height 11
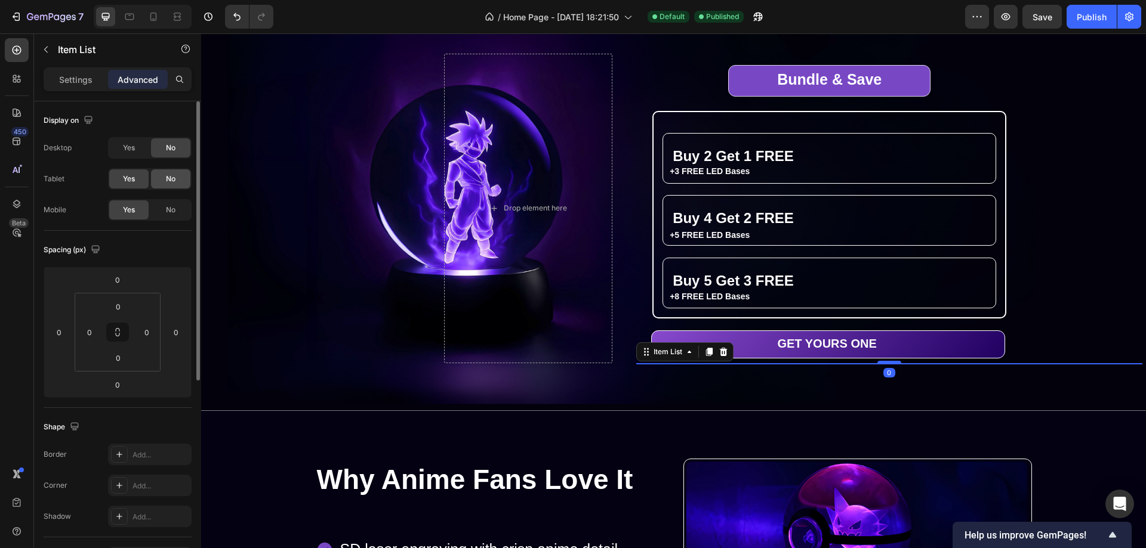
click at [171, 188] on div "No" at bounding box center [170, 178] width 39 height 19
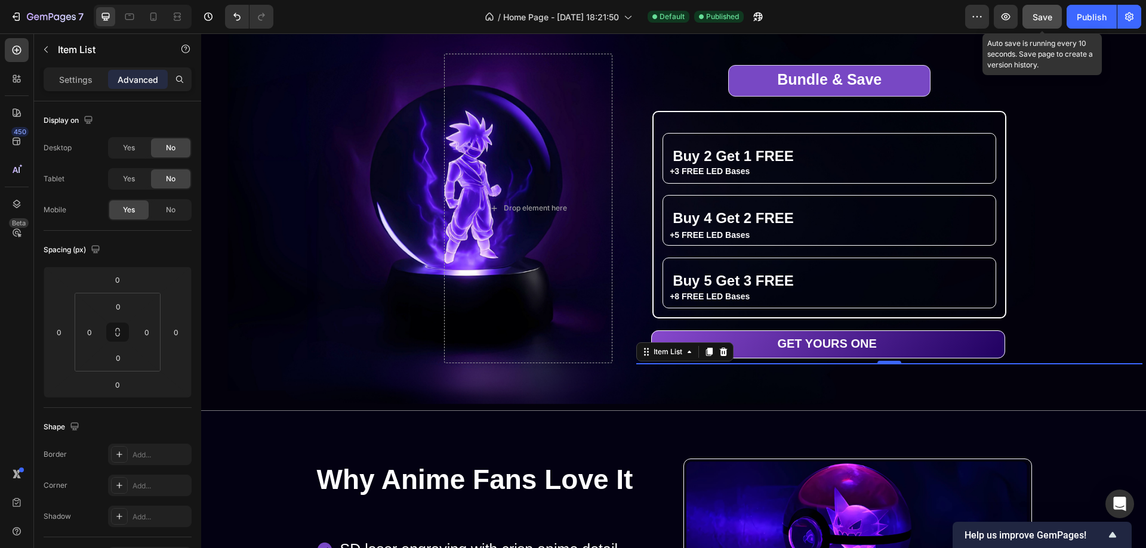
click at [1041, 13] on span "Save" at bounding box center [1042, 17] width 20 height 10
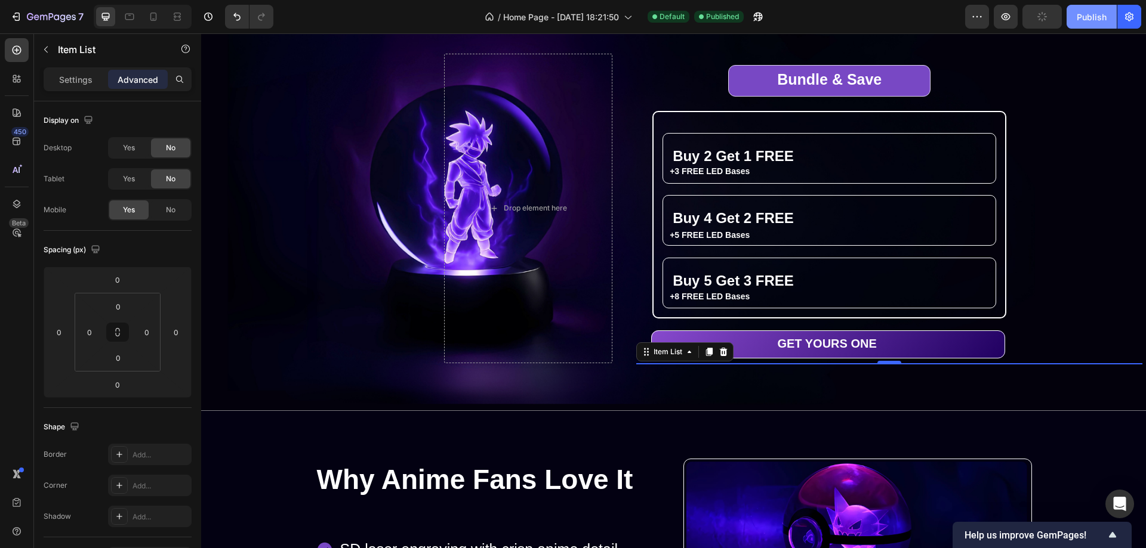
click at [1095, 17] on div "Publish" at bounding box center [1092, 17] width 30 height 13
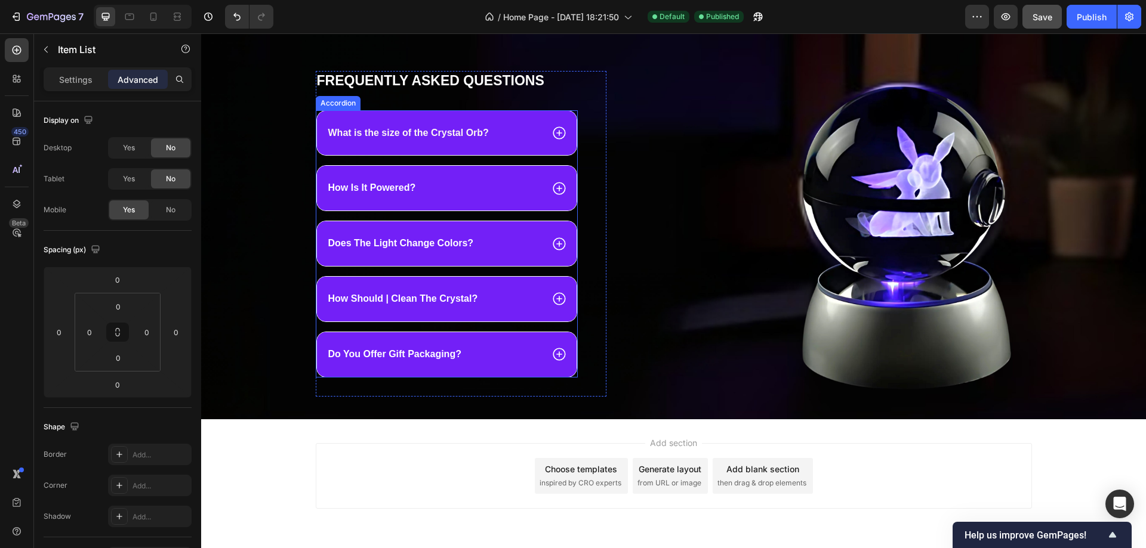
scroll to position [874, 0]
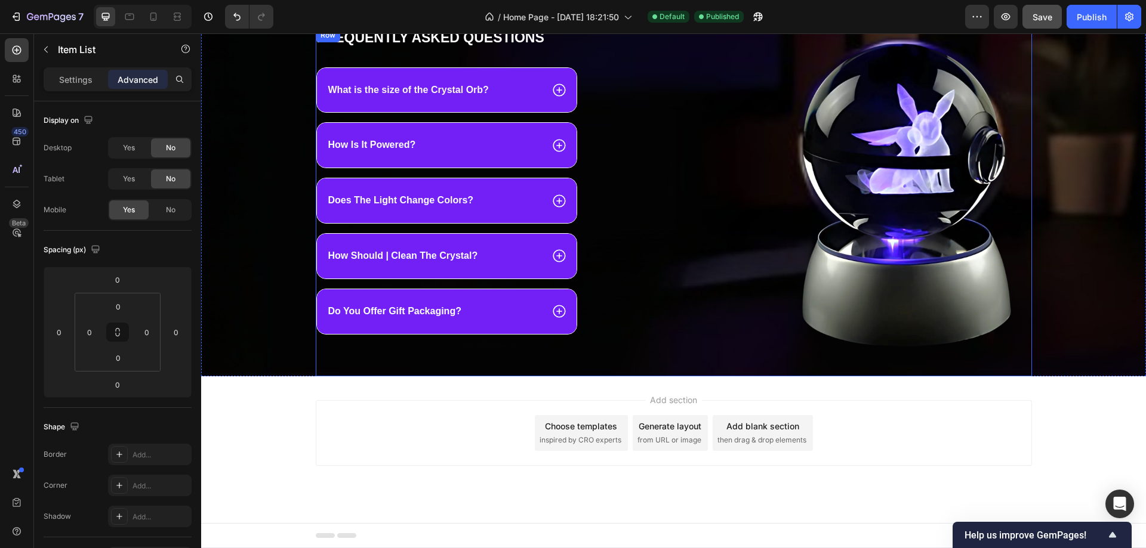
click at [713, 363] on div "Image" at bounding box center [828, 202] width 408 height 349
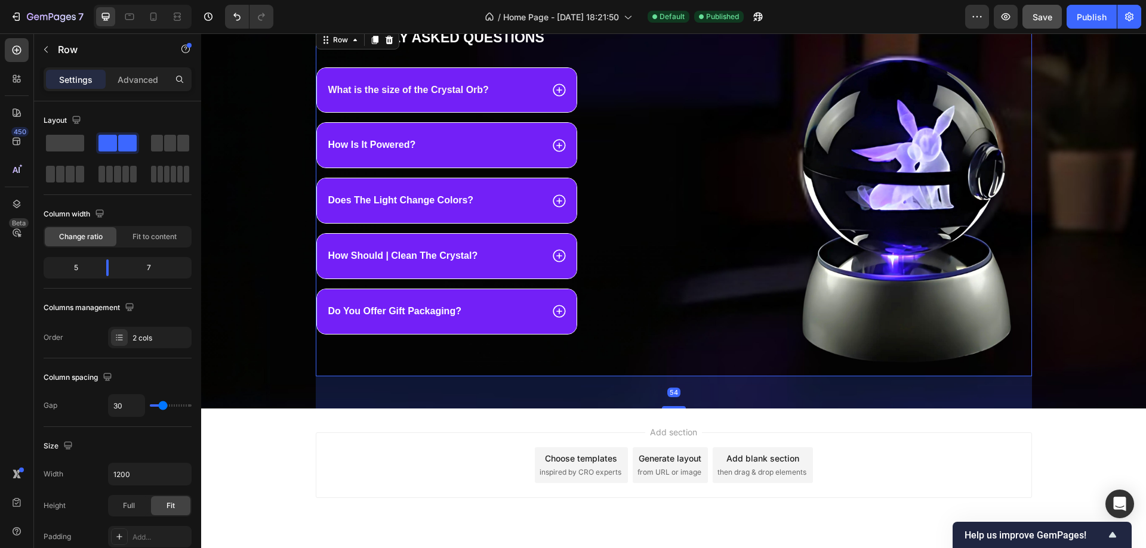
drag, startPoint x: 668, startPoint y: 388, endPoint x: 668, endPoint y: 402, distance: 13.7
click at [668, 406] on div at bounding box center [674, 407] width 24 height 2
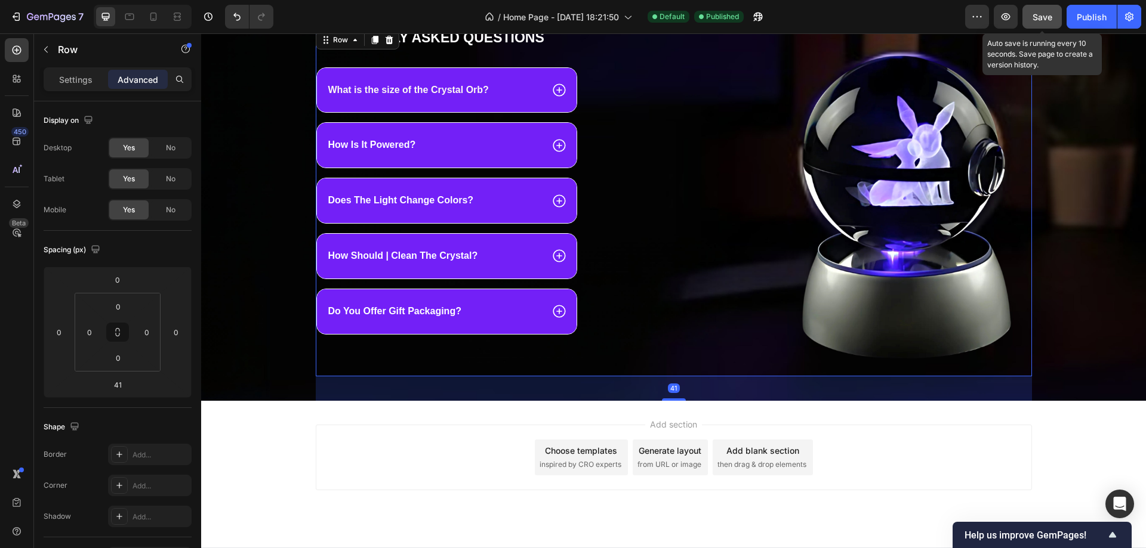
click at [1042, 16] on span "Save" at bounding box center [1042, 17] width 20 height 10
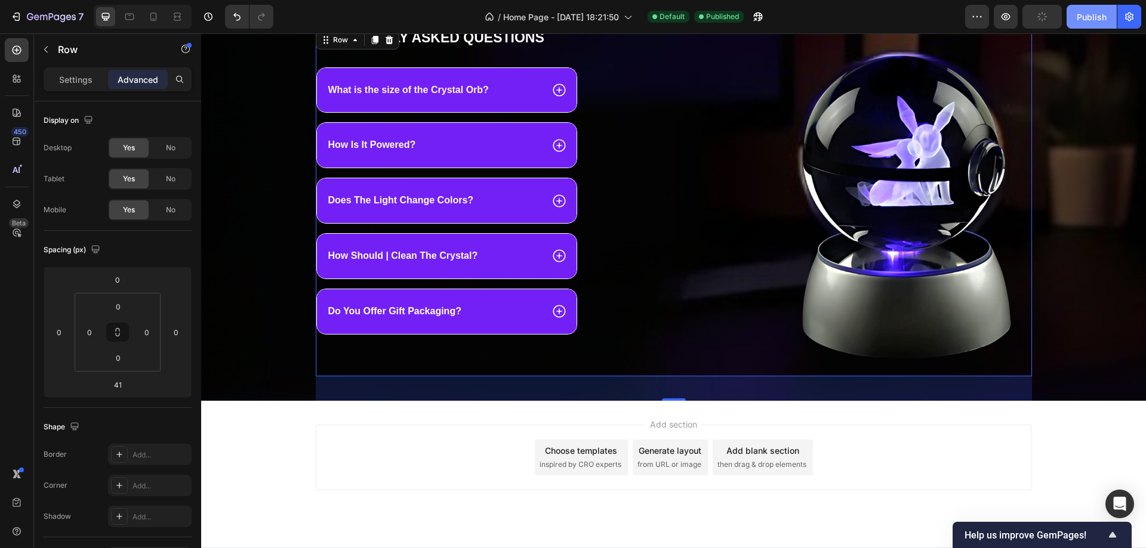
click at [1088, 17] on div "Publish" at bounding box center [1092, 17] width 30 height 13
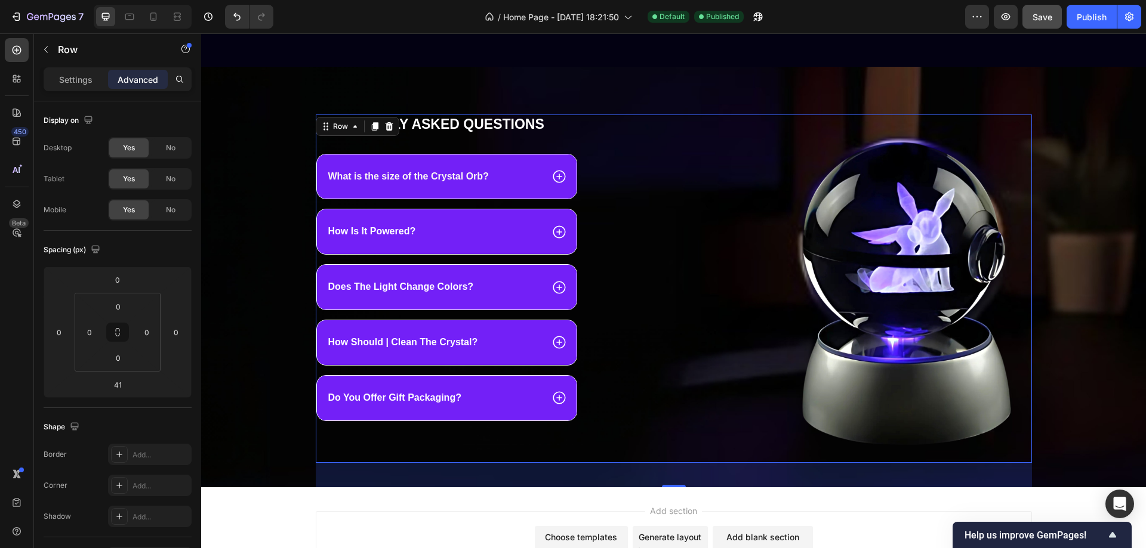
scroll to position [898, 0]
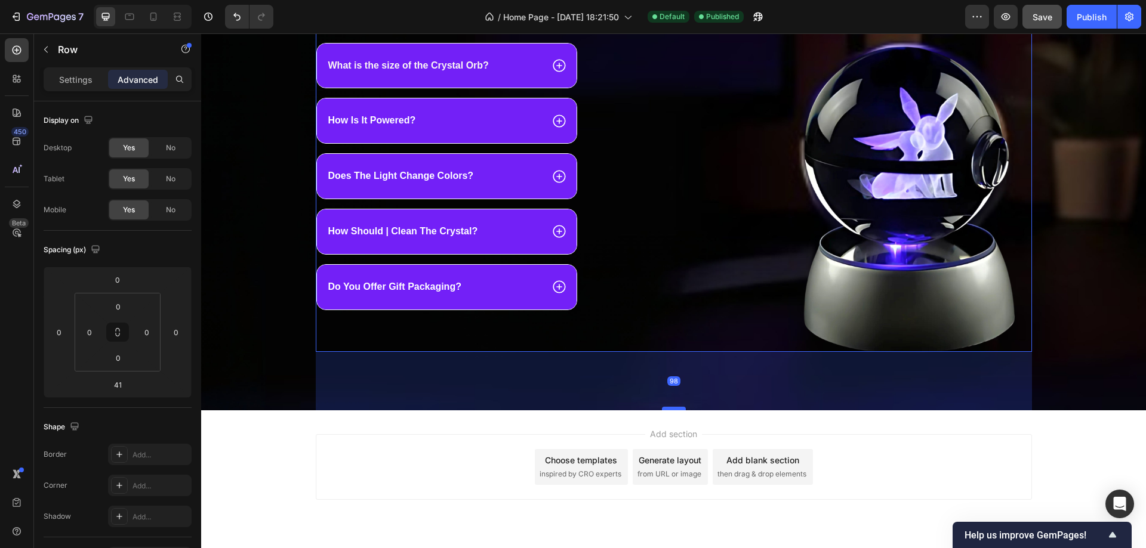
drag, startPoint x: 673, startPoint y: 375, endPoint x: 674, endPoint y: 408, distance: 33.4
click at [677, 408] on div at bounding box center [674, 409] width 24 height 4
type input "97"
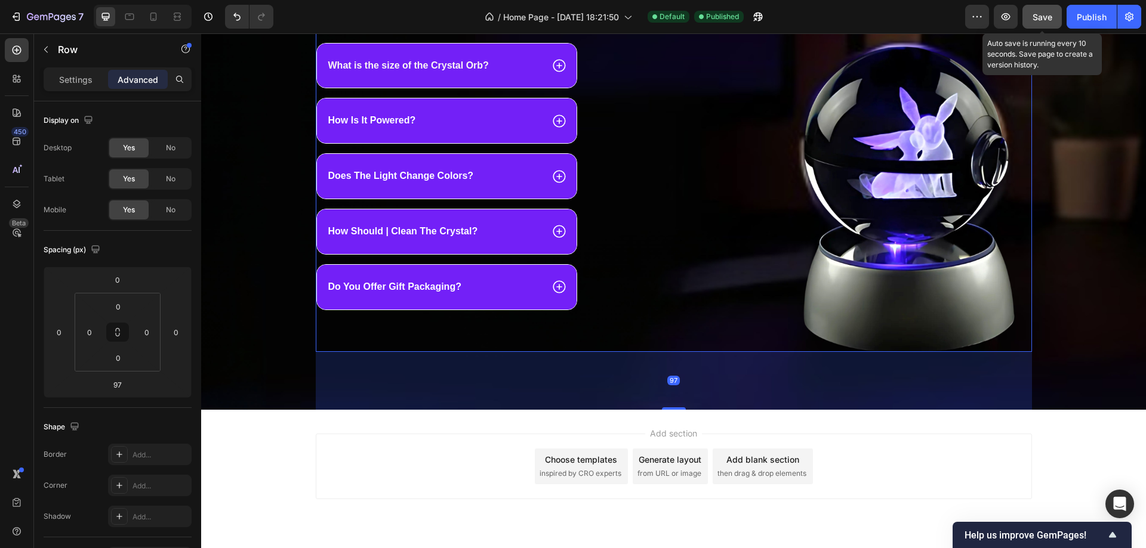
drag, startPoint x: 1048, startPoint y: 13, endPoint x: 1059, endPoint y: 13, distance: 11.3
click at [1049, 13] on span "Save" at bounding box center [1042, 17] width 20 height 10
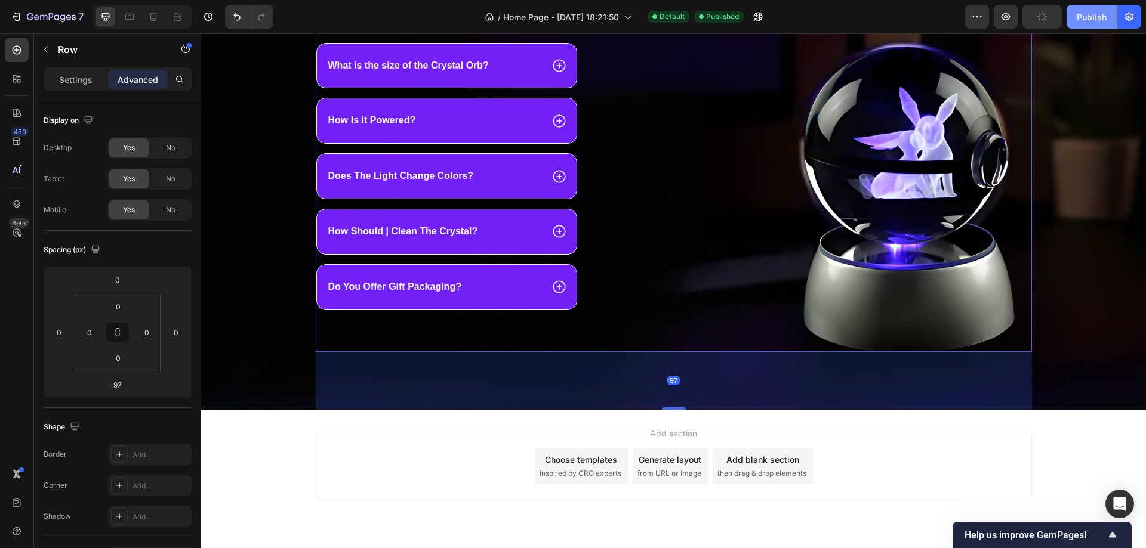
click at [1081, 21] on div "Publish" at bounding box center [1092, 17] width 30 height 13
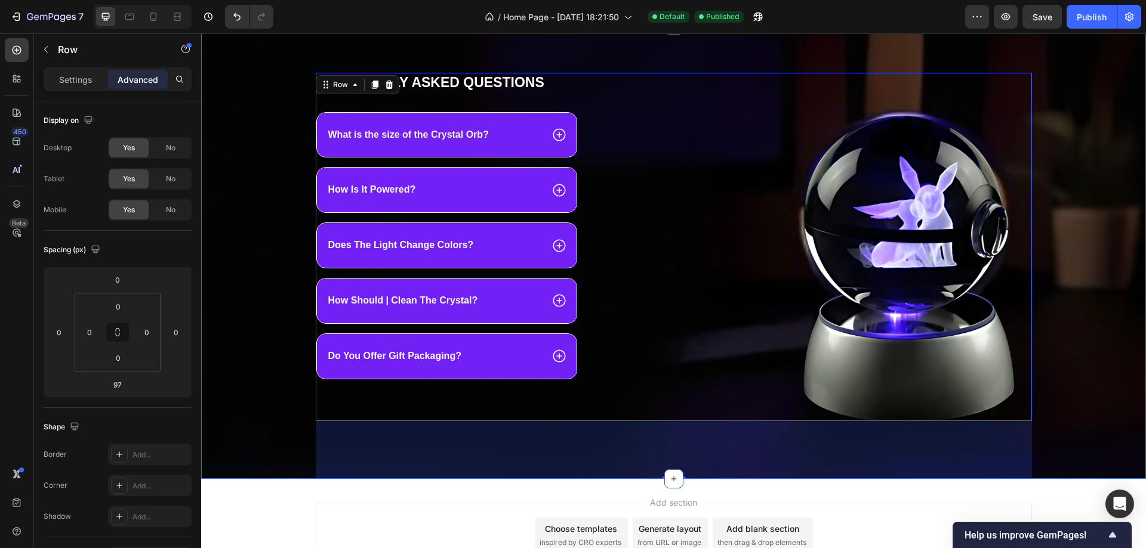
scroll to position [932, 0]
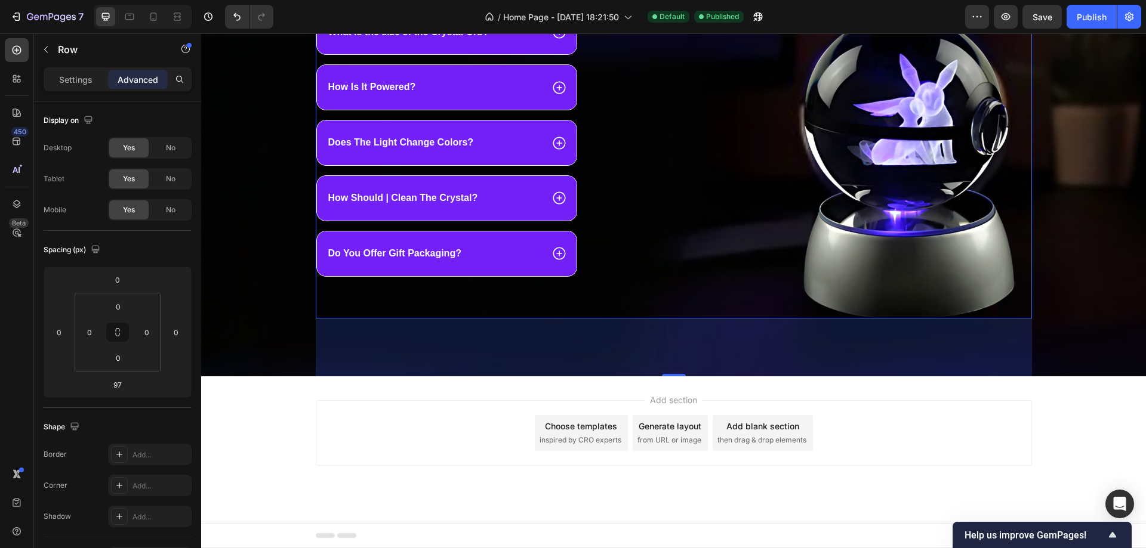
click at [662, 394] on span "Add section" at bounding box center [673, 400] width 57 height 13
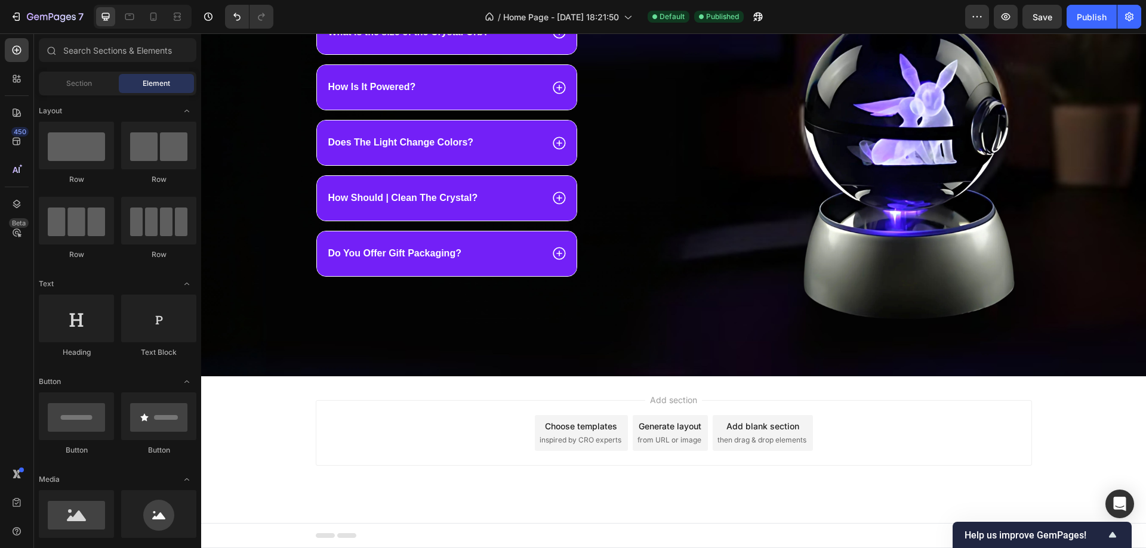
click at [576, 428] on div "Choose templates" at bounding box center [581, 426] width 72 height 13
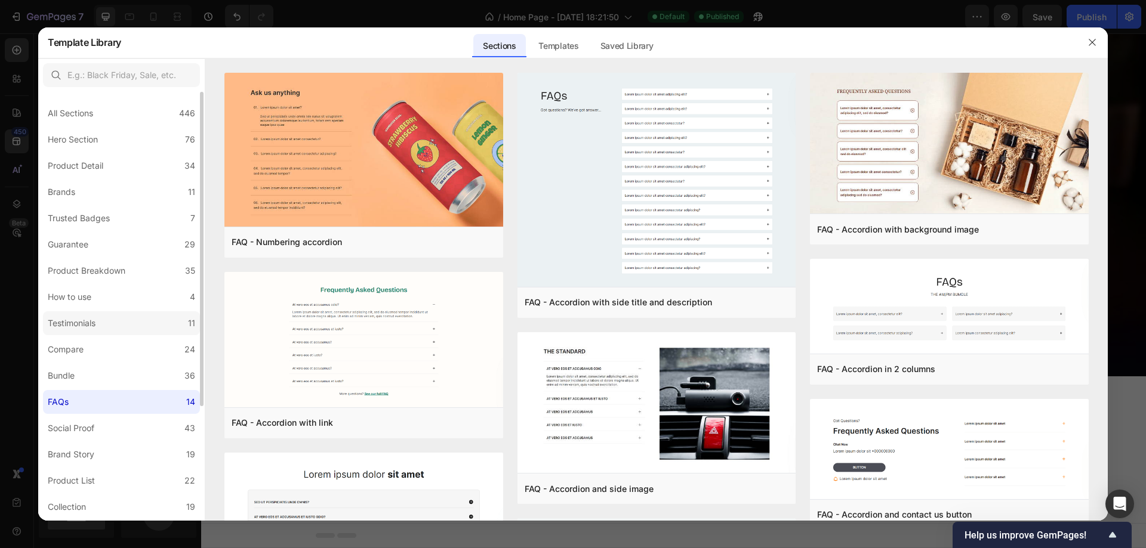
click at [110, 327] on label "Testimonials 11" at bounding box center [121, 324] width 157 height 24
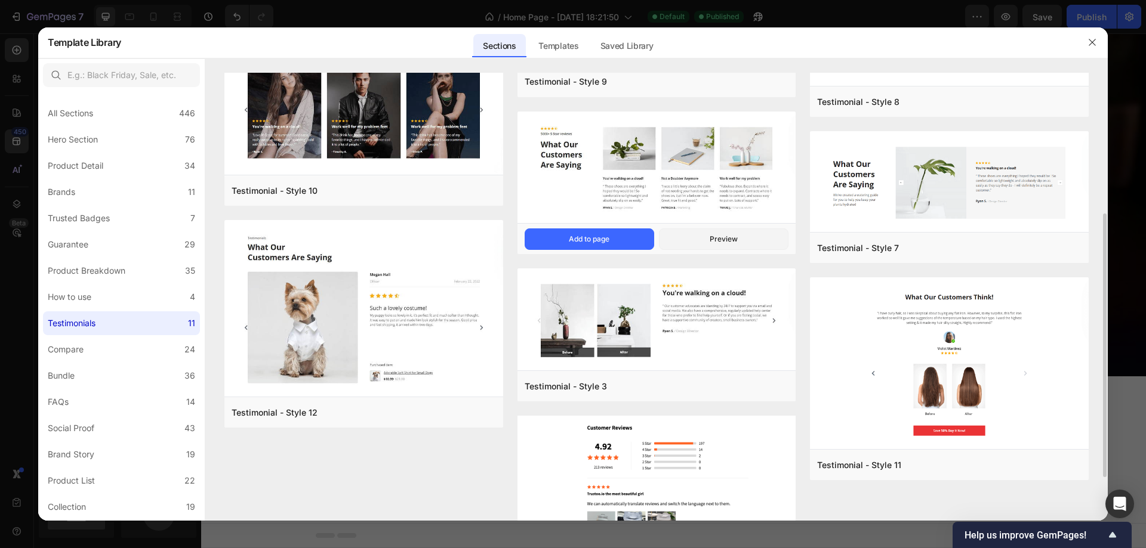
scroll to position [312, 0]
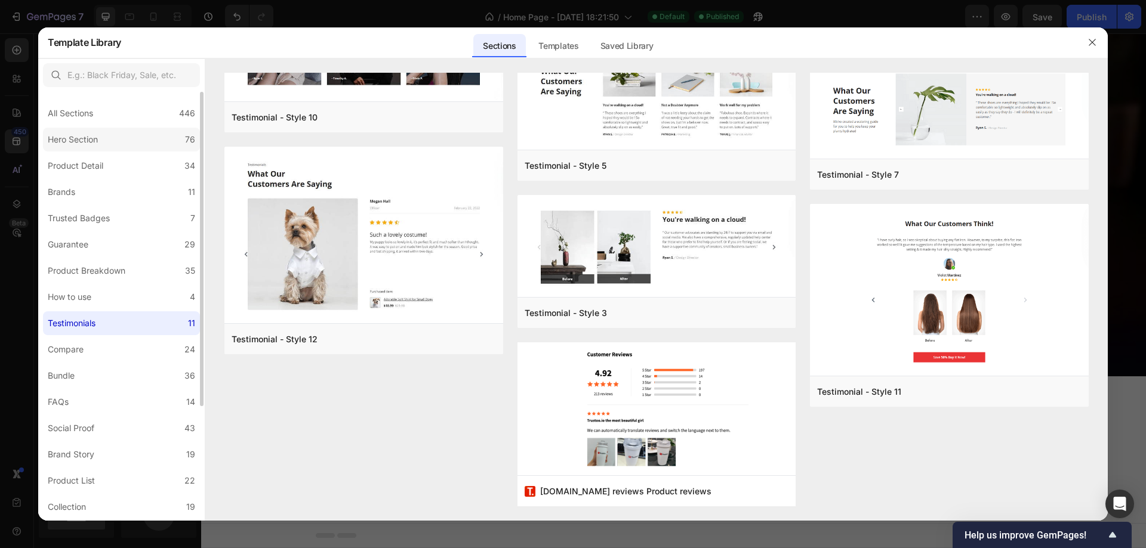
click at [127, 140] on label "Hero Section 76" at bounding box center [121, 140] width 157 height 24
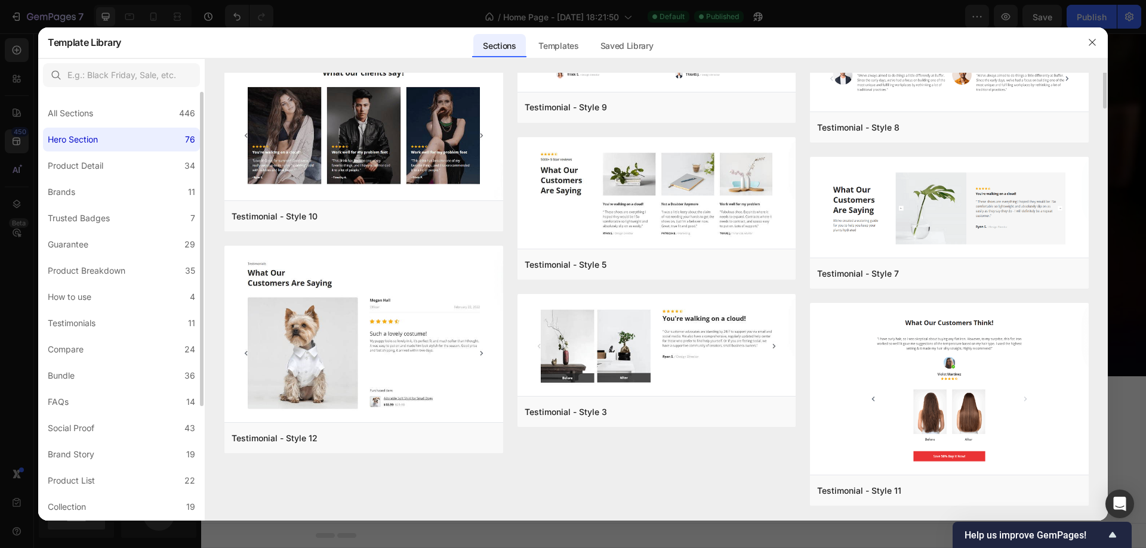
scroll to position [0, 0]
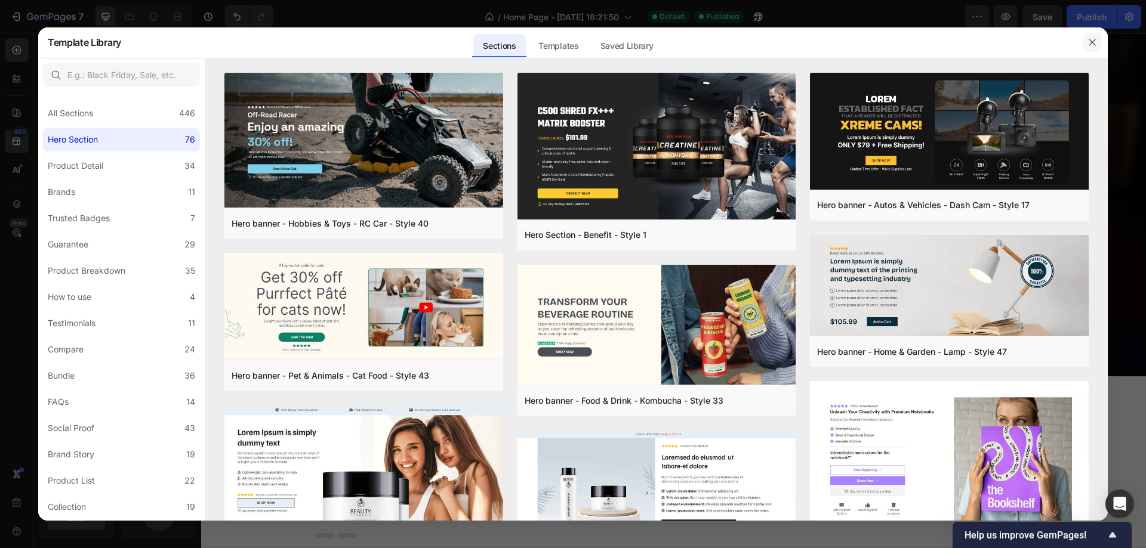
click at [1093, 39] on icon "button" at bounding box center [1092, 43] width 10 height 10
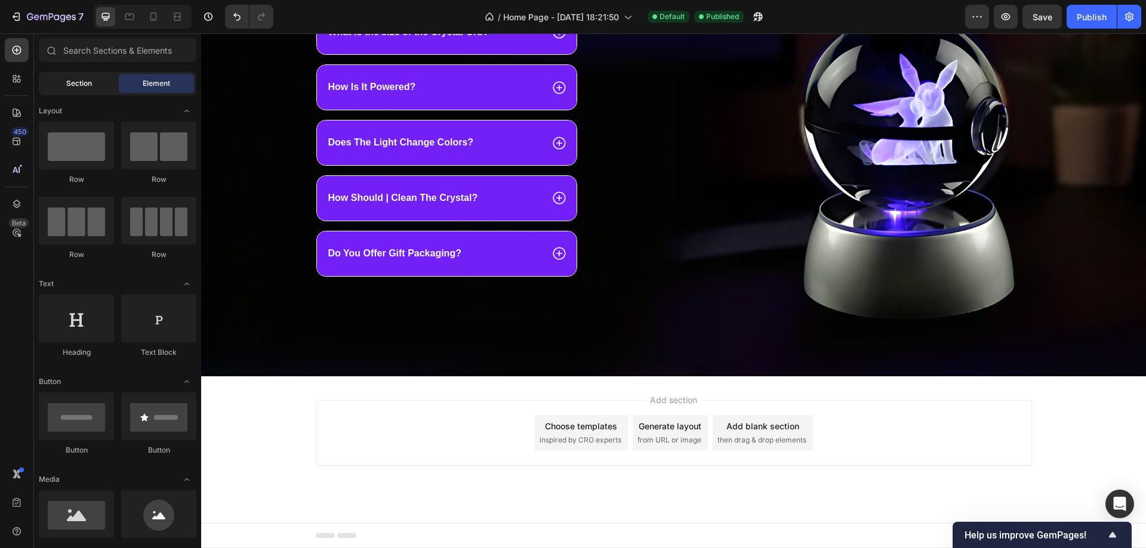
click at [65, 77] on div "Section" at bounding box center [78, 83] width 75 height 19
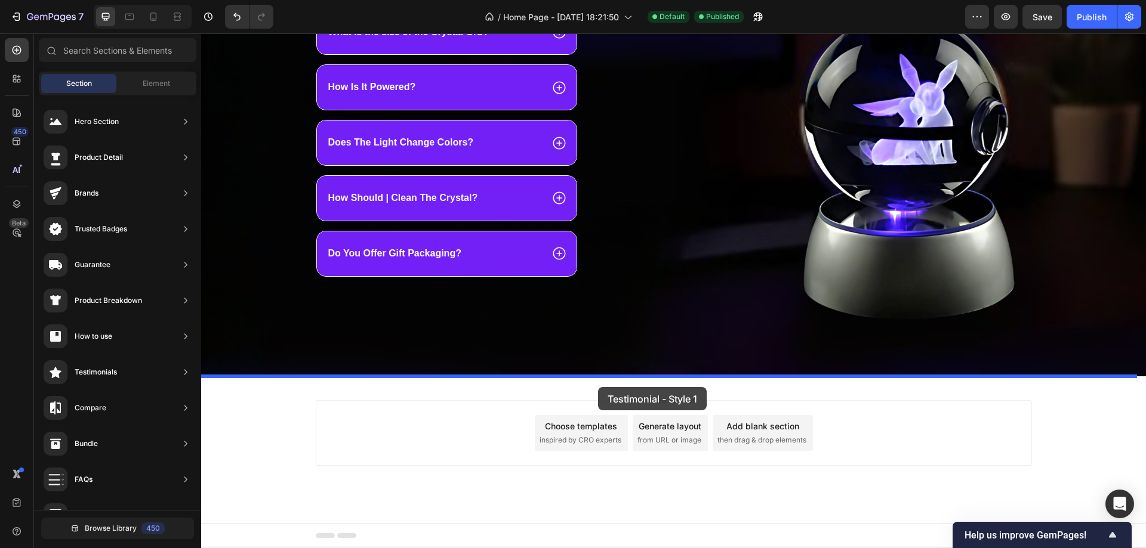
drag, startPoint x: 507, startPoint y: 173, endPoint x: 598, endPoint y: 387, distance: 232.9
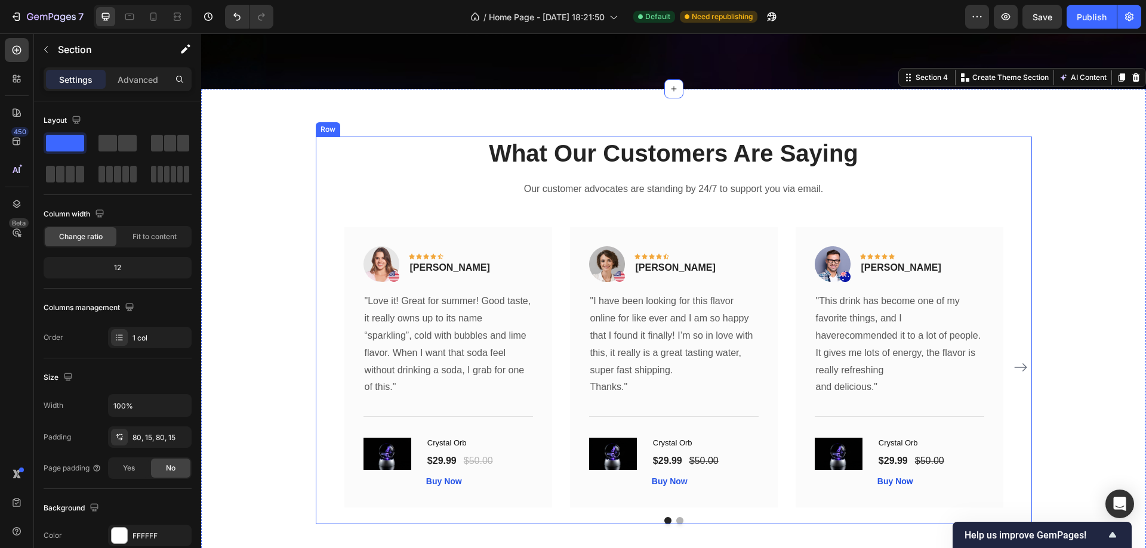
scroll to position [1233, 0]
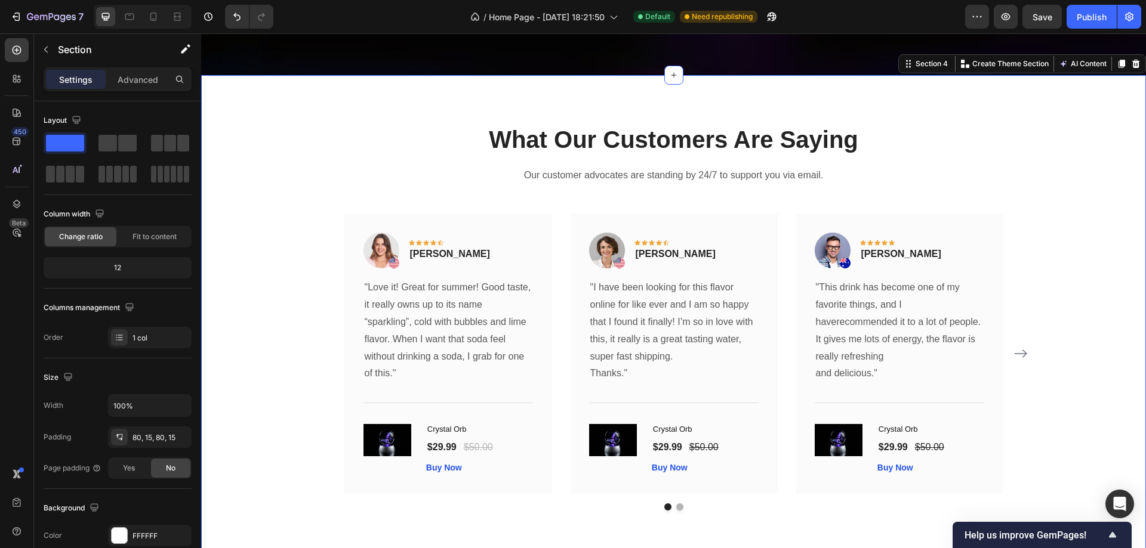
click at [280, 110] on div "What Our Customers Are Saying Heading Our customer advocates are standing by 24…" at bounding box center [673, 316] width 945 height 483
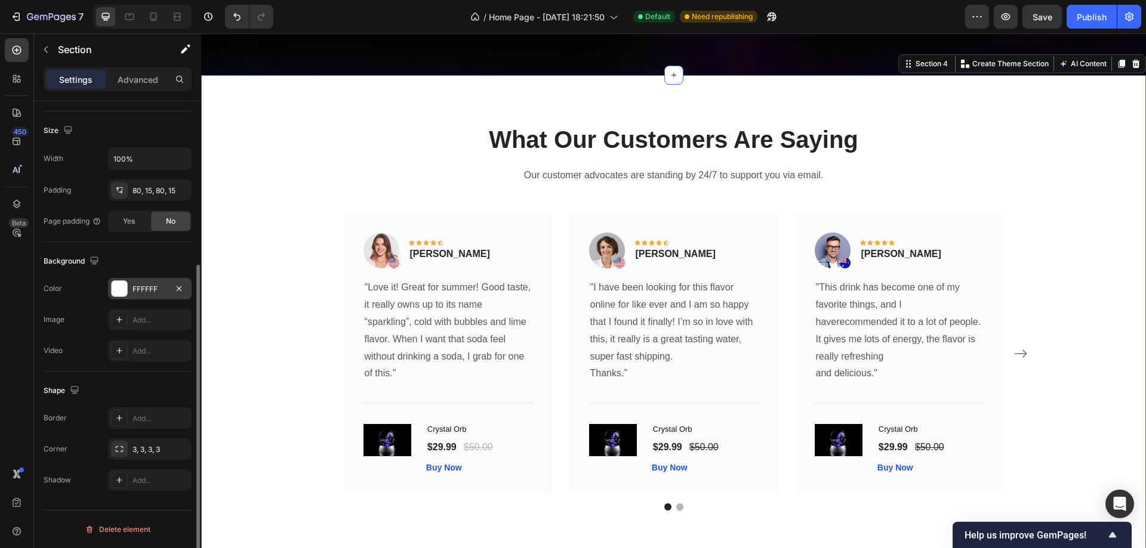
click at [123, 289] on div at bounding box center [120, 289] width 16 height 16
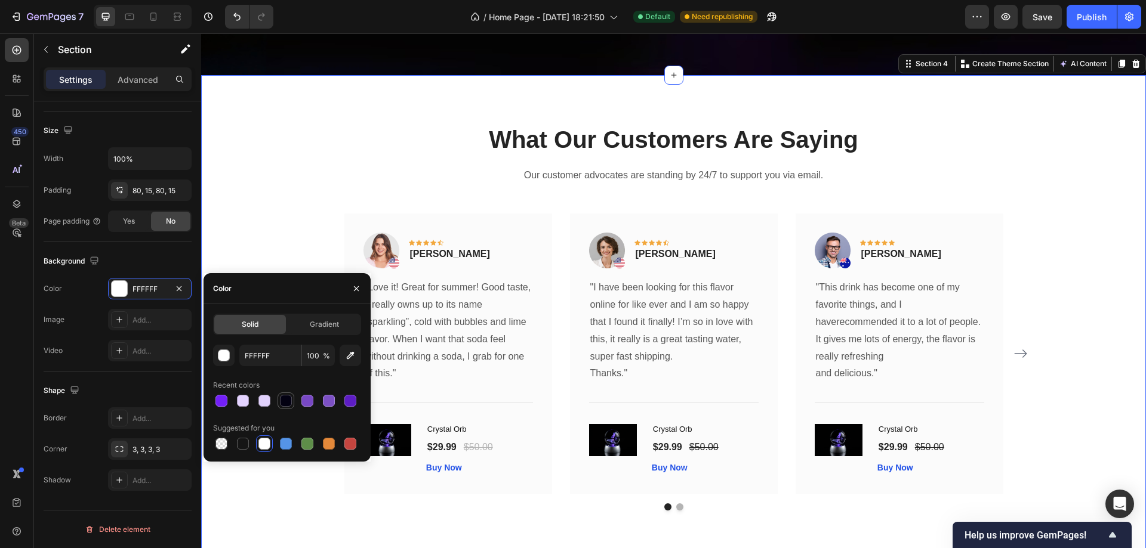
click at [287, 402] on div at bounding box center [286, 401] width 12 height 12
type input "030112"
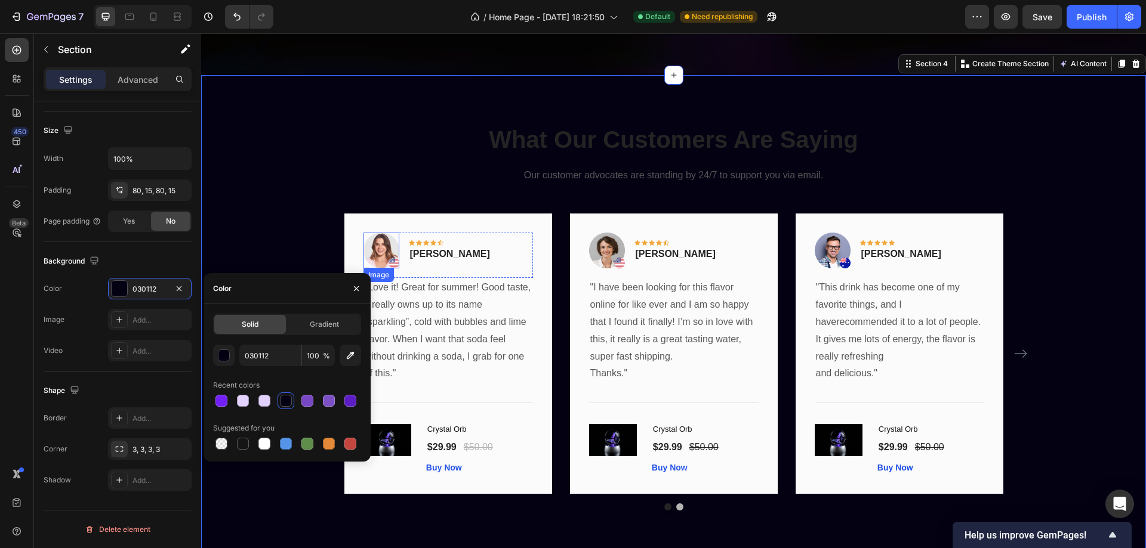
scroll to position [1054, 0]
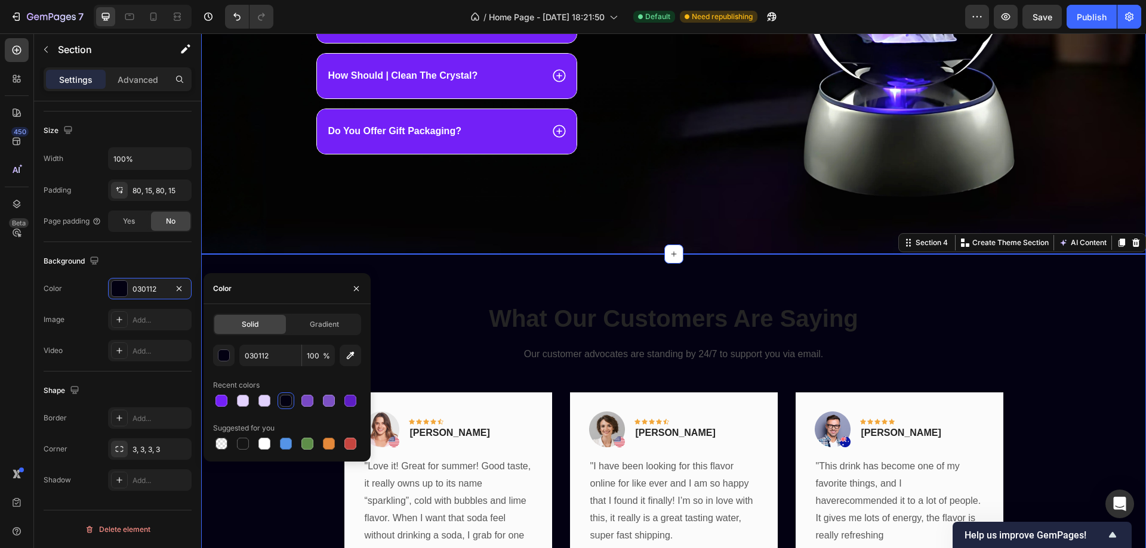
click at [247, 190] on div "Frequently asked questions Heading What is the size of the Crystal Orb? How Is …" at bounding box center [673, 51] width 945 height 406
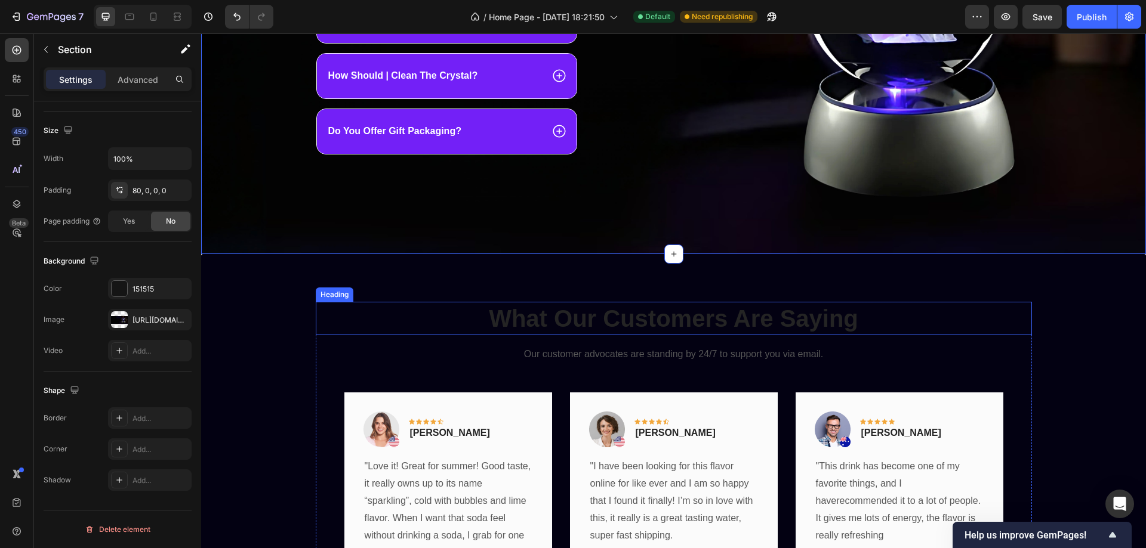
click at [621, 323] on p "What Our Customers Are Saying" at bounding box center [674, 318] width 714 height 31
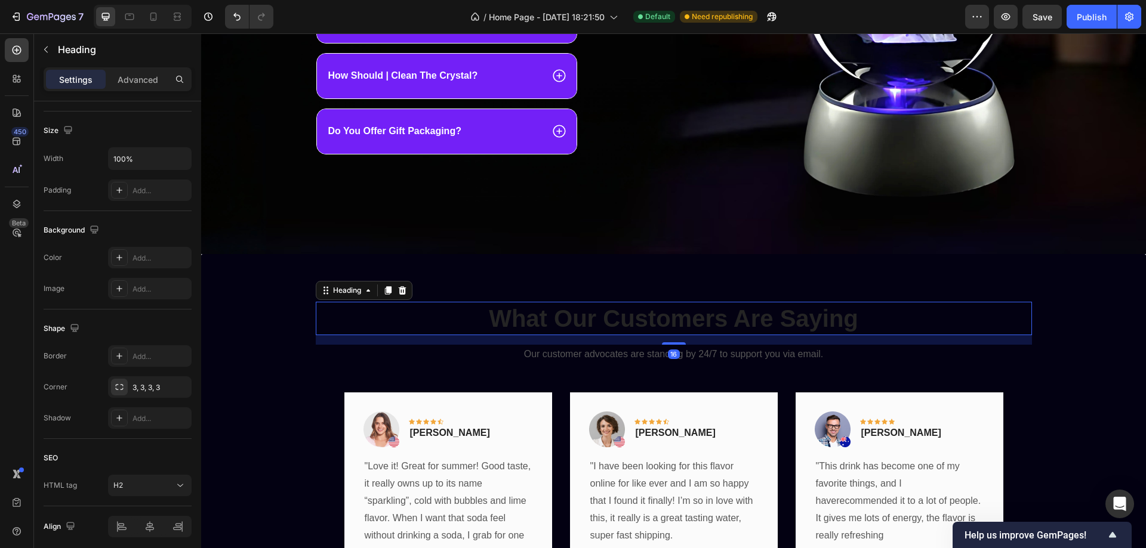
scroll to position [0, 0]
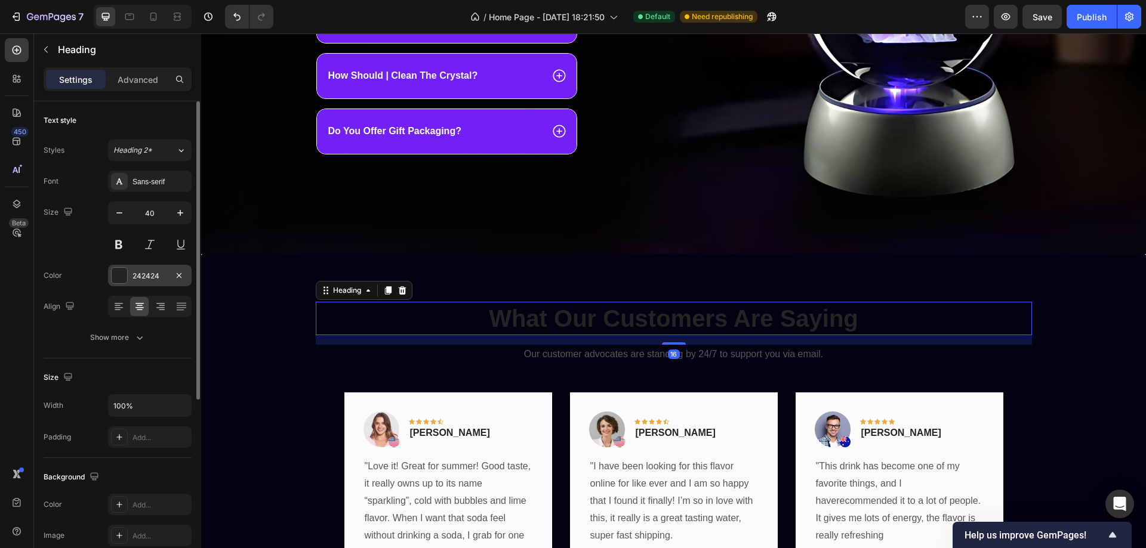
click at [122, 276] on div at bounding box center [120, 276] width 16 height 16
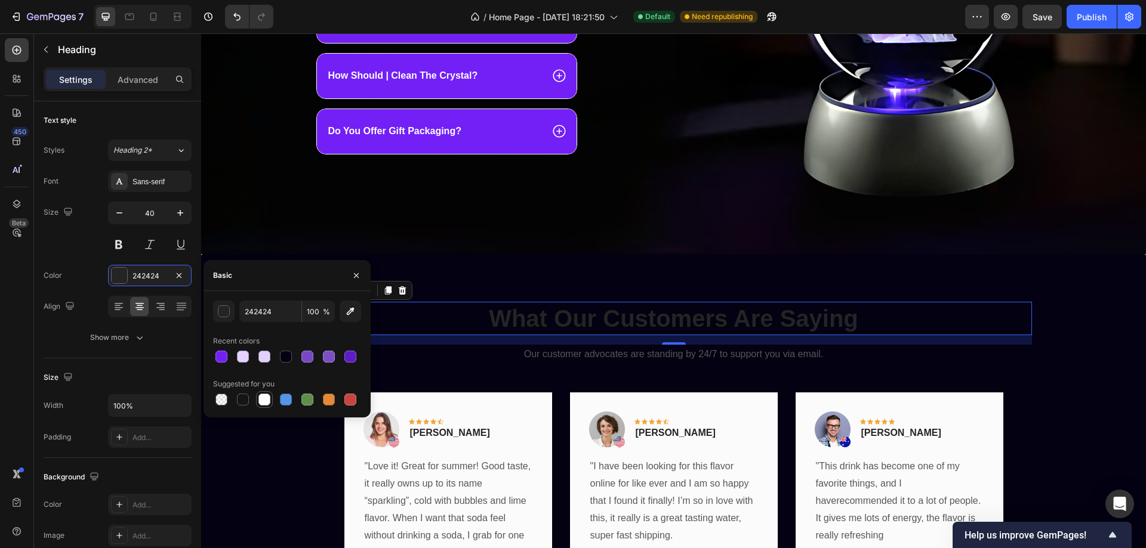
click at [266, 399] on div at bounding box center [264, 400] width 12 height 12
type input "FFFFFF"
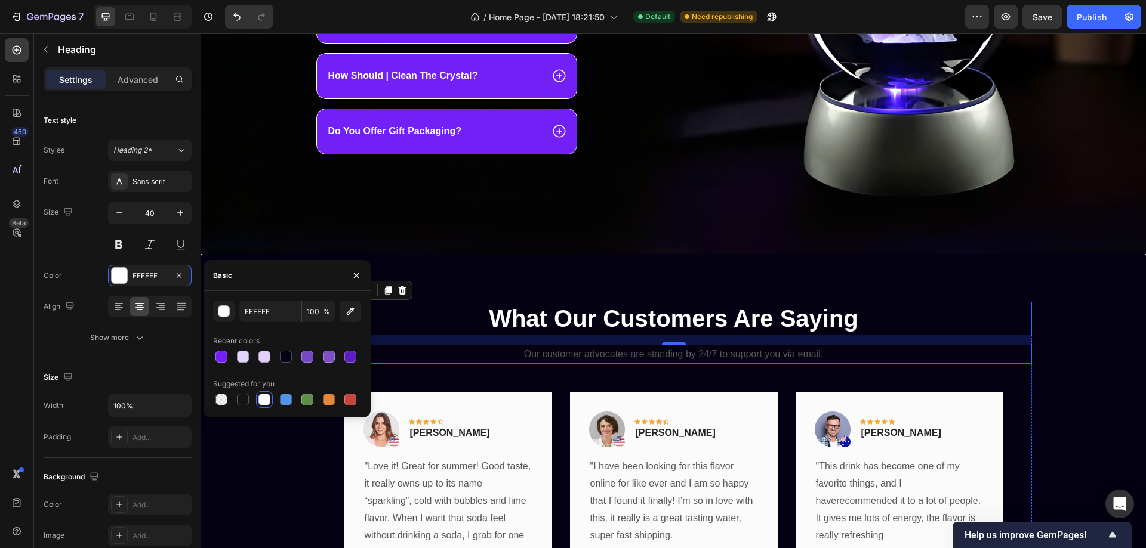
click at [698, 352] on p "Our customer advocates are standing by 24/7 to support you via email." at bounding box center [674, 354] width 714 height 17
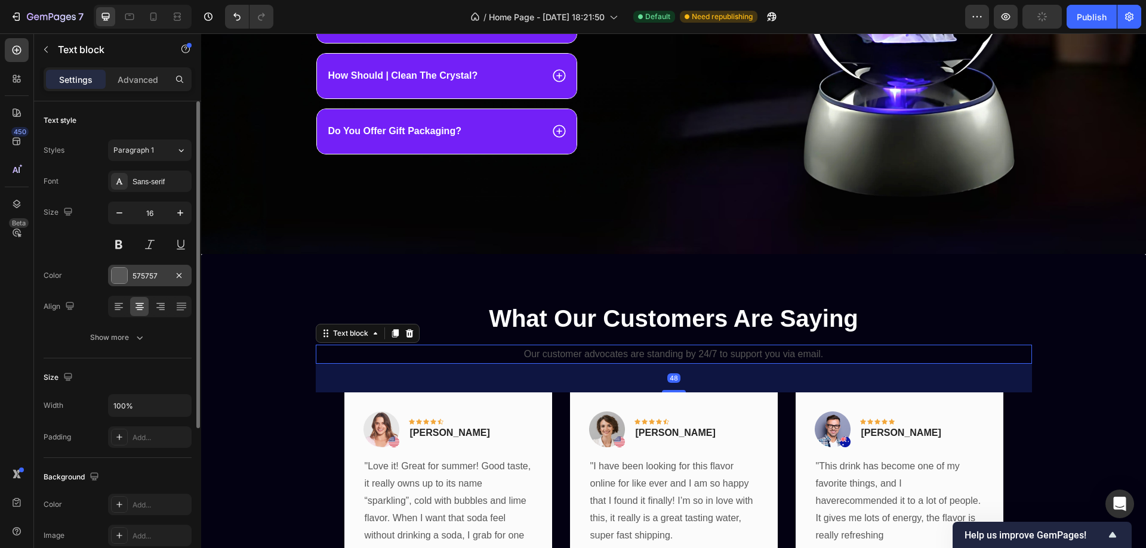
click at [119, 274] on div at bounding box center [120, 276] width 16 height 16
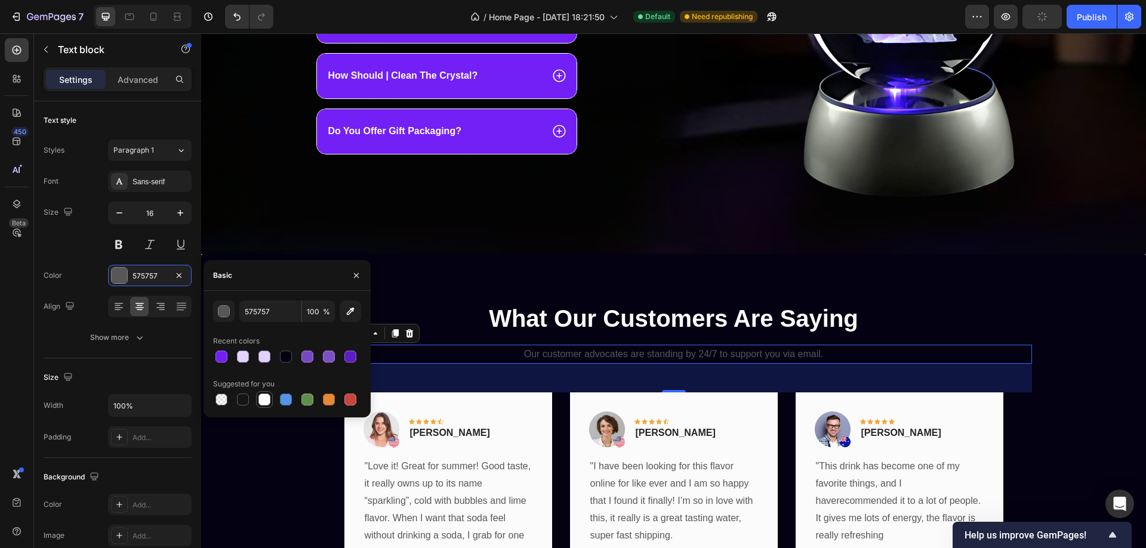
click at [266, 399] on div at bounding box center [264, 400] width 12 height 12
type input "FFFFFF"
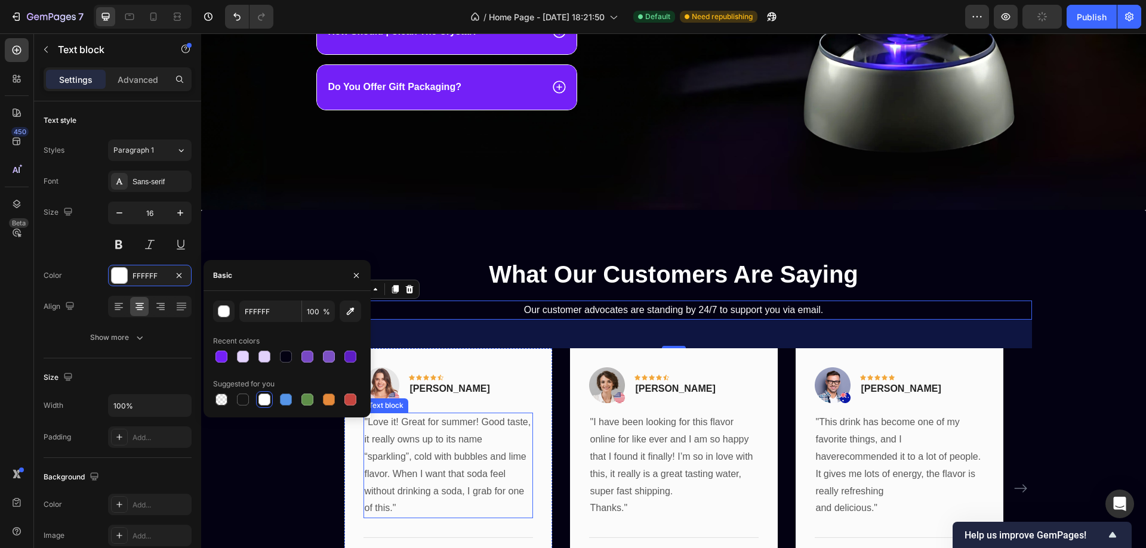
scroll to position [1233, 0]
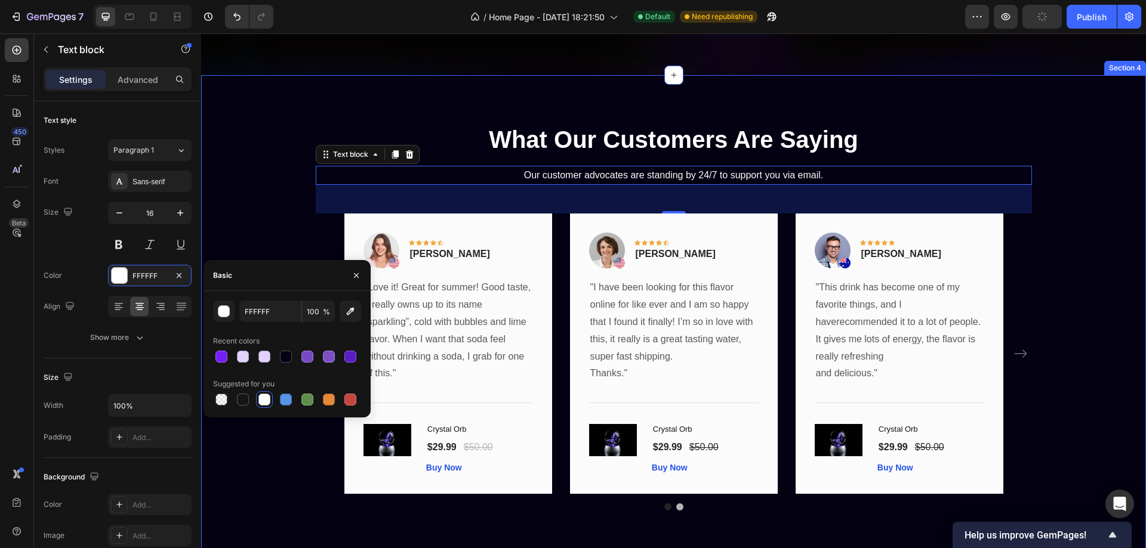
drag, startPoint x: 286, startPoint y: 229, endPoint x: 341, endPoint y: 212, distance: 57.2
click at [285, 229] on div "What Our Customers Are Saying Heading Our customer advocates are standing by 24…" at bounding box center [673, 317] width 927 height 388
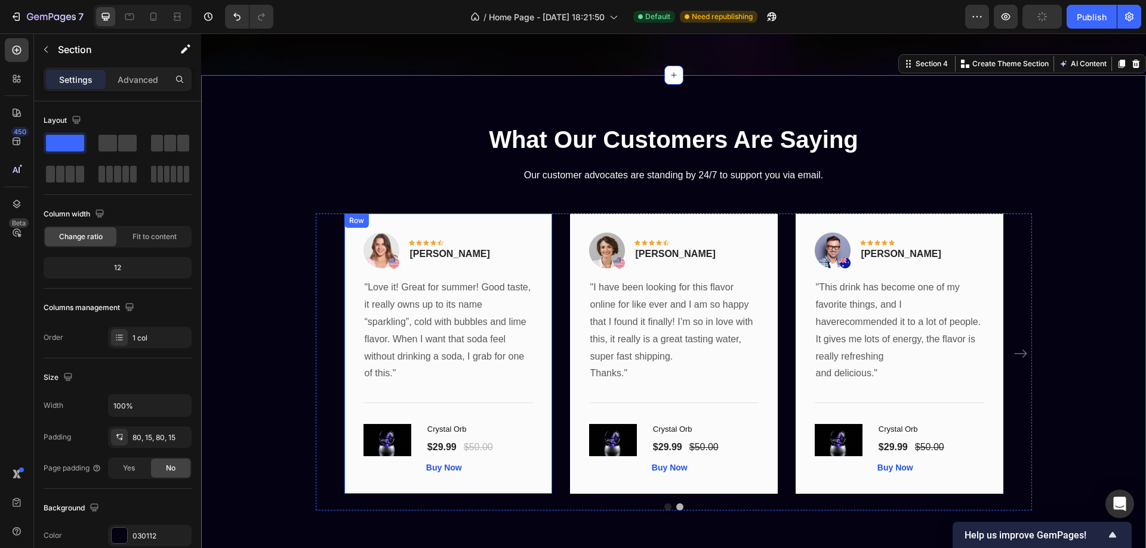
click at [505, 231] on div "Image Icon Icon Icon Icon Icon Row Rita Carroll Text block Row "Love it! Great …" at bounding box center [448, 354] width 208 height 280
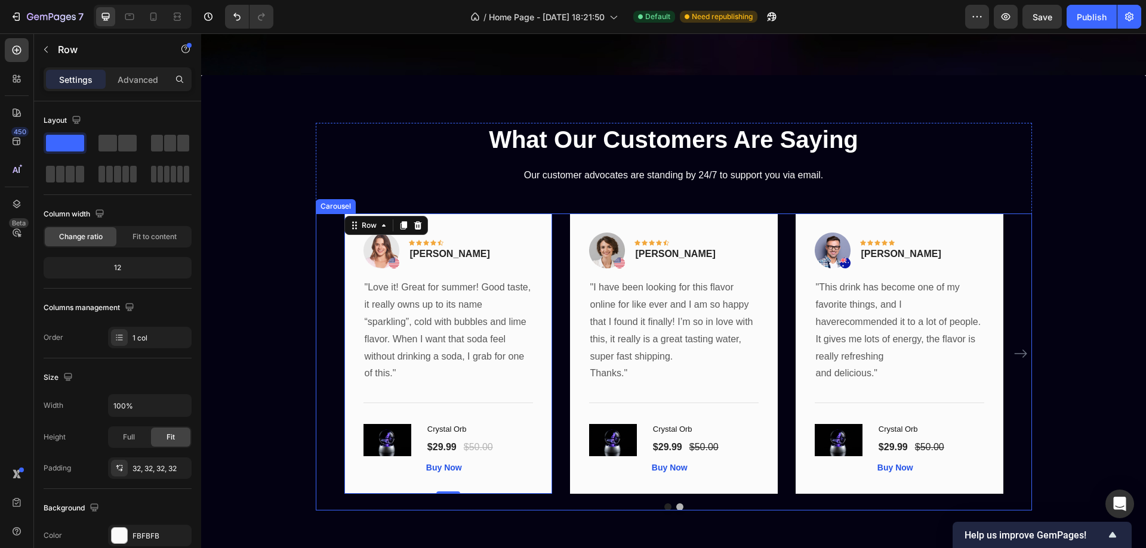
click at [560, 232] on div "Image Icon Icon Icon Icon Icon Row Rita Carroll Text block Row "Love it! Great …" at bounding box center [673, 354] width 659 height 280
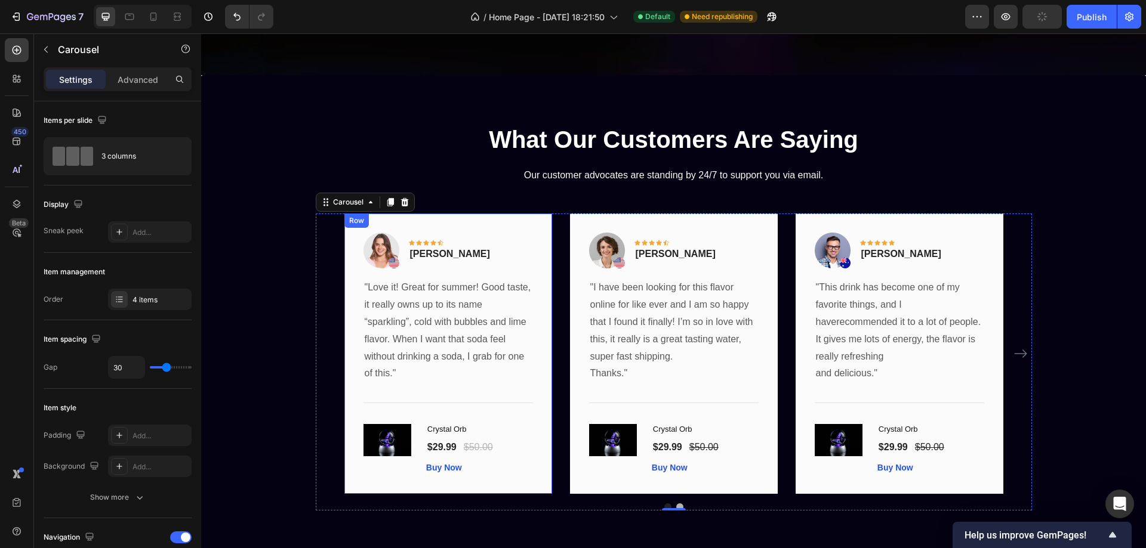
click at [509, 231] on div "Image Icon Icon Icon Icon Icon Row Rita Carroll Text block Row "Love it! Great …" at bounding box center [448, 354] width 208 height 280
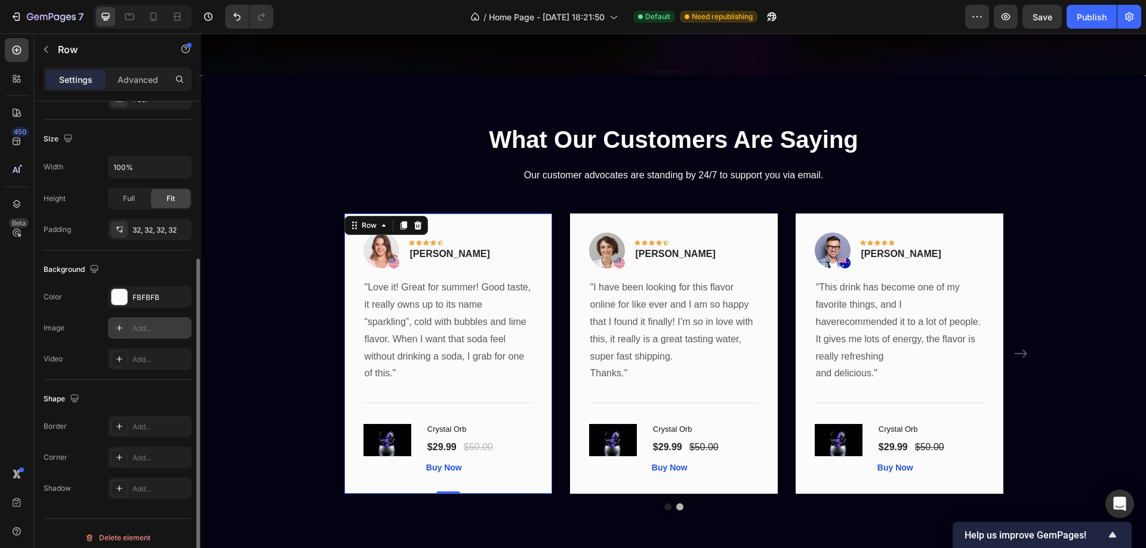
scroll to position [247, 0]
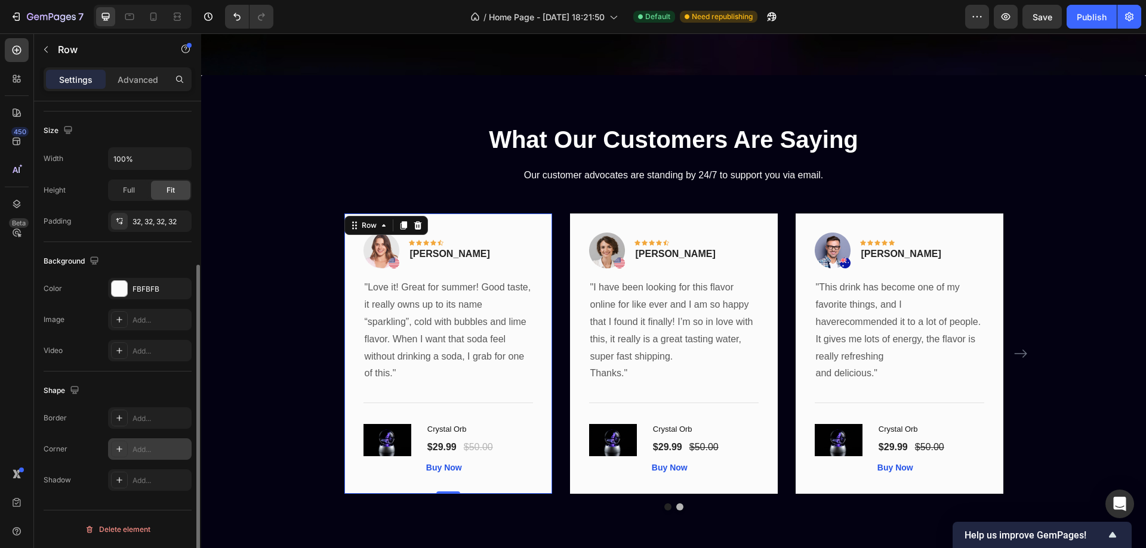
click at [116, 452] on icon at bounding box center [120, 450] width 10 height 10
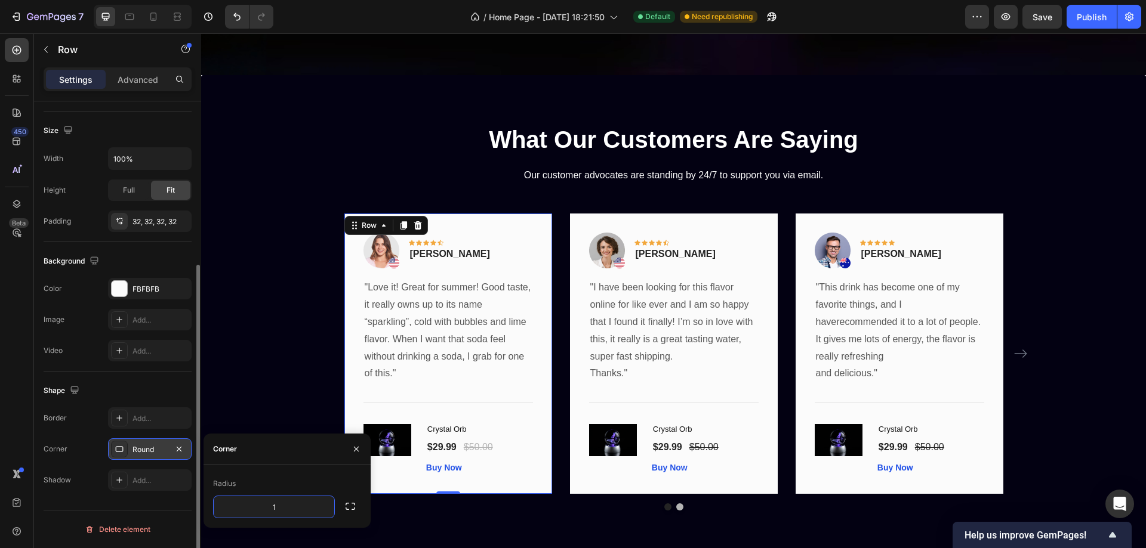
type input "16"
click at [335, 285] on div "Image Icon Icon Icon Icon Icon Row Rita Carroll Text block Row "Love it! Great …" at bounding box center [674, 354] width 716 height 280
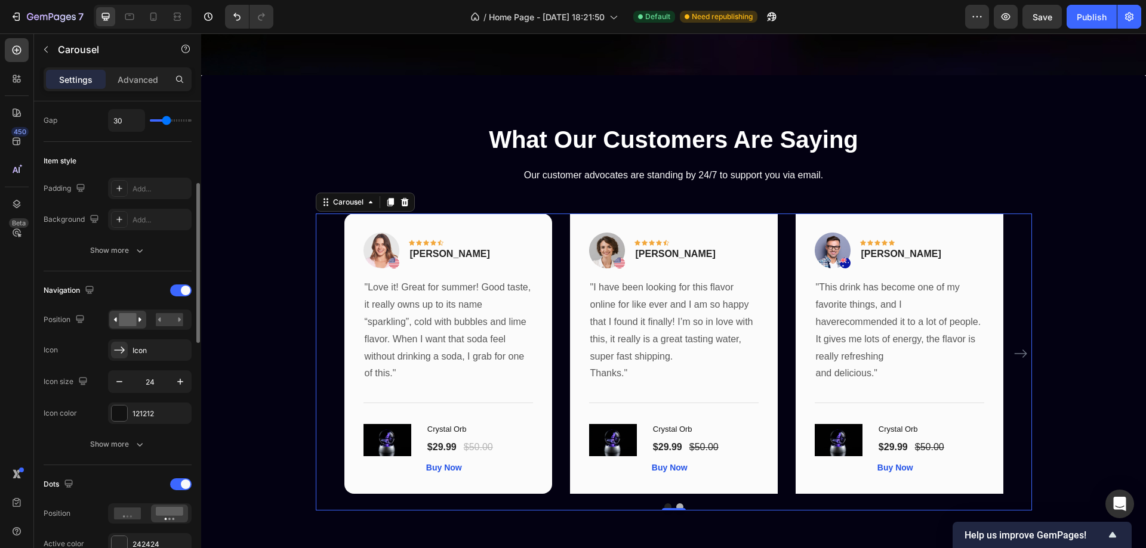
scroll to position [0, 0]
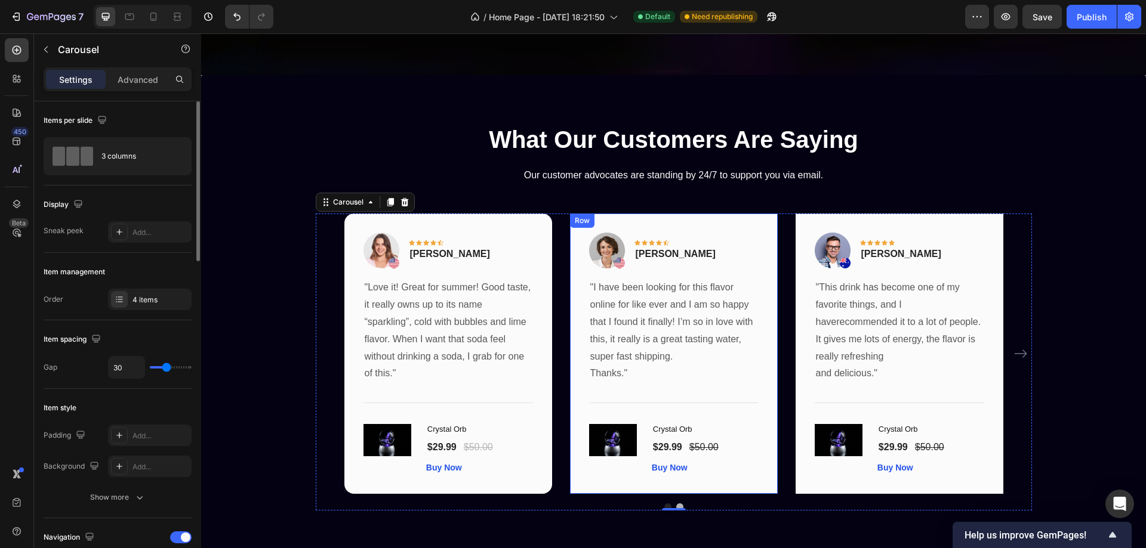
click at [751, 226] on div "Image Icon Icon Icon Icon Icon Row Olivia Rowse Text block Row "I have been loo…" at bounding box center [674, 354] width 208 height 280
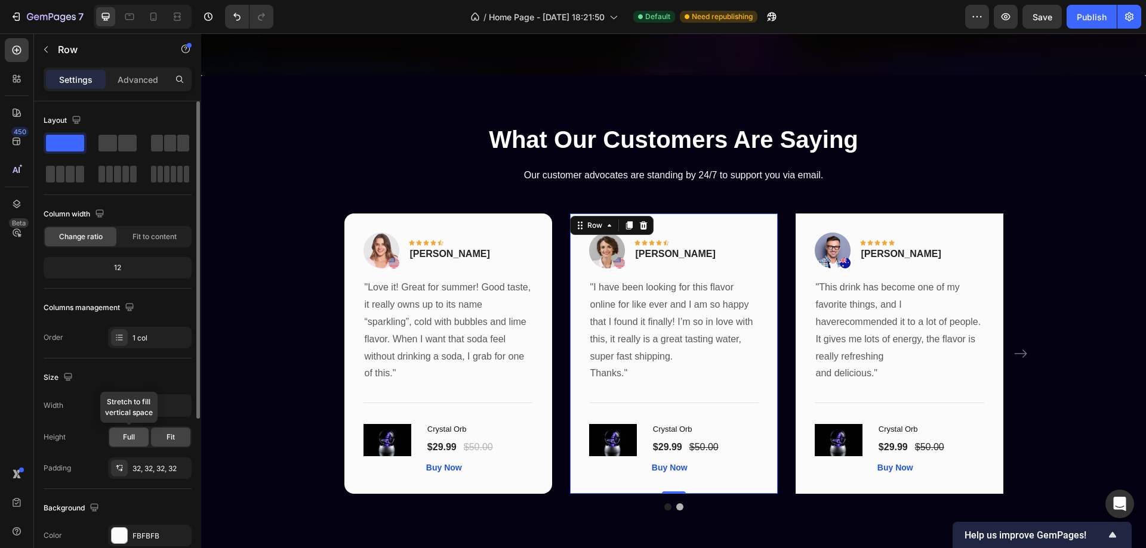
scroll to position [247, 0]
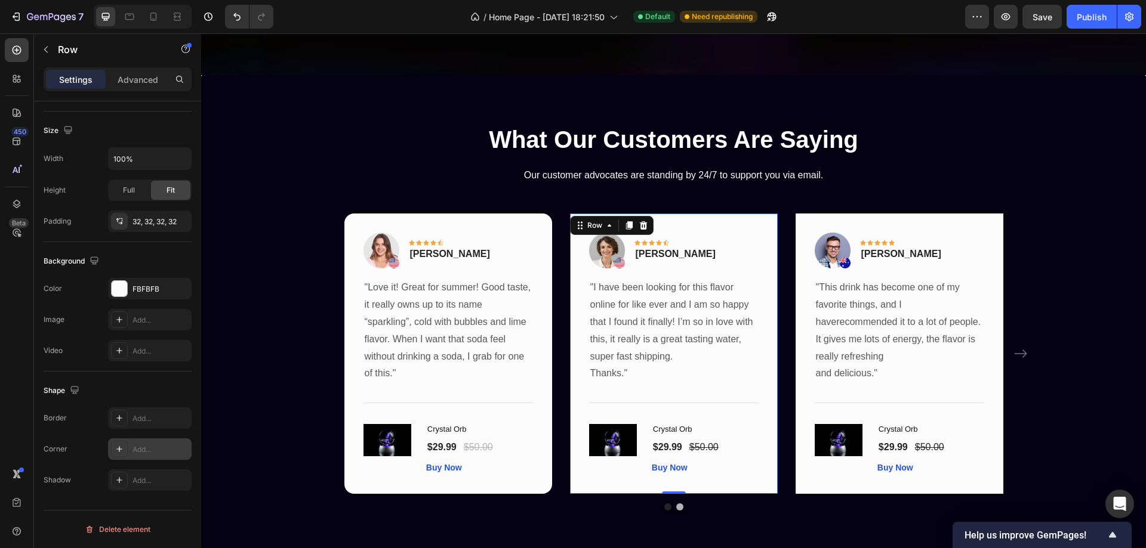
click at [123, 448] on icon at bounding box center [120, 450] width 10 height 10
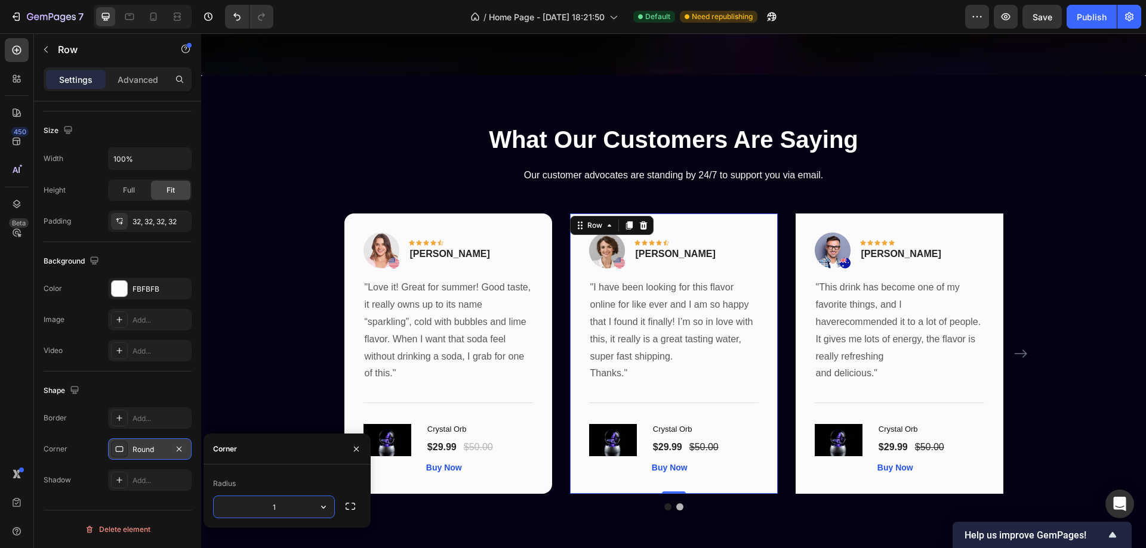
type input "16"
click at [988, 221] on div "Image Icon Icon Icon Icon Icon Row Timothy Joseph Text block Row "This drink ha…" at bounding box center [900, 354] width 208 height 280
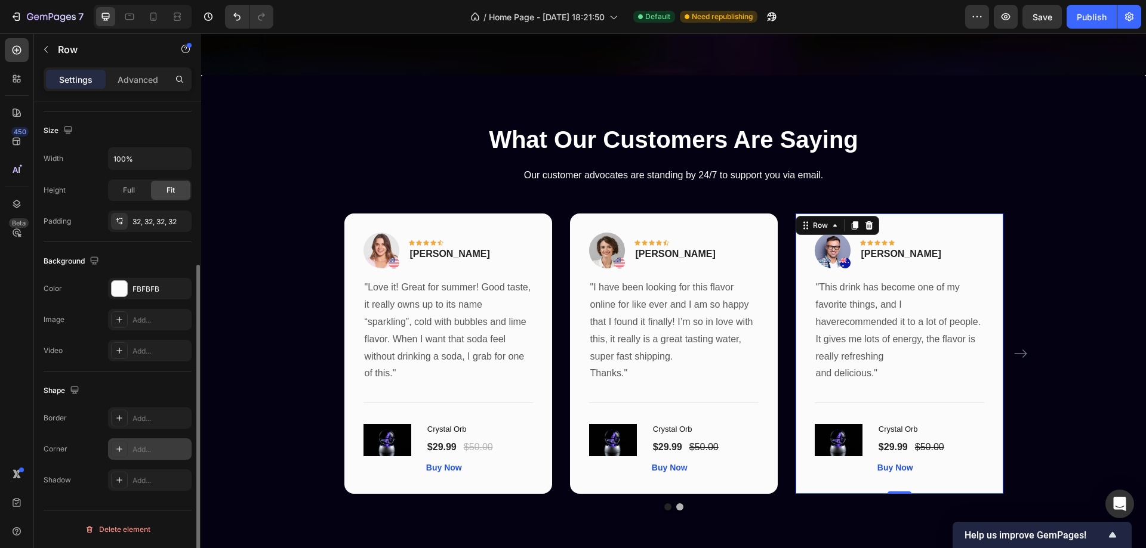
click at [118, 449] on icon at bounding box center [119, 449] width 6 height 6
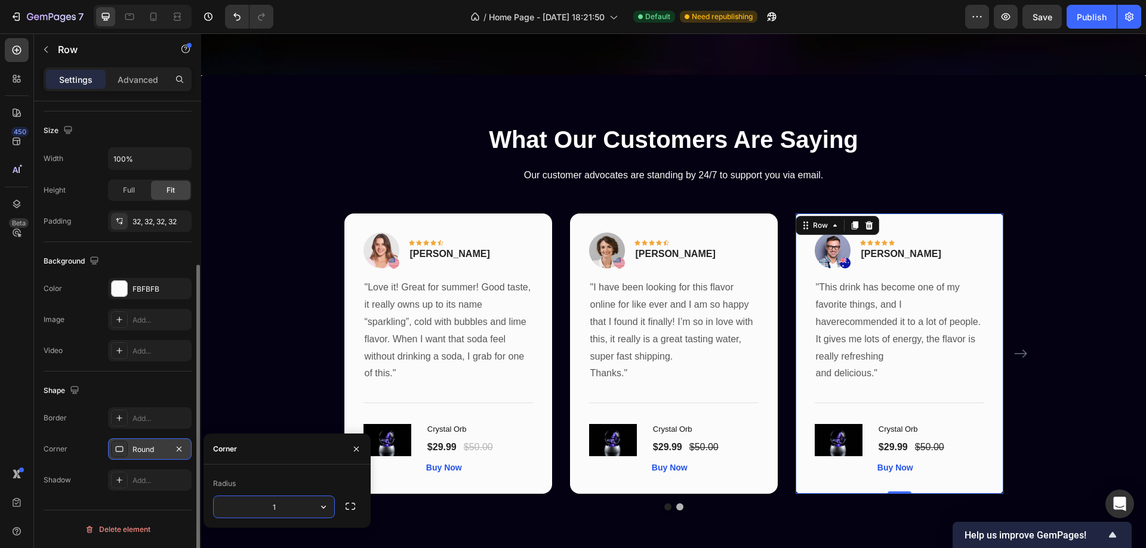
type input "16"
click at [116, 413] on div at bounding box center [119, 418] width 17 height 17
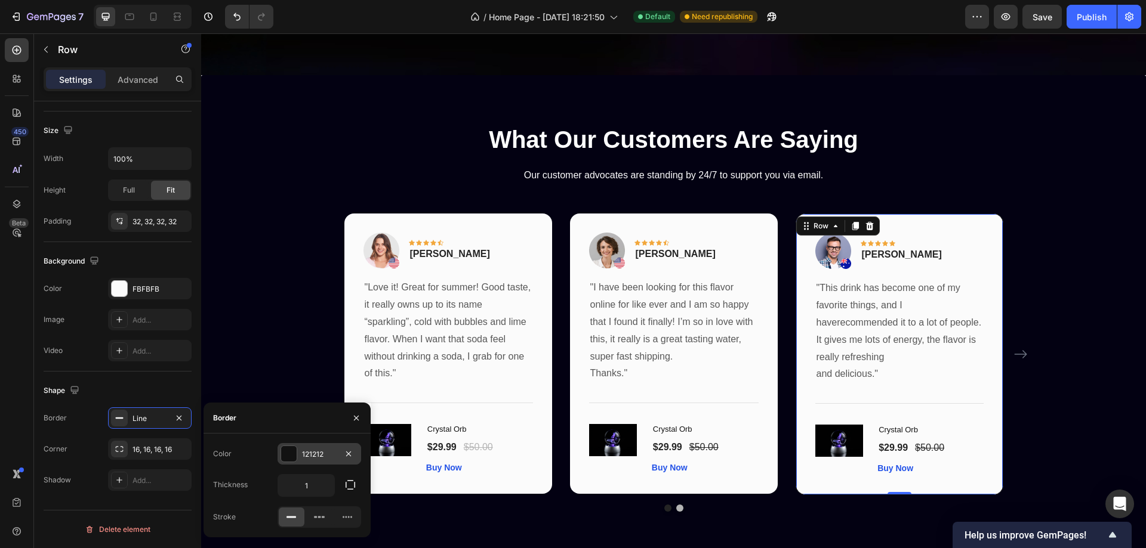
click at [286, 455] on div at bounding box center [289, 454] width 16 height 16
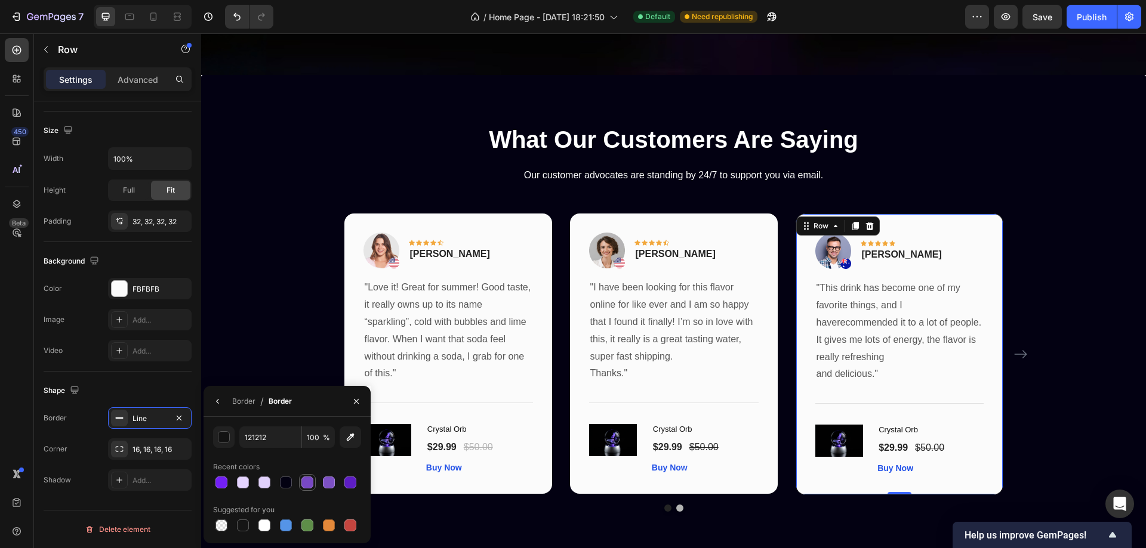
click at [307, 484] on div at bounding box center [307, 483] width 12 height 12
type input "7848C4"
click at [224, 404] on button "button" at bounding box center [217, 401] width 19 height 19
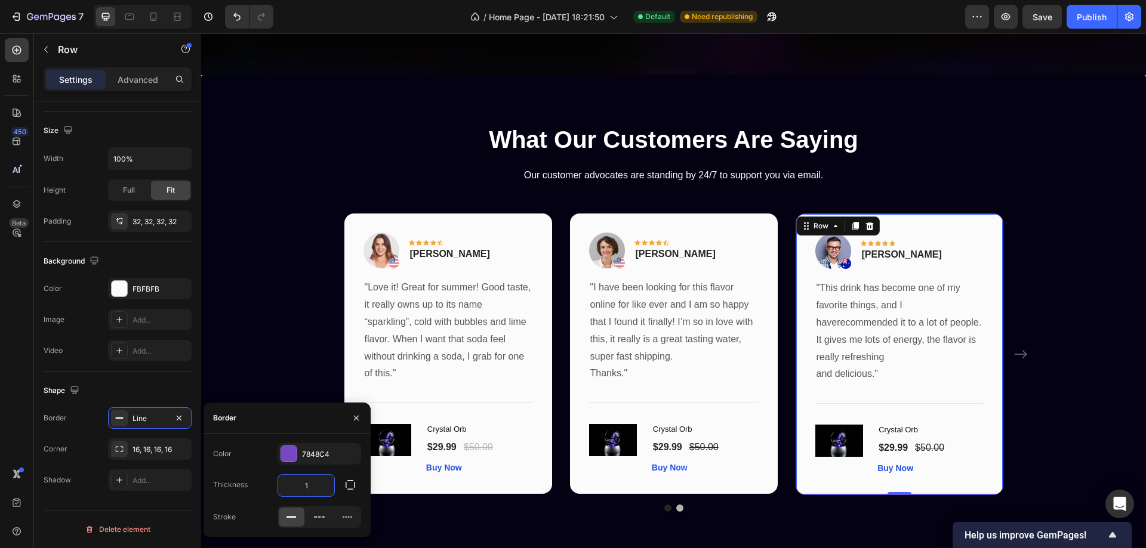
type input "3"
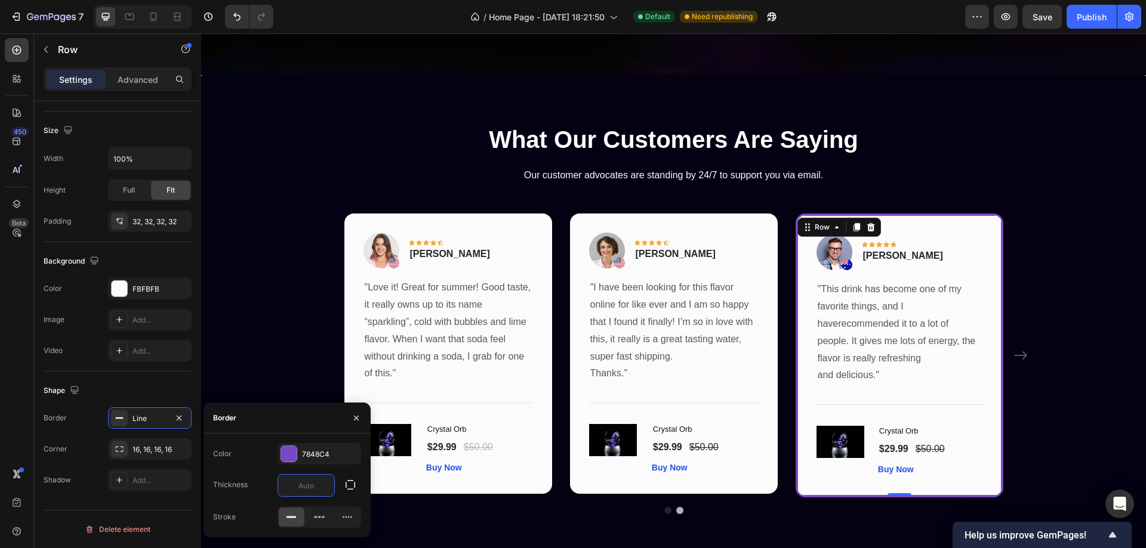
type input "2"
click at [289, 452] on div at bounding box center [289, 454] width 16 height 16
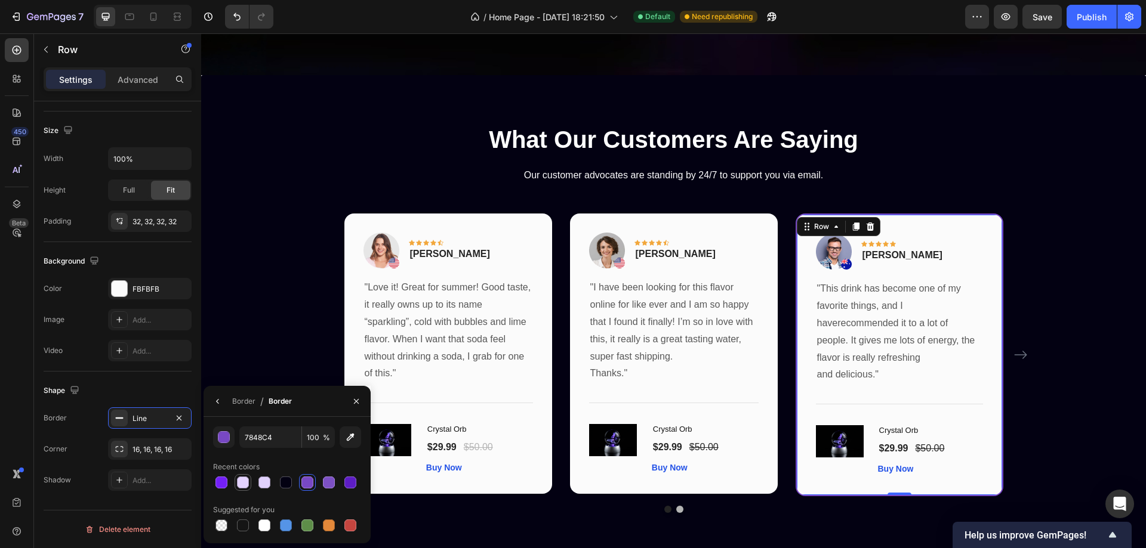
click at [241, 482] on div at bounding box center [243, 483] width 12 height 12
click at [219, 481] on div at bounding box center [221, 483] width 12 height 12
click at [304, 482] on div at bounding box center [307, 483] width 12 height 12
type input "7848C4"
click at [663, 287] on p ""I have been looking for this flavor online for like ever and I am so happy tha…" at bounding box center [673, 322] width 167 height 86
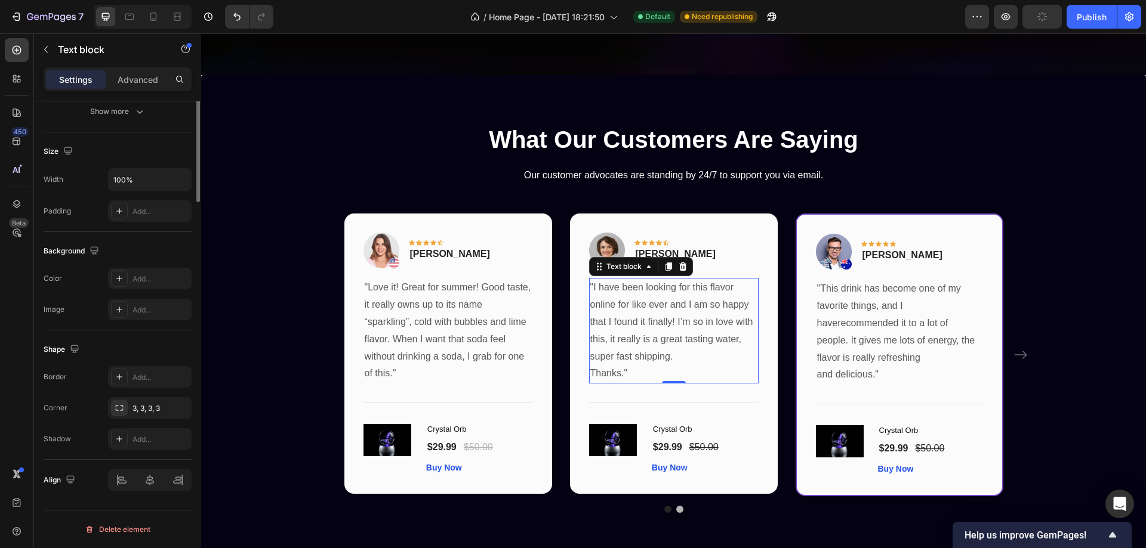
scroll to position [0, 0]
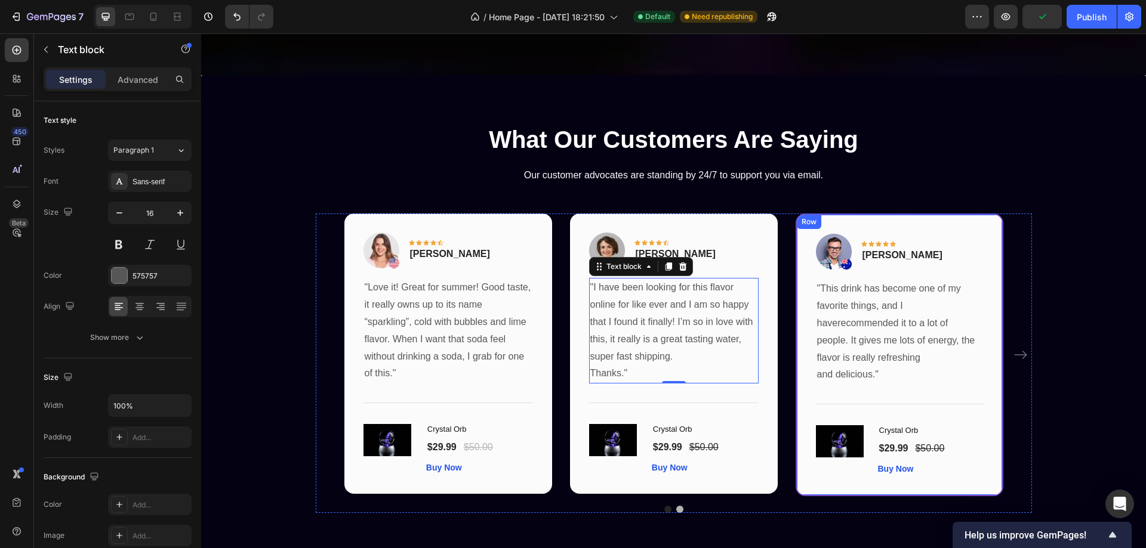
click at [983, 272] on div "Image Icon Icon Icon Icon Icon Row Timothy Joseph Text block Row "This drink ha…" at bounding box center [900, 355] width 208 height 282
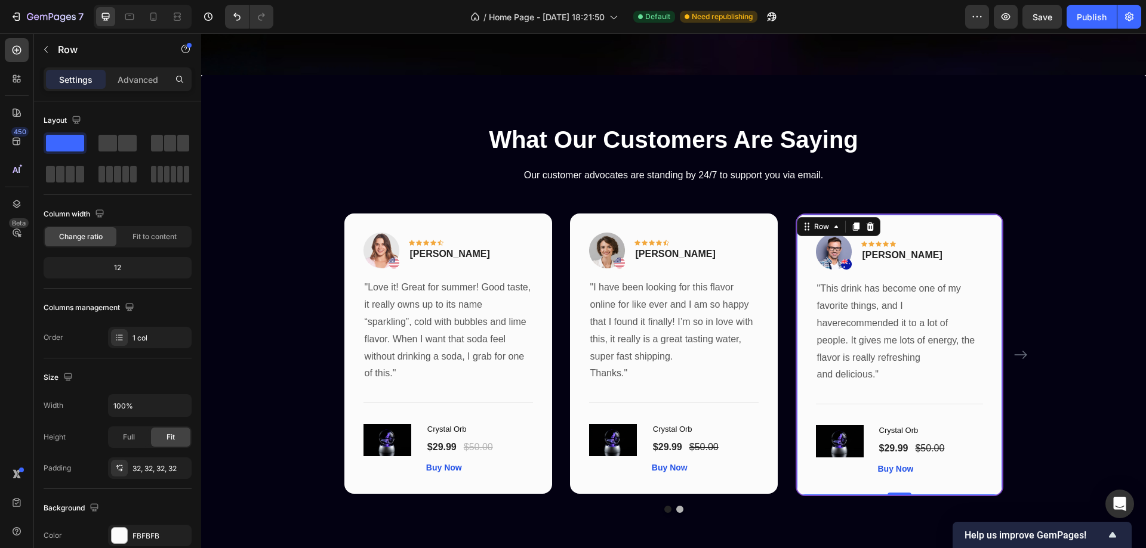
click at [988, 241] on div "Image Icon Icon Icon Icon Icon Row Timothy Joseph Text block Row "This drink ha…" at bounding box center [900, 355] width 208 height 282
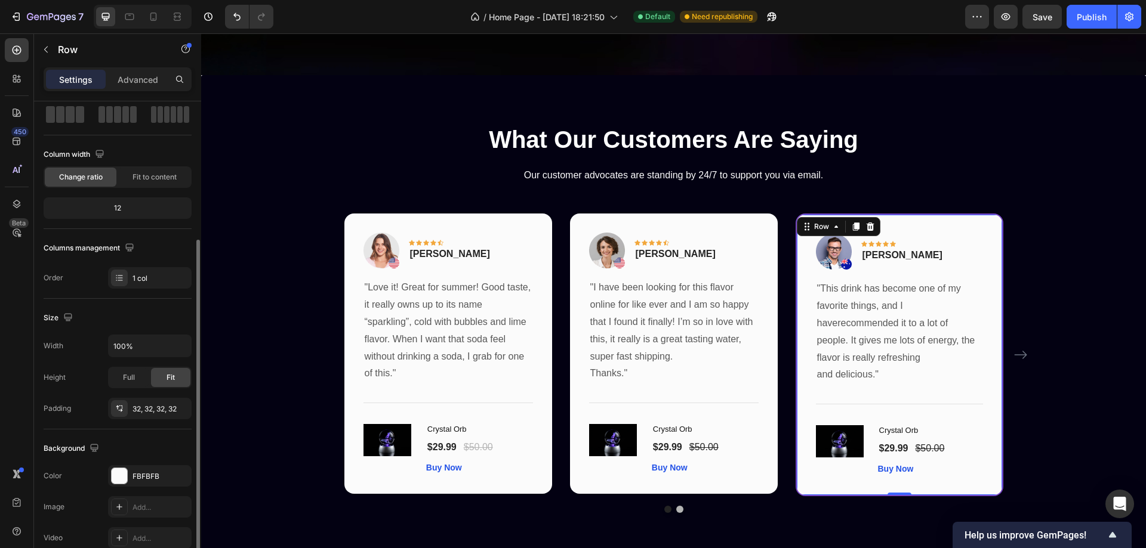
scroll to position [247, 0]
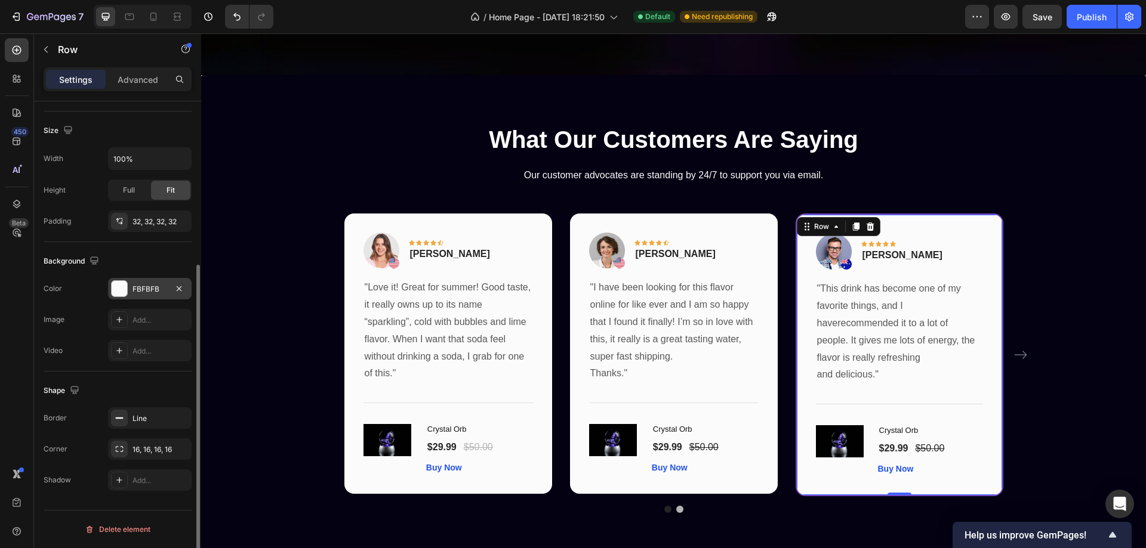
click at [132, 294] on div "FBFBFB" at bounding box center [149, 289] width 35 height 11
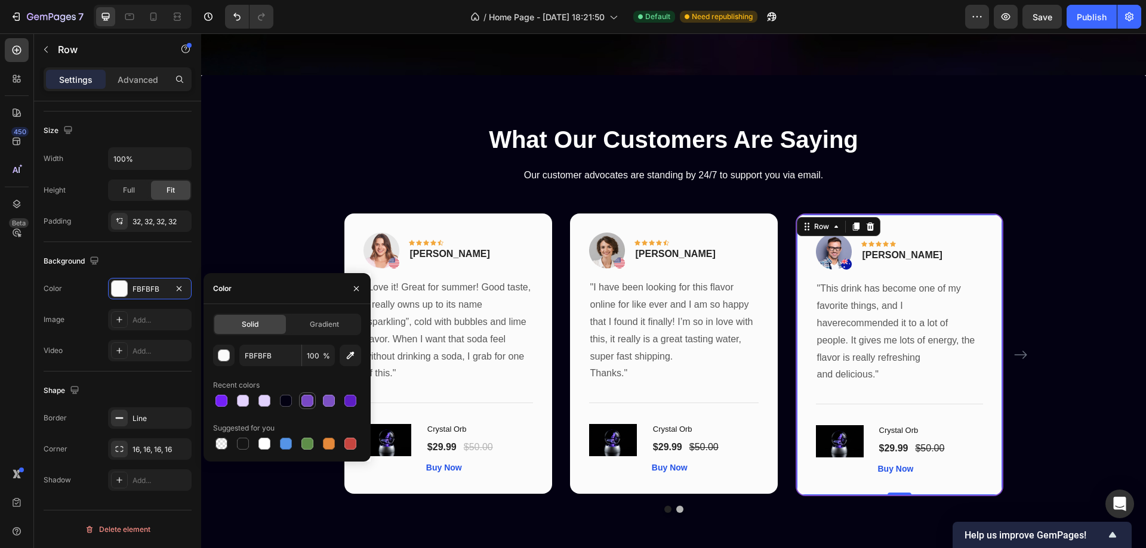
click at [306, 400] on div at bounding box center [307, 401] width 12 height 12
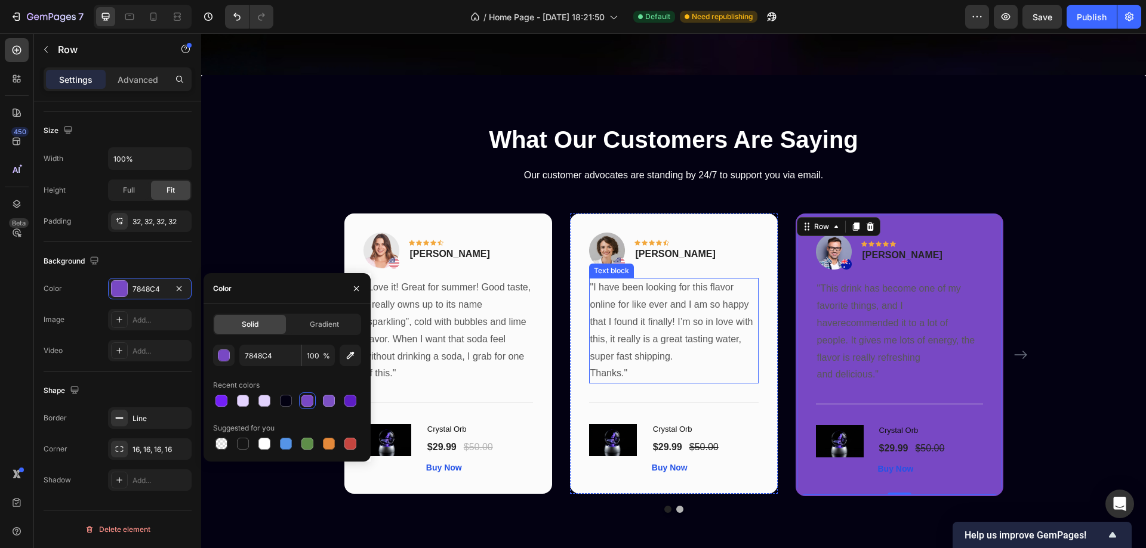
type input "FBFBFB"
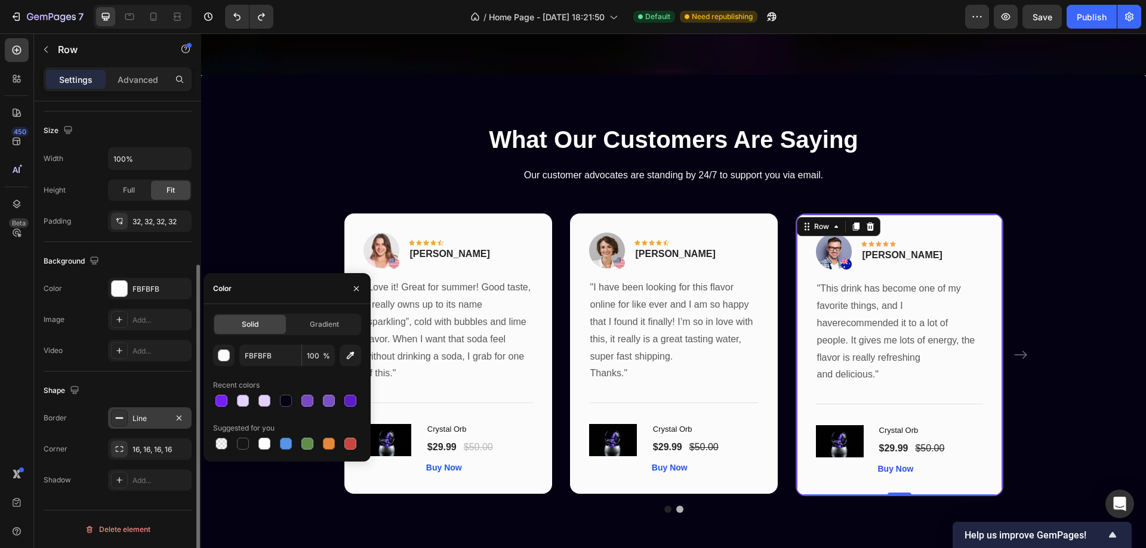
click at [119, 418] on rect at bounding box center [120, 418] width 8 height 1
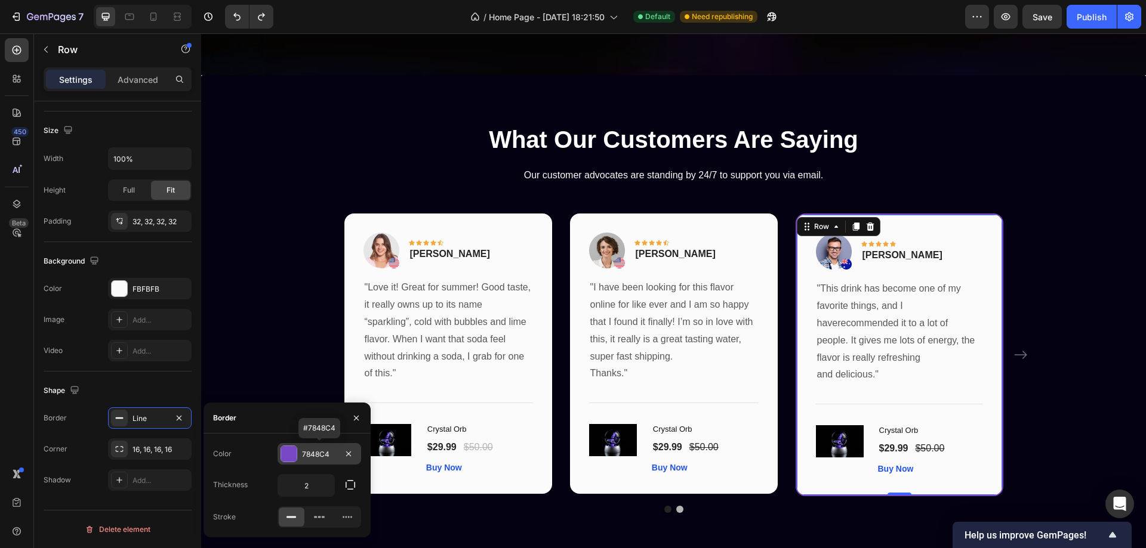
click at [285, 452] on div at bounding box center [289, 454] width 16 height 16
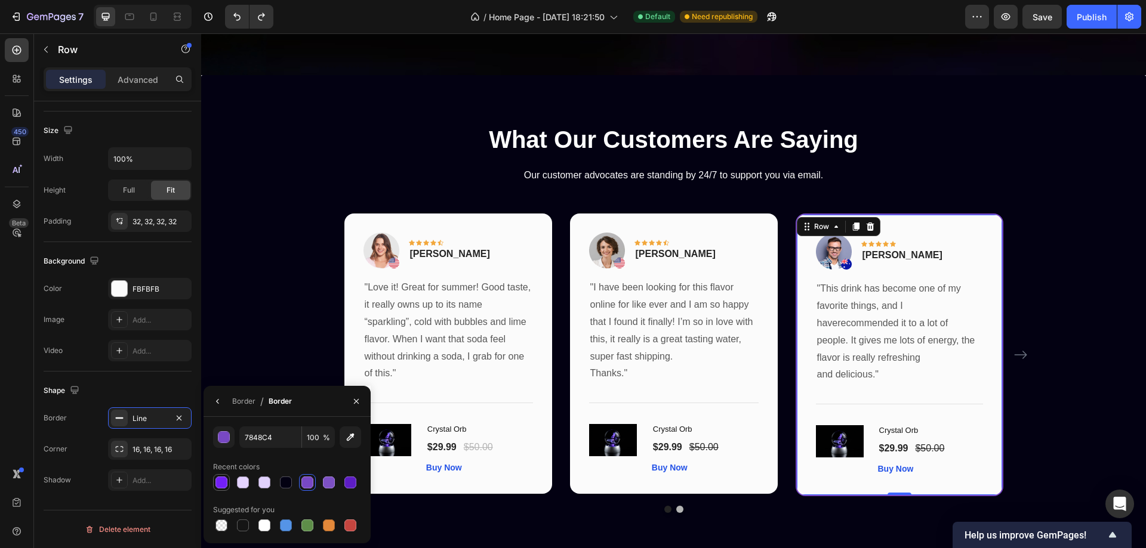
click at [223, 485] on div at bounding box center [221, 483] width 12 height 12
click at [324, 485] on div at bounding box center [329, 483] width 12 height 12
type input "7C50C4"
click at [218, 403] on icon "button" at bounding box center [217, 401] width 2 height 5
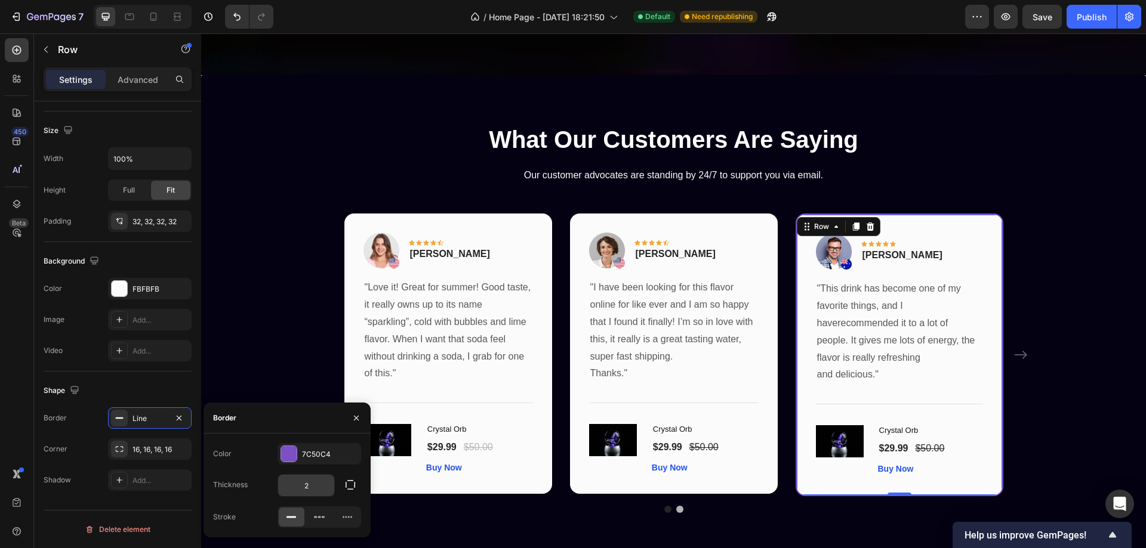
click at [308, 488] on input "2" at bounding box center [306, 485] width 56 height 21
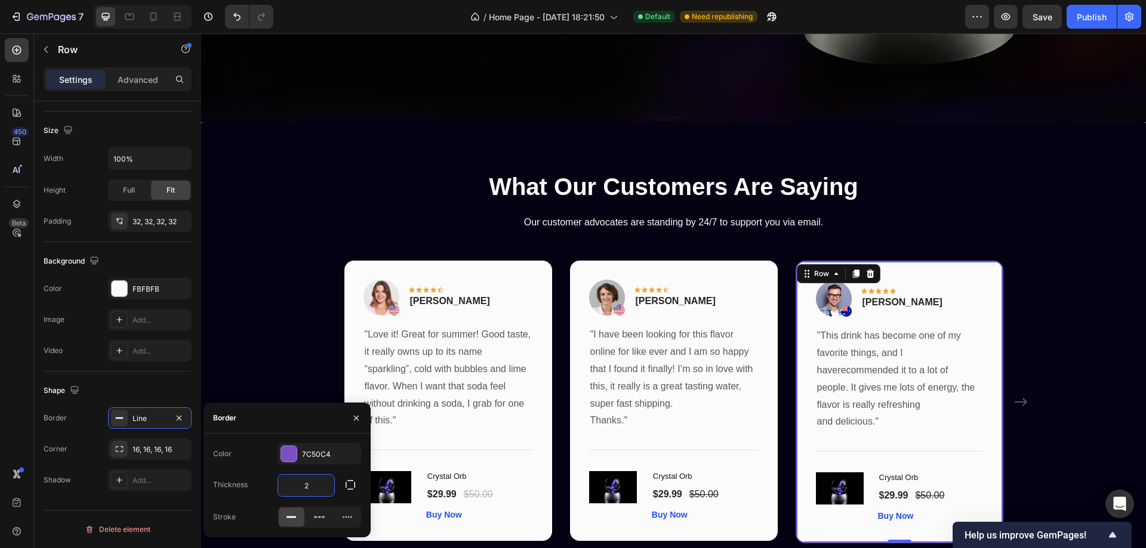
scroll to position [1114, 0]
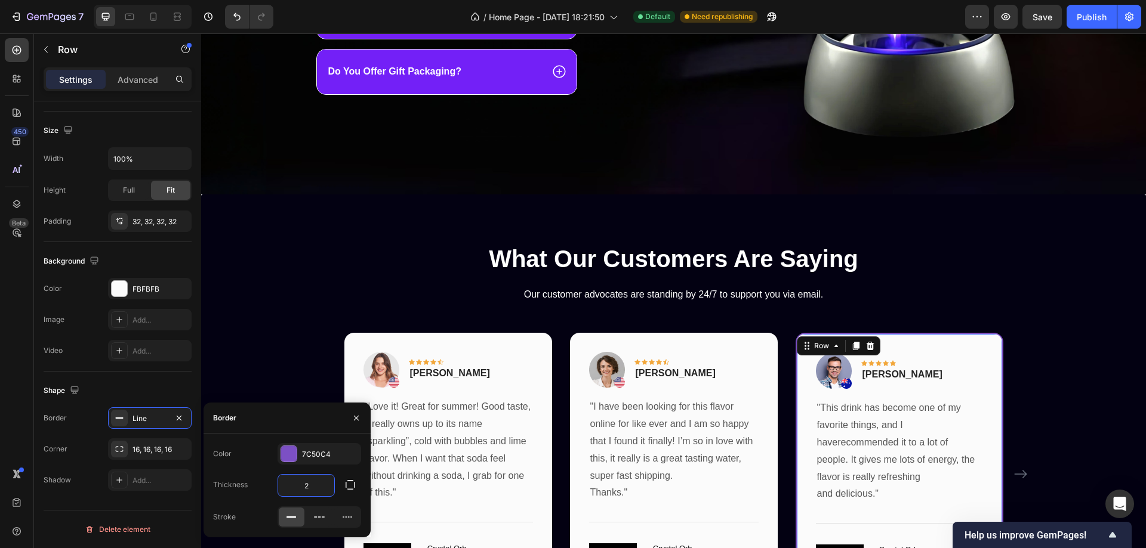
type input "3"
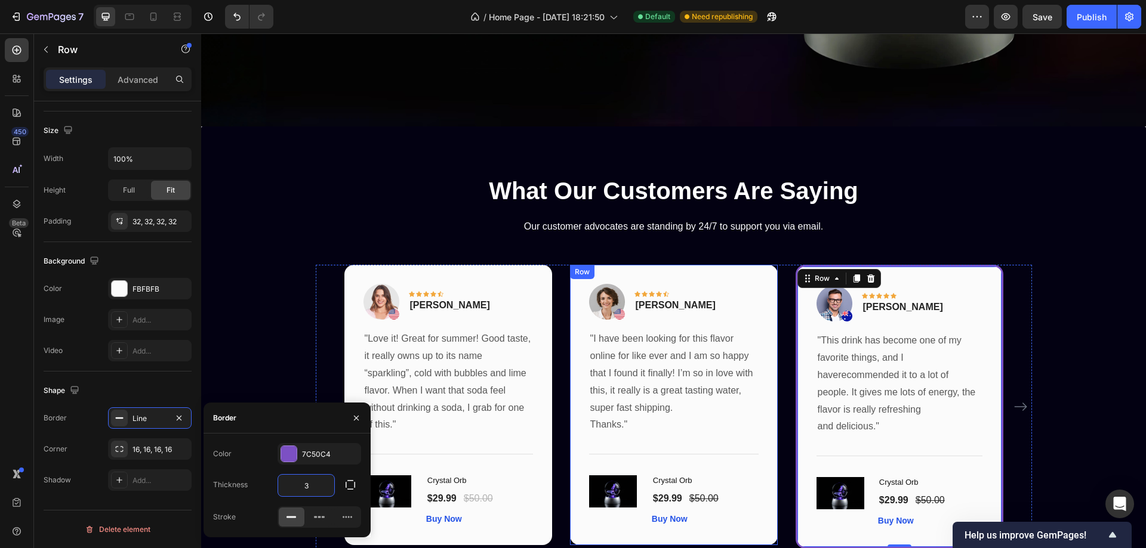
scroll to position [1293, 0]
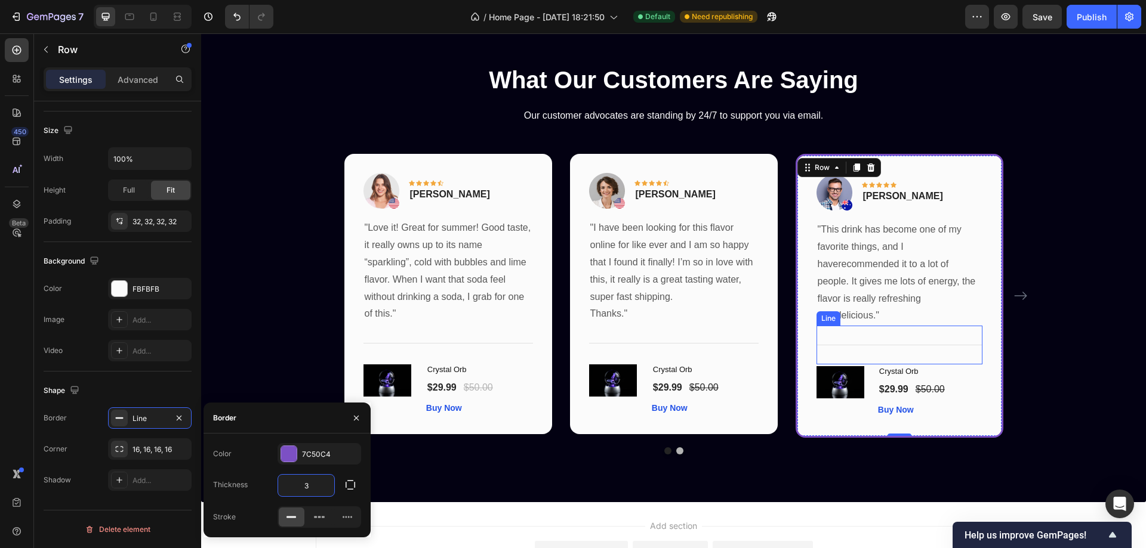
click at [859, 347] on div "Title Line" at bounding box center [899, 345] width 166 height 39
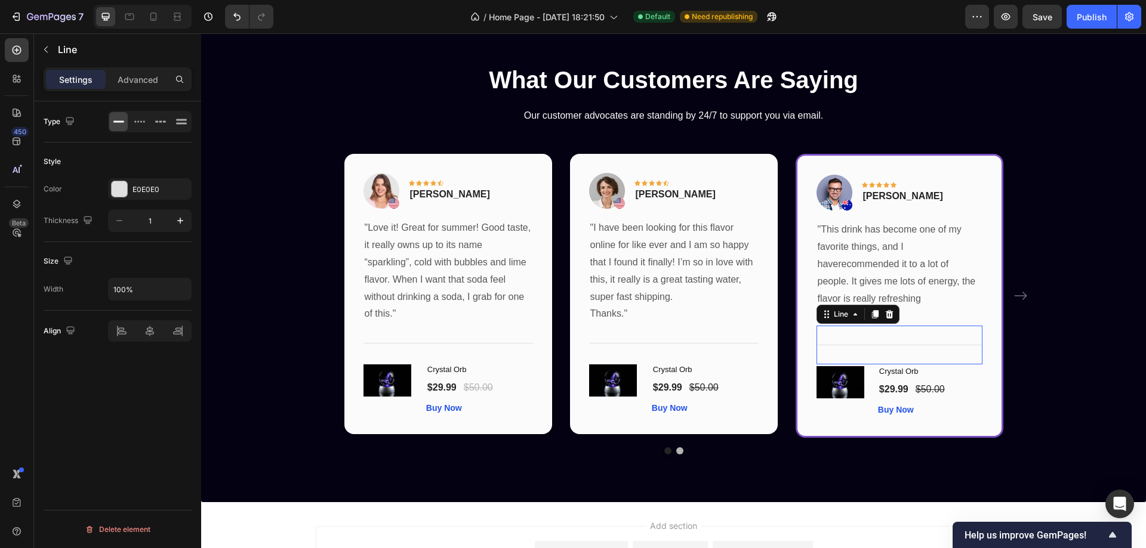
scroll to position [0, 0]
click at [116, 192] on div at bounding box center [120, 189] width 16 height 16
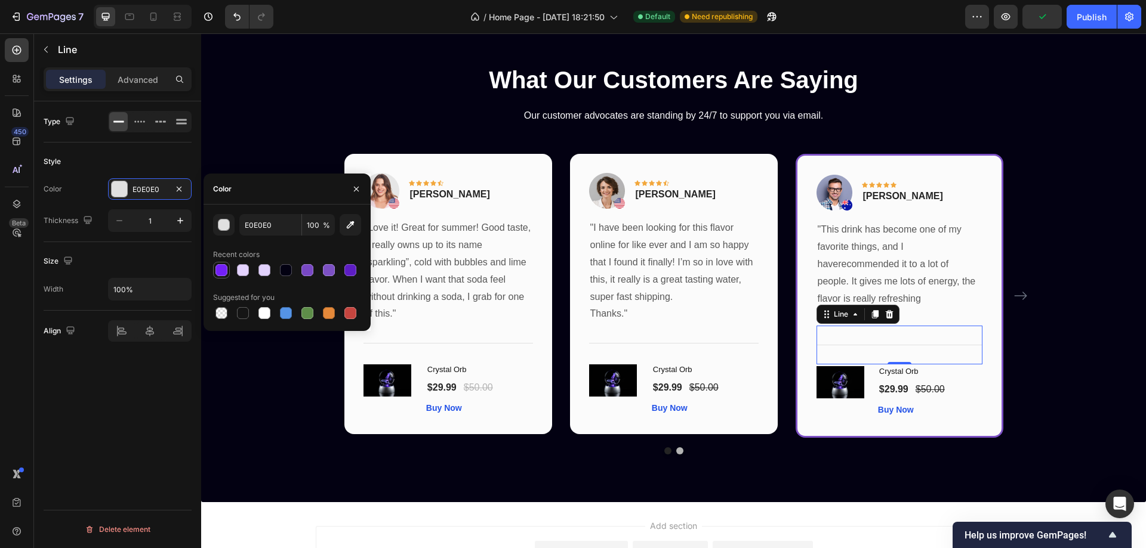
click at [222, 269] on div at bounding box center [221, 270] width 12 height 12
type input "7320F7"
click at [723, 344] on div "Title Line" at bounding box center [673, 343] width 169 height 39
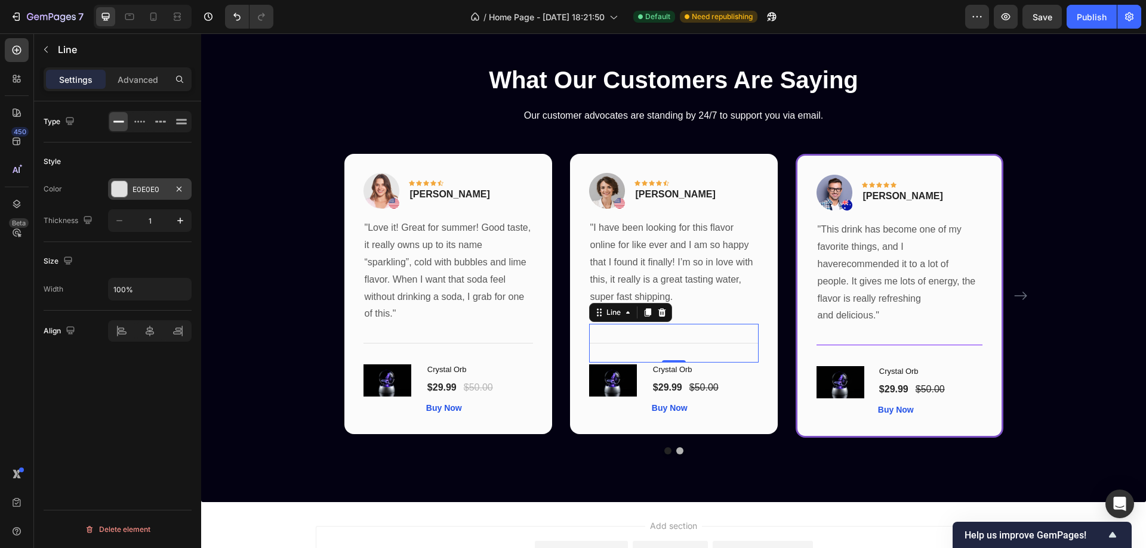
click at [119, 186] on div at bounding box center [120, 189] width 16 height 16
click at [151, 221] on input "1" at bounding box center [149, 220] width 39 height 21
type input "2"
click at [125, 182] on div at bounding box center [120, 189] width 16 height 16
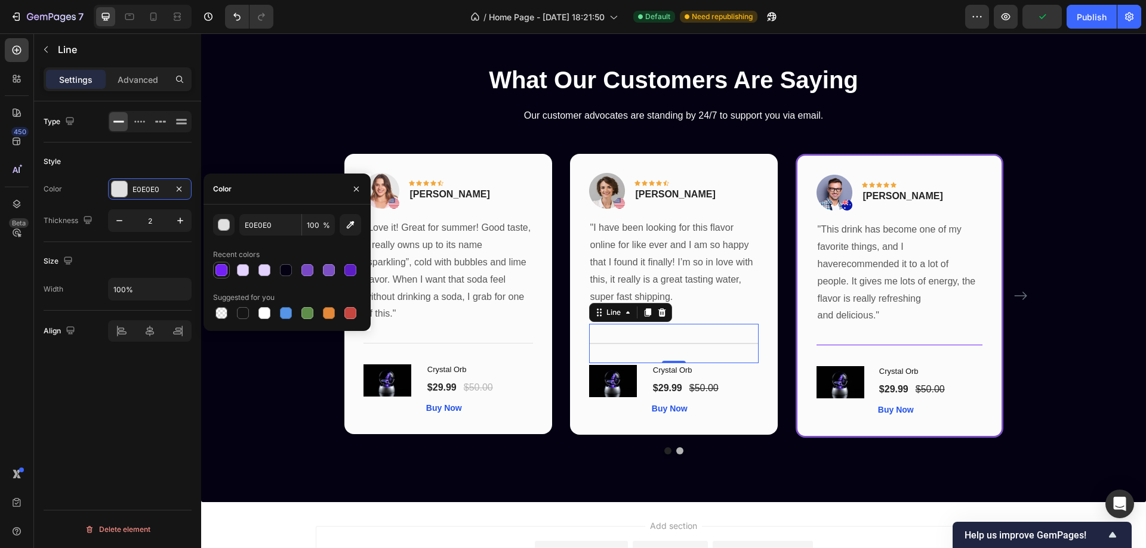
click at [223, 264] on div at bounding box center [221, 270] width 12 height 12
type input "7320F7"
click at [456, 340] on div "Title Line" at bounding box center [447, 343] width 169 height 39
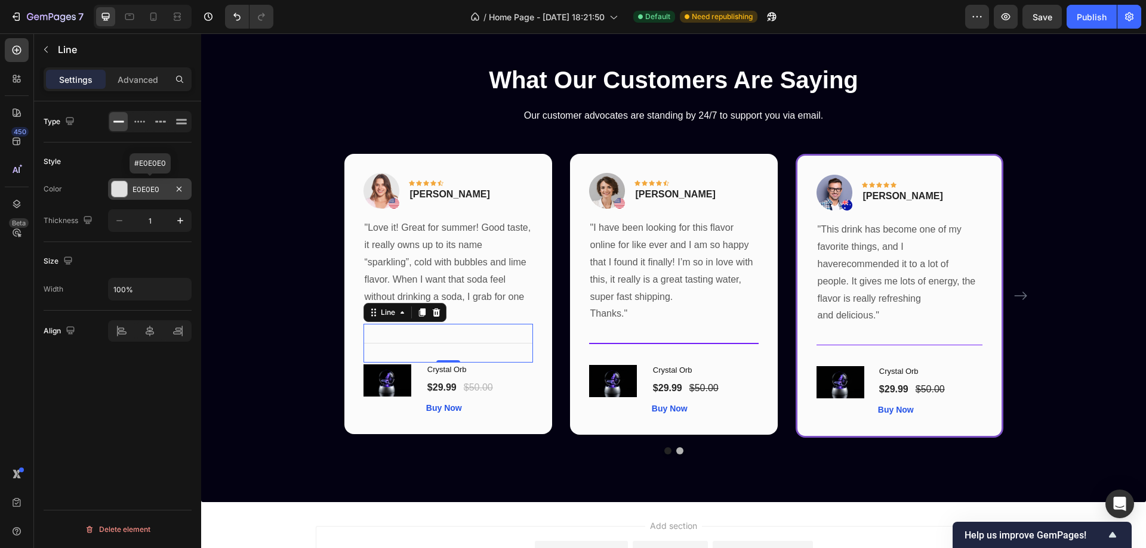
click at [119, 188] on div at bounding box center [120, 189] width 16 height 16
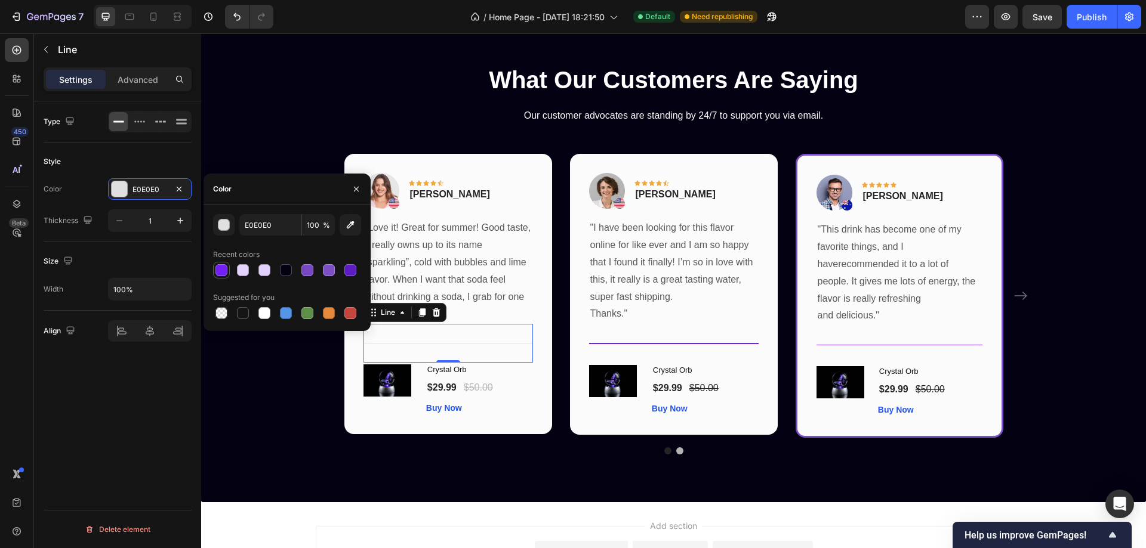
click at [216, 269] on div at bounding box center [221, 270] width 12 height 12
type input "7320F7"
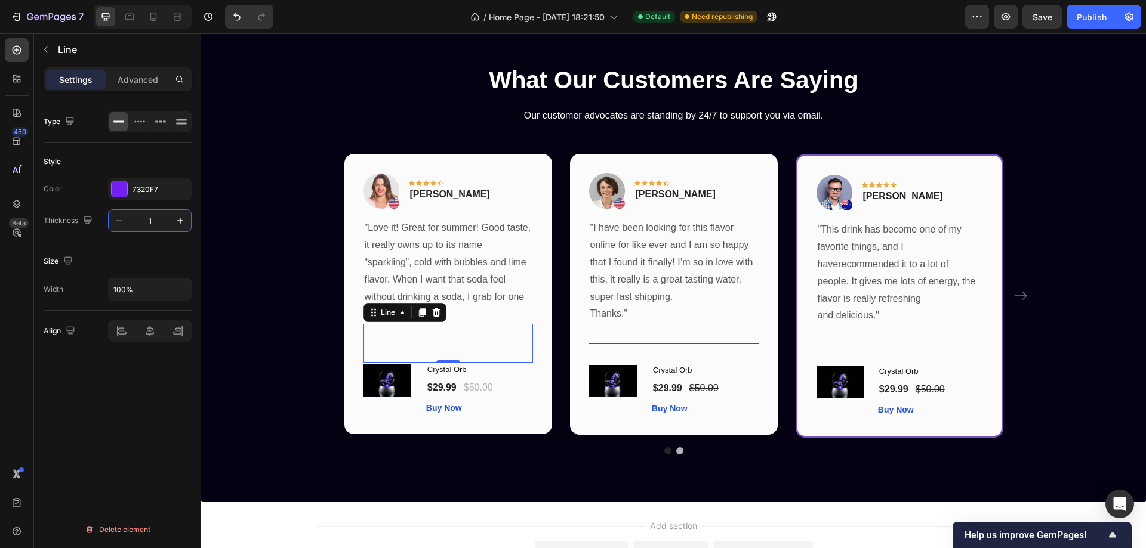
type input "2"
click at [910, 345] on div at bounding box center [899, 345] width 166 height 1
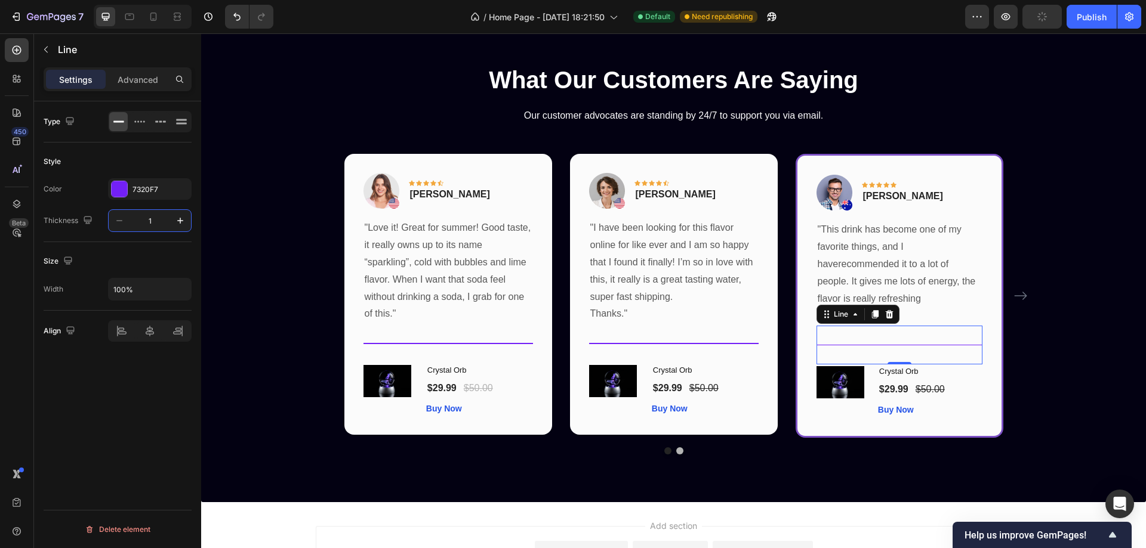
type input "2"
click at [760, 167] on div "Image Icon Icon Icon Icon Icon Row Olivia Rowse Text block Row "I have been loo…" at bounding box center [674, 294] width 208 height 280
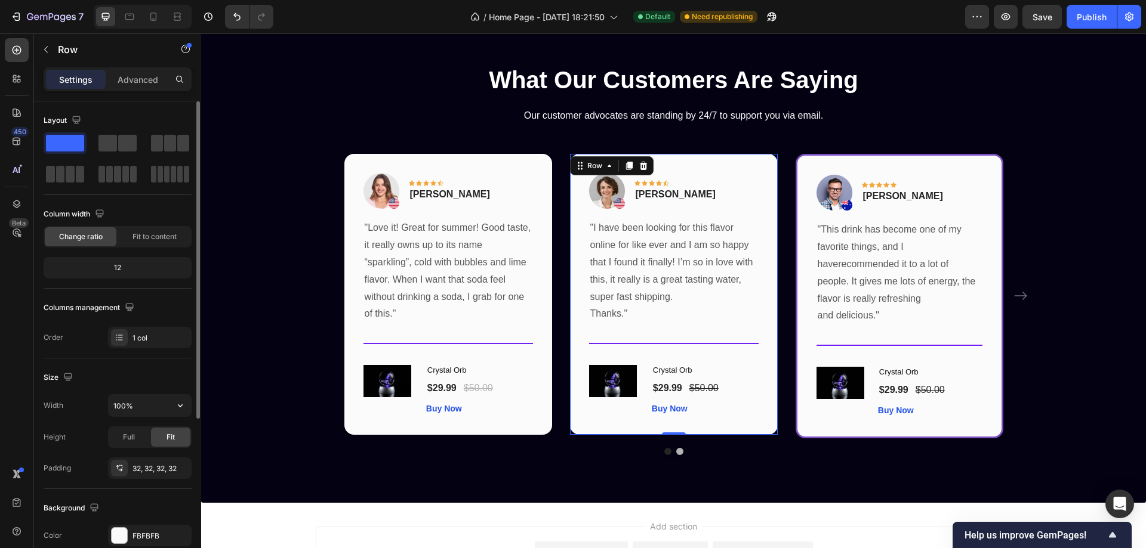
scroll to position [247, 0]
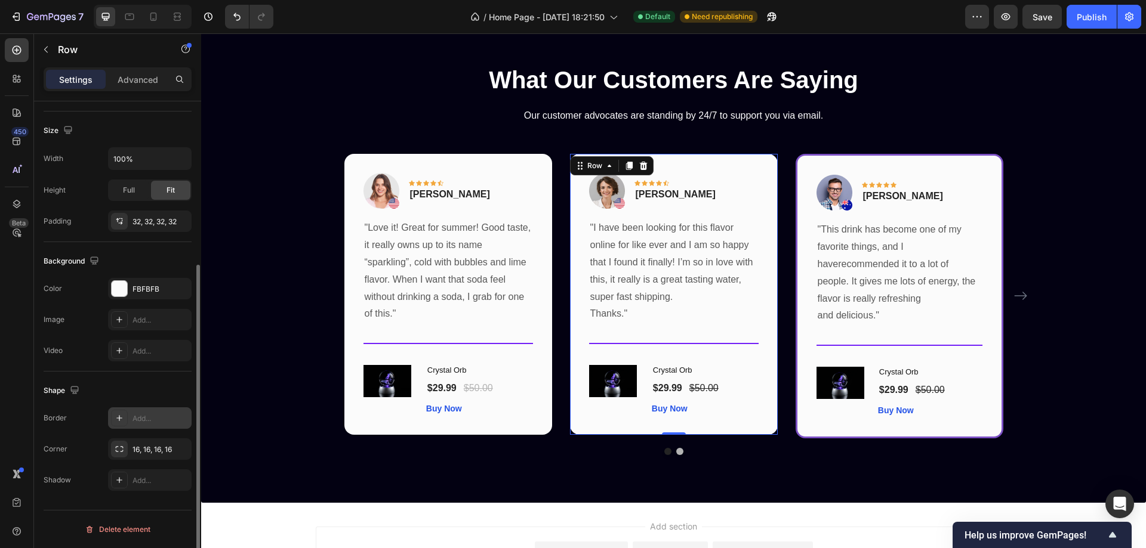
click at [123, 424] on div at bounding box center [119, 418] width 17 height 17
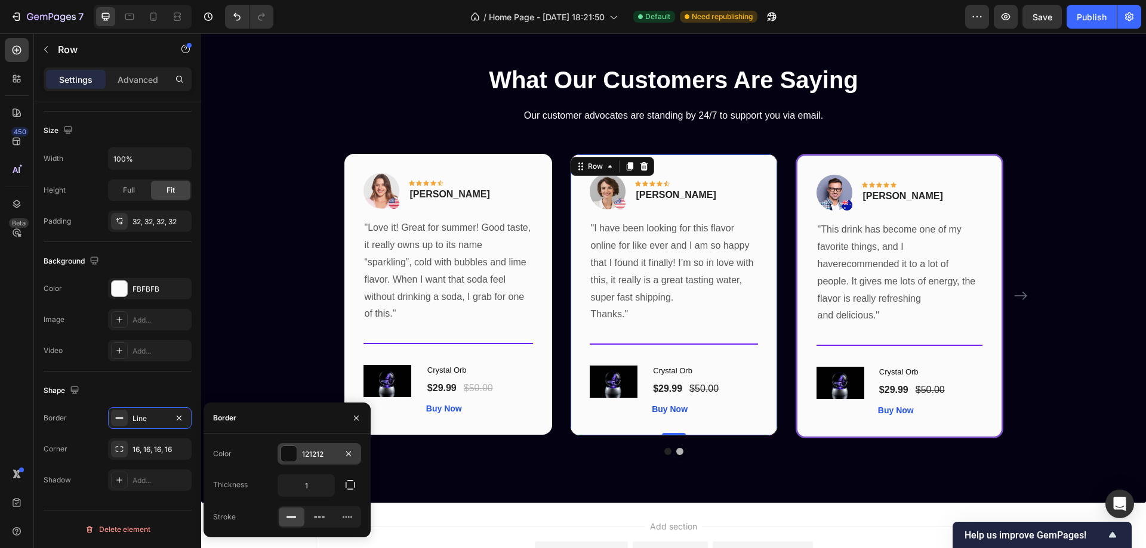
click at [288, 453] on div at bounding box center [289, 454] width 16 height 16
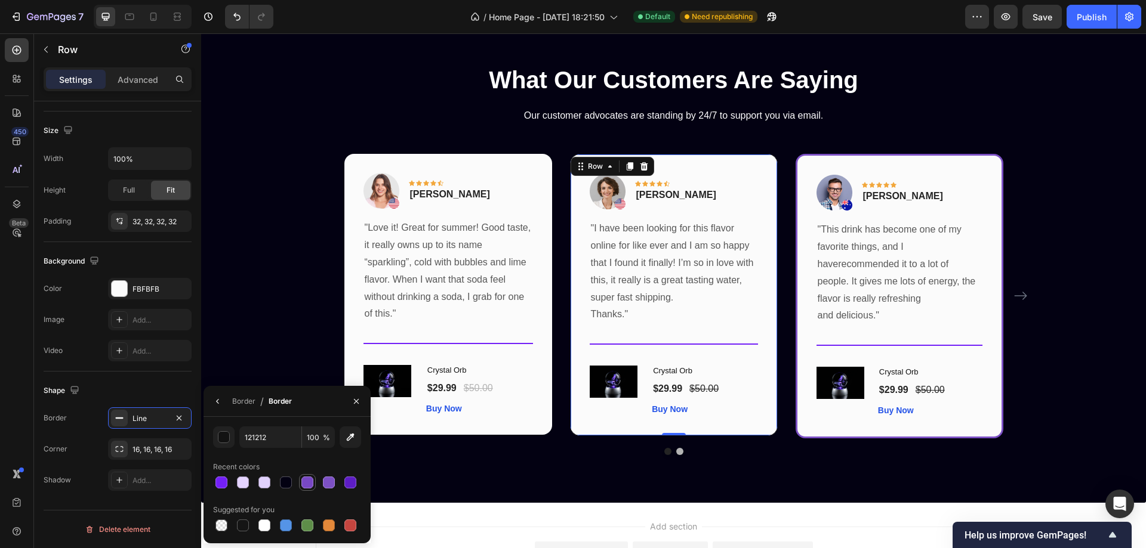
click at [304, 483] on div at bounding box center [307, 483] width 12 height 12
type input "7848C4"
drag, startPoint x: 215, startPoint y: 399, endPoint x: 254, endPoint y: 434, distance: 52.4
click at [215, 399] on icon "button" at bounding box center [218, 402] width 10 height 10
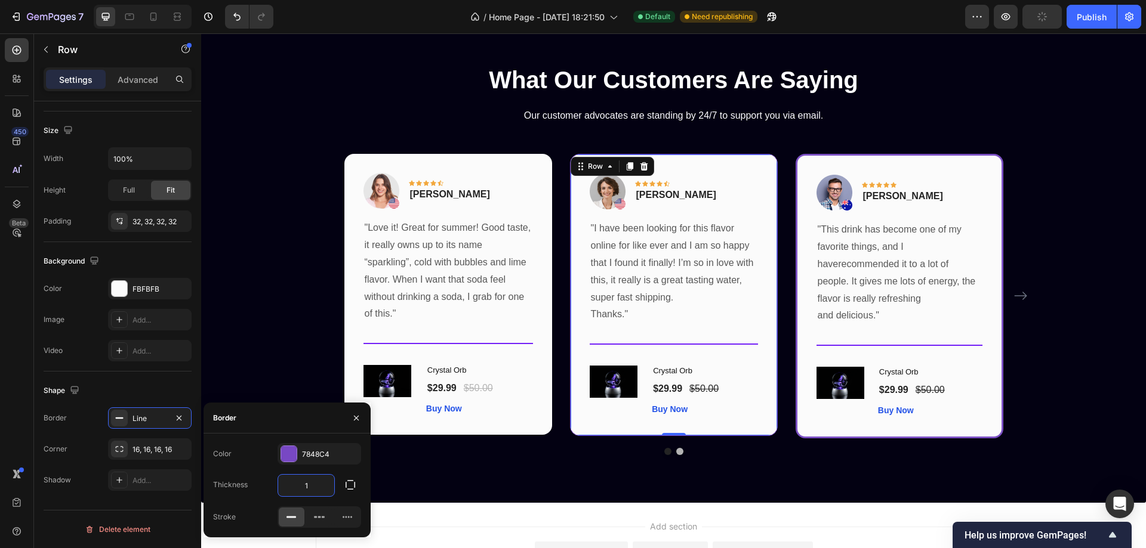
type input "3"
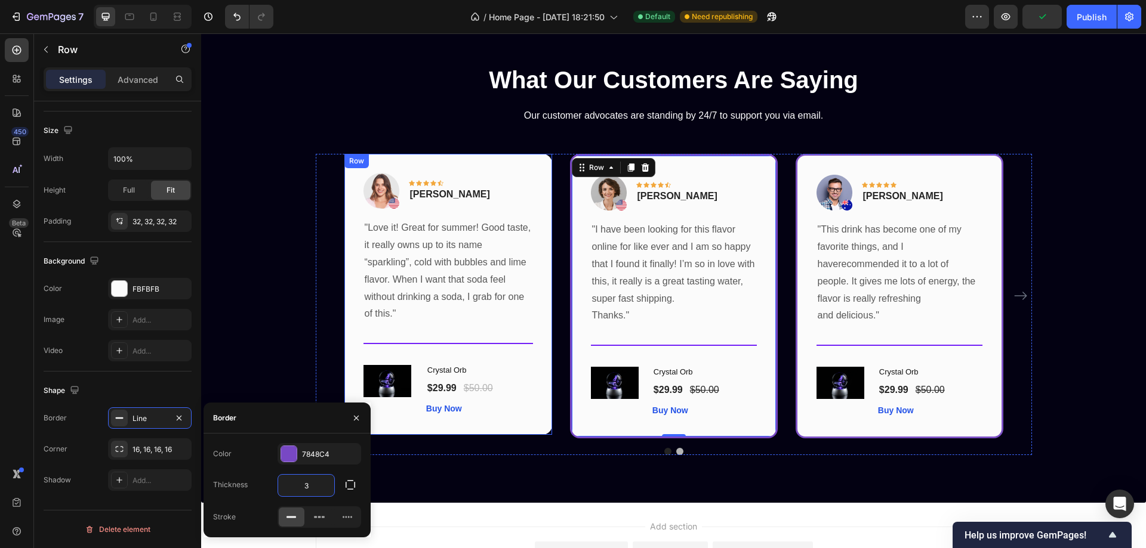
click at [529, 168] on div "Image Icon Icon Icon Icon Icon Row Rita Carroll Text block Row "Love it! Great …" at bounding box center [448, 294] width 208 height 280
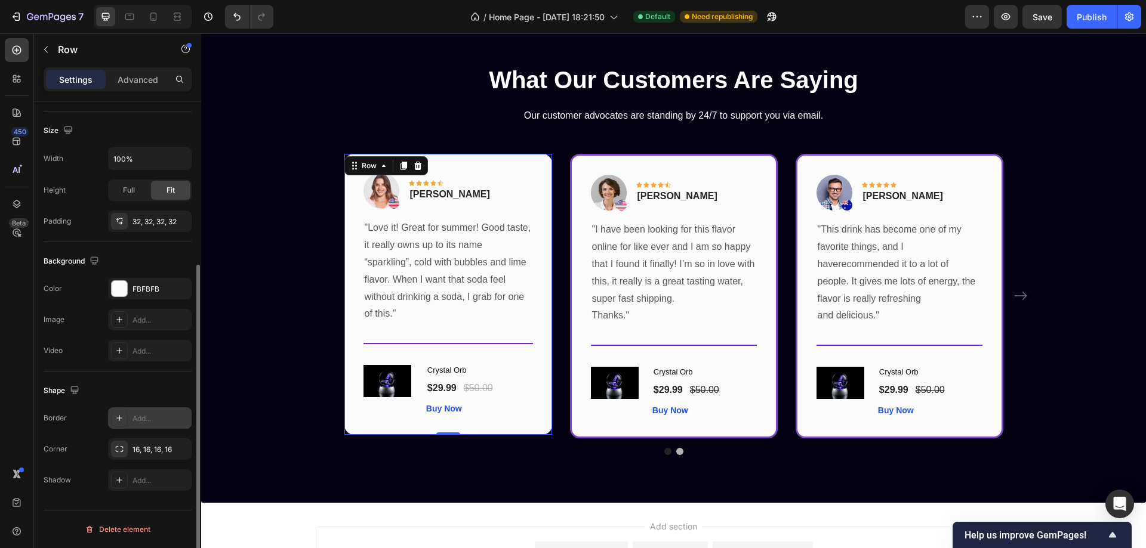
drag, startPoint x: 125, startPoint y: 417, endPoint x: 189, endPoint y: 418, distance: 63.9
click at [125, 417] on div at bounding box center [119, 418] width 17 height 17
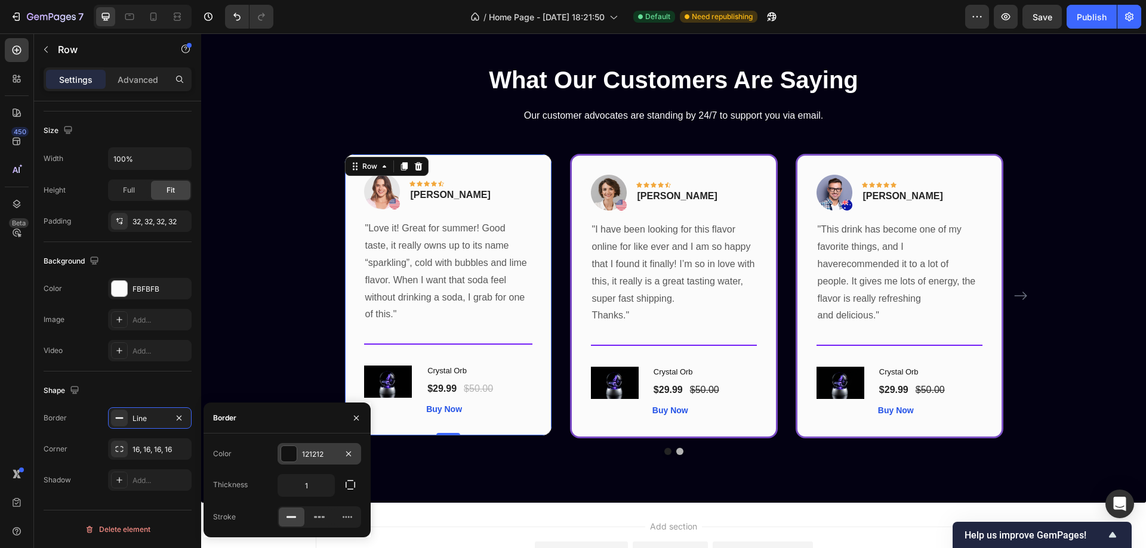
click at [289, 452] on div at bounding box center [289, 454] width 16 height 16
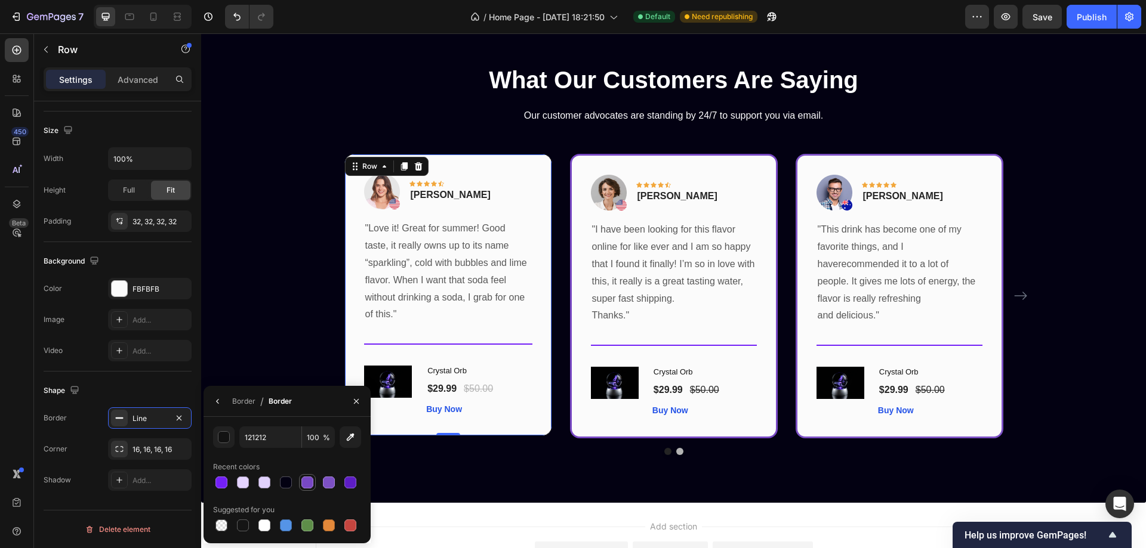
drag, startPoint x: 307, startPoint y: 479, endPoint x: 306, endPoint y: 495, distance: 16.8
click at [307, 479] on div at bounding box center [307, 483] width 12 height 12
type input "7848C4"
click at [218, 402] on icon "button" at bounding box center [218, 402] width 10 height 10
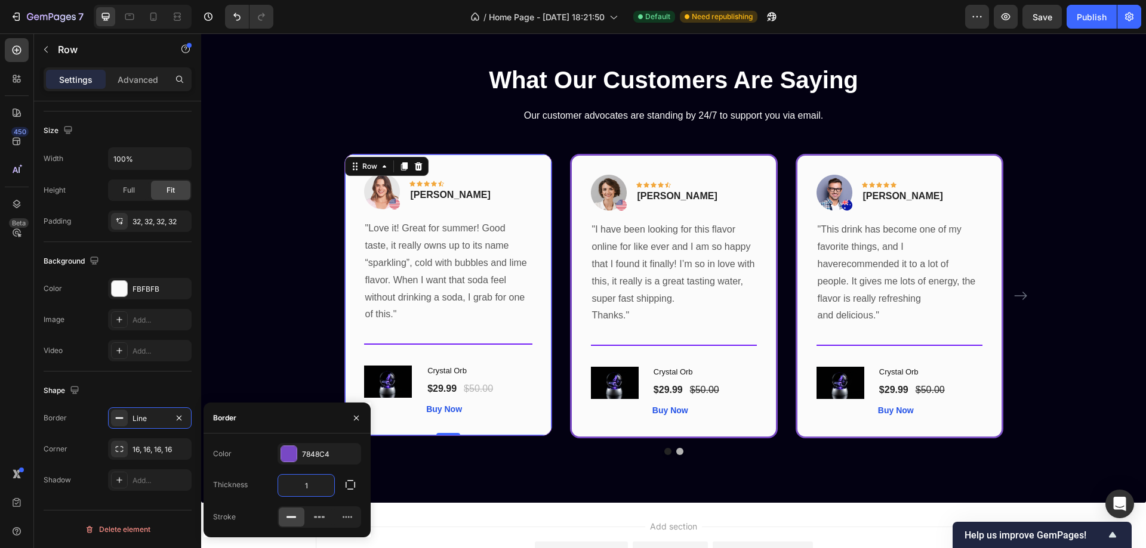
type input "3"
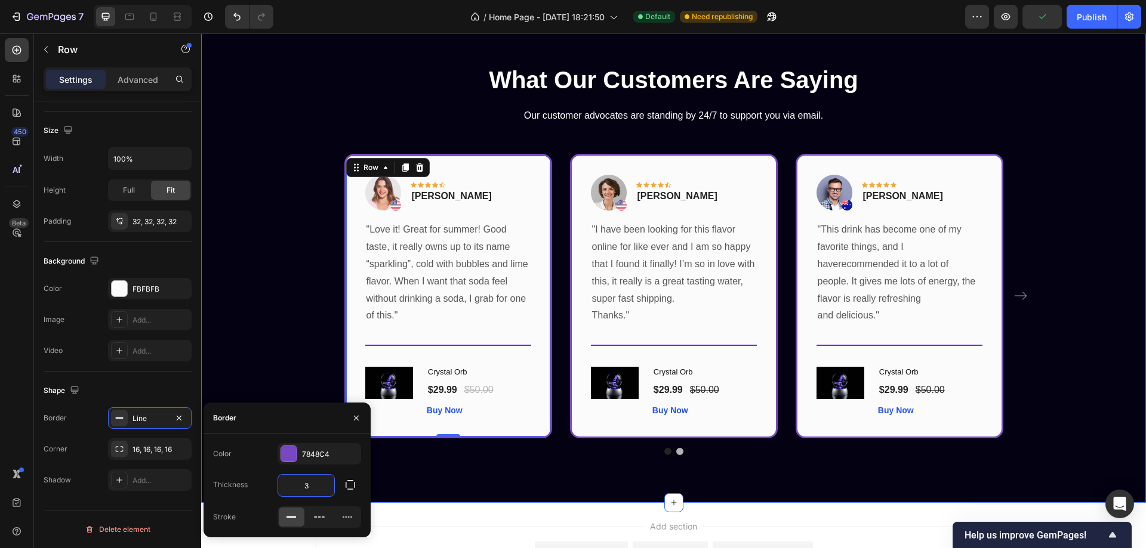
click at [296, 208] on div "What Our Customers Are Saying Heading Our customer advocates are standing by 24…" at bounding box center [673, 259] width 927 height 392
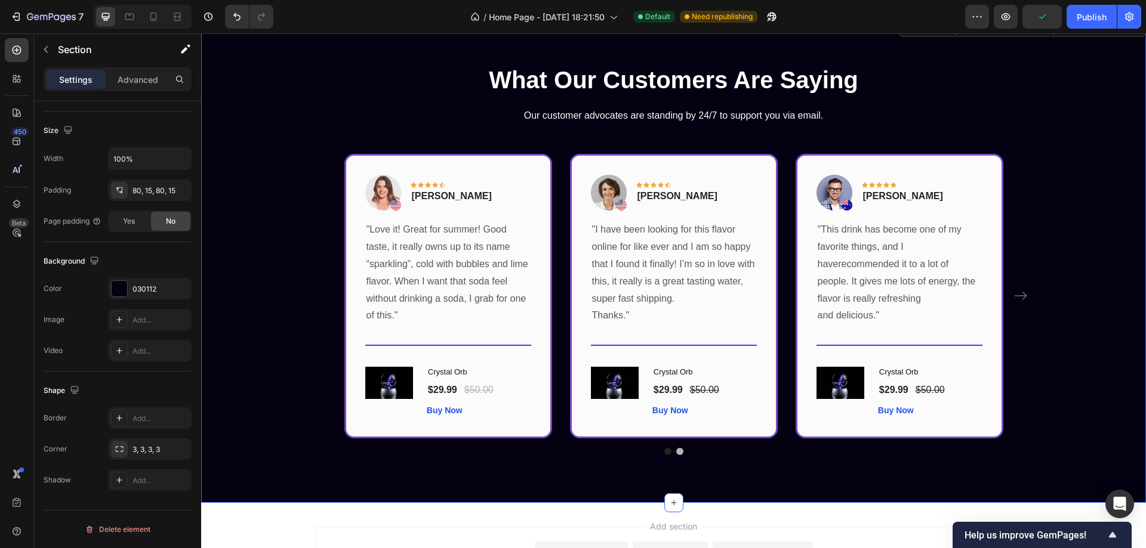
scroll to position [0, 0]
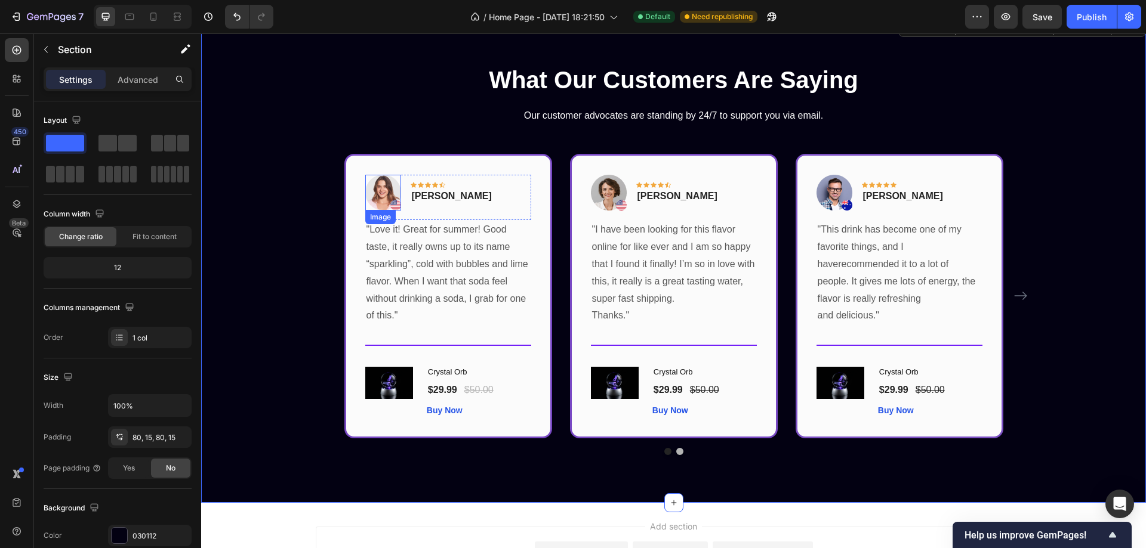
click at [386, 184] on img at bounding box center [383, 193] width 36 height 36
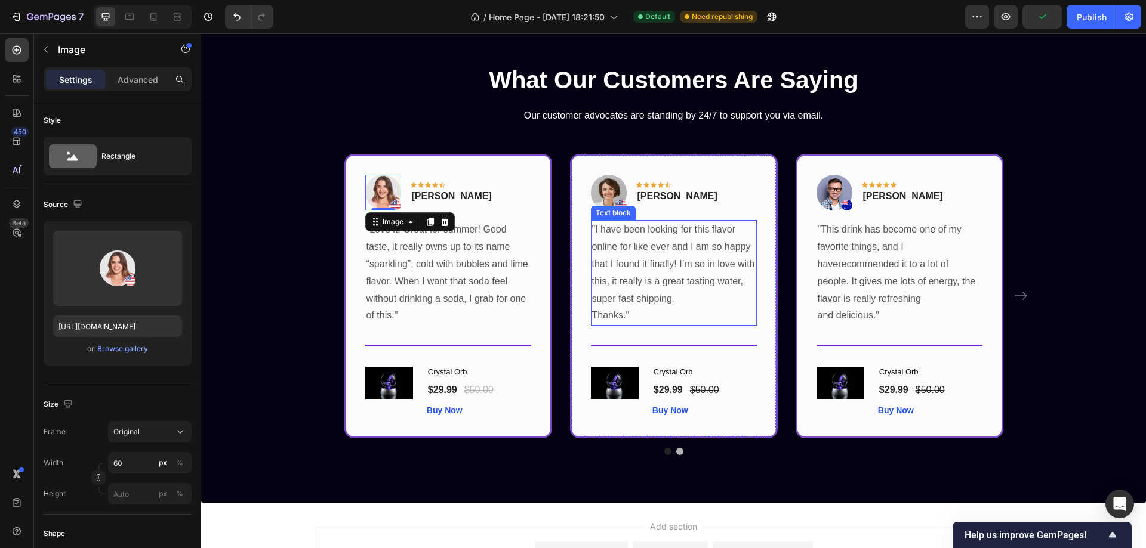
click at [661, 288] on p ""I have been looking for this flavor online for like ever and I am so happy tha…" at bounding box center [674, 264] width 164 height 86
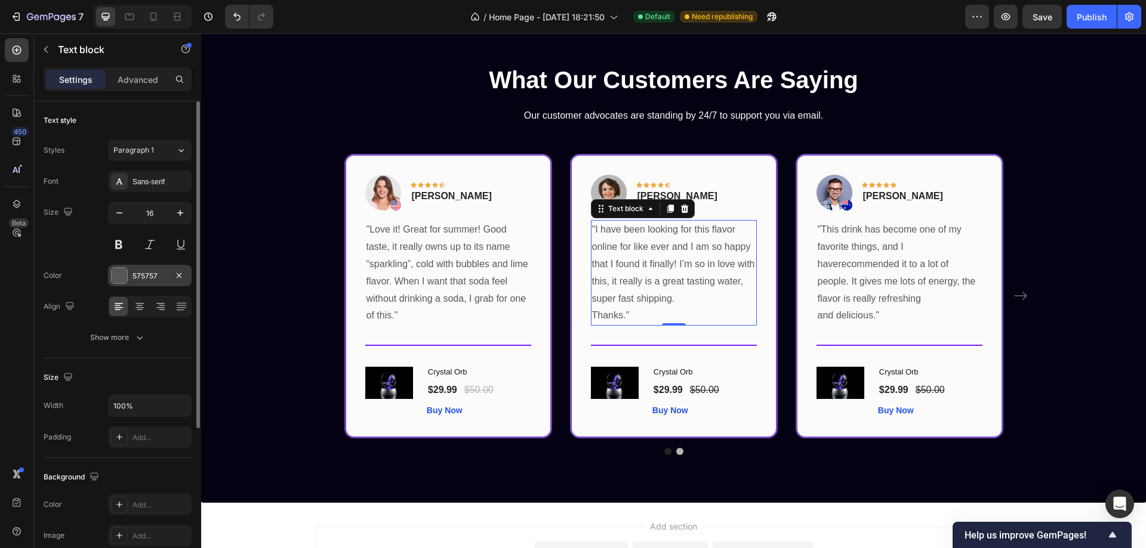
click at [118, 275] on div at bounding box center [120, 276] width 16 height 16
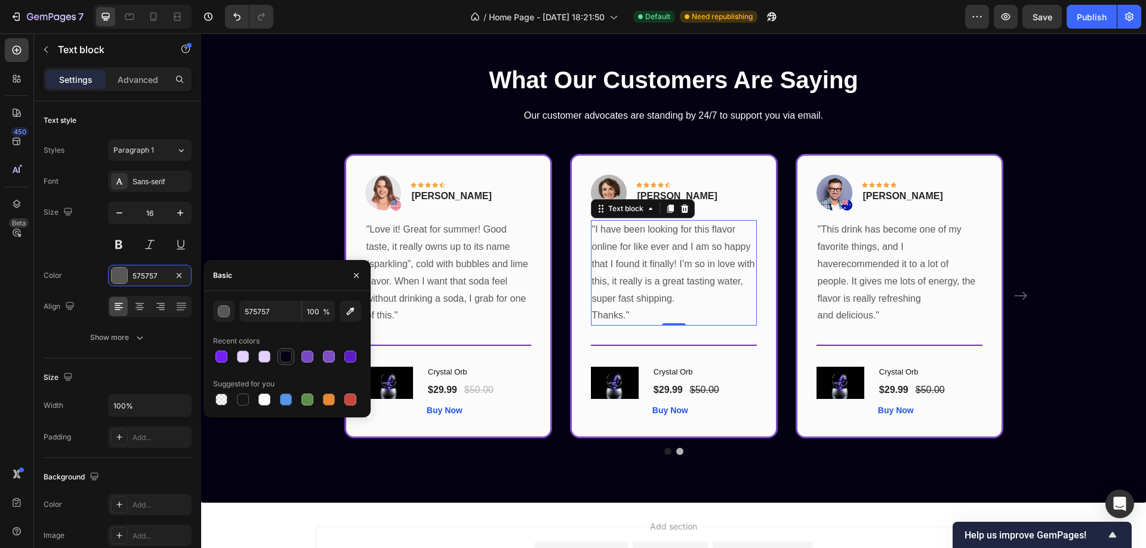
click at [280, 353] on div at bounding box center [286, 357] width 12 height 12
type input "030112"
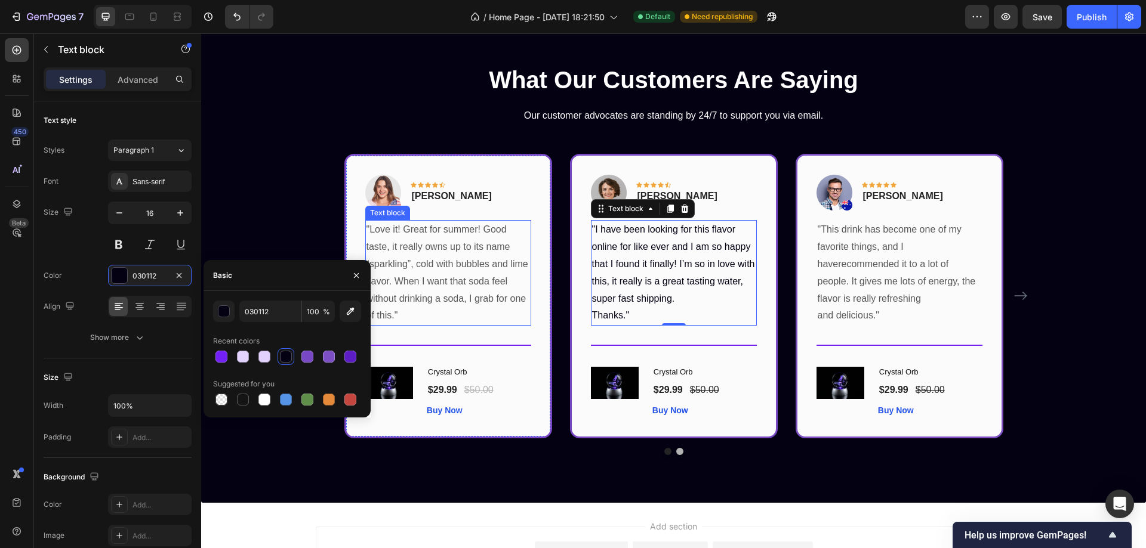
click at [496, 266] on p ""Love it! Great for summer! Good taste, it really owns up to its name “sparklin…" at bounding box center [448, 272] width 164 height 103
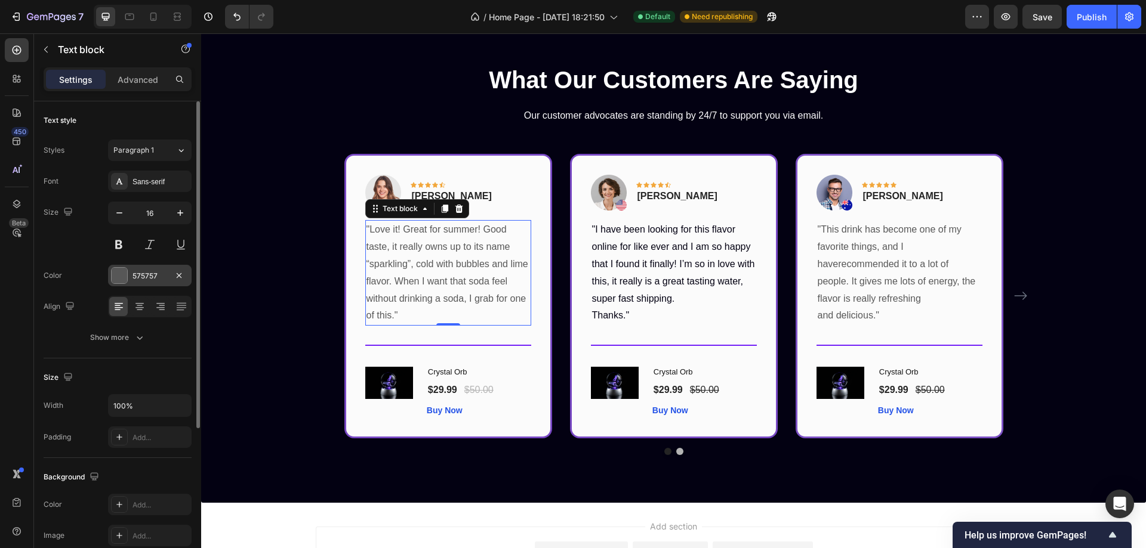
click at [121, 276] on div at bounding box center [120, 276] width 16 height 16
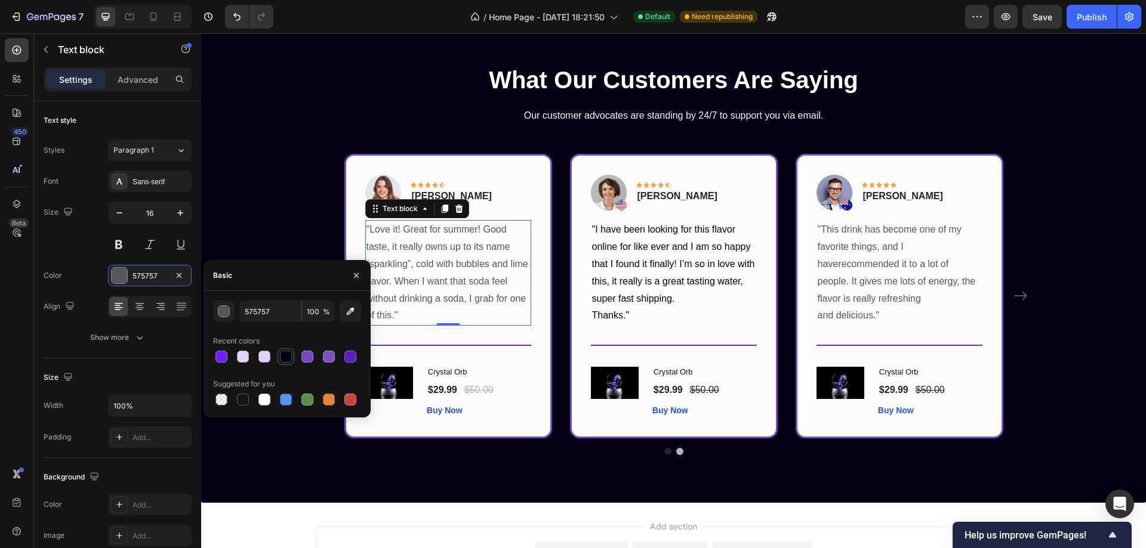
click at [283, 358] on div at bounding box center [286, 357] width 12 height 12
type input "030112"
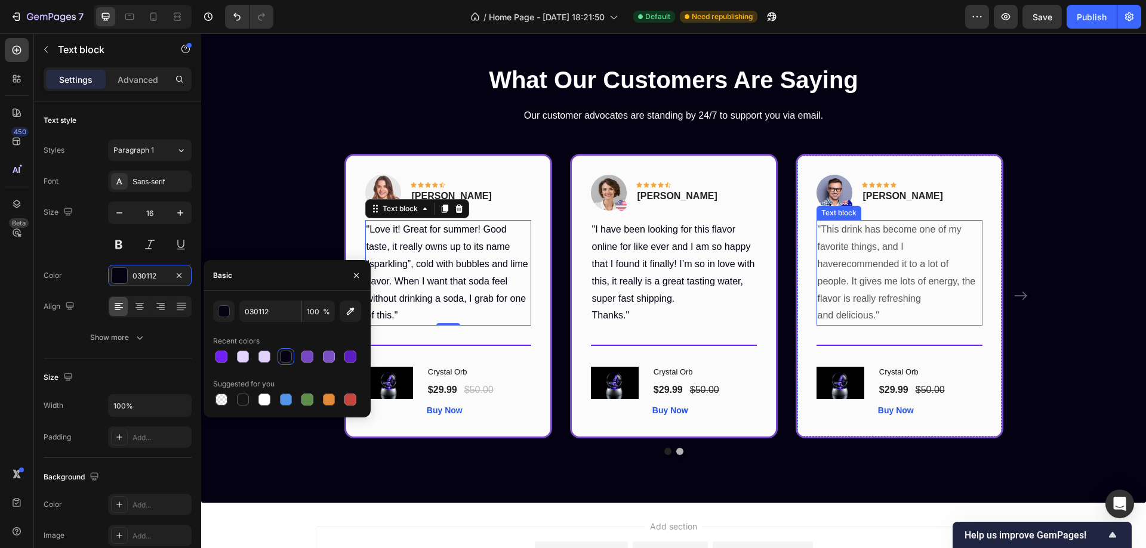
click at [918, 260] on p ""This drink has become one of my favorite things, and I haverecommended it to a…" at bounding box center [900, 272] width 164 height 103
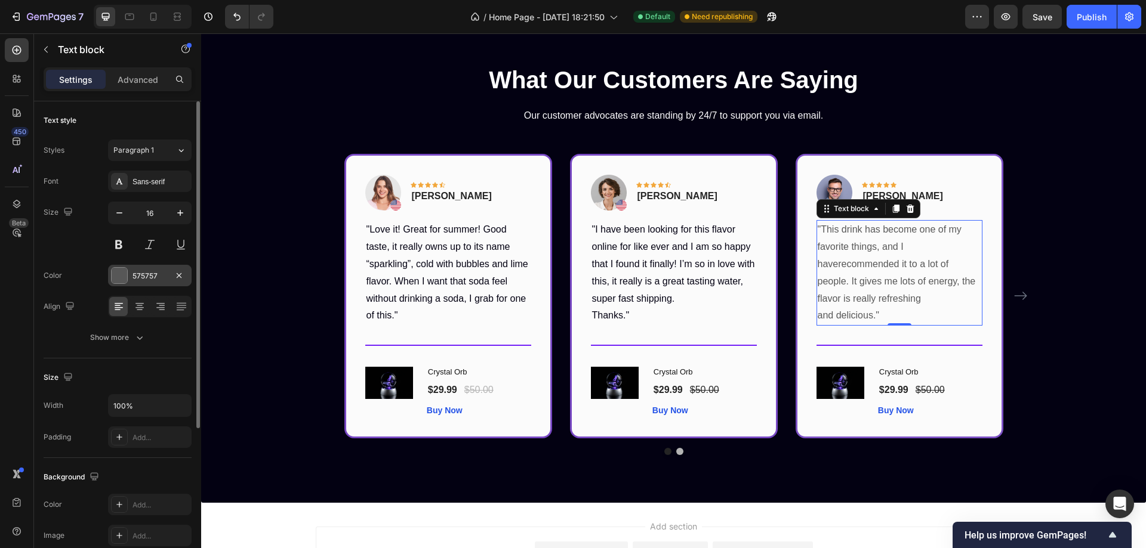
click at [120, 276] on div at bounding box center [120, 276] width 16 height 16
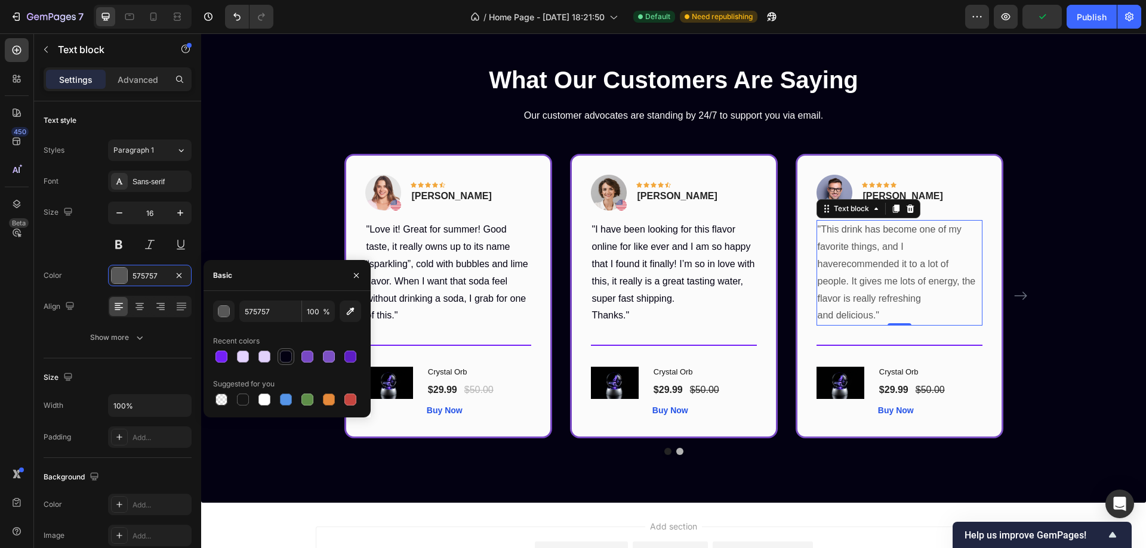
click at [282, 350] on div at bounding box center [286, 357] width 14 height 14
type input "030112"
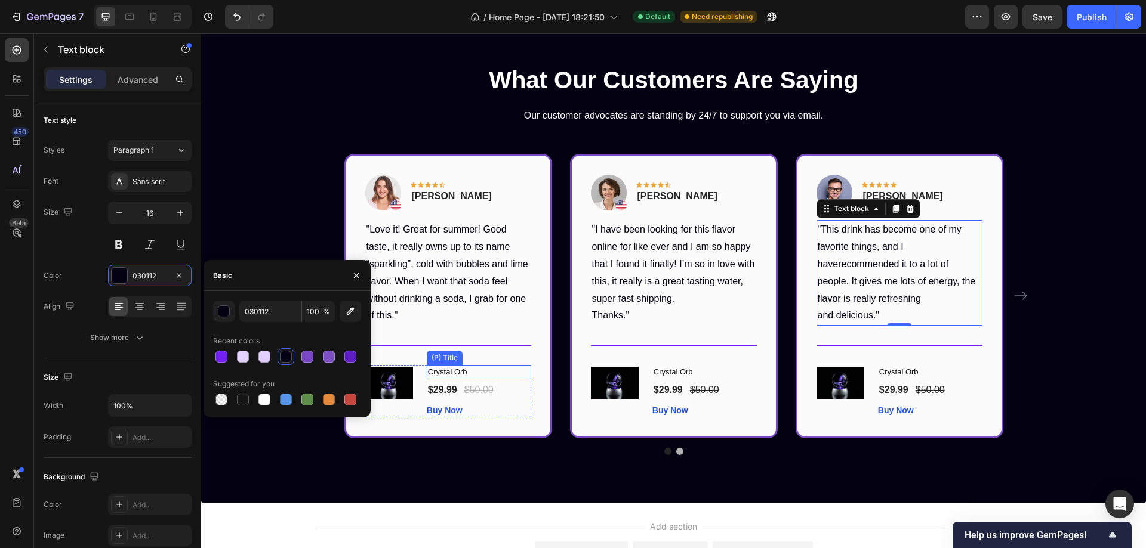
click at [467, 374] on h1 "Crystal Orb" at bounding box center [479, 372] width 104 height 14
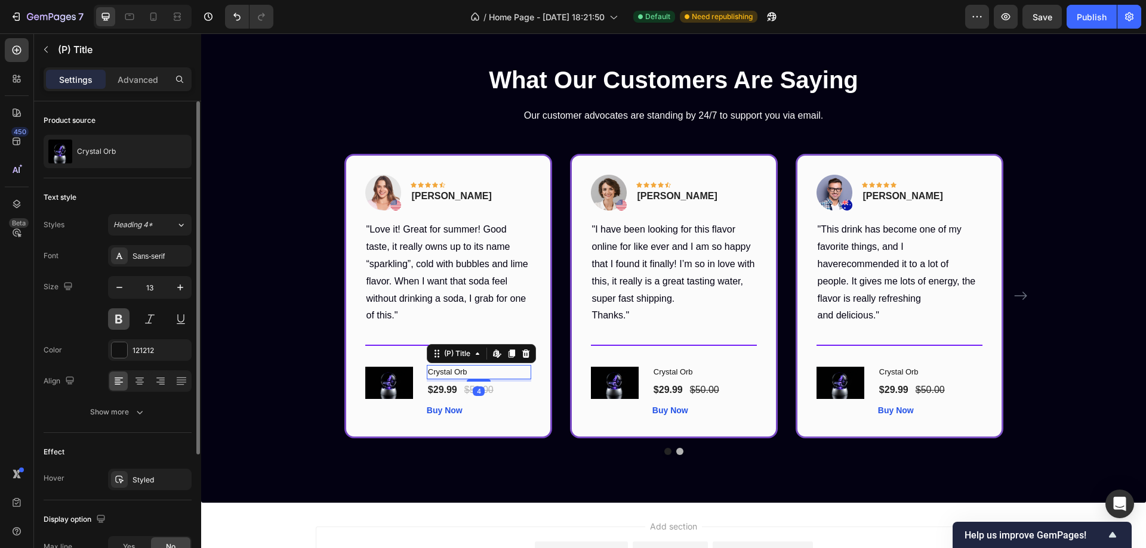
click at [118, 319] on button at bounding box center [118, 319] width 21 height 21
click at [179, 288] on icon "button" at bounding box center [180, 288] width 12 height 12
type input "15"
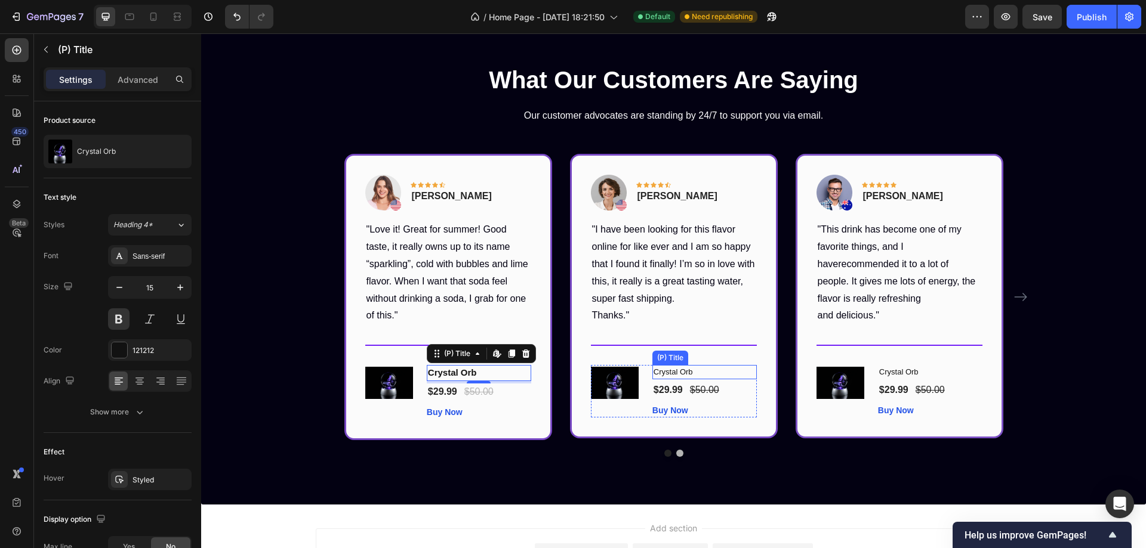
click at [710, 375] on h1 "Crystal Orb" at bounding box center [704, 372] width 104 height 14
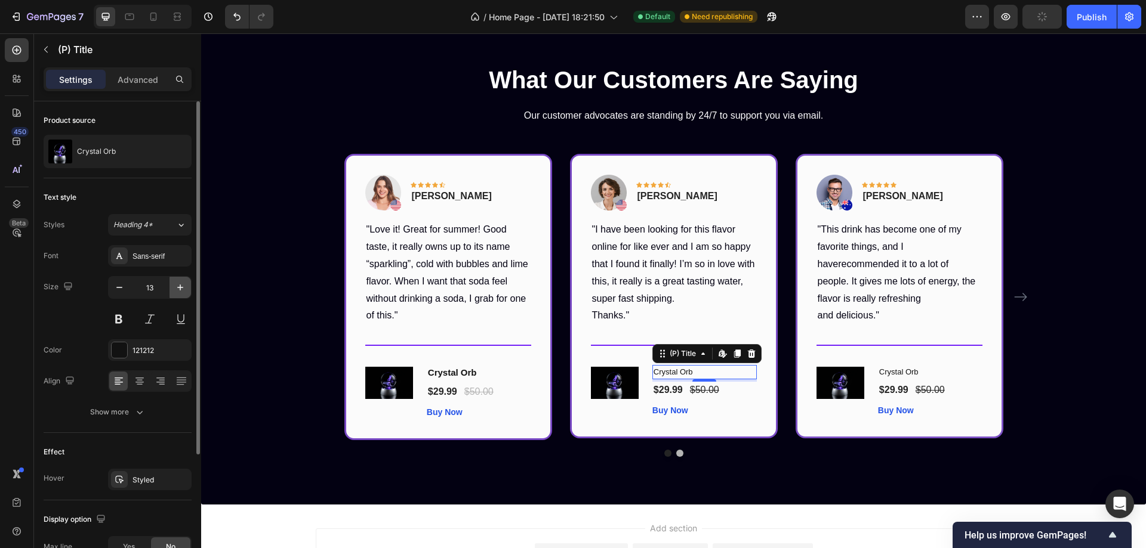
click at [180, 289] on icon "button" at bounding box center [180, 288] width 6 height 6
type input "15"
click at [122, 317] on button at bounding box center [118, 319] width 21 height 21
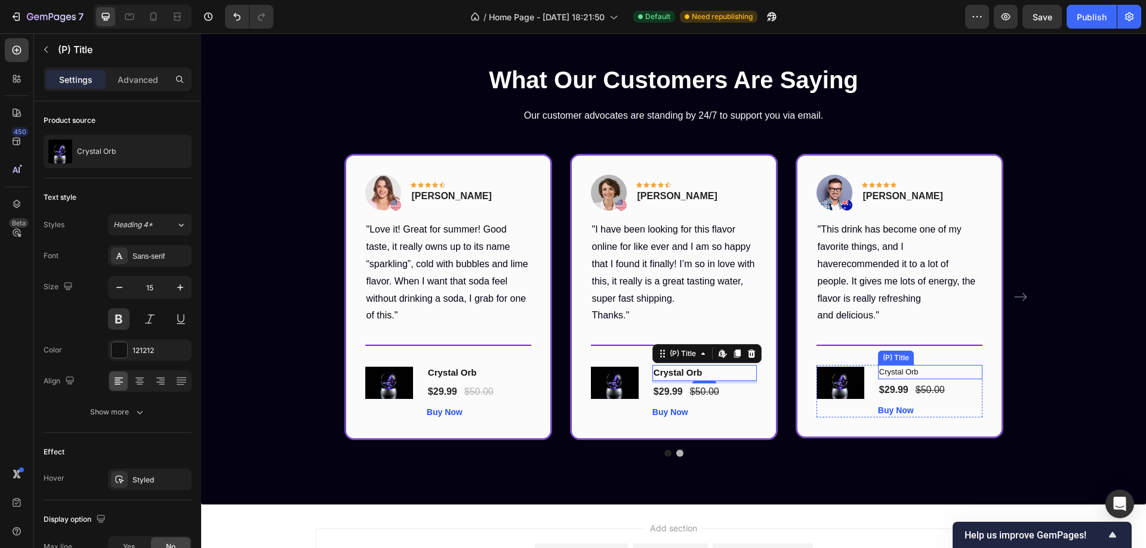
click at [924, 372] on h1 "Crystal Orb" at bounding box center [930, 372] width 104 height 14
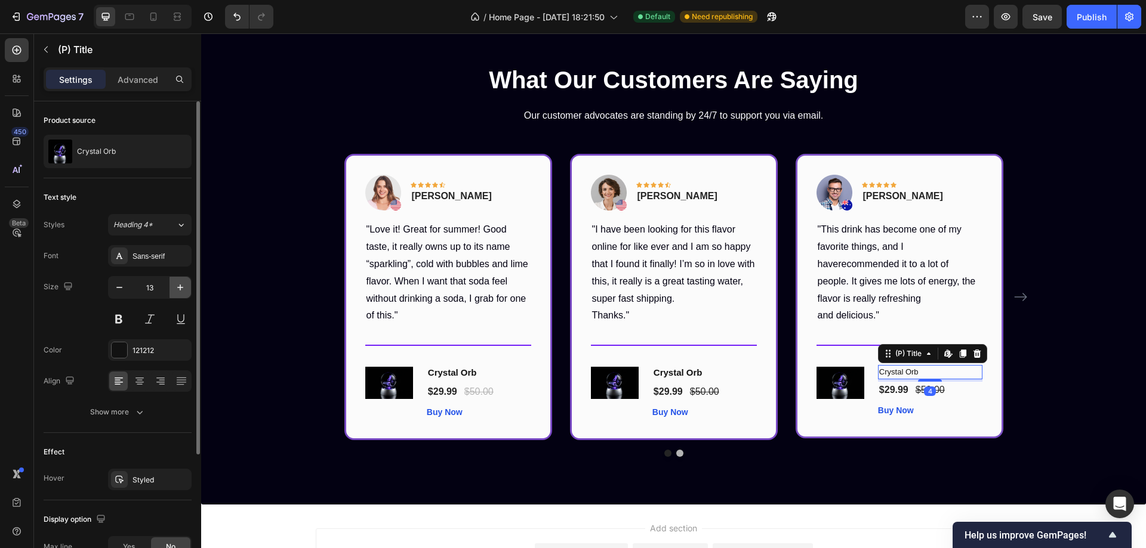
click at [174, 292] on button "button" at bounding box center [179, 287] width 21 height 21
type input "15"
click at [119, 320] on button at bounding box center [118, 319] width 21 height 21
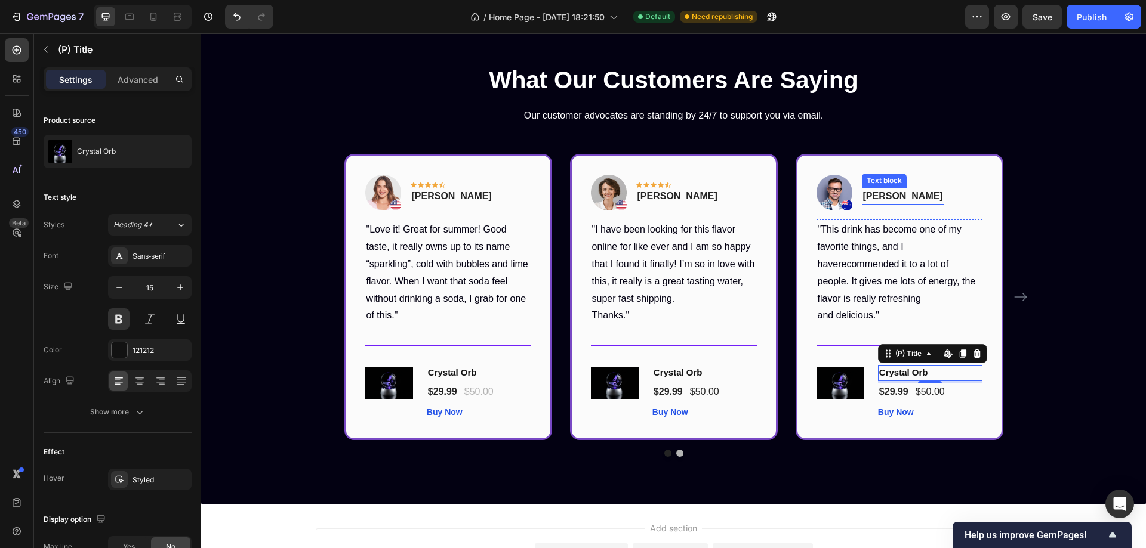
click at [913, 195] on p "Timothy Joseph" at bounding box center [903, 196] width 80 height 14
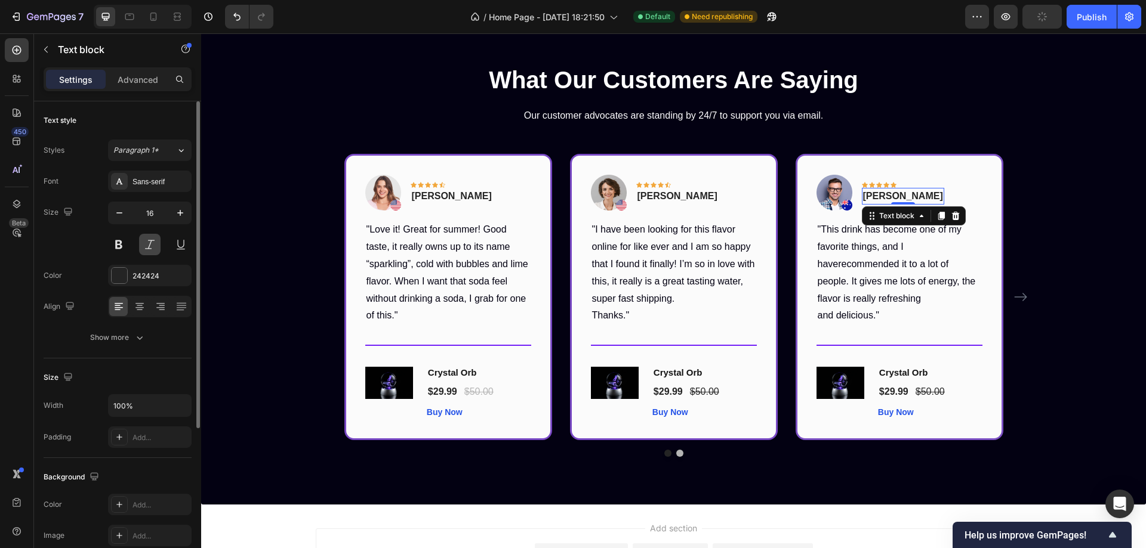
click at [150, 251] on button at bounding box center [149, 244] width 21 height 21
click at [687, 192] on p "Olivia Rowse" at bounding box center [677, 196] width 80 height 14
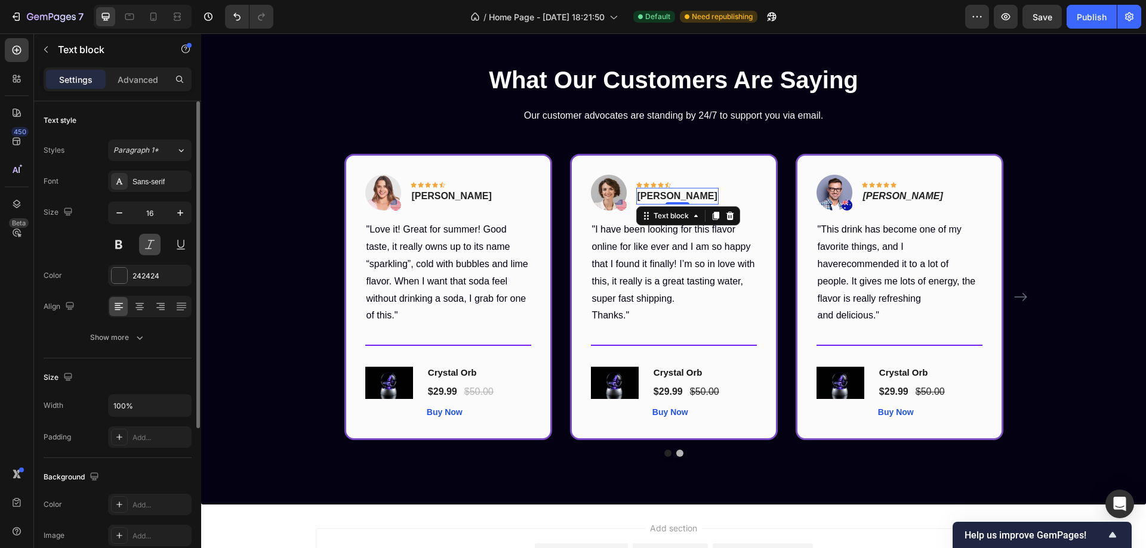
click at [147, 246] on button at bounding box center [149, 244] width 21 height 21
click at [122, 273] on div at bounding box center [120, 276] width 16 height 16
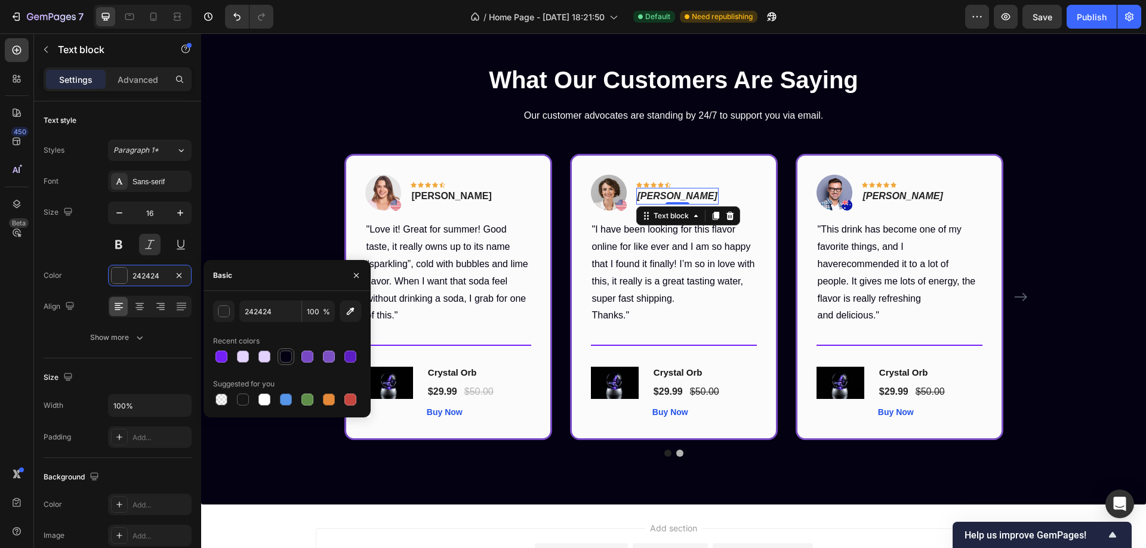
click at [288, 357] on div at bounding box center [286, 357] width 12 height 12
type input "030112"
click at [918, 196] on p "Timothy Joseph" at bounding box center [903, 196] width 80 height 14
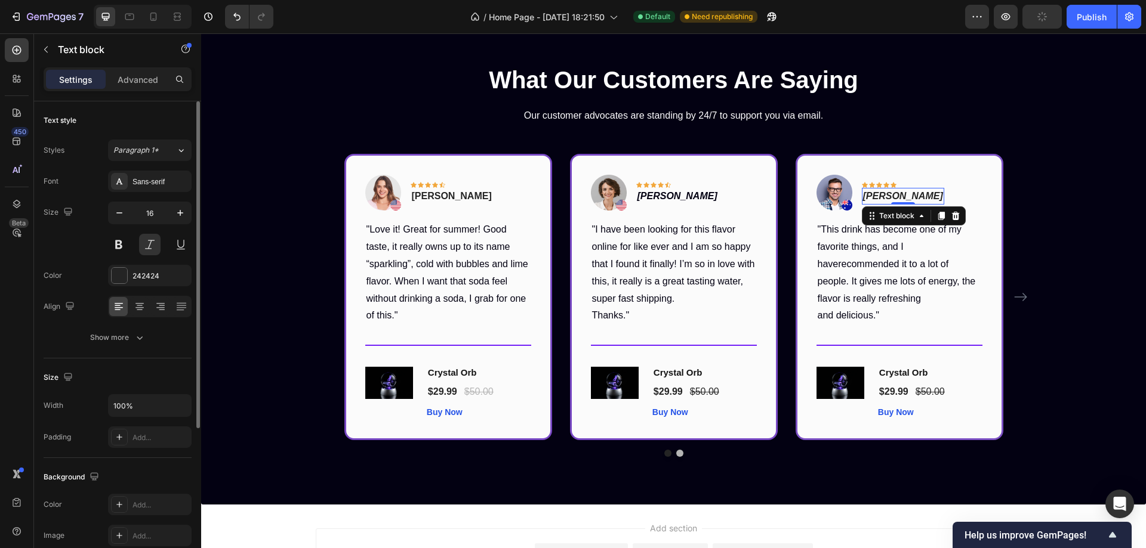
drag, startPoint x: 121, startPoint y: 269, endPoint x: 147, endPoint y: 287, distance: 32.1
click at [121, 269] on div at bounding box center [120, 276] width 16 height 16
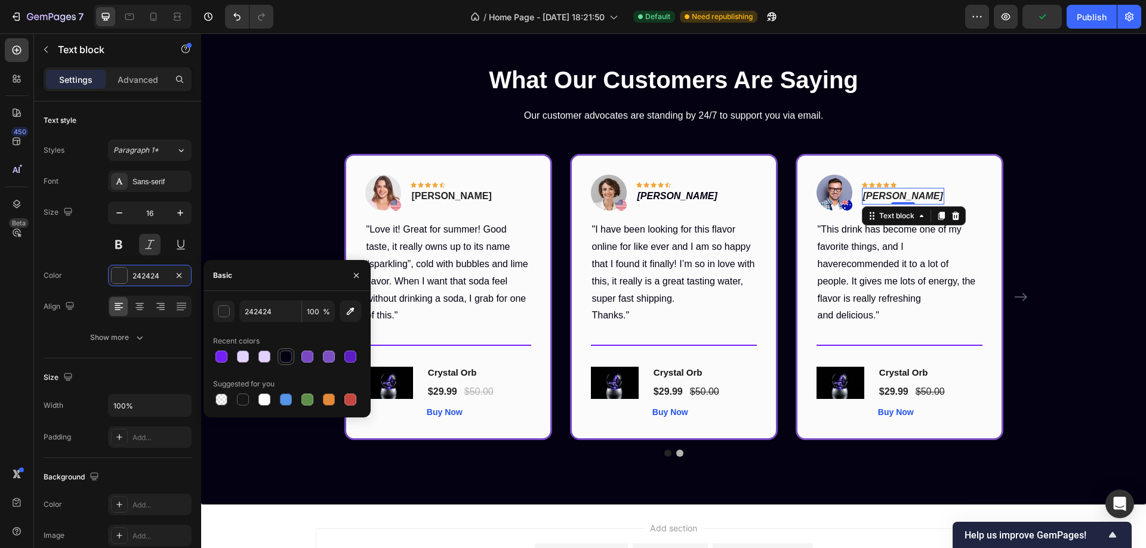
click at [283, 359] on div at bounding box center [286, 357] width 12 height 12
type input "030112"
click at [451, 198] on p "Rita Carroll" at bounding box center [452, 196] width 80 height 14
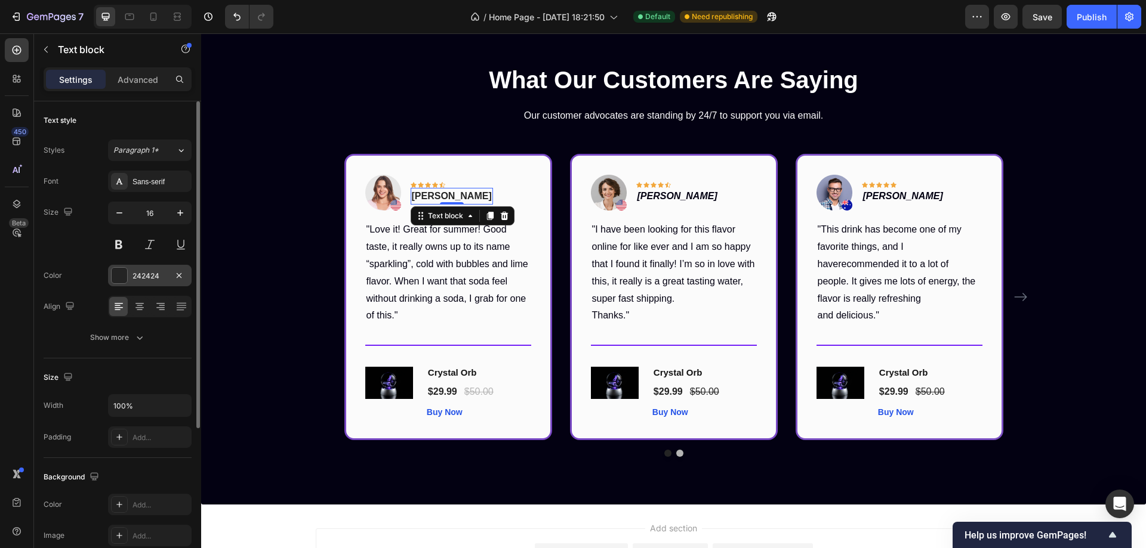
click at [112, 273] on div at bounding box center [120, 276] width 16 height 16
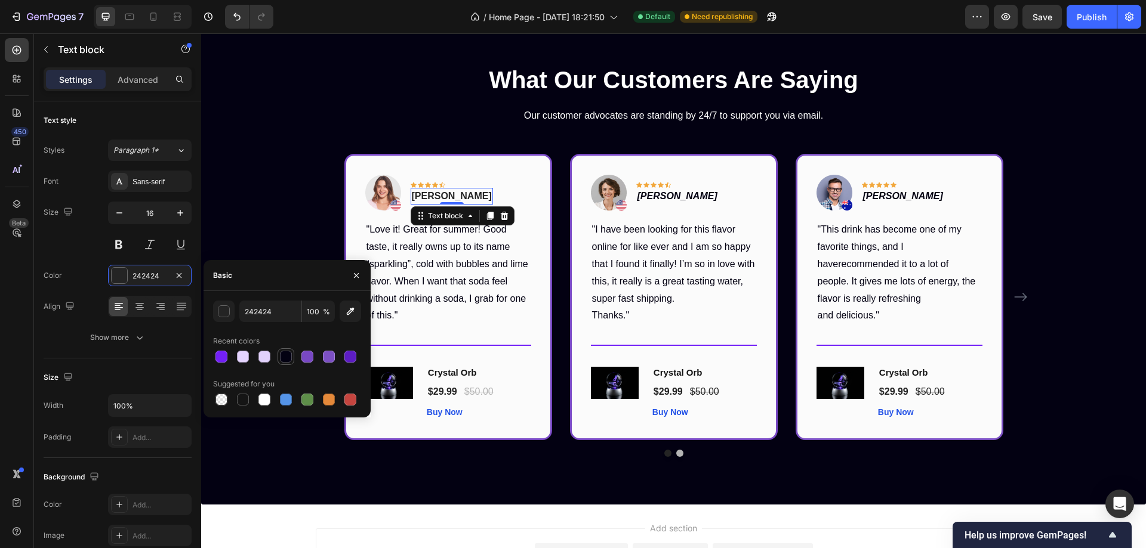
click at [286, 357] on div at bounding box center [286, 357] width 12 height 12
type input "030112"
click at [155, 246] on button at bounding box center [149, 244] width 21 height 21
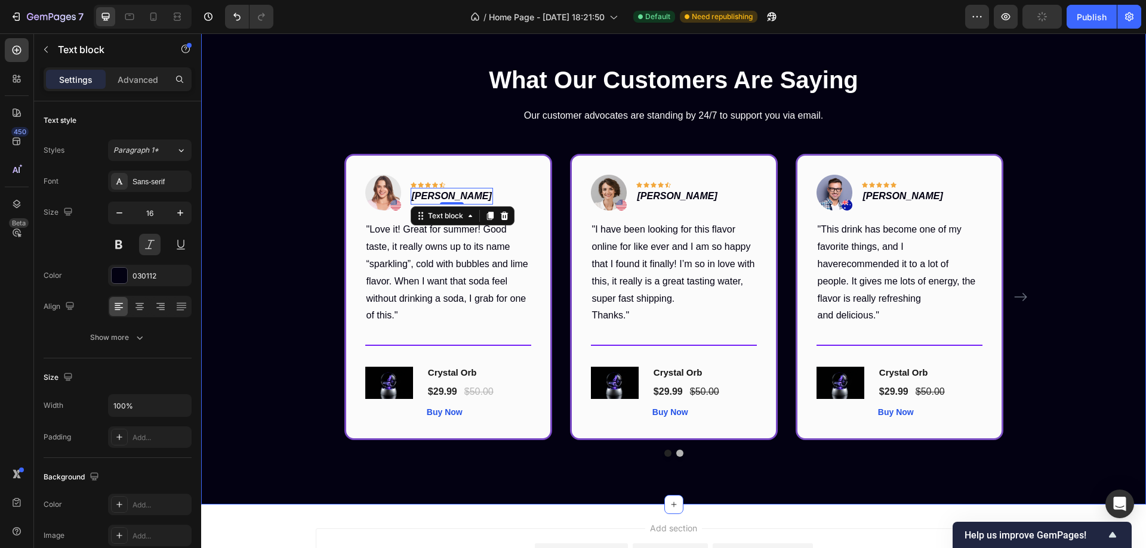
click at [1080, 227] on div "What Our Customers Are Saying Heading Our customer advocates are standing by 24…" at bounding box center [673, 260] width 927 height 394
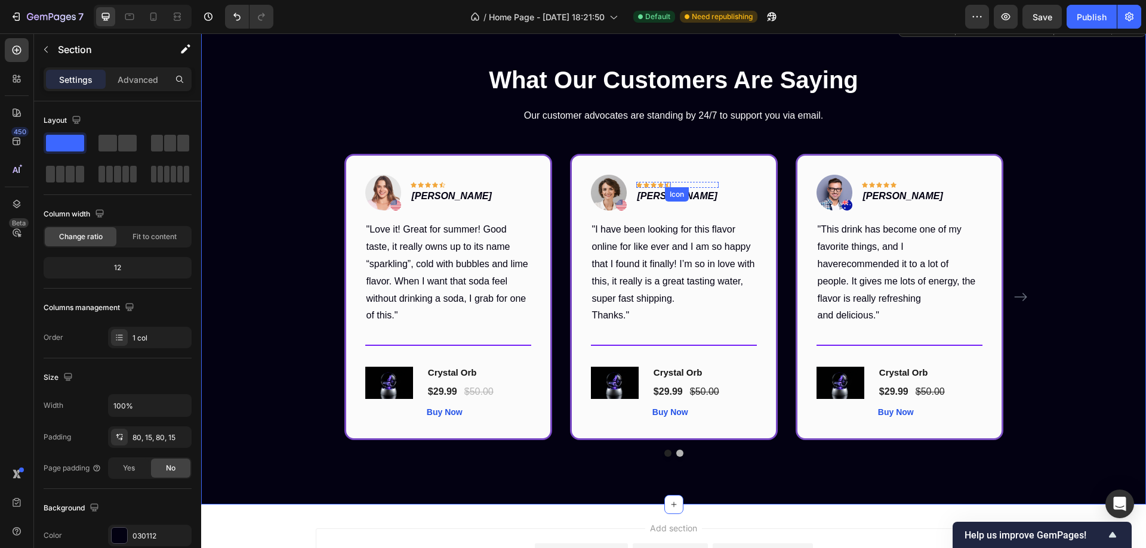
click at [665, 184] on icon at bounding box center [668, 185] width 6 height 6
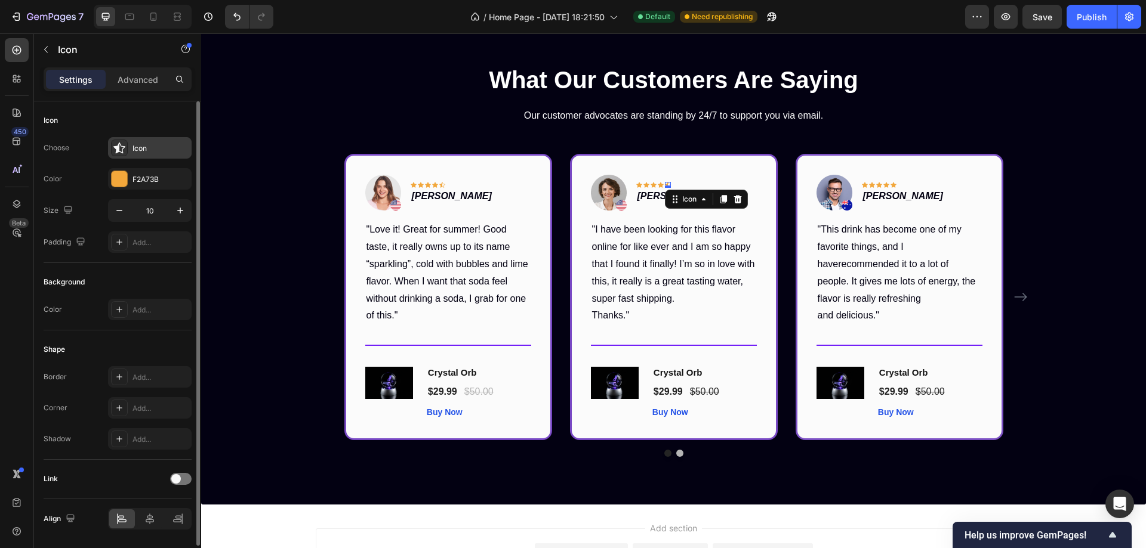
click at [122, 145] on icon at bounding box center [119, 148] width 12 height 12
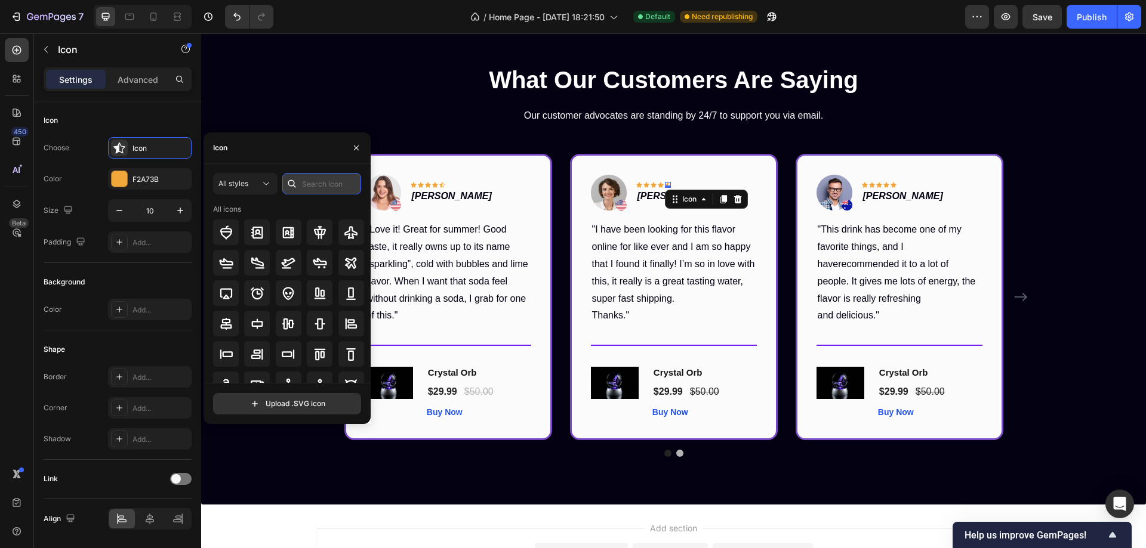
click at [303, 182] on input "text" at bounding box center [321, 183] width 79 height 21
type input "star"
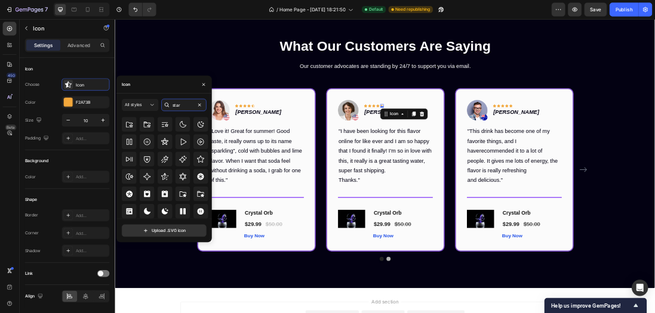
scroll to position [290, 0]
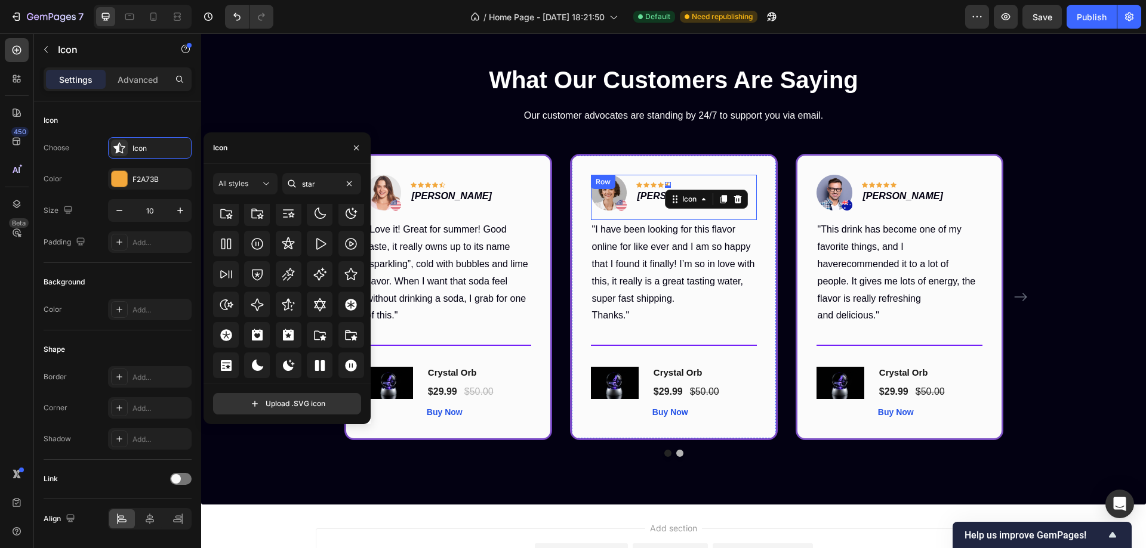
click at [691, 180] on div "Icon Icon Icon Icon Icon 0 Row Olivia Rowse Text block" at bounding box center [677, 193] width 82 height 36
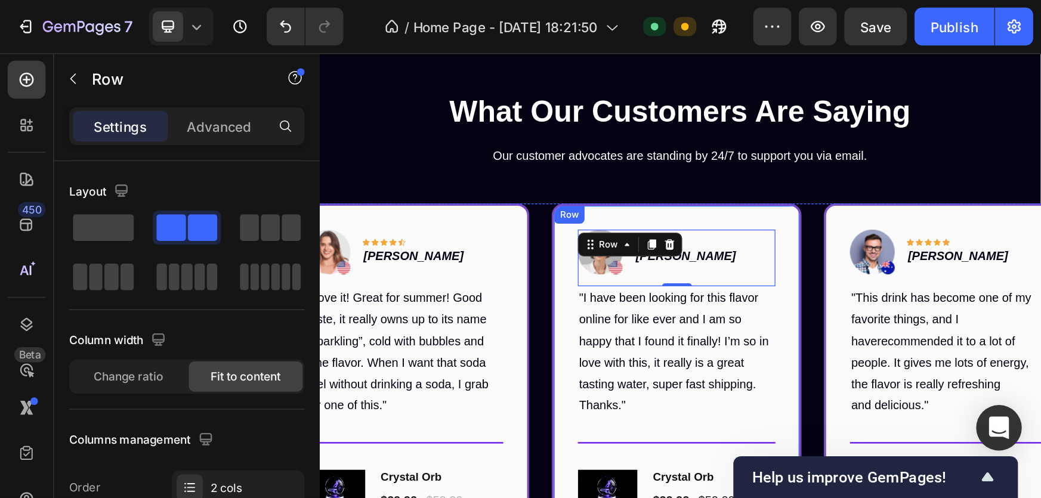
scroll to position [1293, 0]
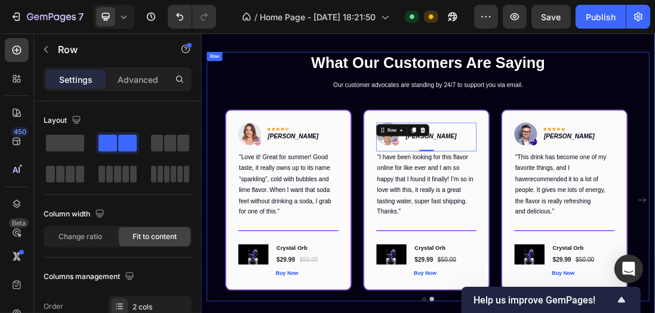
click at [587, 151] on div "What Our Customers Are Saying Heading Our customer advocates are standing by 24…" at bounding box center [558, 260] width 698 height 394
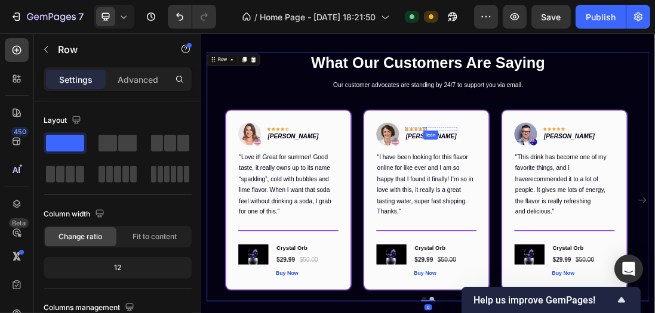
click at [552, 183] on icon at bounding box center [554, 185] width 6 height 6
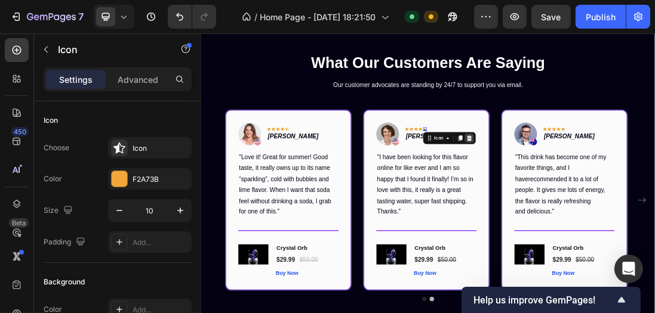
click at [621, 198] on icon at bounding box center [624, 199] width 8 height 8
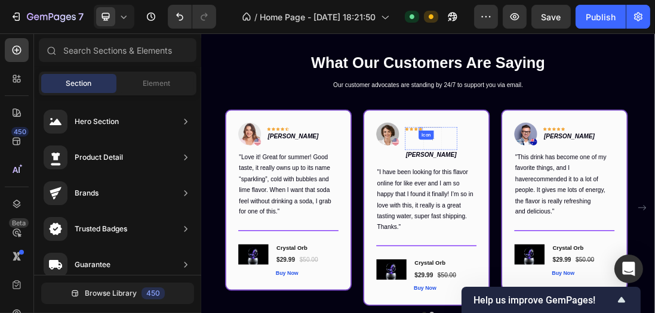
click at [547, 184] on icon at bounding box center [547, 185] width 6 height 5
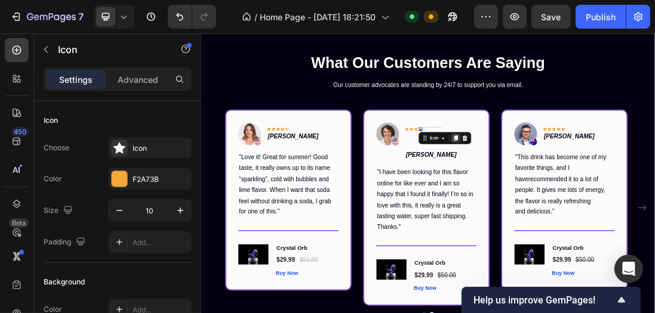
click at [600, 199] on icon at bounding box center [602, 200] width 10 height 10
drag, startPoint x: 547, startPoint y: 187, endPoint x: 556, endPoint y: 183, distance: 10.4
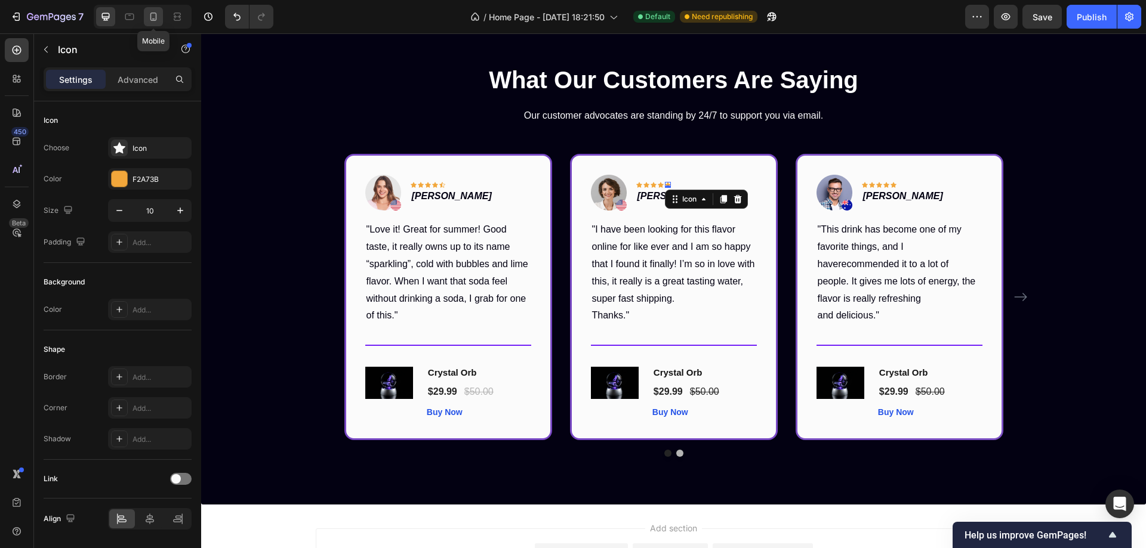
click at [155, 16] on icon at bounding box center [153, 17] width 12 height 12
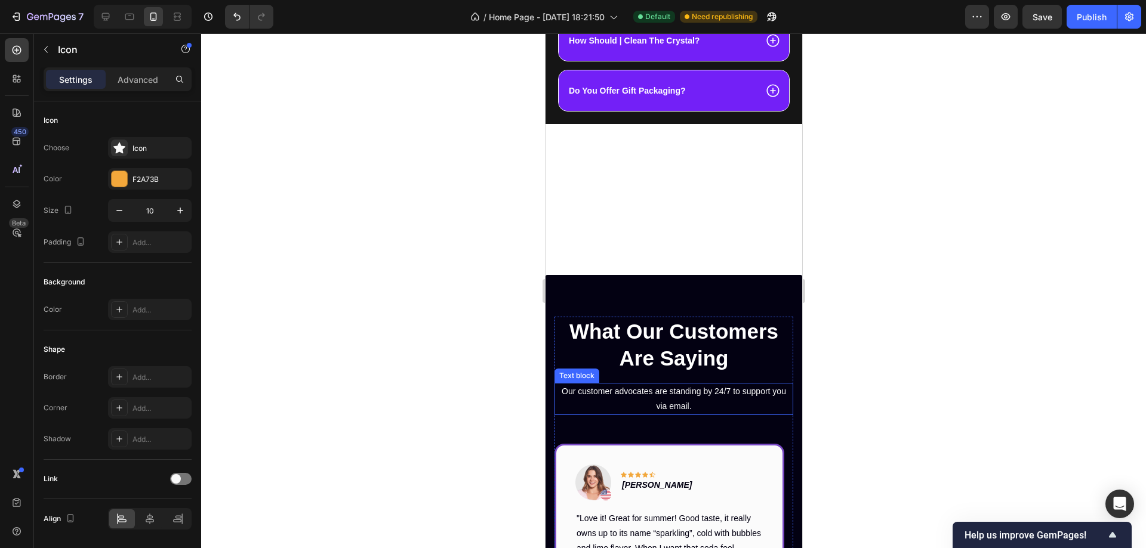
scroll to position [1317, 0]
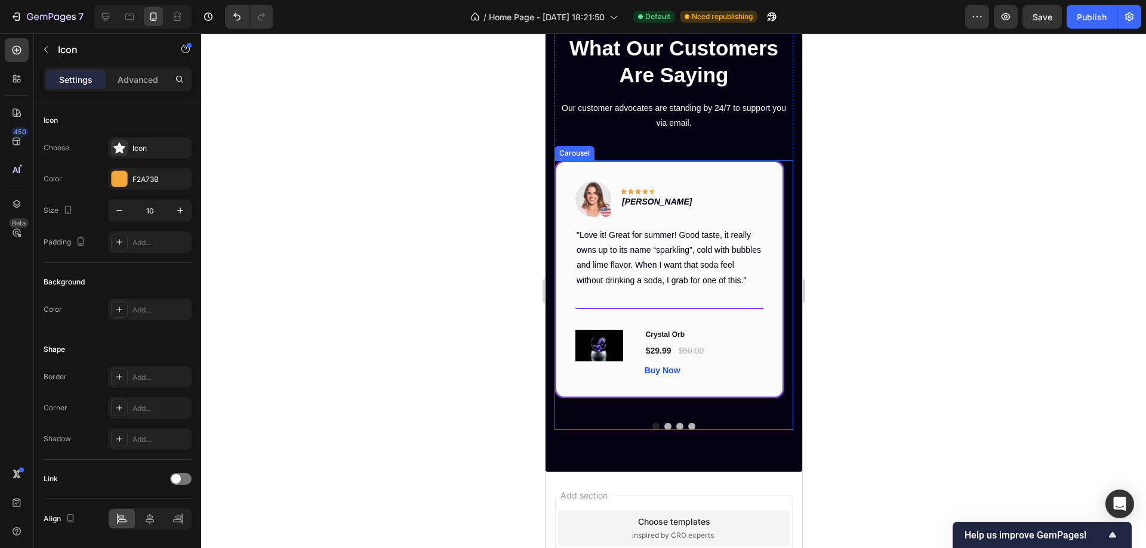
click at [664, 427] on button "Dot" at bounding box center [667, 426] width 7 height 7
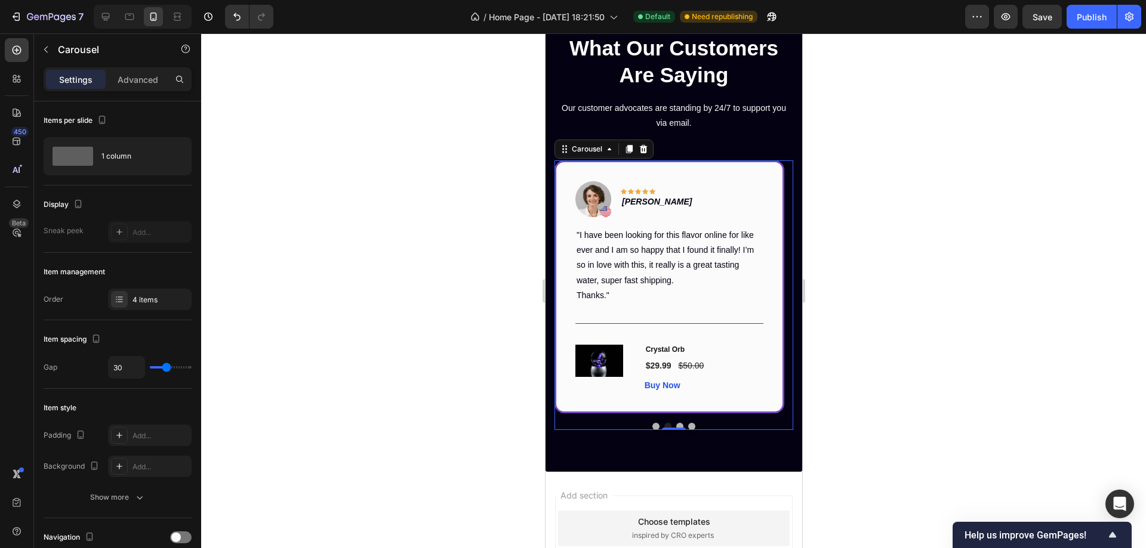
click at [676, 426] on button "Dot" at bounding box center [679, 426] width 7 height 7
click at [688, 424] on button "Dot" at bounding box center [691, 426] width 7 height 7
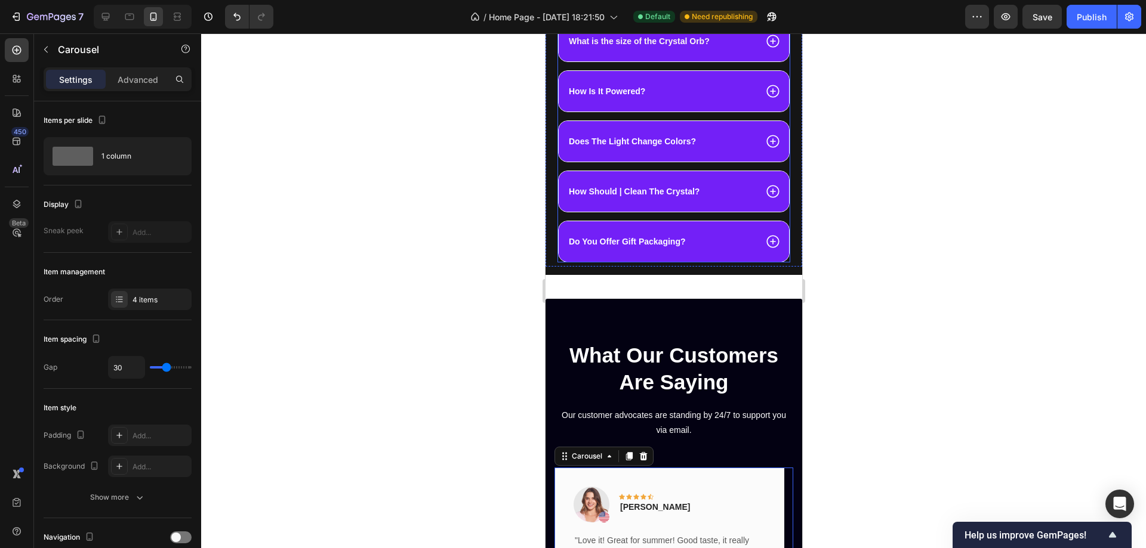
scroll to position [1143, 0]
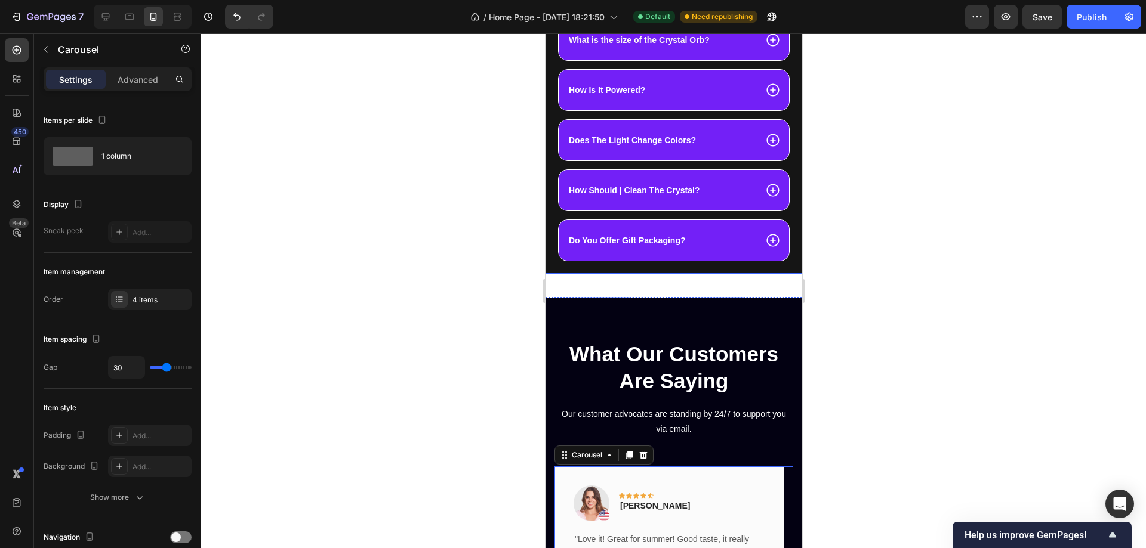
click at [780, 258] on div "Frequently asked questions Heading What is the size of the Crystal Orb? How Is …" at bounding box center [673, 128] width 257 height 289
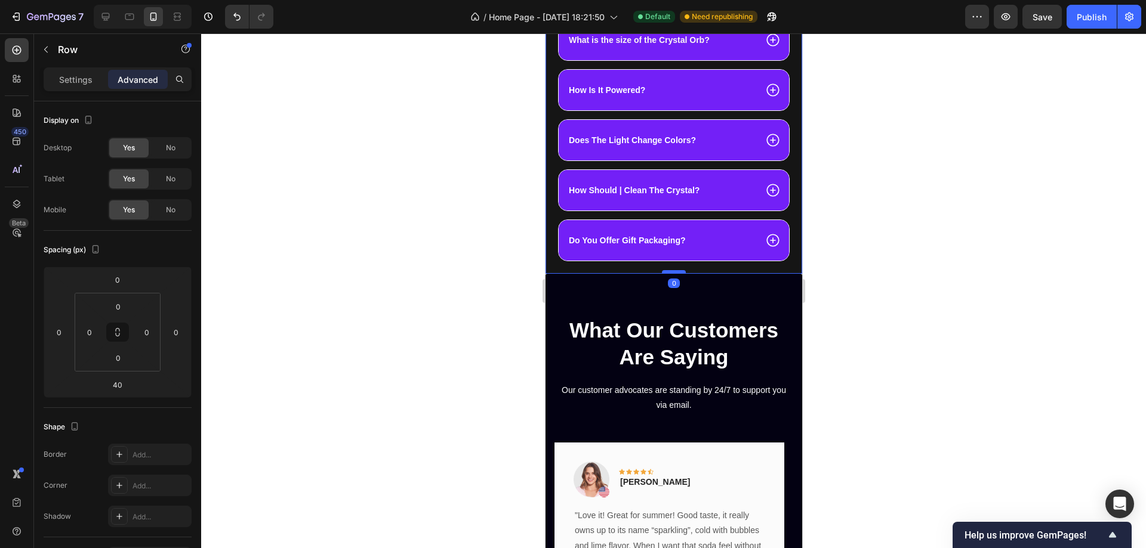
drag, startPoint x: 675, startPoint y: 286, endPoint x: 677, endPoint y: 261, distance: 24.6
click at [677, 270] on div at bounding box center [673, 272] width 24 height 4
click at [109, 14] on icon at bounding box center [106, 17] width 8 height 8
type input "97"
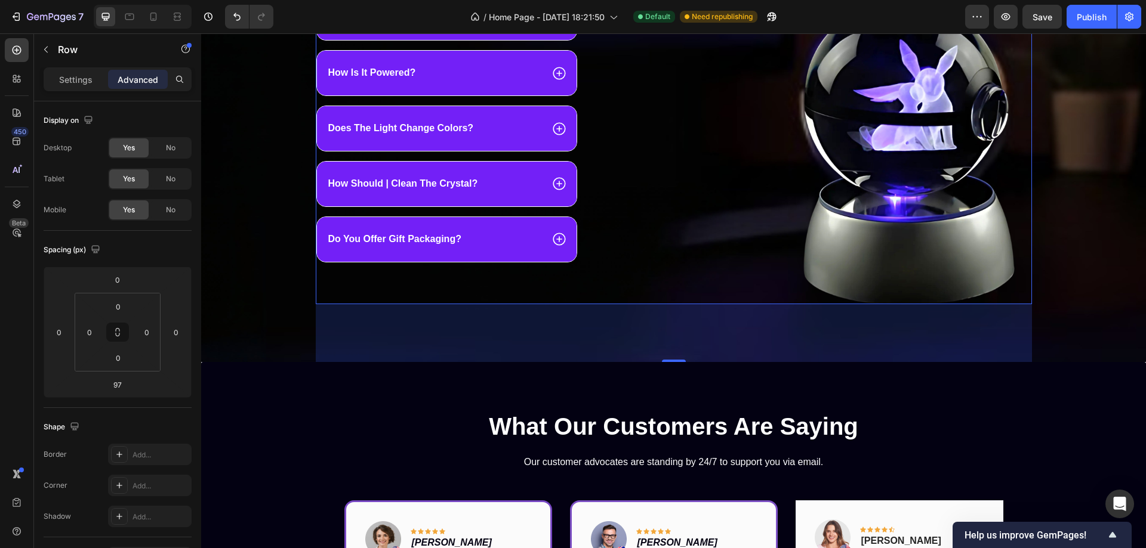
scroll to position [1006, 0]
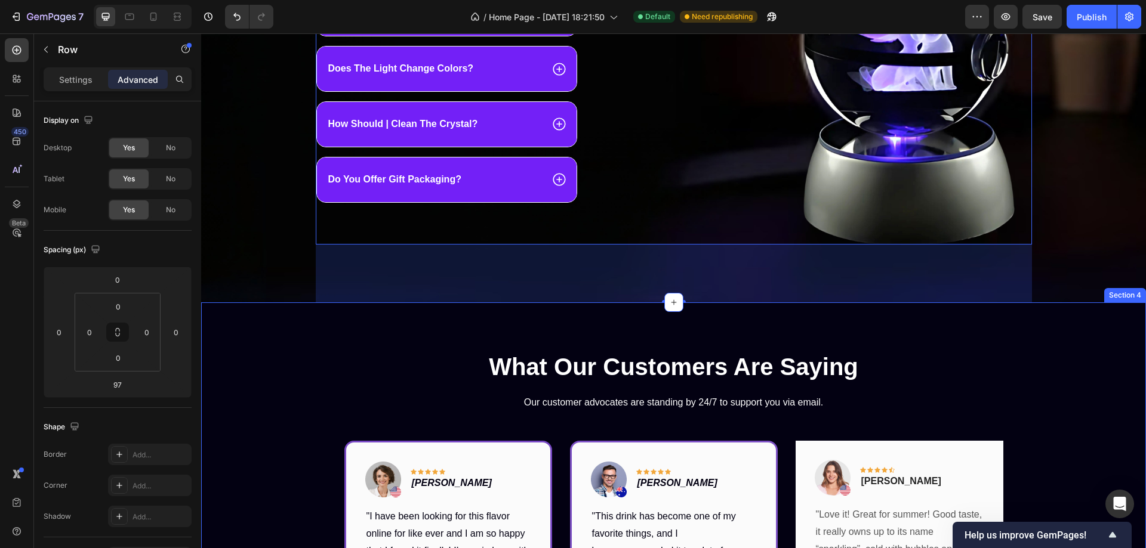
click at [966, 348] on div "What Our Customers Are Saying Heading Our customer advocates are standing by 24…" at bounding box center [673, 547] width 945 height 489
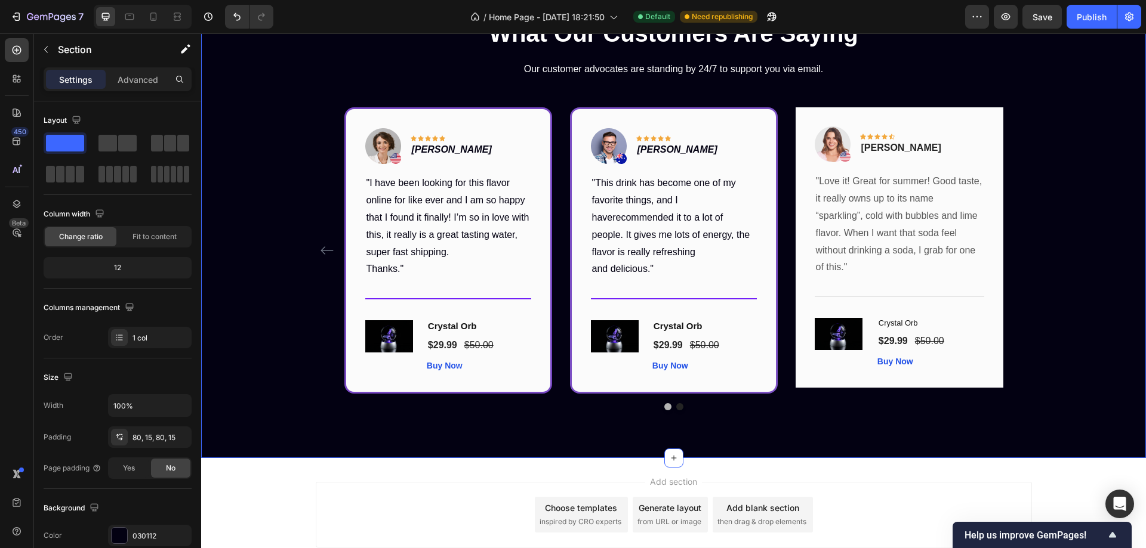
scroll to position [1421, 0]
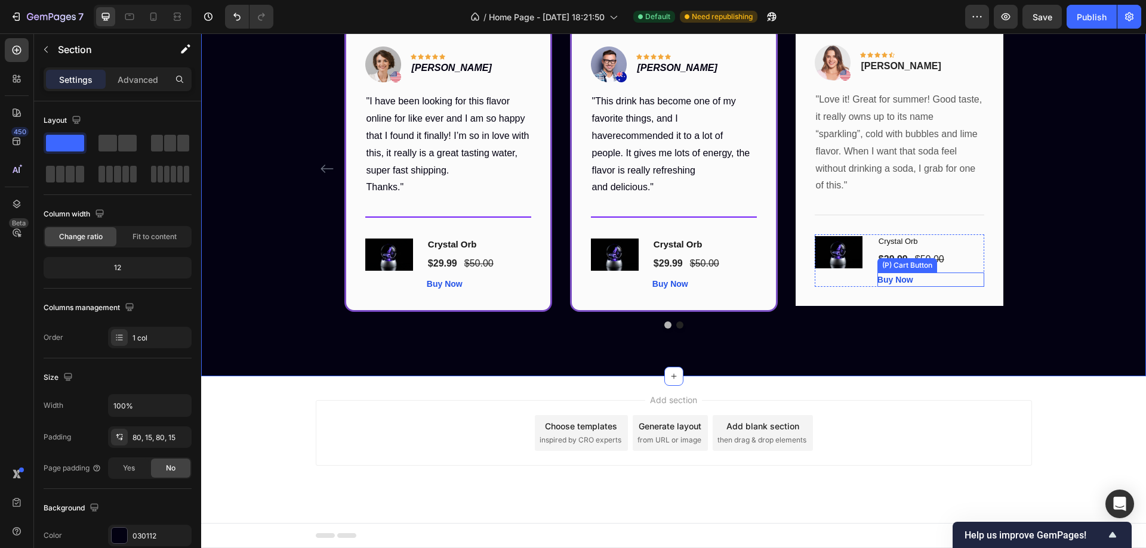
click at [917, 279] on div "Buy Now (P) Cart Button" at bounding box center [930, 280] width 107 height 14
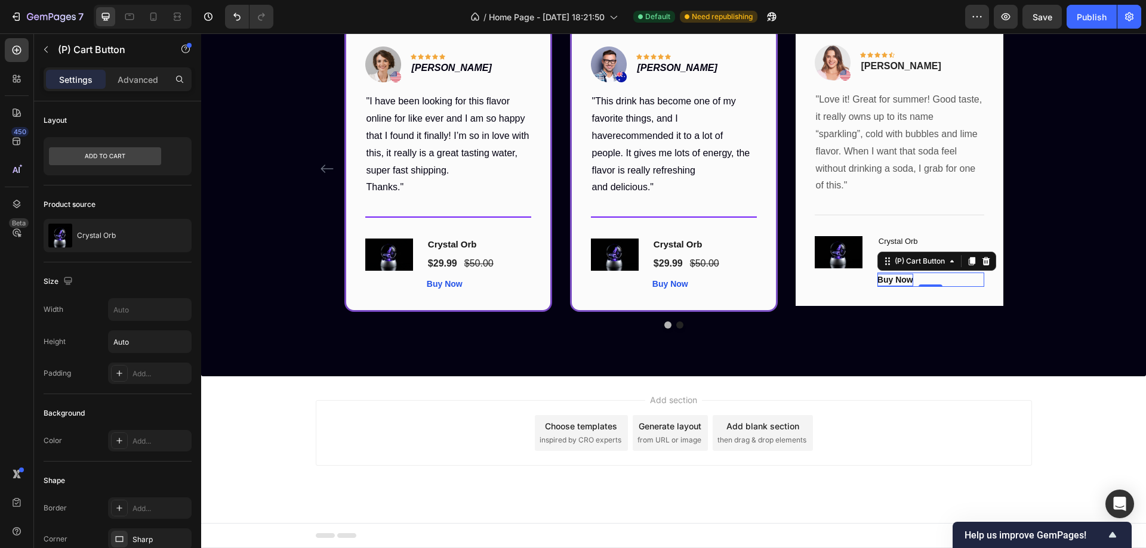
click at [897, 279] on div "Buy Now" at bounding box center [895, 280] width 36 height 13
click at [927, 287] on div "Image Icon Icon Icon Icon Icon Row Rita Carroll Text block Row "Love it! Great …" at bounding box center [900, 166] width 208 height 280
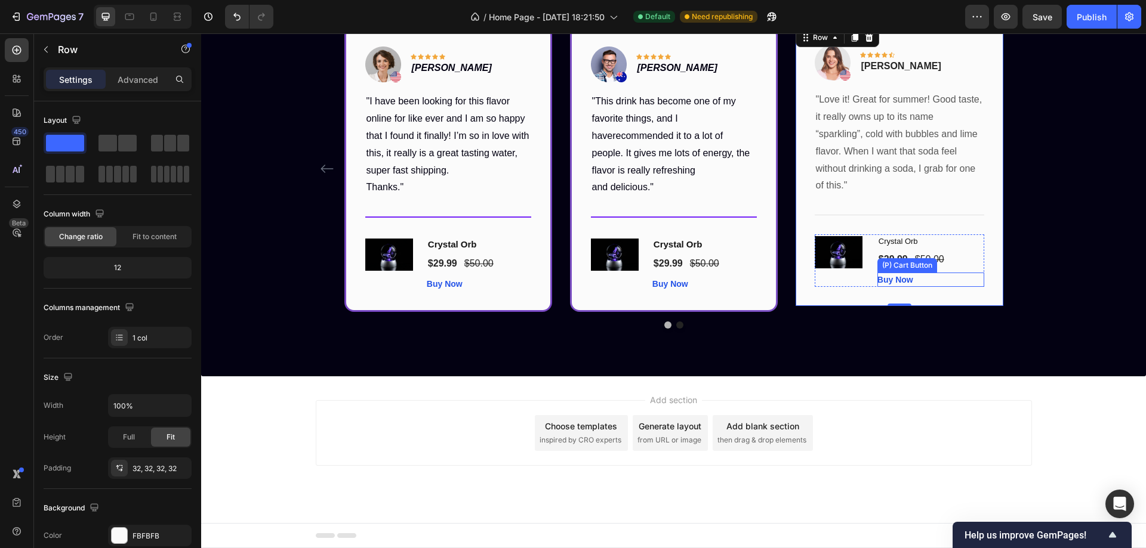
click at [920, 280] on div "Buy Now (P) Cart Button" at bounding box center [930, 280] width 107 height 14
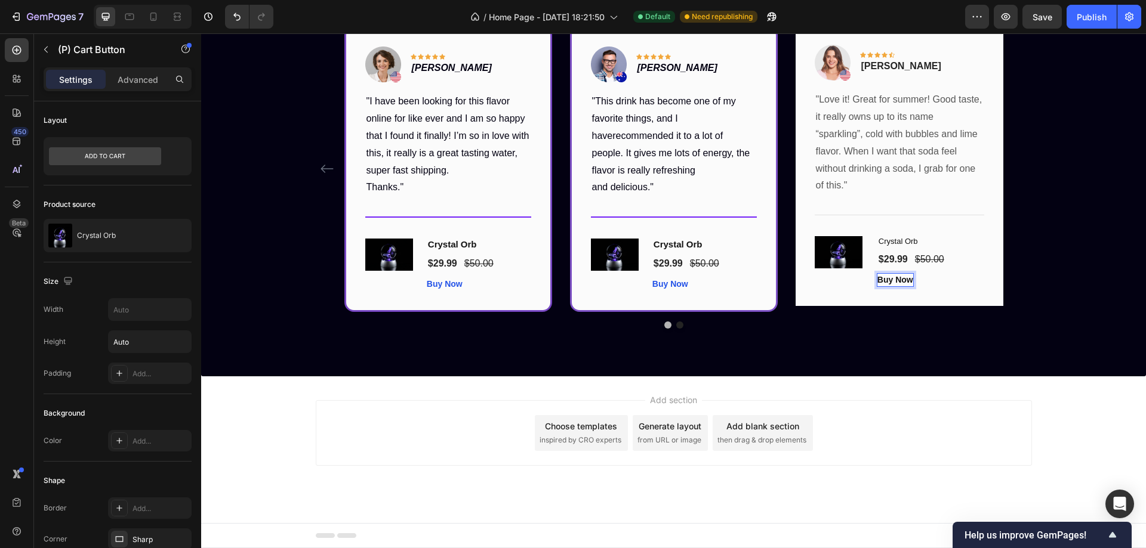
click at [893, 280] on p "Buy Now" at bounding box center [895, 280] width 36 height 13
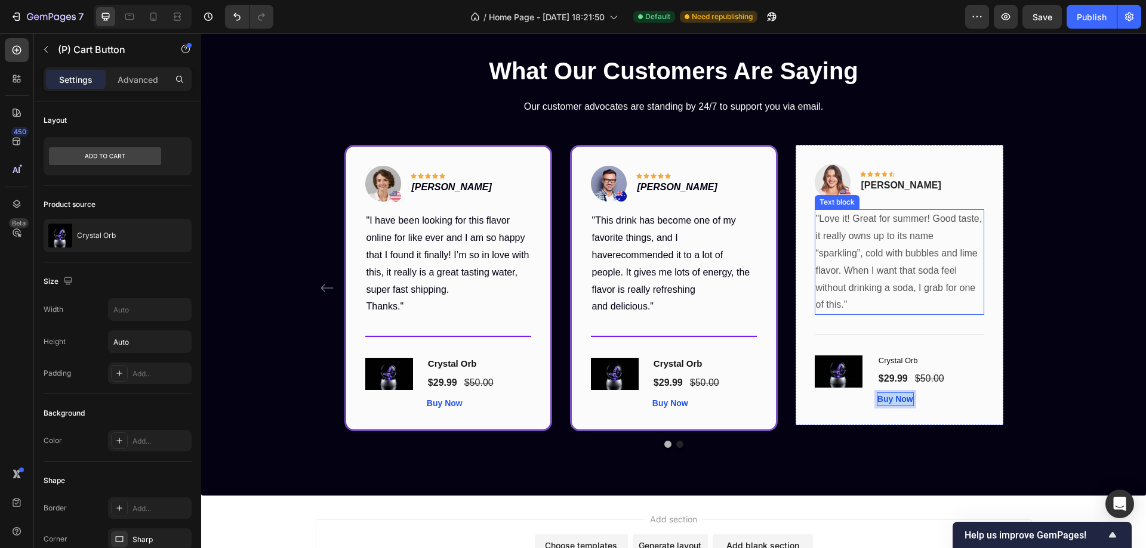
click at [908, 227] on p ""Love it! Great for summer! Good taste, it really owns up to its name “sparklin…" at bounding box center [899, 262] width 167 height 103
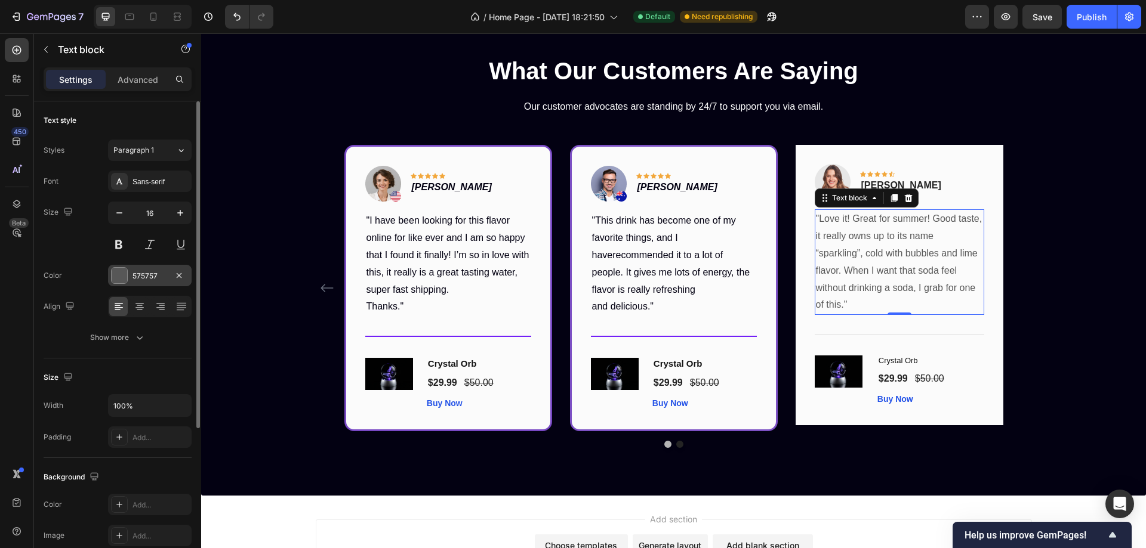
click at [119, 272] on div at bounding box center [120, 276] width 16 height 16
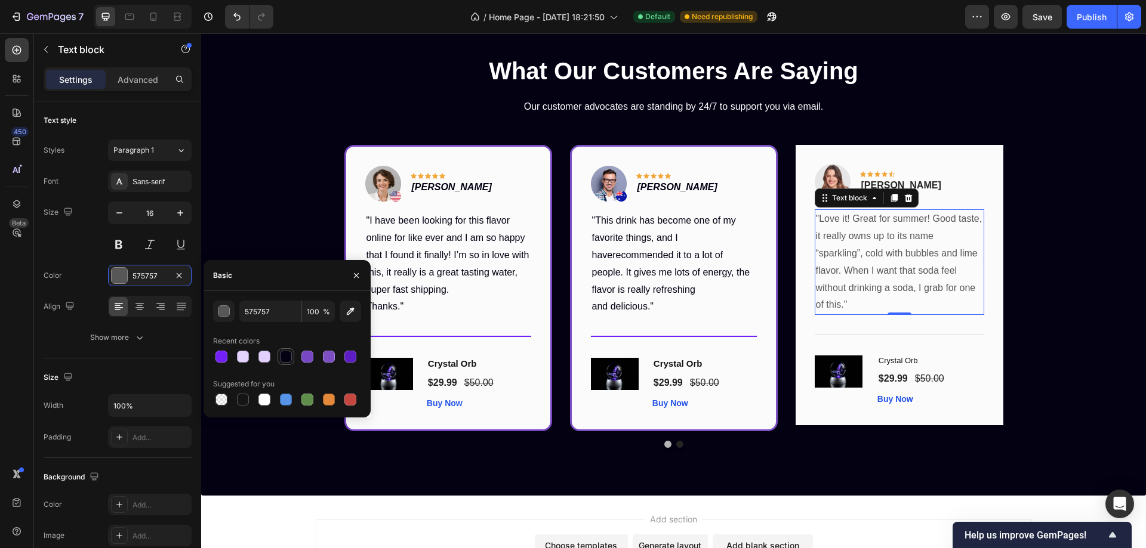
click at [291, 356] on div at bounding box center [286, 357] width 12 height 12
type input "030112"
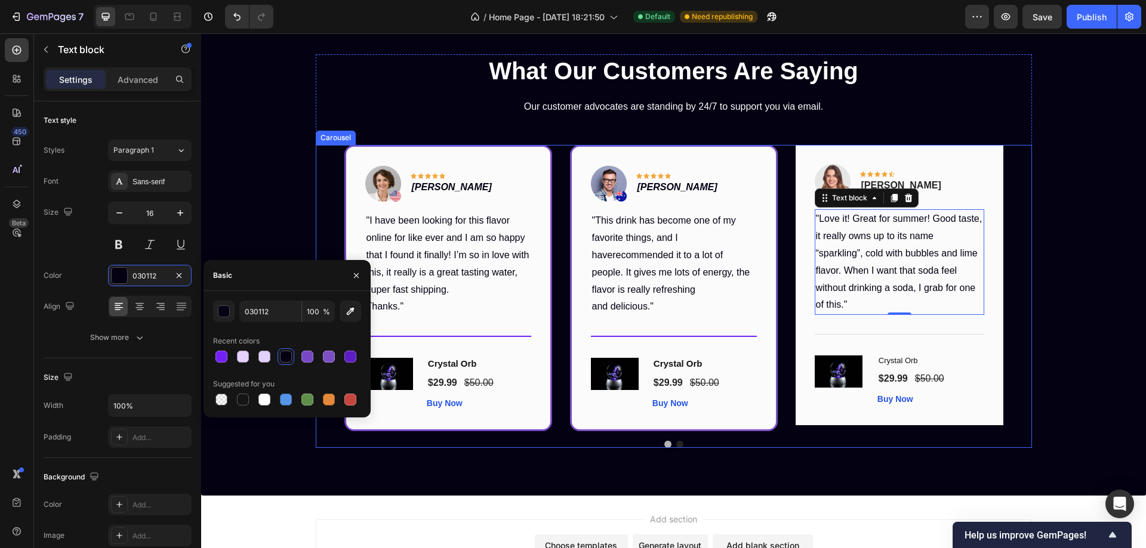
click at [676, 444] on button "Dot" at bounding box center [679, 444] width 7 height 7
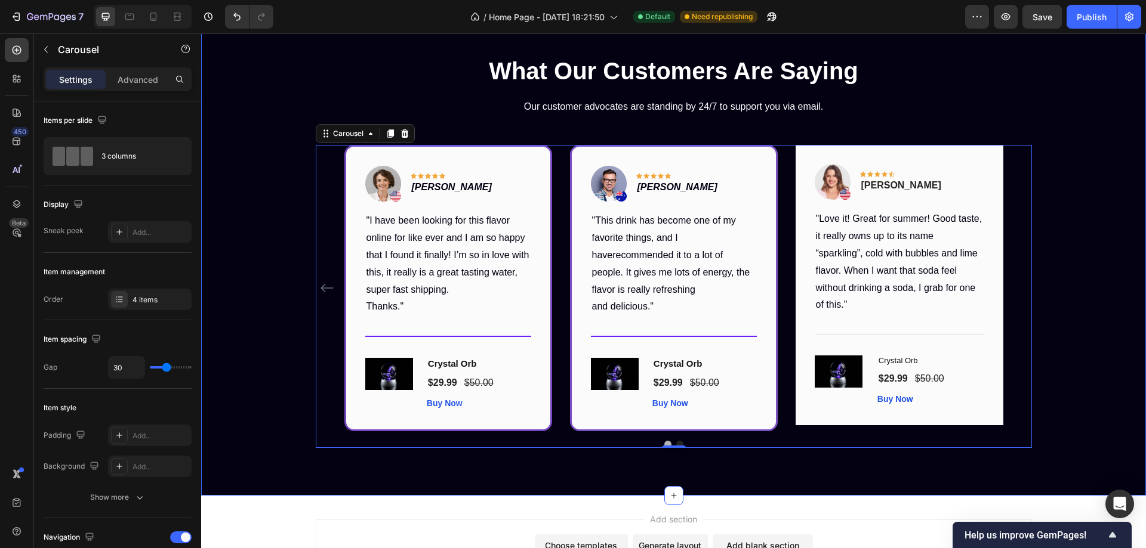
click at [671, 467] on div "What Our Customers Are Saying Heading Our customer advocates are standing by 24…" at bounding box center [673, 251] width 945 height 489
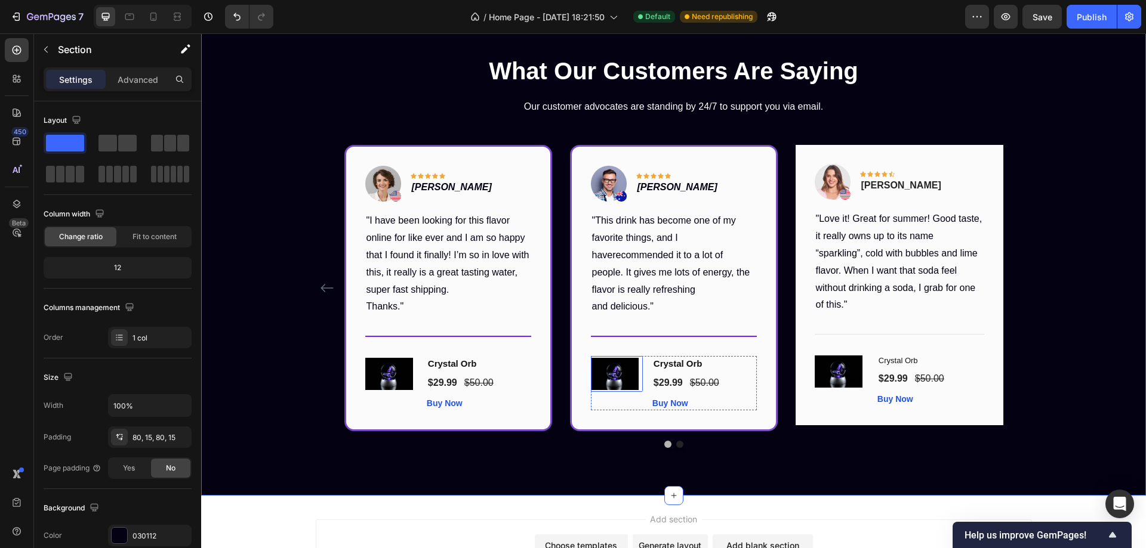
click at [606, 368] on img at bounding box center [615, 374] width 48 height 32
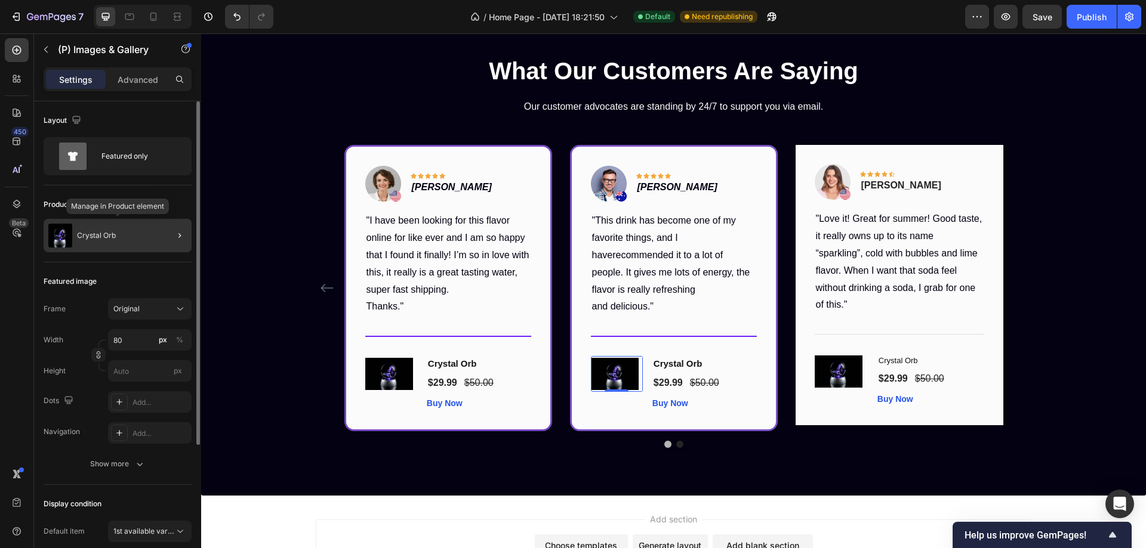
click at [139, 242] on div "Crystal Orb" at bounding box center [118, 235] width 148 height 33
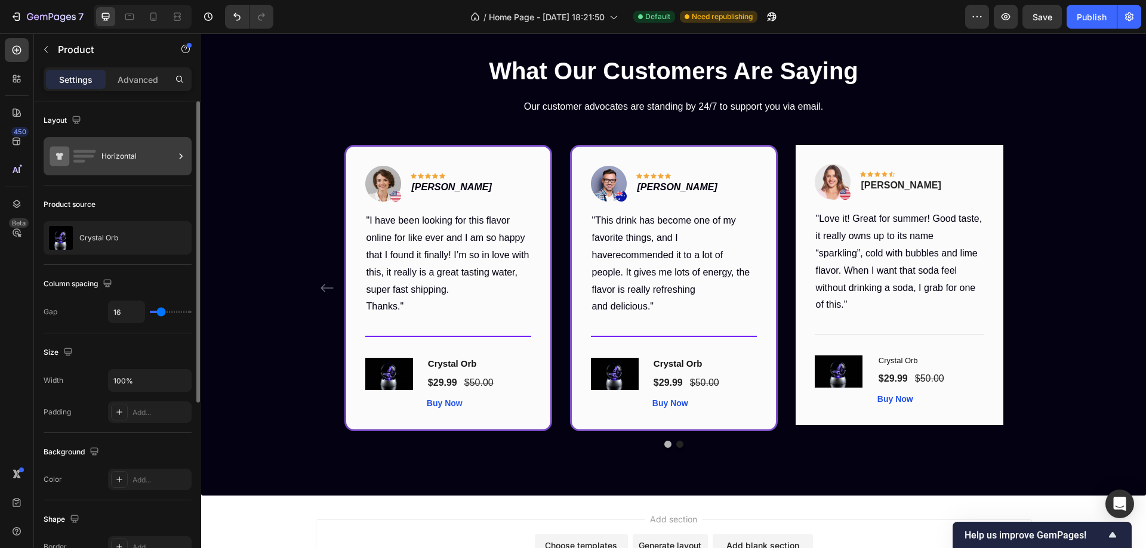
click at [134, 152] on div "Horizontal" at bounding box center [137, 156] width 73 height 27
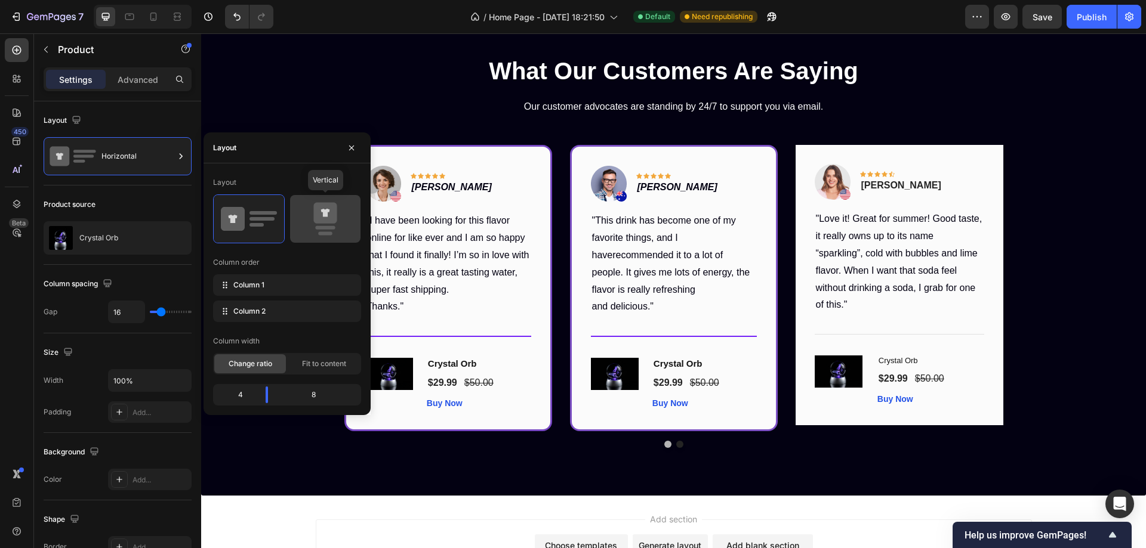
click at [310, 219] on icon at bounding box center [325, 218] width 56 height 33
type input "0"
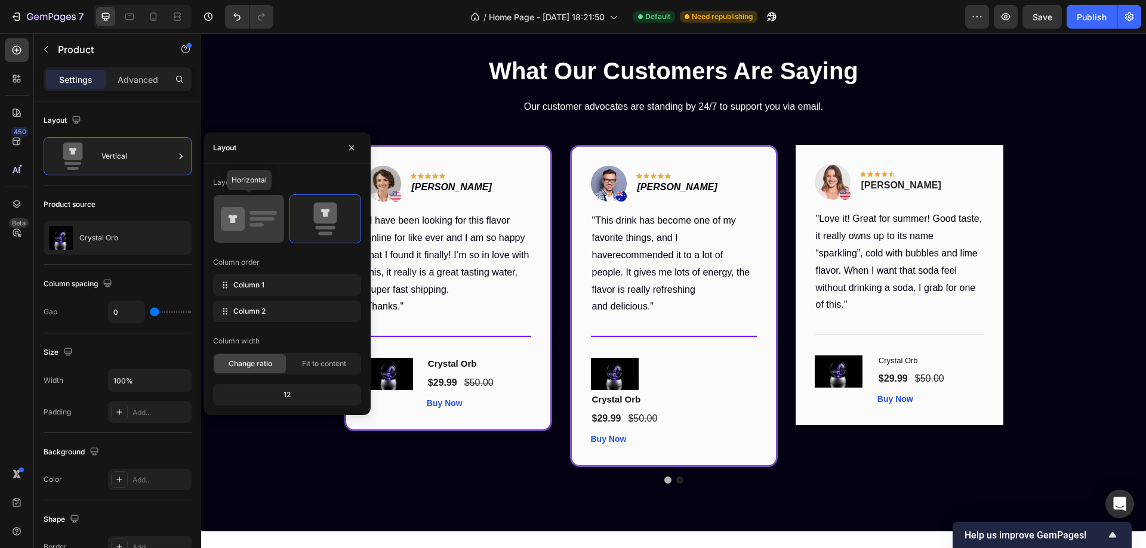
click at [241, 218] on icon at bounding box center [233, 219] width 24 height 24
type input "16"
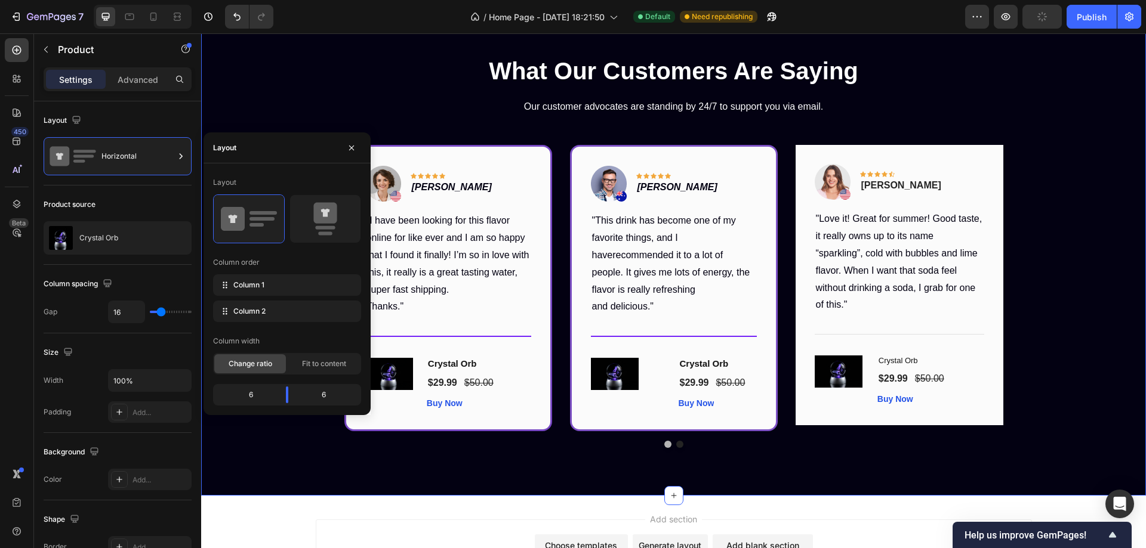
click at [1048, 366] on div "What Our Customers Are Saying Heading Our customer advocates are standing by 24…" at bounding box center [673, 251] width 927 height 394
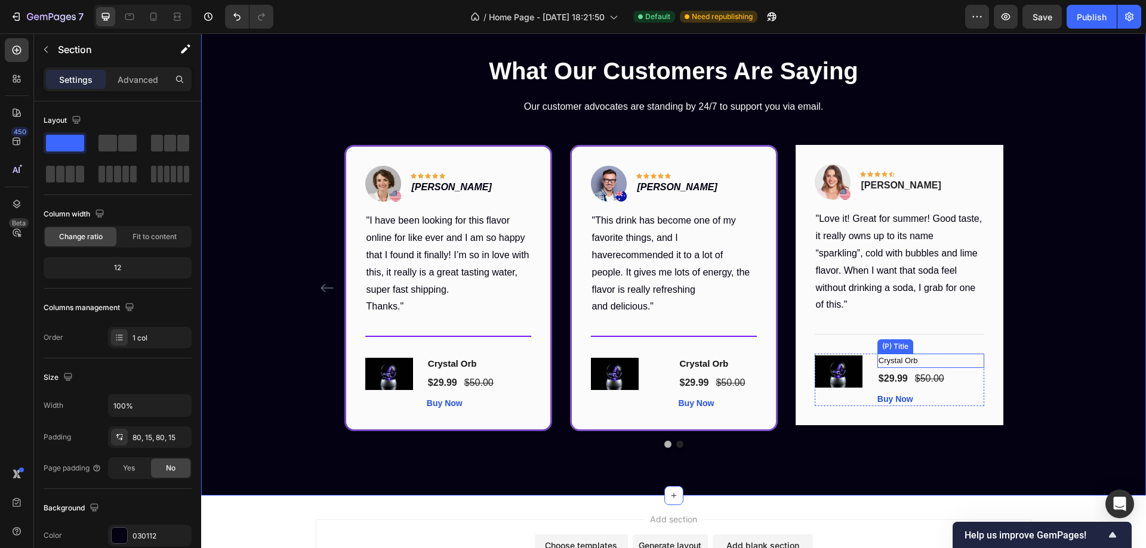
click at [908, 360] on h1 "Crystal Orb" at bounding box center [930, 361] width 107 height 14
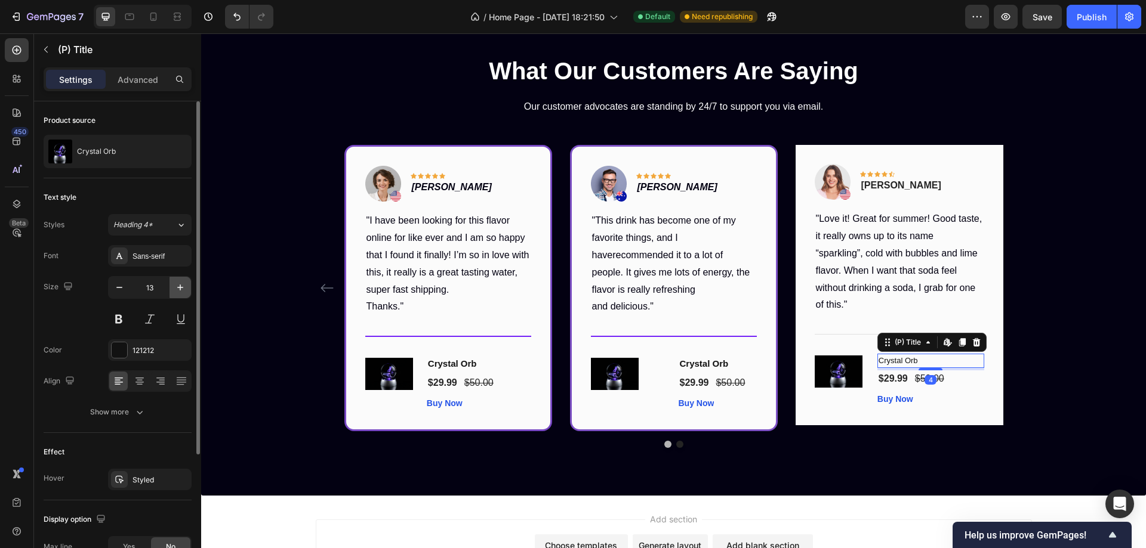
click at [177, 288] on icon "button" at bounding box center [180, 288] width 12 height 12
type input "15"
click at [120, 321] on button at bounding box center [118, 319] width 21 height 21
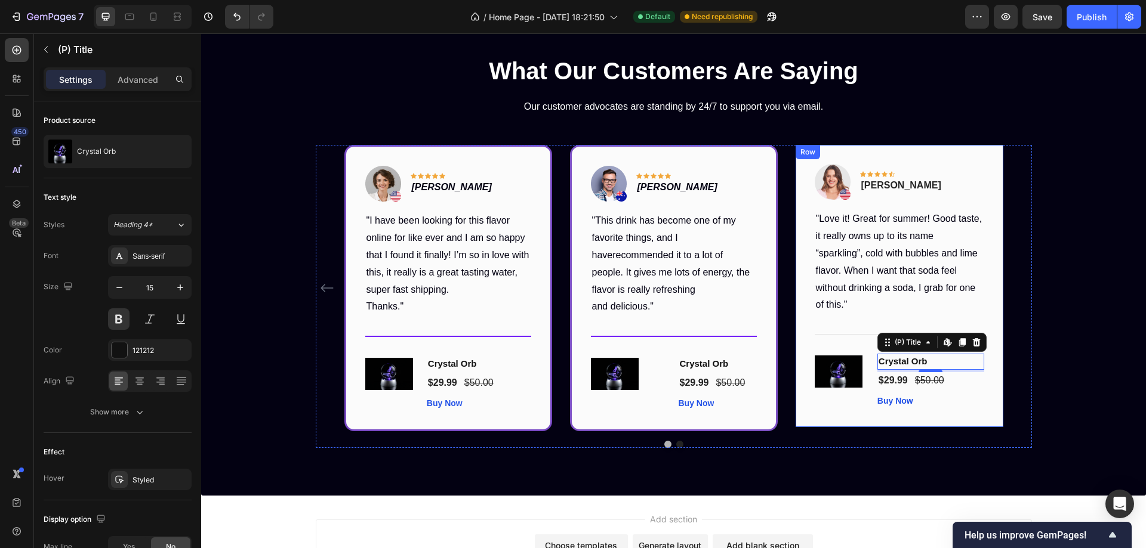
click at [975, 417] on div "Image Icon Icon Icon Icon Icon Row Rita Carroll Text block Row "Love it! Great …" at bounding box center [900, 286] width 208 height 282
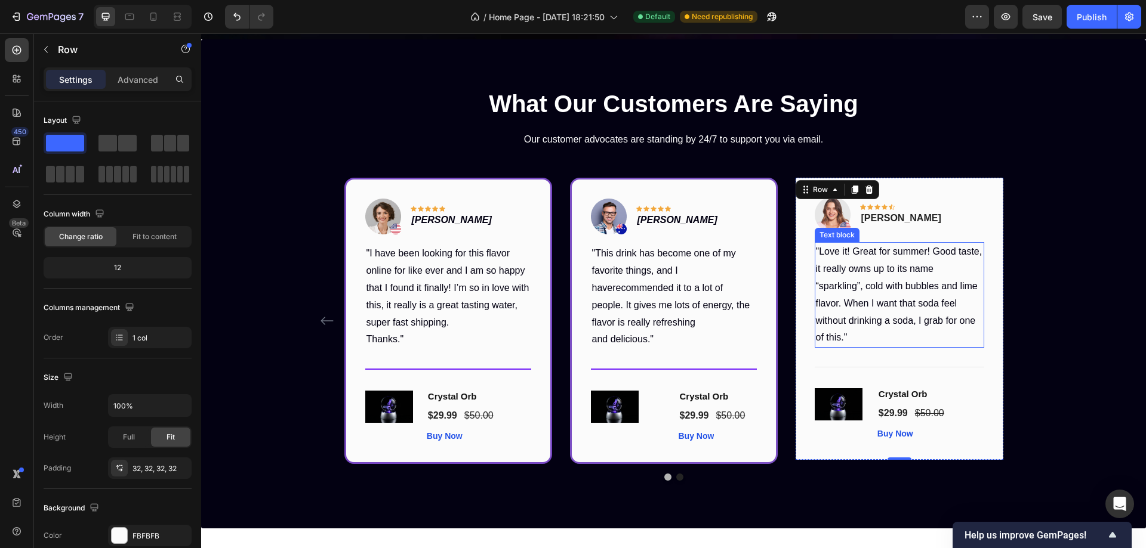
scroll to position [1182, 0]
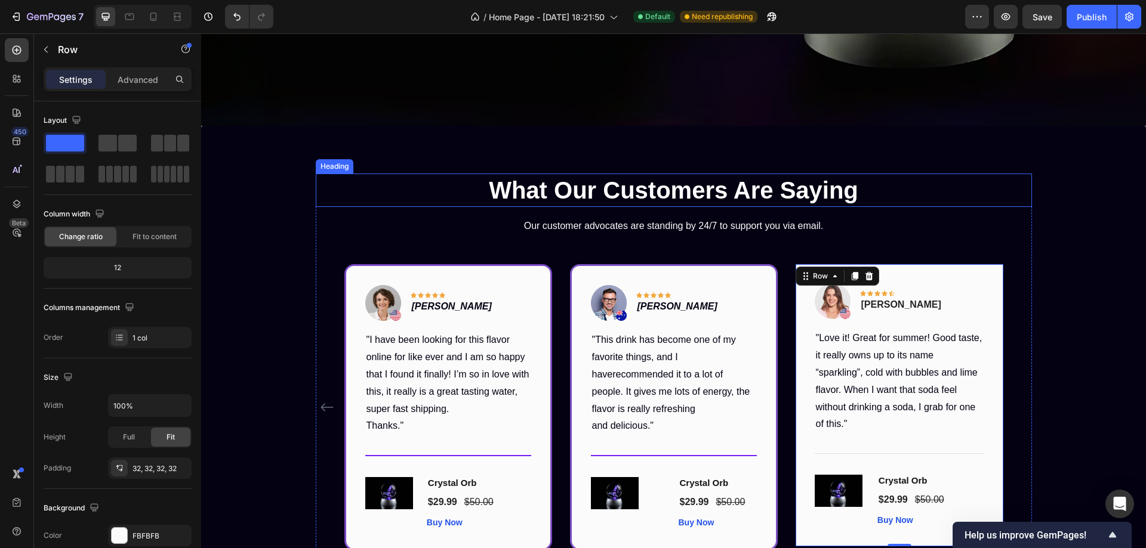
click at [939, 178] on p "What Our Customers Are Saying" at bounding box center [674, 190] width 714 height 31
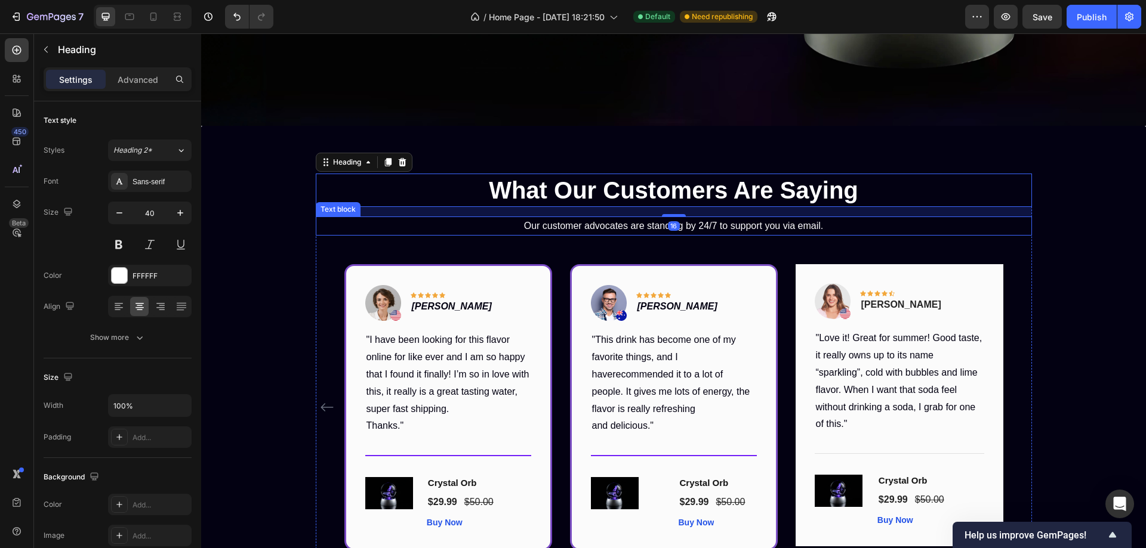
click at [771, 227] on p "Our customer advocates are standing by 24/7 to support you via email." at bounding box center [674, 226] width 714 height 17
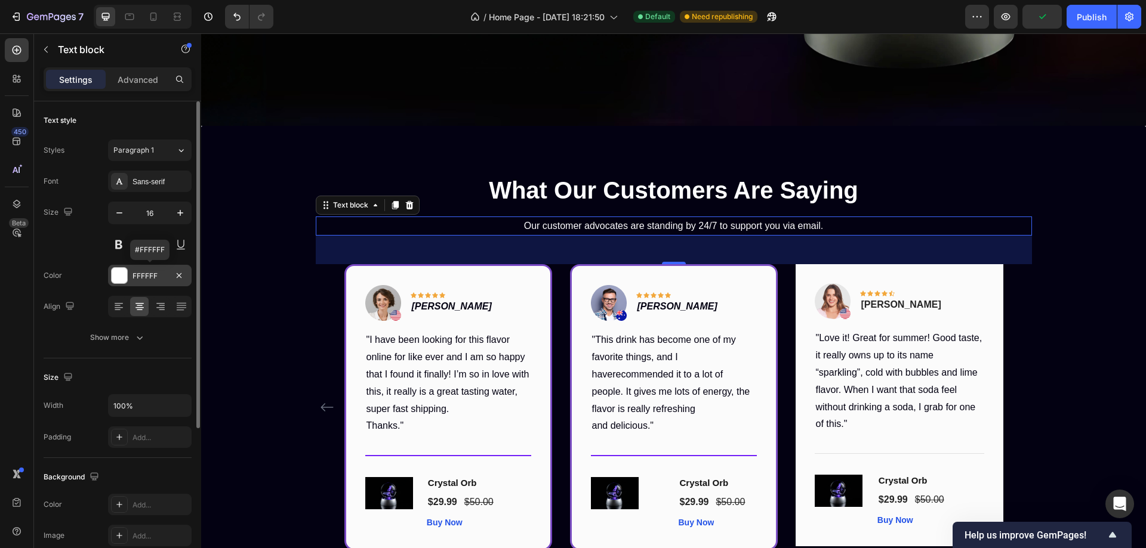
click at [119, 275] on div at bounding box center [120, 276] width 16 height 16
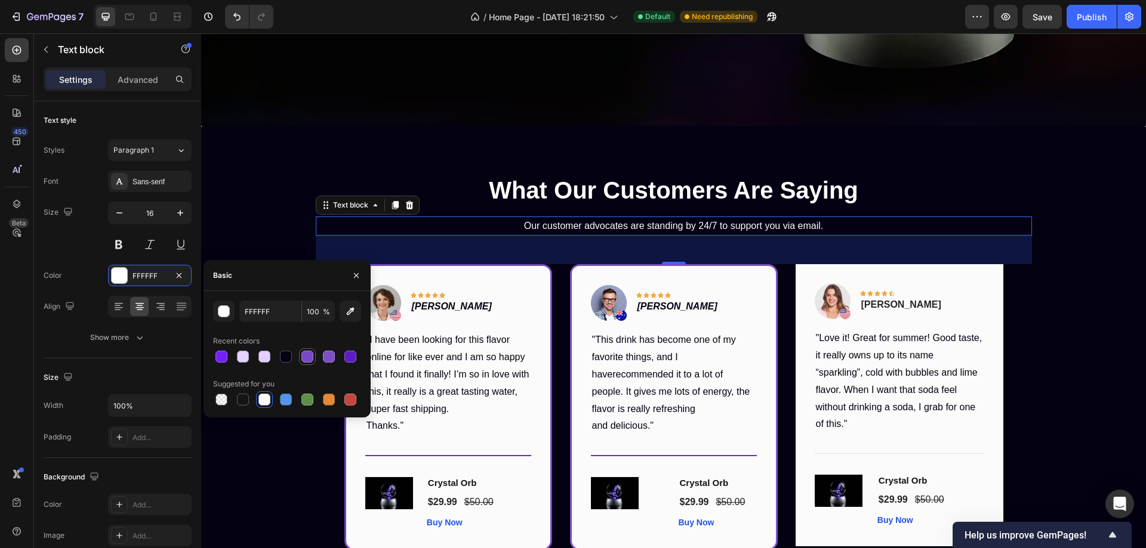
click at [308, 357] on div at bounding box center [307, 357] width 12 height 12
click at [243, 355] on div at bounding box center [243, 357] width 12 height 12
type input "E4D3FF"
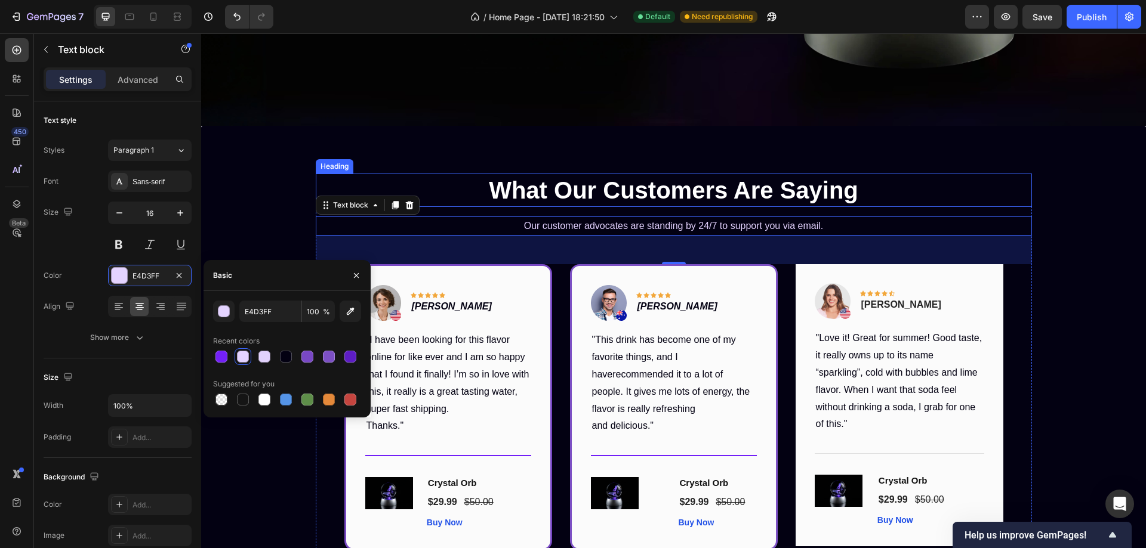
click at [978, 184] on p "What Our Customers Are Saying" at bounding box center [674, 190] width 714 height 31
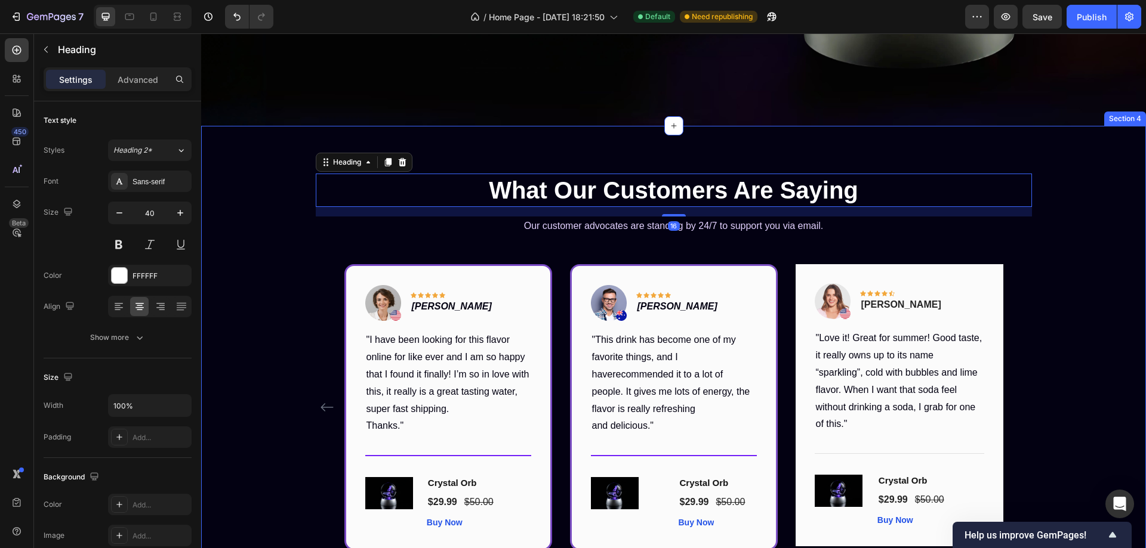
click at [1125, 141] on div "What Our Customers Are Saying Heading 16 Our customer advocates are standing by…" at bounding box center [673, 370] width 945 height 489
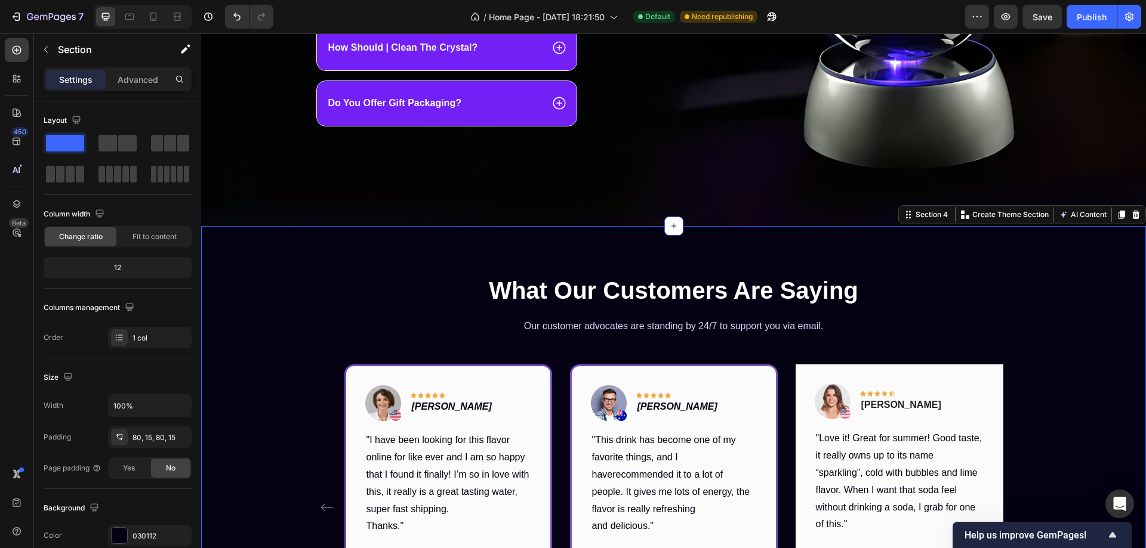
scroll to position [1063, 0]
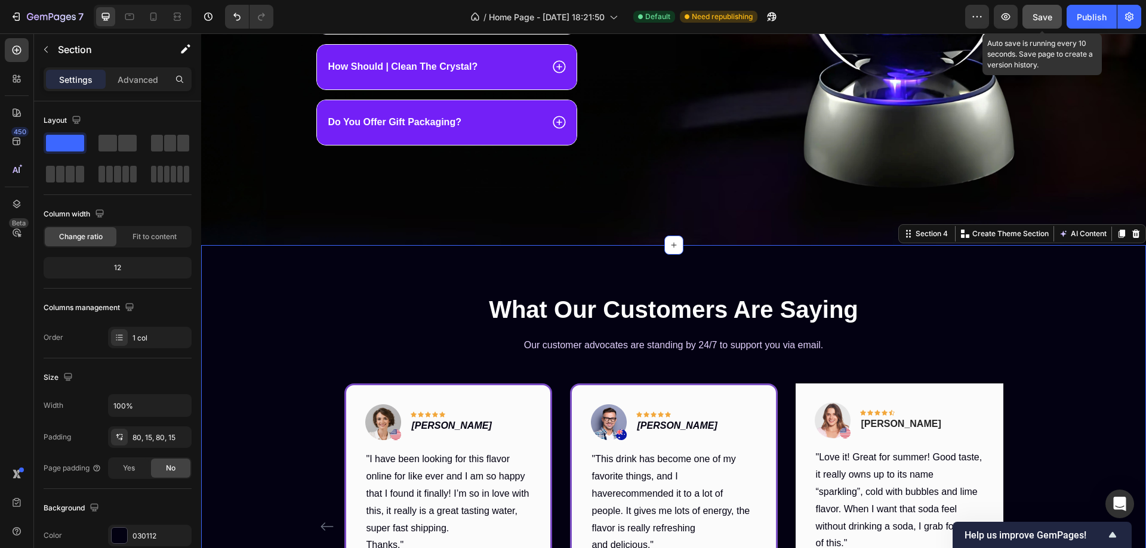
click at [1041, 14] on span "Save" at bounding box center [1042, 17] width 20 height 10
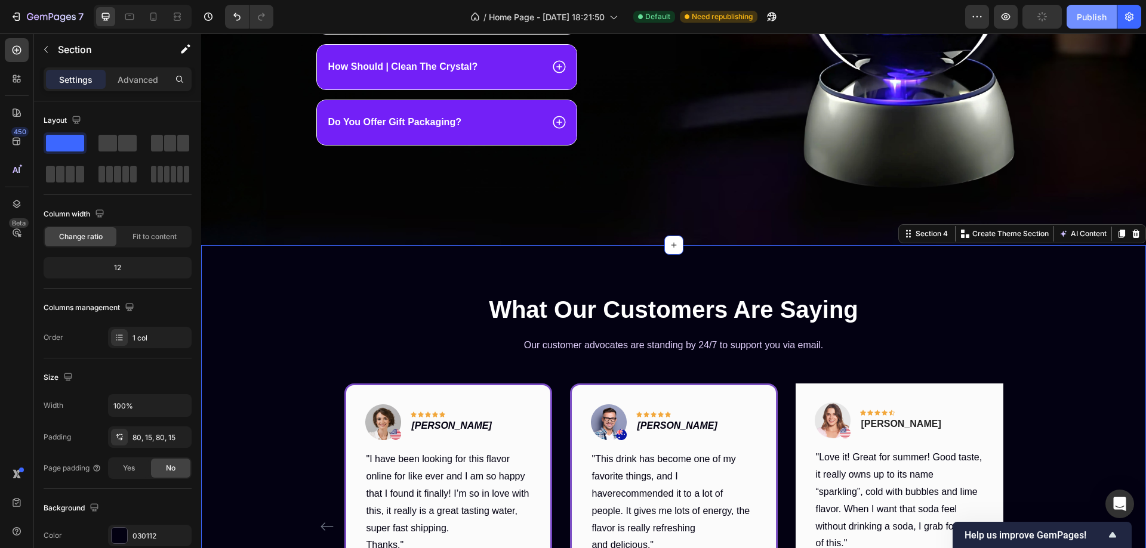
click at [1089, 19] on div "Publish" at bounding box center [1092, 17] width 30 height 13
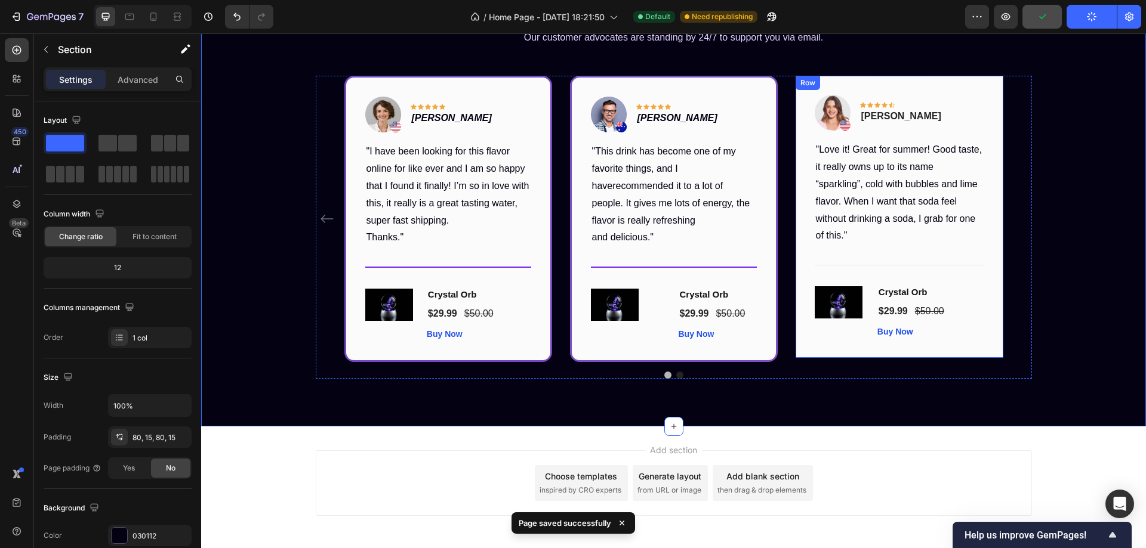
scroll to position [1302, 0]
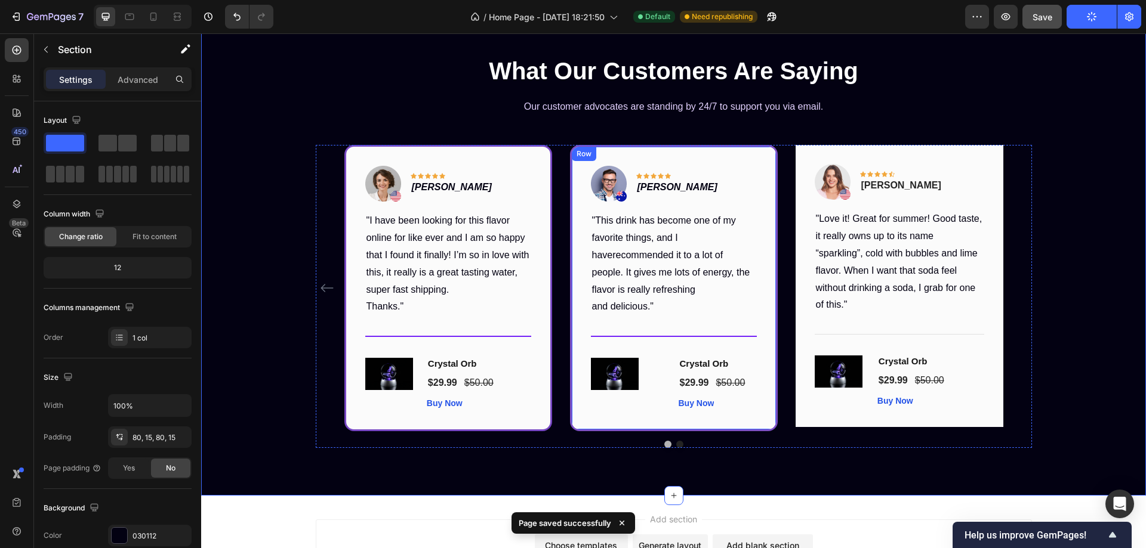
click at [753, 160] on div "Image Icon Icon Icon Icon Icon Row Timothy Joseph Text block Row "This drink ha…" at bounding box center [674, 288] width 208 height 286
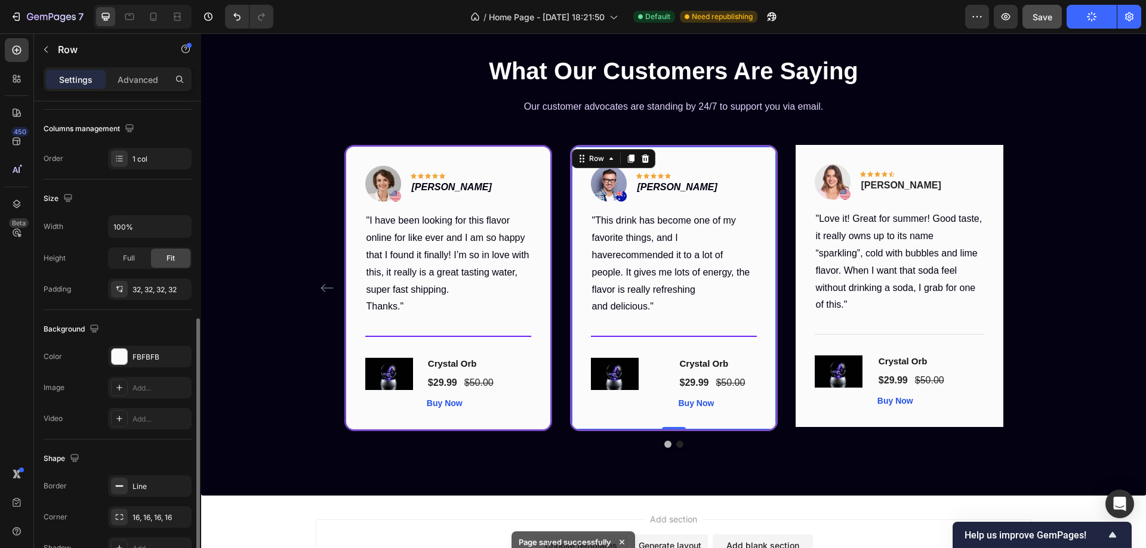
scroll to position [239, 0]
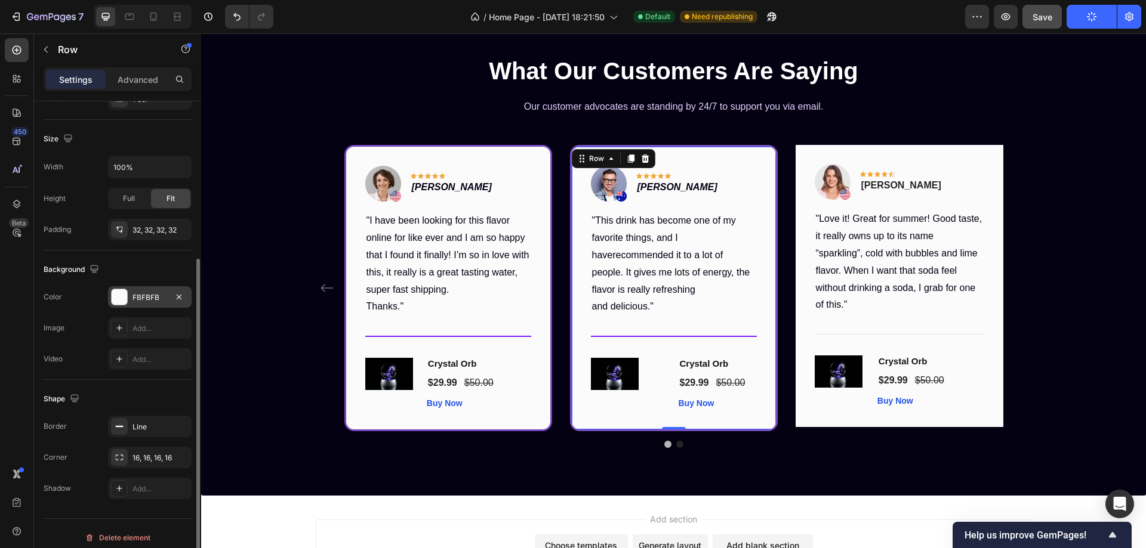
click at [115, 301] on div at bounding box center [120, 297] width 16 height 16
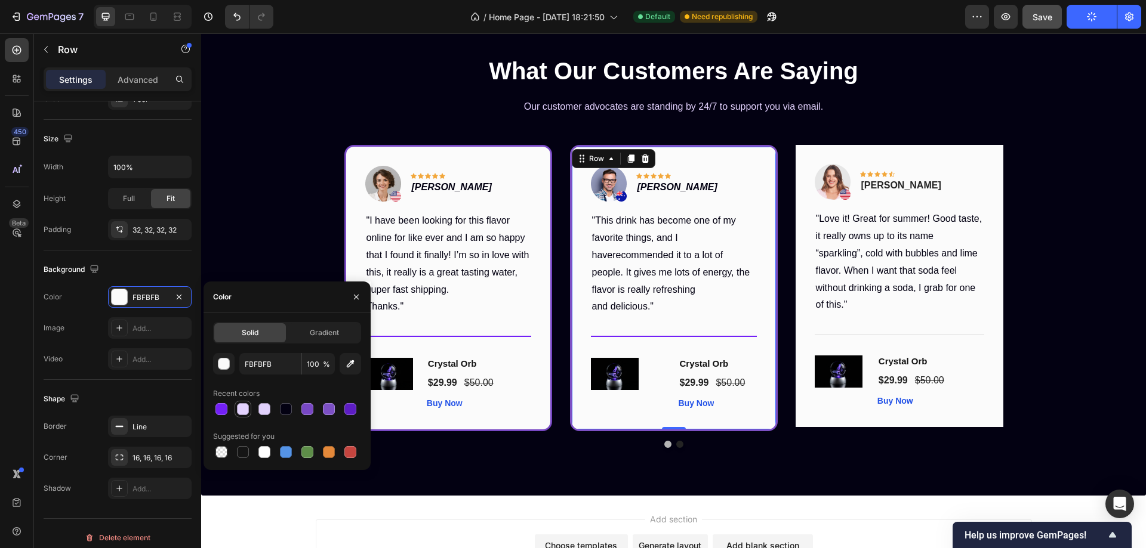
click at [242, 408] on div at bounding box center [243, 409] width 12 height 12
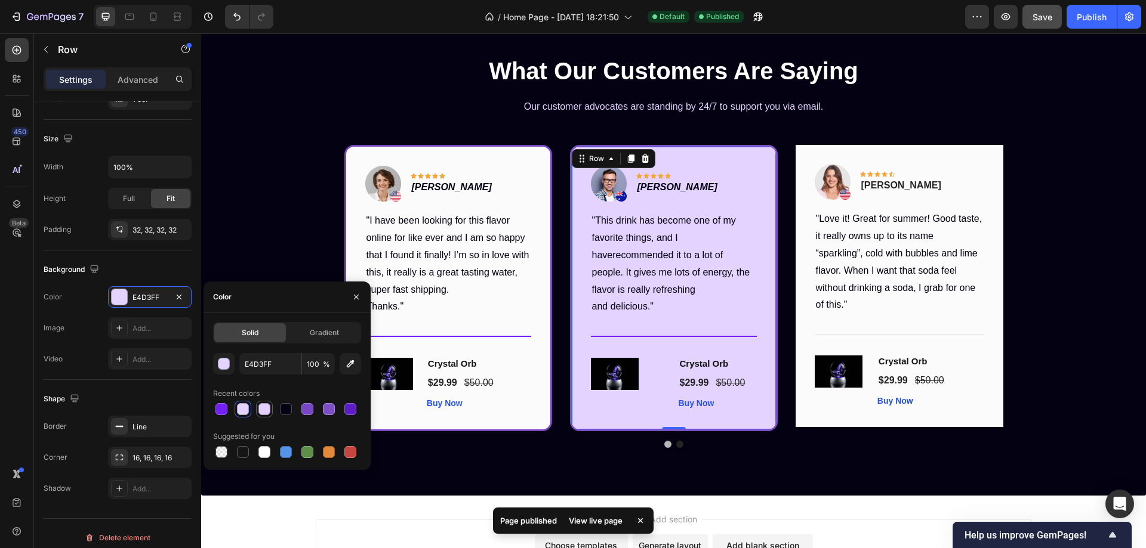
click at [265, 409] on div at bounding box center [264, 409] width 12 height 12
click at [218, 451] on div at bounding box center [221, 452] width 12 height 12
type input "000000"
type input "0"
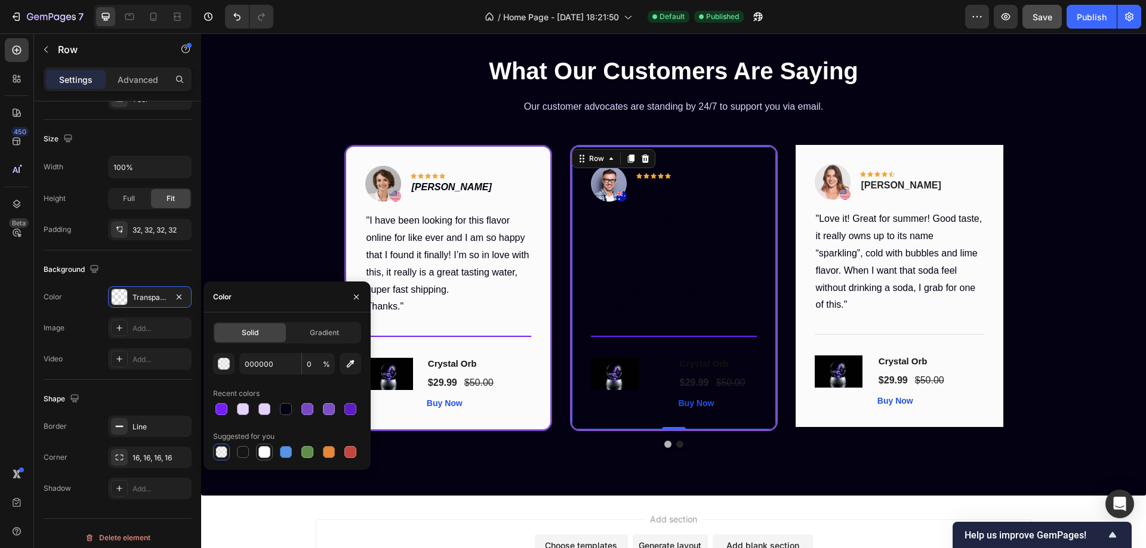
click at [264, 457] on div at bounding box center [264, 452] width 12 height 12
type input "FFFFFF"
type input "100"
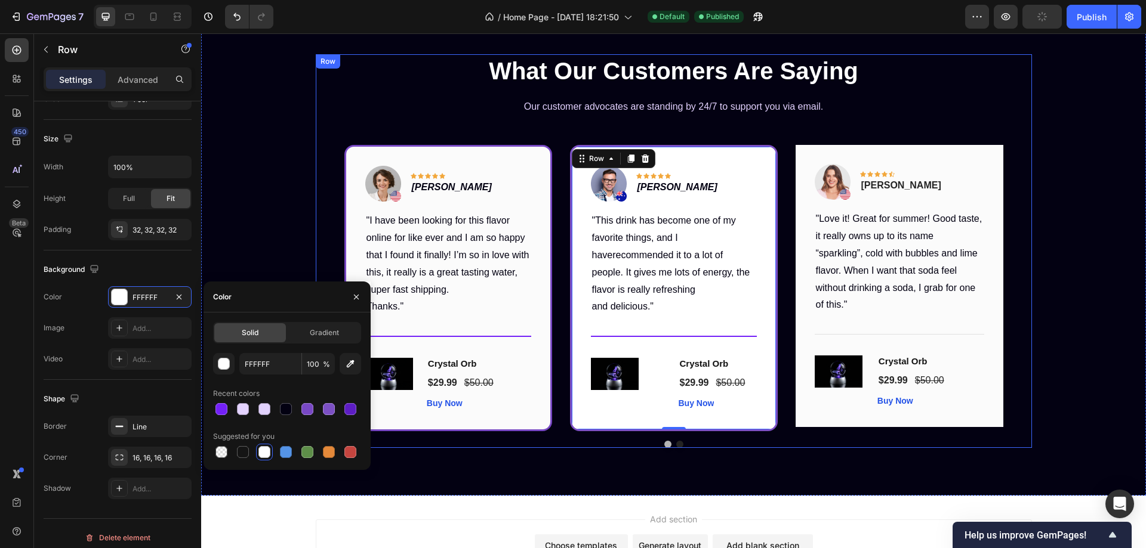
click at [366, 120] on div "What Our Customers Are Saying Heading Our customer advocates are standing by 24…" at bounding box center [674, 251] width 716 height 394
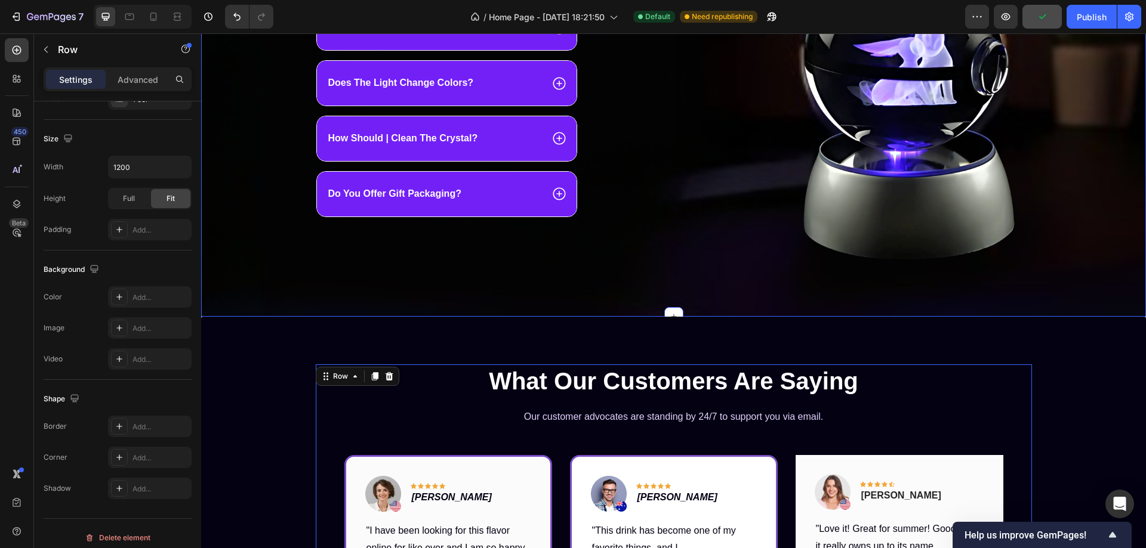
scroll to position [1063, 0]
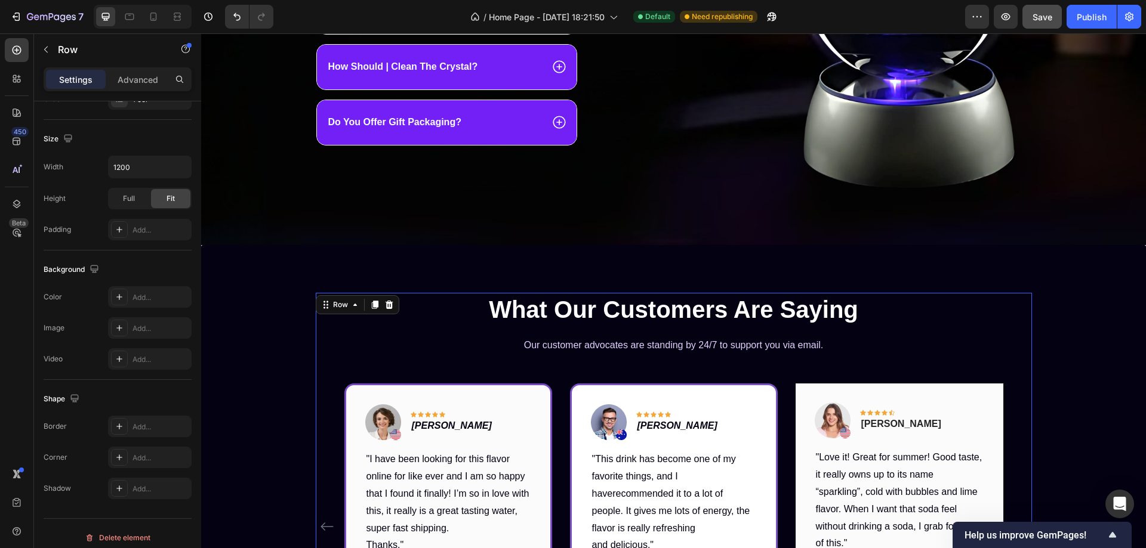
click at [317, 366] on div "What Our Customers Are Saying Heading Our customer advocates are standing by 24…" at bounding box center [674, 490] width 716 height 394
click at [146, 79] on p "Advanced" at bounding box center [138, 79] width 41 height 13
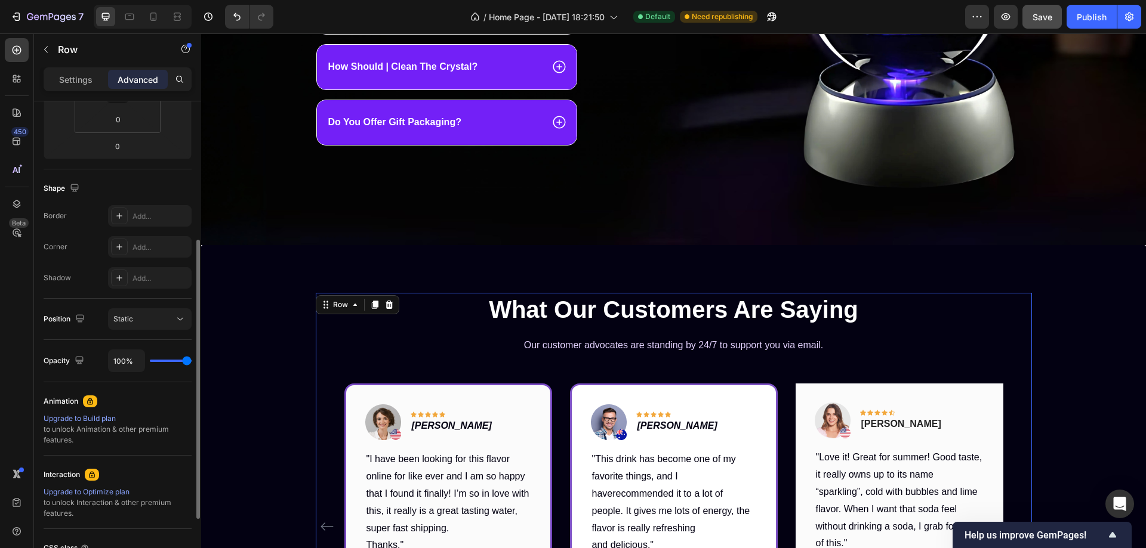
scroll to position [0, 0]
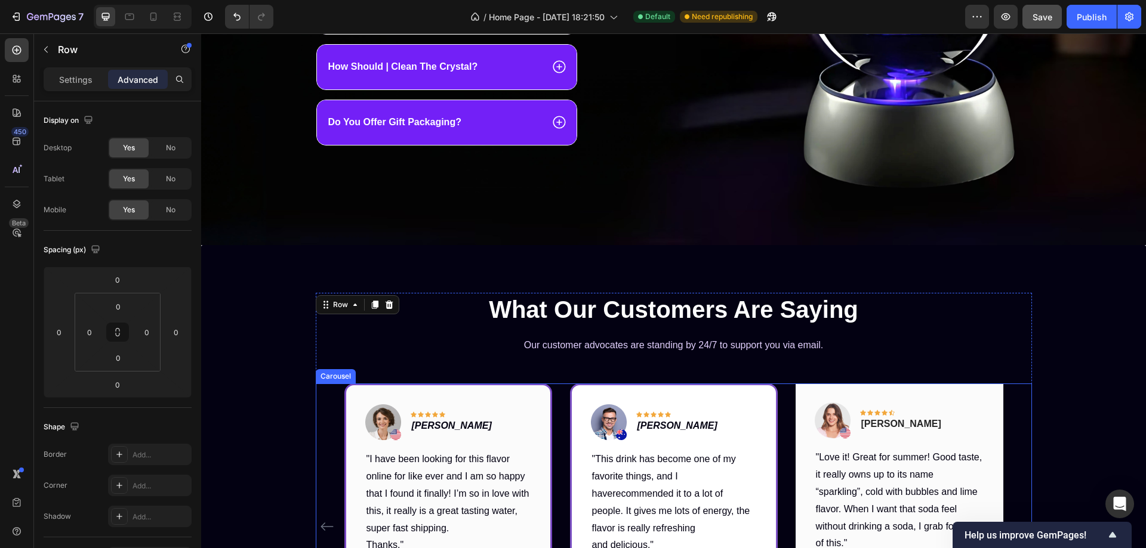
click at [337, 402] on div "Image Icon Icon Icon Icon Icon Row Rita Carroll Text block Row "Love it! Great …" at bounding box center [674, 527] width 716 height 286
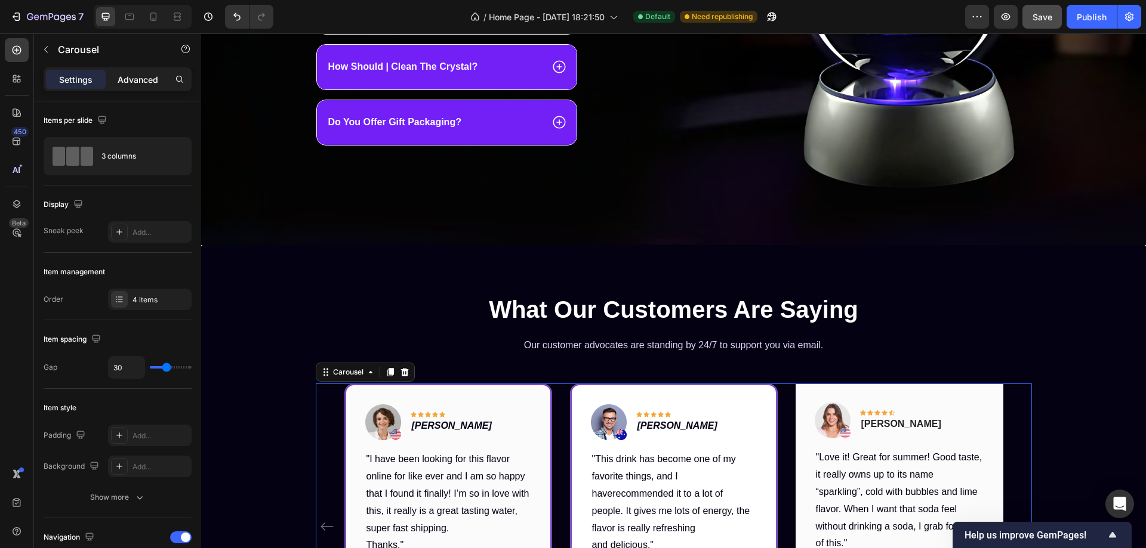
click at [133, 80] on p "Advanced" at bounding box center [138, 79] width 41 height 13
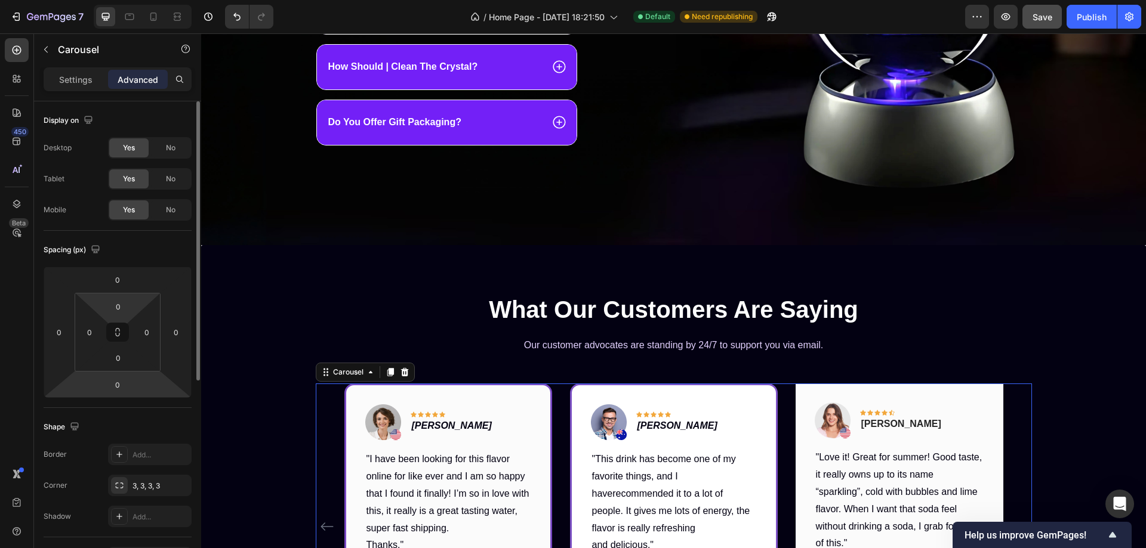
scroll to position [119, 0]
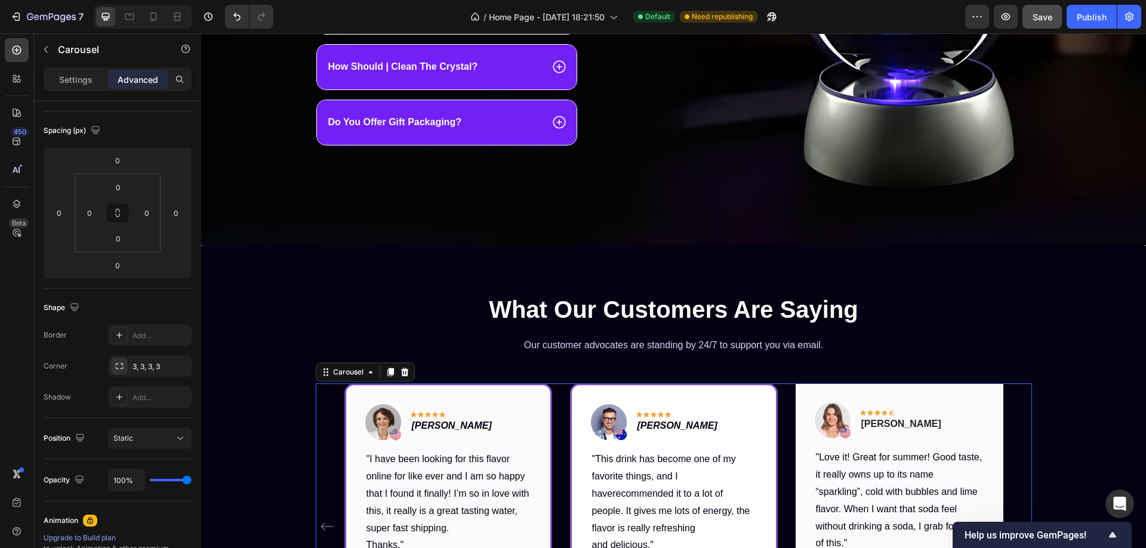
click at [559, 400] on div "Image Icon Icon Icon Icon Icon Row Rita Carroll Text block Row "Love it! Great …" at bounding box center [673, 527] width 659 height 286
click at [329, 406] on div "Image Icon Icon Icon Icon Icon Row Rita Carroll Text block Row "Love it! Great …" at bounding box center [674, 527] width 716 height 286
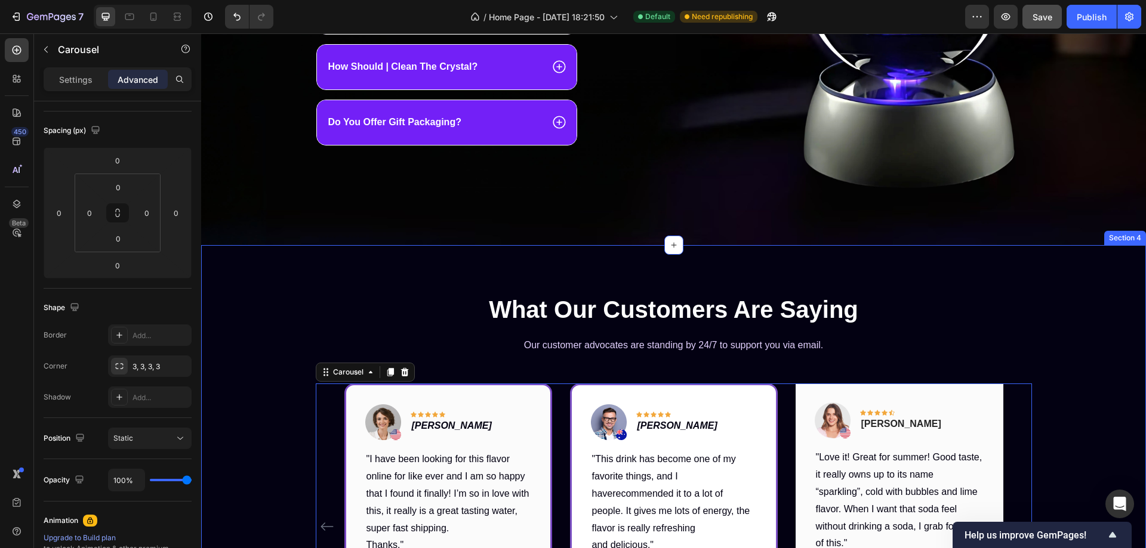
click at [264, 342] on div "What Our Customers Are Saying Heading Our customer advocates are standing by 24…" at bounding box center [673, 490] width 927 height 394
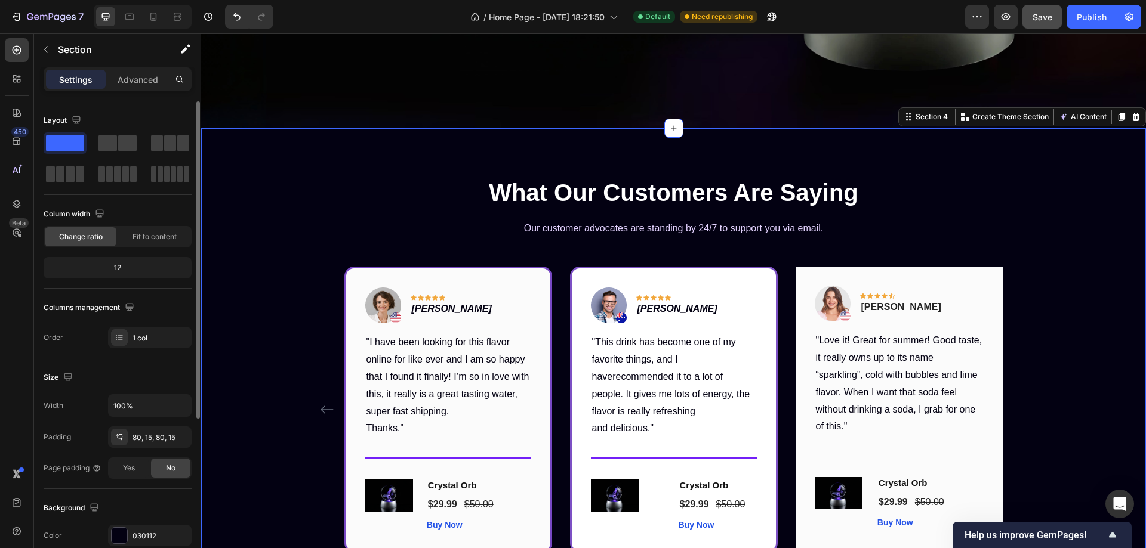
scroll to position [1182, 0]
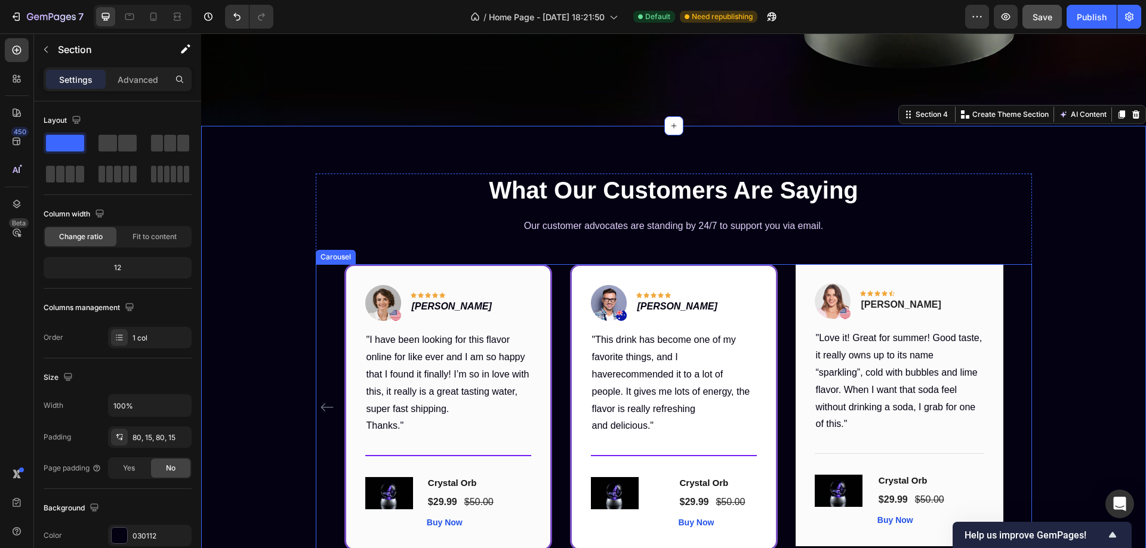
click at [328, 316] on div "Image Icon Icon Icon Icon Icon Row Rita Carroll Text block Row "Love it! Great …" at bounding box center [674, 407] width 716 height 286
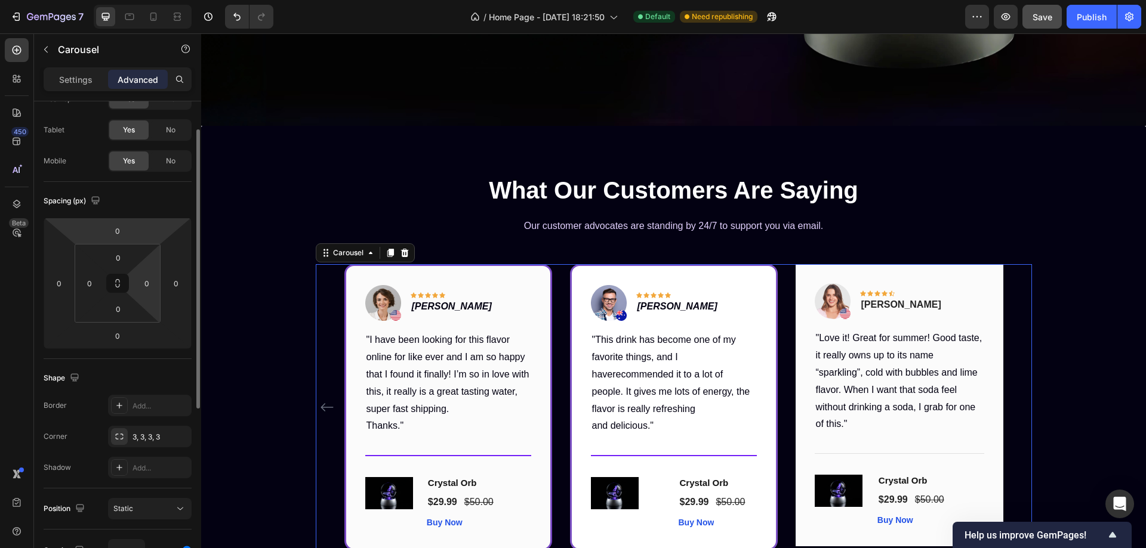
scroll to position [0, 0]
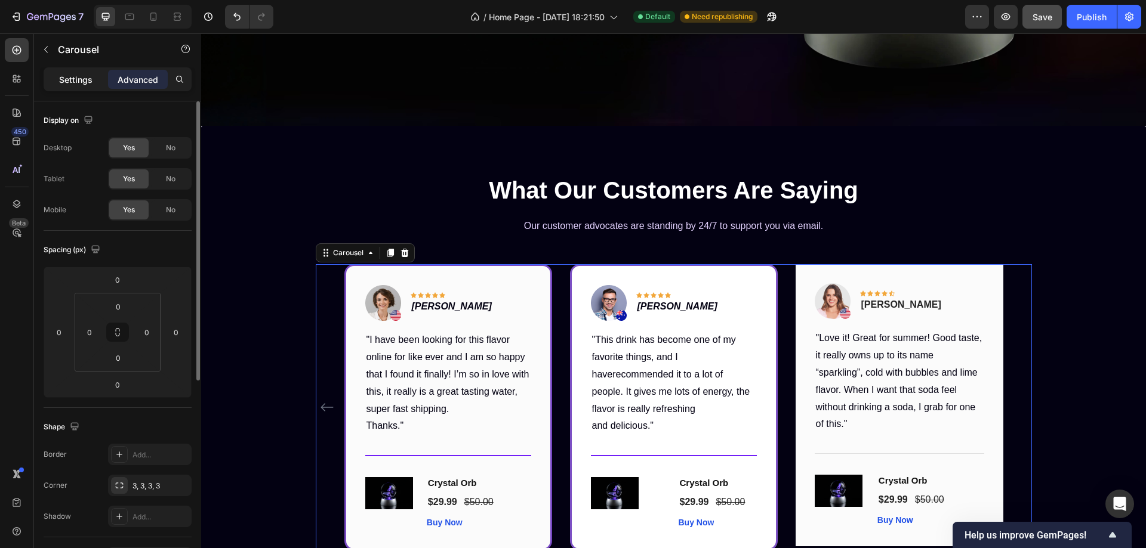
click at [85, 78] on p "Settings" at bounding box center [75, 79] width 33 height 13
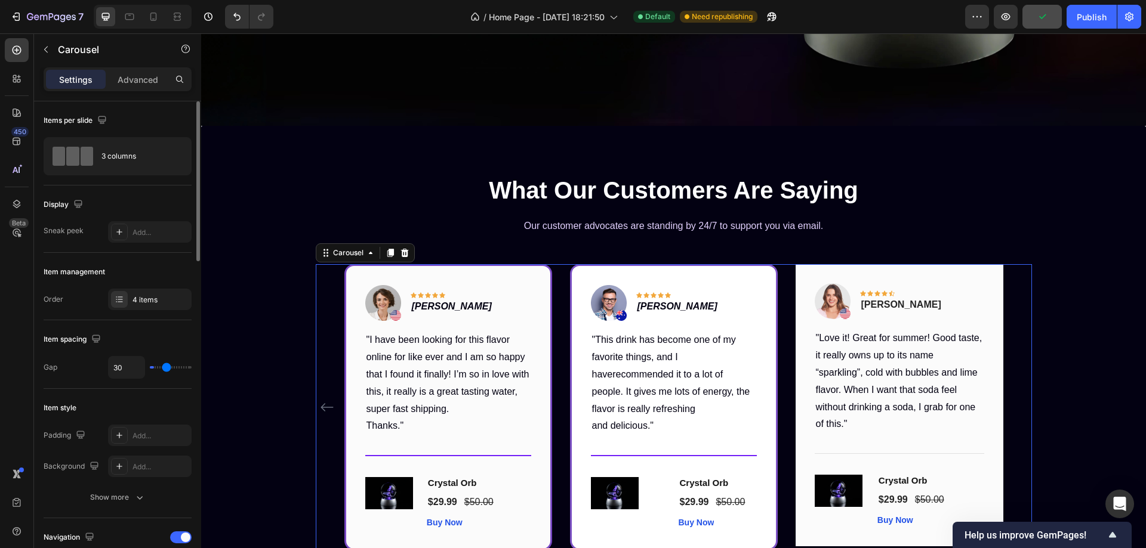
type input "0"
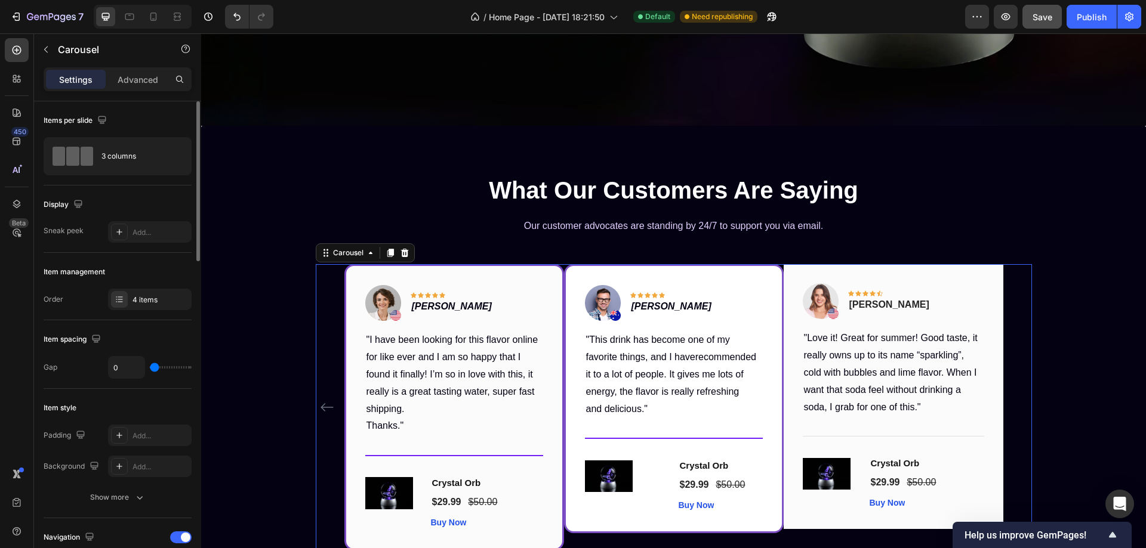
type input "36"
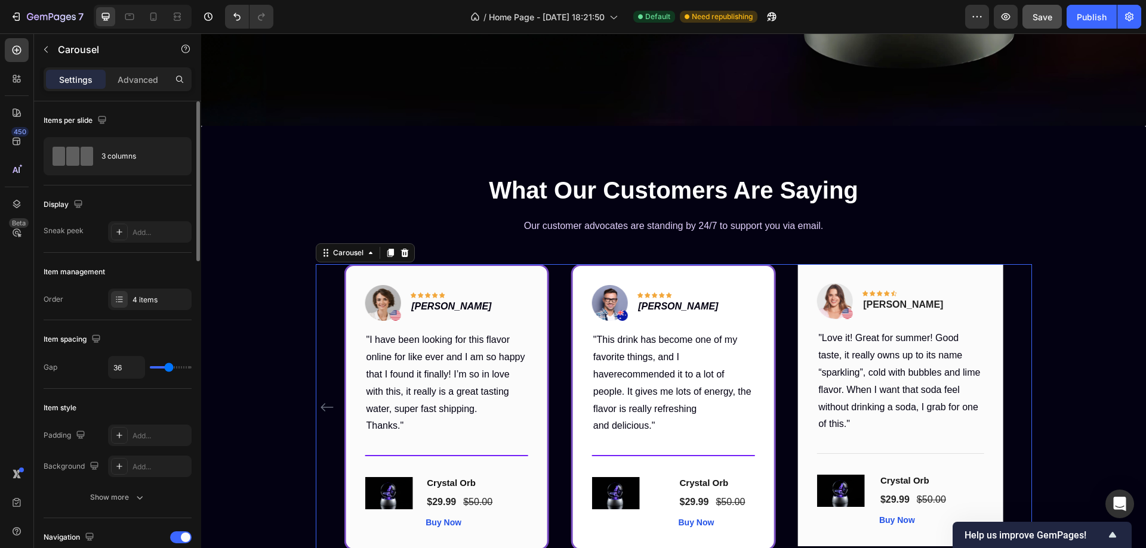
type input "37"
drag, startPoint x: 140, startPoint y: 365, endPoint x: 169, endPoint y: 369, distance: 29.5
type input "37"
click at [169, 369] on input "range" at bounding box center [171, 367] width 42 height 2
click at [124, 367] on input "37" at bounding box center [127, 367] width 36 height 21
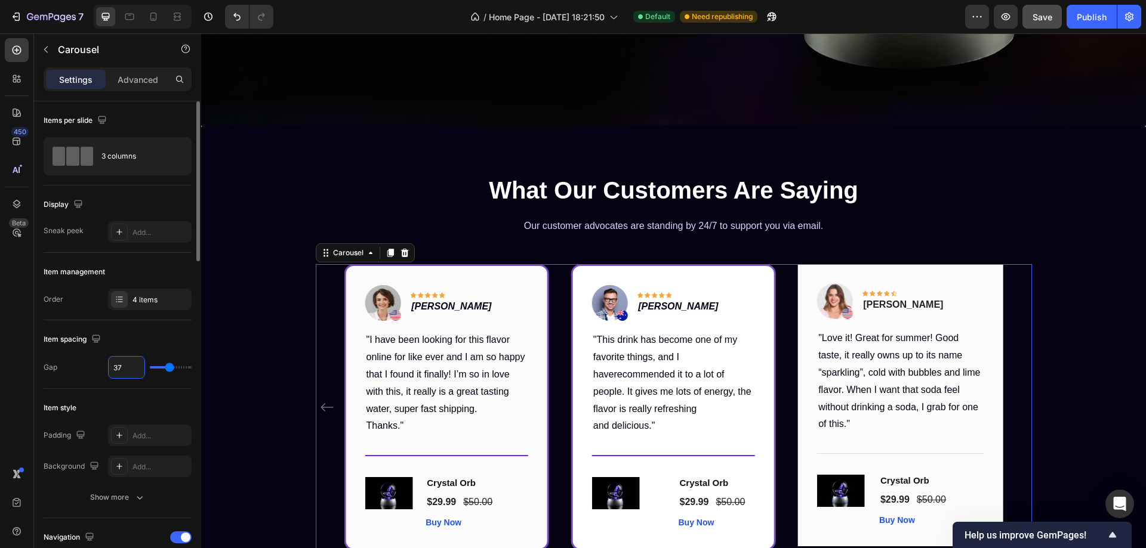
click at [124, 367] on input "37" at bounding box center [127, 367] width 36 height 21
type input "3"
type input "30"
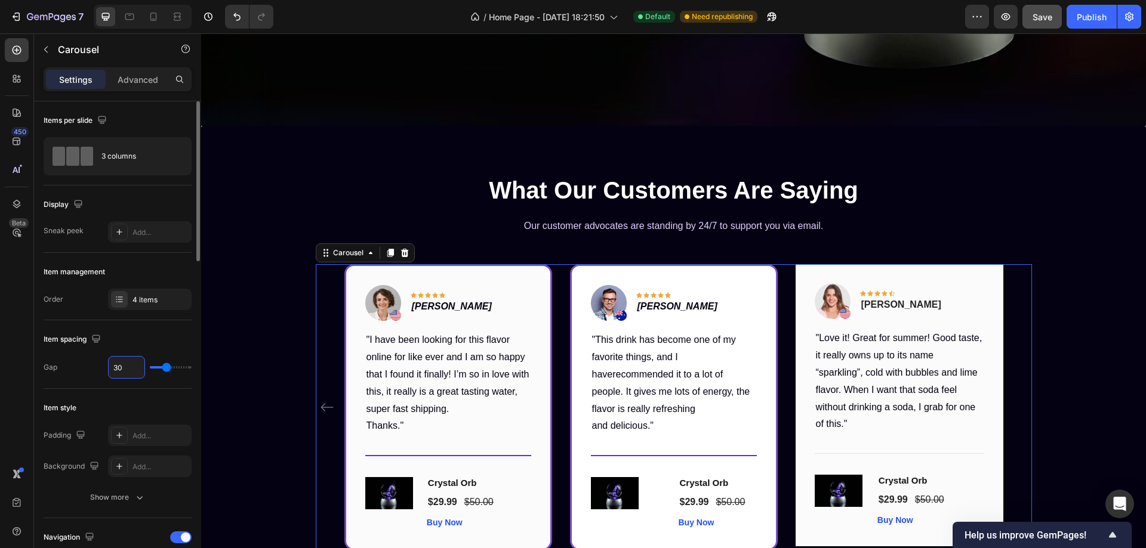
type input "30"
click at [156, 381] on div "Item spacing Gap 30" at bounding box center [118, 354] width 148 height 69
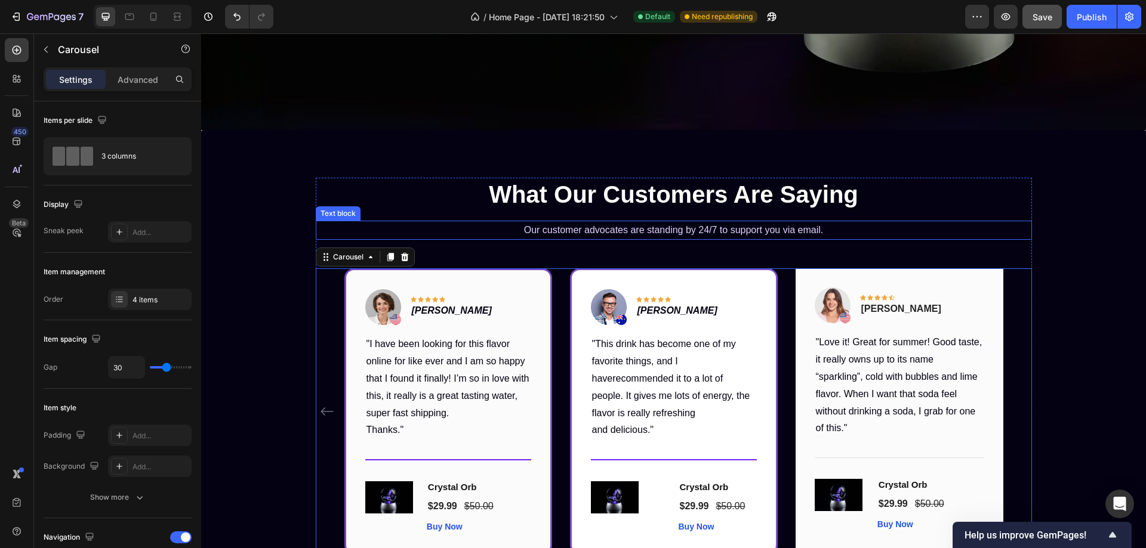
scroll to position [1242, 0]
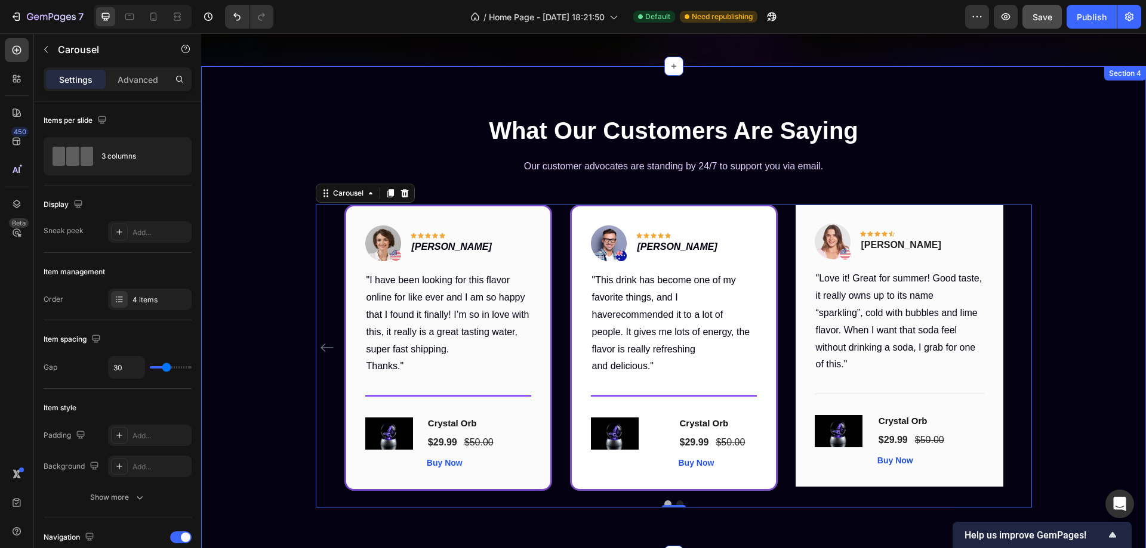
click at [250, 266] on div "What Our Customers Are Saying Heading Our customer advocates are standing by 24…" at bounding box center [673, 311] width 927 height 394
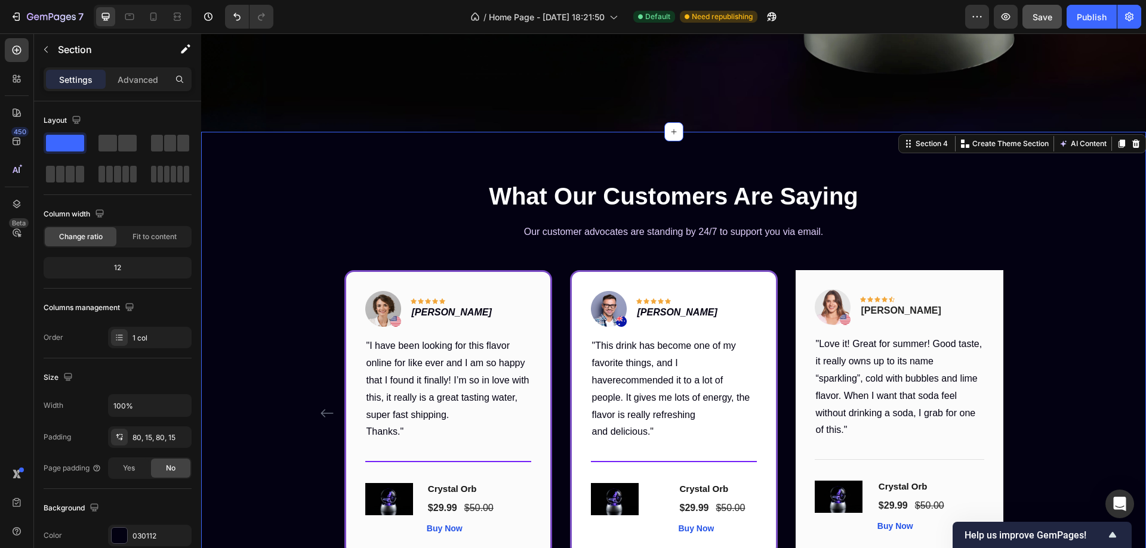
scroll to position [1182, 0]
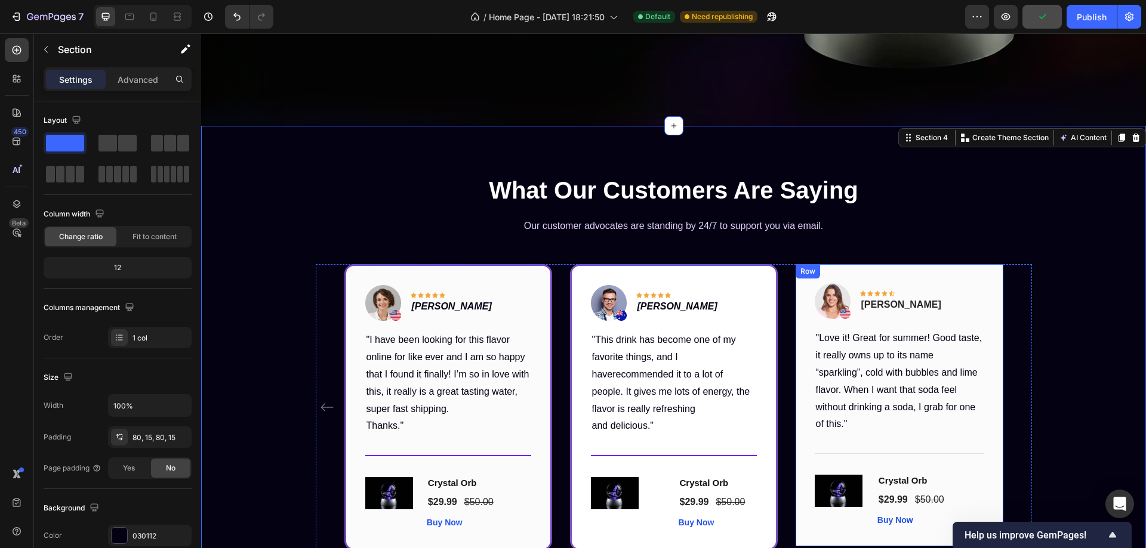
click at [987, 271] on div "Image Icon Icon Icon Icon Icon Row Rita Carroll Text block Row "Love it! Great …" at bounding box center [900, 405] width 208 height 282
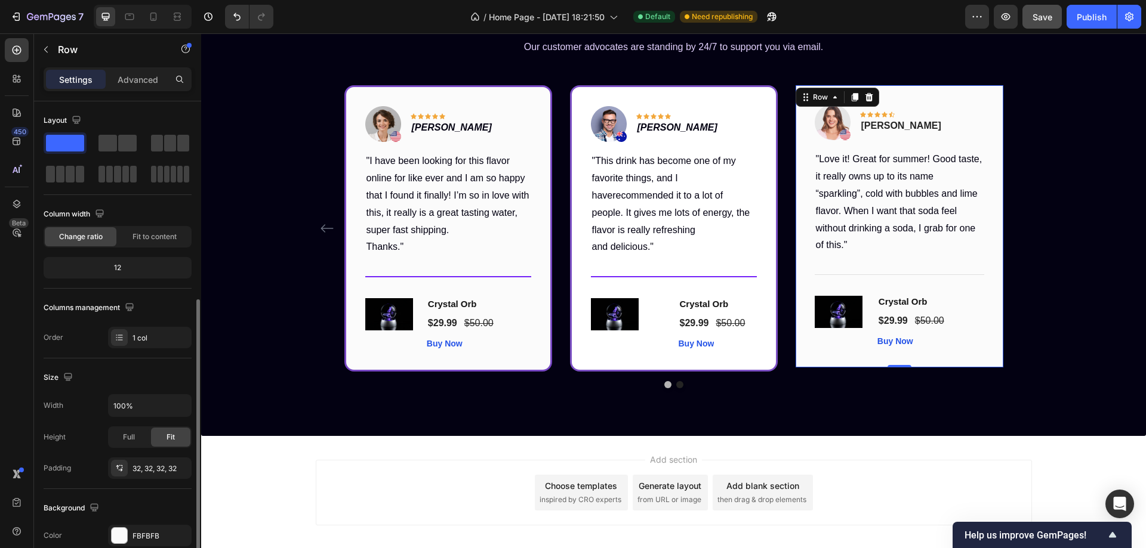
scroll to position [119, 0]
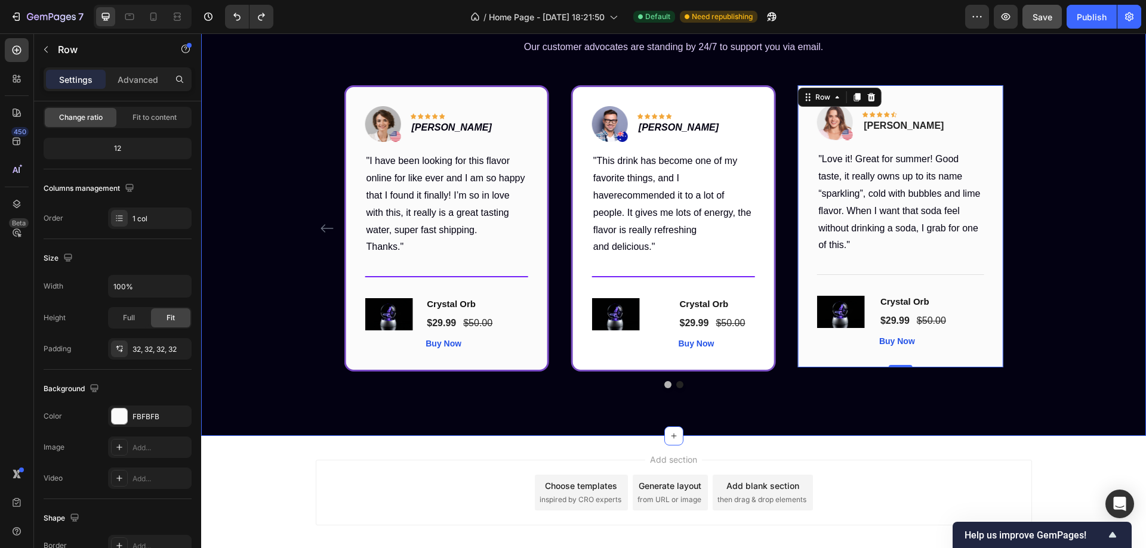
click at [230, 394] on div "What Our Customers Are Saying Heading Our customer advocates are standing by 24…" at bounding box center [673, 191] width 945 height 489
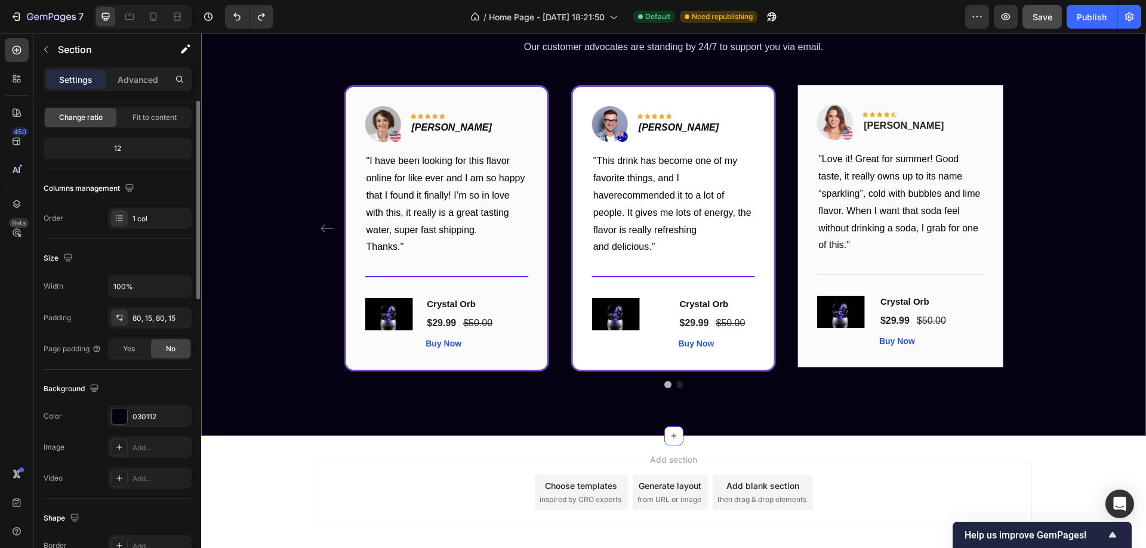
scroll to position [0, 0]
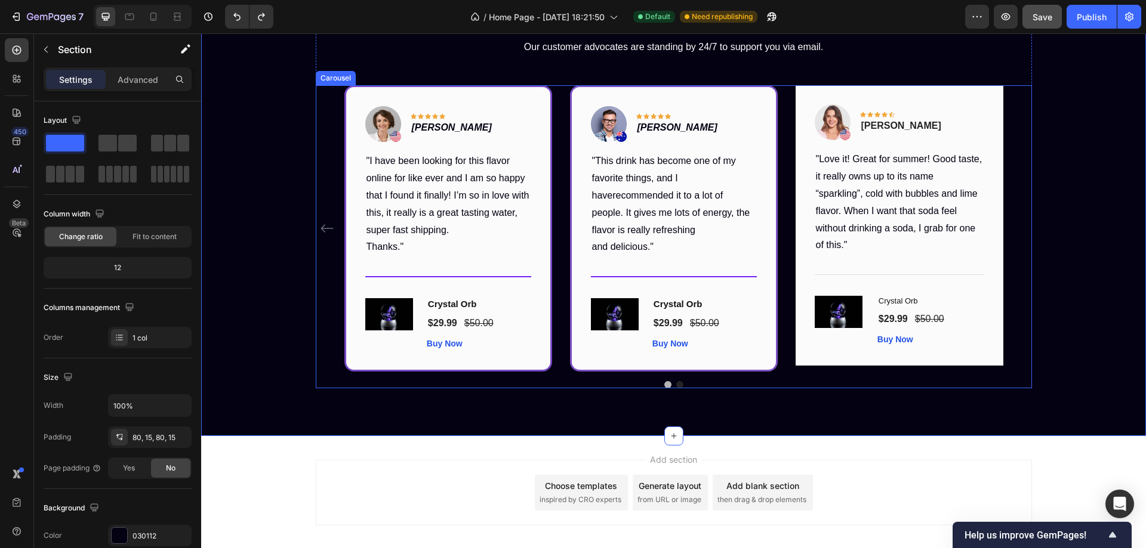
click at [676, 384] on button "Dot" at bounding box center [679, 384] width 7 height 7
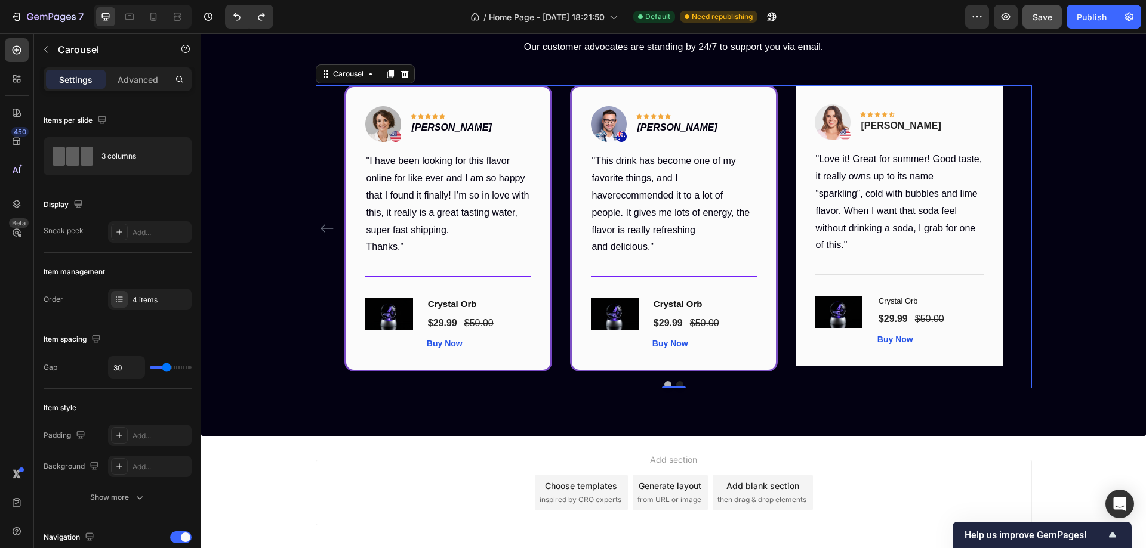
click at [677, 384] on button "Dot" at bounding box center [679, 384] width 7 height 7
click at [320, 224] on icon "Carousel Back Arrow" at bounding box center [327, 228] width 14 height 14
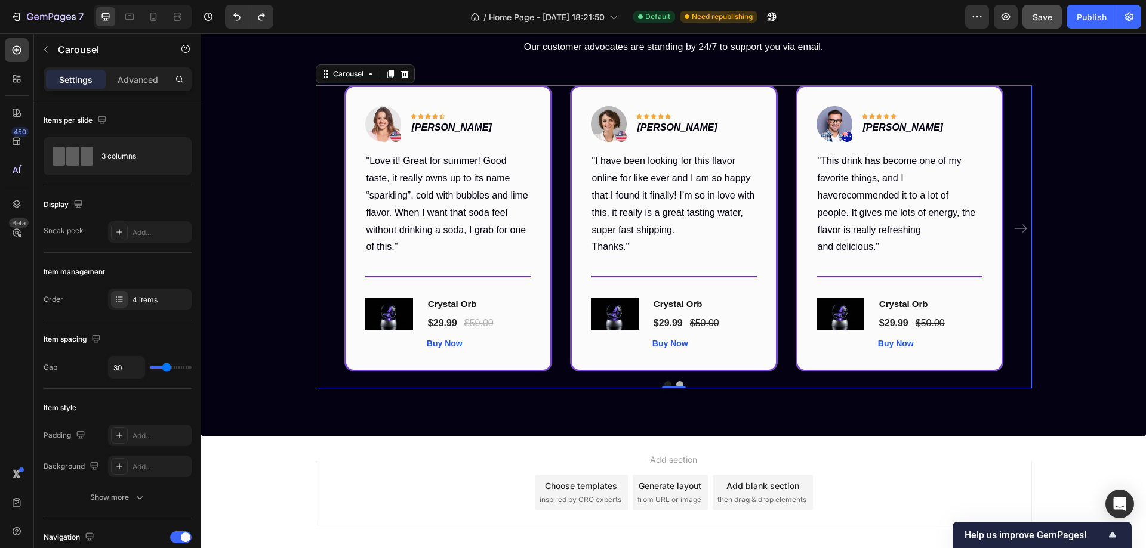
click at [1016, 227] on icon "Carousel Next Arrow" at bounding box center [1020, 228] width 14 height 14
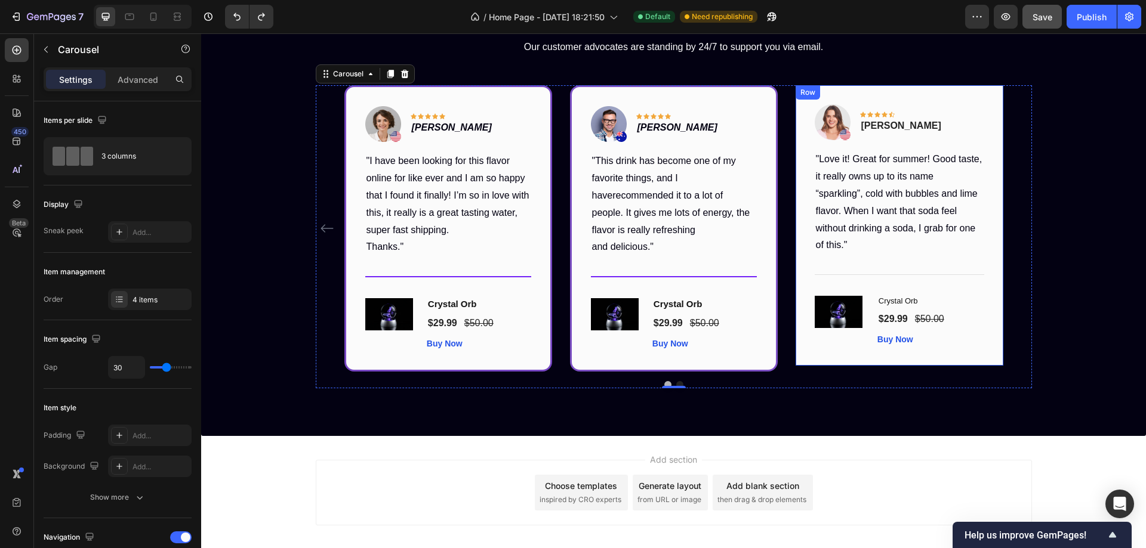
click at [989, 93] on div "Image Icon Icon Icon Icon Icon Row Rita Carroll Text block Row "Love it! Great …" at bounding box center [900, 225] width 208 height 280
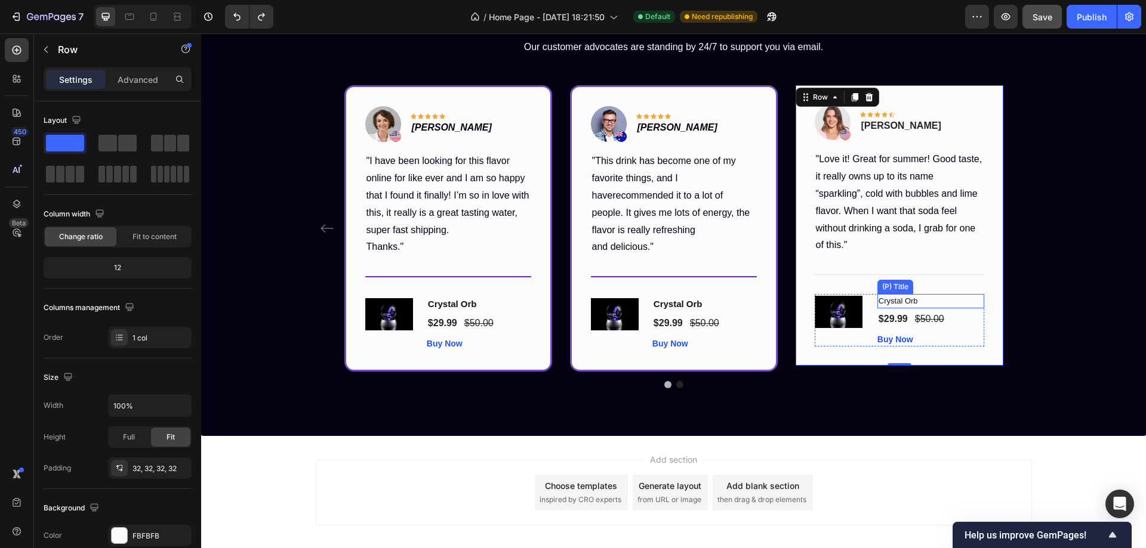
click at [901, 300] on h1 "Crystal Orb" at bounding box center [930, 301] width 107 height 14
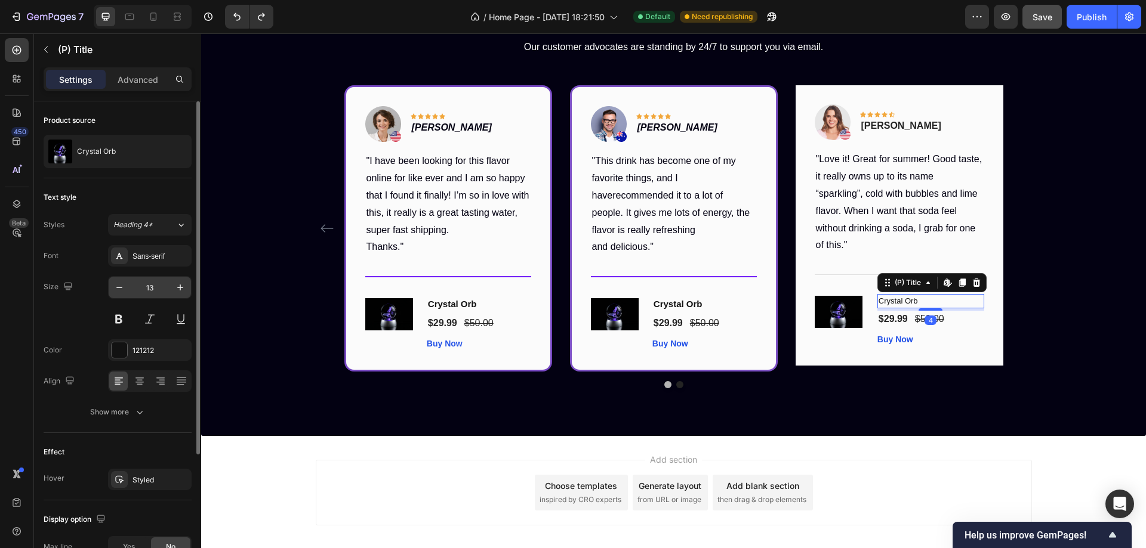
click at [150, 284] on input "13" at bounding box center [149, 287] width 39 height 21
click at [176, 289] on icon "button" at bounding box center [180, 288] width 12 height 12
click at [176, 292] on icon "button" at bounding box center [180, 288] width 12 height 12
type input "15"
click at [120, 317] on button at bounding box center [118, 319] width 21 height 21
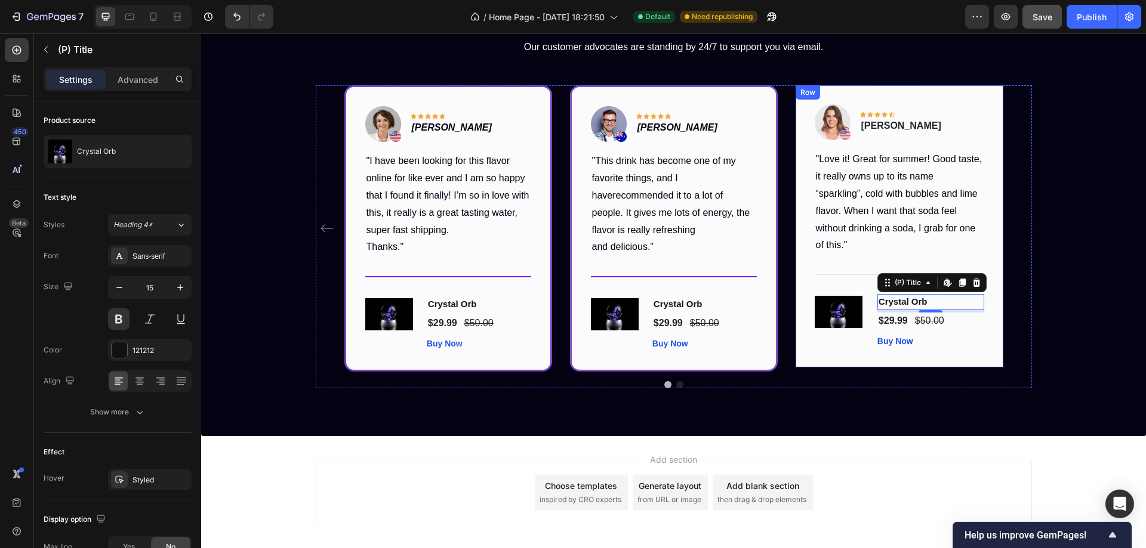
click at [963, 104] on div "Image Icon Icon Icon Icon Icon Row Rita Carroll Text block Row "Love it! Great …" at bounding box center [900, 226] width 208 height 282
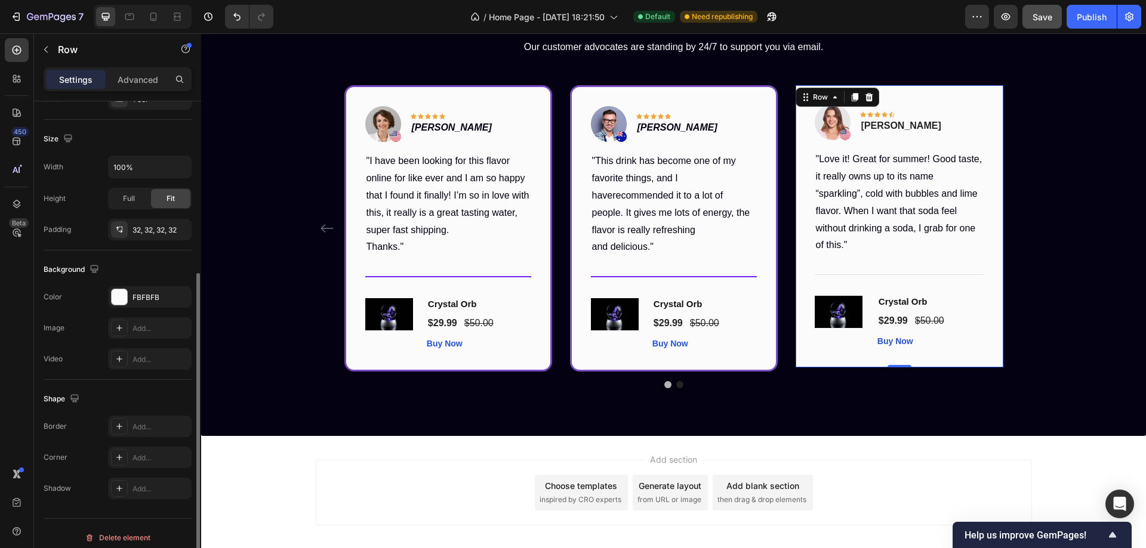
scroll to position [247, 0]
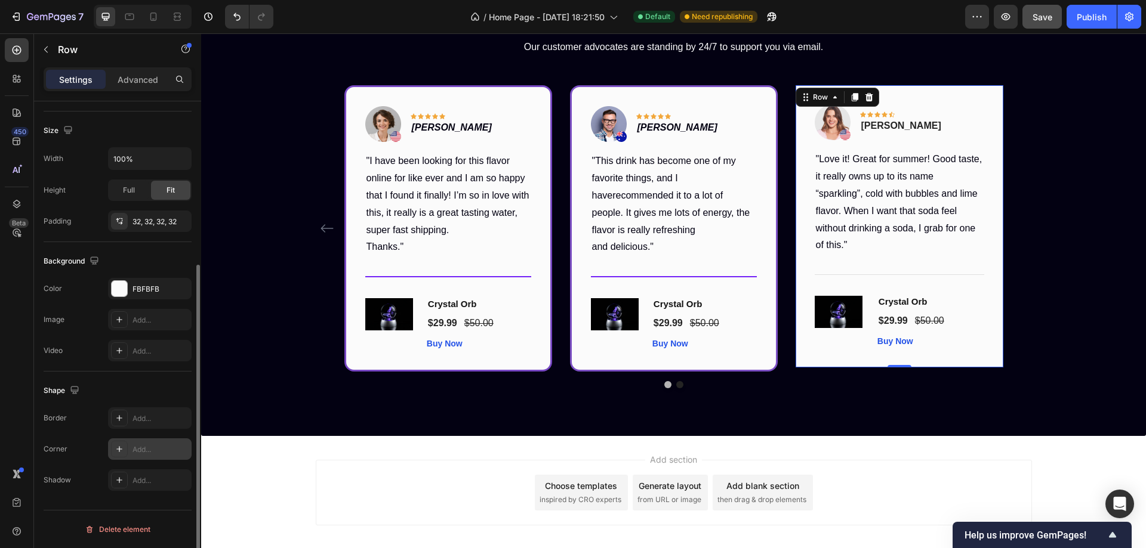
click at [118, 446] on icon at bounding box center [120, 450] width 10 height 10
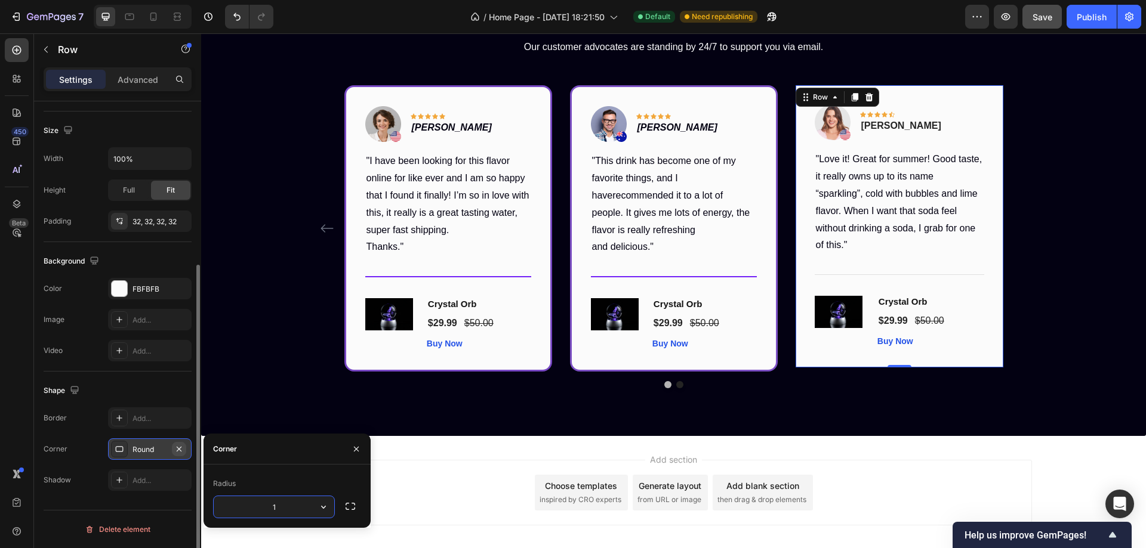
type input "16"
click at [132, 419] on div "Add..." at bounding box center [160, 419] width 56 height 11
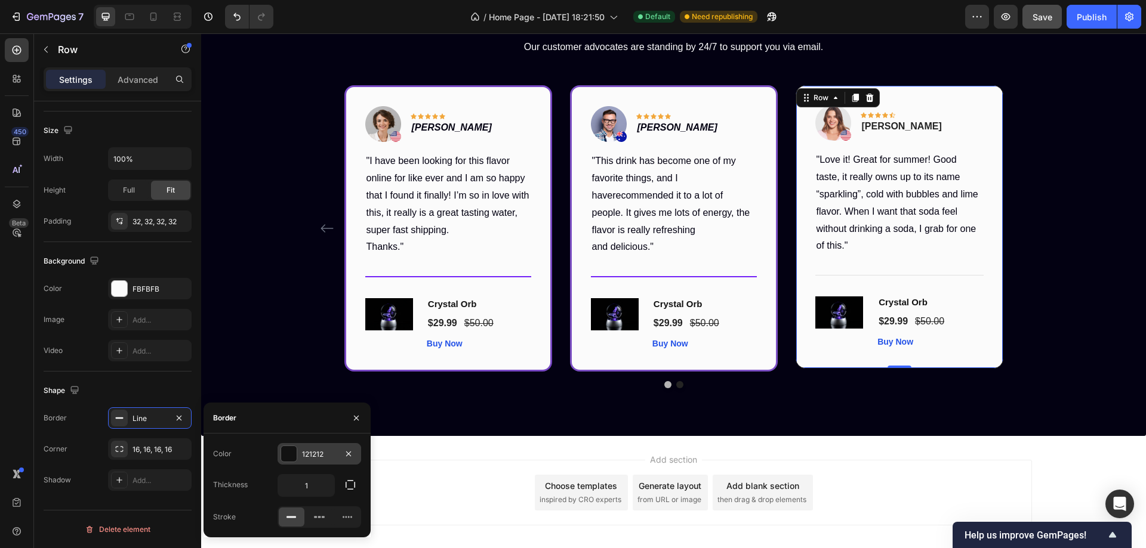
click at [294, 456] on div at bounding box center [289, 454] width 16 height 16
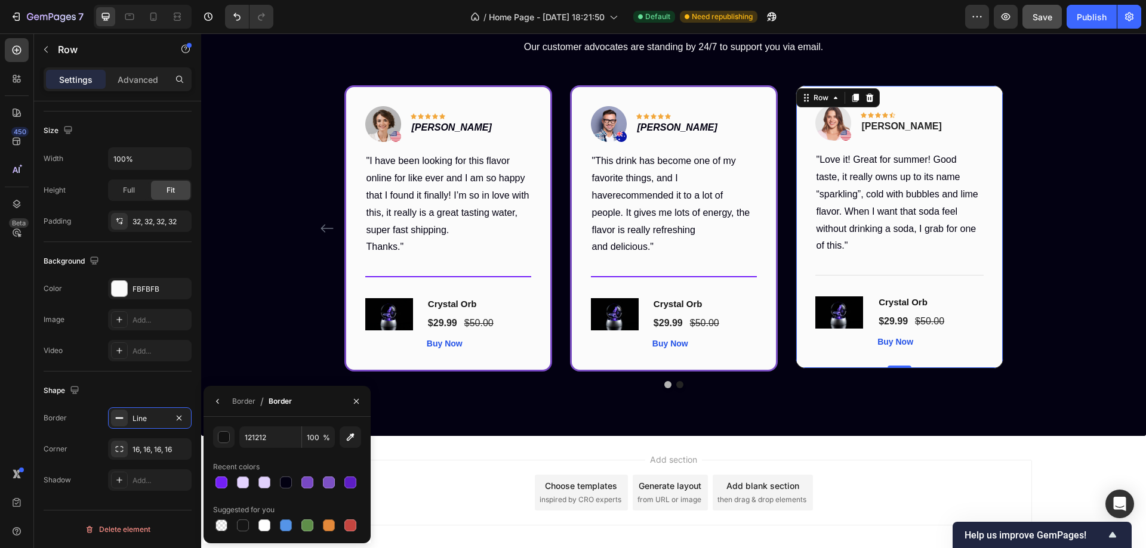
click at [310, 480] on div at bounding box center [307, 483] width 12 height 12
type input "7848C4"
click at [219, 403] on icon "button" at bounding box center [218, 402] width 10 height 10
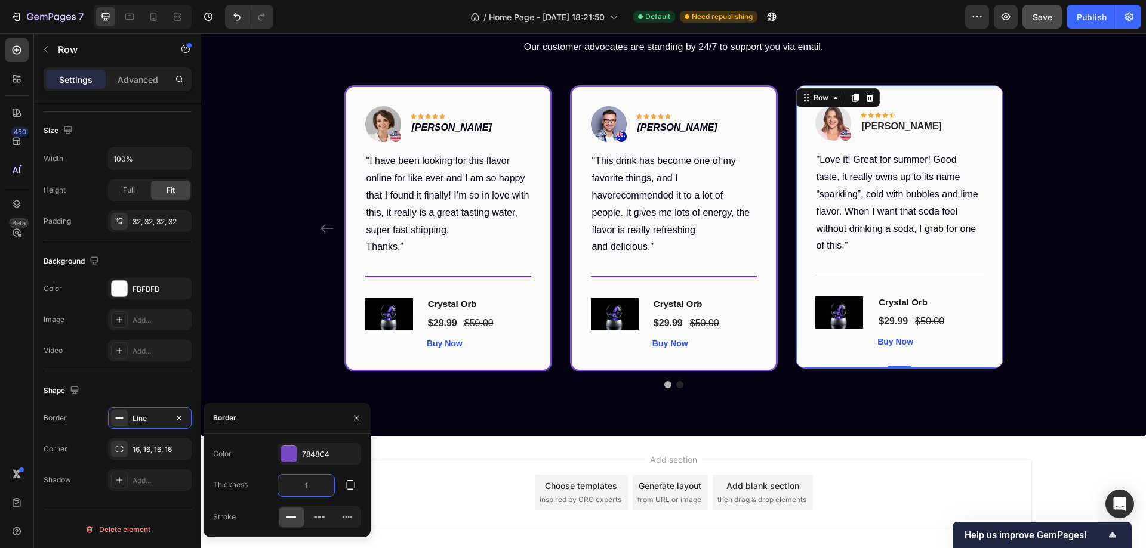
click at [303, 491] on input "1" at bounding box center [306, 485] width 56 height 21
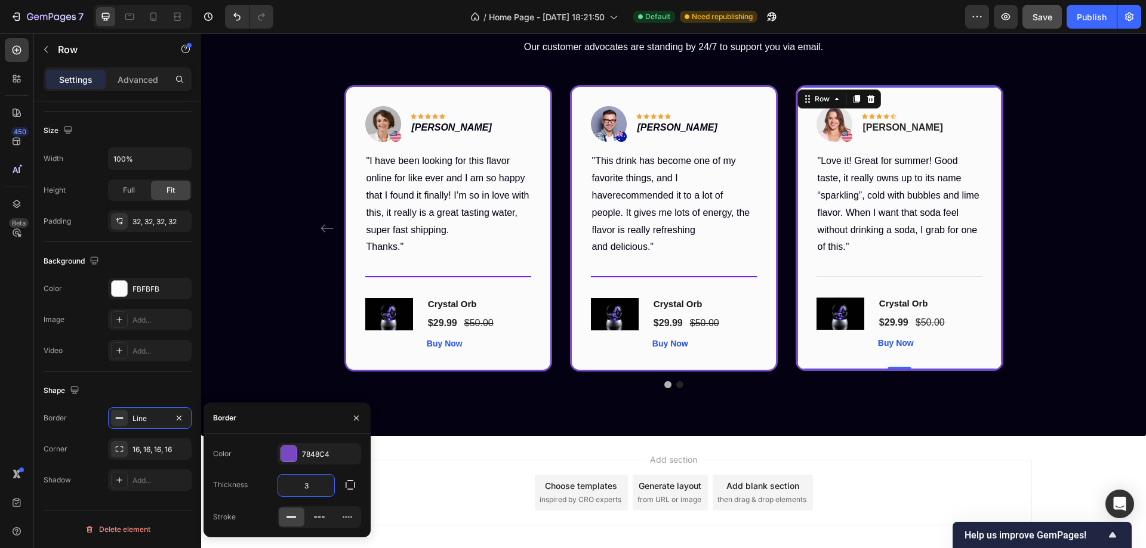
type input "3"
click at [251, 451] on div "Color 7848C4" at bounding box center [287, 453] width 148 height 21
click at [357, 414] on icon "button" at bounding box center [357, 419] width 10 height 10
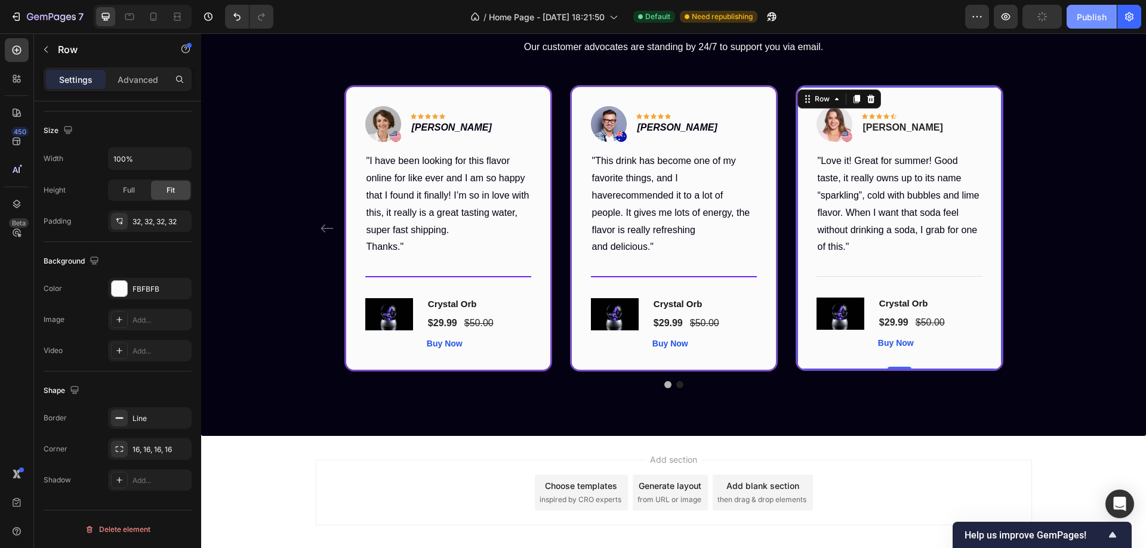
click at [1080, 14] on div "Publish" at bounding box center [1092, 17] width 30 height 13
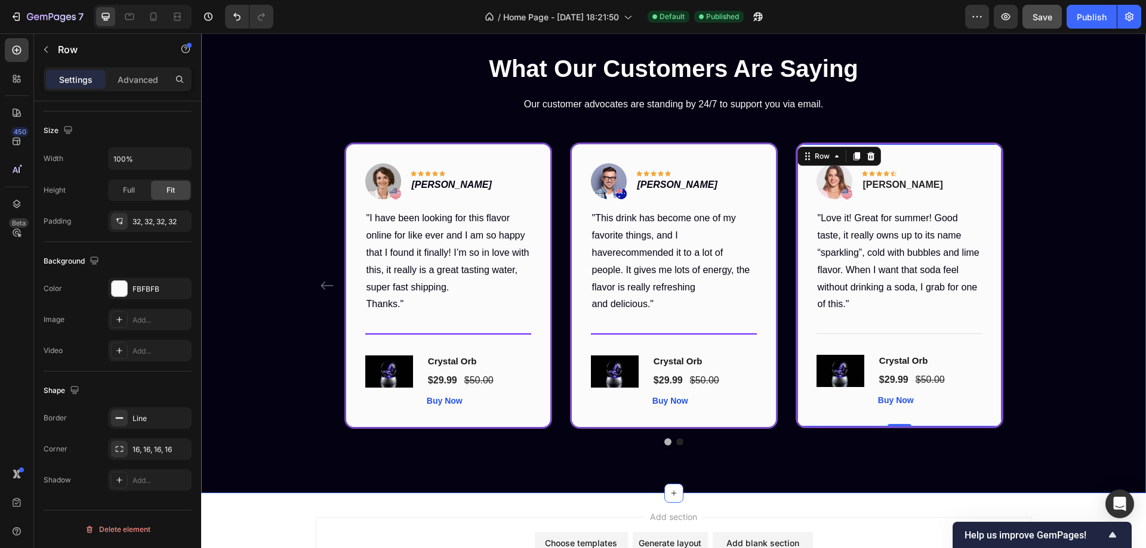
scroll to position [1302, 0]
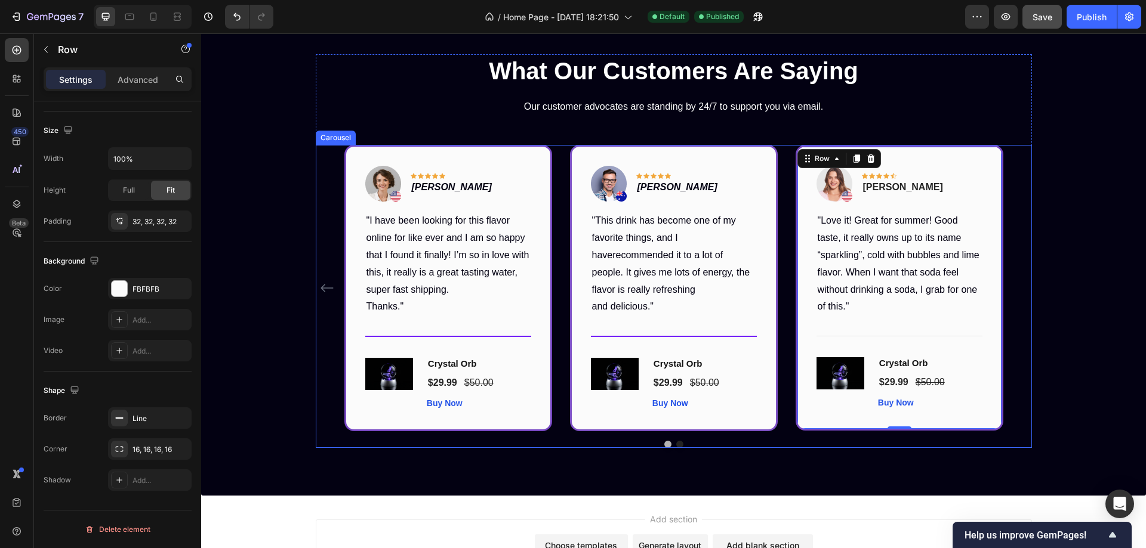
click at [326, 173] on div "Image Icon Icon Icon Icon Icon Row Rita Carroll Text block Row "Love it! Great …" at bounding box center [674, 288] width 716 height 286
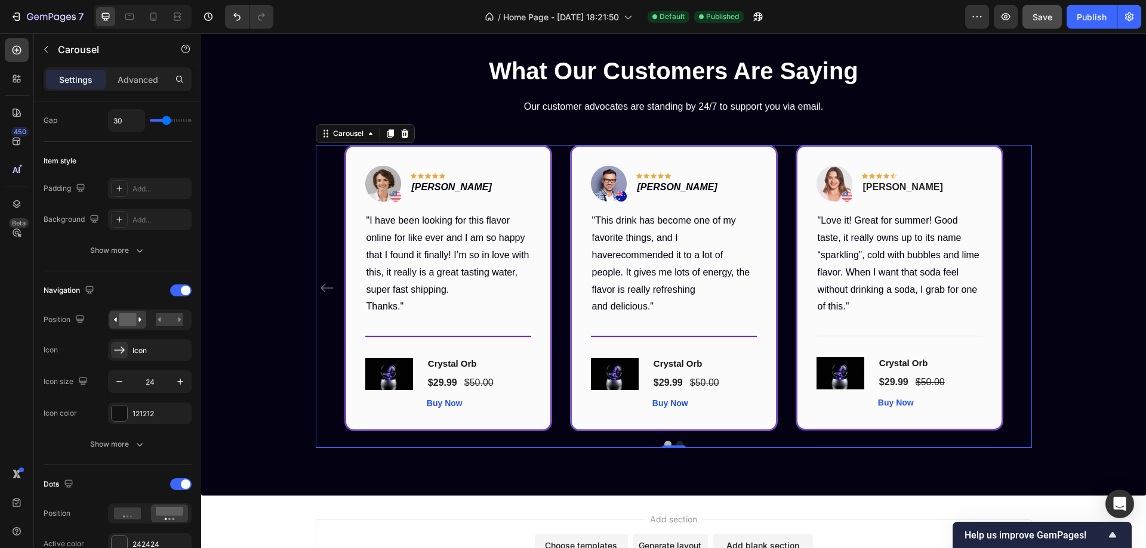
scroll to position [0, 0]
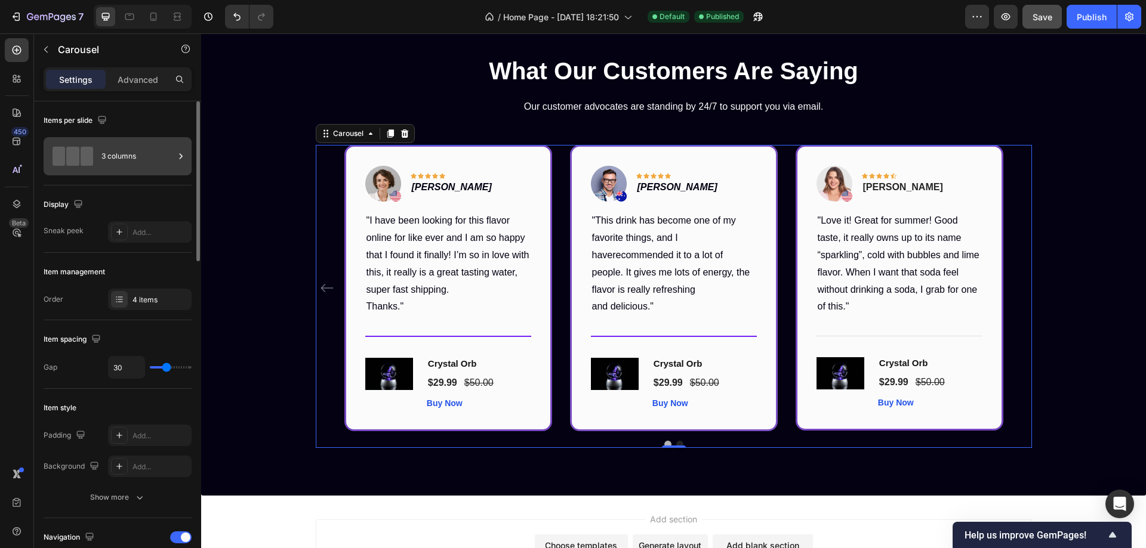
click at [131, 159] on div "3 columns" at bounding box center [137, 156] width 73 height 27
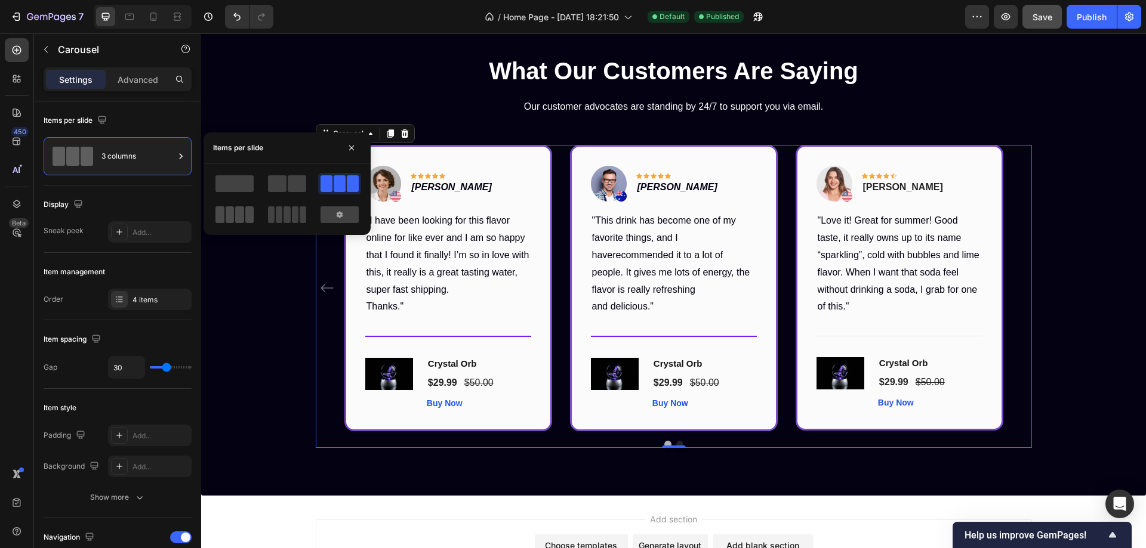
click at [241, 212] on span at bounding box center [239, 214] width 9 height 17
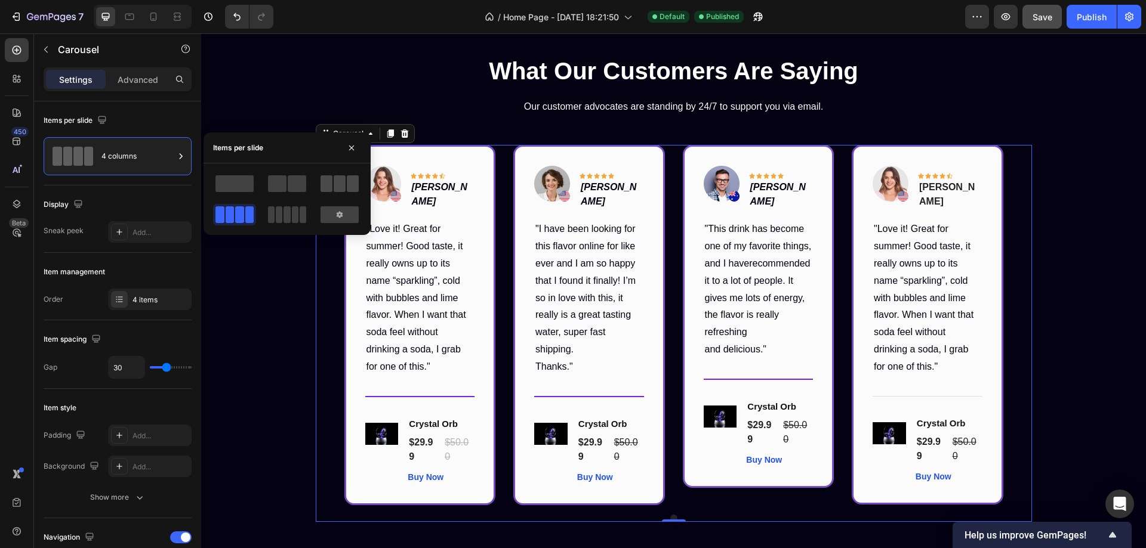
click at [337, 187] on span at bounding box center [340, 183] width 12 height 17
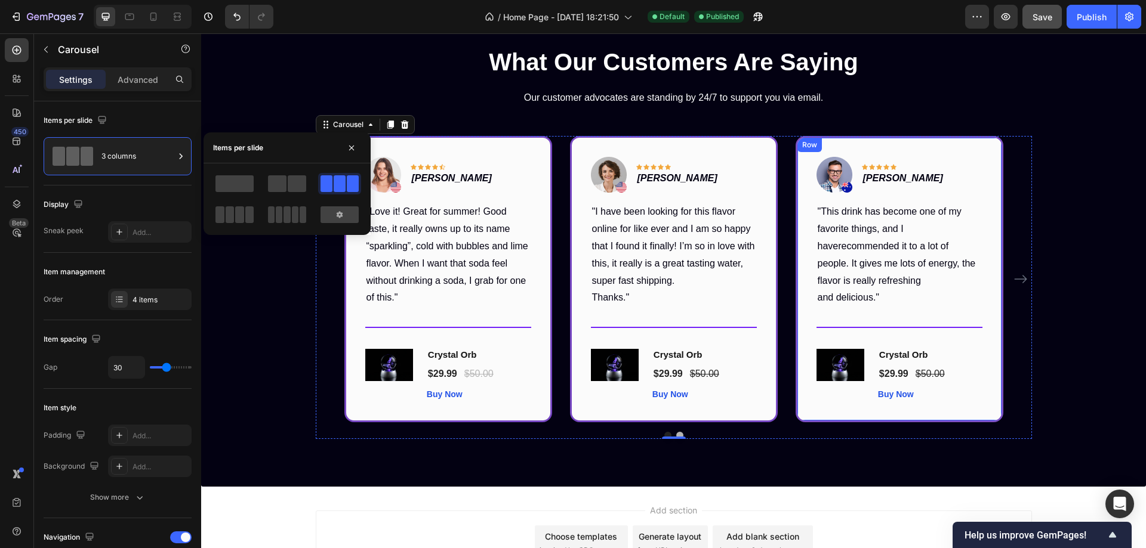
scroll to position [1421, 0]
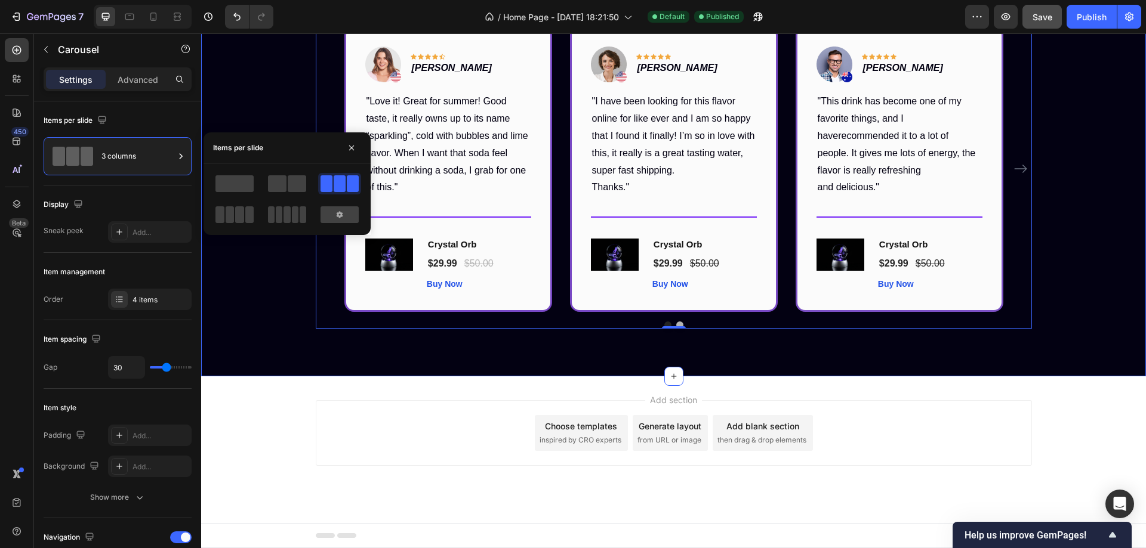
click at [1123, 252] on div "What Our Customers Are Saying Heading Our customer advocates are standing by 24…" at bounding box center [673, 132] width 927 height 394
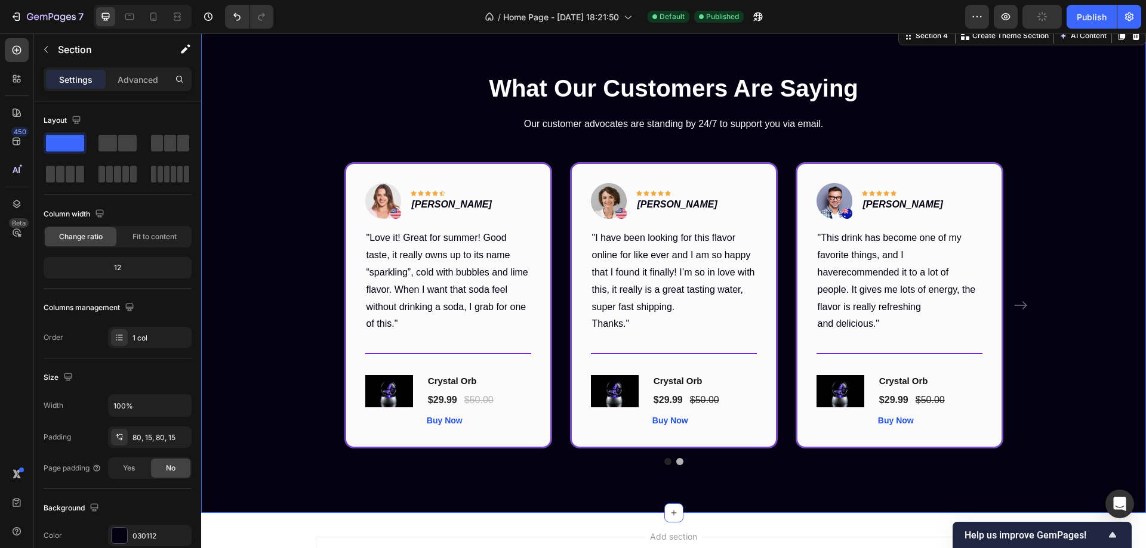
scroll to position [1302, 0]
